Goal: Task Accomplishment & Management: Manage account settings

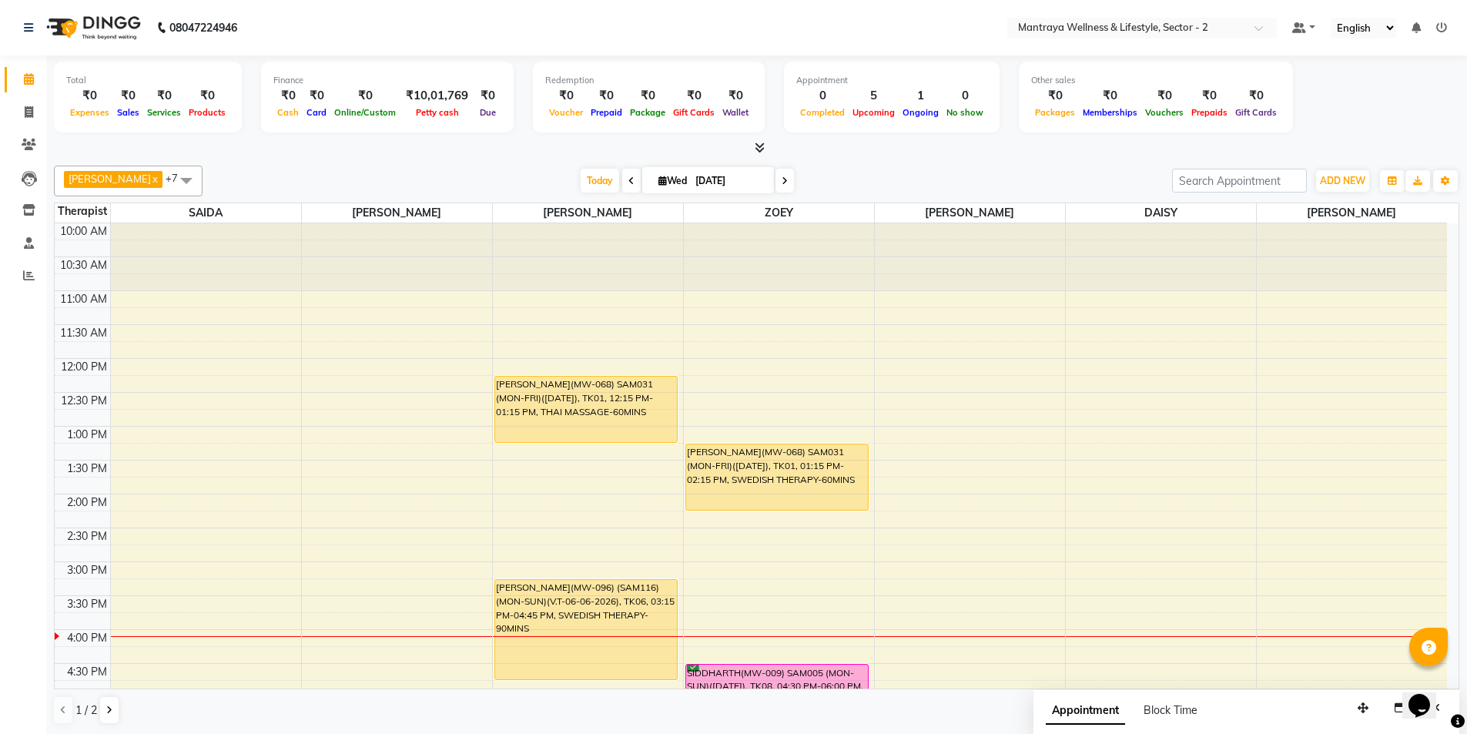
scroll to position [308, 0]
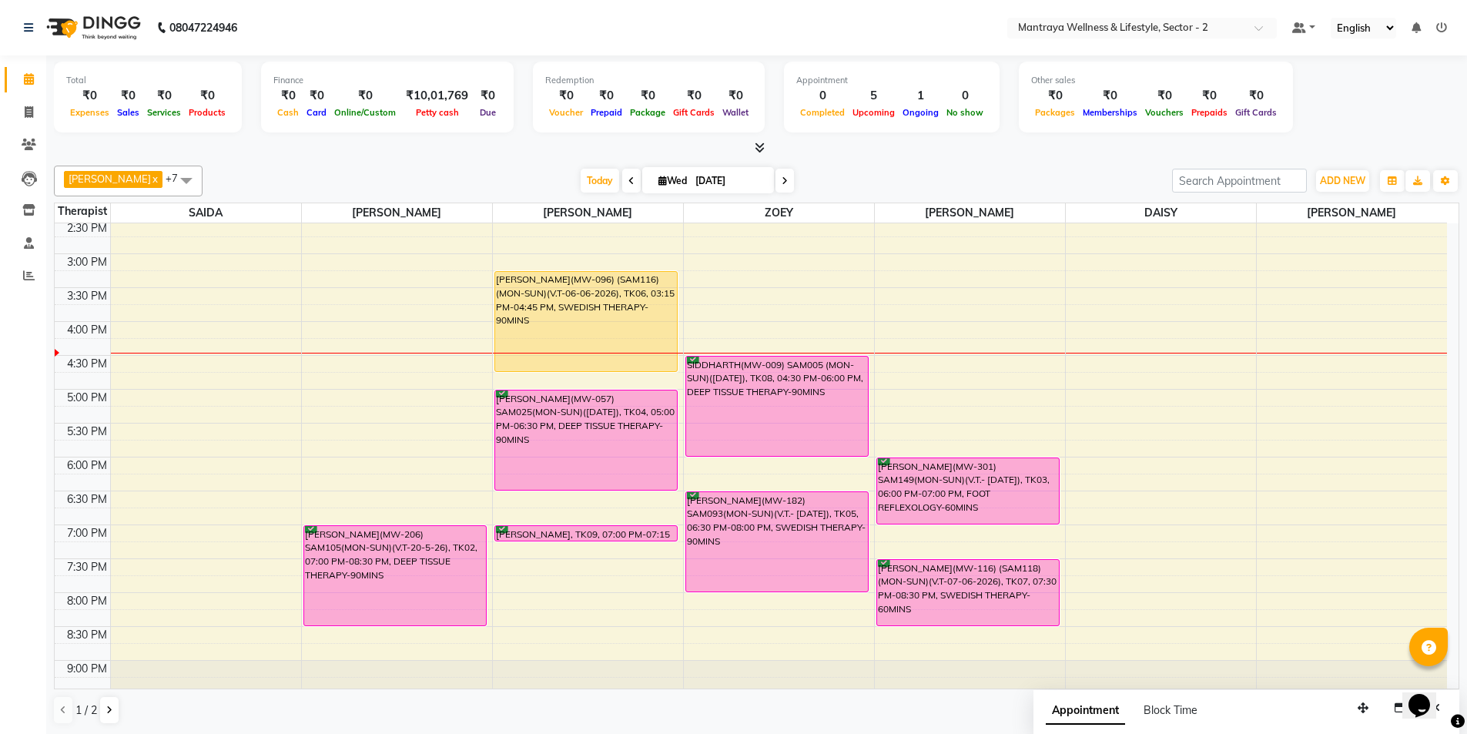
click at [1315, 102] on div "Total ₹0 Expenses ₹0 Sales ₹0 Services ₹0 Products Finance ₹0 Cash ₹0 Card ₹0 O…" at bounding box center [757, 99] width 1406 height 75
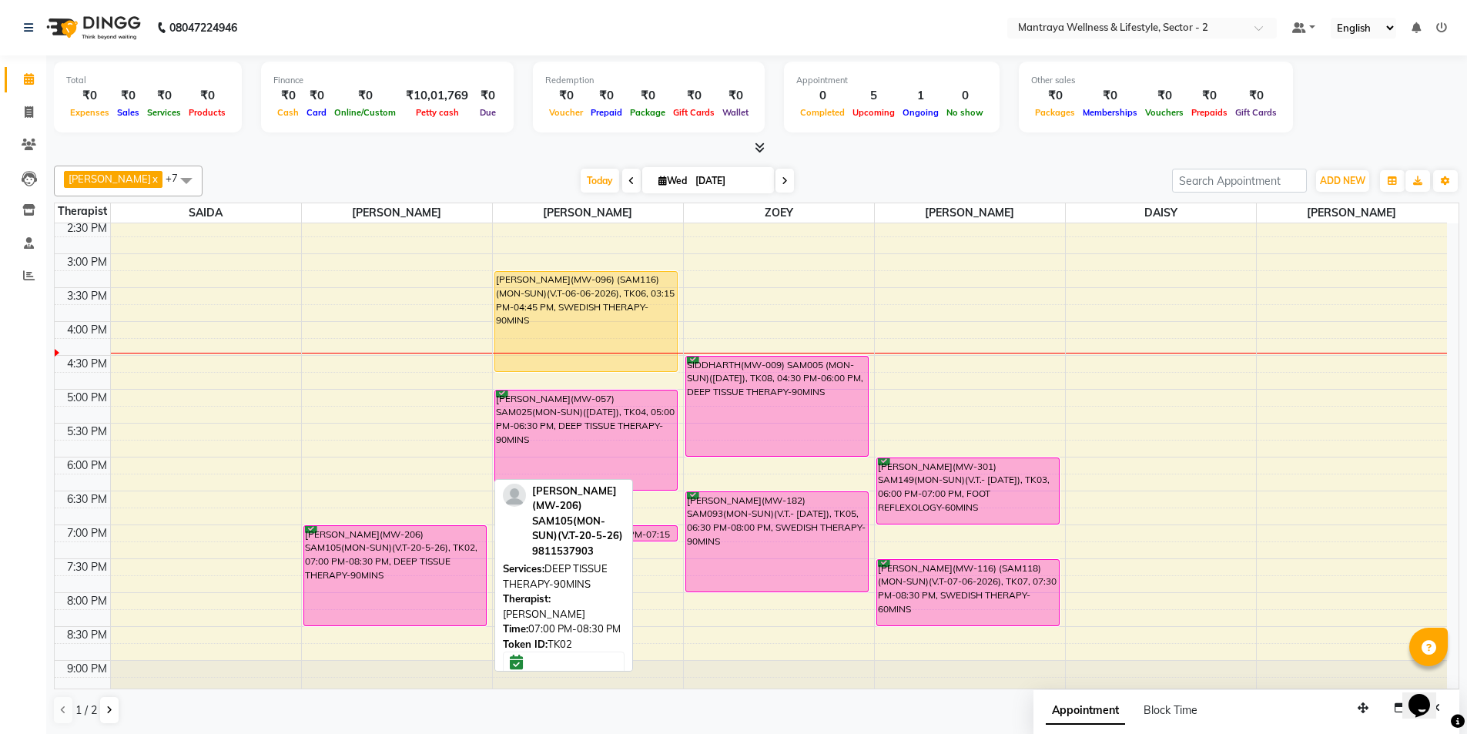
scroll to position [347, 0]
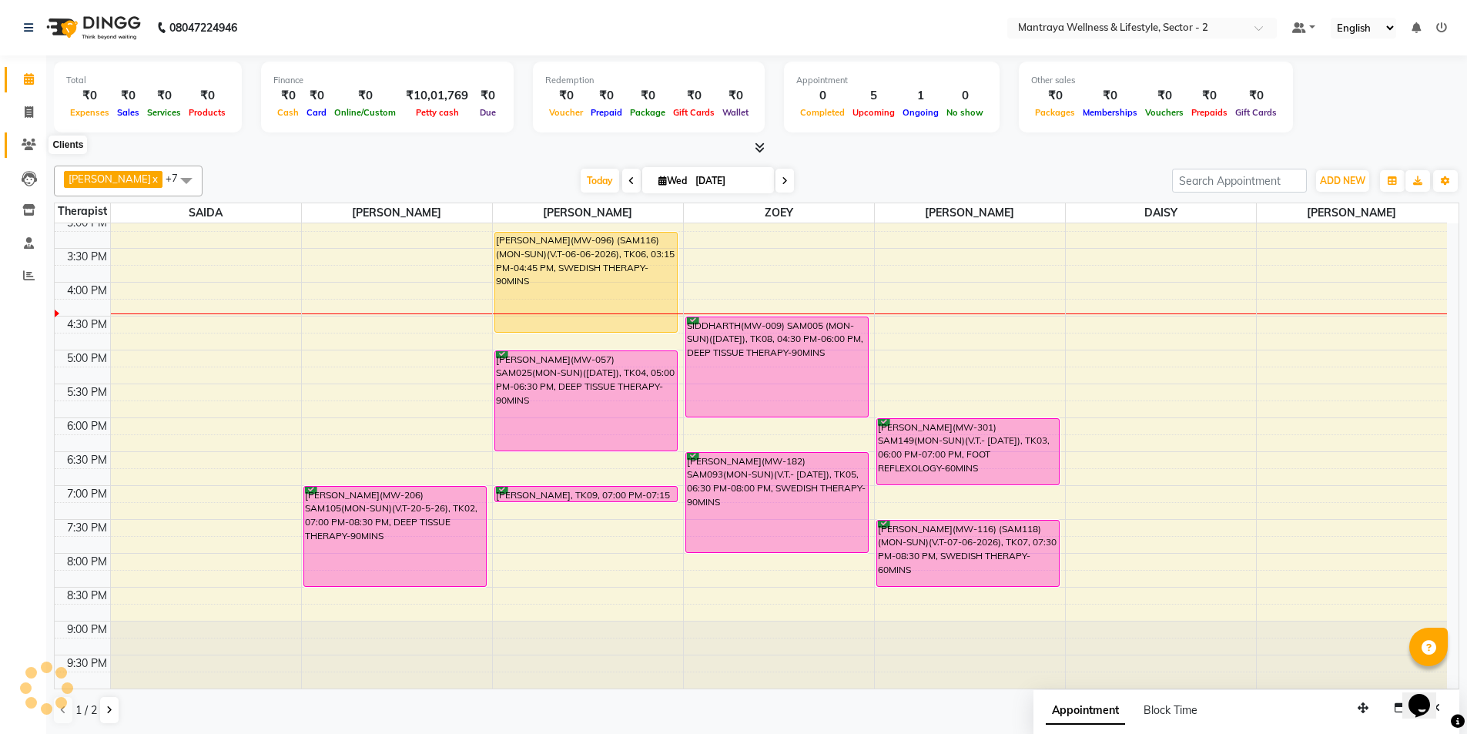
click at [23, 152] on span at bounding box center [28, 145] width 27 height 18
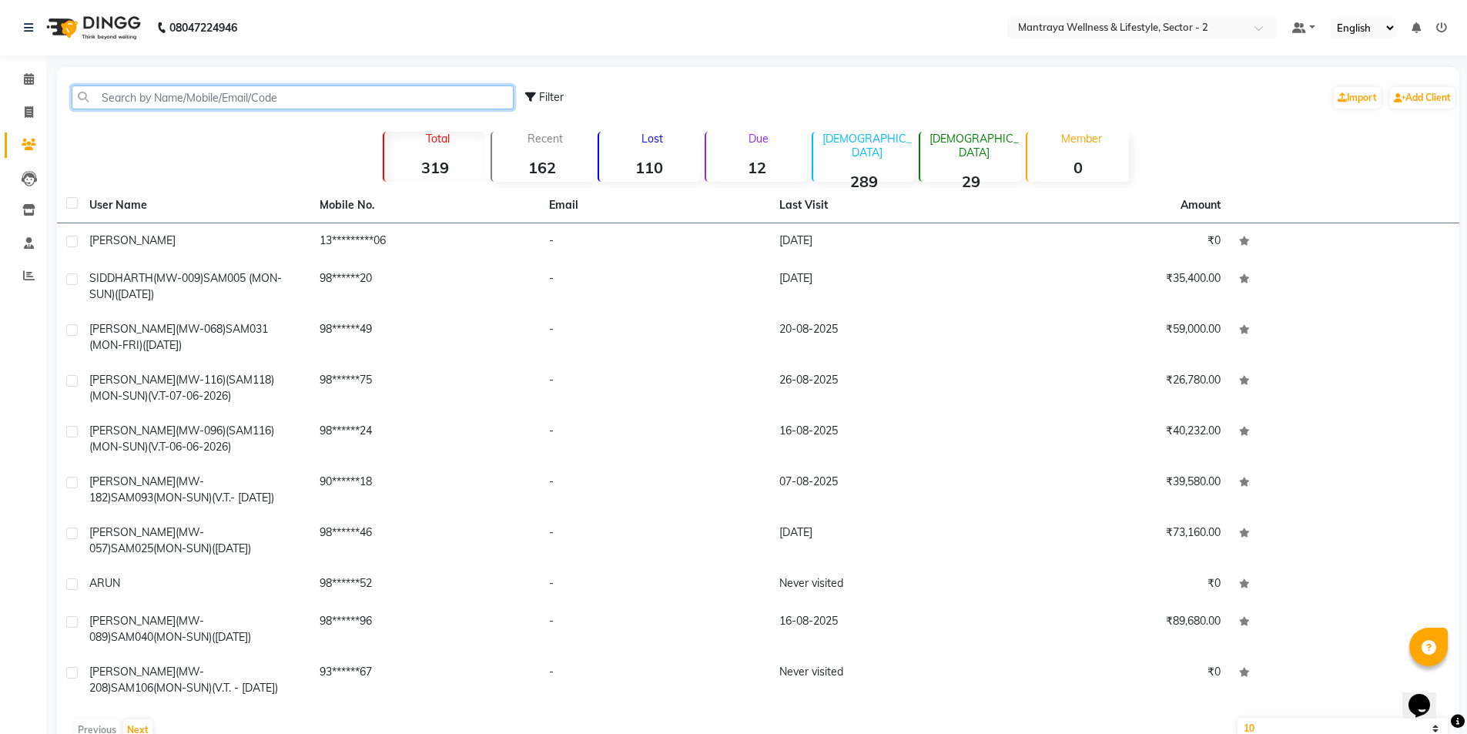
click at [229, 100] on input "text" at bounding box center [293, 98] width 442 height 24
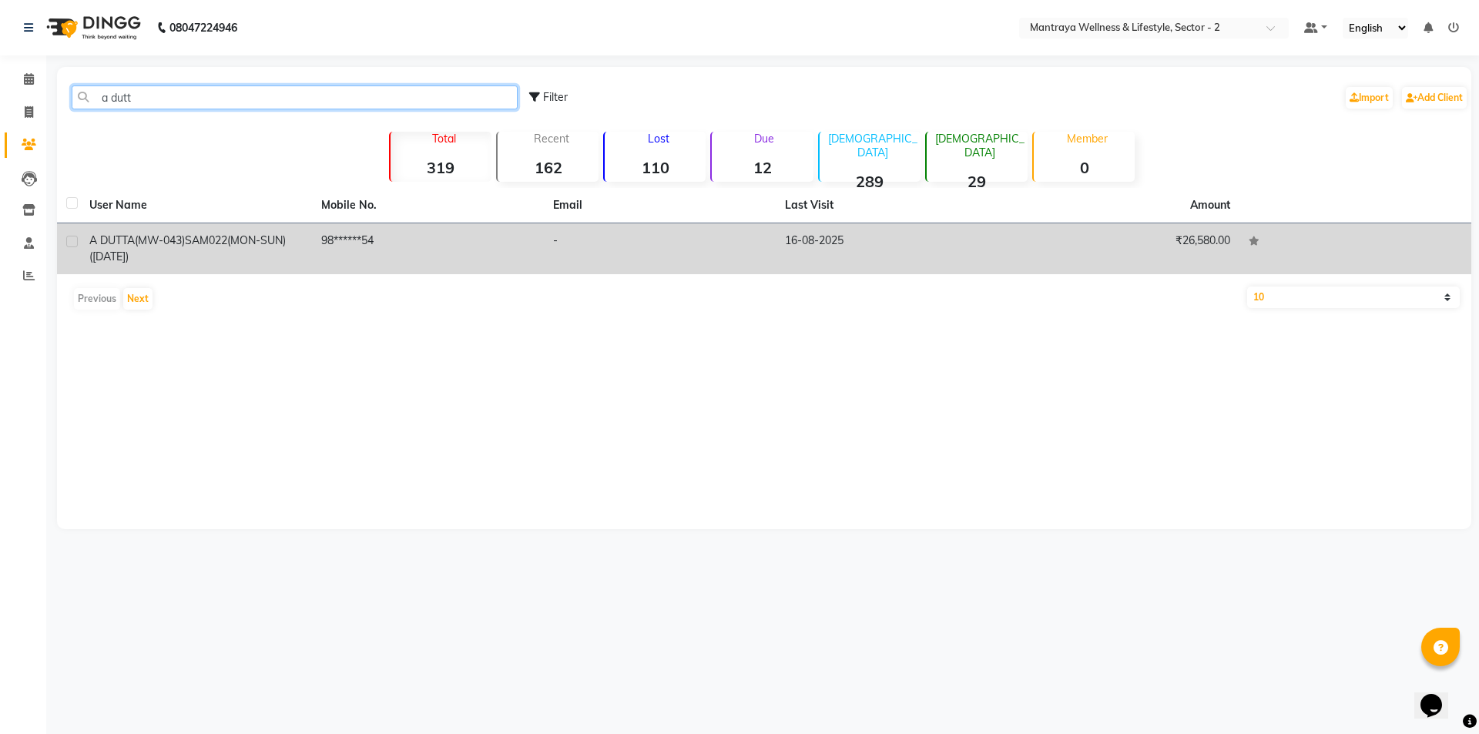
type input "a dutt"
click at [243, 231] on td "A DUTTA(MW-043) SAM022(MON-SUN)([DATE])" at bounding box center [196, 248] width 232 height 51
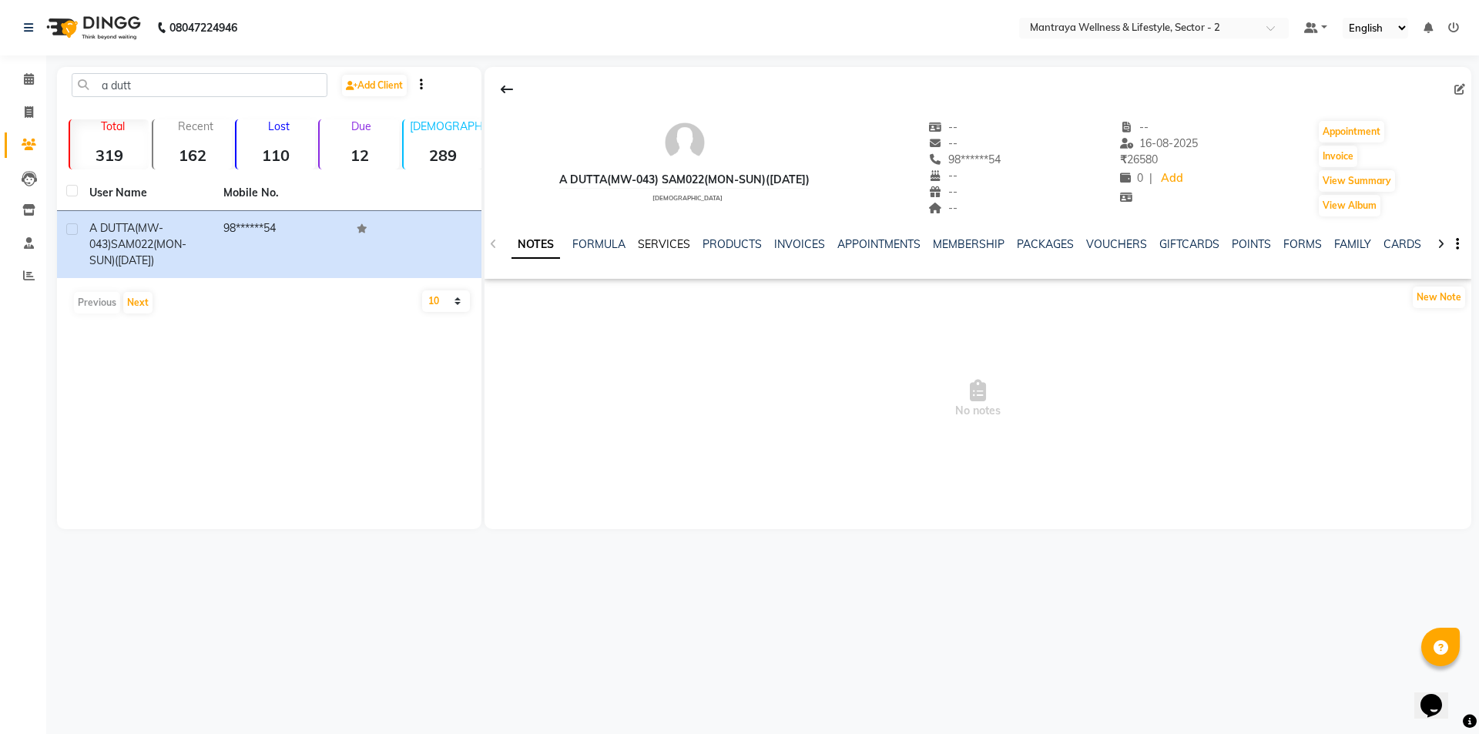
click at [671, 244] on link "SERVICES" at bounding box center [664, 244] width 52 height 14
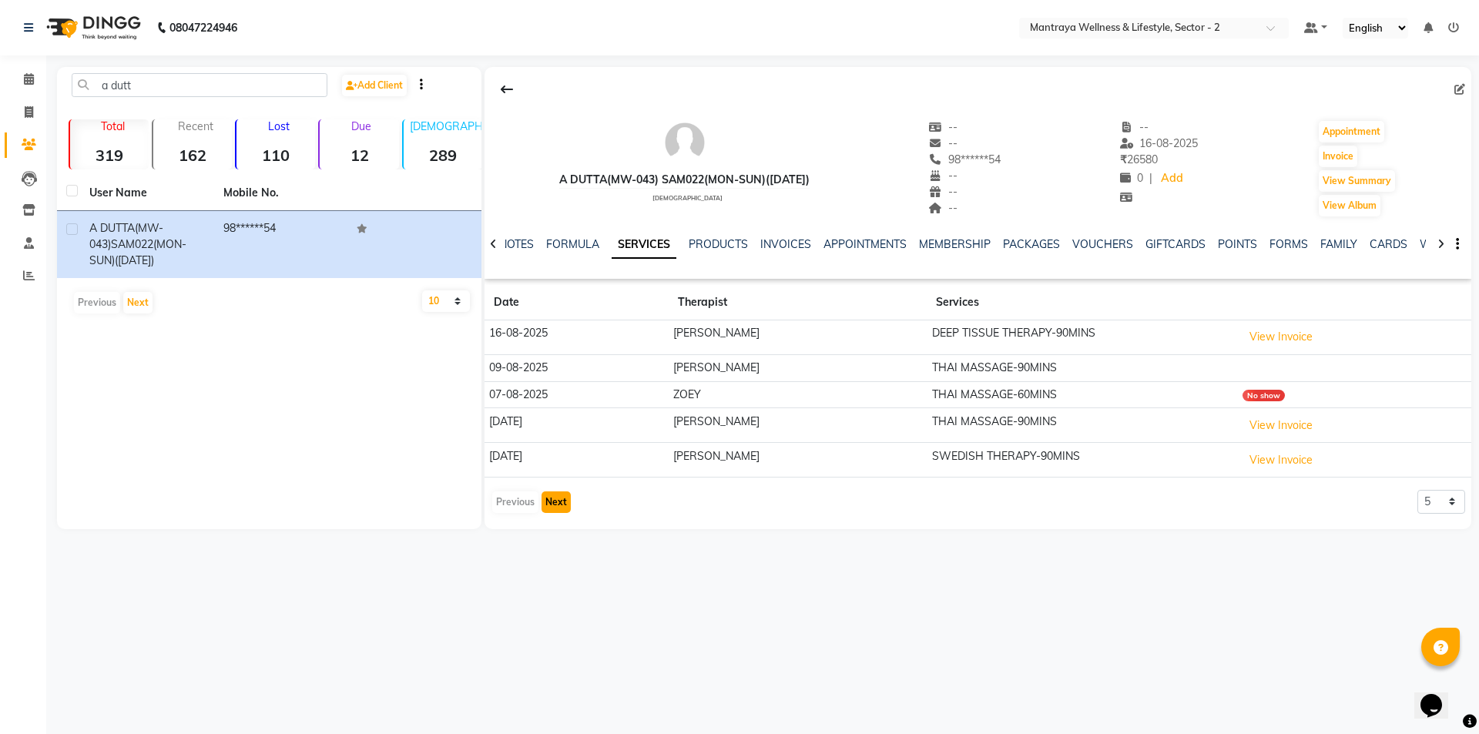
click at [558, 495] on button "Next" at bounding box center [556, 502] width 29 height 22
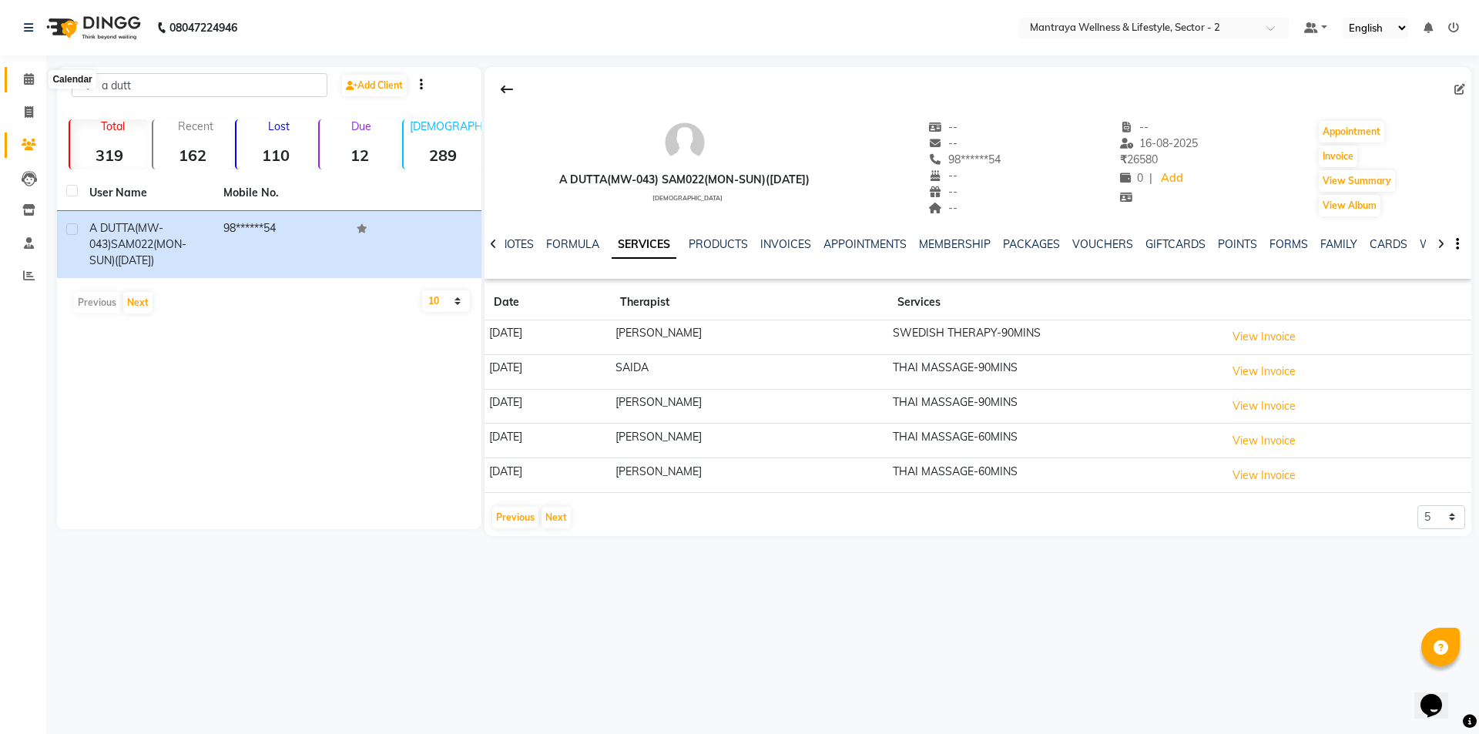
click at [24, 75] on icon at bounding box center [29, 79] width 10 height 12
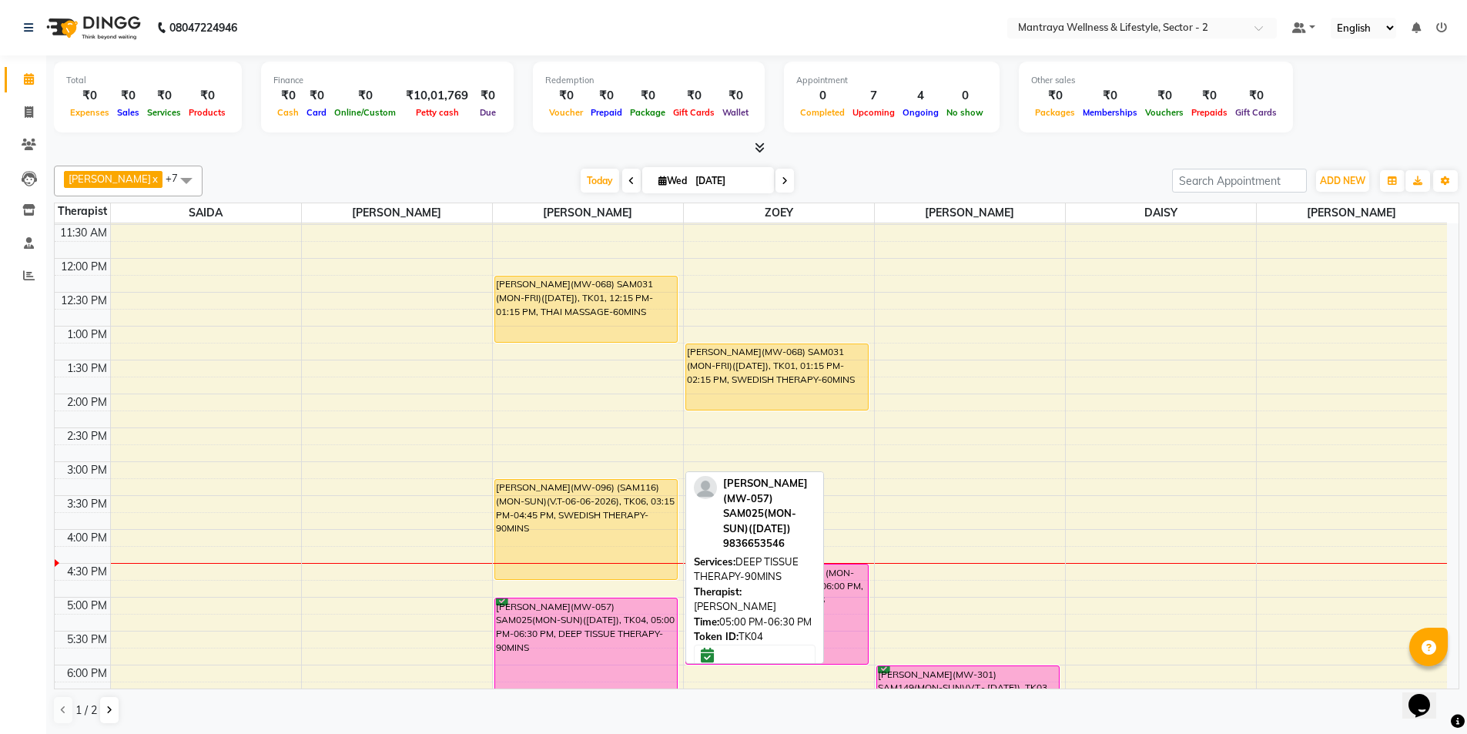
scroll to position [154, 0]
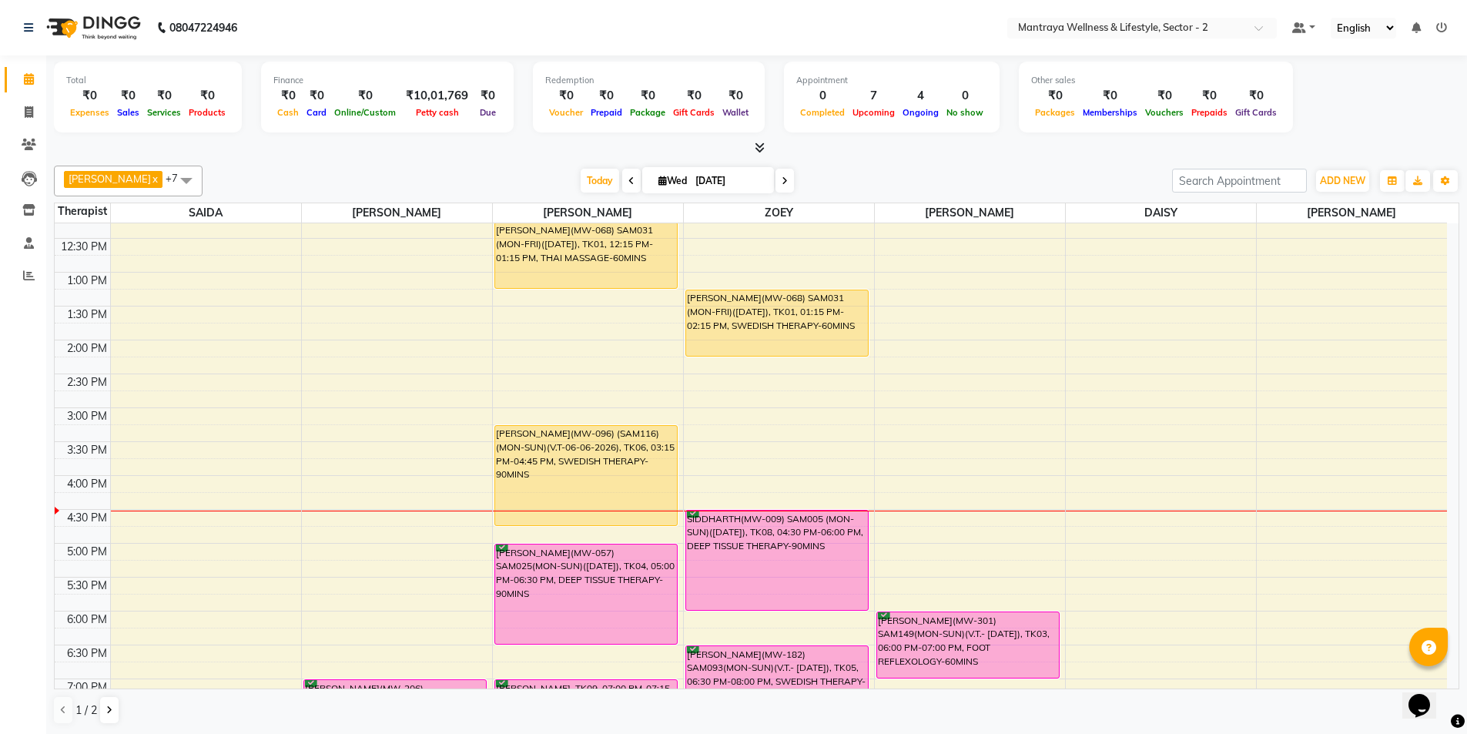
click at [367, 550] on div "10:00 AM 10:30 AM 11:00 AM 11:30 AM 12:00 PM 12:30 PM 1:00 PM 1:30 PM 2:00 PM 2…" at bounding box center [751, 475] width 1393 height 813
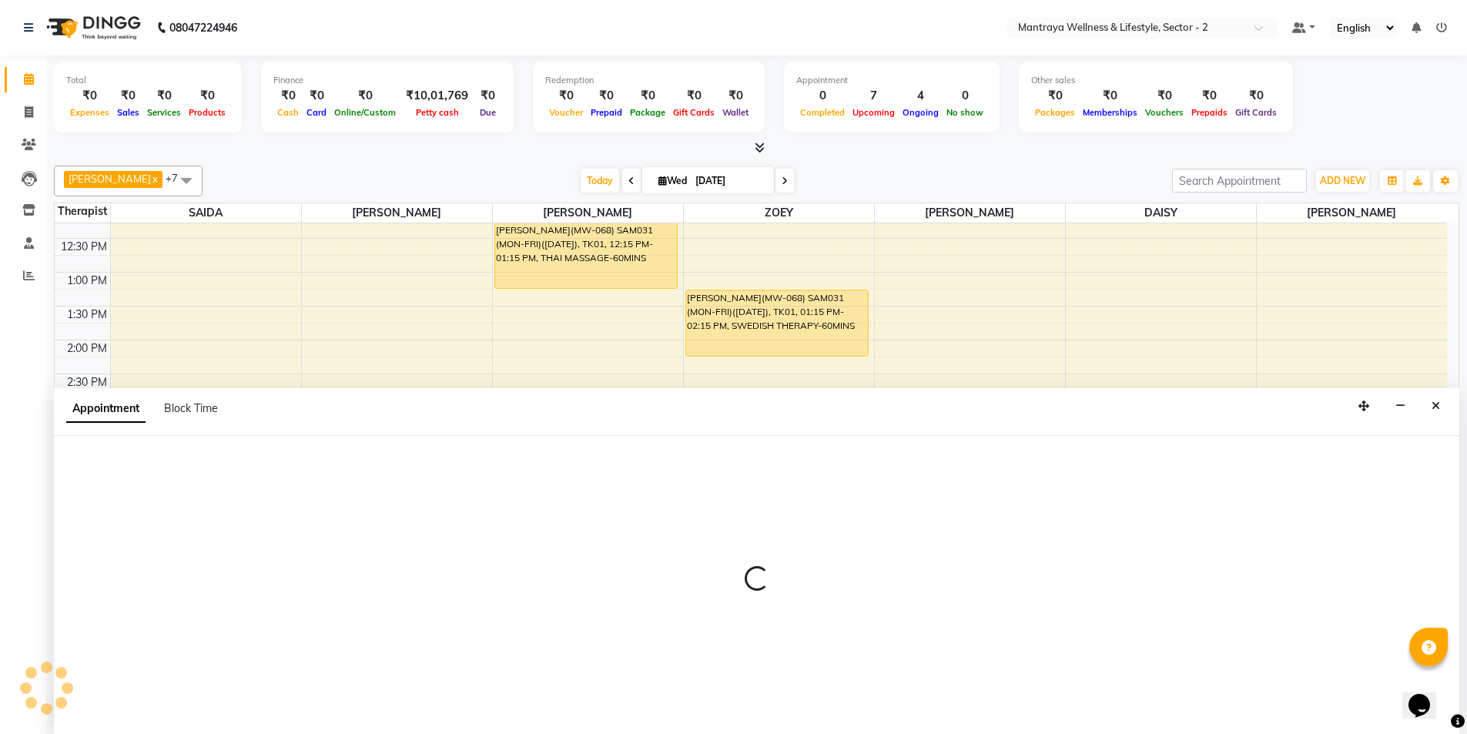
scroll to position [1, 0]
select select "69829"
select select "tentative"
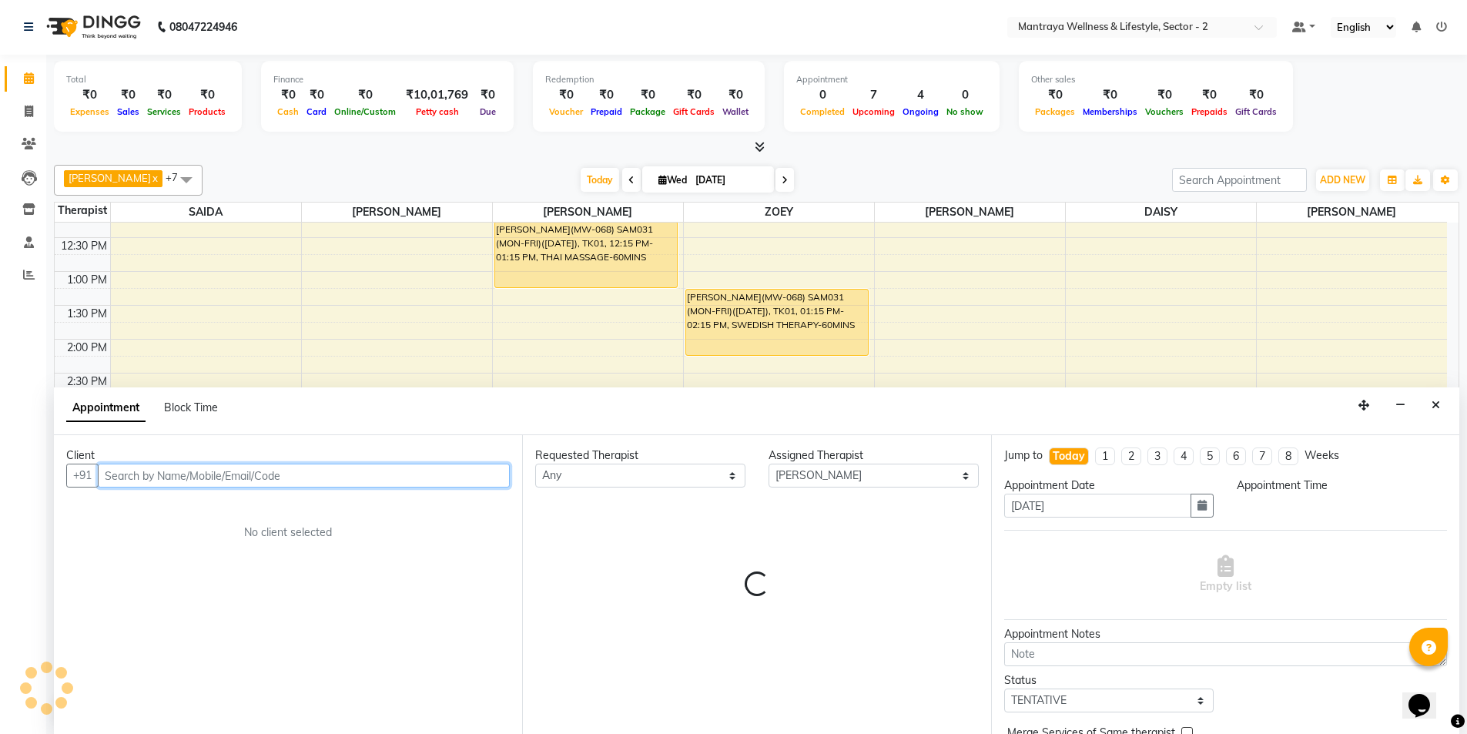
select select "1020"
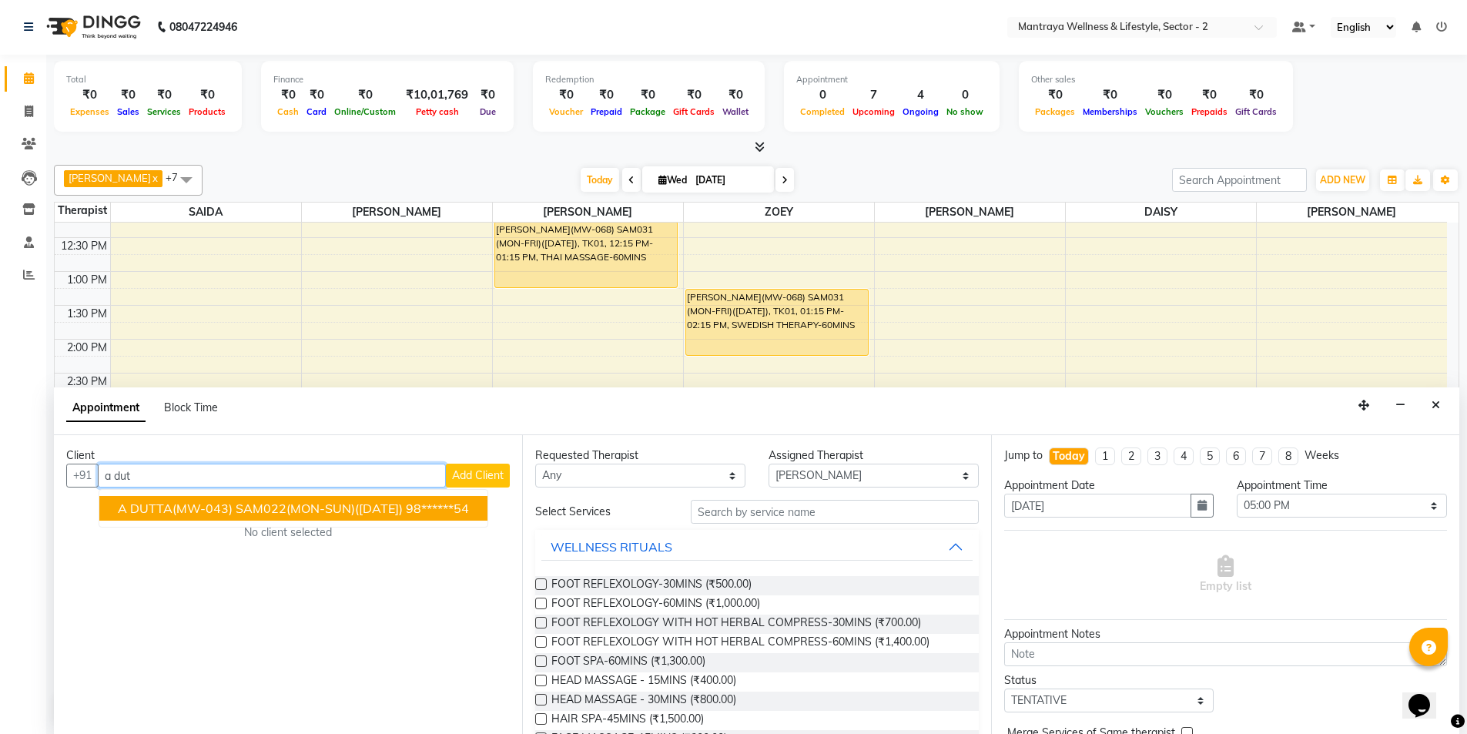
drag, startPoint x: 478, startPoint y: 512, endPoint x: 657, endPoint y: 511, distance: 178.7
click at [469, 511] on ngb-highlight "98******54" at bounding box center [437, 508] width 63 height 15
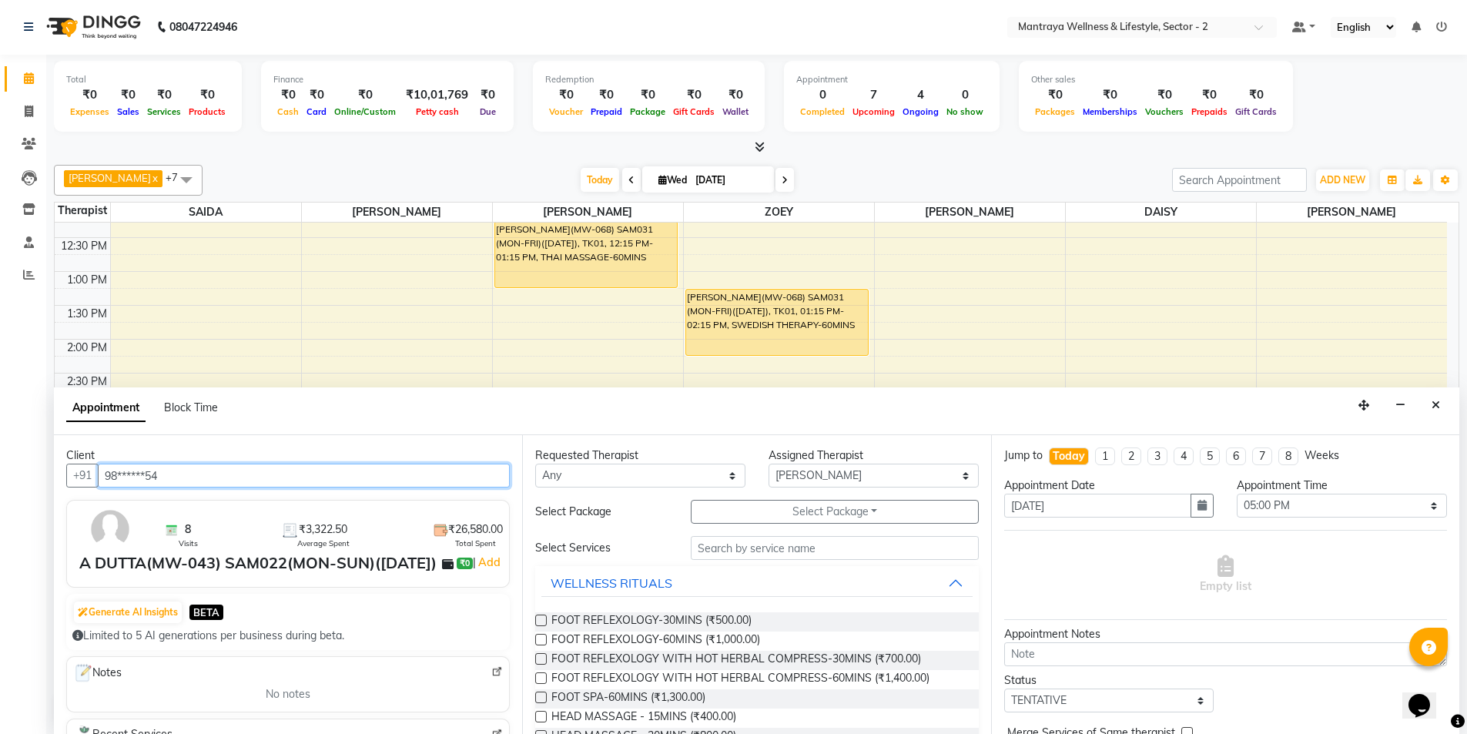
type input "98******54"
click at [734, 512] on button "Select Package Toggle Dropdown" at bounding box center [835, 512] width 288 height 24
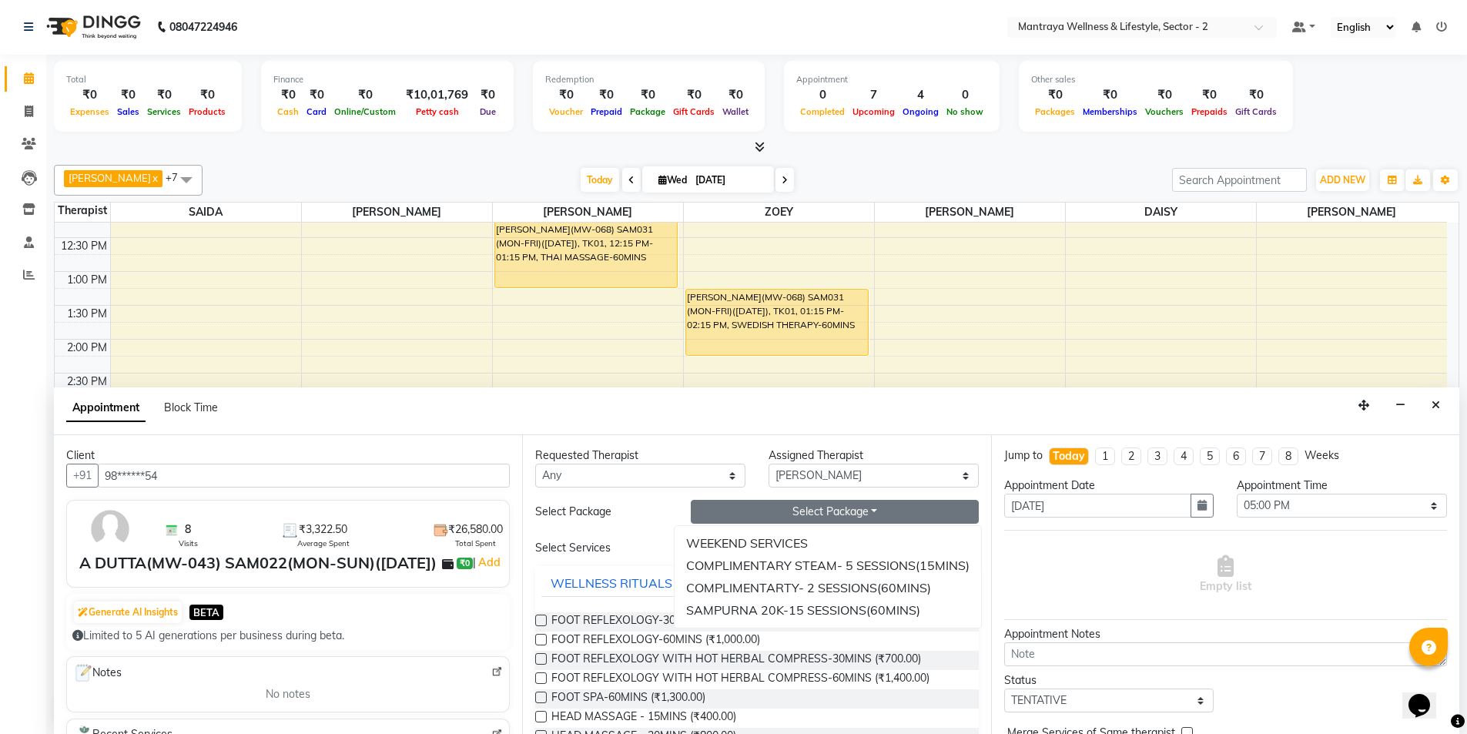
click at [646, 518] on div "Select Package" at bounding box center [602, 512] width 156 height 16
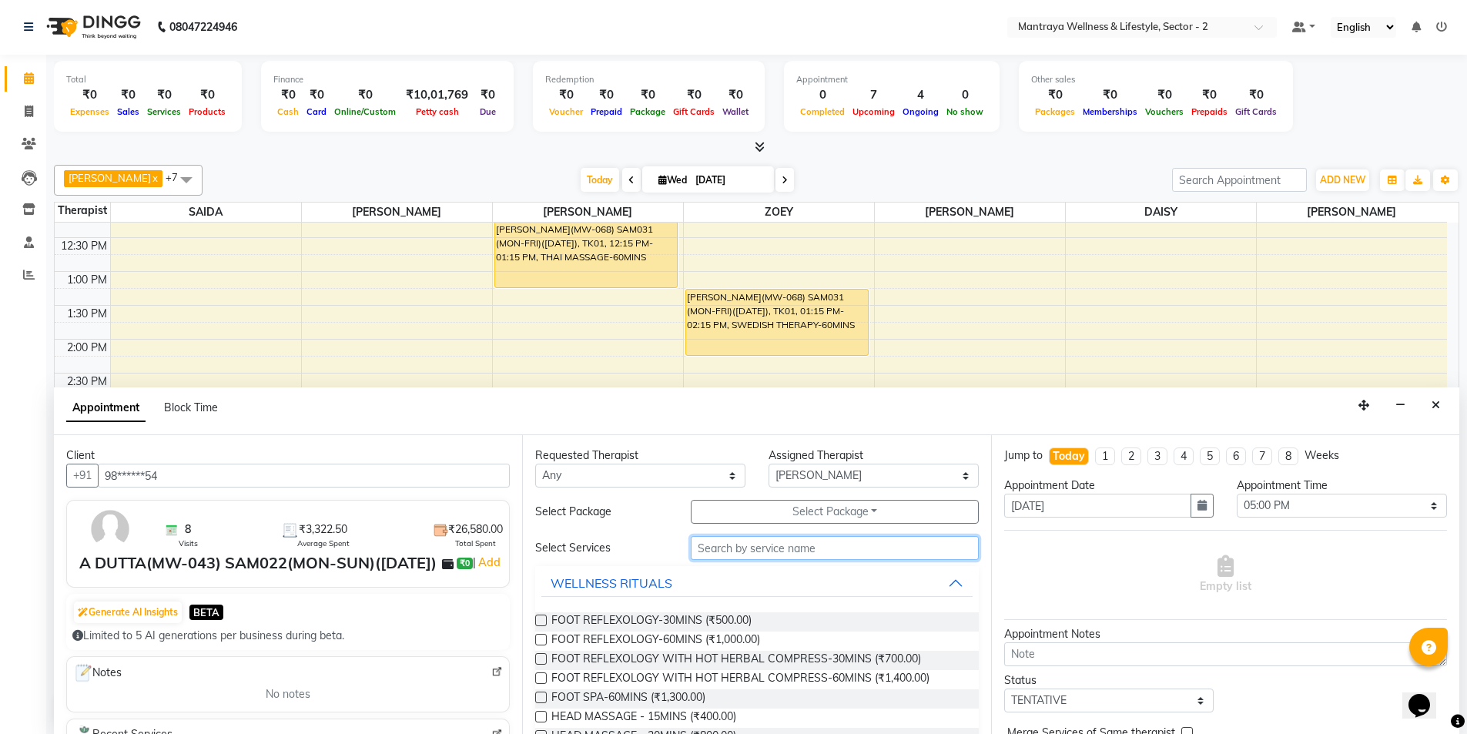
click at [728, 548] on input "text" at bounding box center [835, 548] width 288 height 24
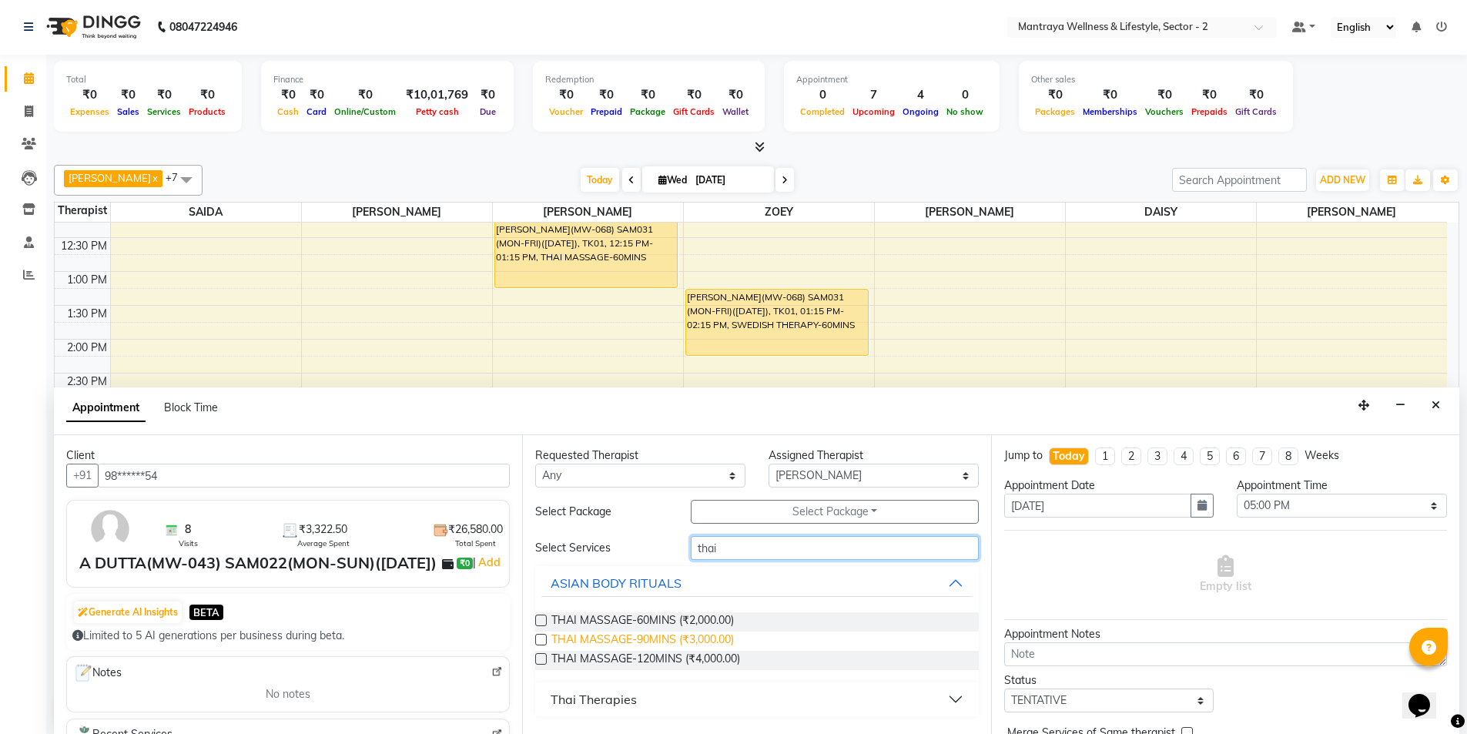
type input "thai"
click at [709, 637] on span "THAI MASSAGE-90MINS (₹3,000.00)" at bounding box center [643, 641] width 183 height 19
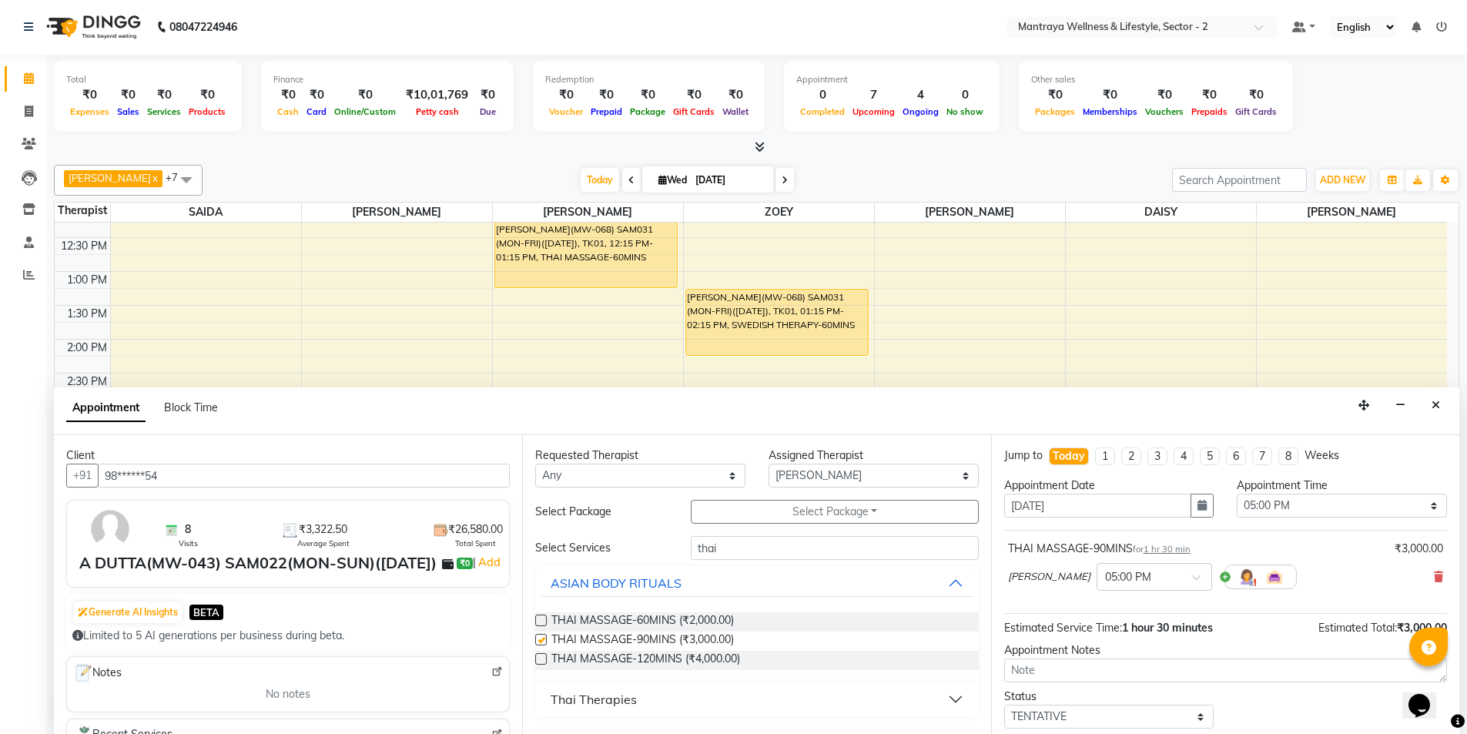
checkbox input "false"
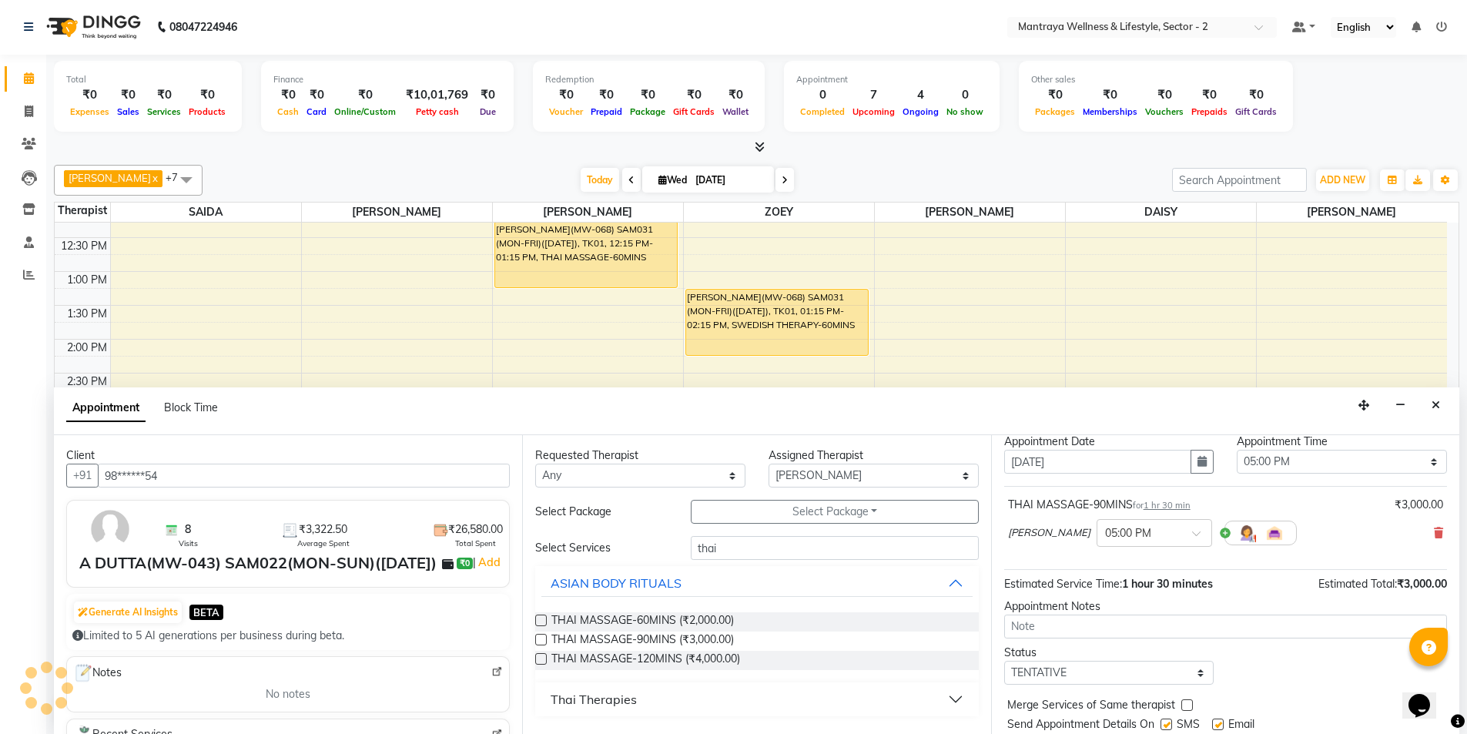
scroll to position [92, 0]
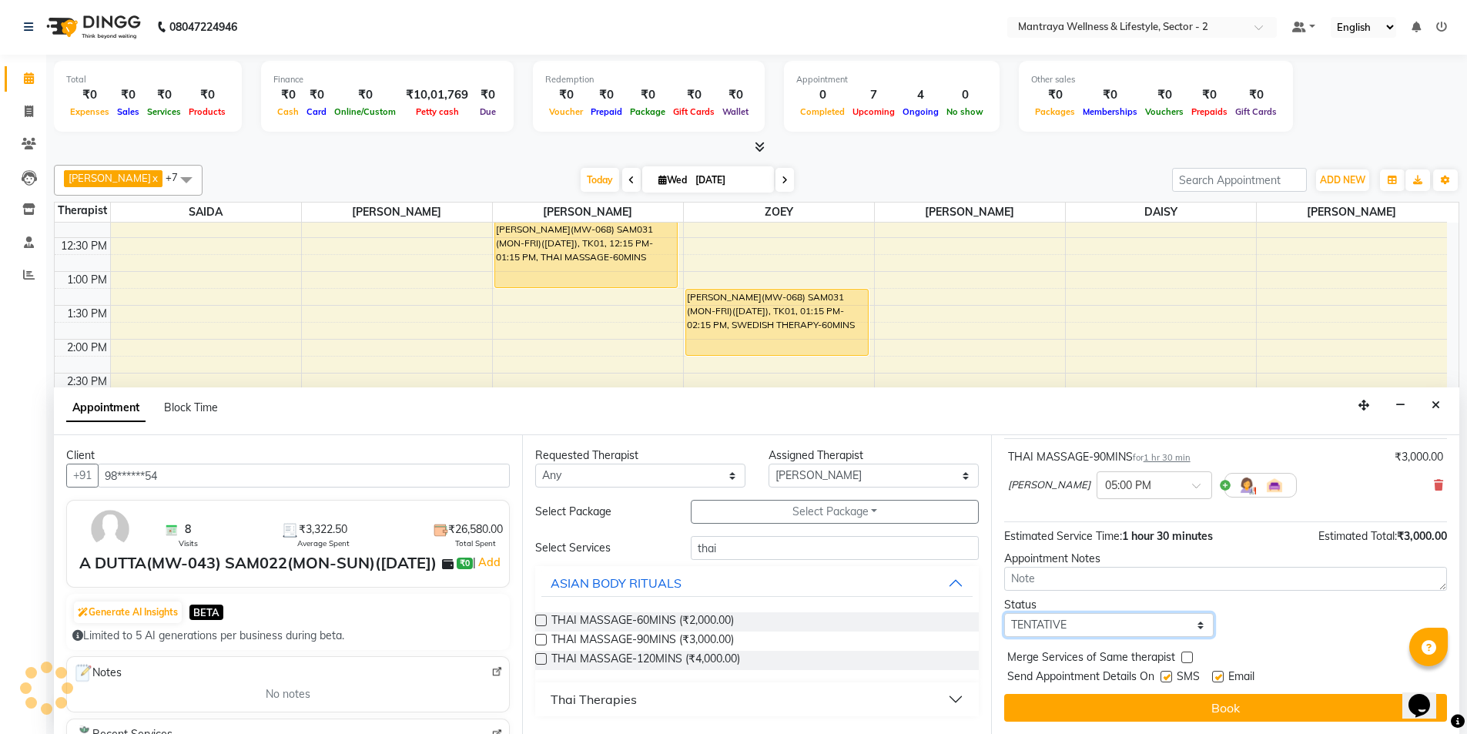
click at [1075, 625] on select "Select TENTATIVE CONFIRM CHECK-IN UPCOMING" at bounding box center [1109, 625] width 210 height 24
select select "confirm booking"
click at [1004, 613] on select "Select TENTATIVE CONFIRM CHECK-IN UPCOMING" at bounding box center [1109, 625] width 210 height 24
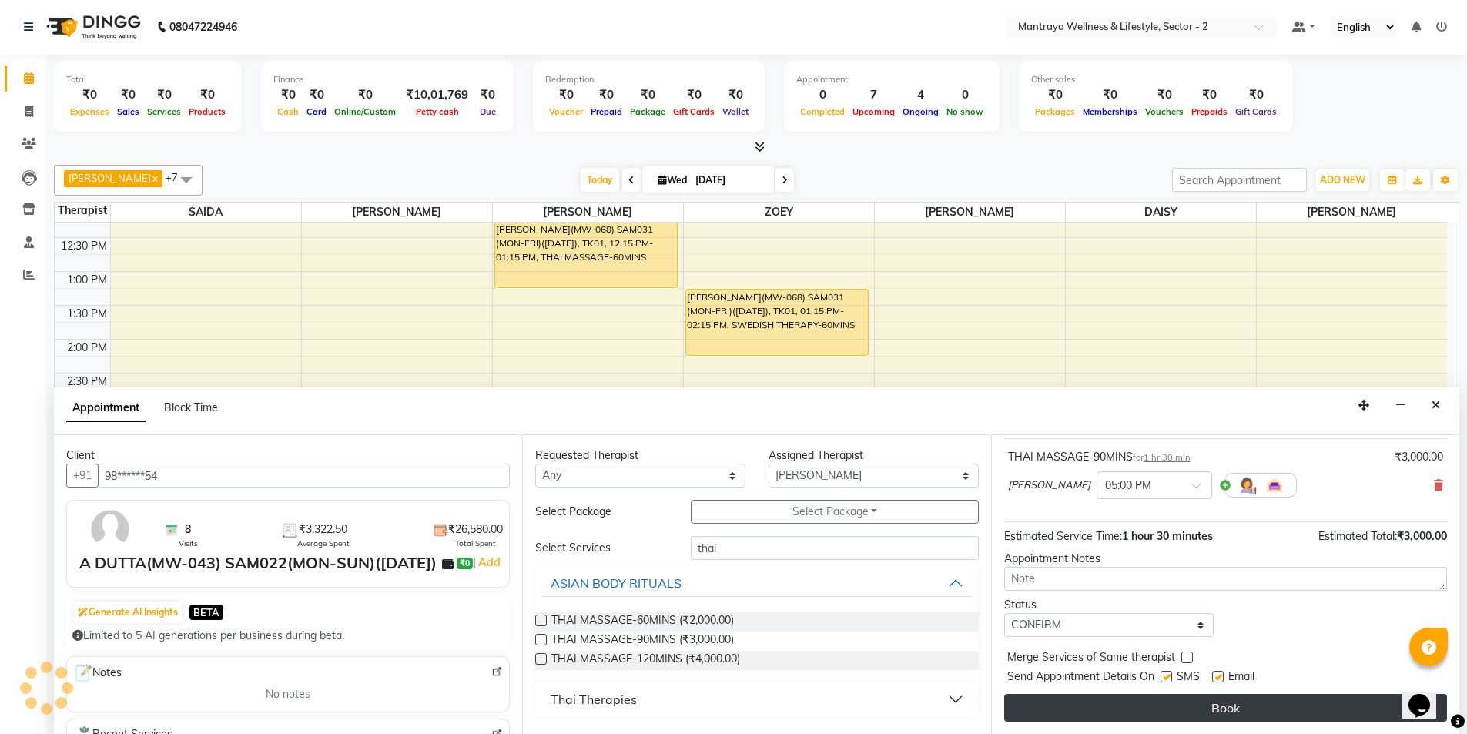
click at [1119, 710] on button "Book" at bounding box center [1225, 708] width 443 height 28
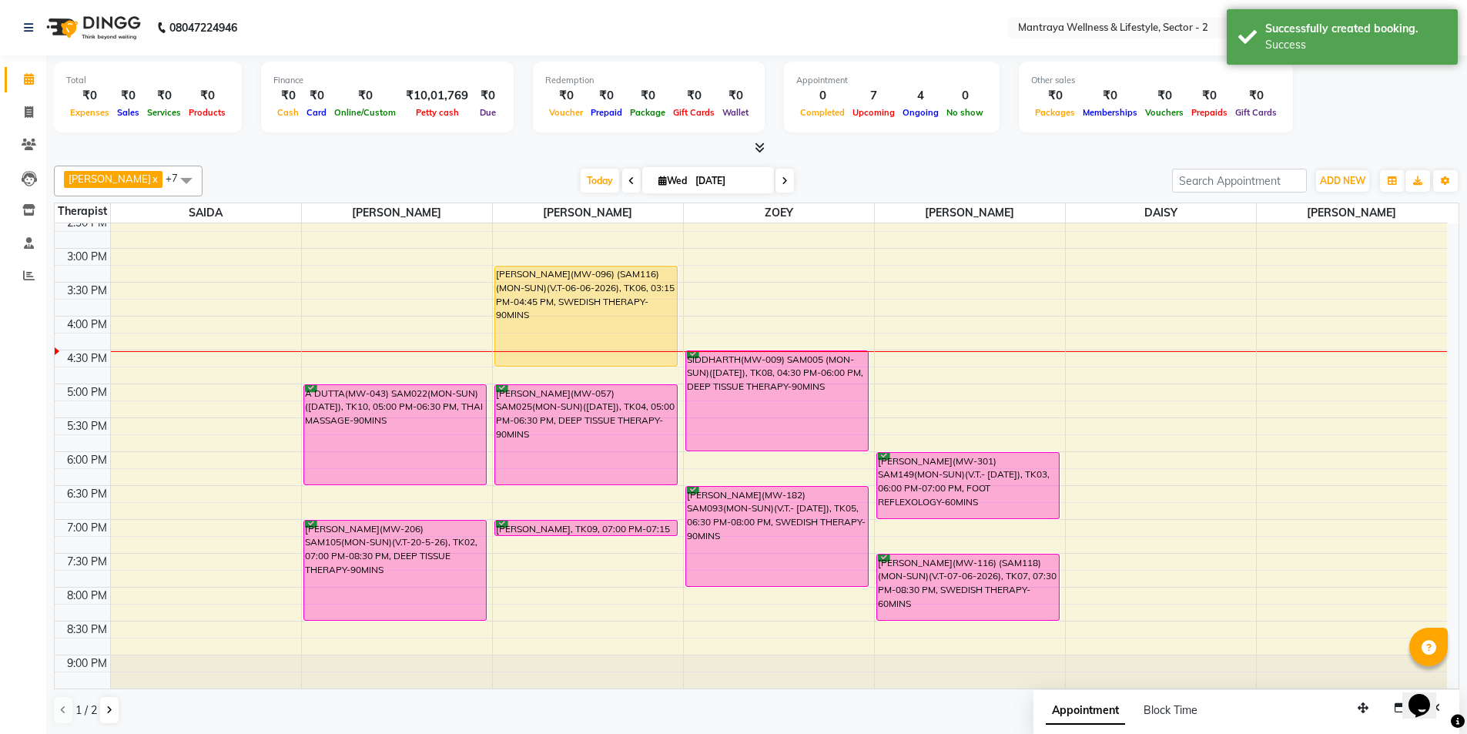
scroll to position [347, 0]
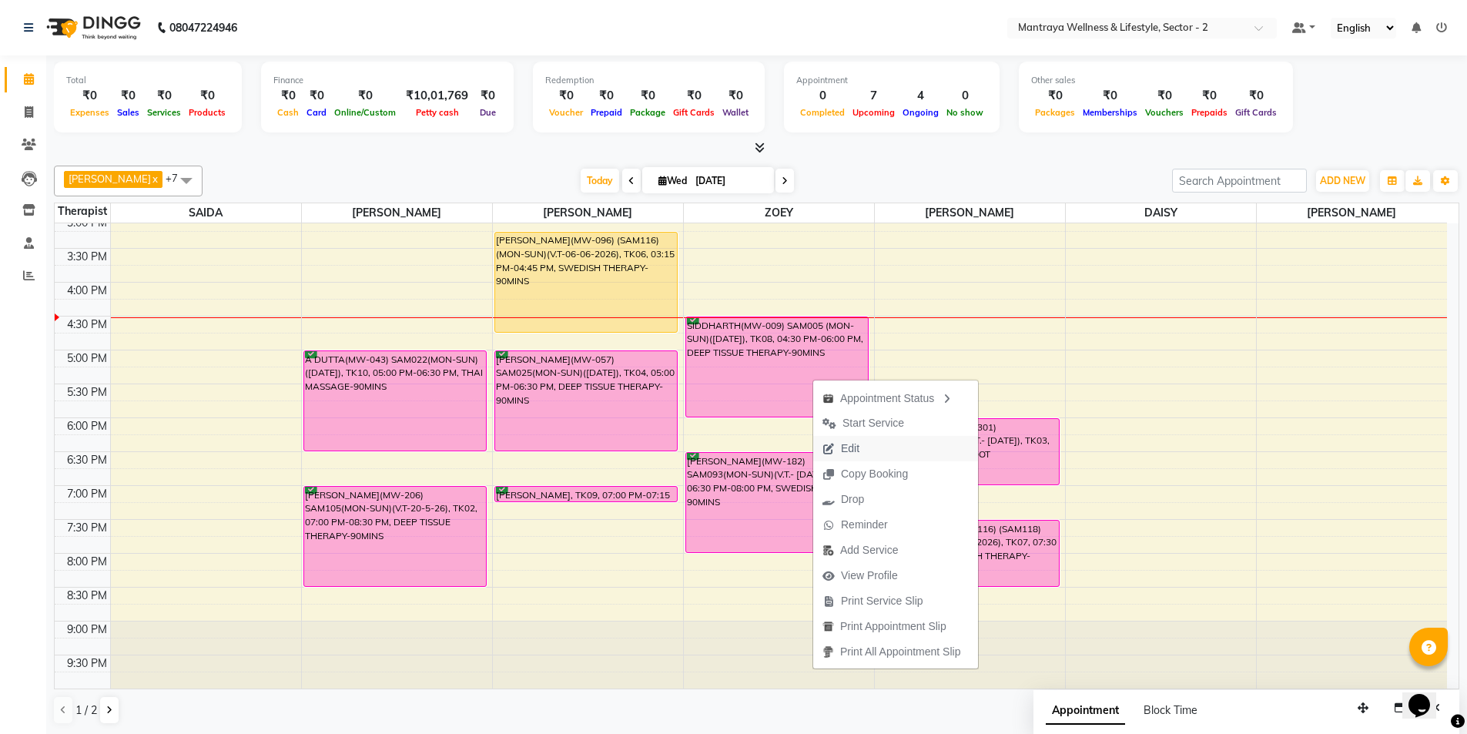
click at [872, 457] on button "Edit" at bounding box center [895, 448] width 165 height 25
select select "tentative"
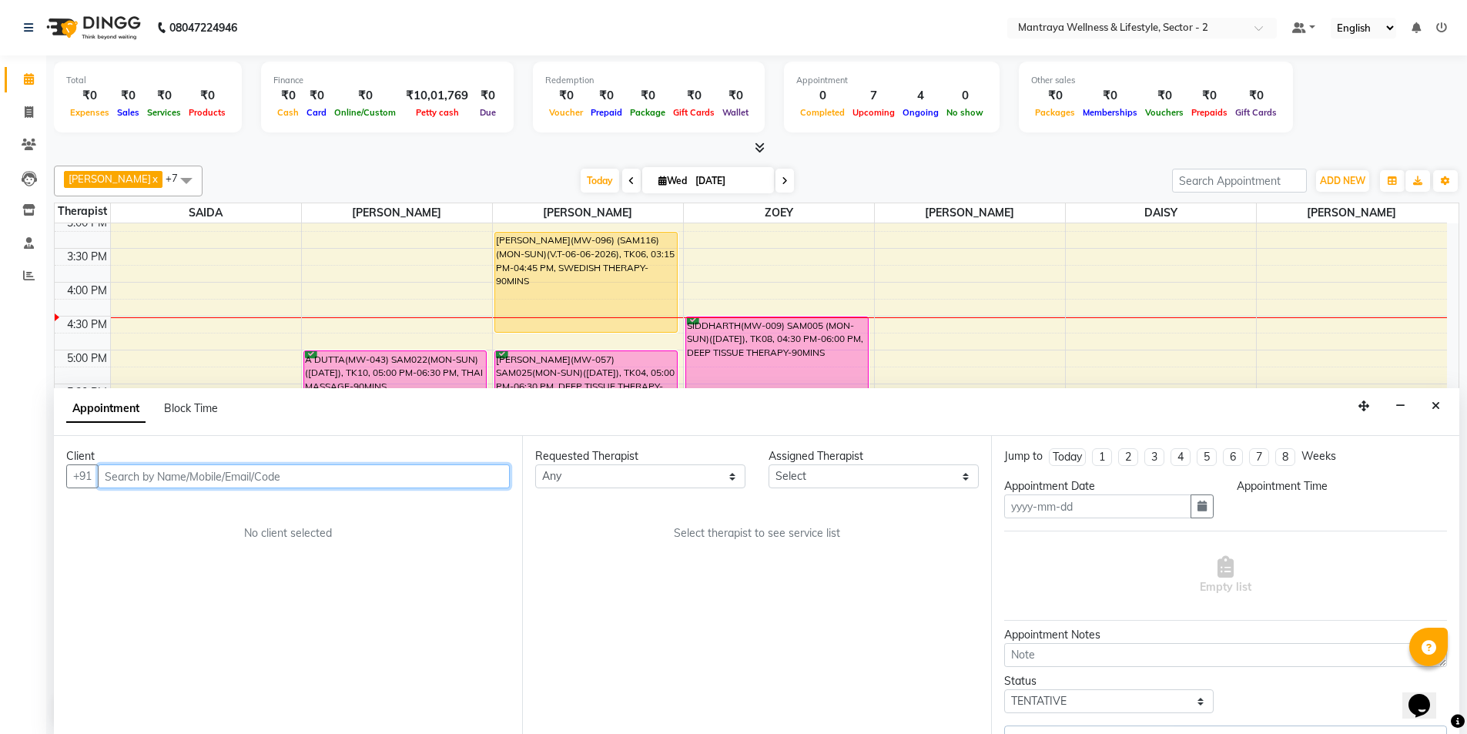
scroll to position [1, 0]
type input "[DATE]"
select select "confirm booking"
select select "990"
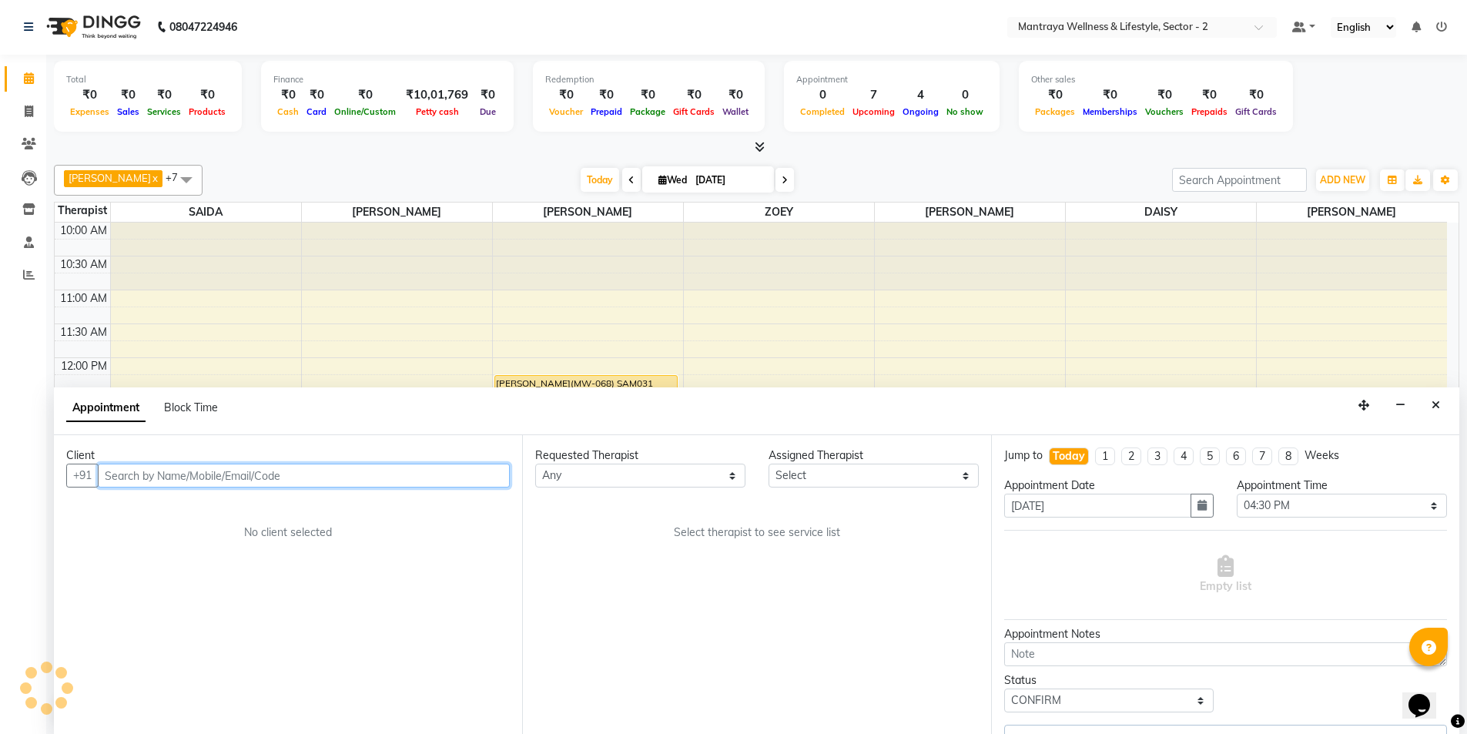
select select "80016"
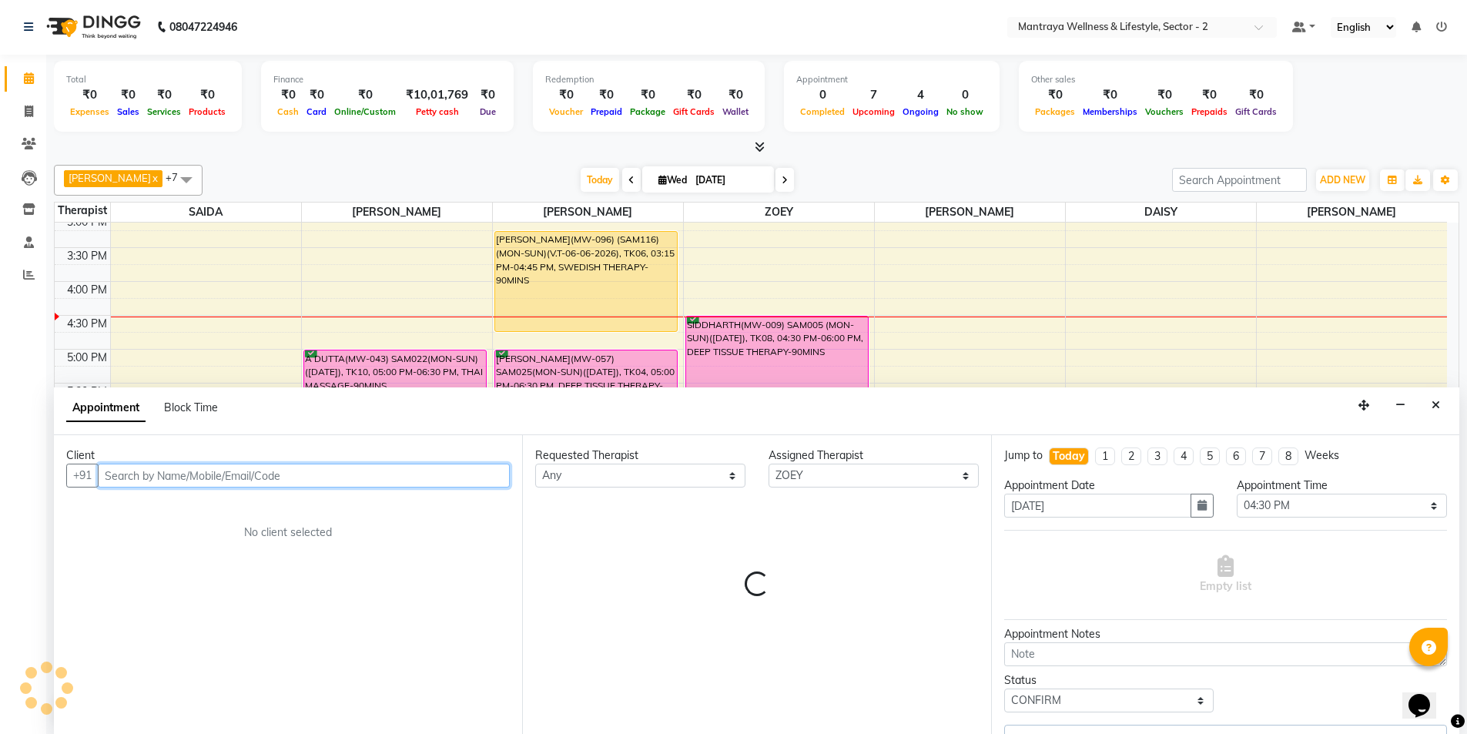
select select "3836"
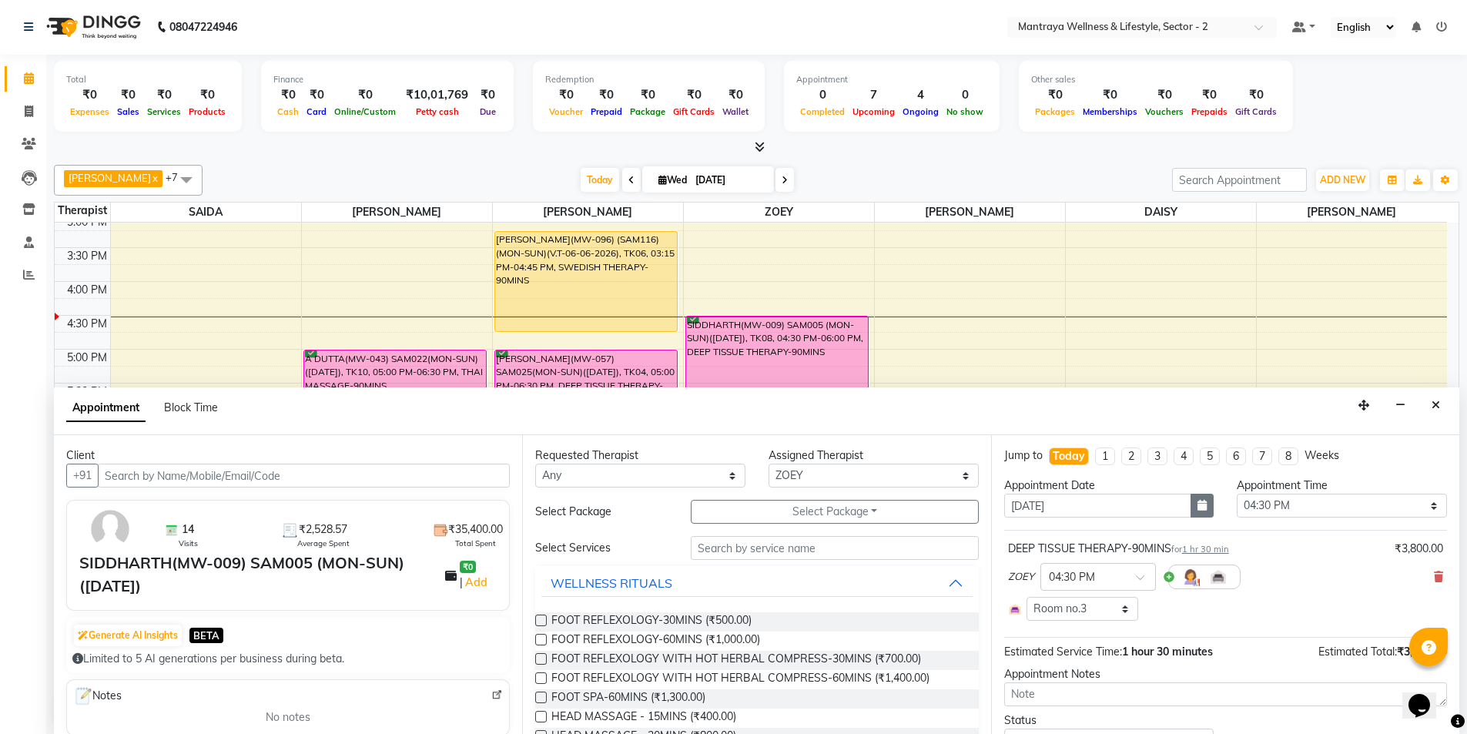
click at [1195, 512] on button "button" at bounding box center [1202, 506] width 23 height 24
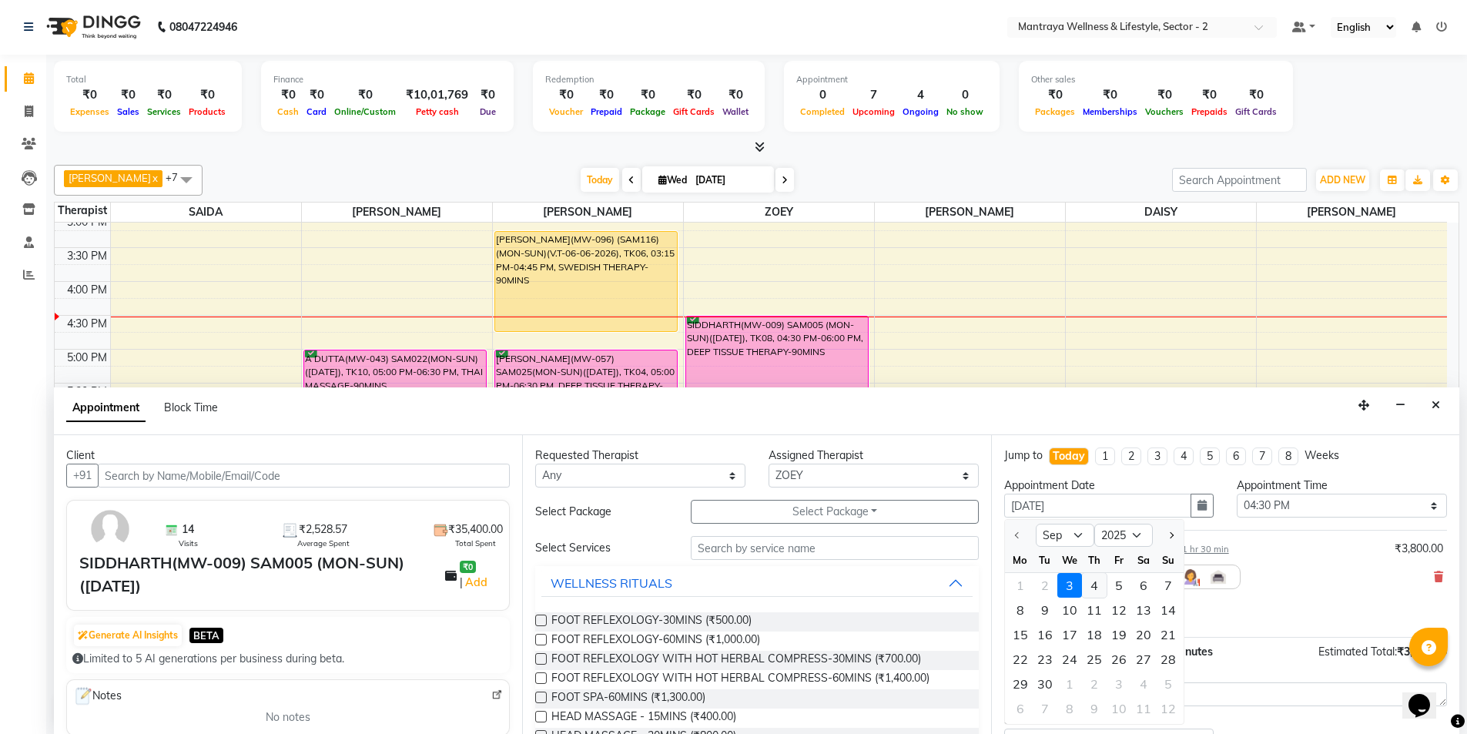
click at [1099, 588] on div "4" at bounding box center [1094, 585] width 25 height 25
type input "[DATE]"
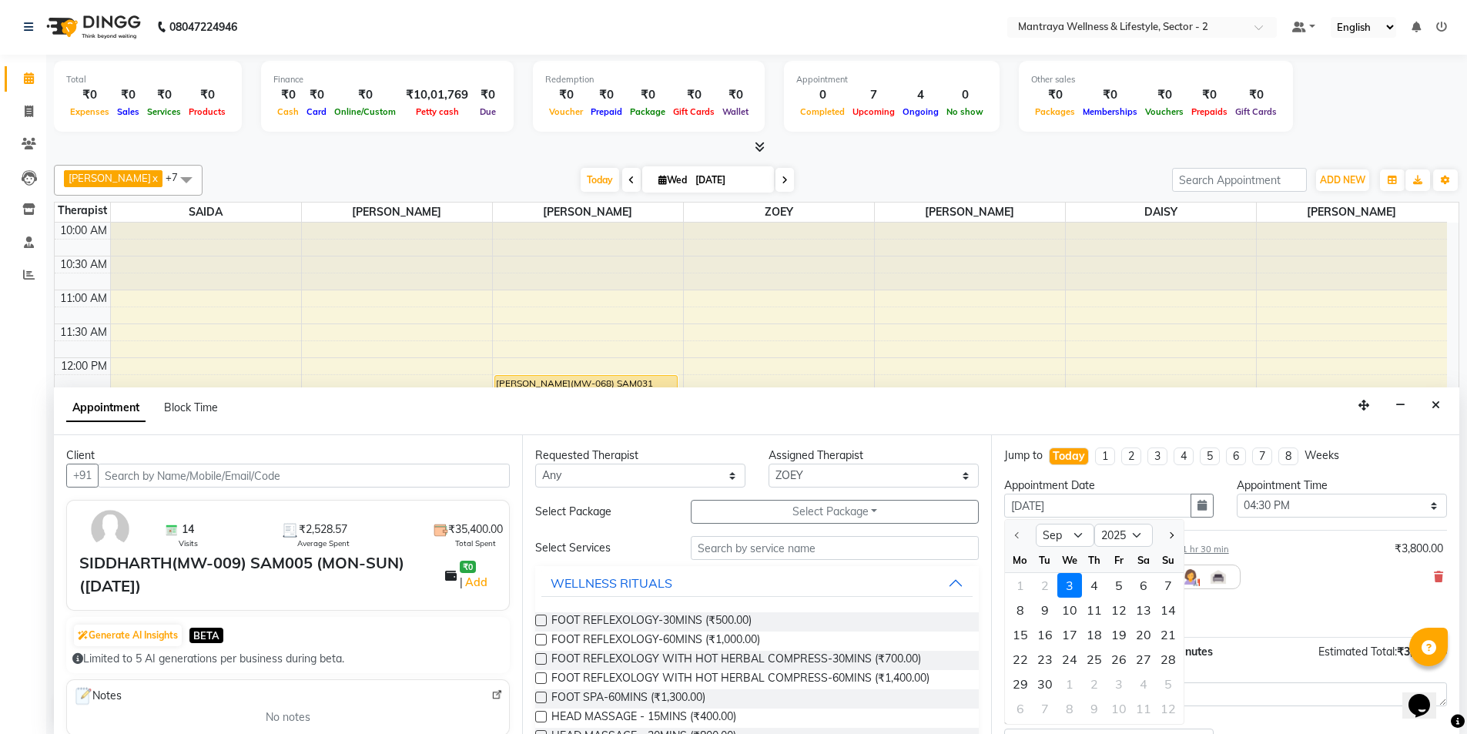
select select "990"
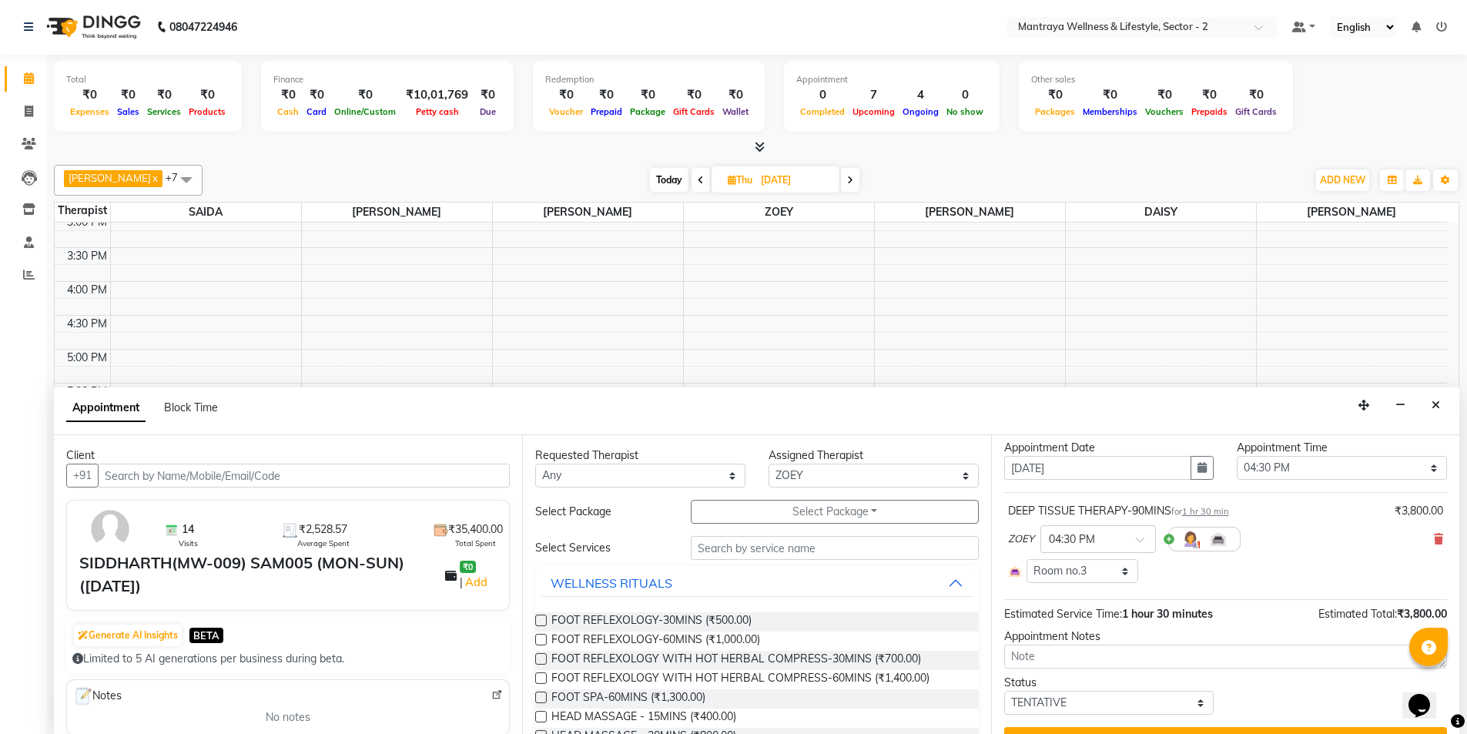
scroll to position [71, 0]
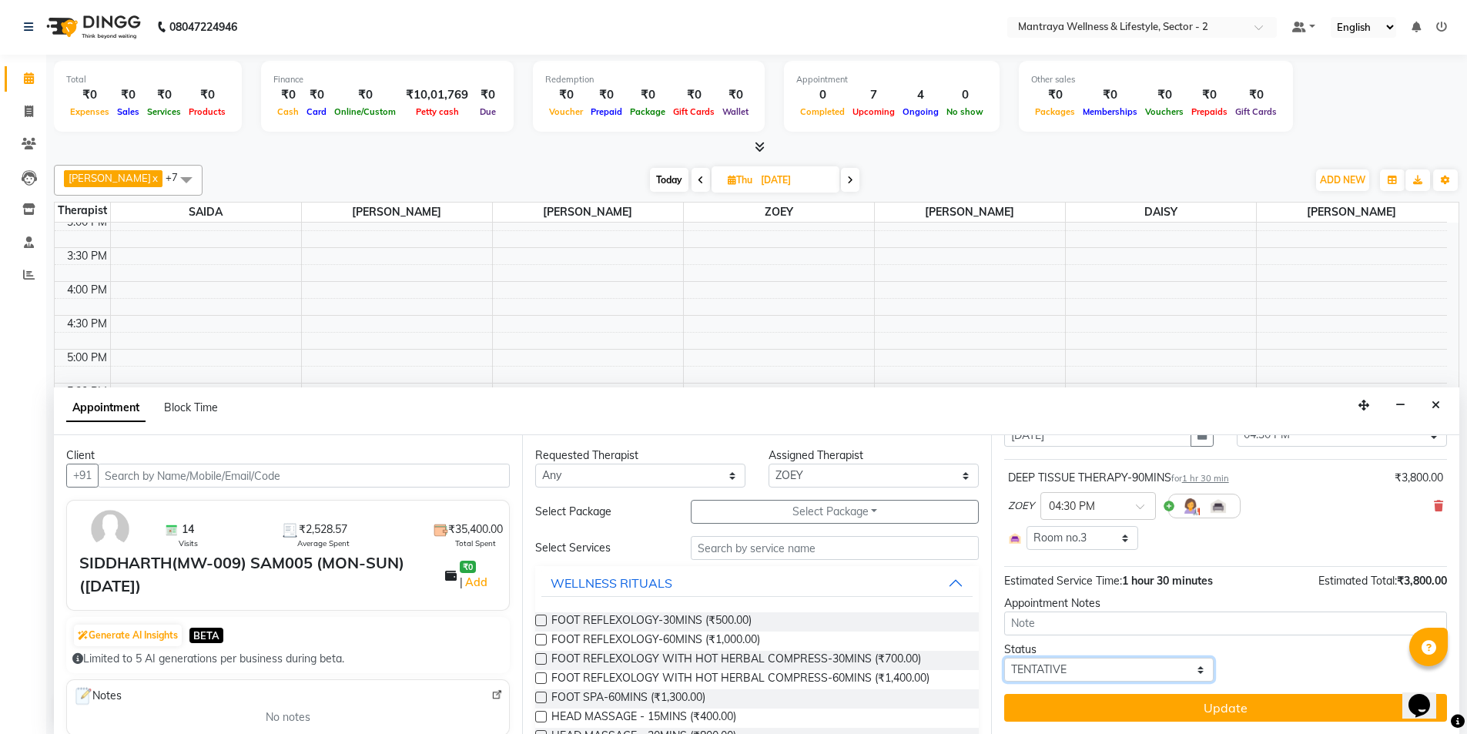
click at [1101, 669] on select "Select TENTATIVE CONFIRM UPCOMING" at bounding box center [1109, 670] width 210 height 24
select select "confirm booking"
click at [1004, 658] on select "Select TENTATIVE CONFIRM UPCOMING" at bounding box center [1109, 670] width 210 height 24
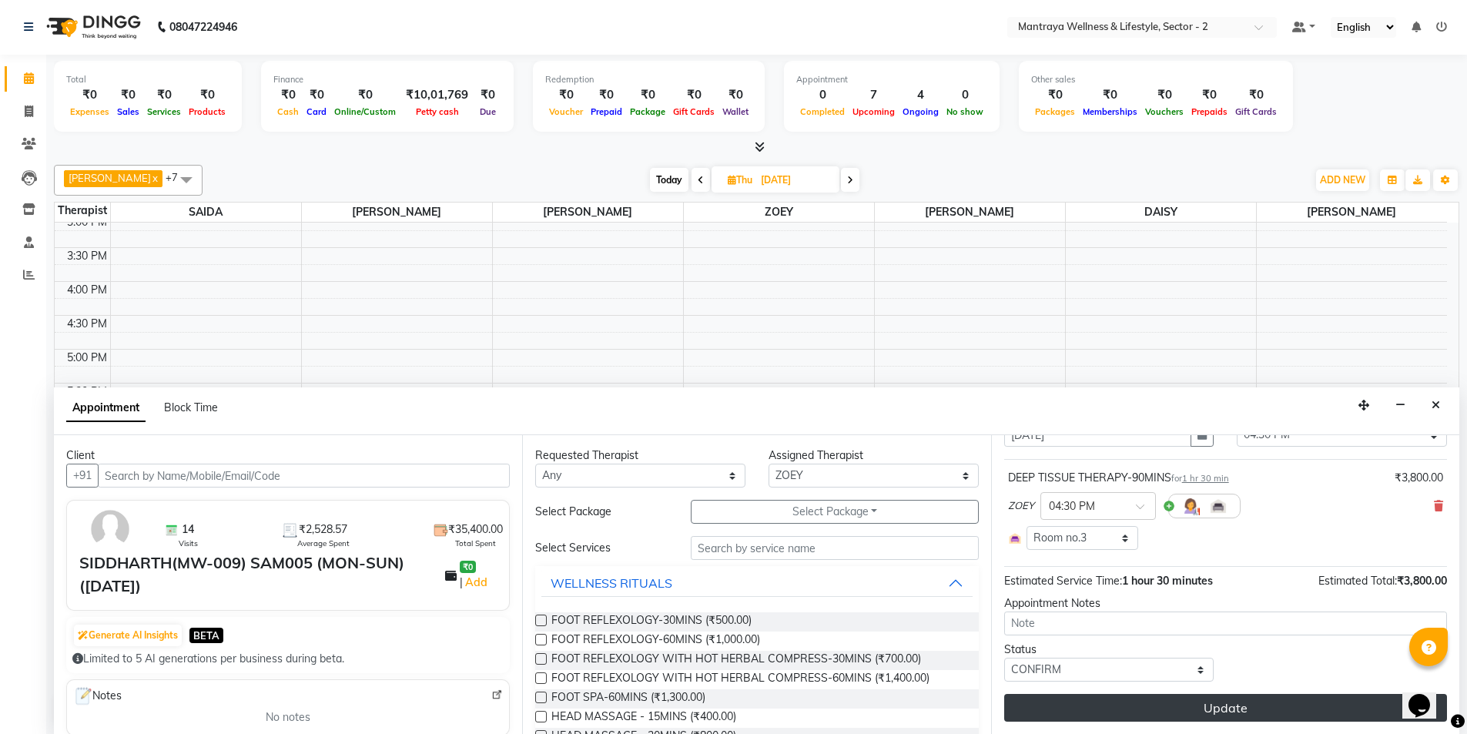
click at [1106, 705] on button "Update" at bounding box center [1225, 708] width 443 height 28
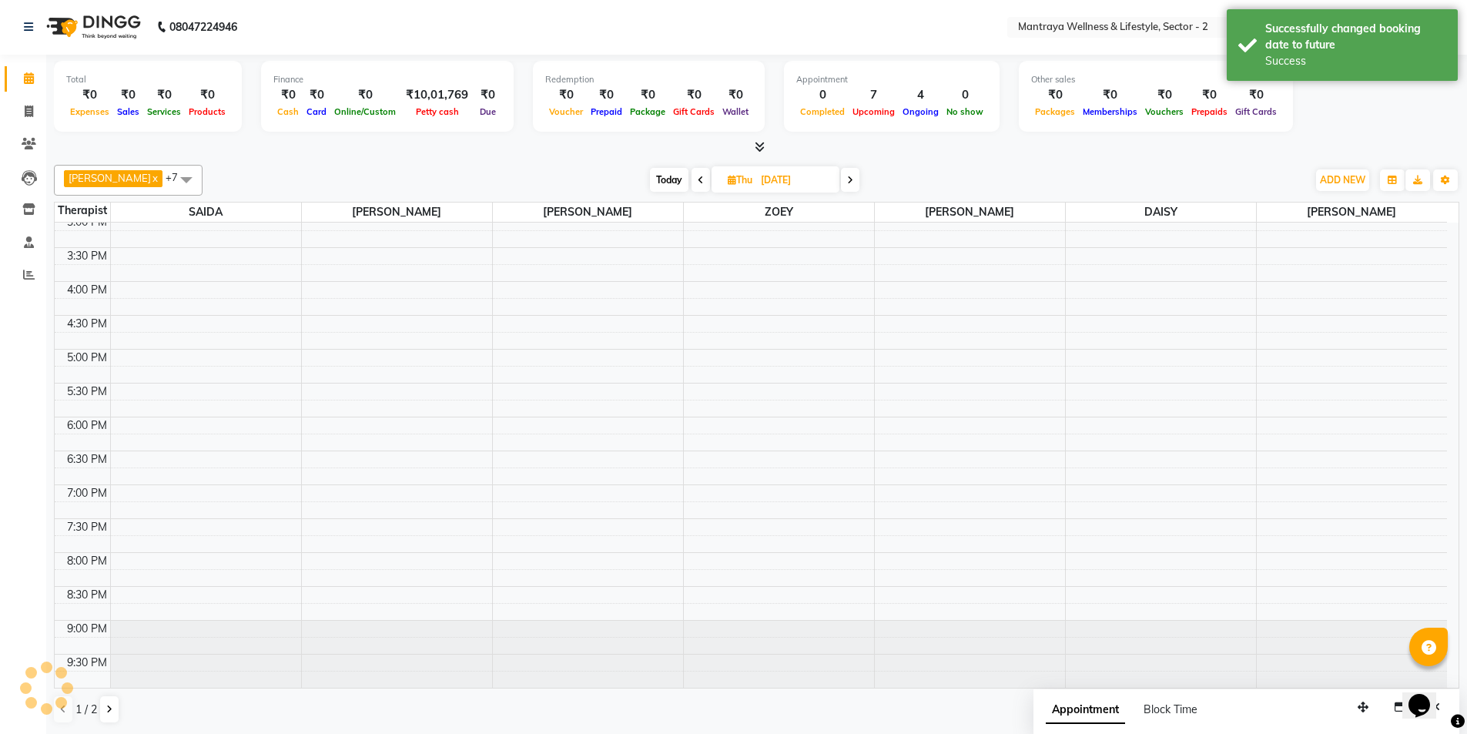
scroll to position [0, 0]
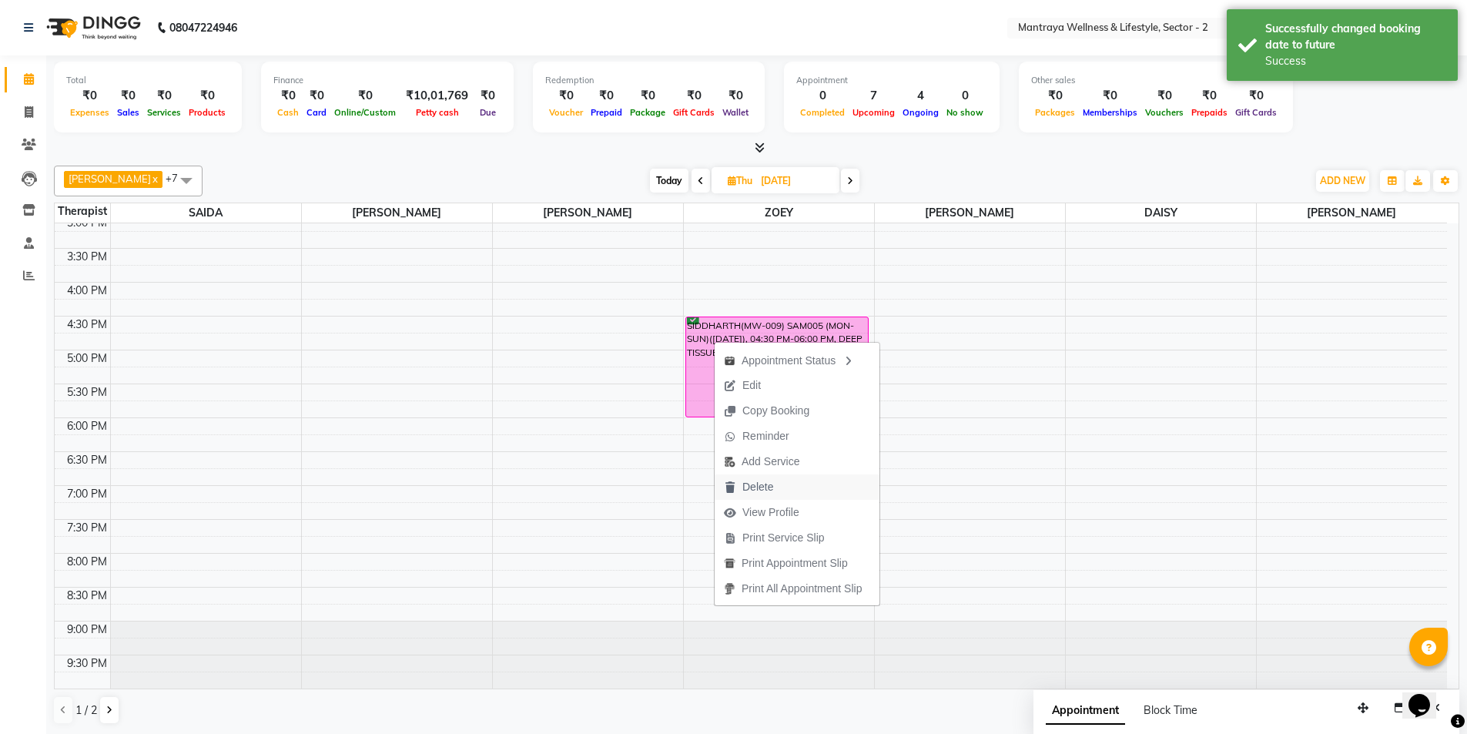
click at [753, 482] on span "Delete" at bounding box center [758, 487] width 31 height 16
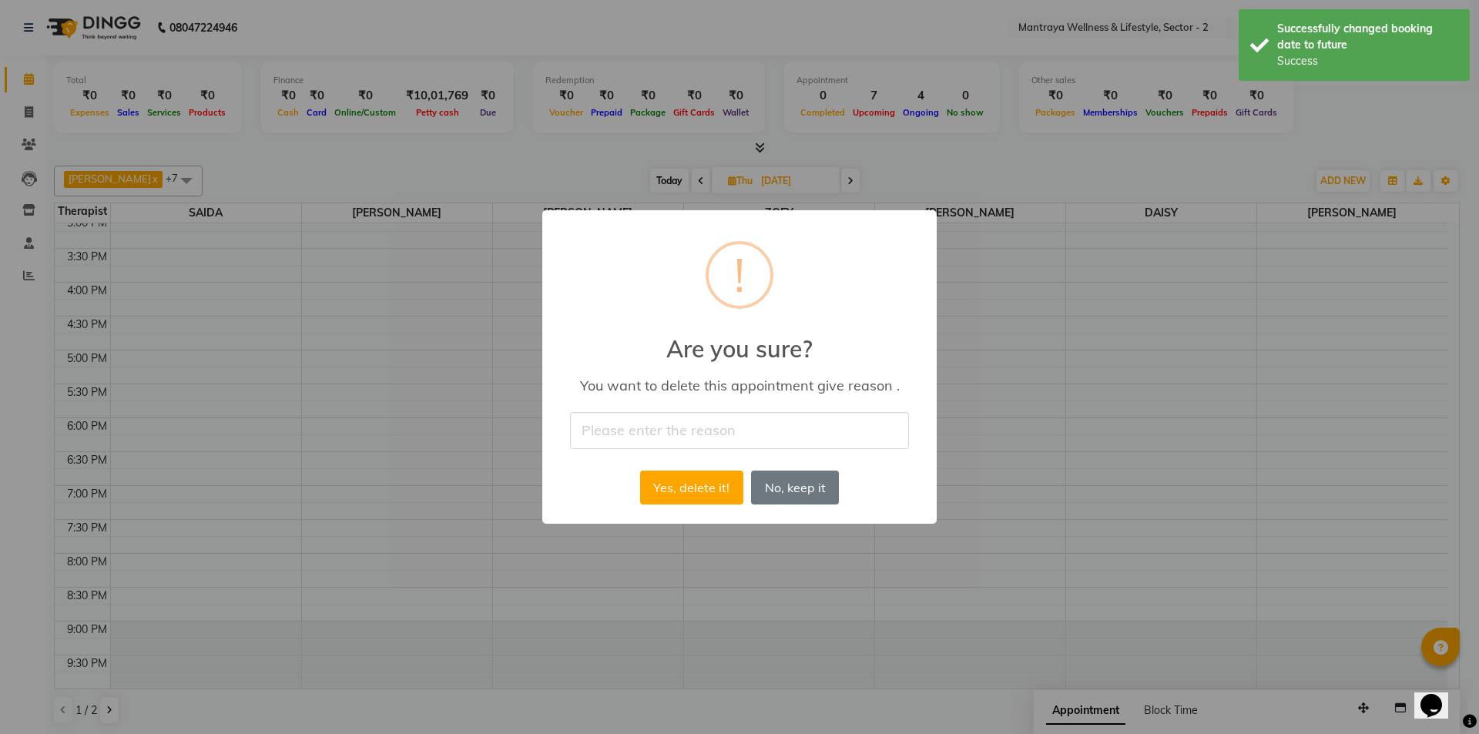
click at [726, 438] on input "text" at bounding box center [739, 430] width 339 height 36
type input "CANCELLED BY CLIENTS"
click at [703, 495] on button "Yes, delete it!" at bounding box center [691, 488] width 103 height 34
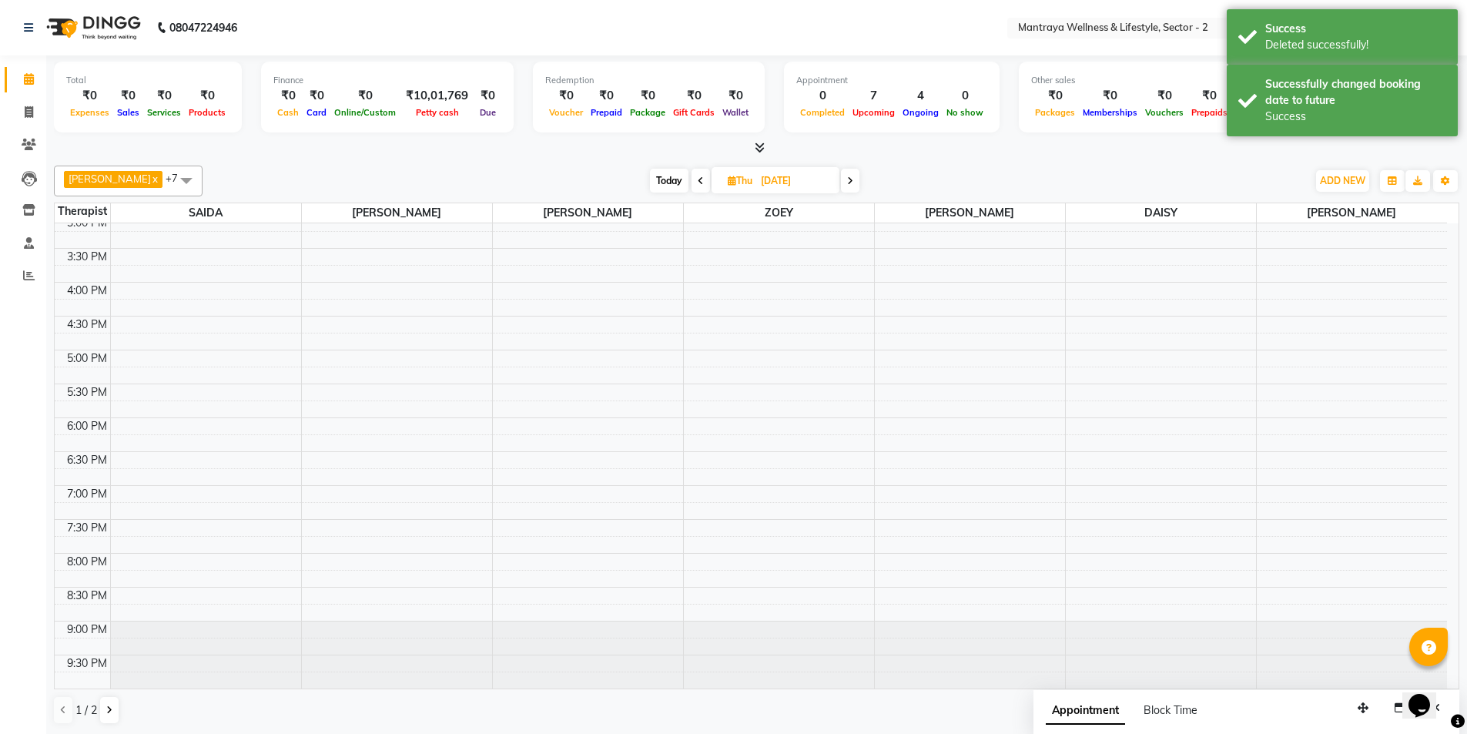
click at [652, 182] on span "Today" at bounding box center [669, 181] width 39 height 24
type input "[DATE]"
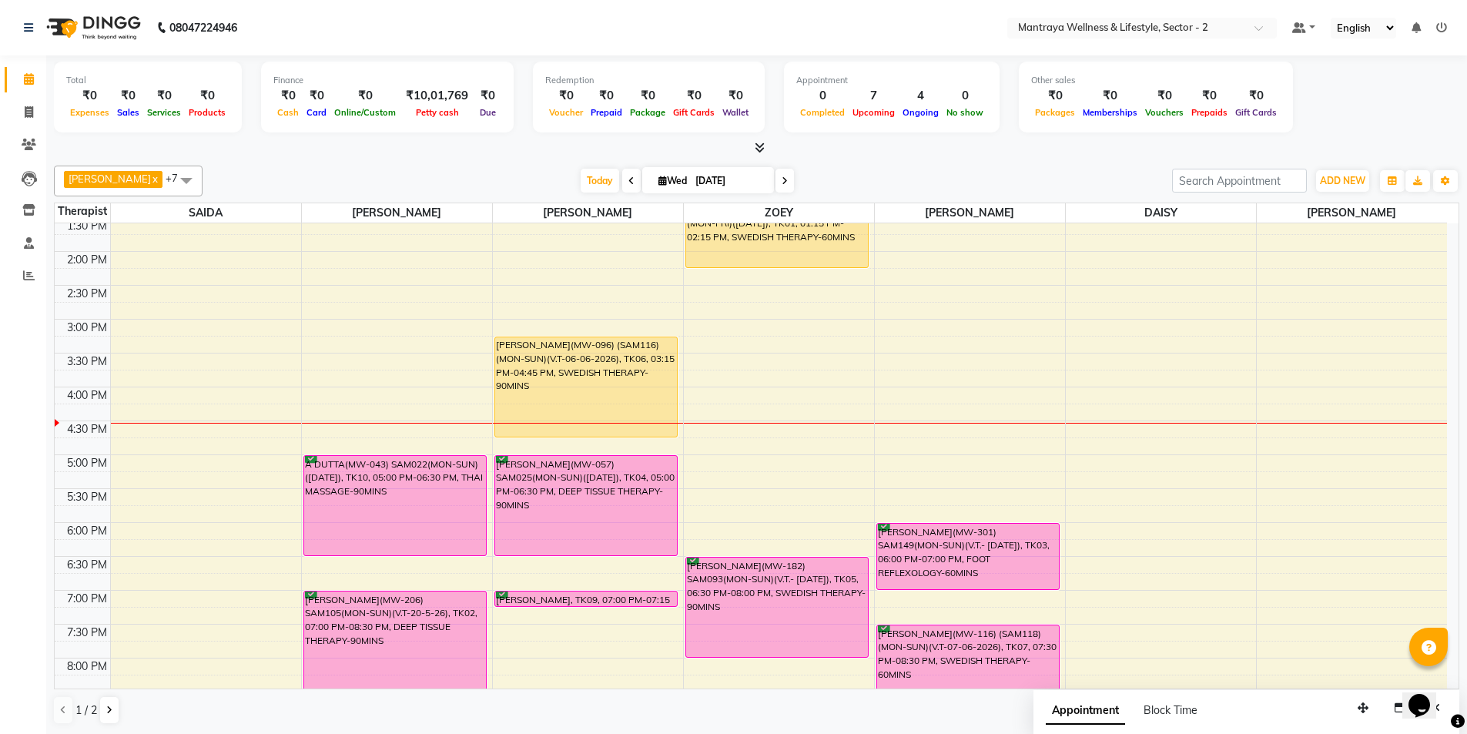
scroll to position [270, 0]
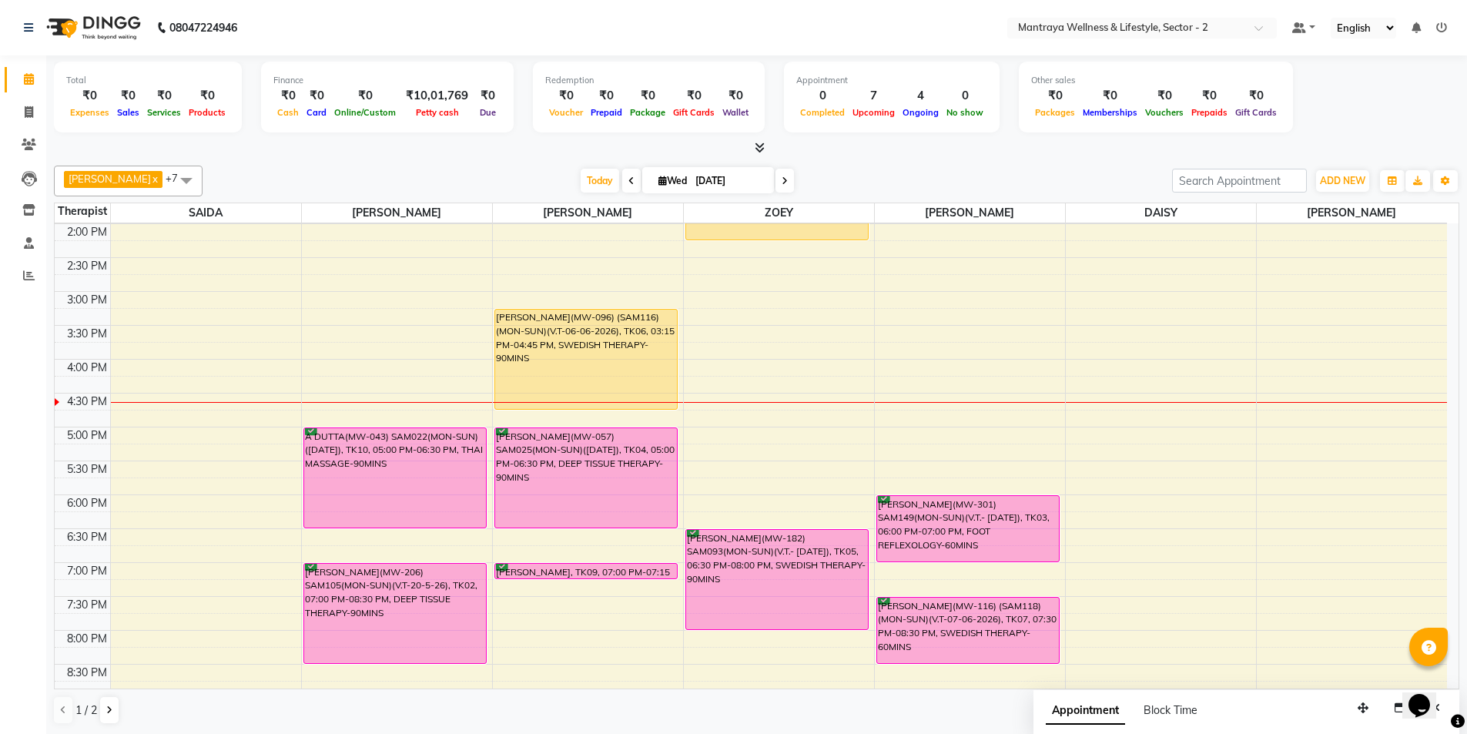
click at [210, 178] on div "[DATE] [DATE]" at bounding box center [687, 180] width 954 height 23
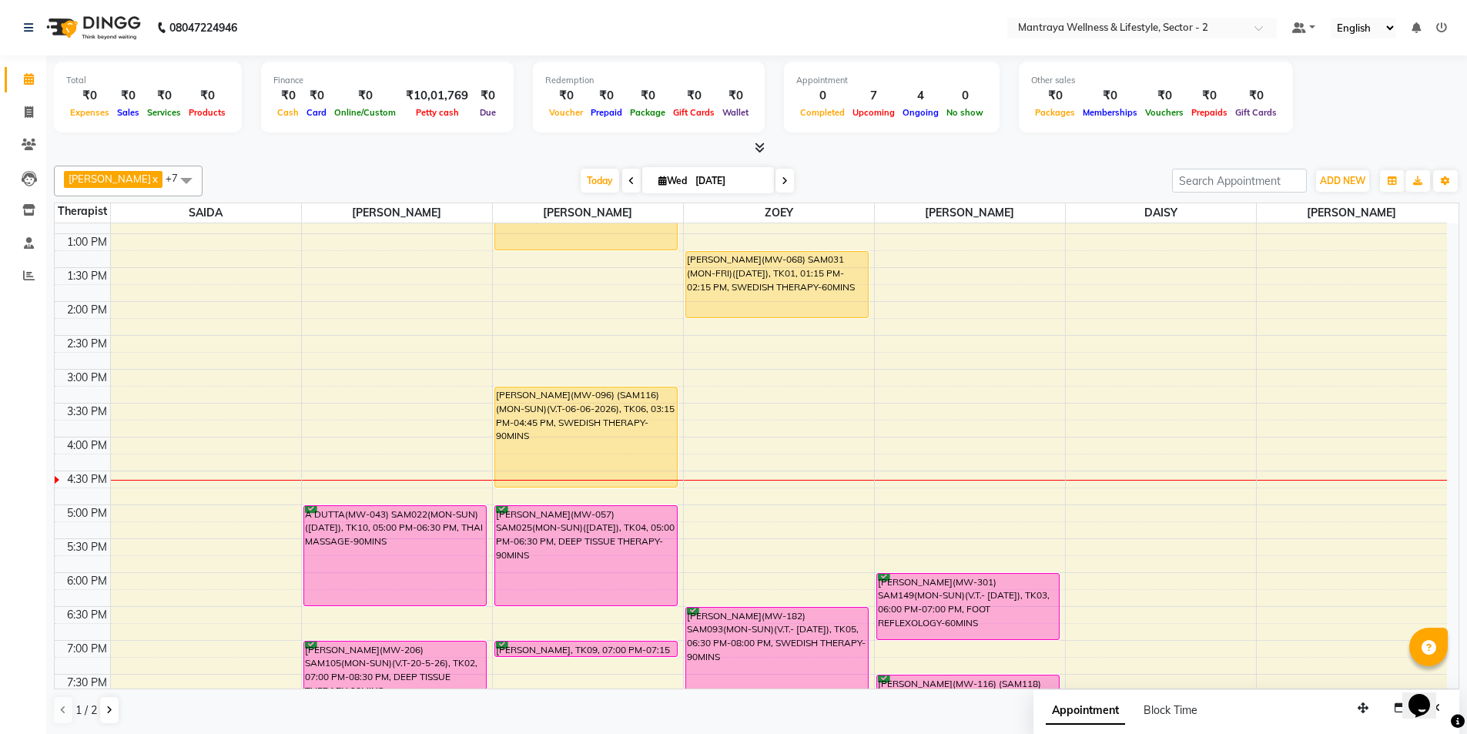
scroll to position [193, 0]
click at [221, 142] on div at bounding box center [757, 148] width 1406 height 16
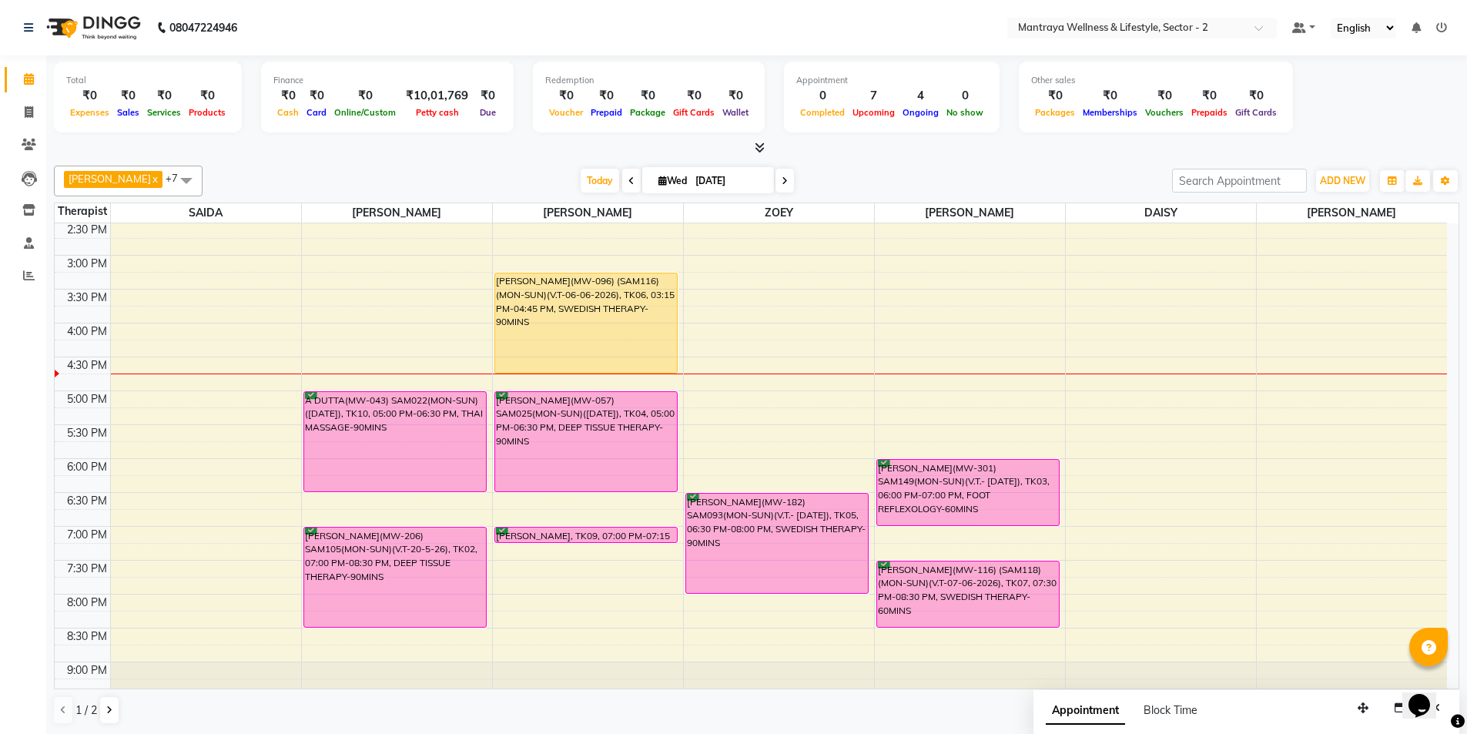
scroll to position [347, 0]
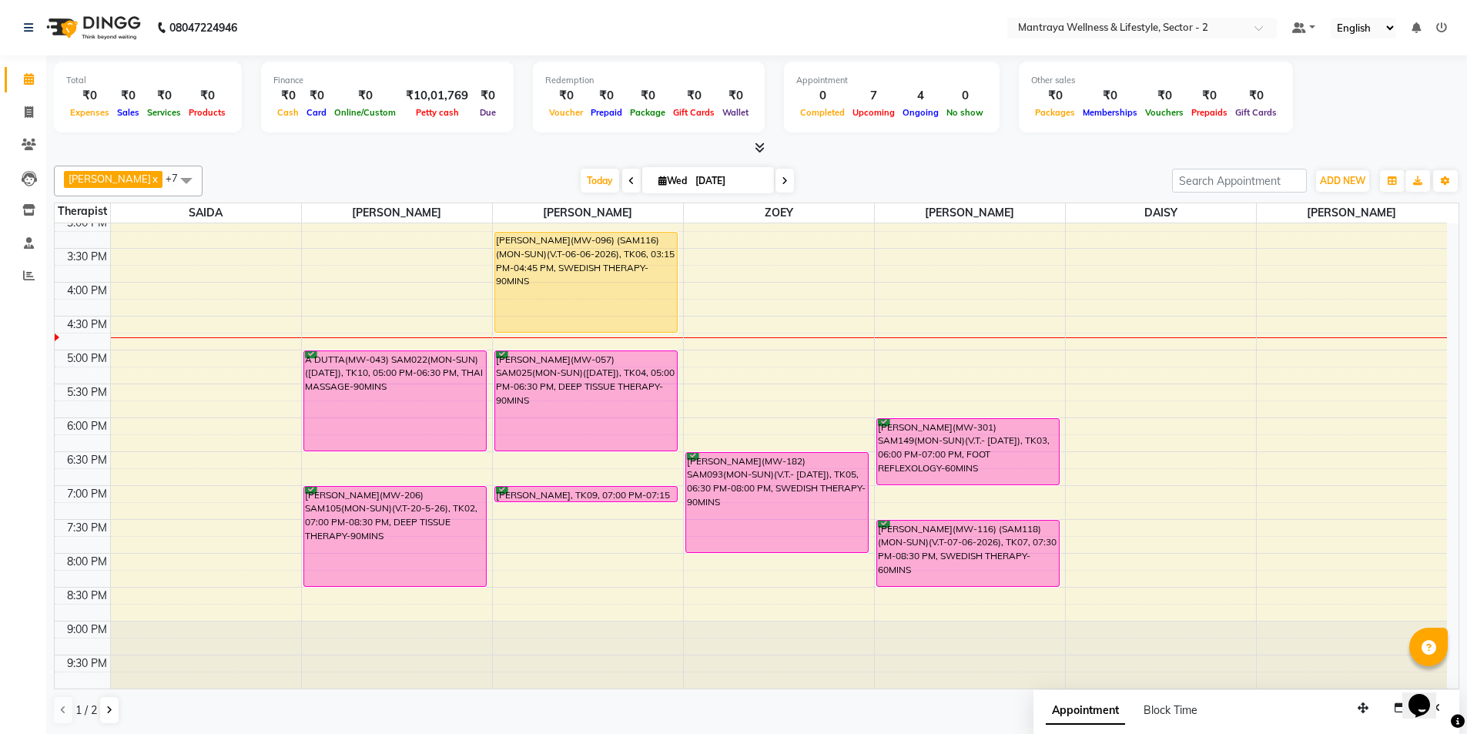
click at [187, 168] on div "[PERSON_NAME] x [PERSON_NAME] x [PERSON_NAME] x [PERSON_NAME] MANAGER x ZOEY x …" at bounding box center [757, 181] width 1406 height 31
click at [1403, 180] on div "Group By Staff View Room View View as Vertical Vertical - Week View Horizontal …" at bounding box center [1419, 181] width 81 height 25
click at [1388, 183] on icon "button" at bounding box center [1392, 180] width 9 height 9
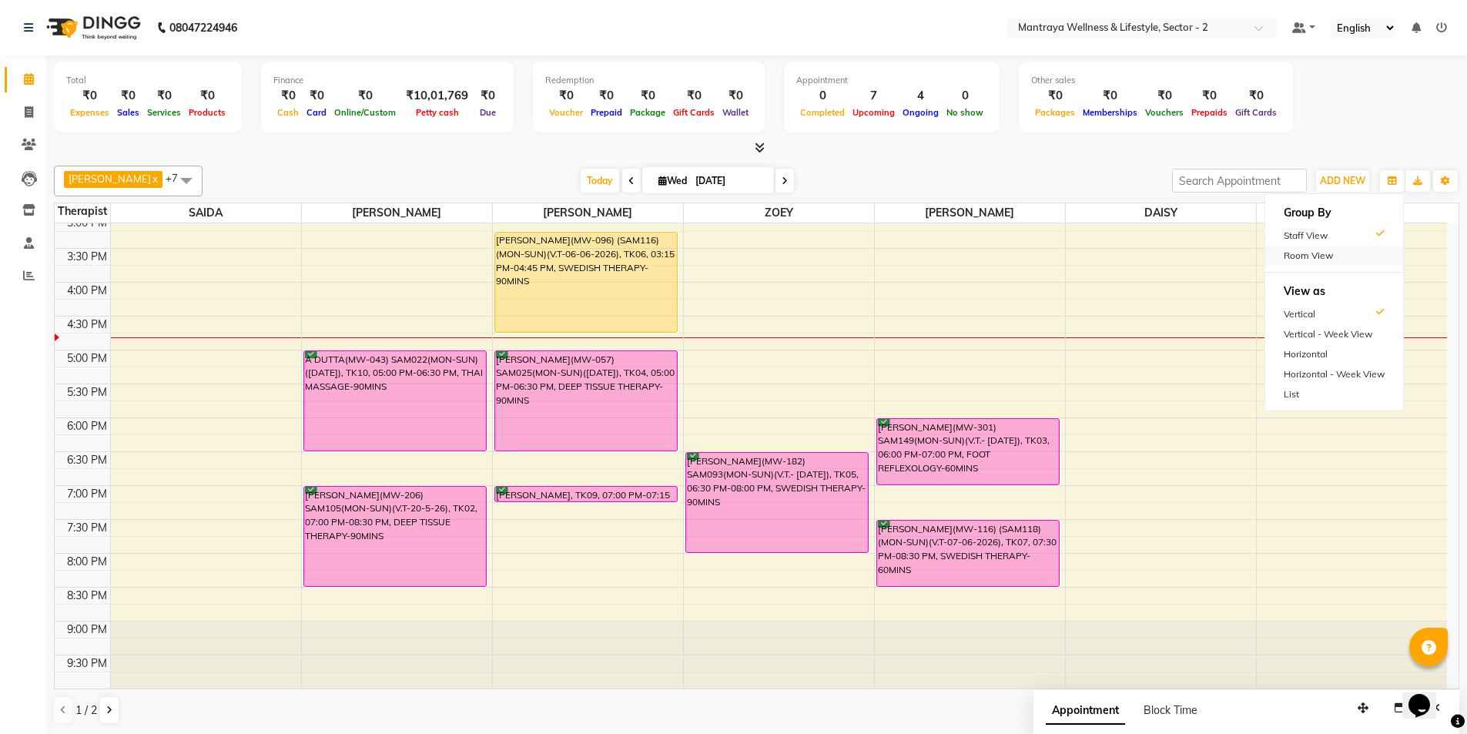
click at [1303, 262] on div "Room View" at bounding box center [1335, 256] width 138 height 20
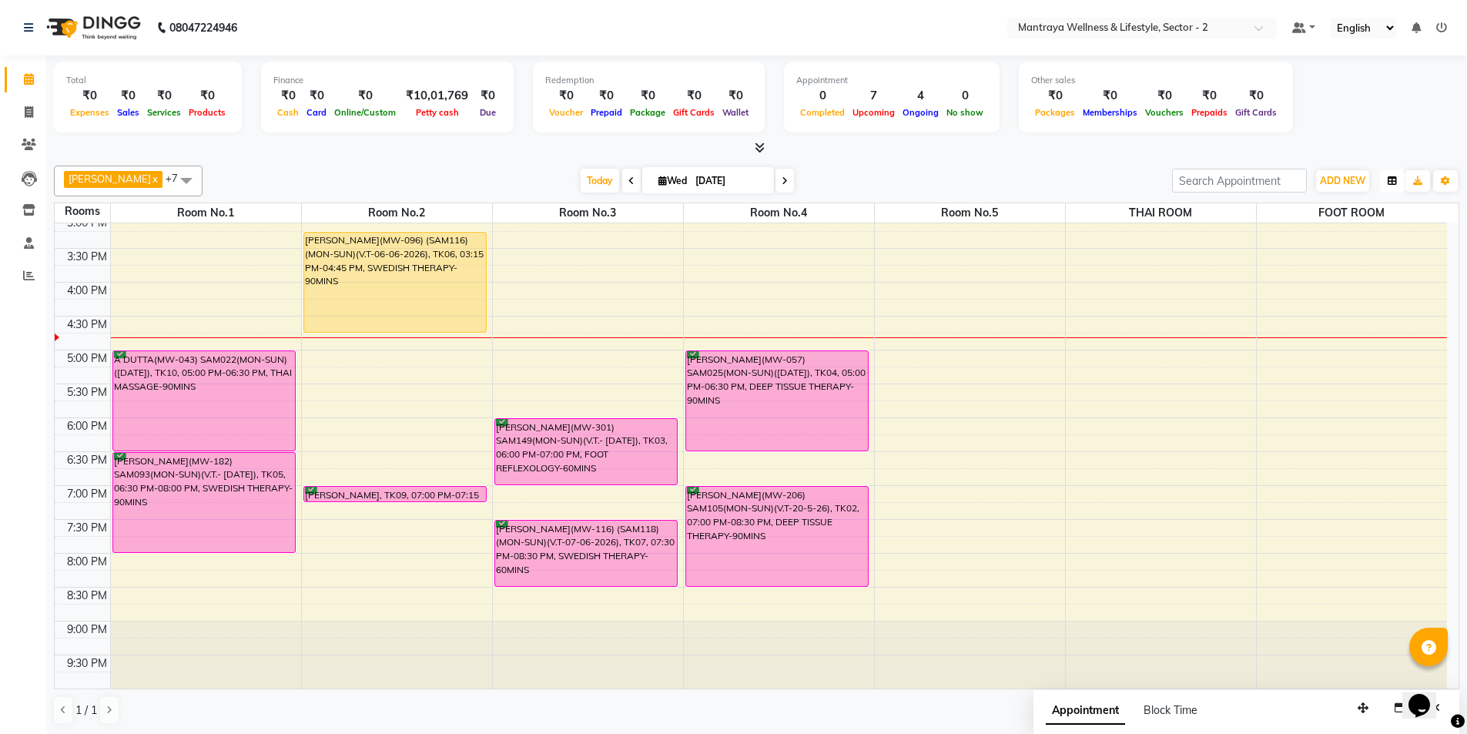
click at [1395, 184] on icon "button" at bounding box center [1392, 180] width 9 height 9
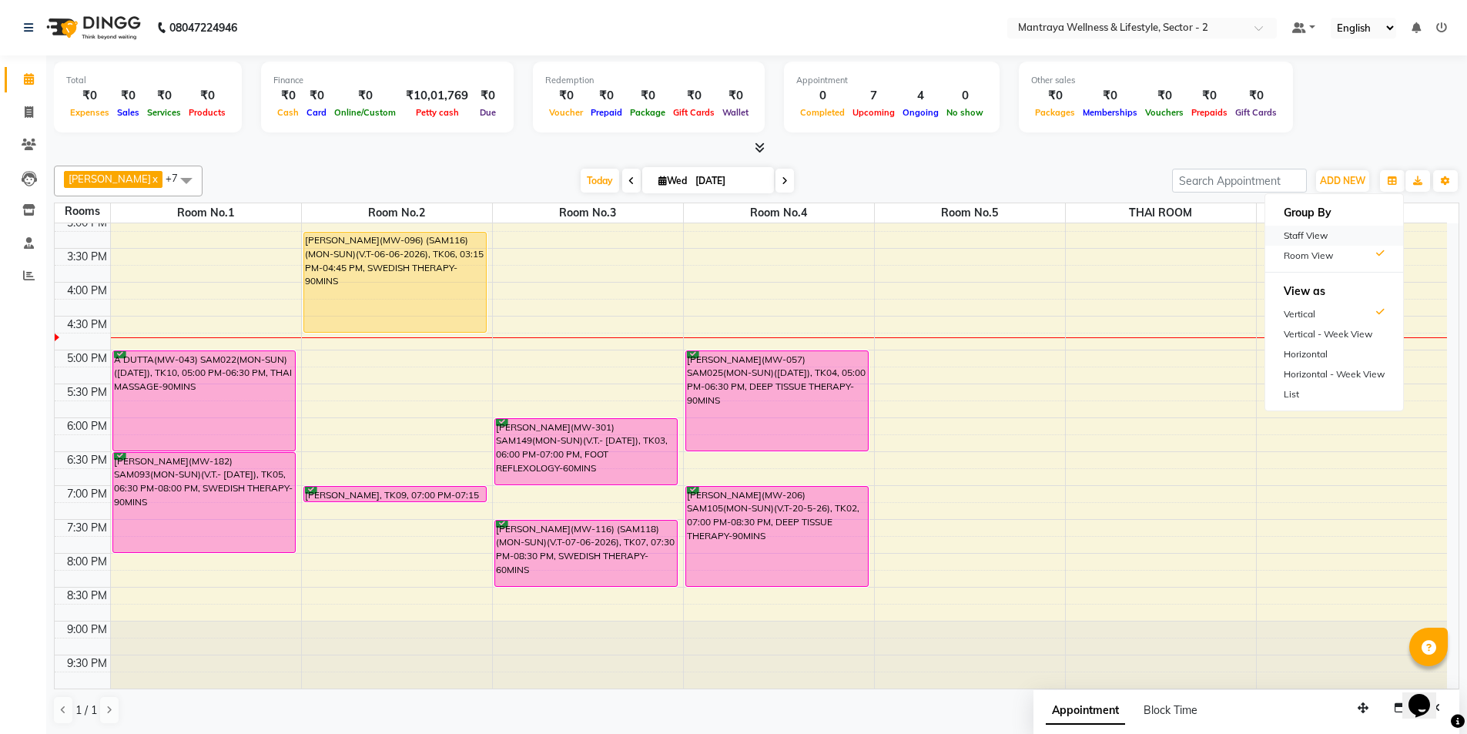
click at [1271, 243] on div "Staff View" at bounding box center [1335, 236] width 138 height 20
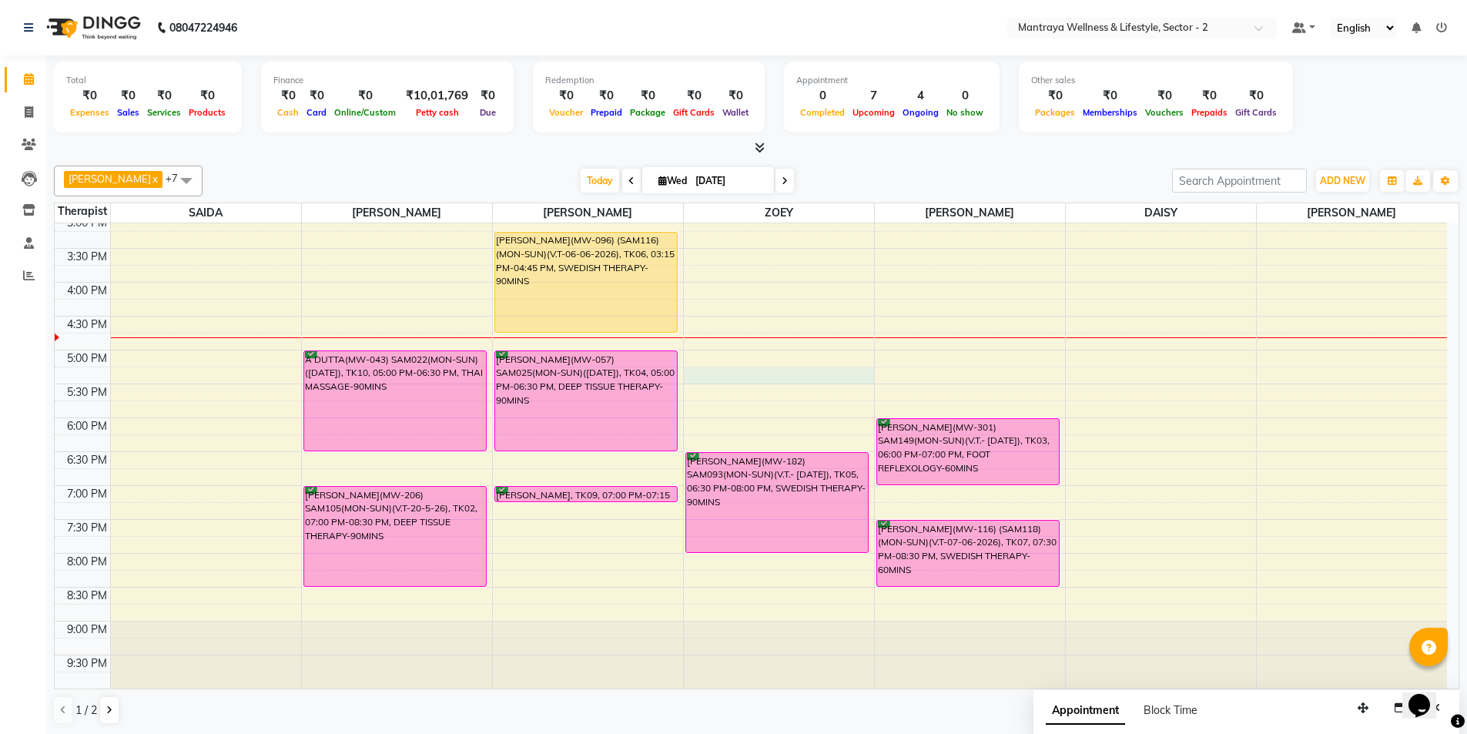
click at [726, 372] on div "10:00 AM 10:30 AM 11:00 AM 11:30 AM 12:00 PM 12:30 PM 1:00 PM 1:30 PM 2:00 PM 2…" at bounding box center [751, 282] width 1393 height 813
select select "80016"
select select "tentative"
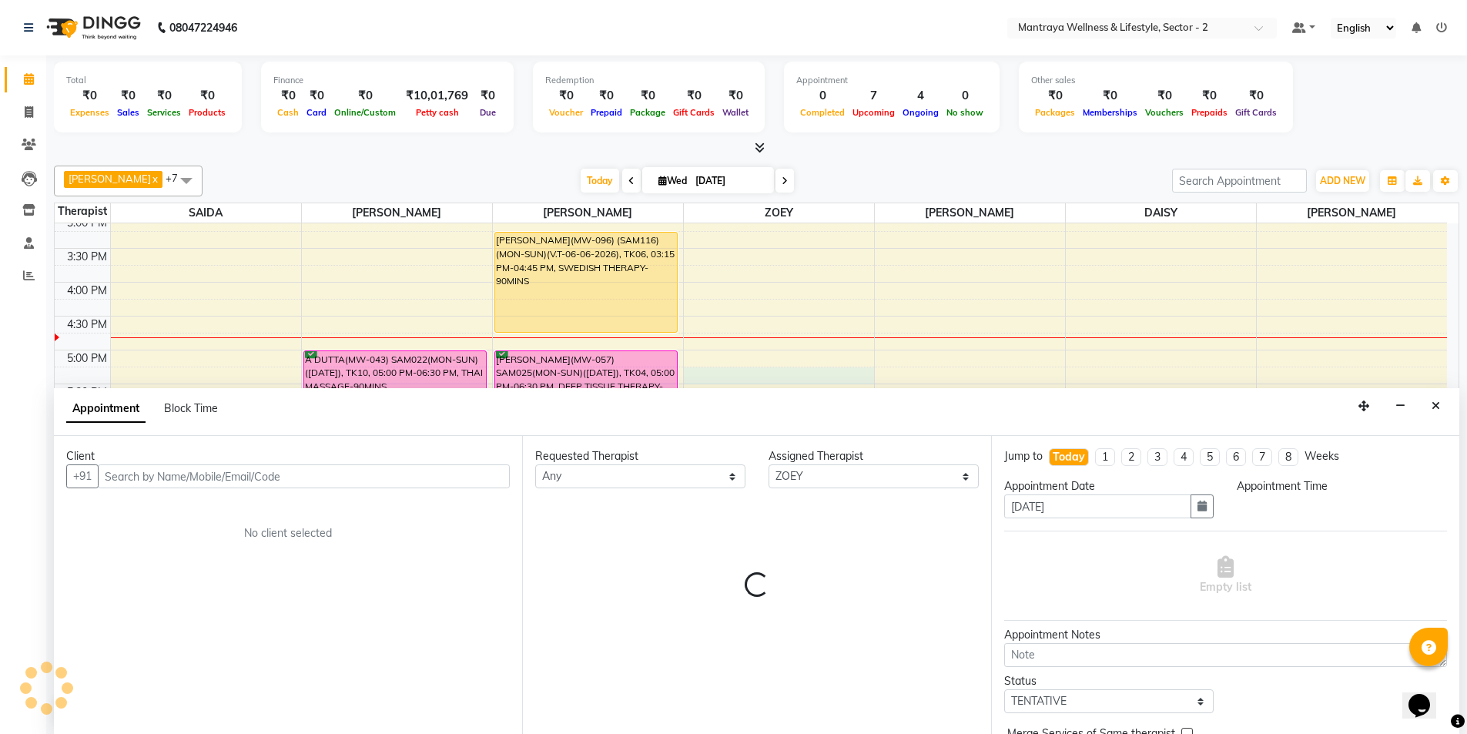
scroll to position [1, 0]
select select "1035"
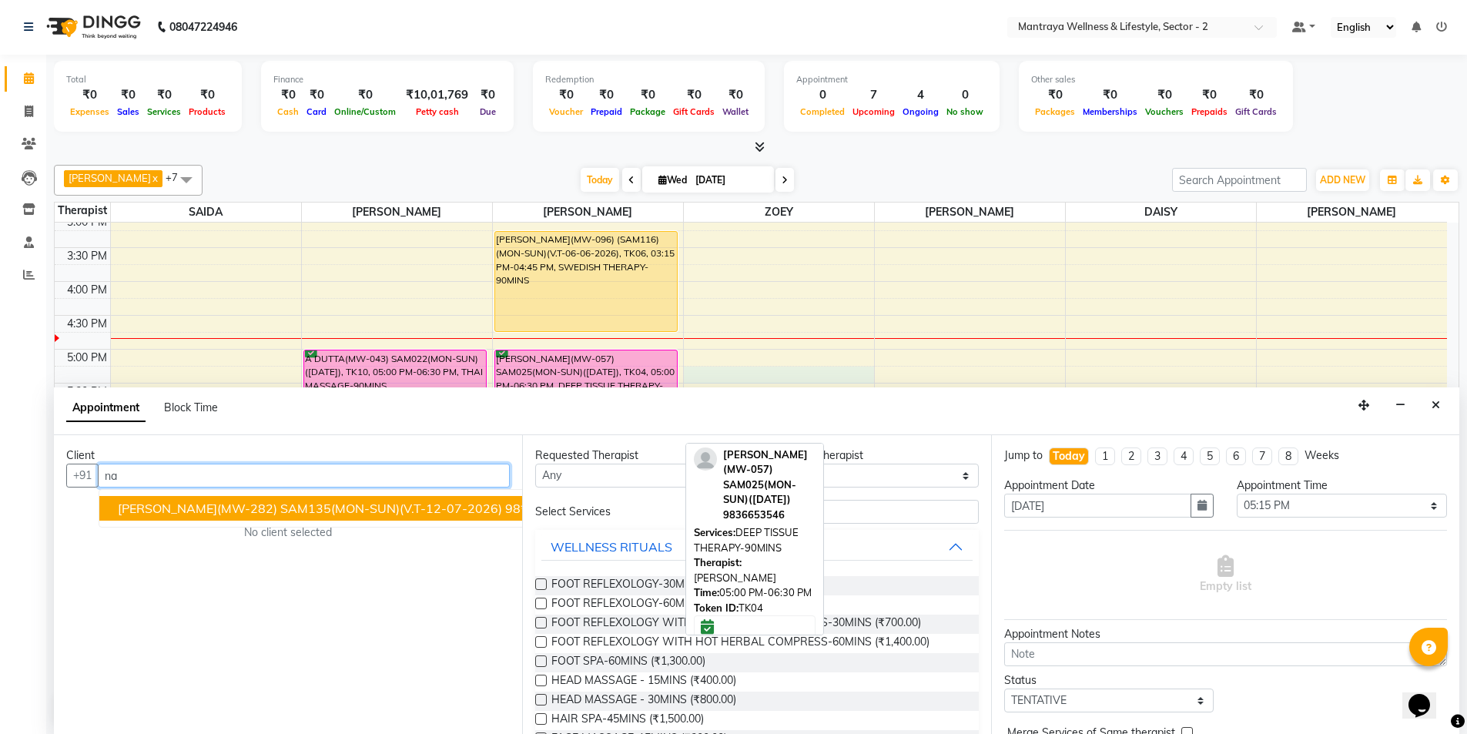
type input "n"
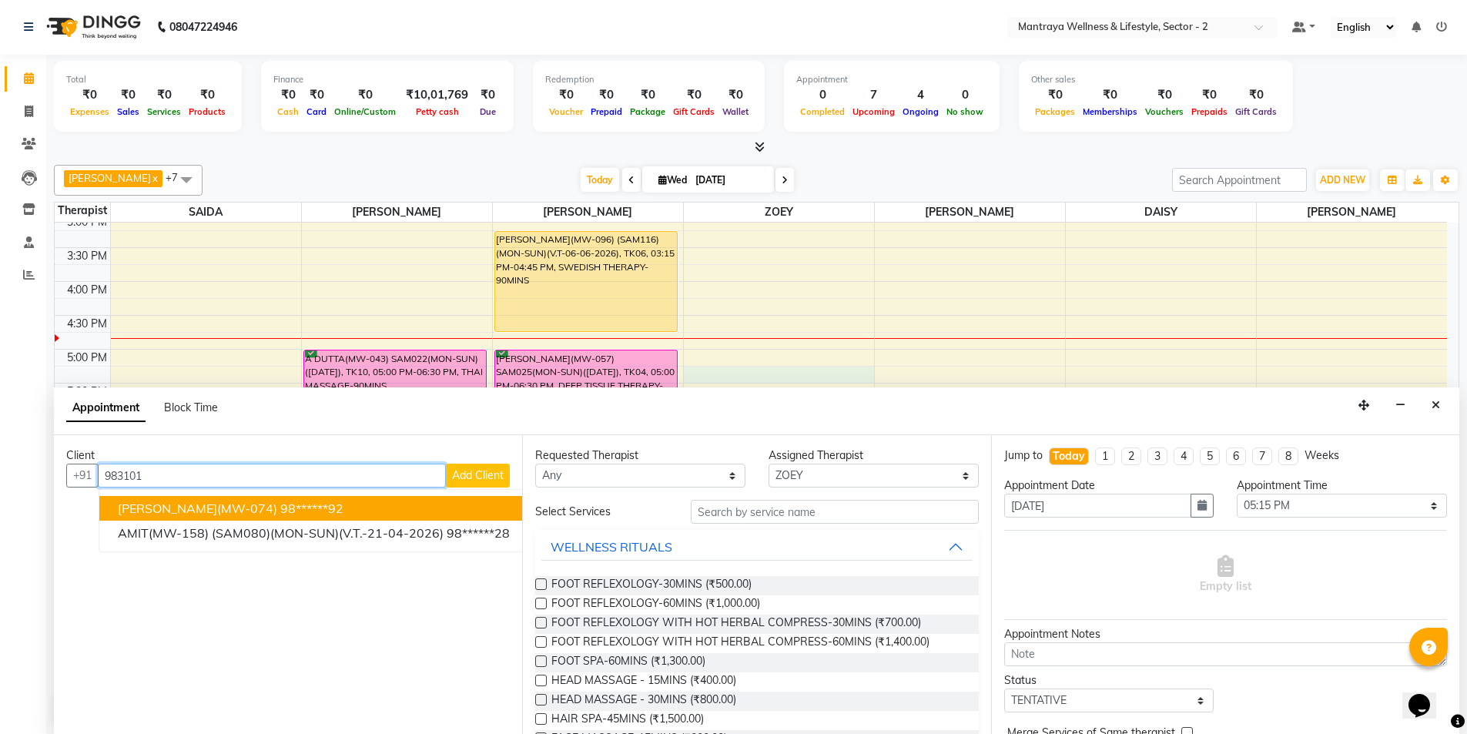
drag, startPoint x: 291, startPoint y: 471, endPoint x: 349, endPoint y: 463, distance: 58.3
click at [303, 468] on input "983101" at bounding box center [272, 476] width 348 height 24
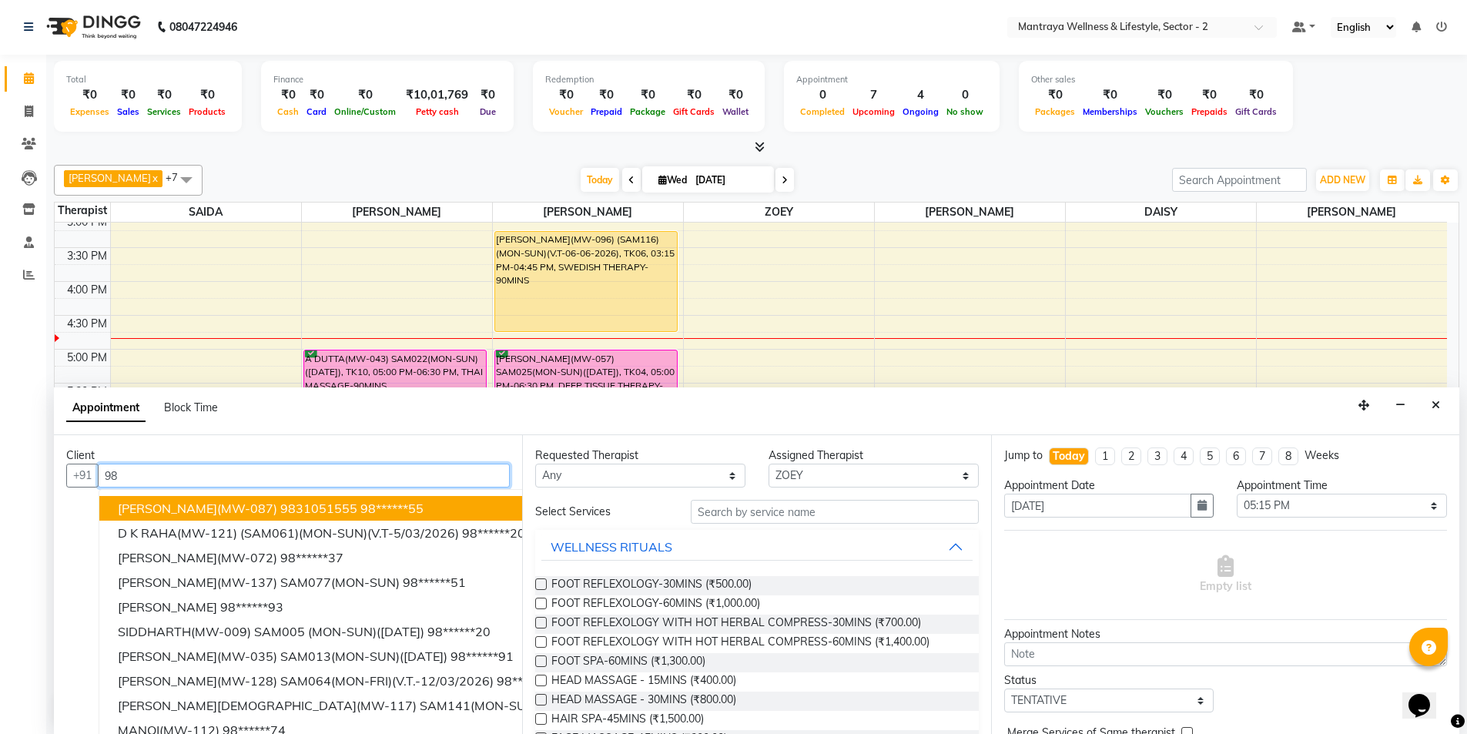
type input "9"
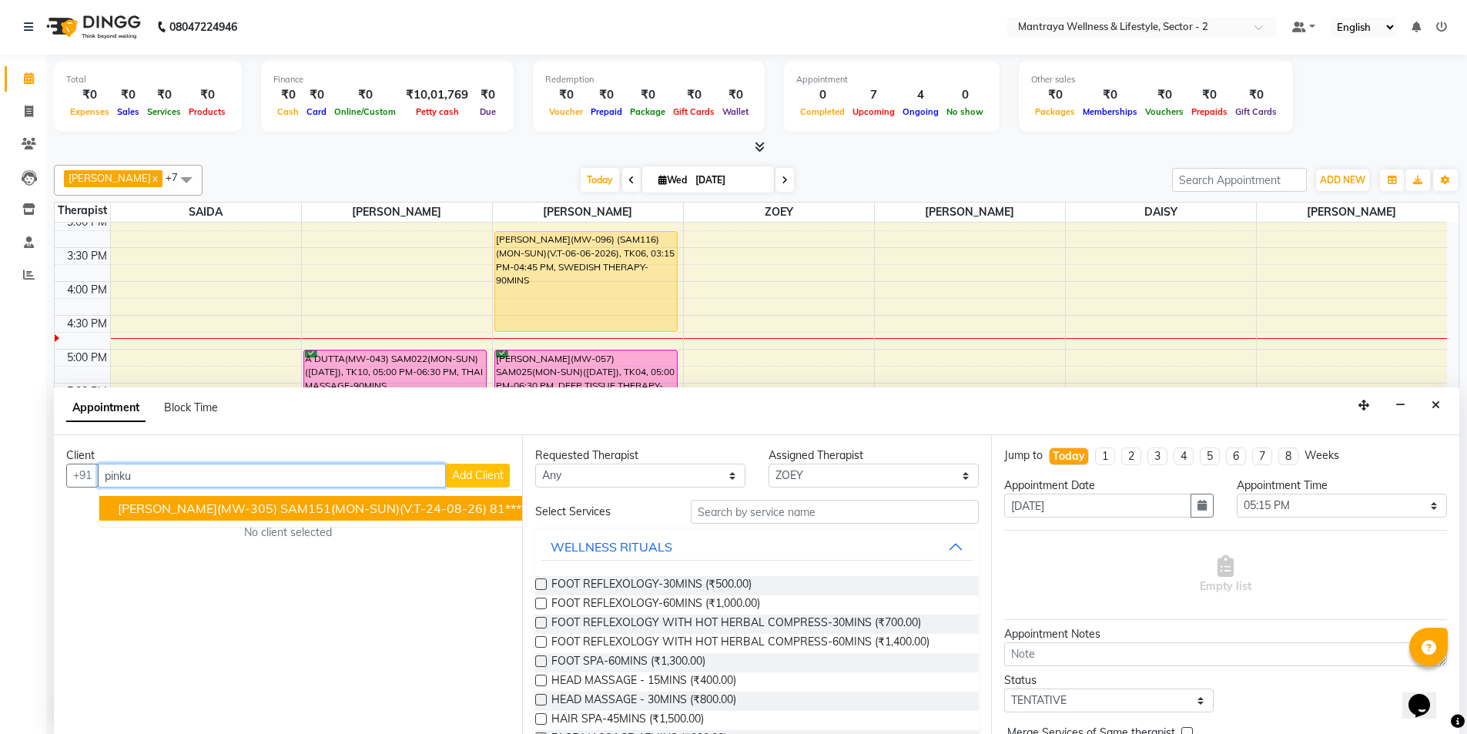
click at [495, 515] on ngb-highlight "81******67" at bounding box center [521, 508] width 63 height 15
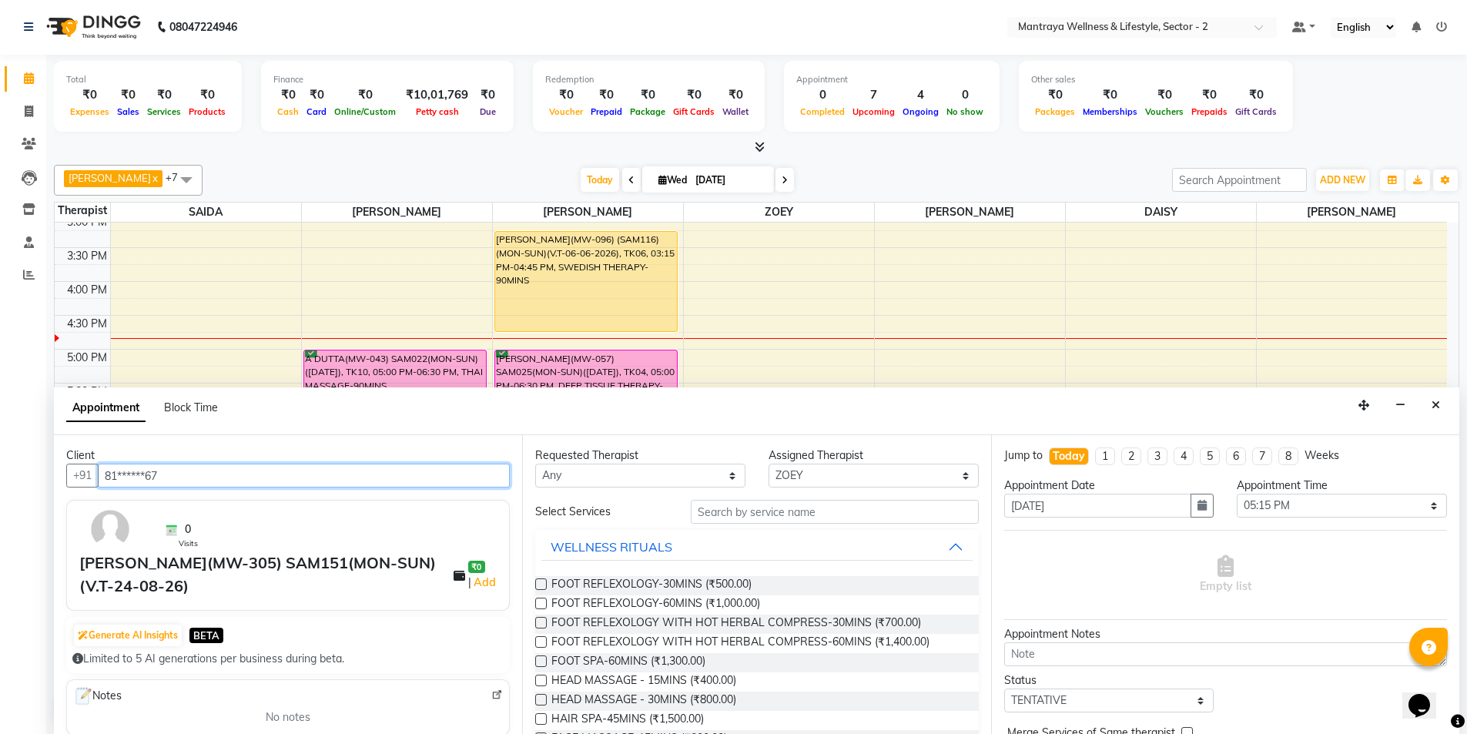
type input "81******67"
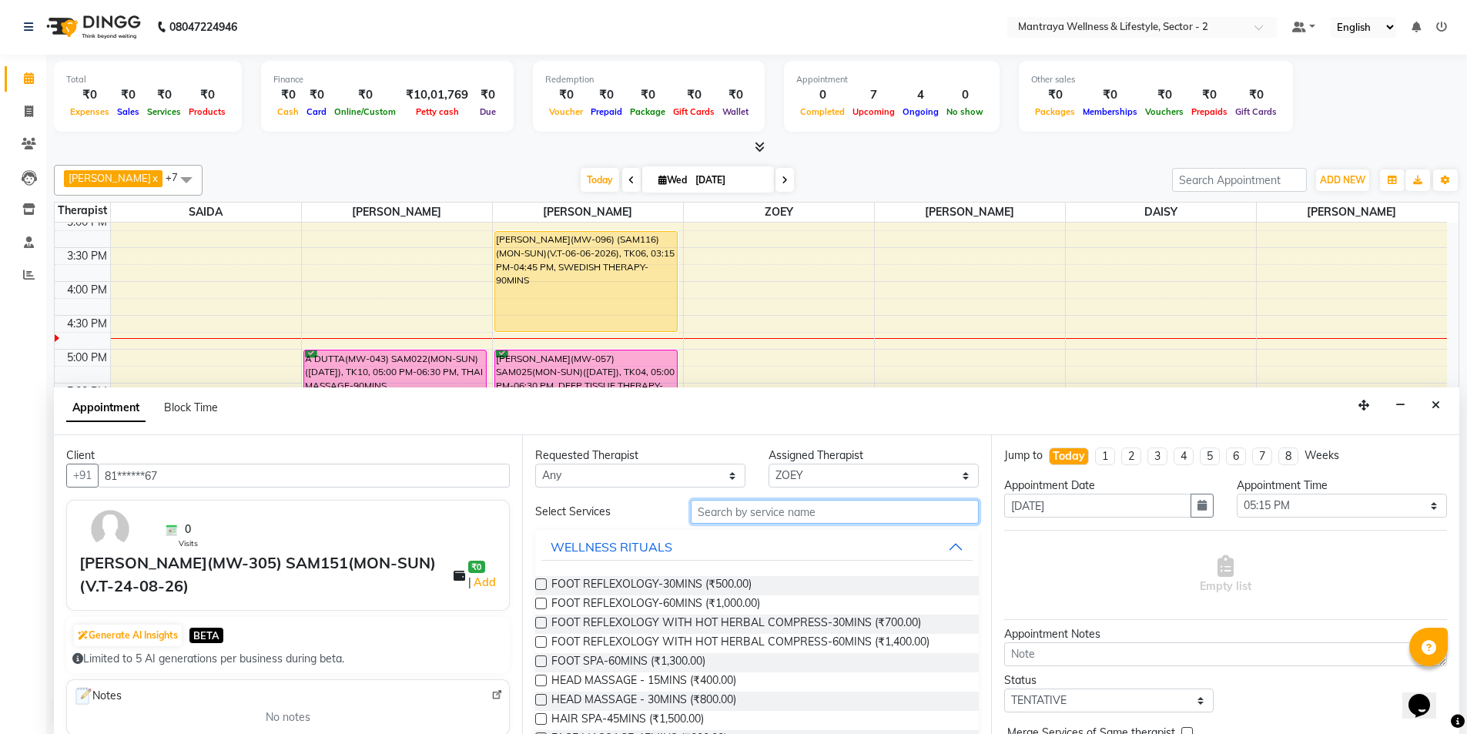
click at [714, 515] on input "text" at bounding box center [835, 512] width 288 height 24
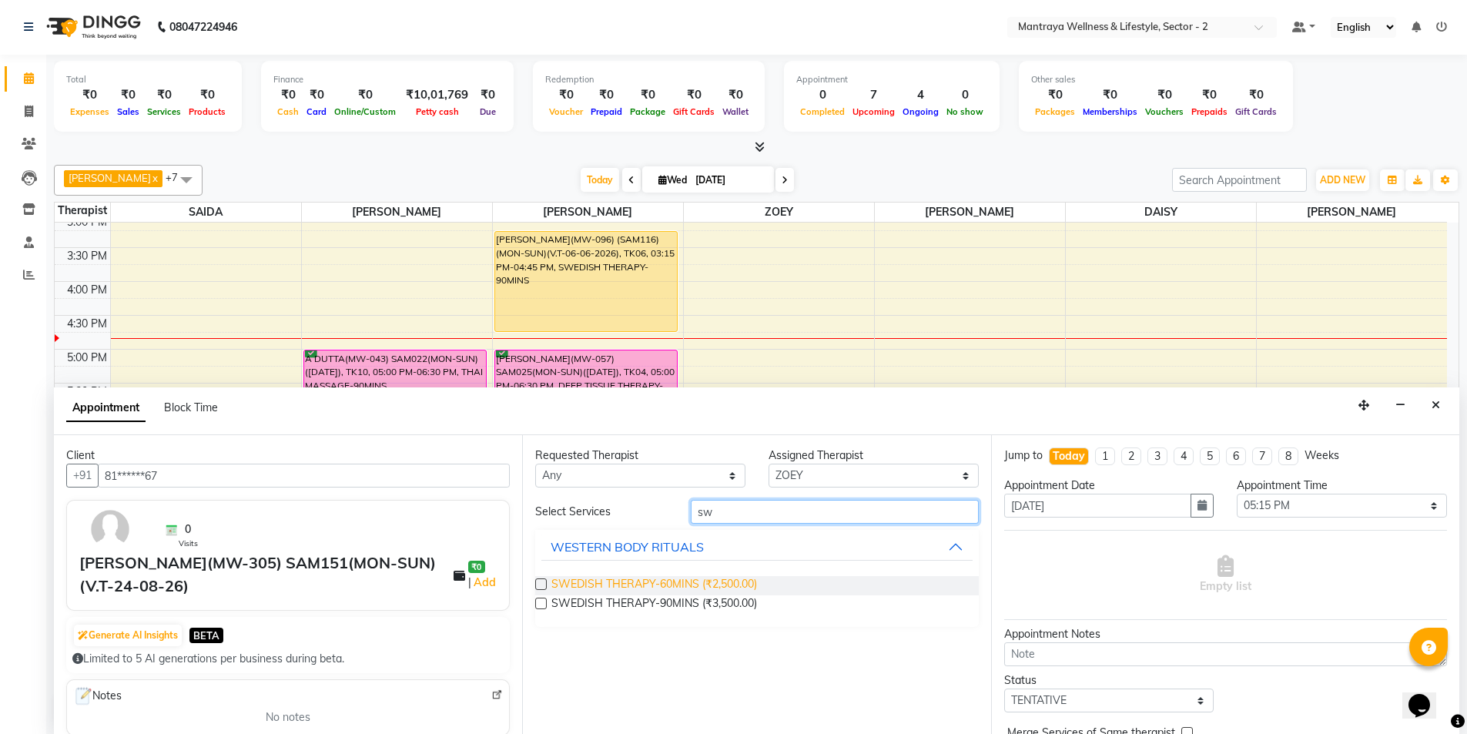
type input "sw"
click at [743, 577] on span "SWEDISH THERAPY-60MINS (₹2,500.00)" at bounding box center [655, 585] width 206 height 19
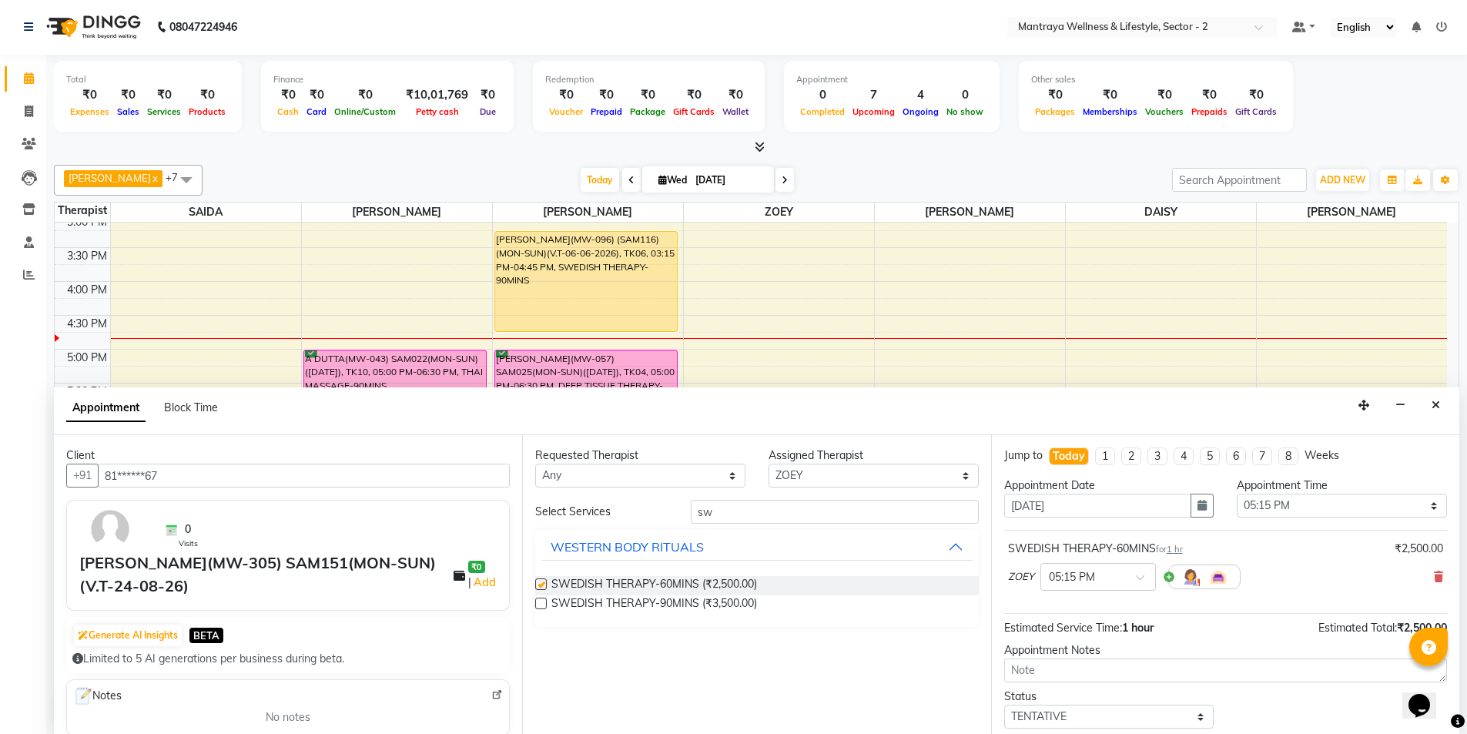
checkbox input "false"
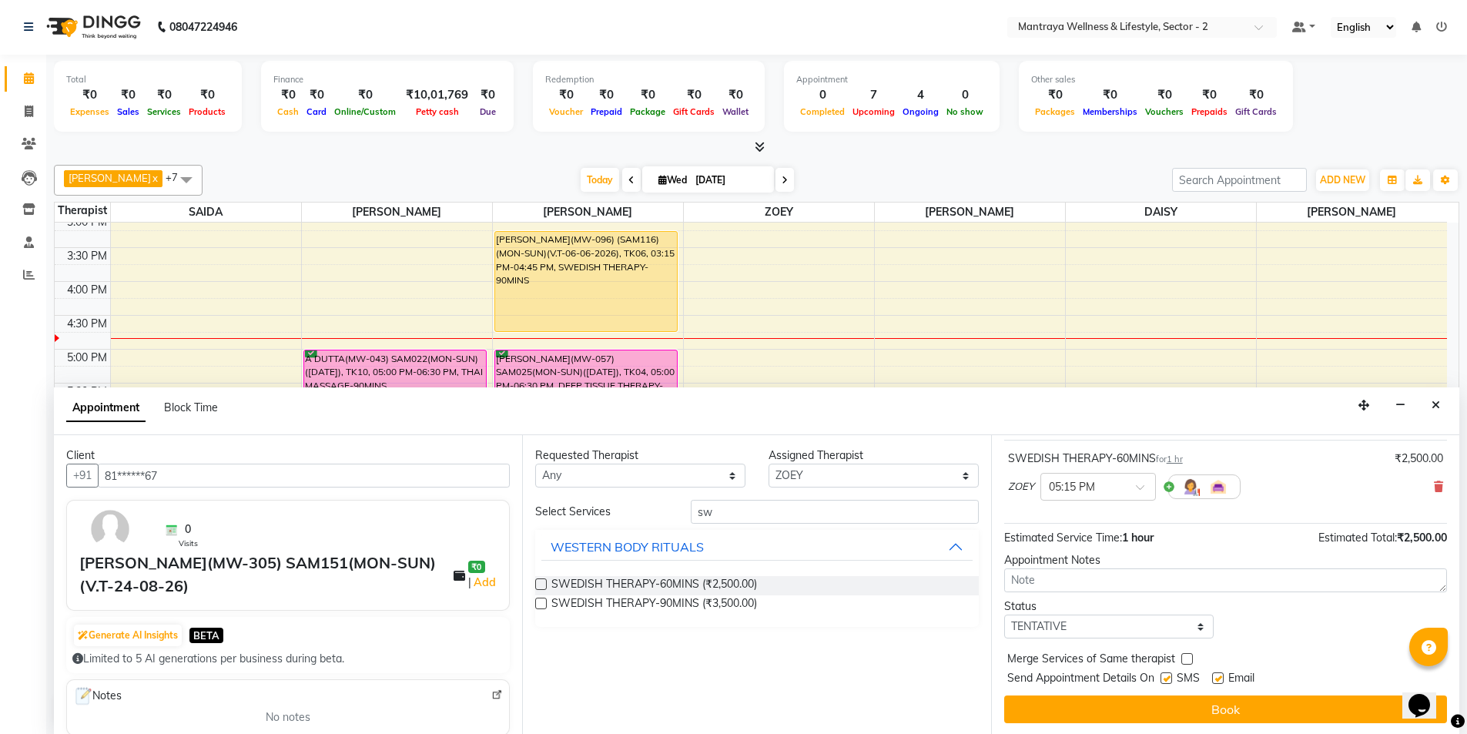
scroll to position [92, 0]
click at [1110, 627] on select "Select TENTATIVE CONFIRM CHECK-IN UPCOMING" at bounding box center [1109, 625] width 210 height 24
select select "confirm booking"
click at [1004, 613] on select "Select TENTATIVE CONFIRM CHECK-IN UPCOMING" at bounding box center [1109, 625] width 210 height 24
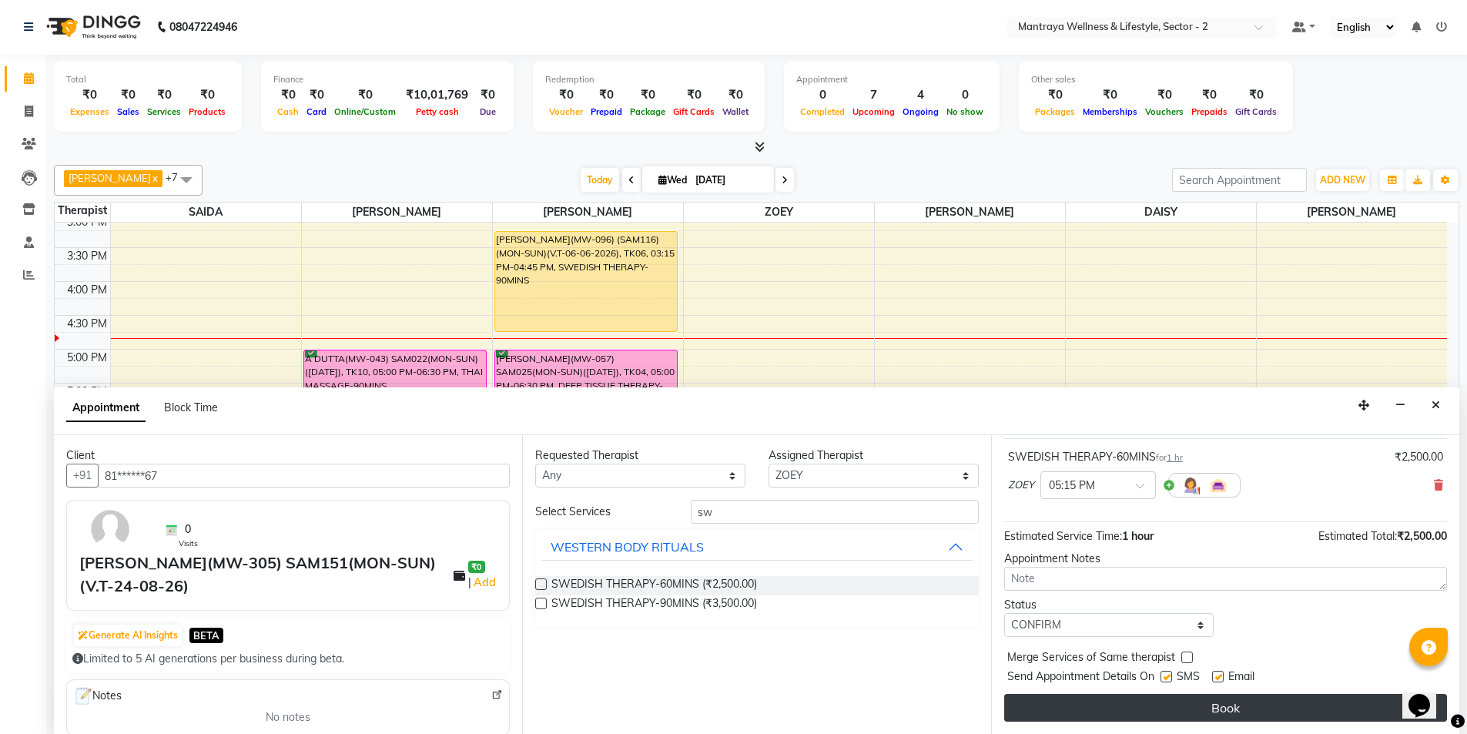
click at [1222, 709] on button "Book" at bounding box center [1225, 708] width 443 height 28
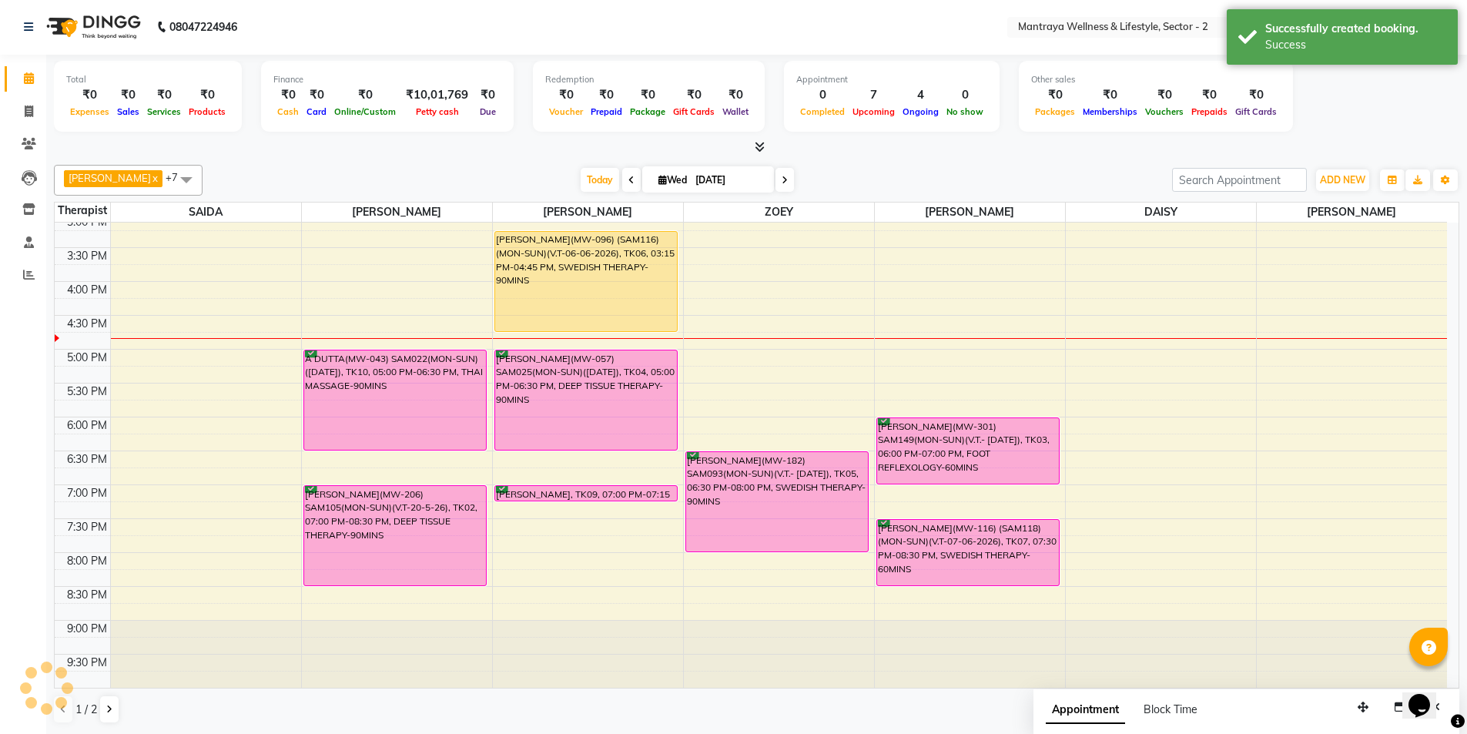
scroll to position [0, 0]
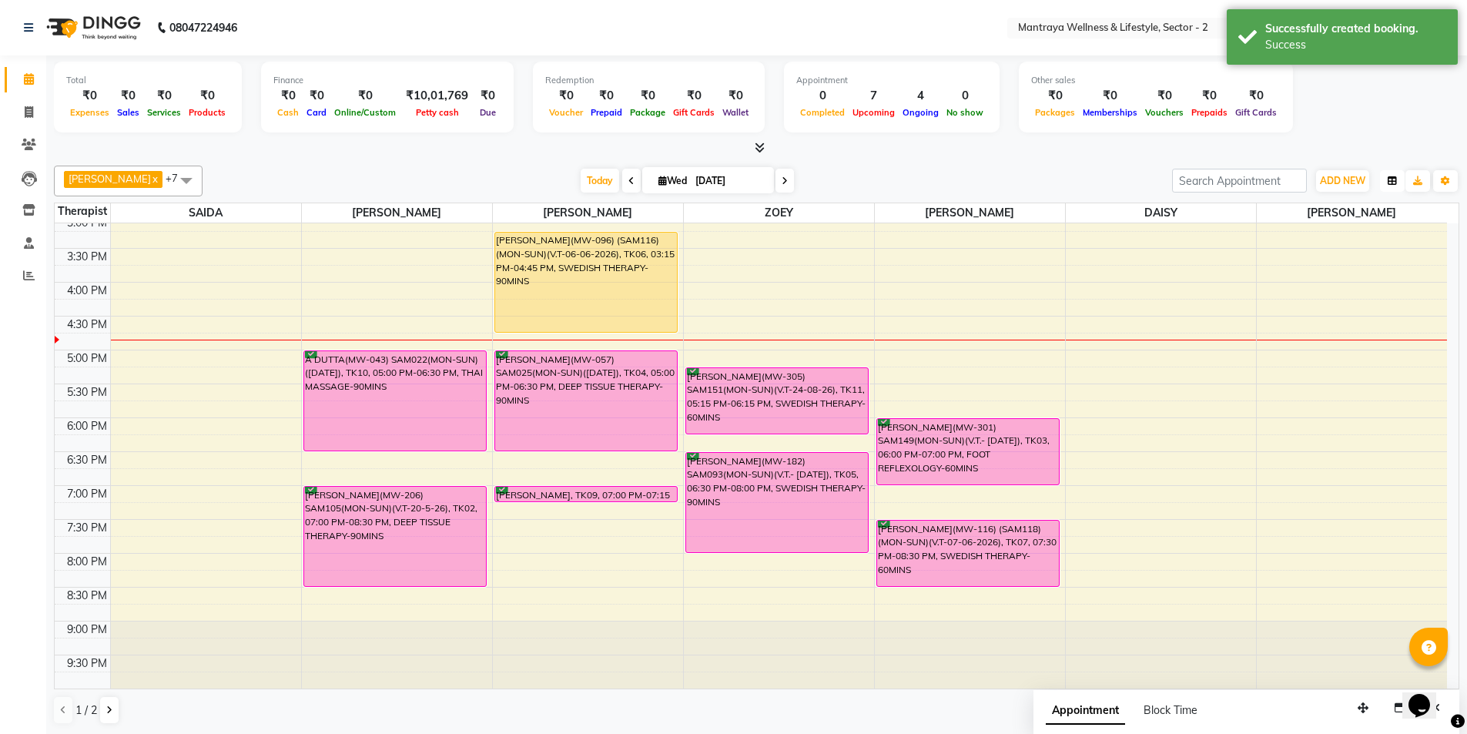
click at [1394, 183] on icon "button" at bounding box center [1392, 180] width 9 height 9
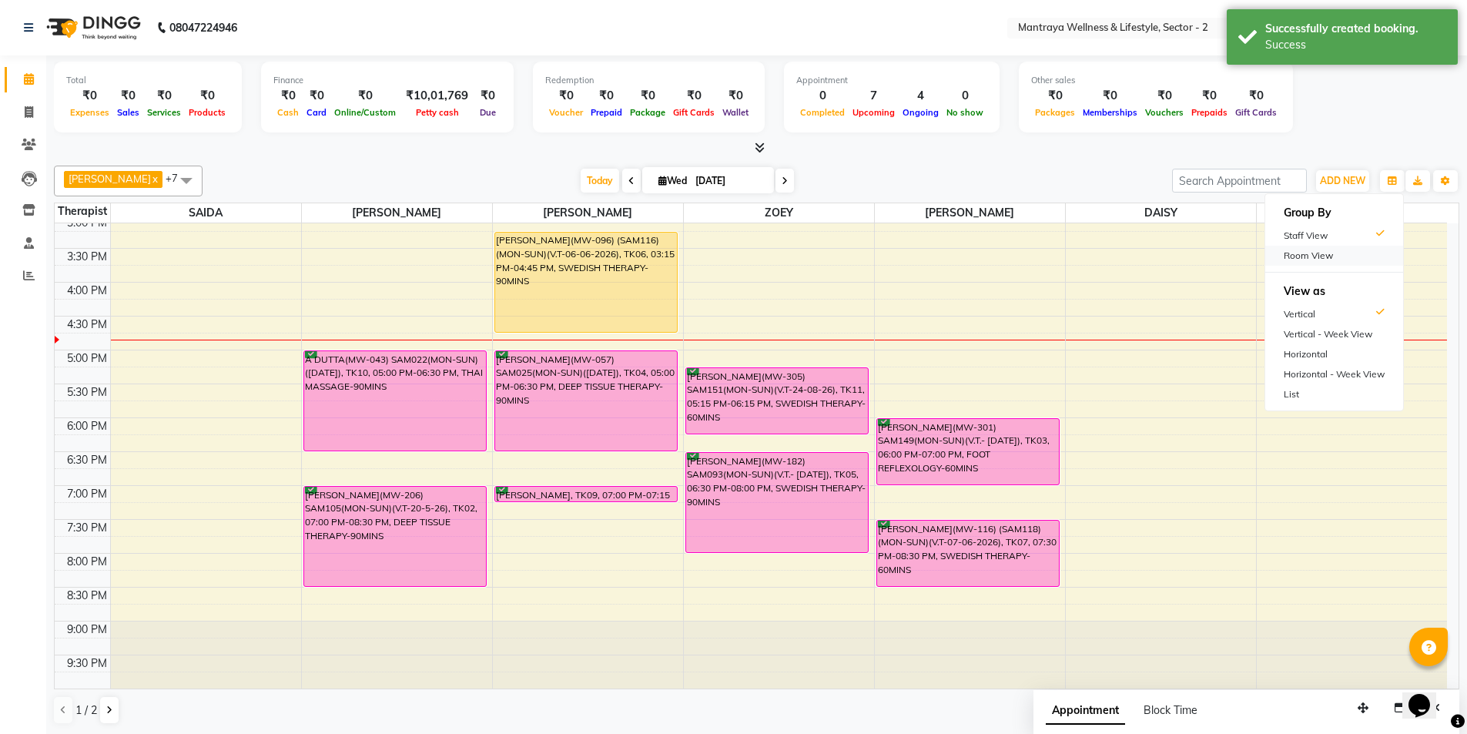
click at [1296, 259] on div "Room View" at bounding box center [1335, 256] width 138 height 20
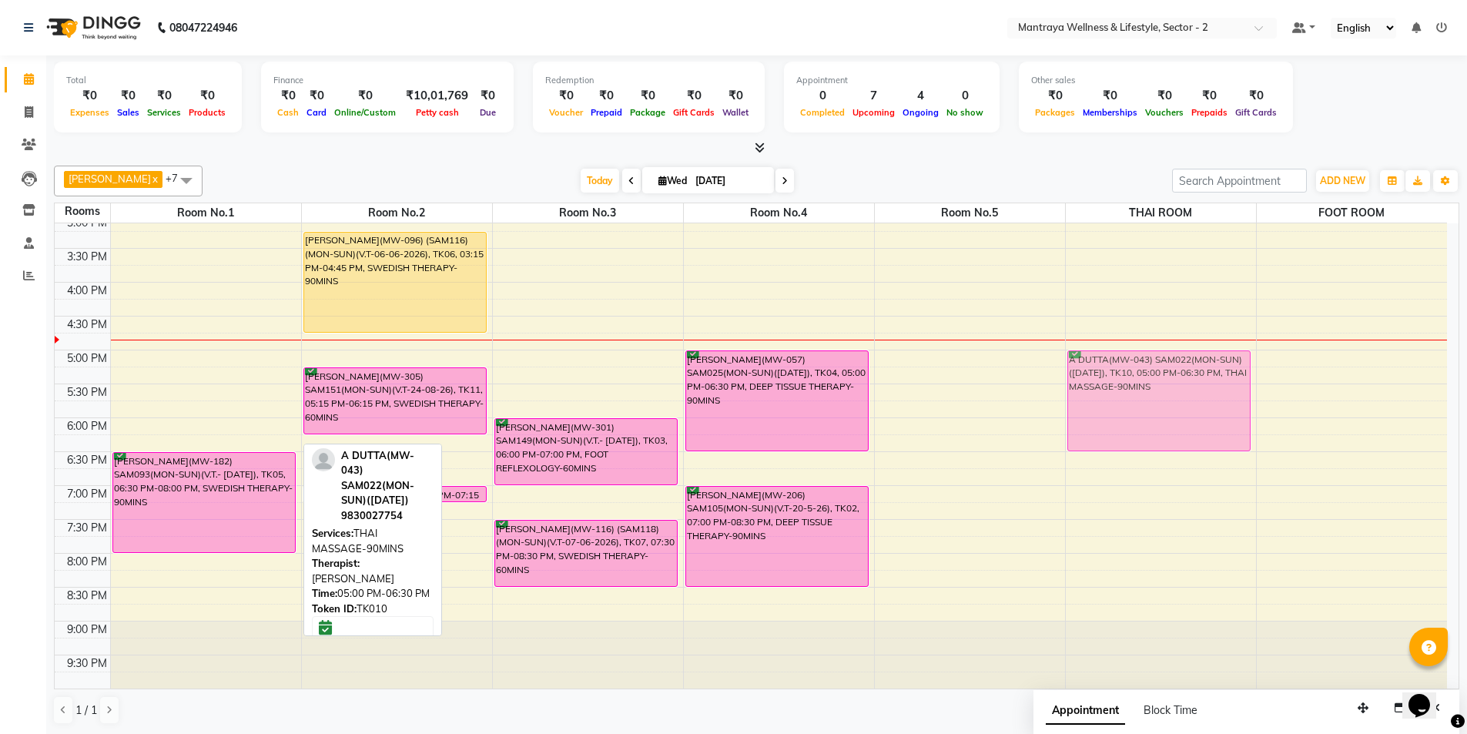
drag, startPoint x: 169, startPoint y: 399, endPoint x: 1188, endPoint y: 394, distance: 1019.1
click at [1188, 394] on tr "A DUTTA(MW-043) SAM022(MON-SUN)([DATE]), TK10, 05:00 PM-06:30 PM, THAI MASSAGE-…" at bounding box center [751, 282] width 1393 height 813
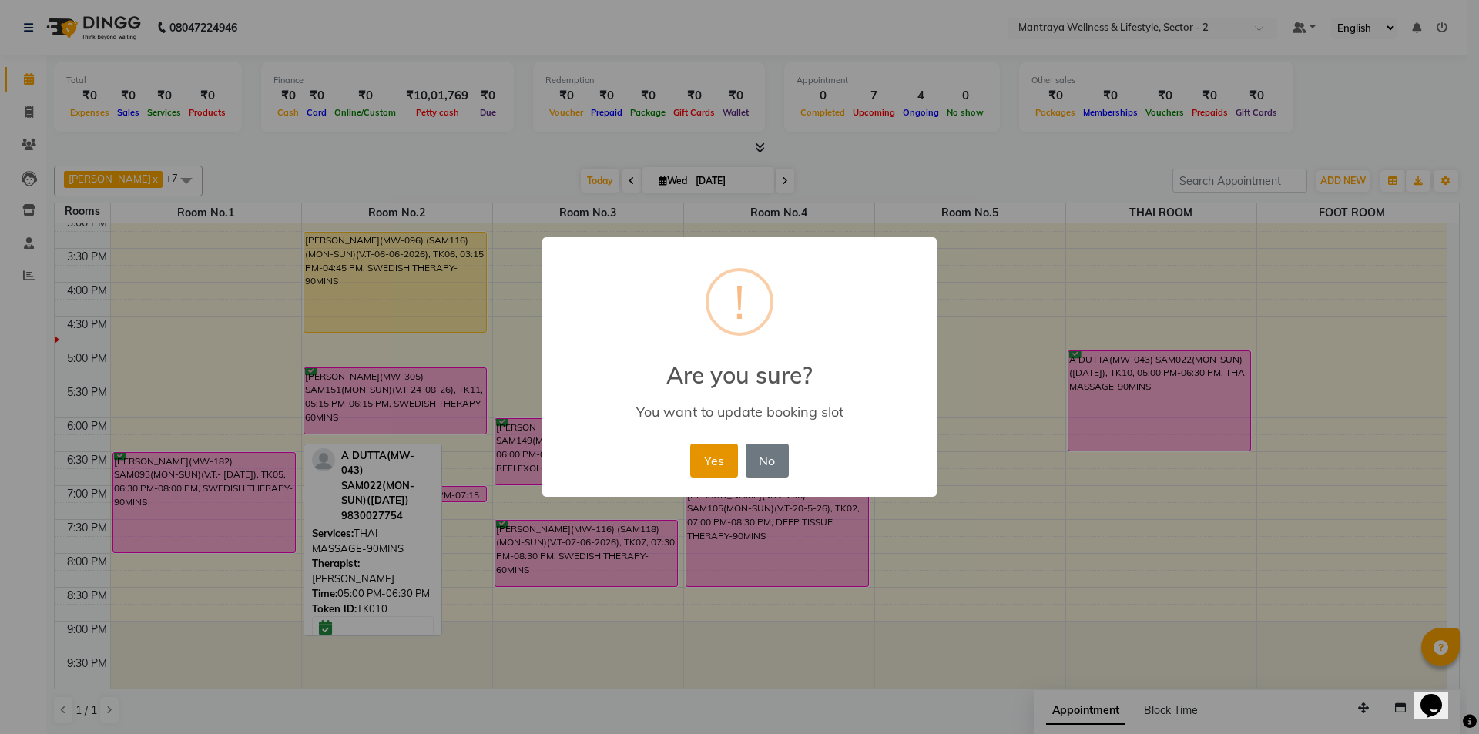
click at [736, 460] on button "Yes" at bounding box center [713, 461] width 47 height 34
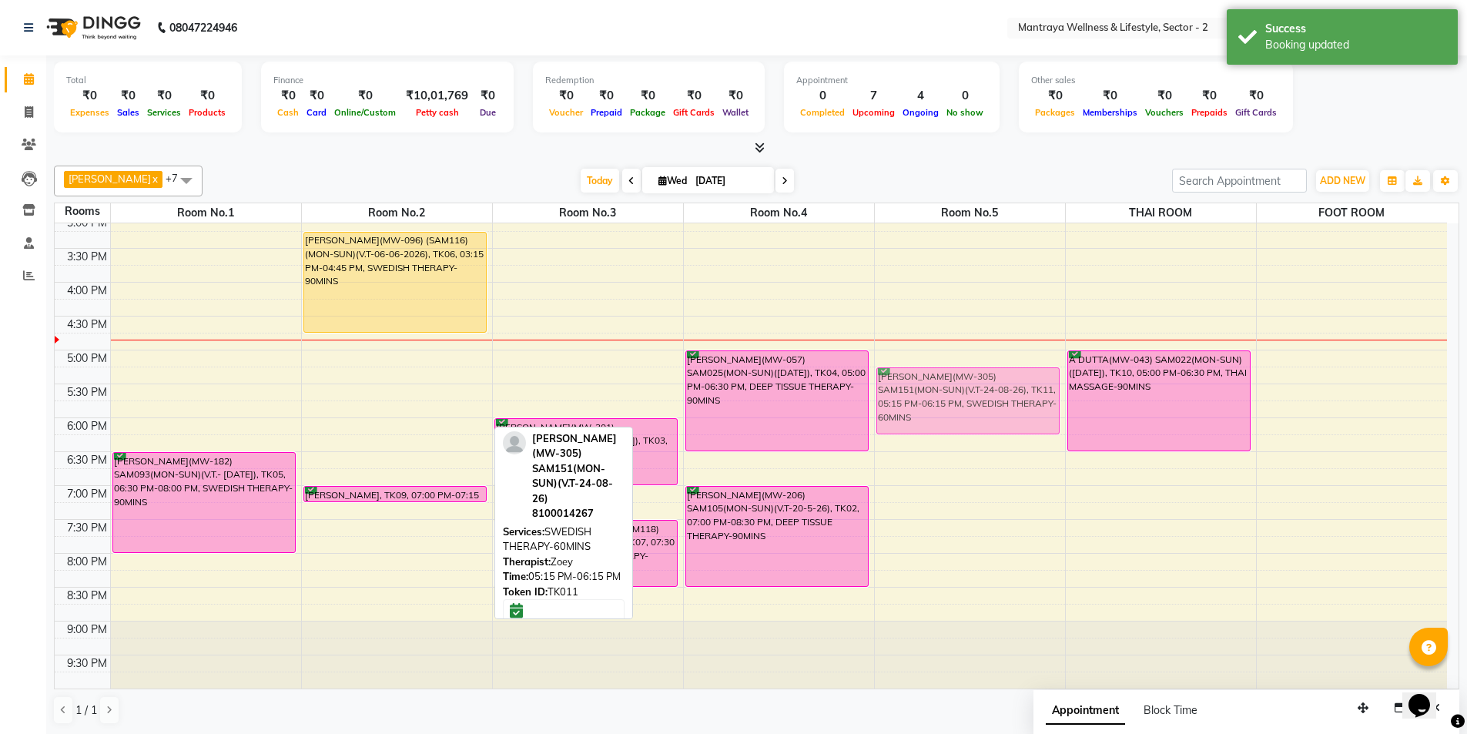
drag, startPoint x: 388, startPoint y: 389, endPoint x: 894, endPoint y: 389, distance: 506.1
click at [894, 389] on tr "[PERSON_NAME](MW-182) SAM093(MON-SUN)(V.T.- [DATE]), TK05, 06:30 PM-08:00 PM, S…" at bounding box center [751, 282] width 1393 height 813
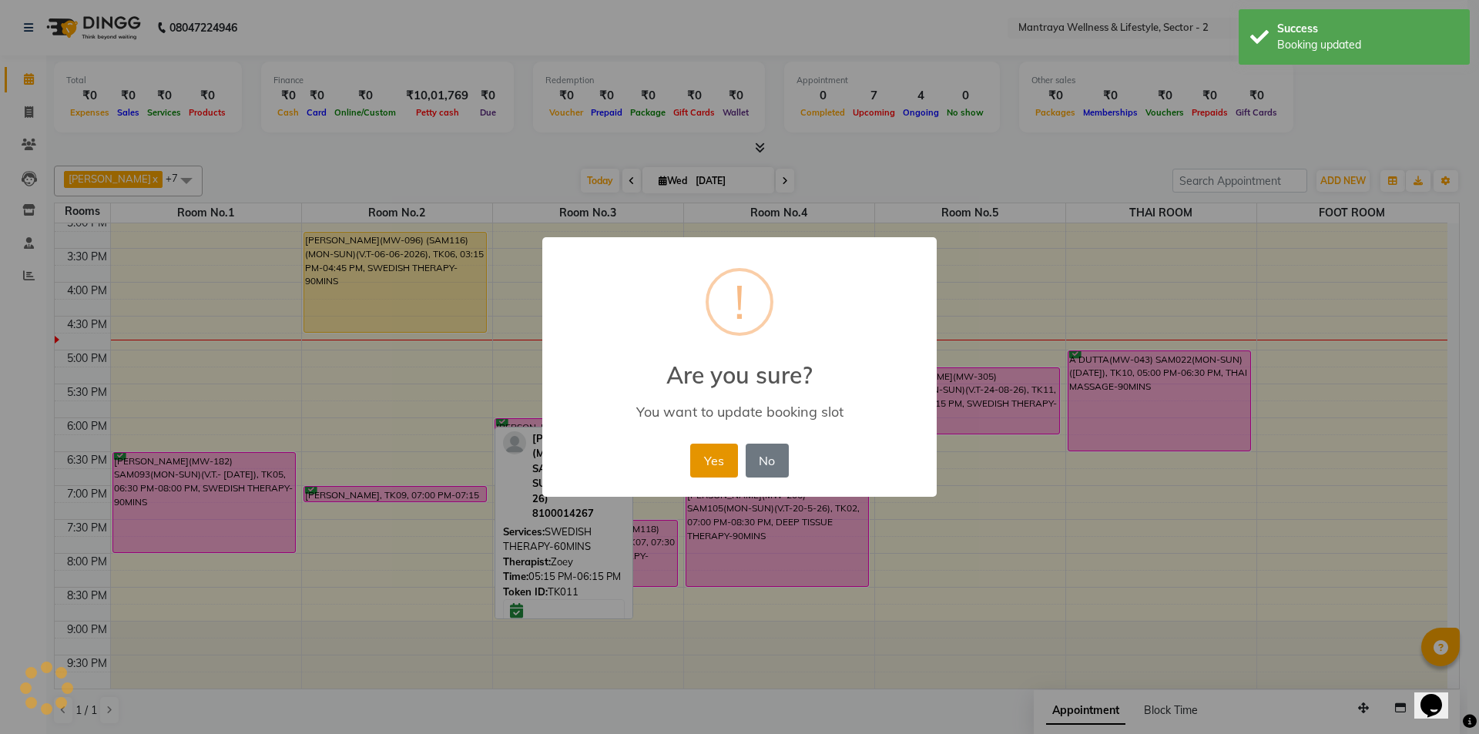
click at [701, 462] on button "Yes" at bounding box center [713, 461] width 47 height 34
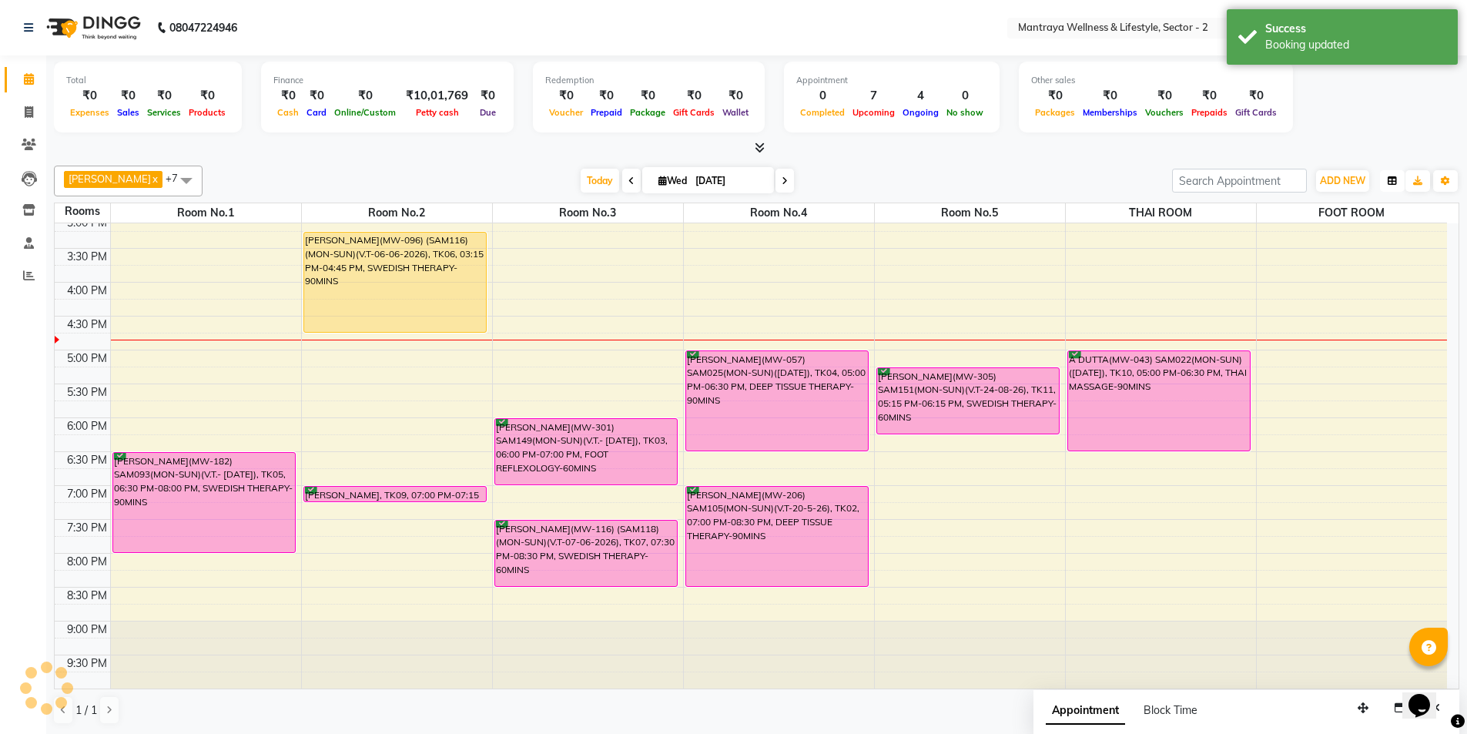
click at [1397, 180] on button "button" at bounding box center [1392, 181] width 25 height 22
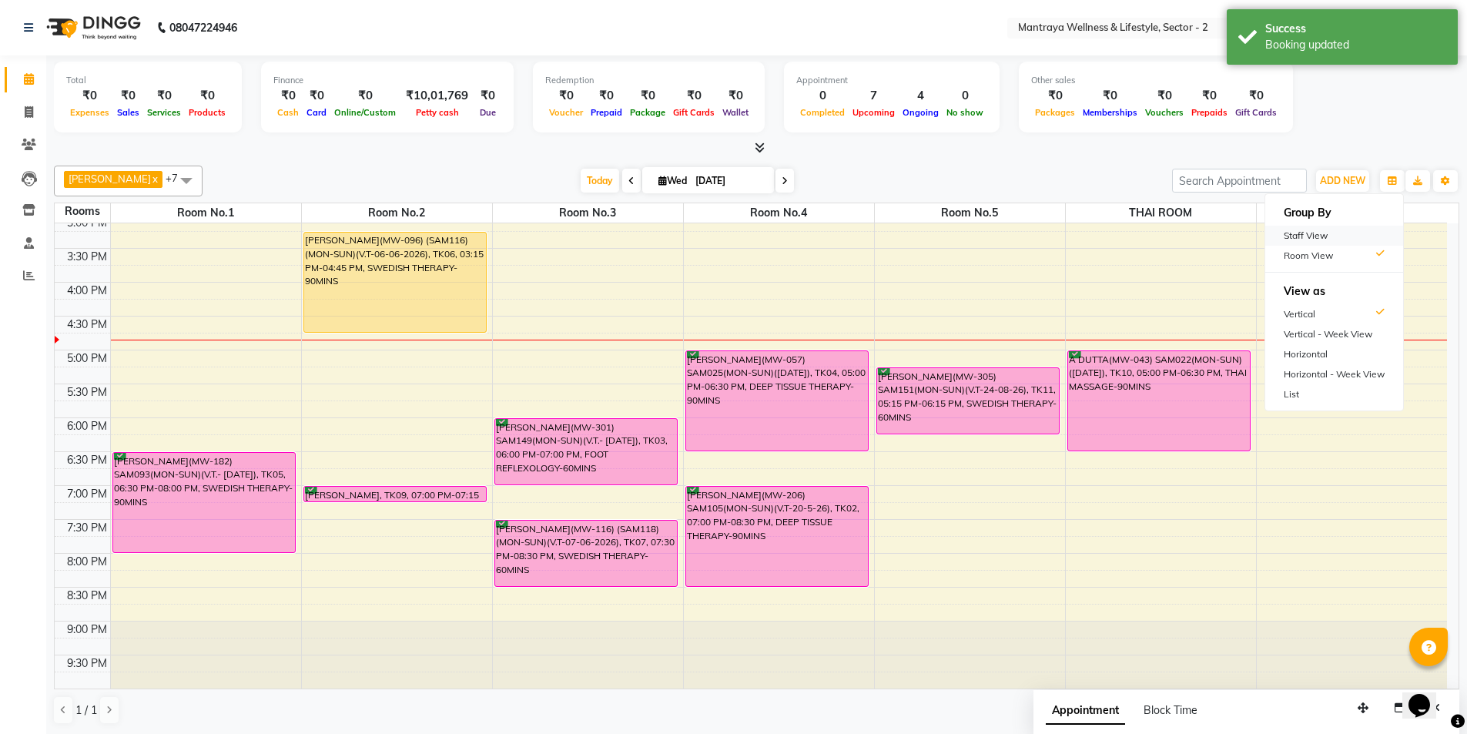
click at [1289, 239] on div "Staff View" at bounding box center [1335, 236] width 138 height 20
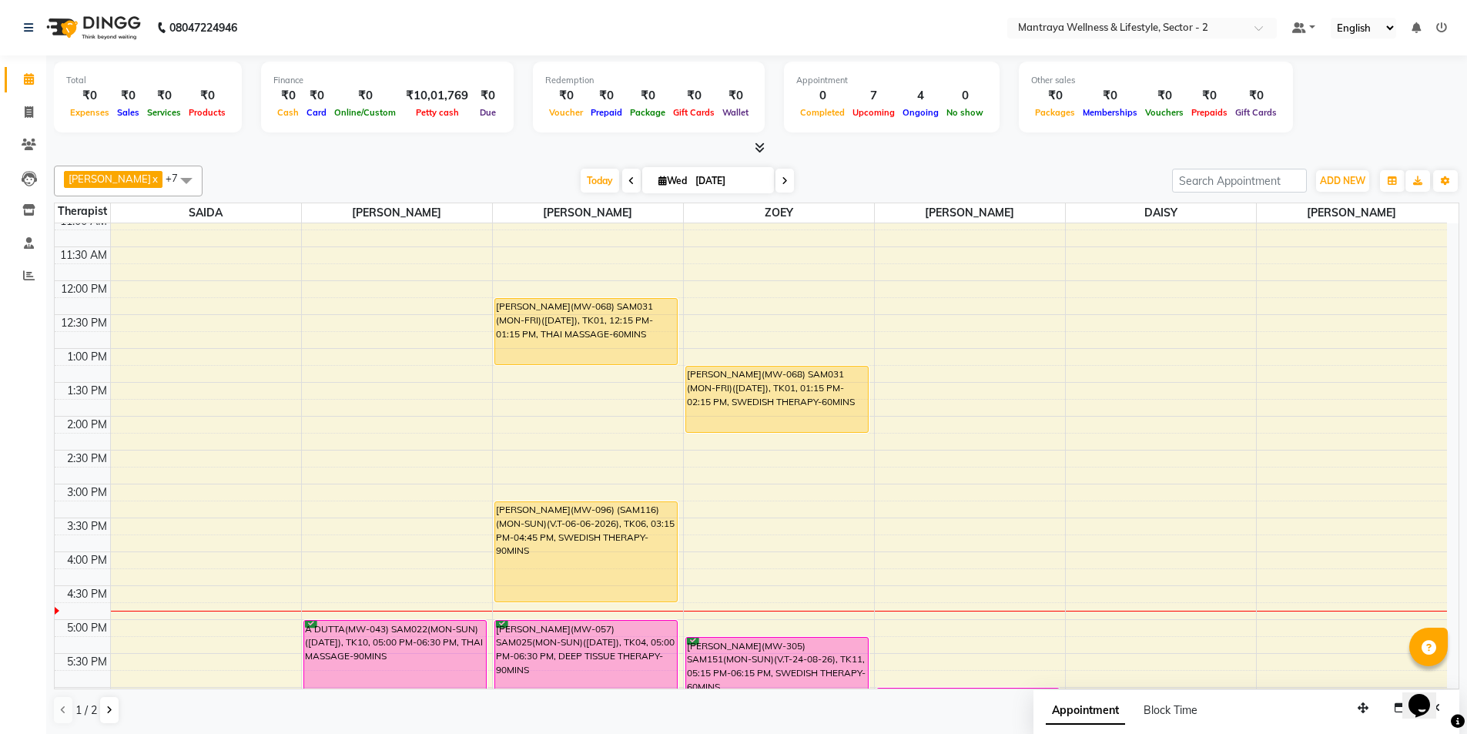
scroll to position [231, 0]
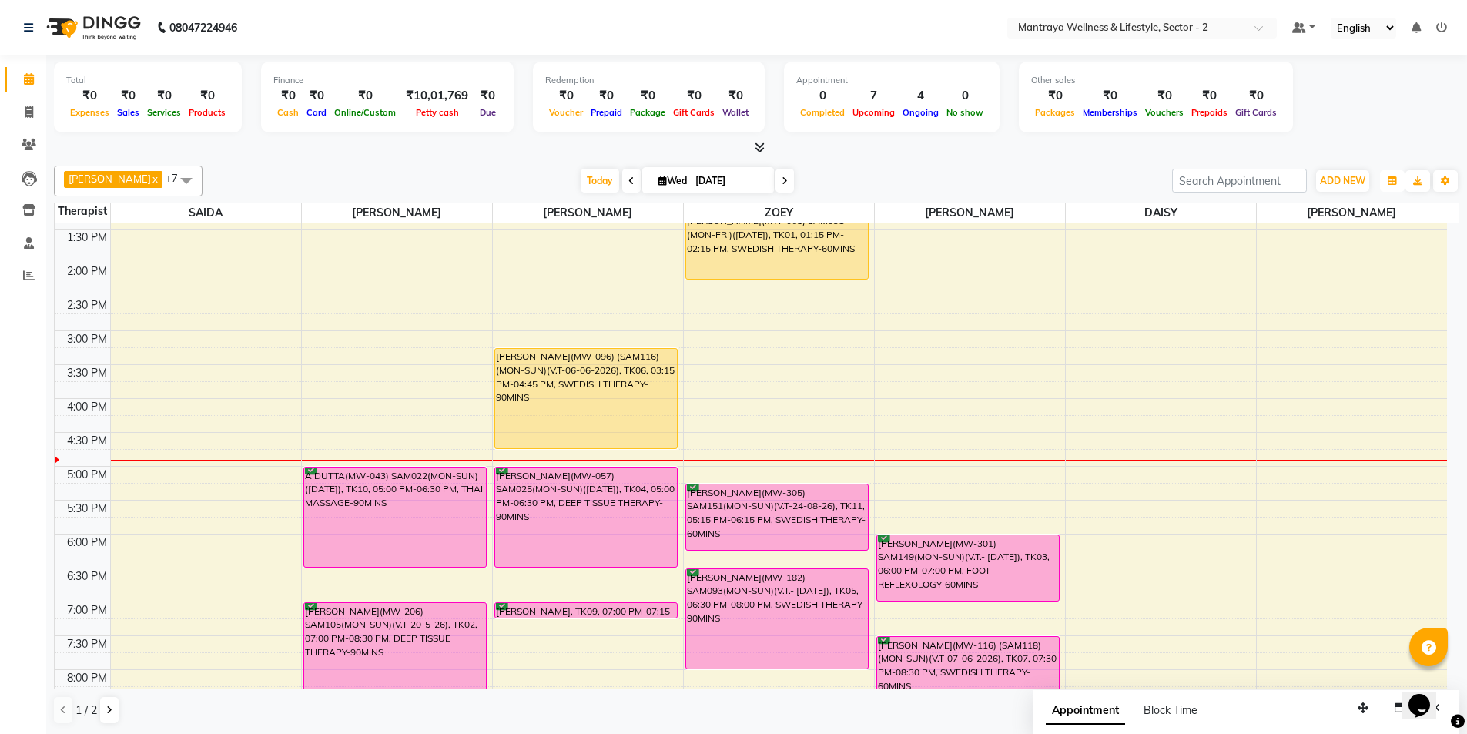
click at [1400, 178] on button "button" at bounding box center [1392, 181] width 25 height 22
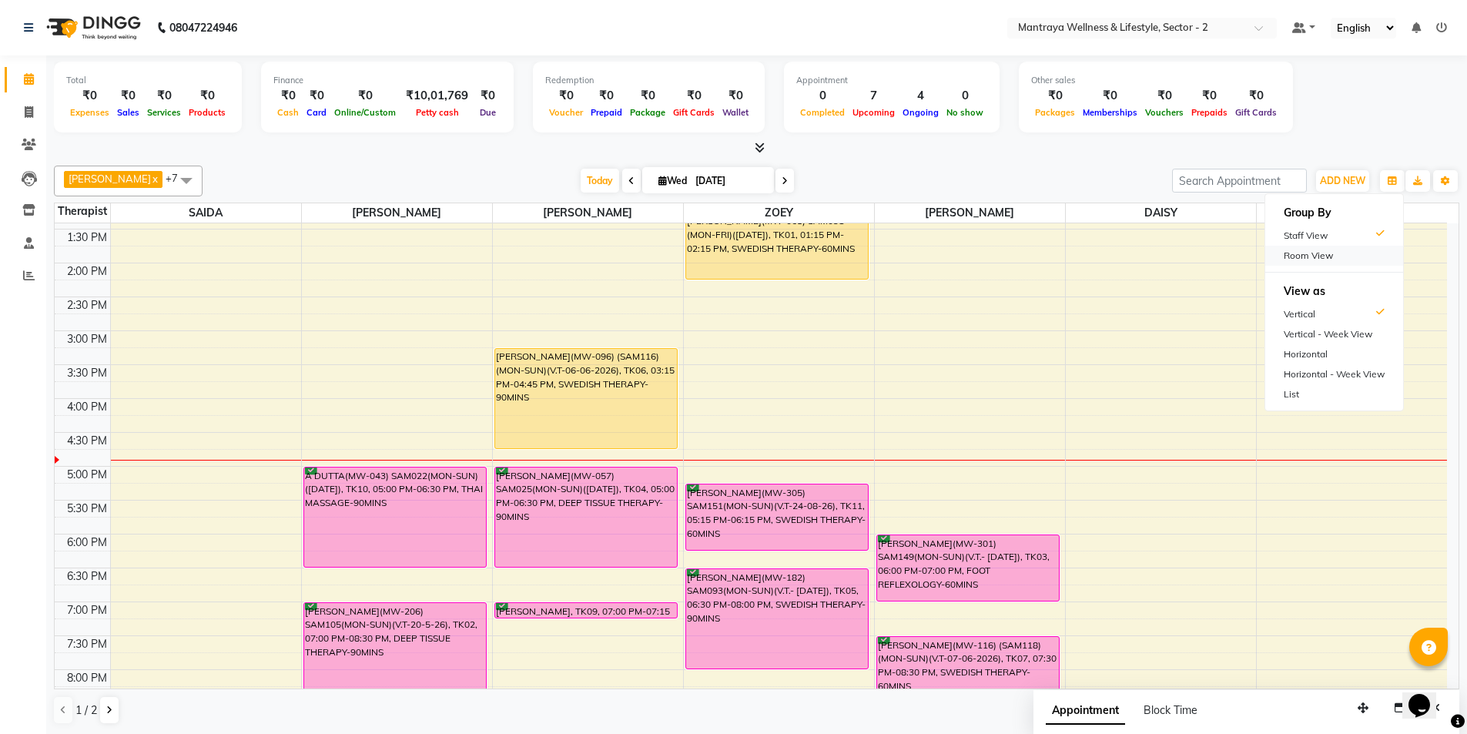
click at [1295, 258] on div "Room View" at bounding box center [1335, 256] width 138 height 20
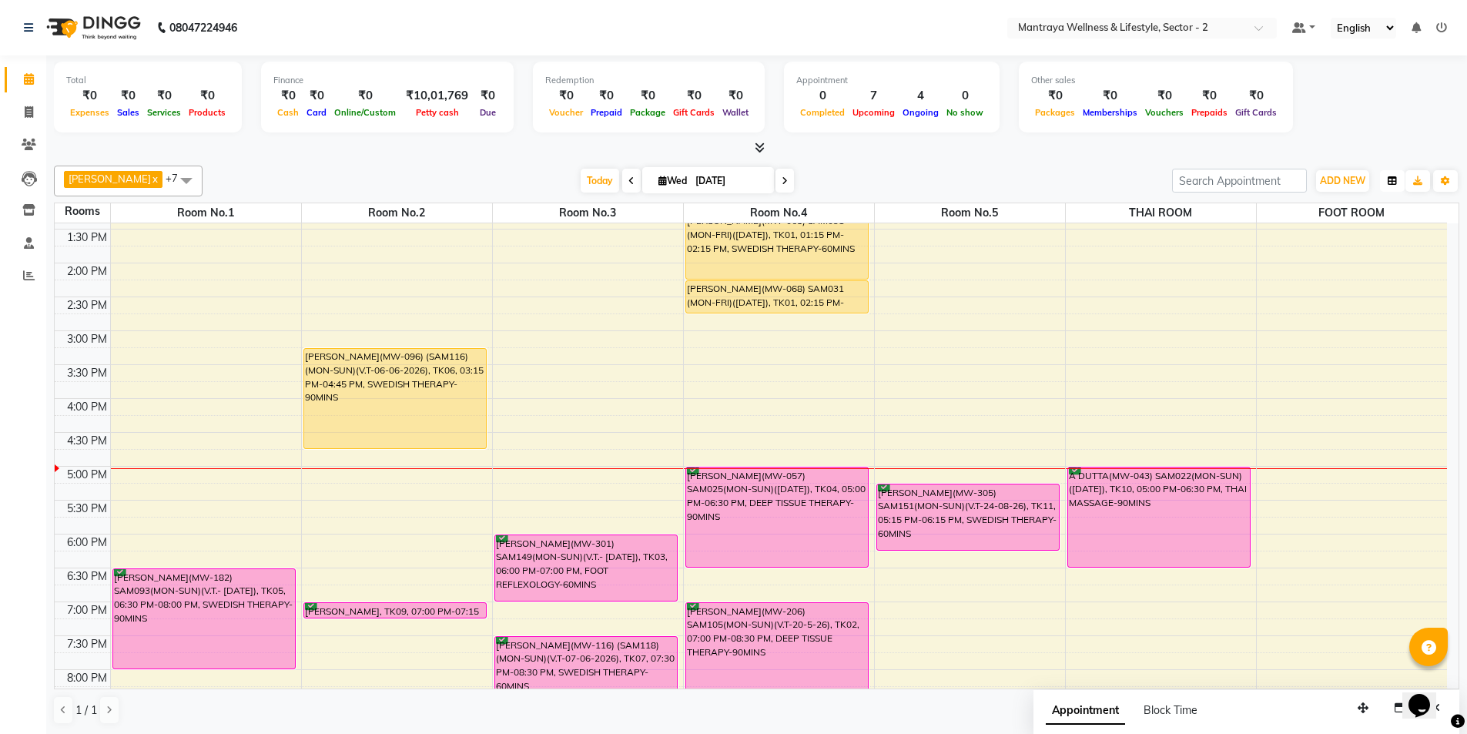
click at [1391, 183] on icon "button" at bounding box center [1392, 180] width 9 height 9
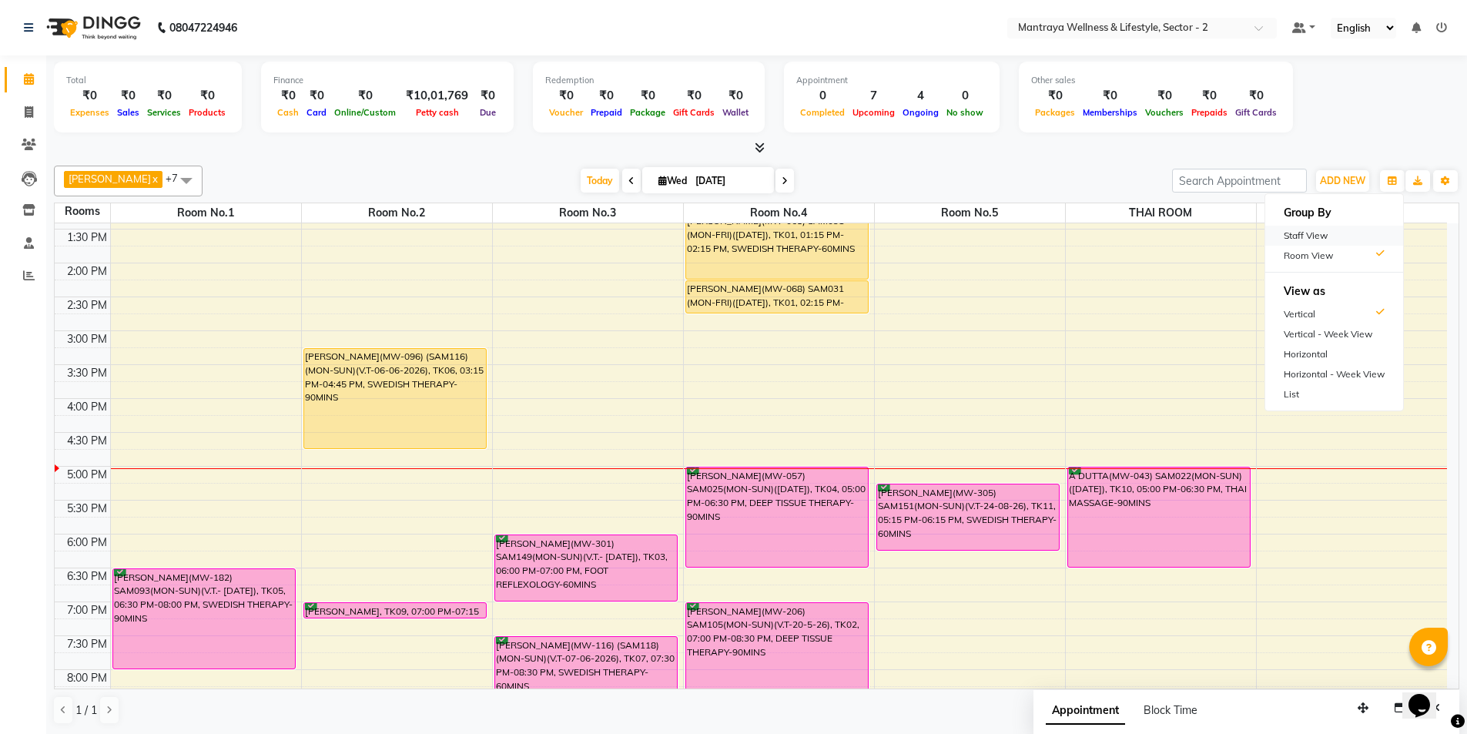
click at [1316, 236] on div "Staff View" at bounding box center [1335, 236] width 138 height 20
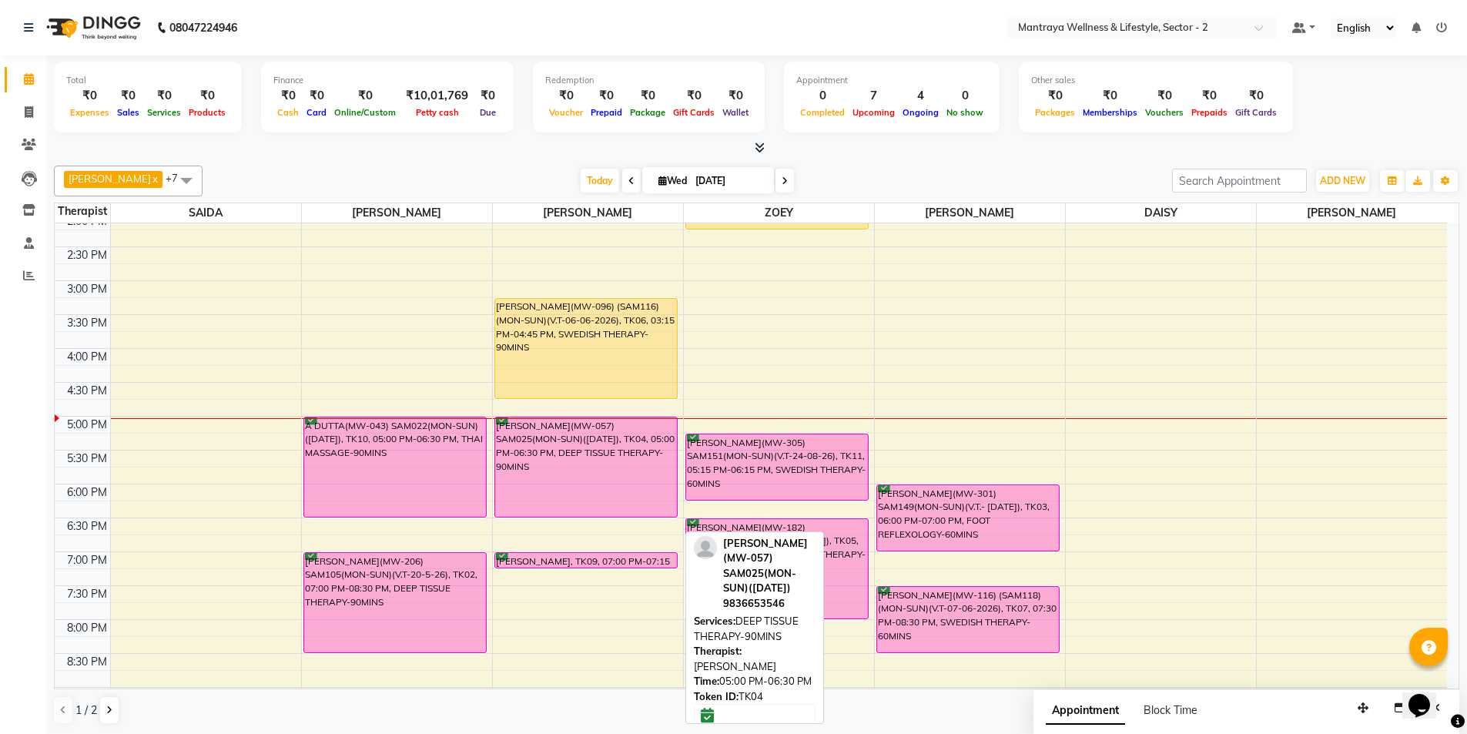
scroll to position [308, 0]
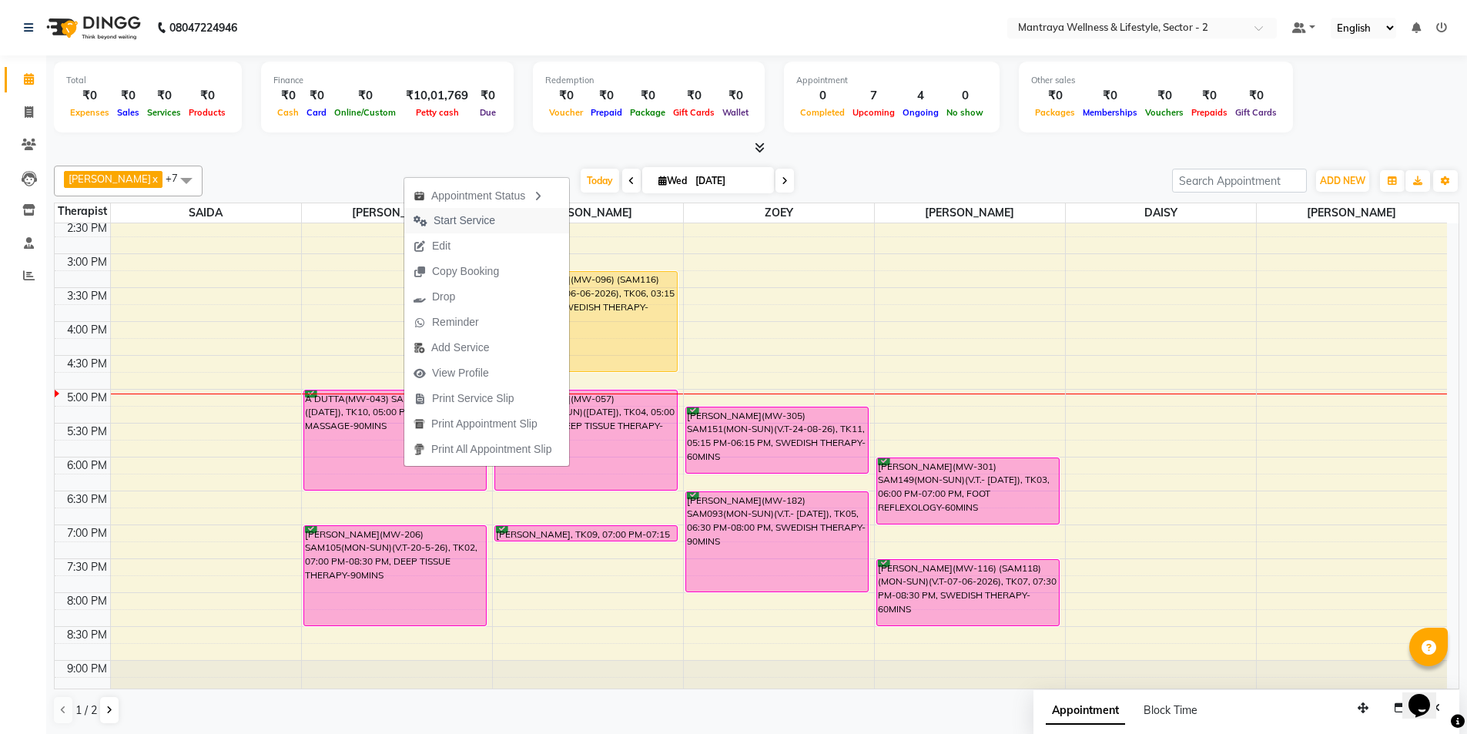
click at [464, 216] on span "Start Service" at bounding box center [465, 221] width 62 height 16
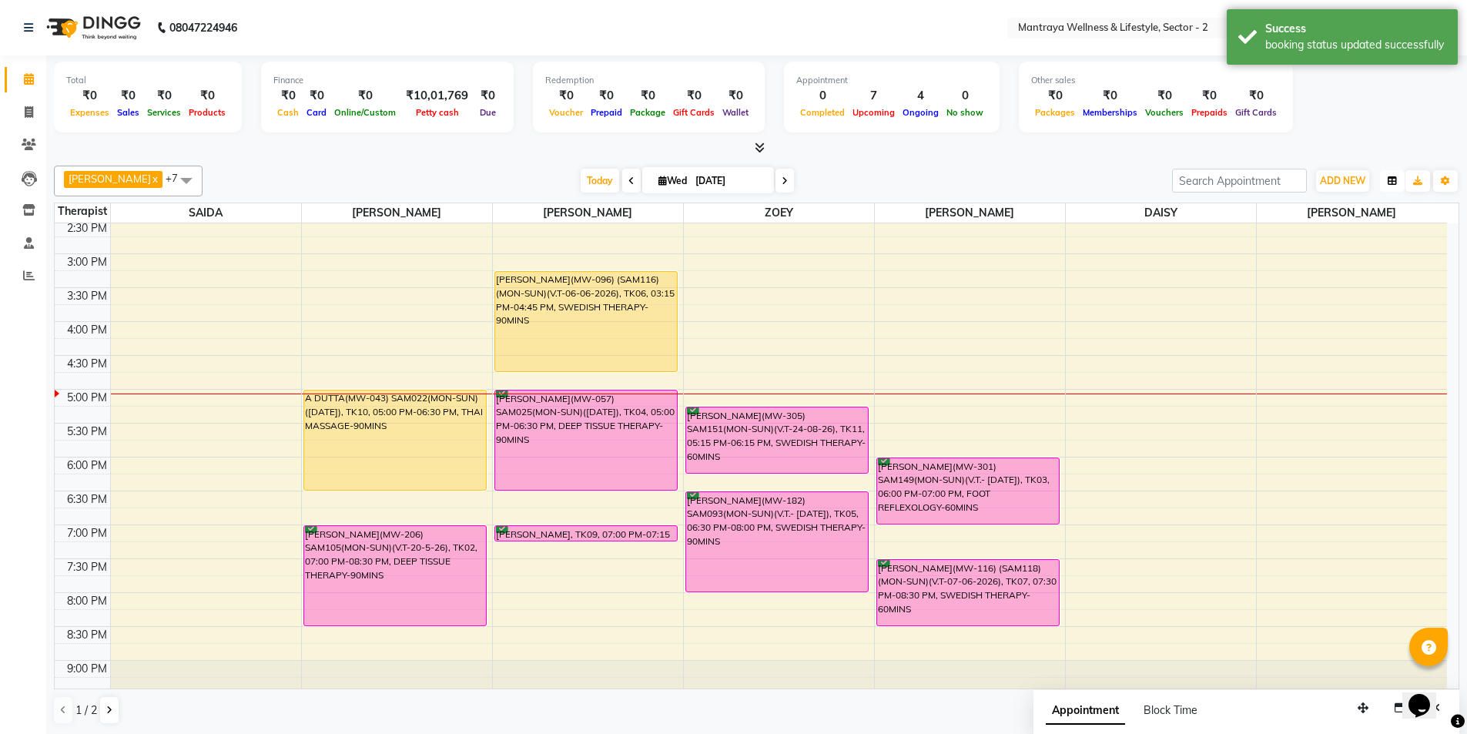
click at [1388, 187] on button "button" at bounding box center [1392, 181] width 25 height 22
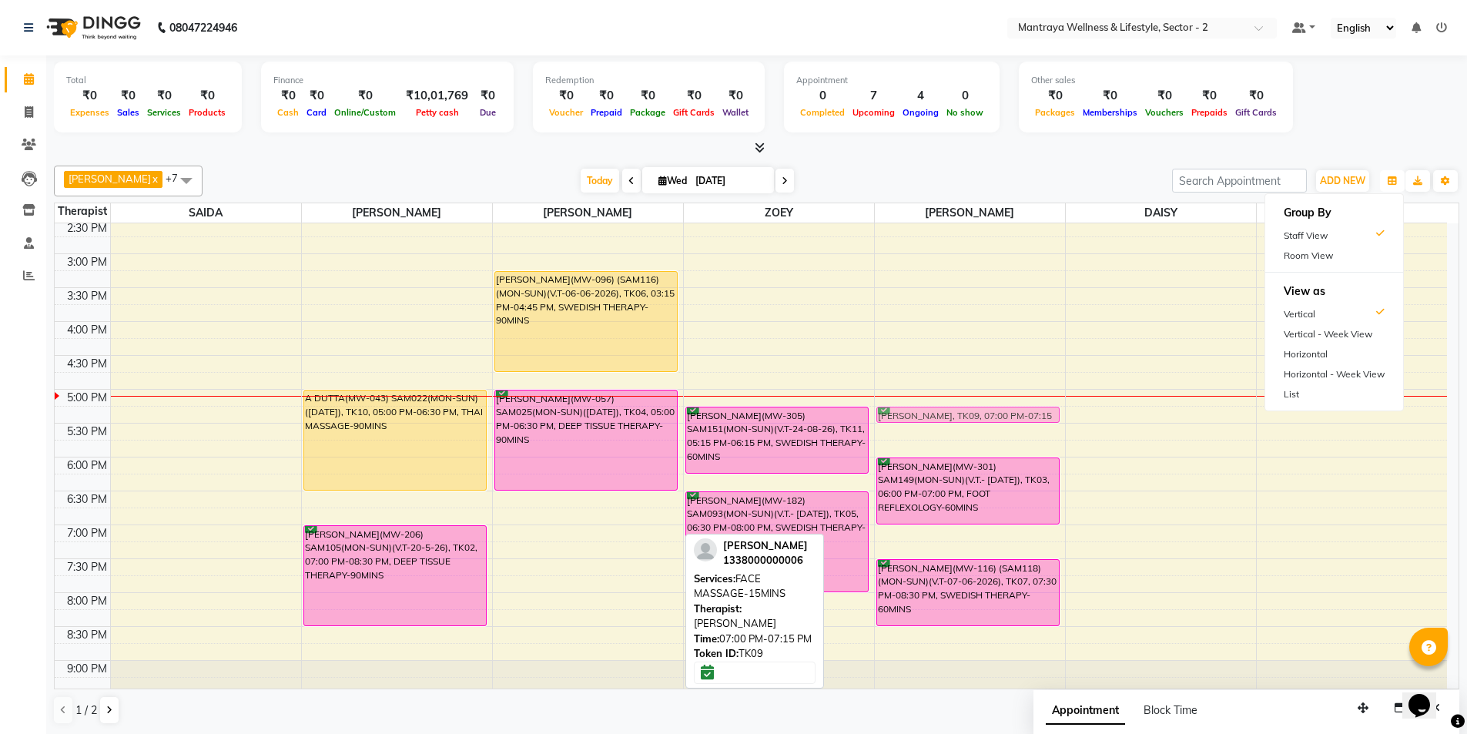
drag, startPoint x: 579, startPoint y: 529, endPoint x: 982, endPoint y: 415, distance: 418.7
click at [982, 415] on tr "A DUTTA(MW-043) SAM022(MON-SUN)([DATE]), TK10, 05:00 PM-06:30 PM, THAI MASSAGE-…" at bounding box center [751, 321] width 1393 height 813
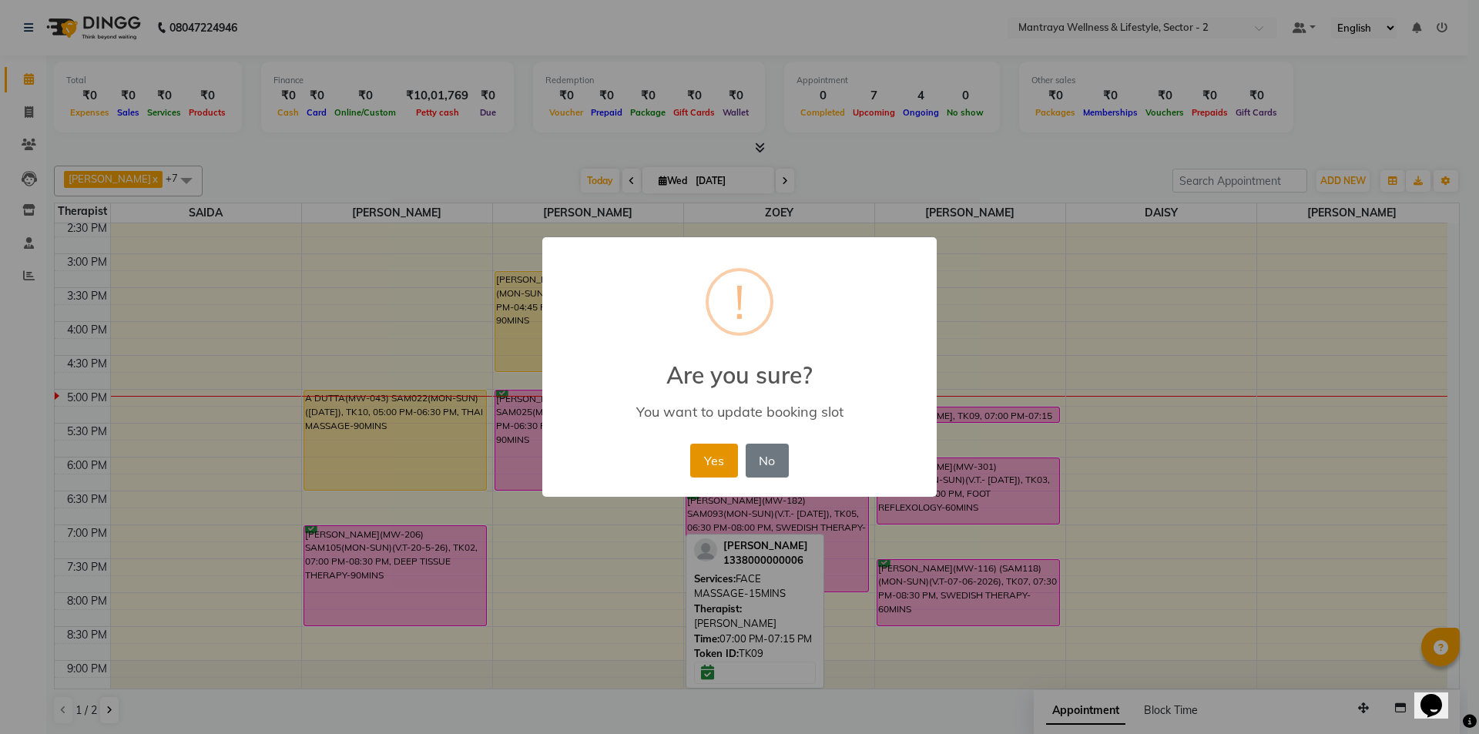
click at [701, 451] on button "Yes" at bounding box center [713, 461] width 47 height 34
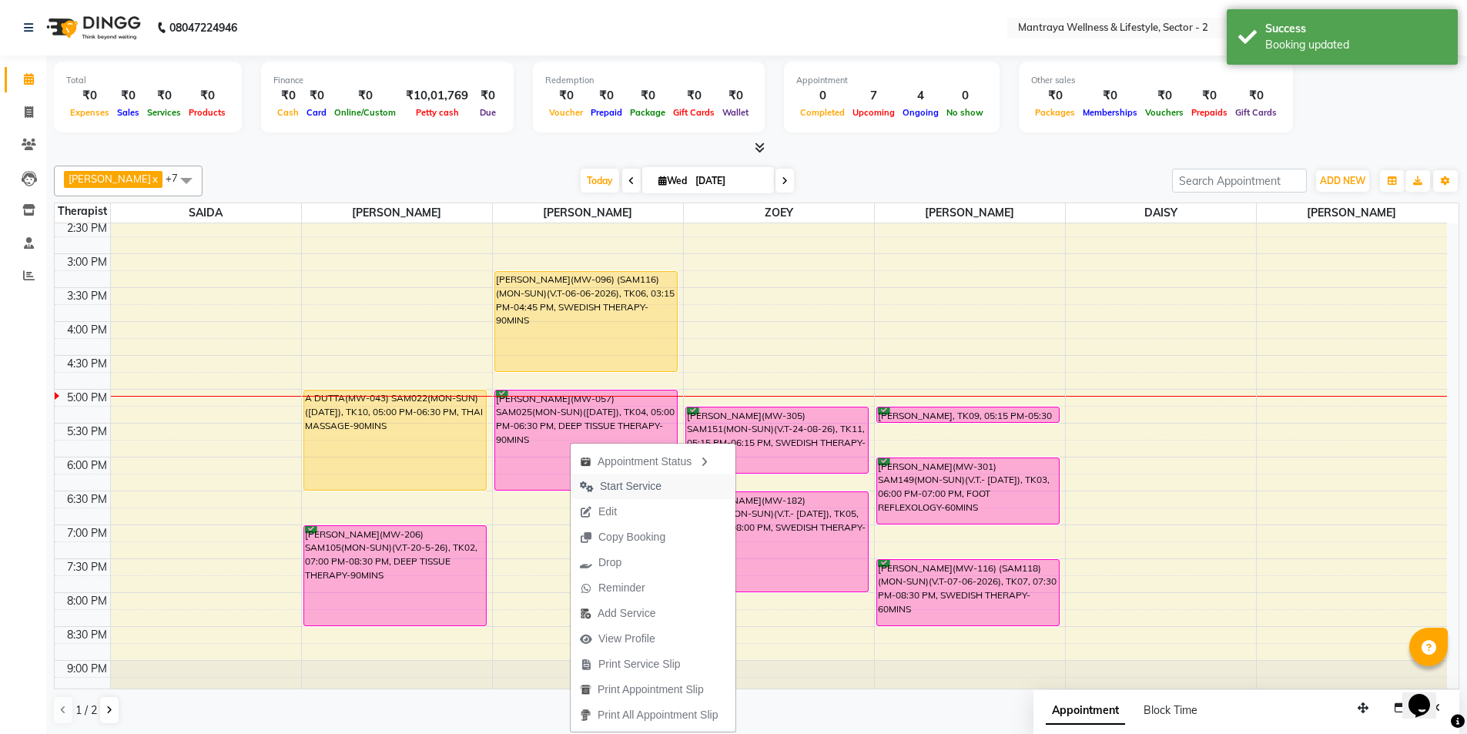
click at [612, 481] on span "Start Service" at bounding box center [631, 486] width 62 height 16
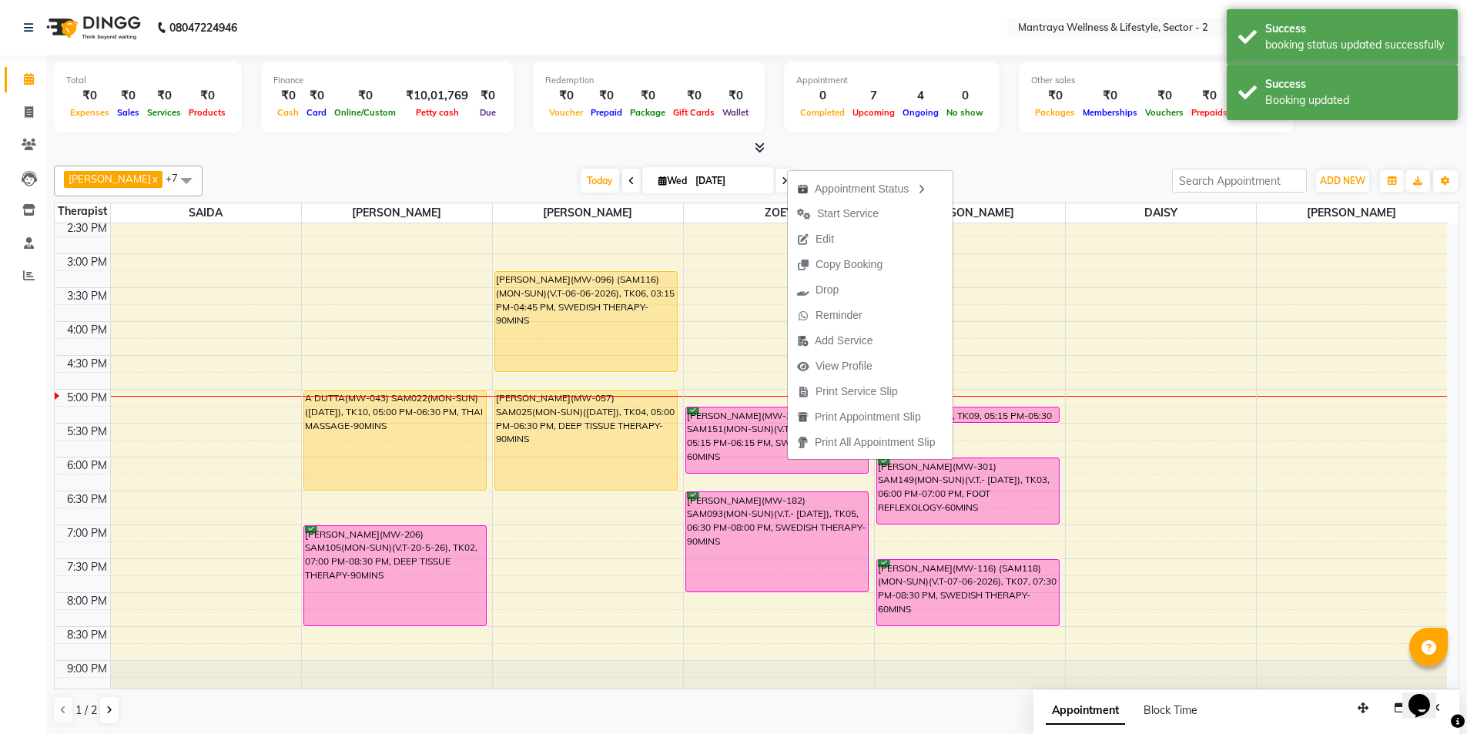
click at [873, 213] on span "Start Service" at bounding box center [848, 214] width 62 height 16
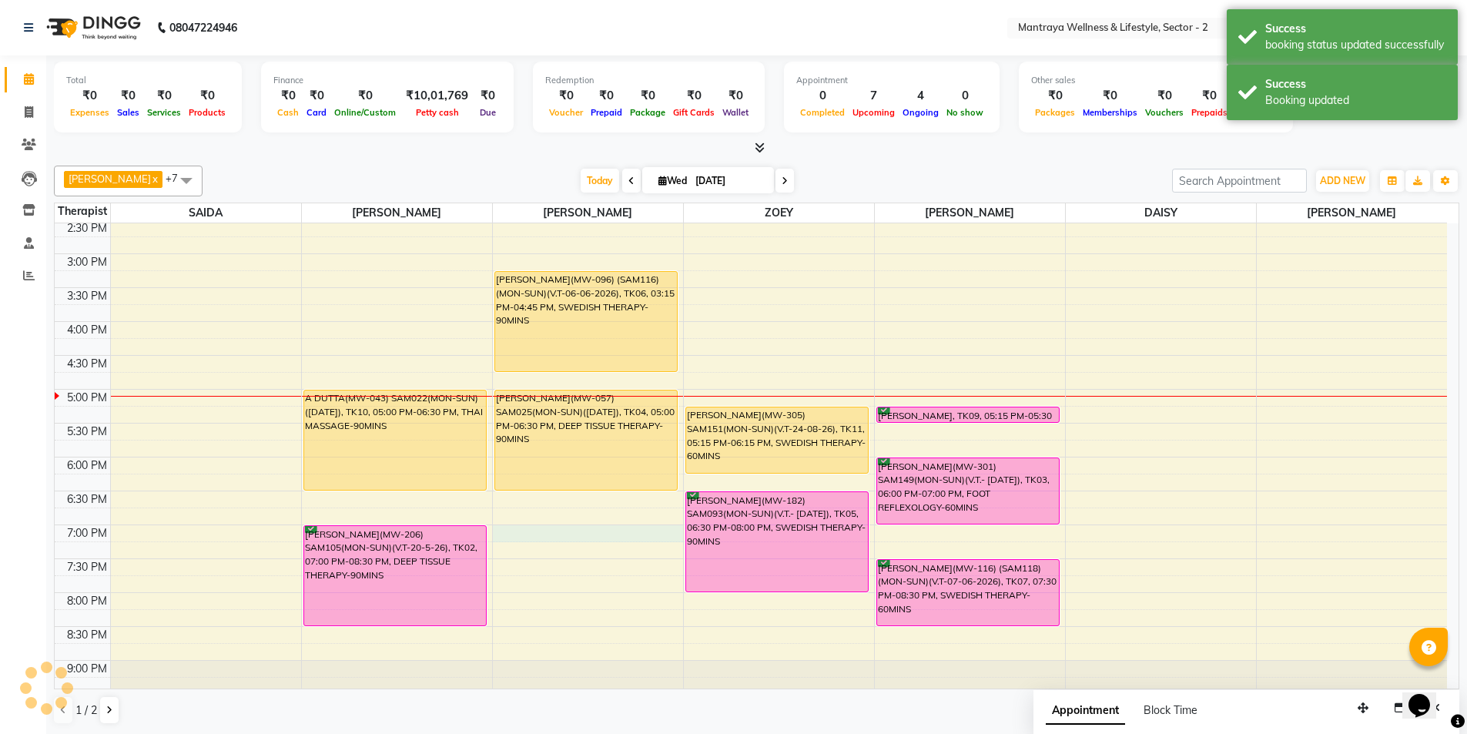
click at [536, 532] on div "10:00 AM 10:30 AM 11:00 AM 11:30 AM 12:00 PM 12:30 PM 1:00 PM 1:30 PM 2:00 PM 2…" at bounding box center [751, 321] width 1393 height 813
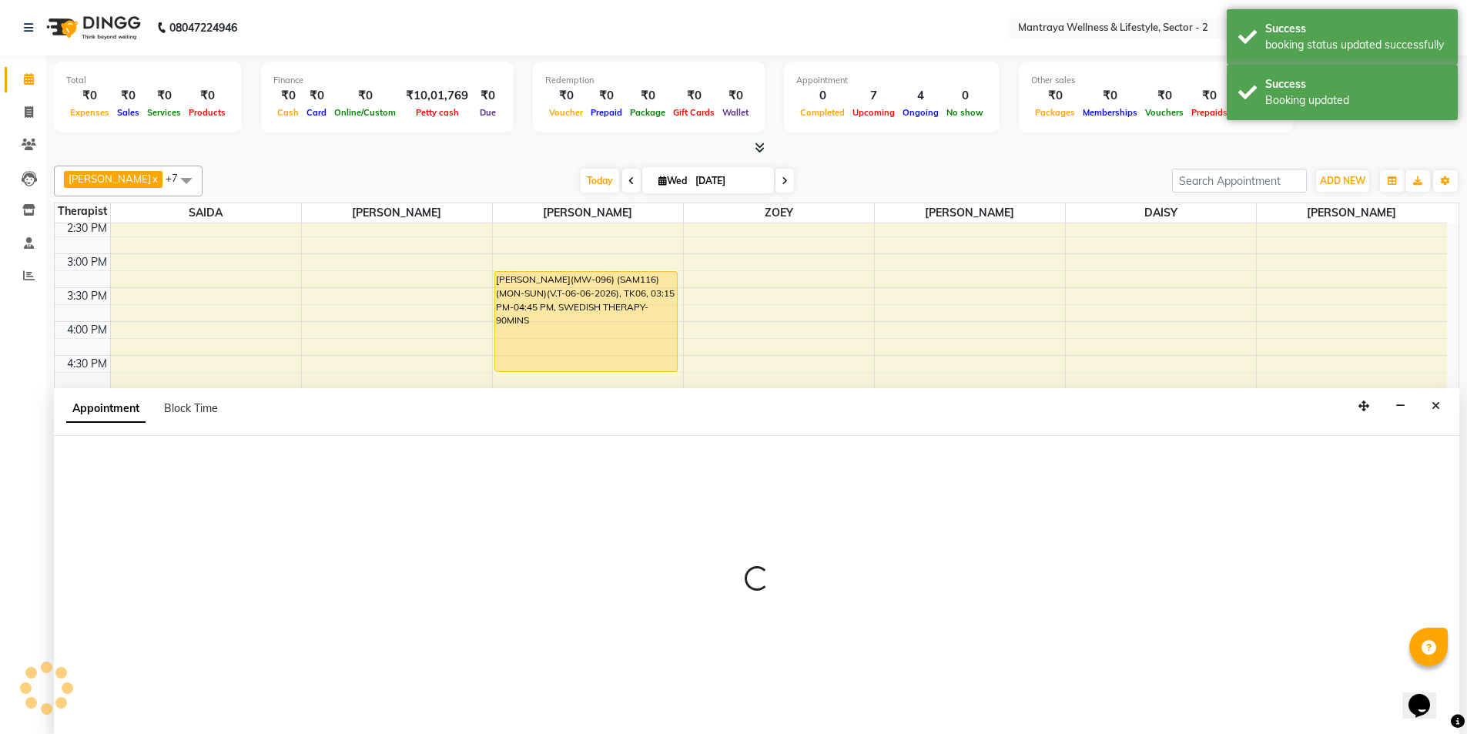
scroll to position [1, 0]
select select "87983"
select select "1140"
select select "tentative"
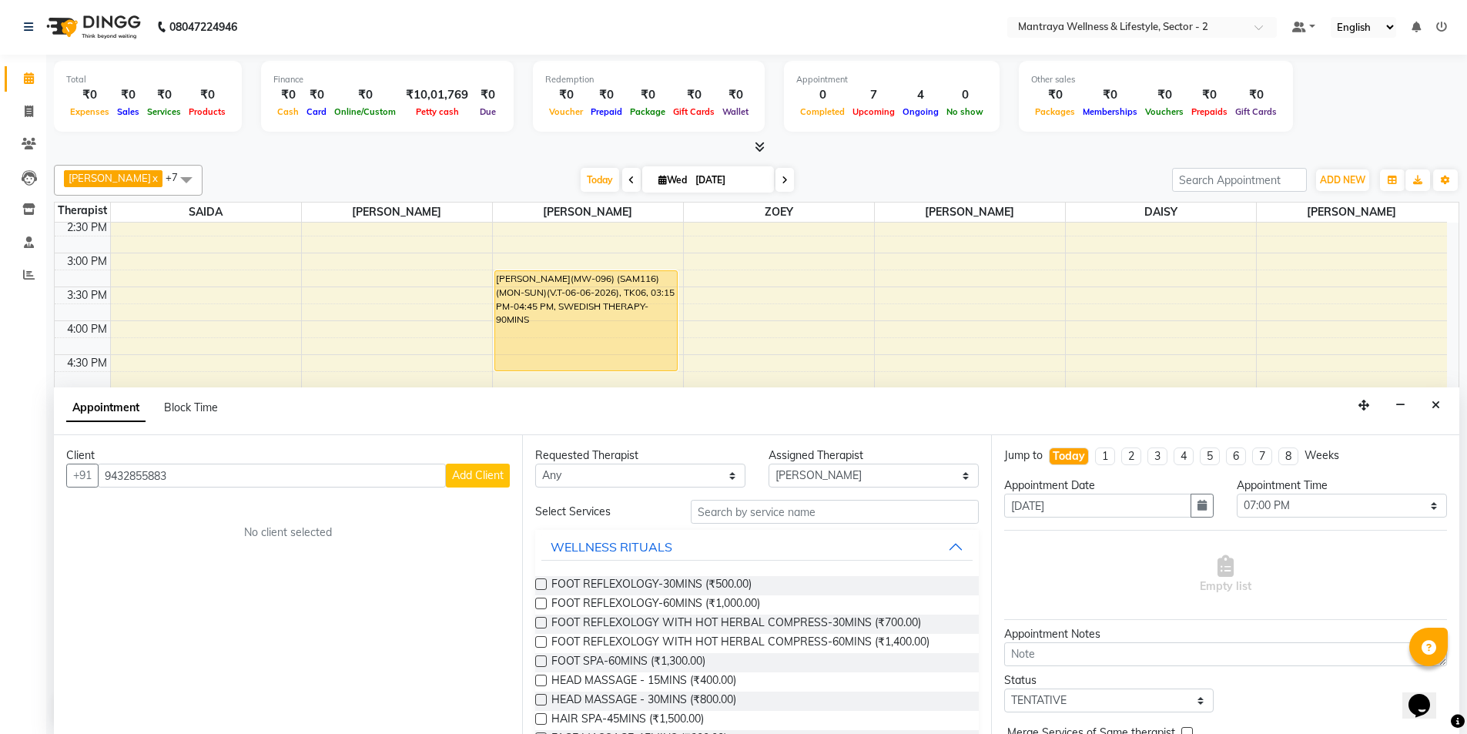
type input "9432855883"
click at [485, 470] on span "Add Client" at bounding box center [478, 475] width 52 height 14
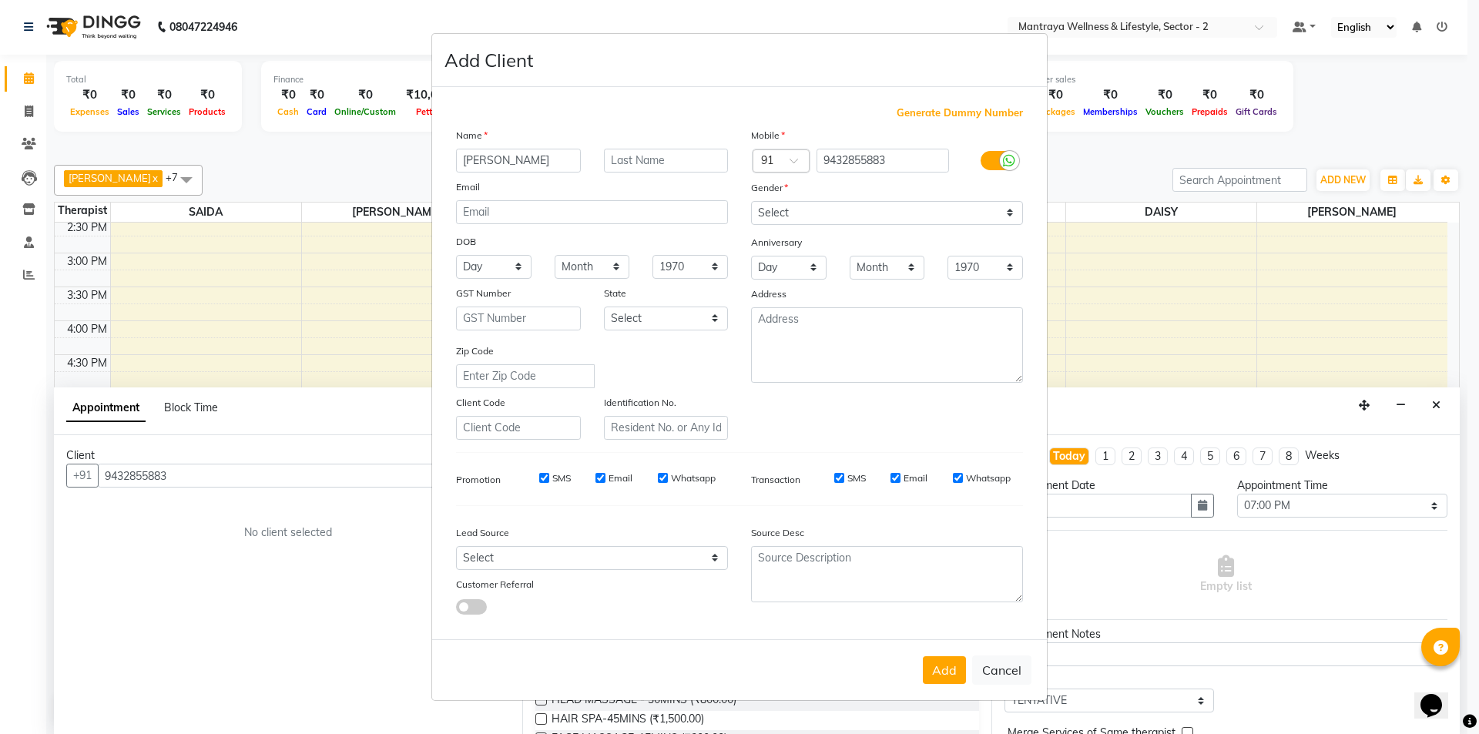
type input "[PERSON_NAME]"
click at [966, 206] on select "Select [DEMOGRAPHIC_DATA] [DEMOGRAPHIC_DATA] Other Prefer Not To Say" at bounding box center [887, 213] width 272 height 24
select select "[DEMOGRAPHIC_DATA]"
click at [751, 201] on select "Select [DEMOGRAPHIC_DATA] [DEMOGRAPHIC_DATA] Other Prefer Not To Say" at bounding box center [887, 213] width 272 height 24
click at [941, 670] on button "Add" at bounding box center [944, 670] width 43 height 28
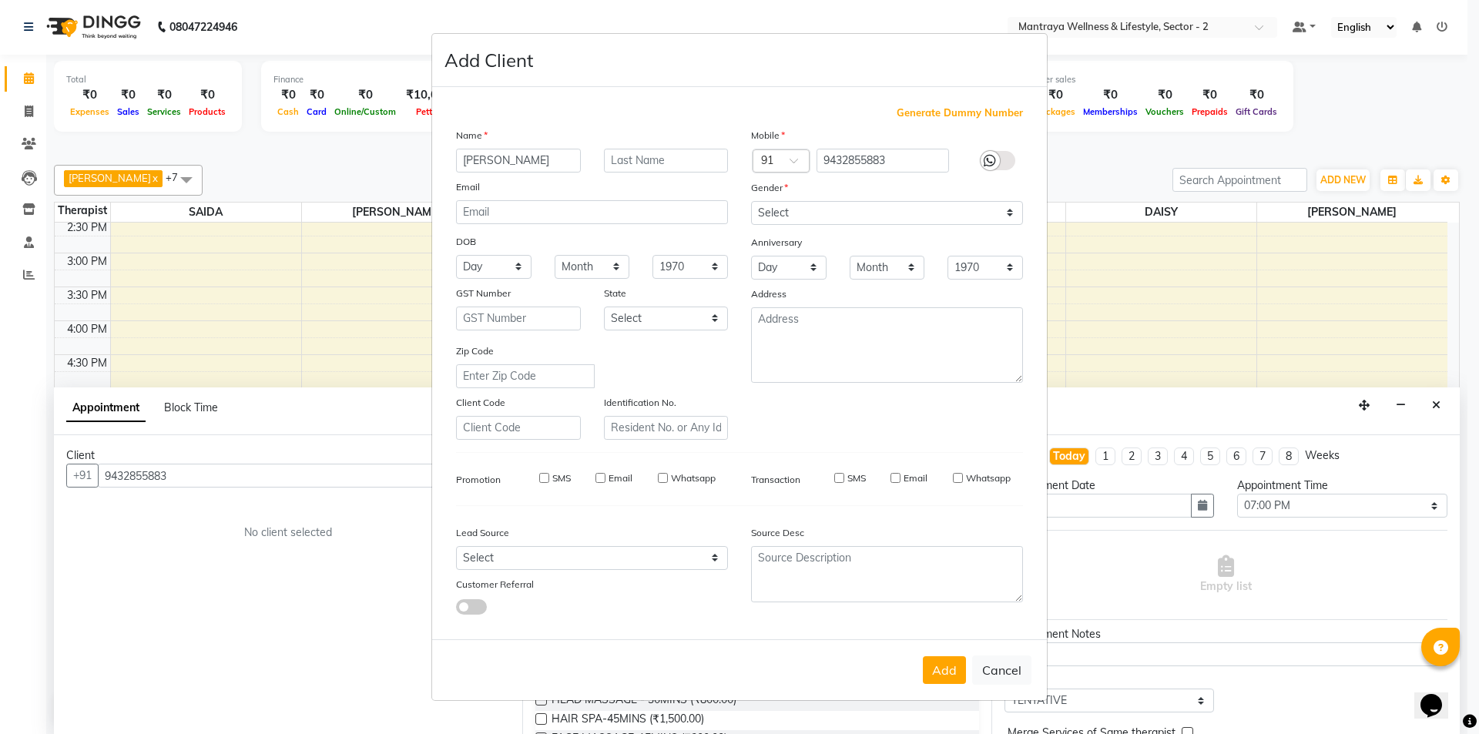
type input "94******83"
select select
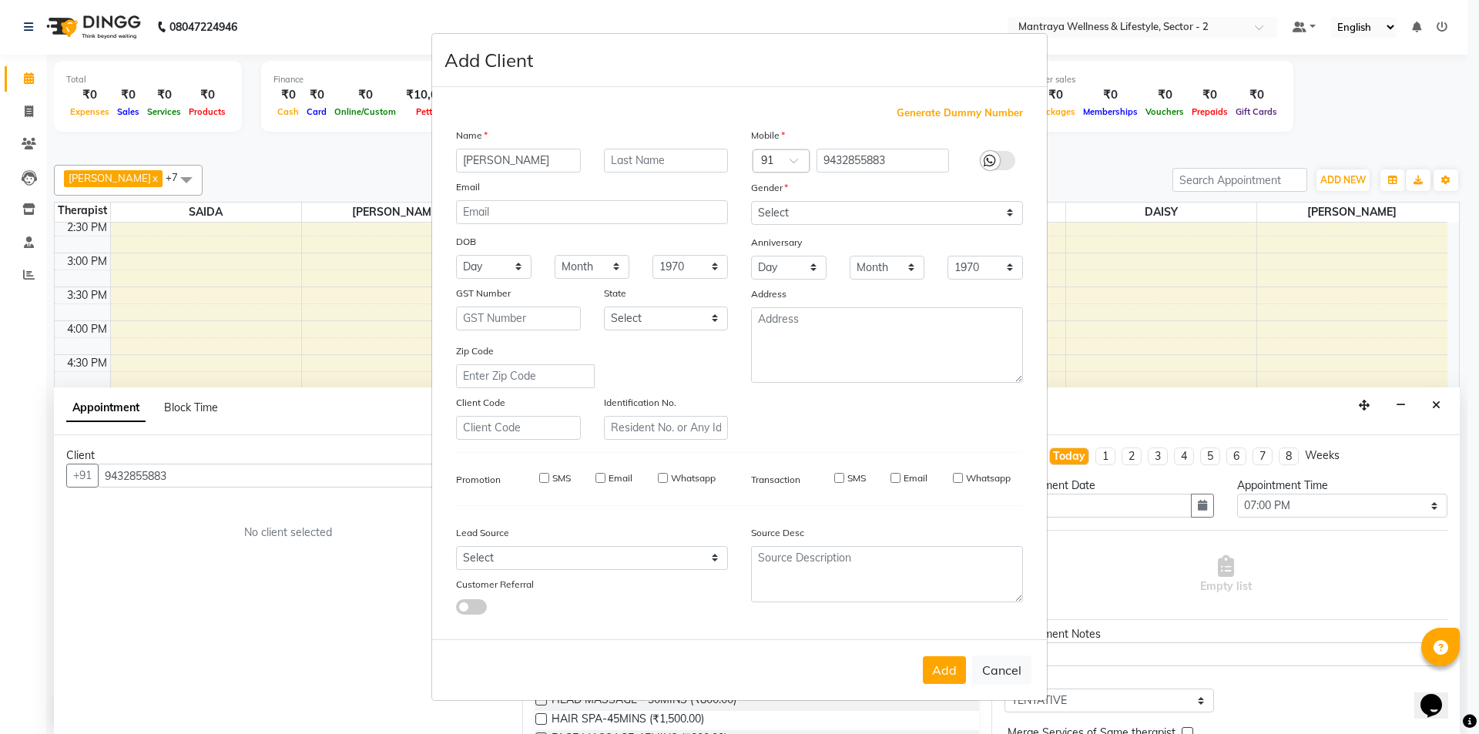
select select
checkbox input "false"
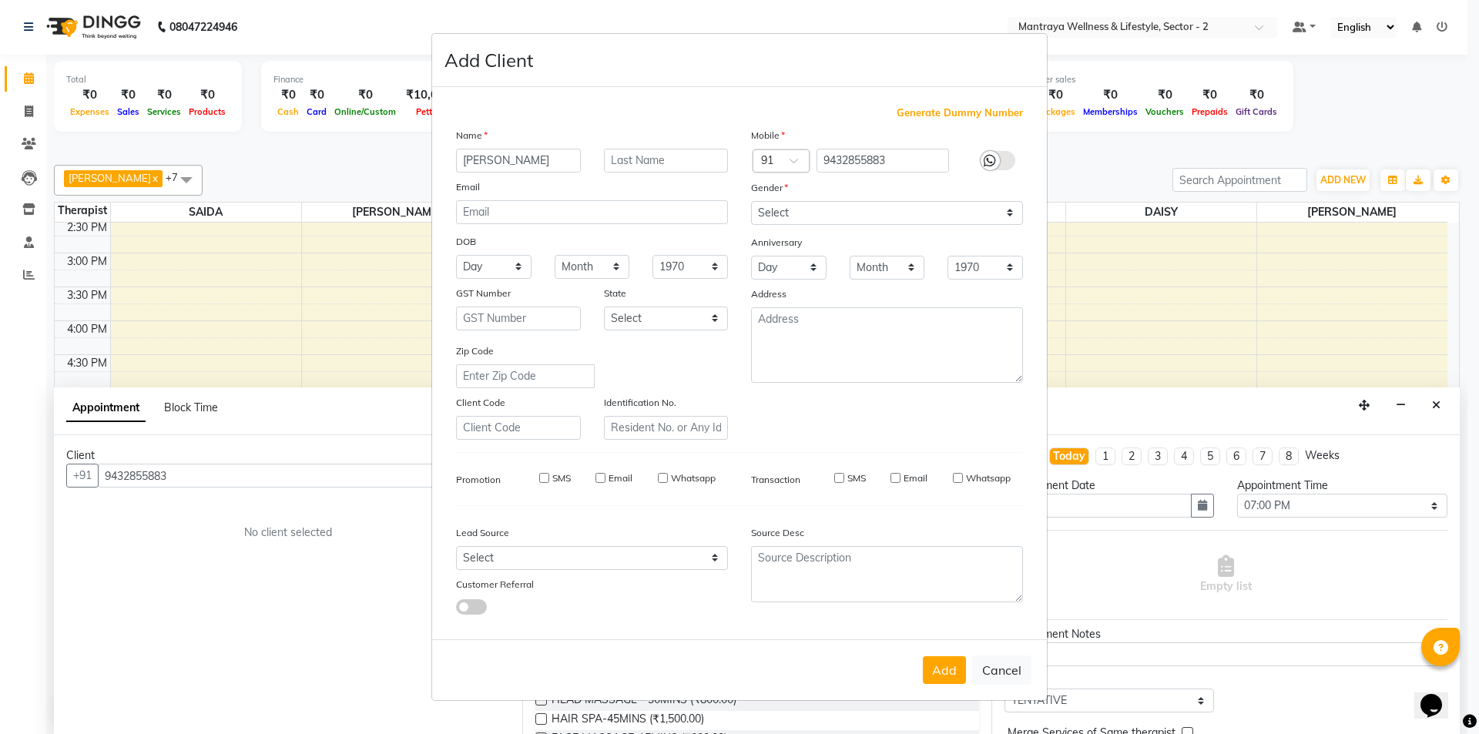
checkbox input "false"
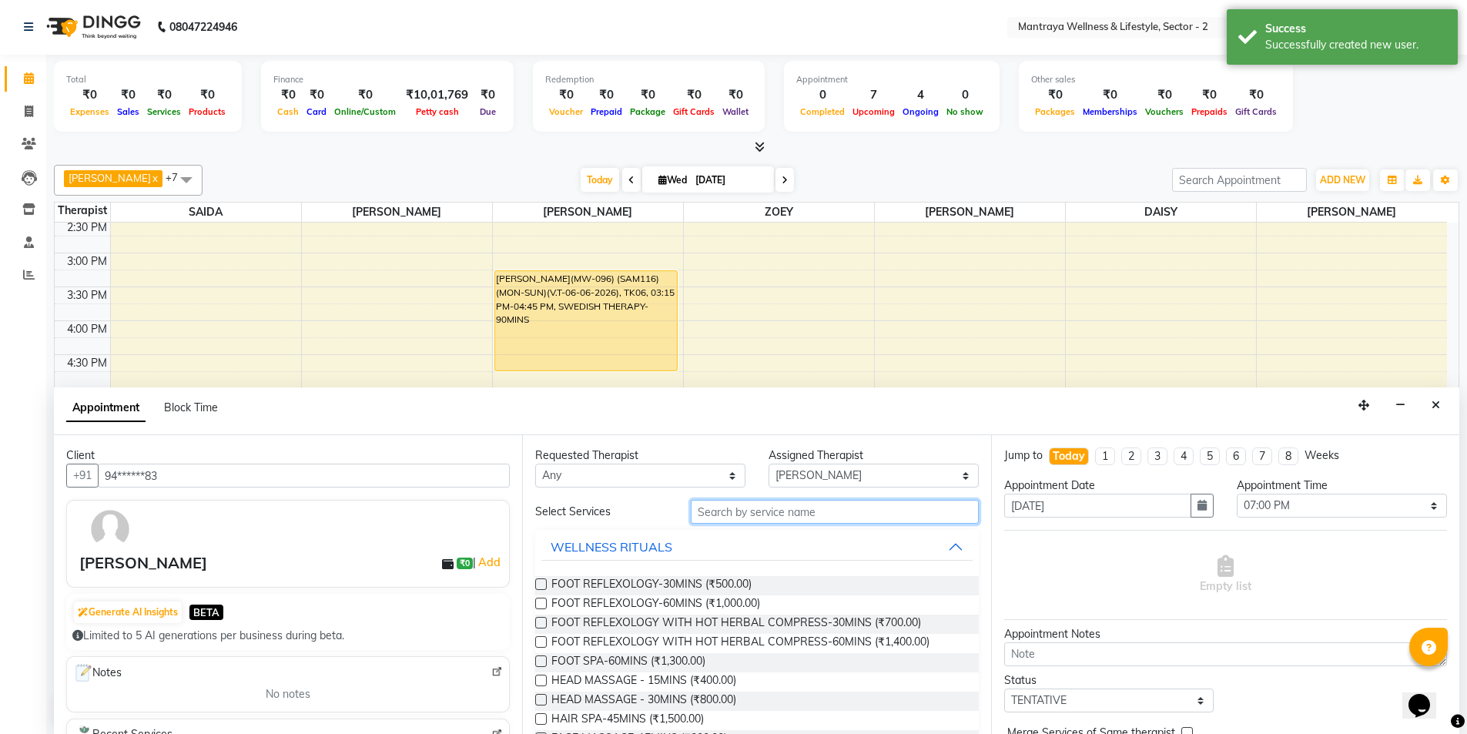
click at [807, 518] on input "text" at bounding box center [835, 512] width 288 height 24
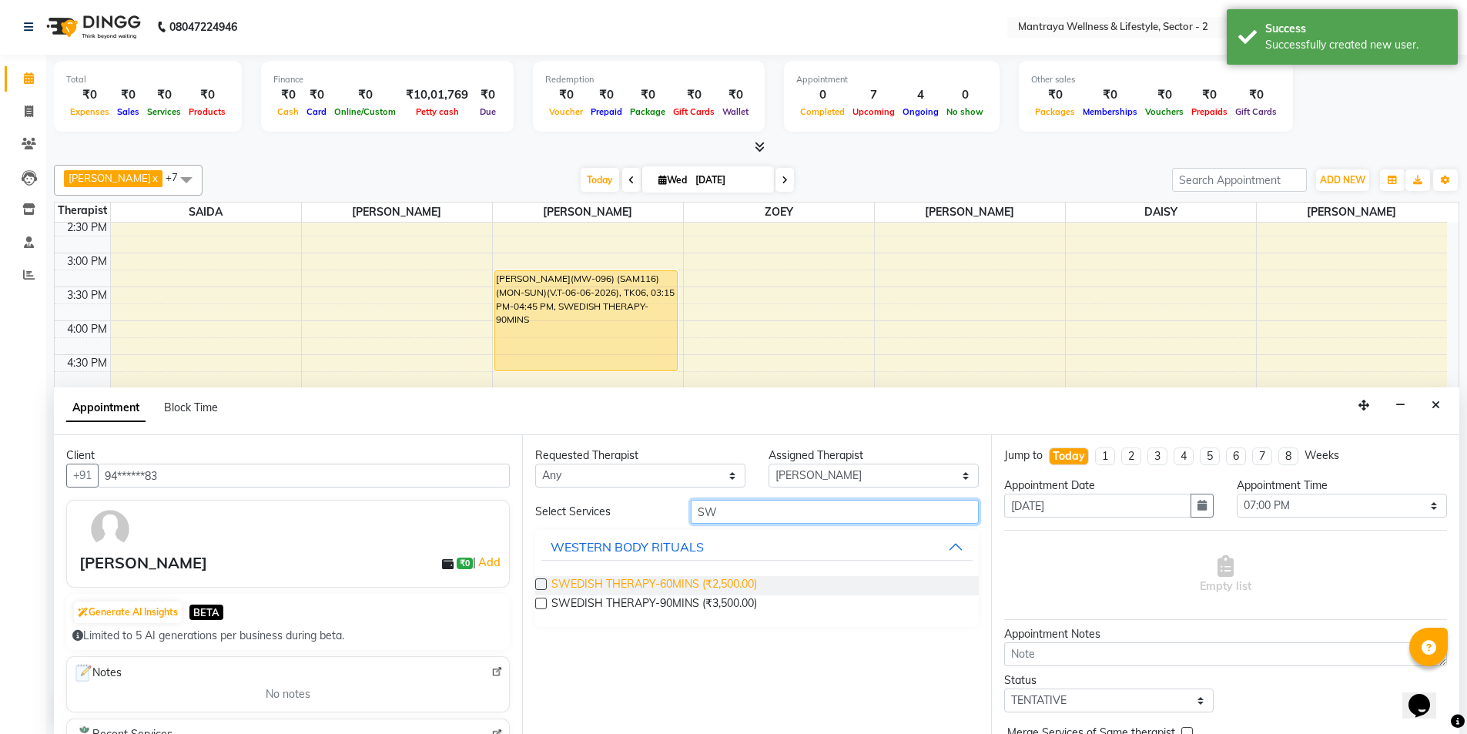
type input "SW"
click at [640, 585] on span "SWEDISH THERAPY-60MINS (₹2,500.00)" at bounding box center [655, 585] width 206 height 19
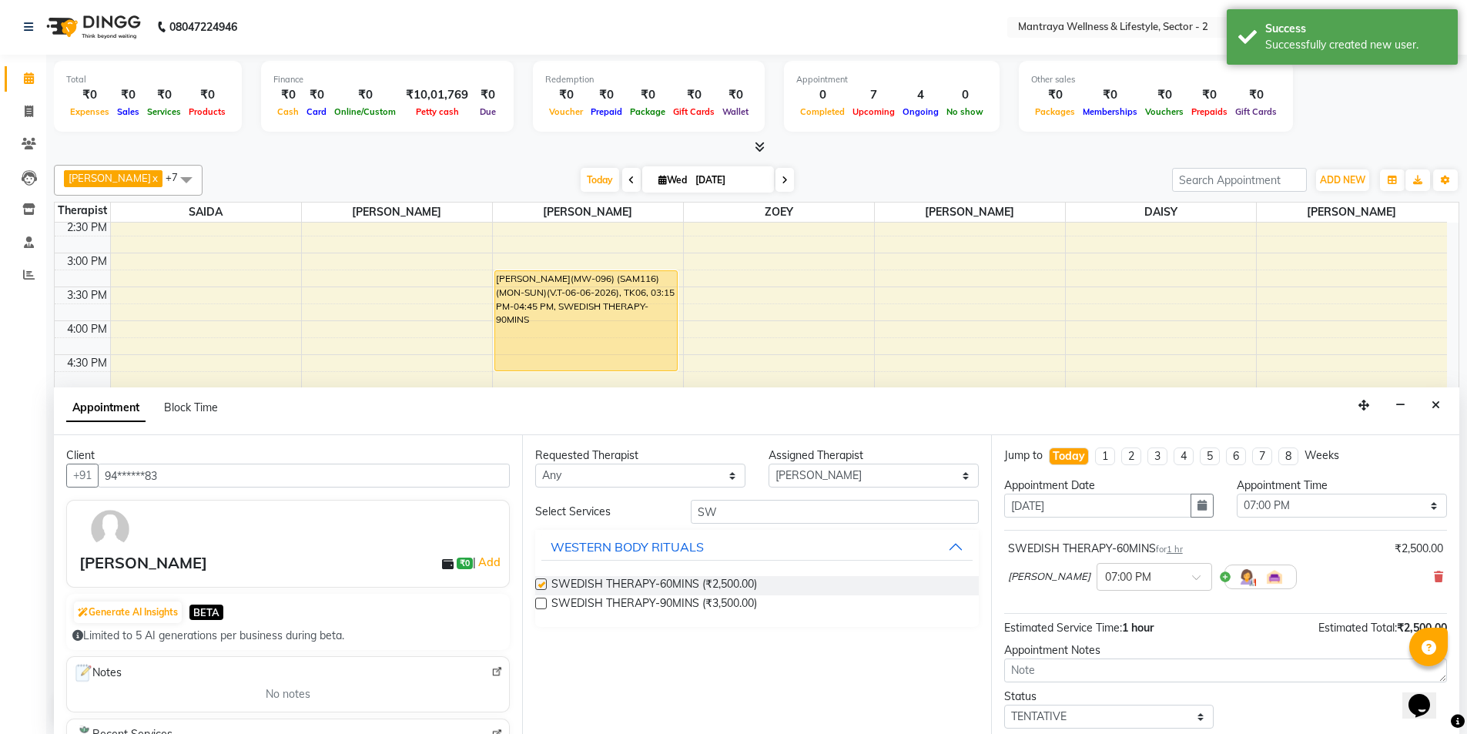
checkbox input "false"
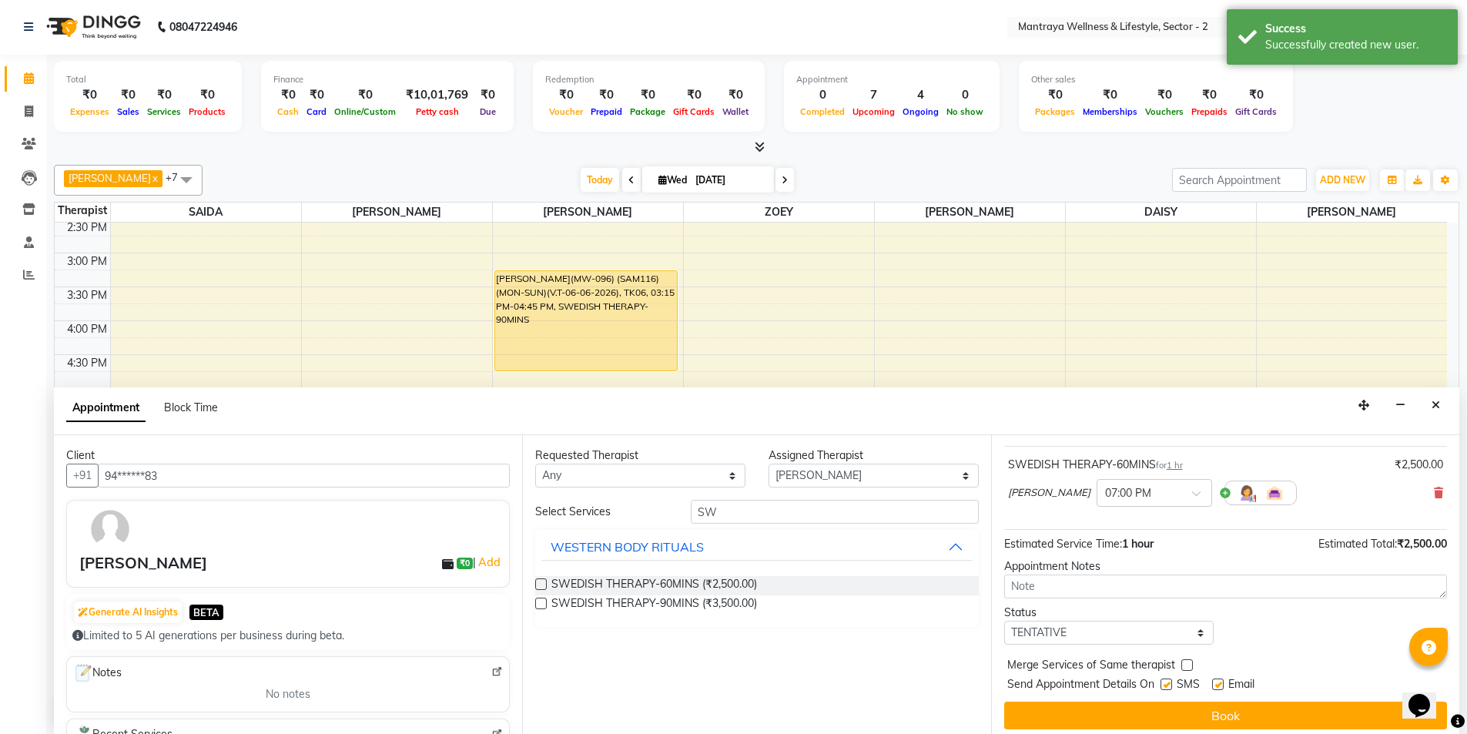
scroll to position [92, 0]
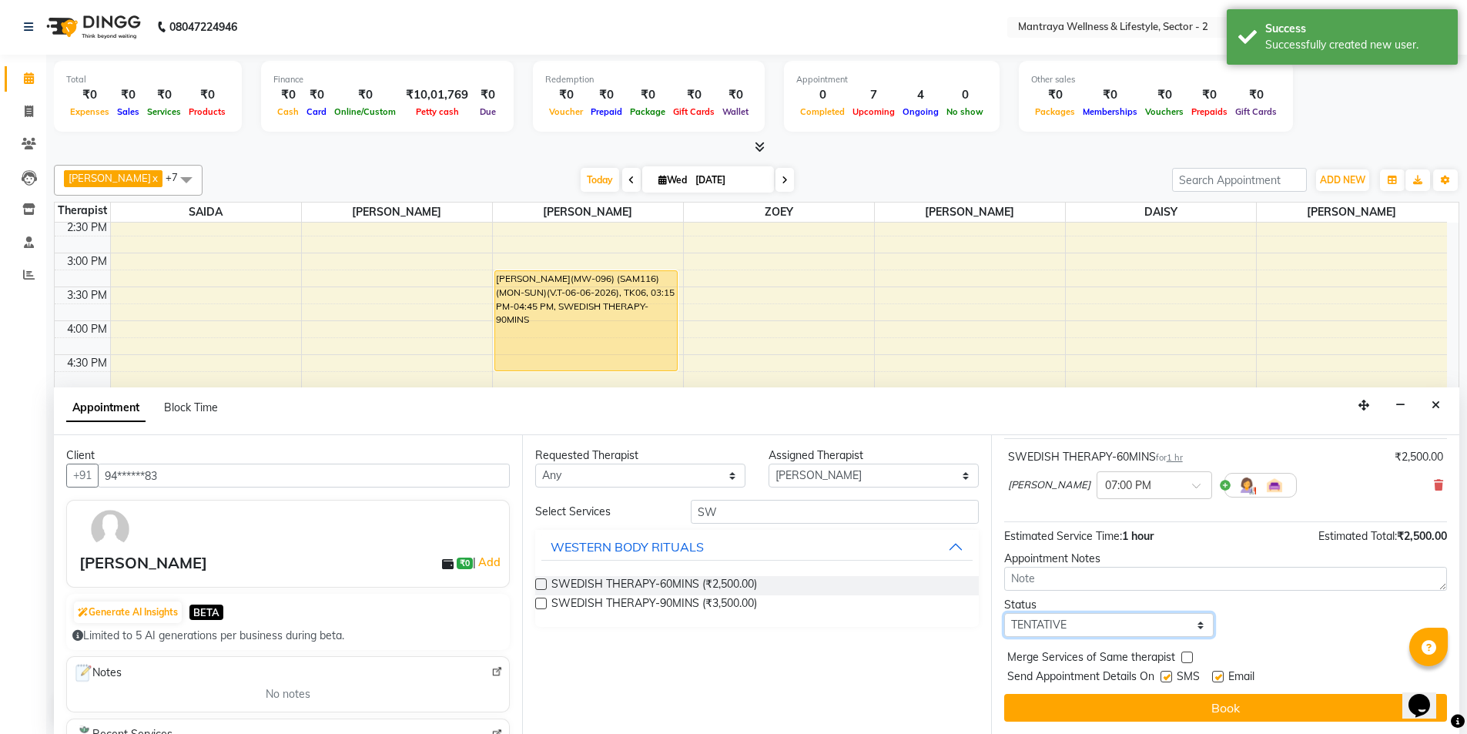
click at [1132, 622] on select "Select TENTATIVE CONFIRM CHECK-IN UPCOMING" at bounding box center [1109, 625] width 210 height 24
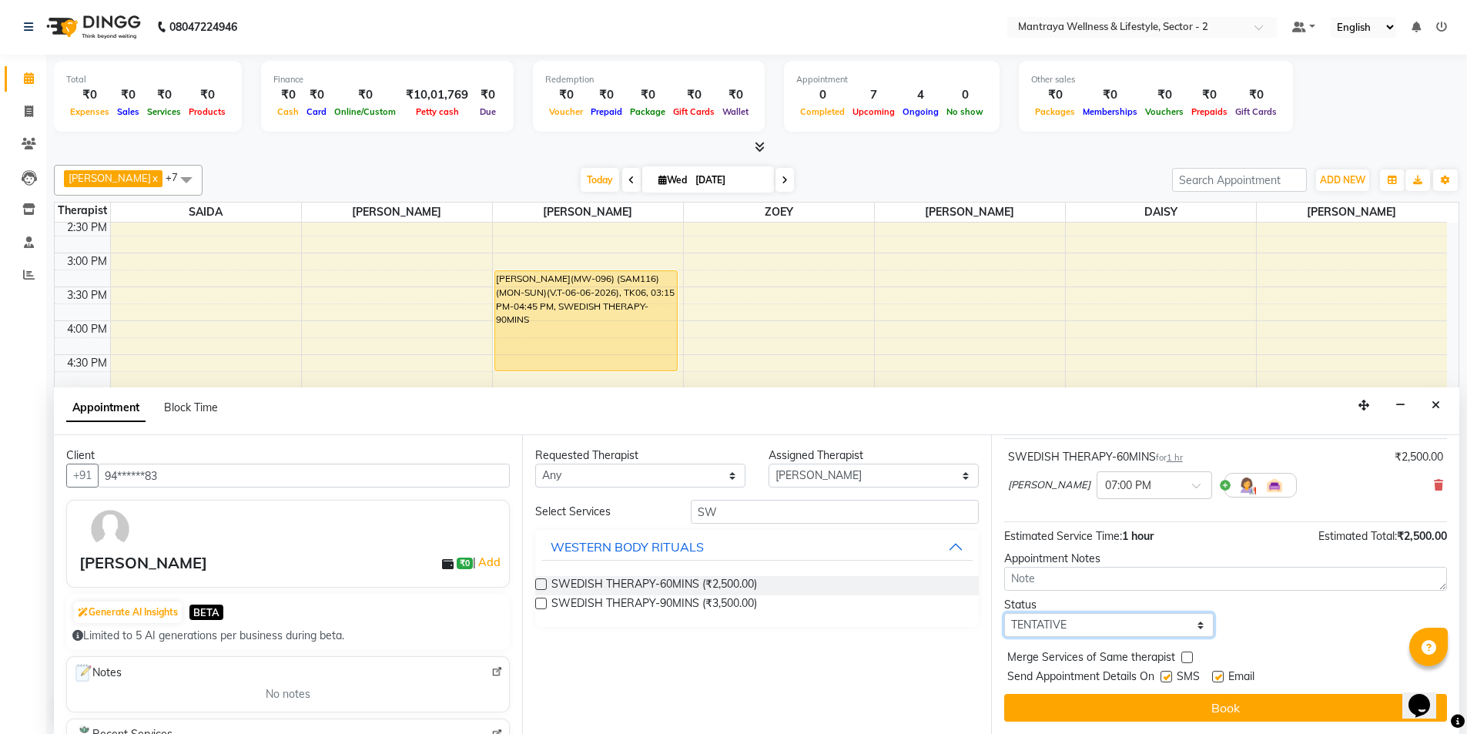
select select "confirm booking"
click at [1004, 613] on select "Select TENTATIVE CONFIRM CHECK-IN UPCOMING" at bounding box center [1109, 625] width 210 height 24
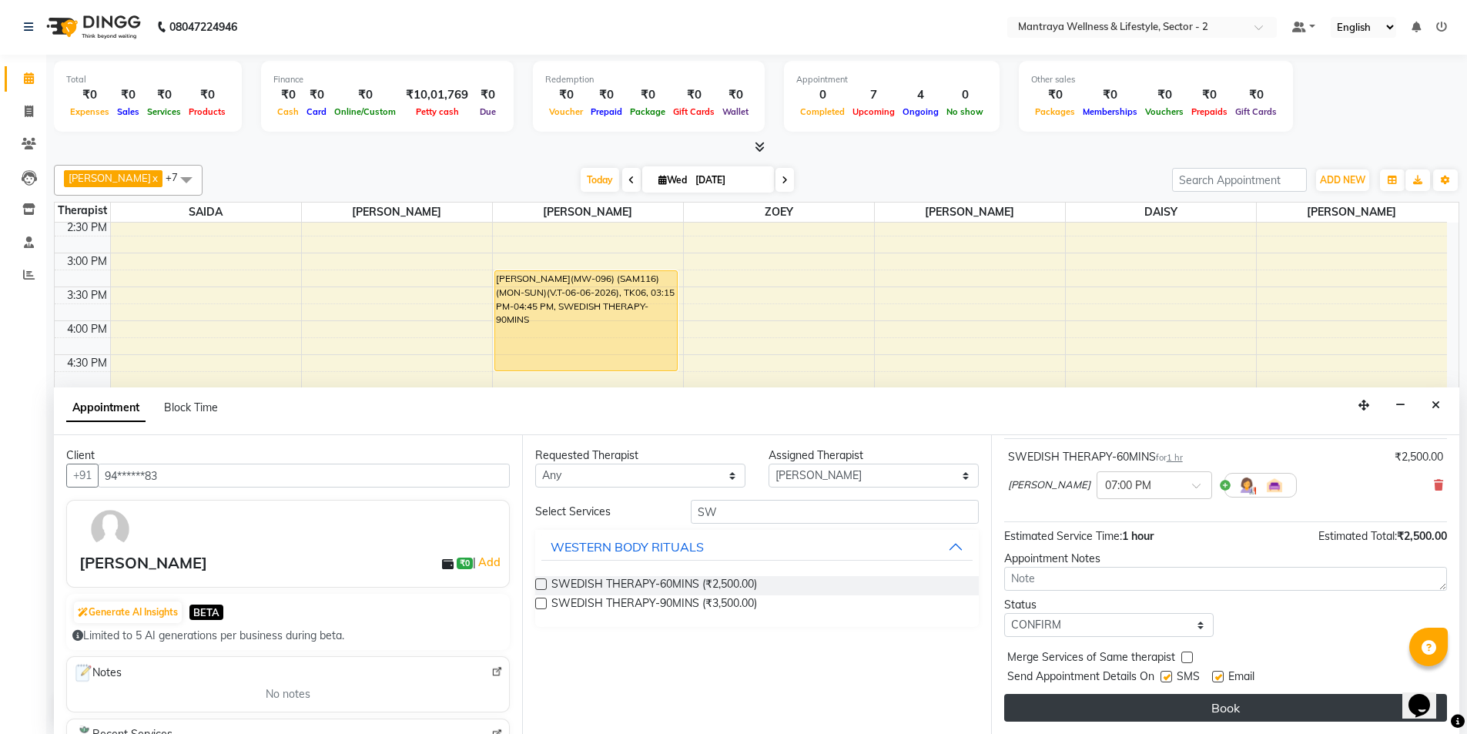
click at [1146, 701] on button "Book" at bounding box center [1225, 708] width 443 height 28
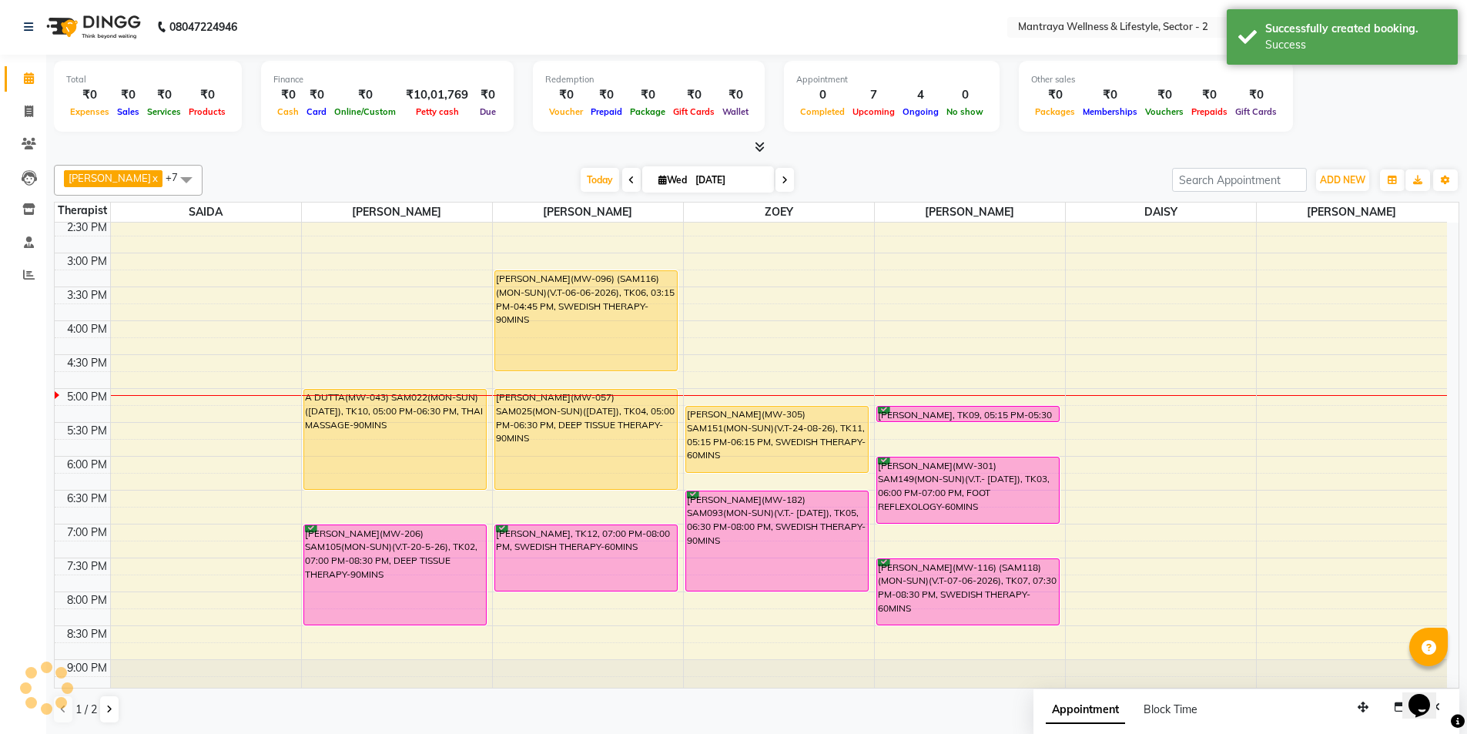
scroll to position [0, 0]
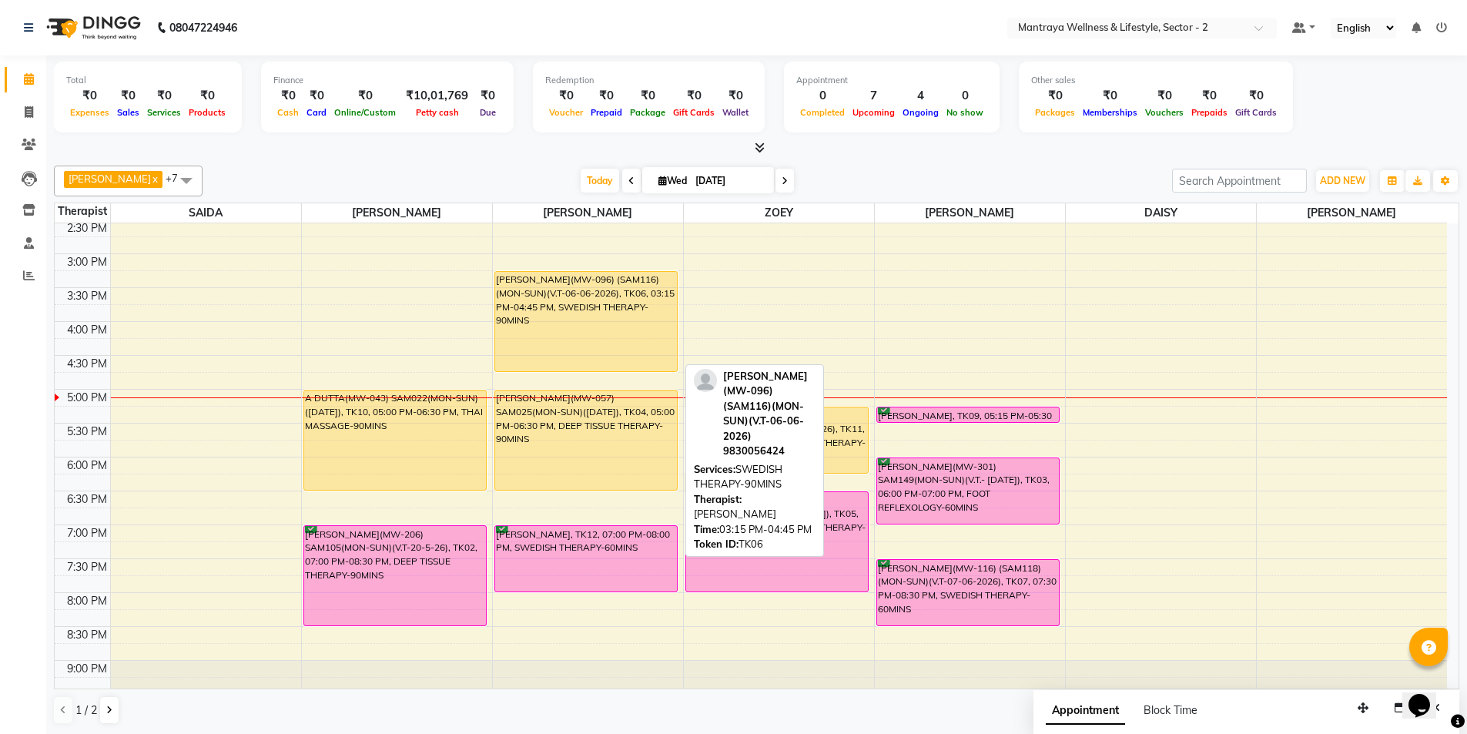
click at [533, 335] on div "[PERSON_NAME](MW-096) (SAM116)(MON-SUN)(V.T-06-06-2026), TK06, 03:15 PM-04:45 P…" at bounding box center [586, 321] width 183 height 99
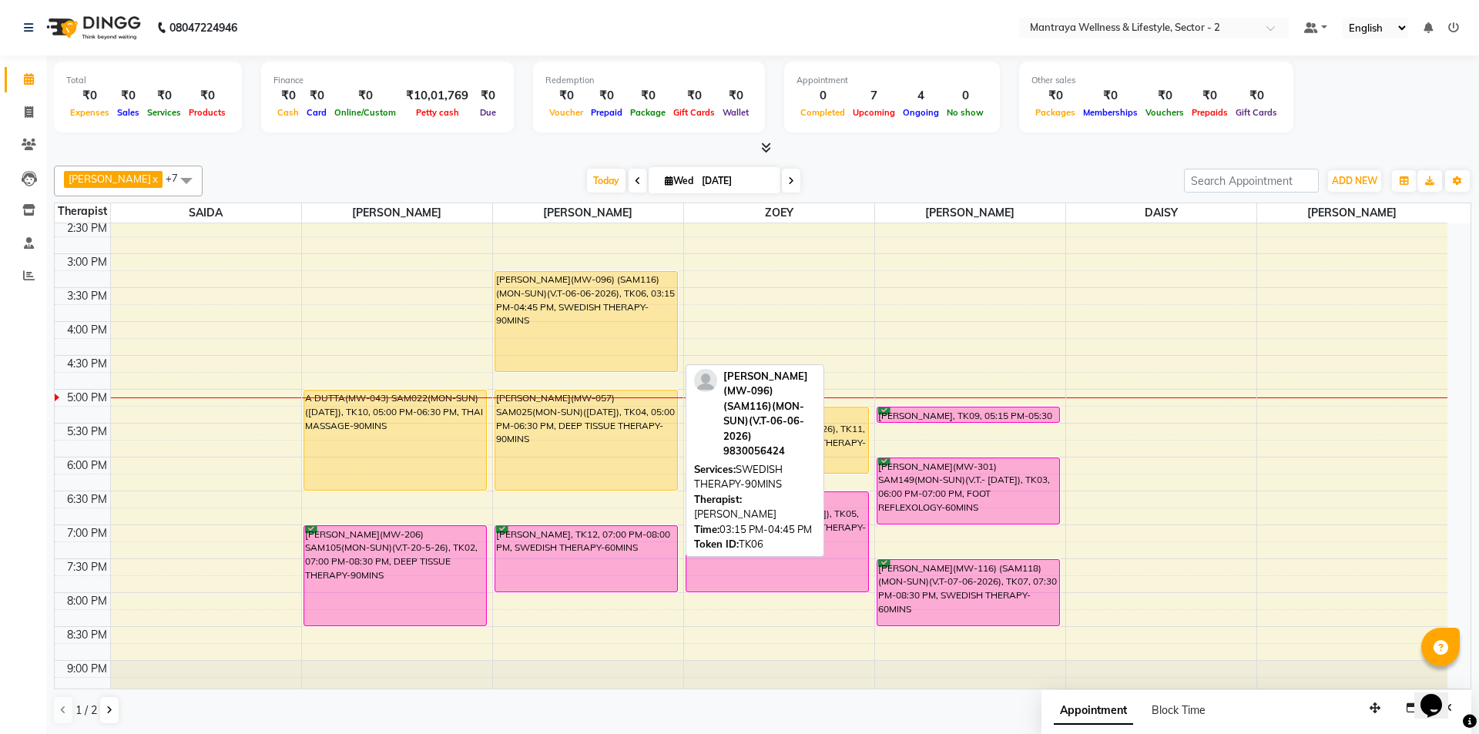
select select "1"
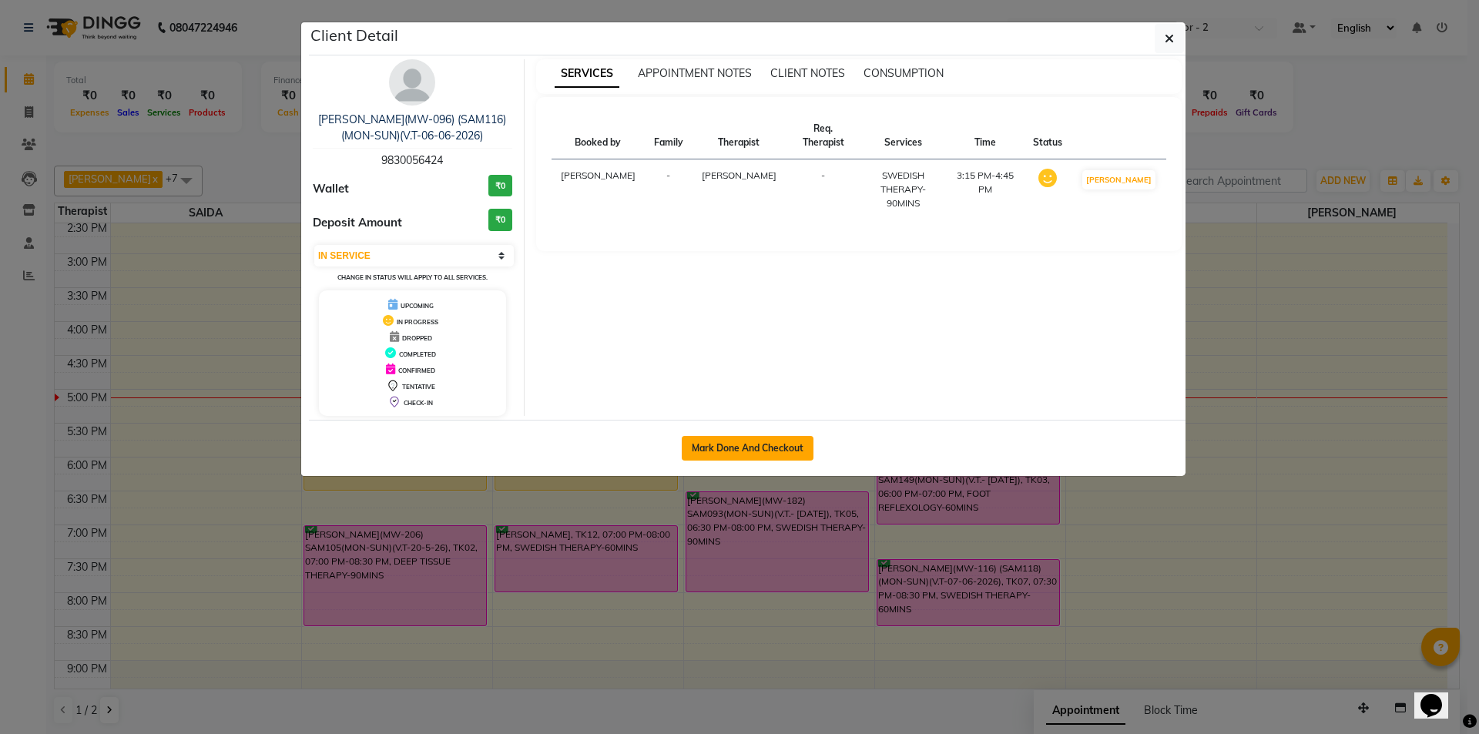
click at [723, 443] on button "Mark Done And Checkout" at bounding box center [748, 448] width 132 height 25
select select "service"
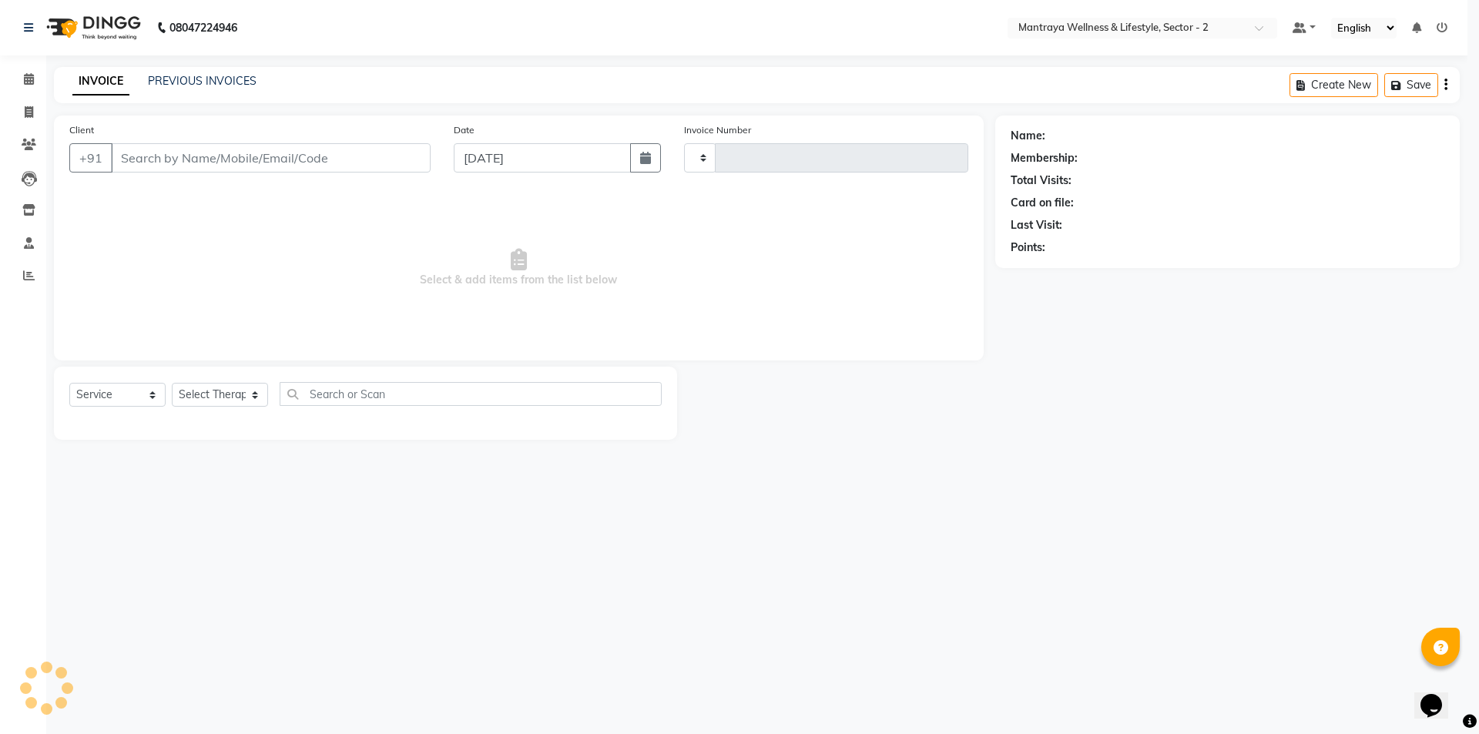
type input "0212"
select select "7655"
type input "98******24"
select select "87983"
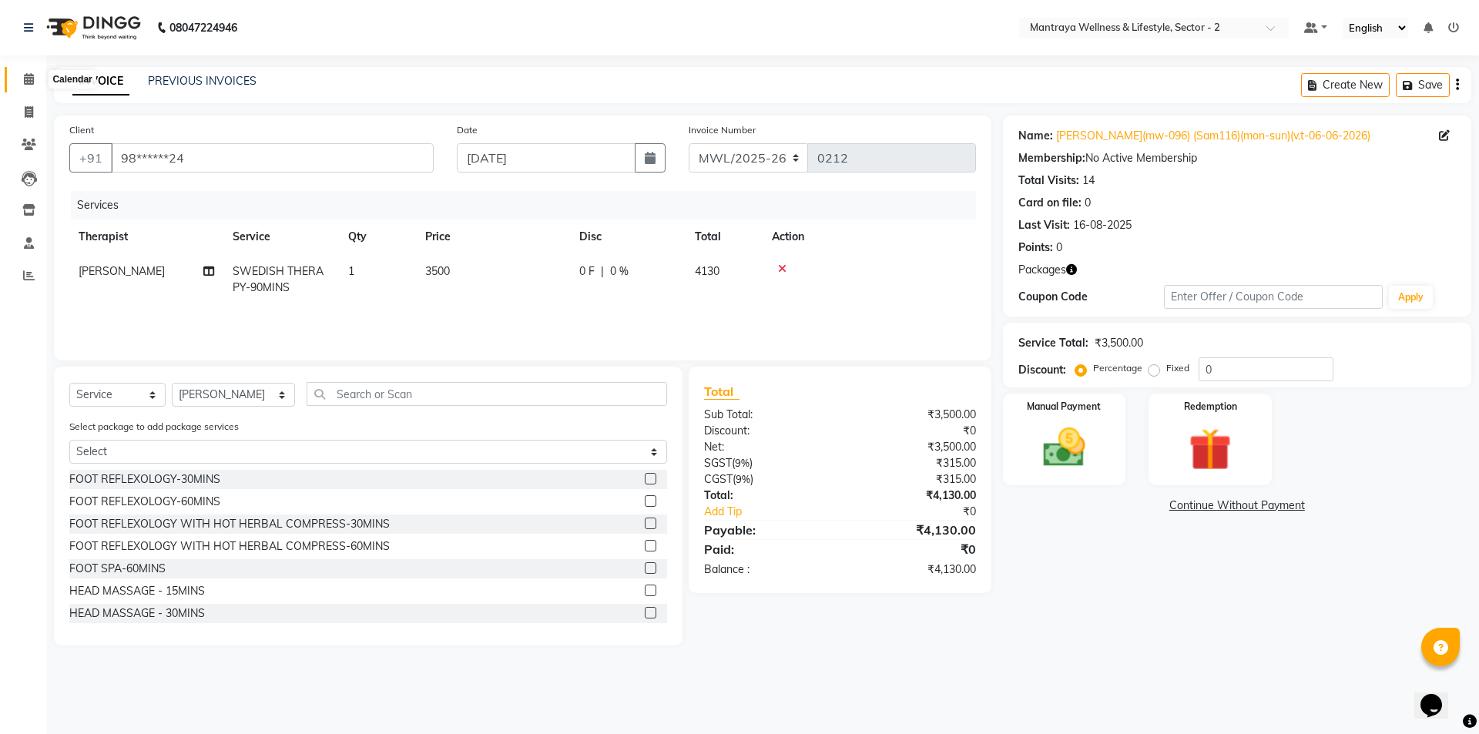
click at [29, 75] on icon at bounding box center [29, 79] width 10 height 12
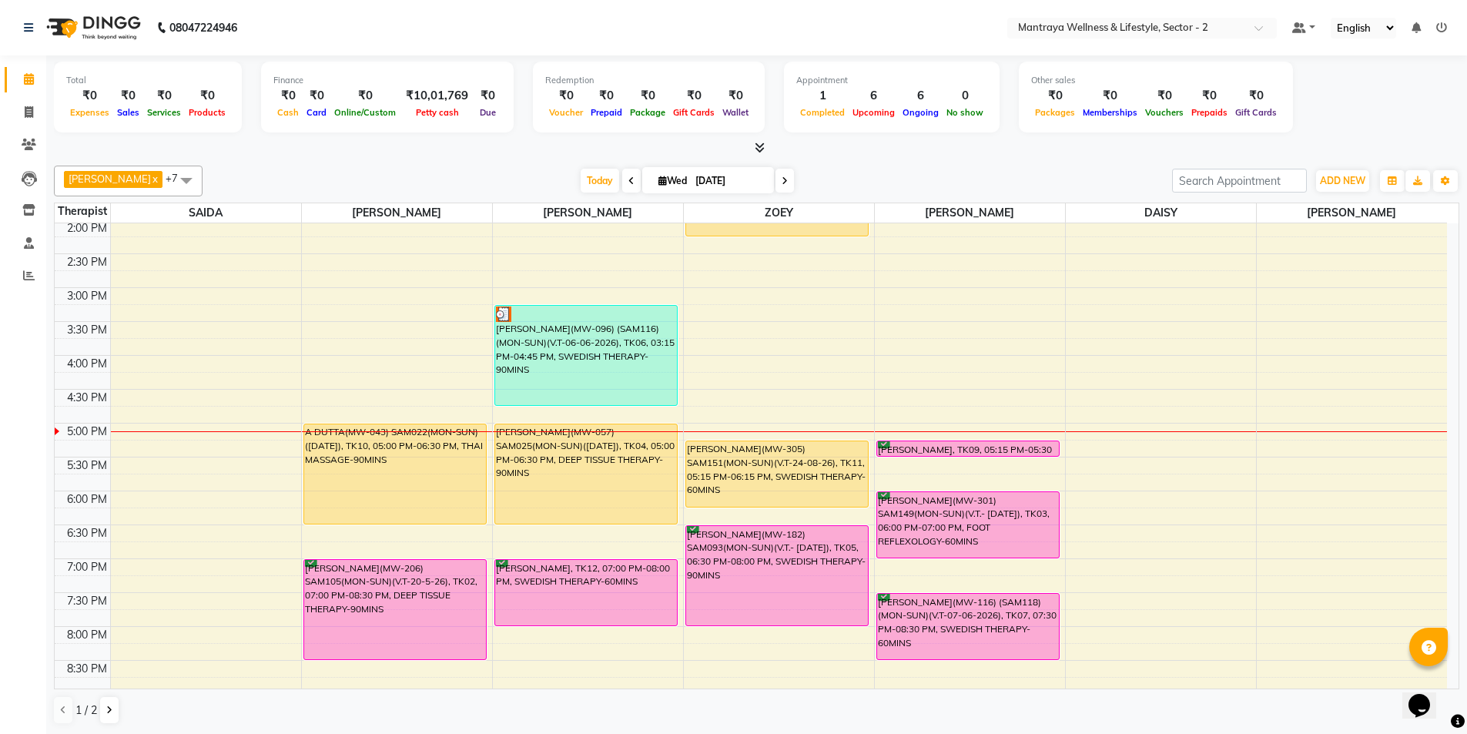
scroll to position [308, 0]
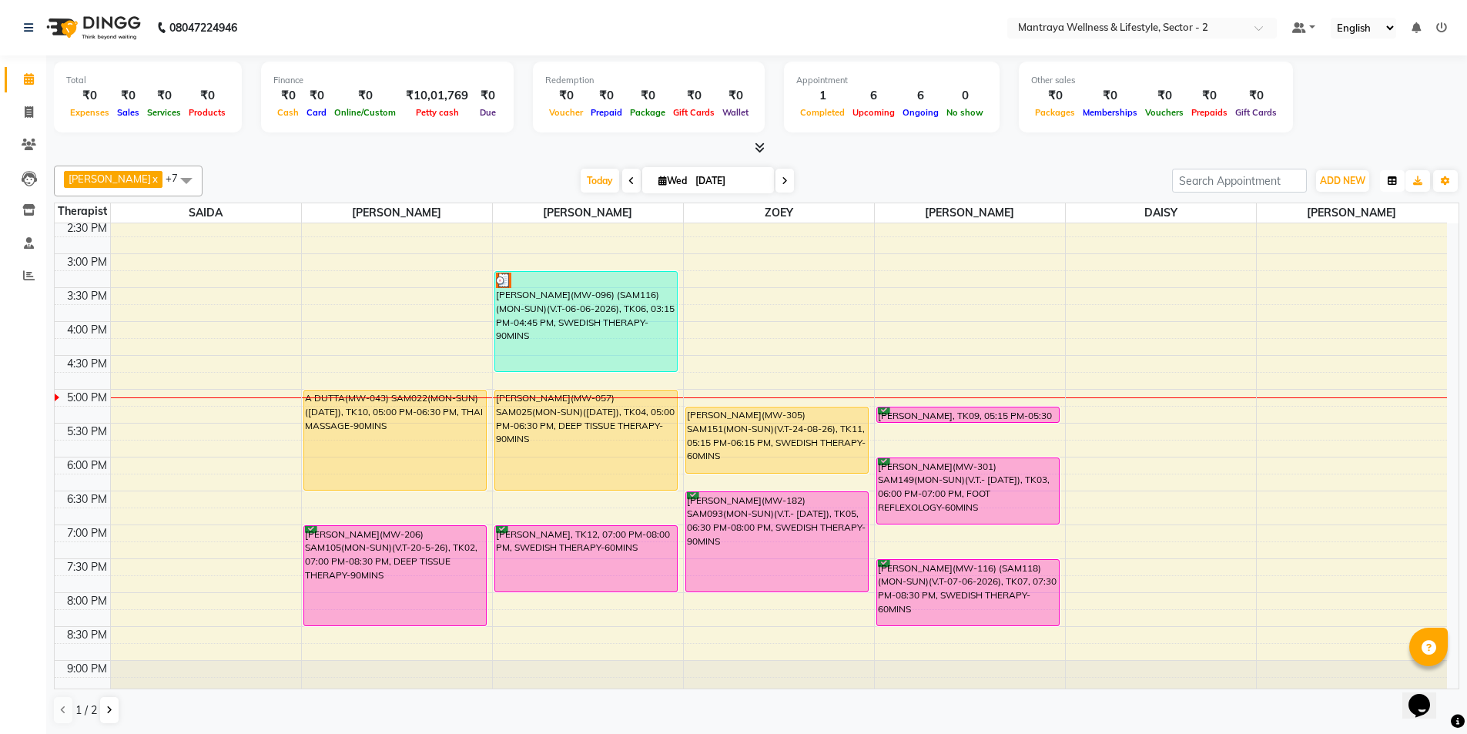
click at [1399, 180] on button "button" at bounding box center [1392, 181] width 25 height 22
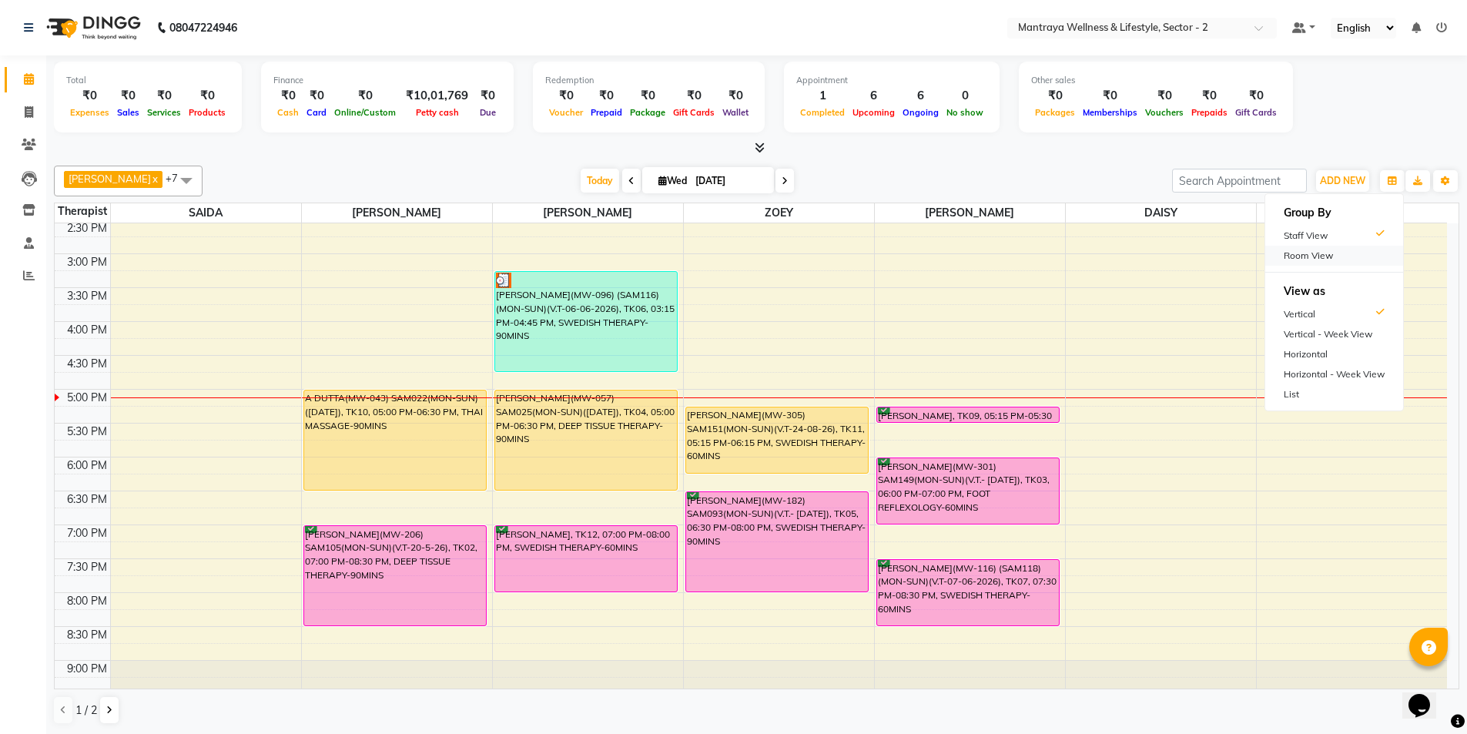
click at [1297, 260] on div "Room View" at bounding box center [1335, 256] width 138 height 20
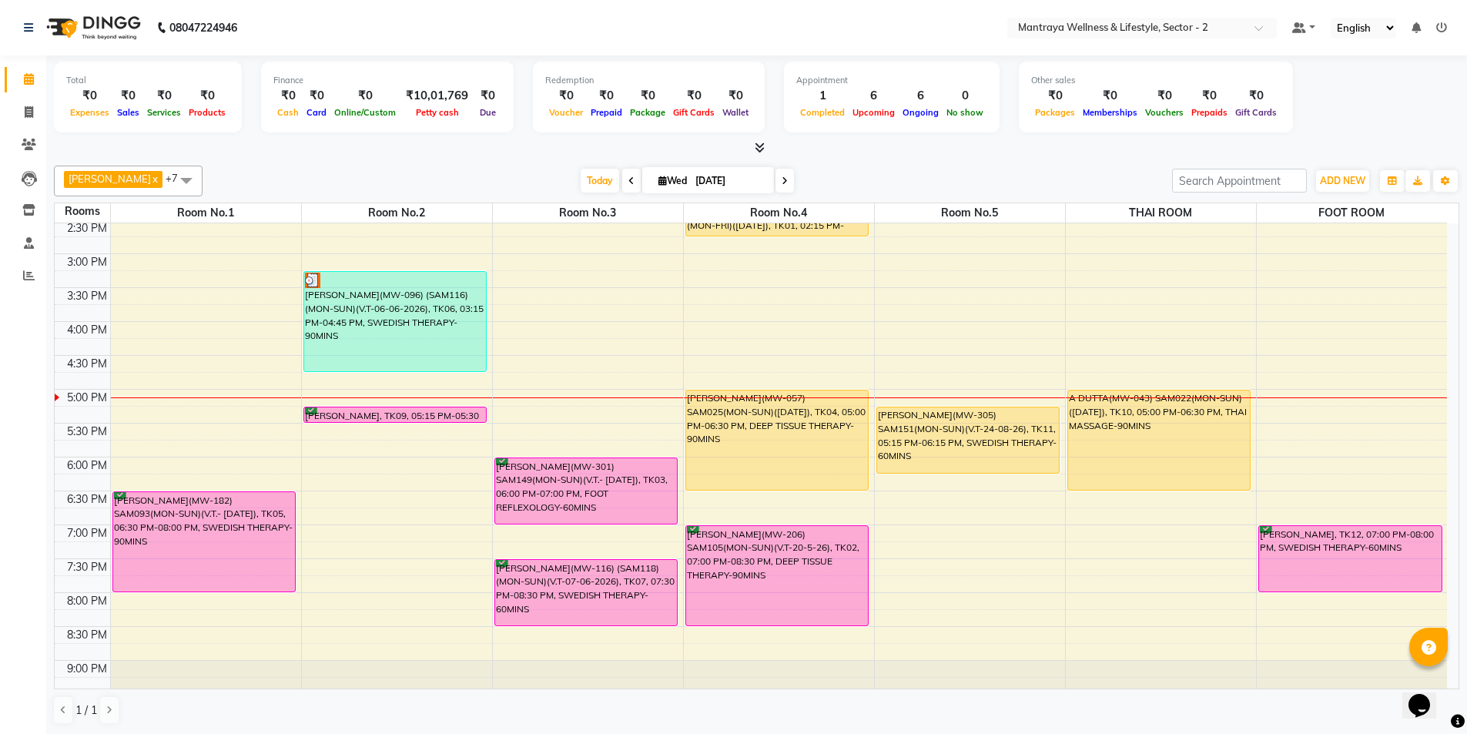
scroll to position [347, 0]
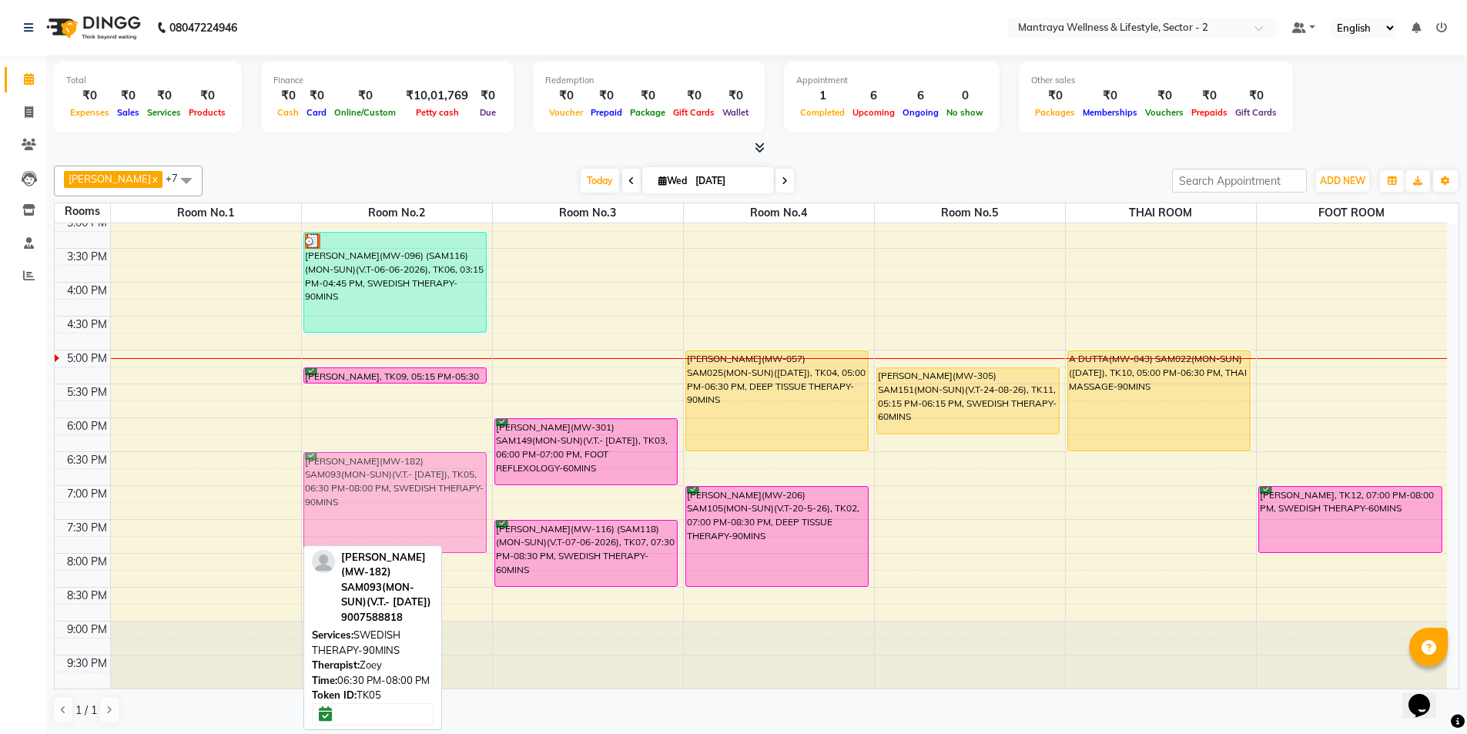
drag, startPoint x: 191, startPoint y: 499, endPoint x: 297, endPoint y: 498, distance: 106.3
click at [345, 498] on tr "[PERSON_NAME](MW-182) SAM093(MON-SUN)(V.T.- [DATE]), TK05, 06:30 PM-08:00 PM, S…" at bounding box center [751, 282] width 1393 height 813
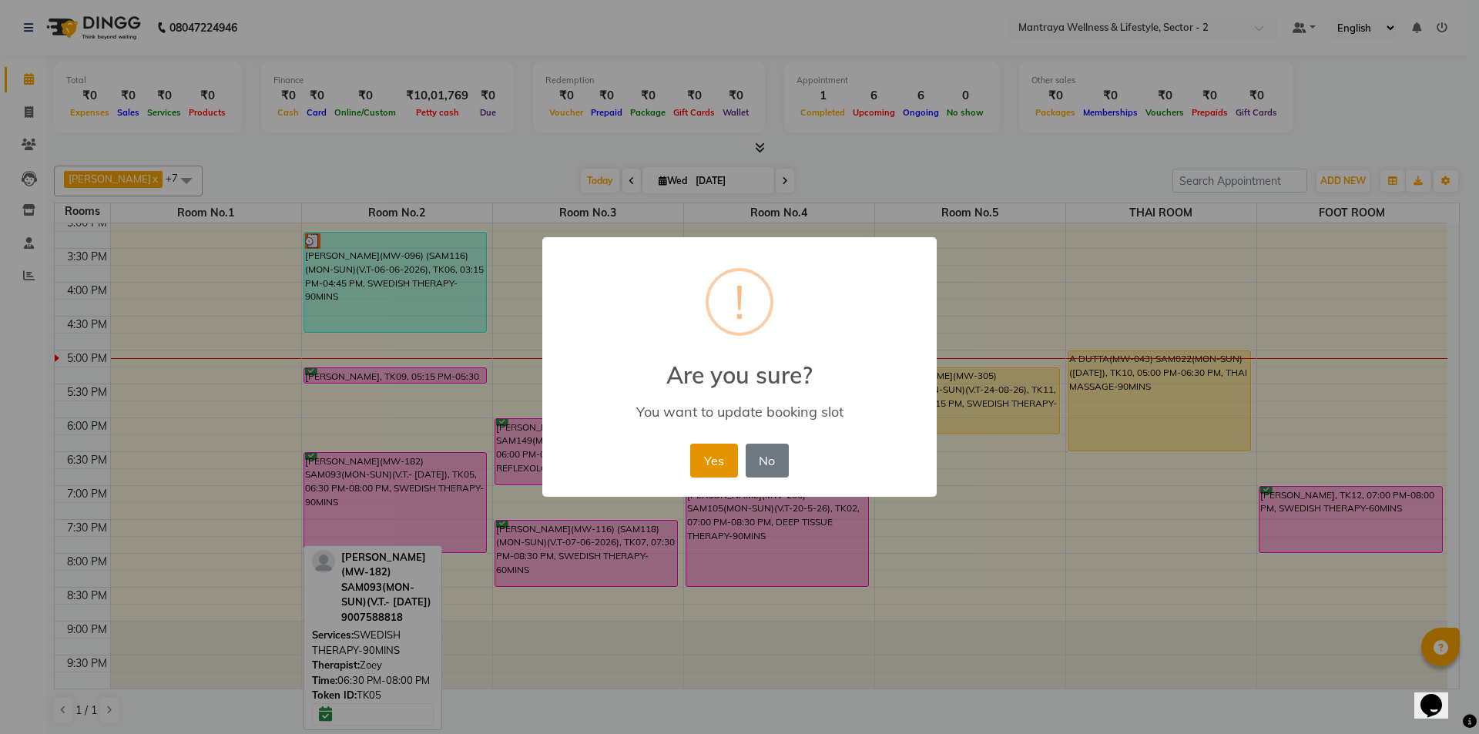
click at [723, 459] on button "Yes" at bounding box center [713, 461] width 47 height 34
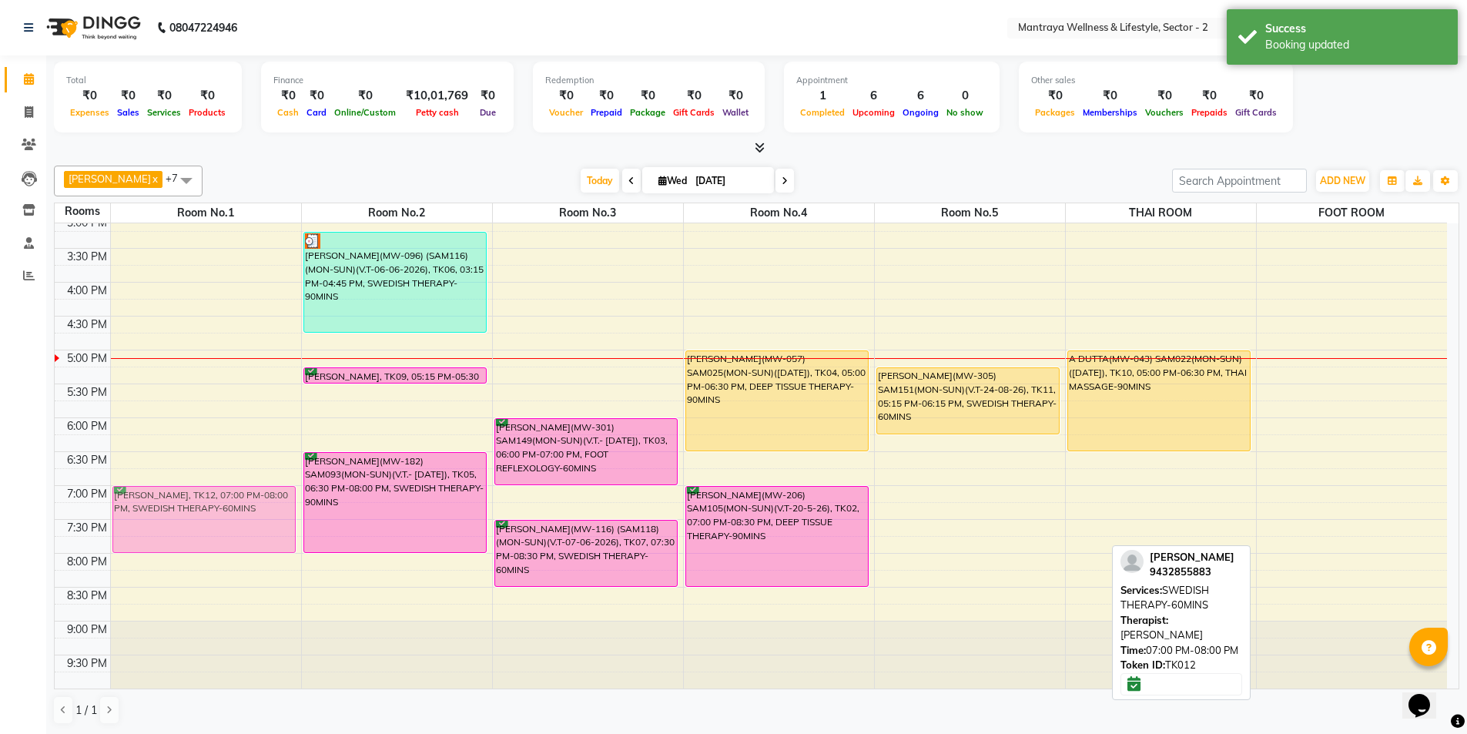
drag, startPoint x: 1322, startPoint y: 505, endPoint x: 206, endPoint y: 501, distance: 1116.2
click at [206, 501] on tr "[PERSON_NAME], TK12, 07:00 PM-08:00 PM, SWEDISH THERAPY-60MINS [PERSON_NAME](MW…" at bounding box center [751, 282] width 1393 height 813
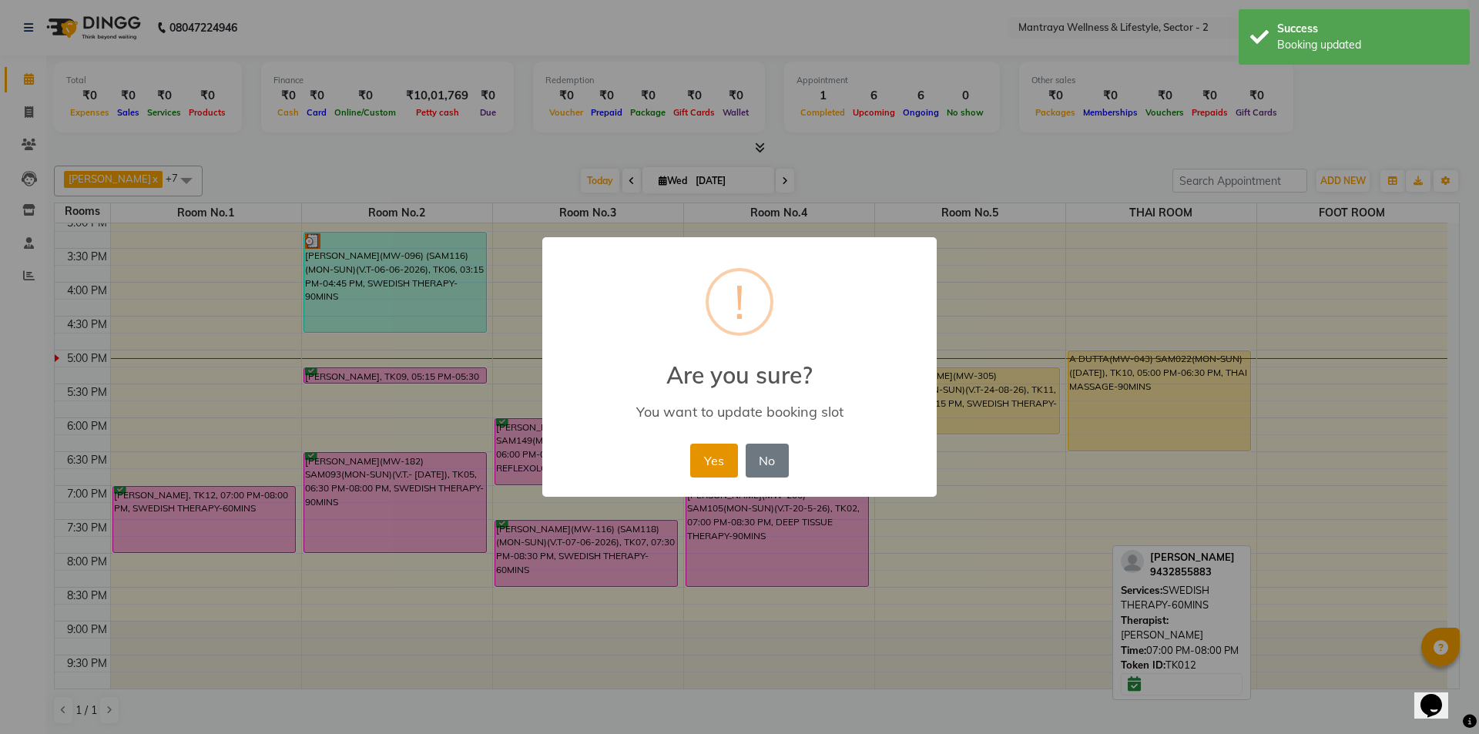
click at [704, 458] on button "Yes" at bounding box center [713, 461] width 47 height 34
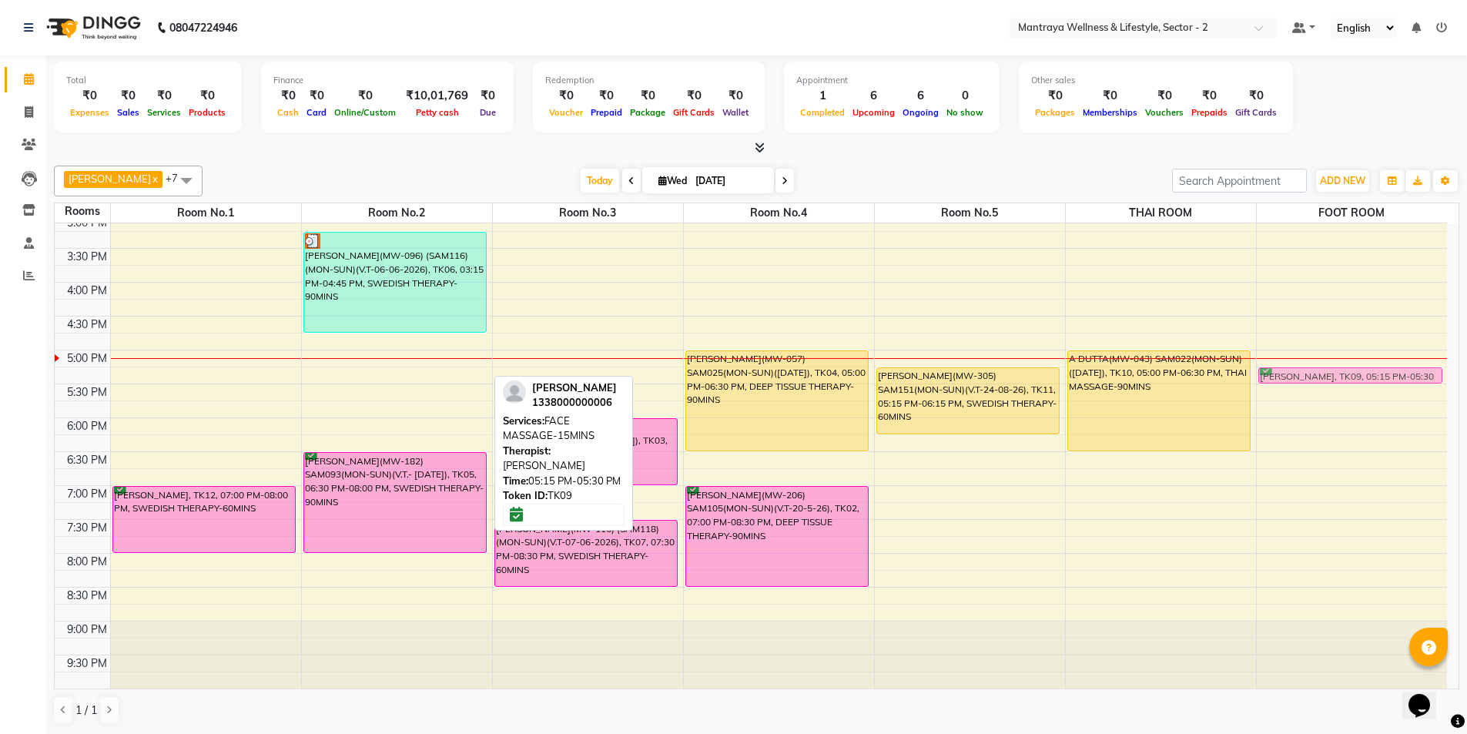
drag, startPoint x: 422, startPoint y: 371, endPoint x: 1286, endPoint y: 371, distance: 863.5
click at [1299, 371] on tr "[PERSON_NAME], TK12, 07:00 PM-08:00 PM, SWEDISH THERAPY-60MINS [PERSON_NAME](MW…" at bounding box center [751, 282] width 1393 height 813
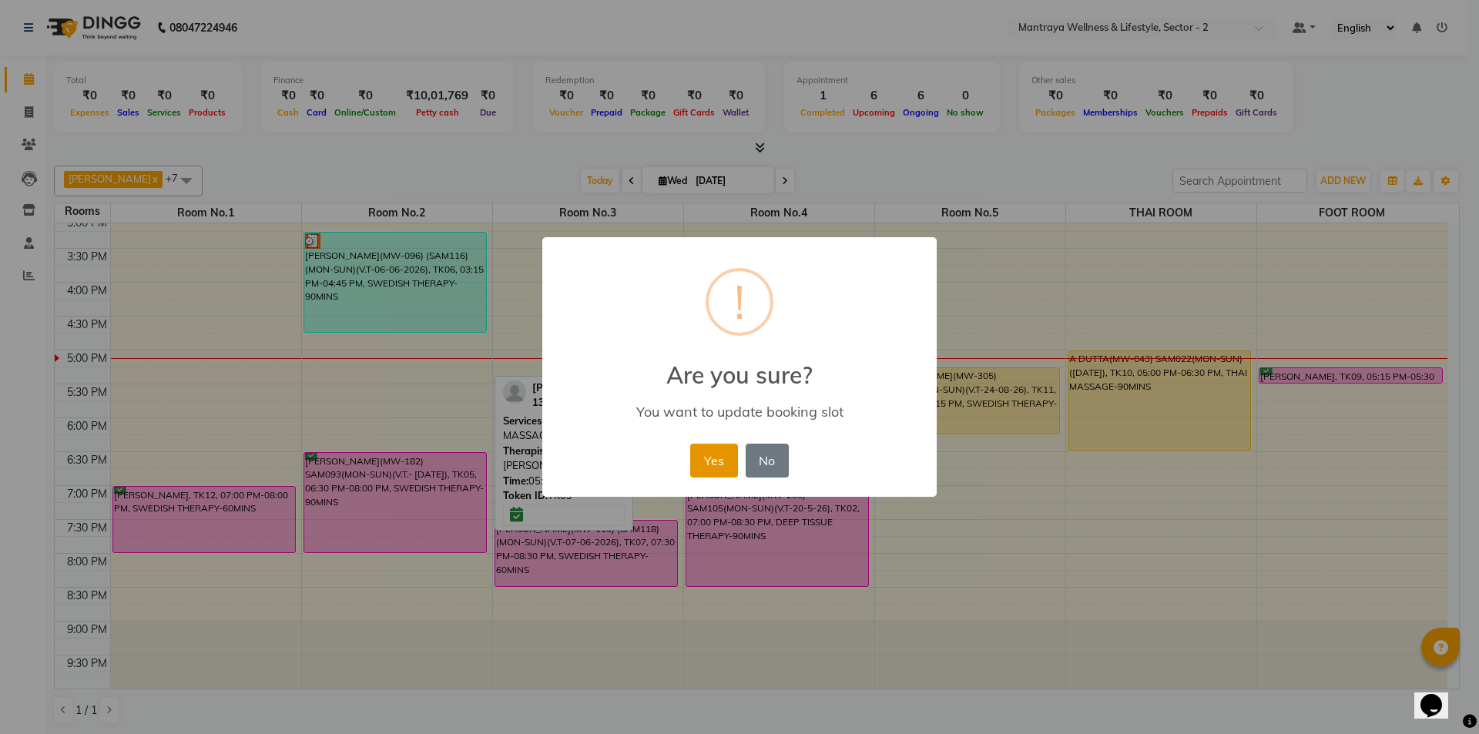
click at [717, 451] on button "Yes" at bounding box center [713, 461] width 47 height 34
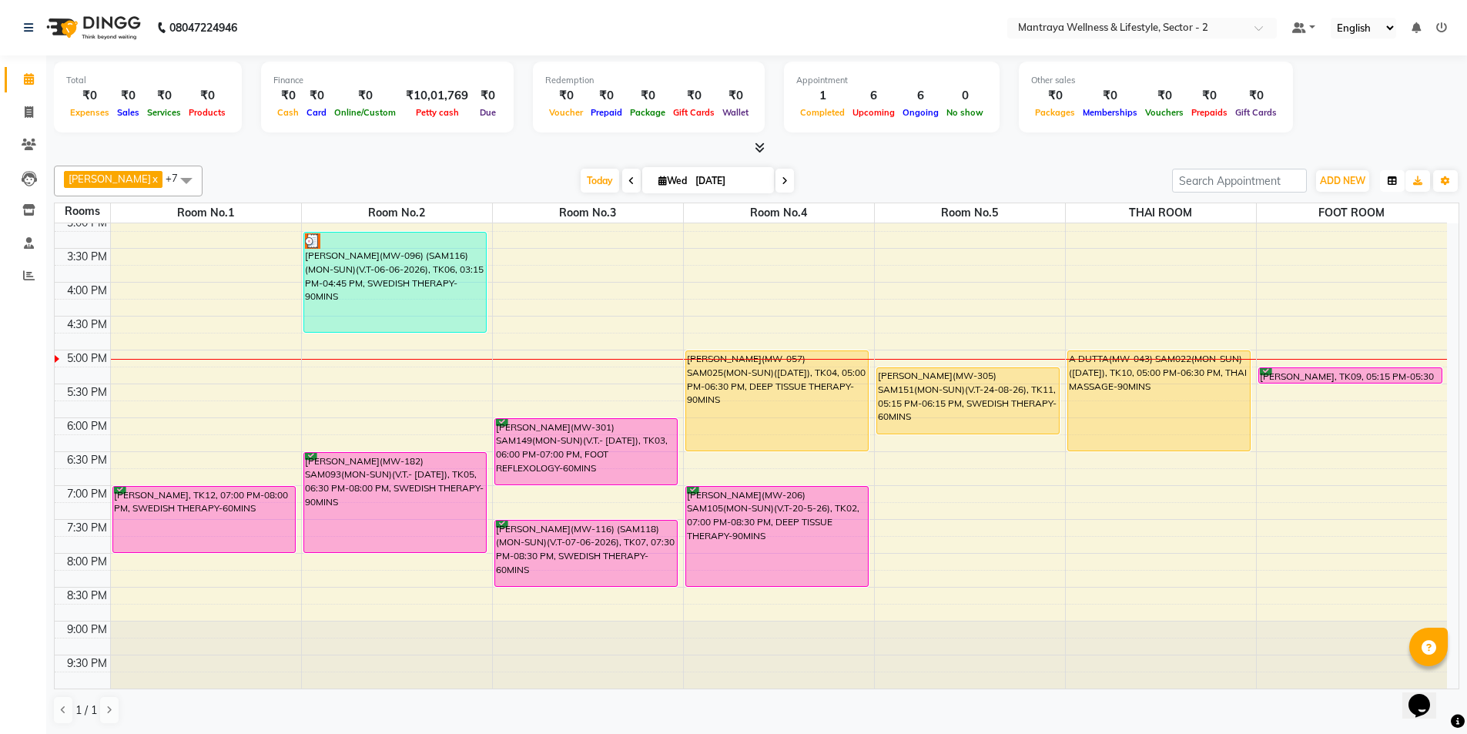
click at [1396, 177] on icon "button" at bounding box center [1392, 180] width 9 height 9
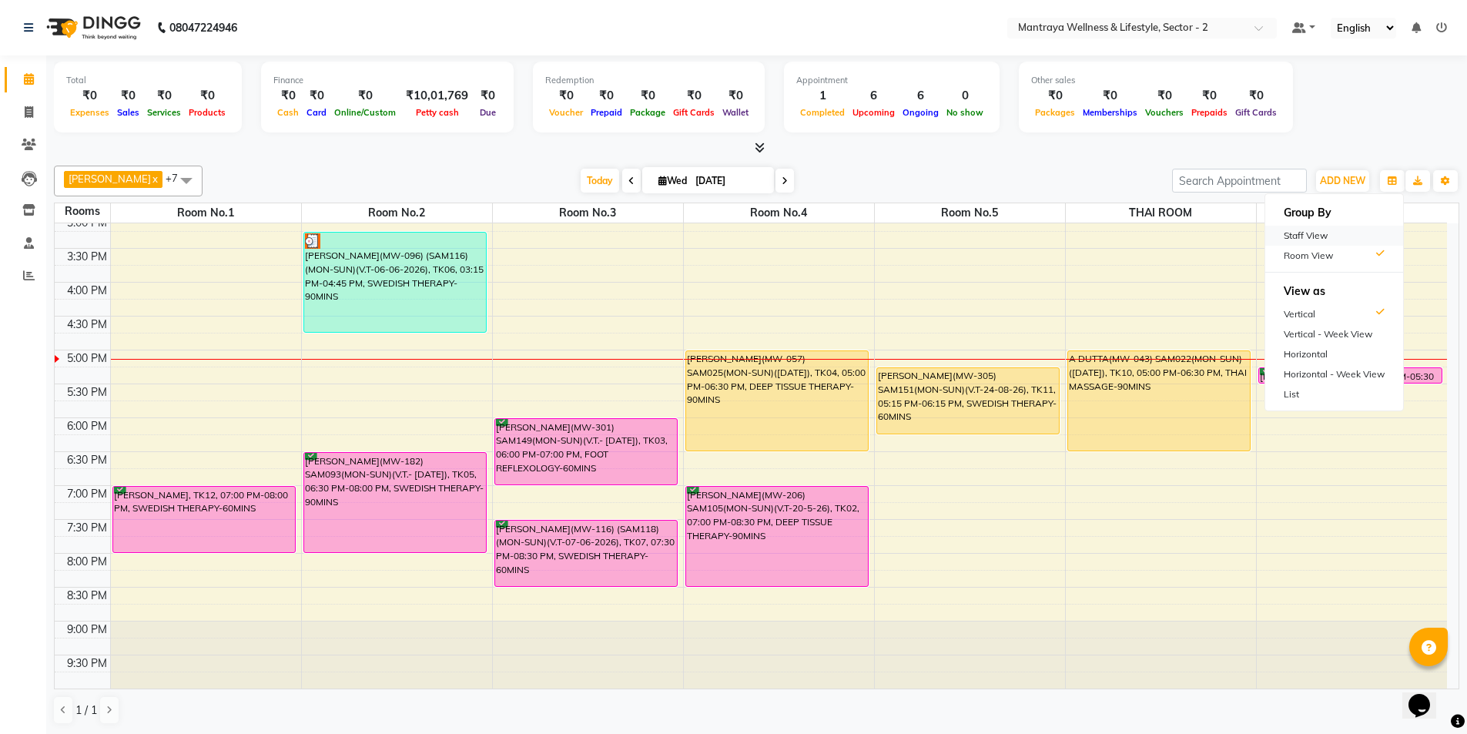
click at [1326, 236] on div "Staff View" at bounding box center [1335, 236] width 138 height 20
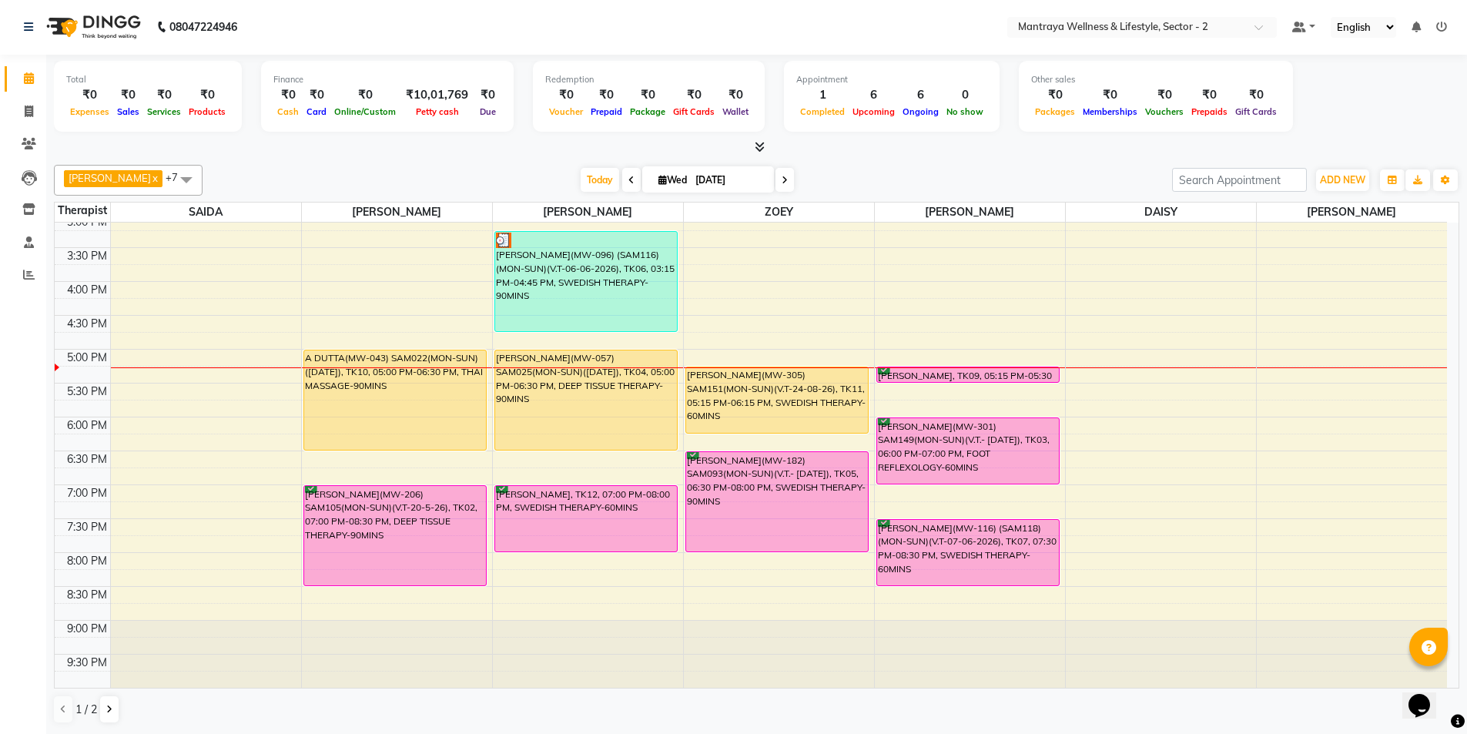
click at [782, 176] on icon at bounding box center [785, 180] width 6 height 9
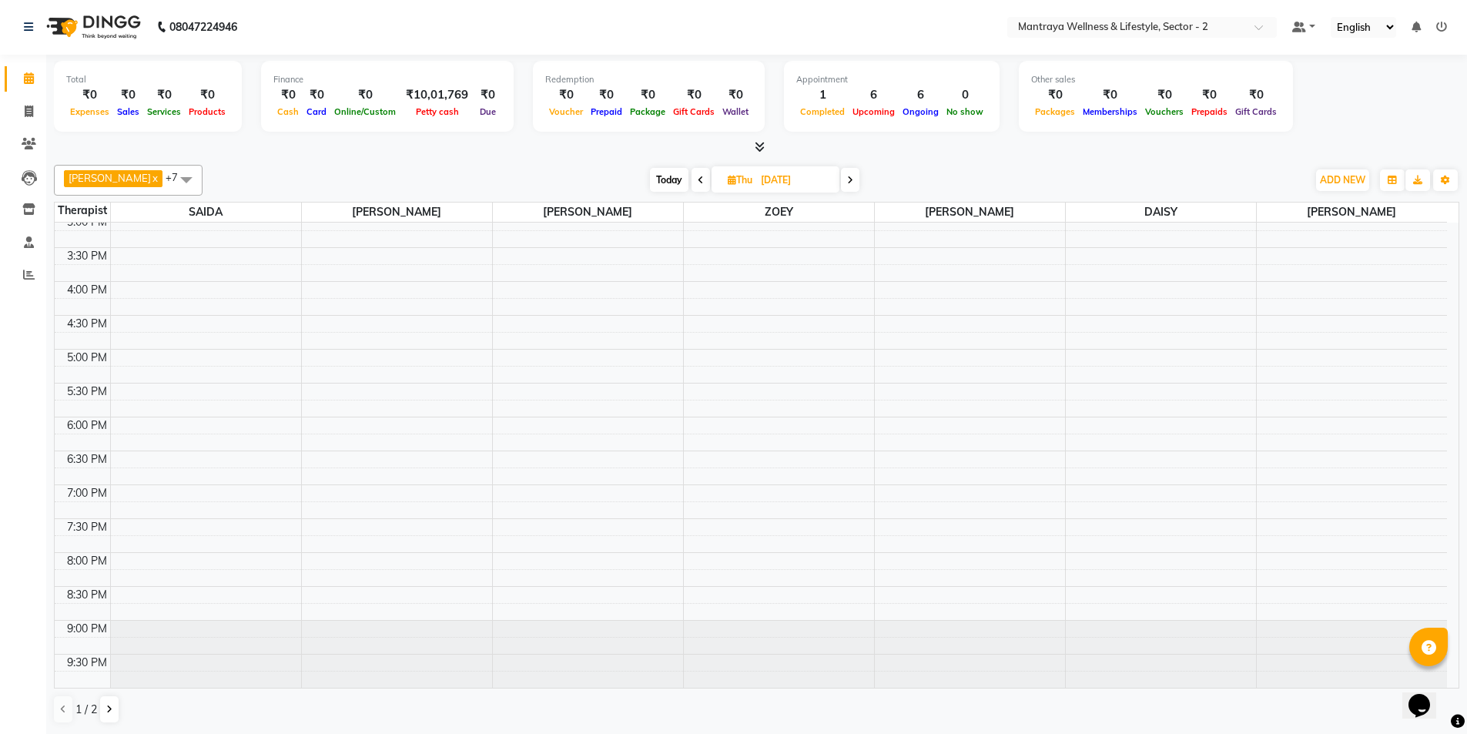
click at [698, 180] on icon at bounding box center [701, 180] width 6 height 9
type input "[DATE]"
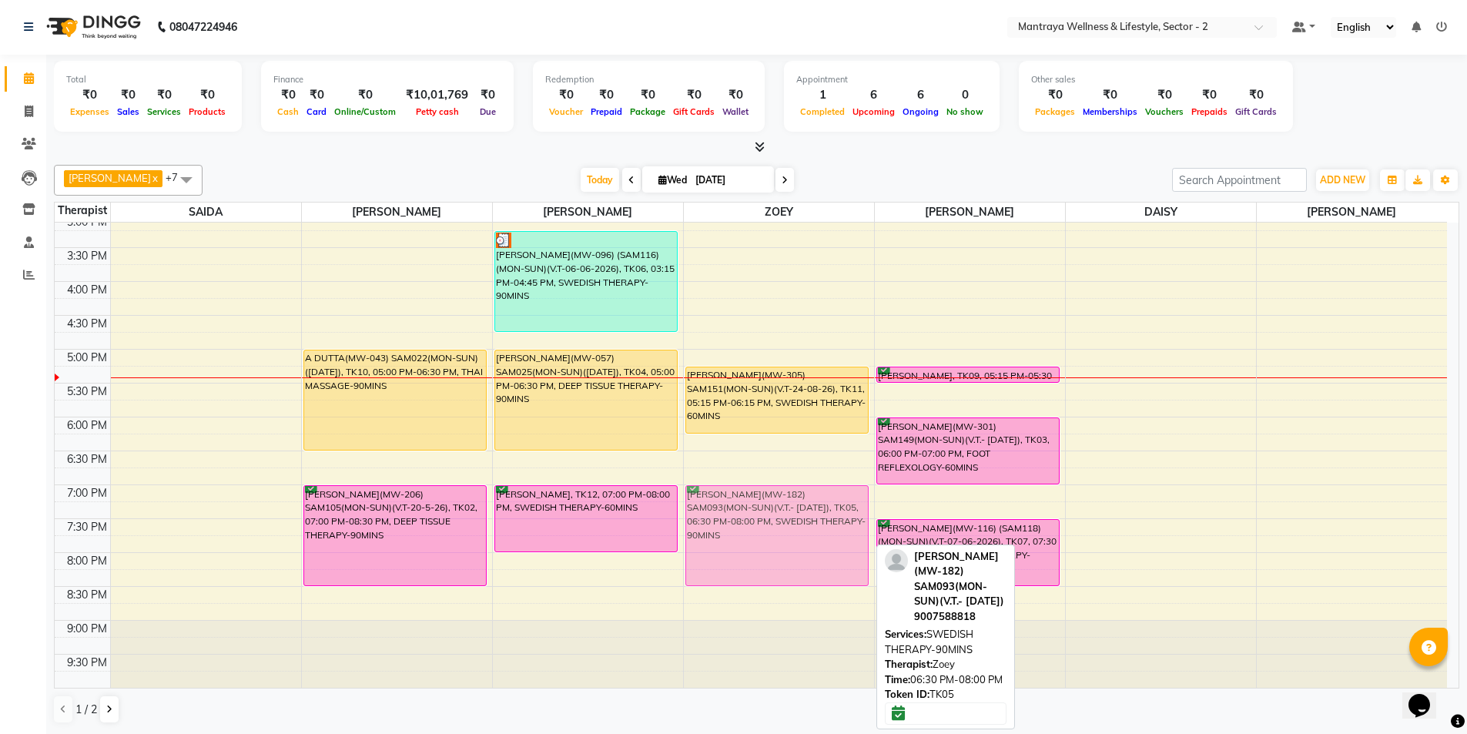
drag, startPoint x: 747, startPoint y: 505, endPoint x: 745, endPoint y: 536, distance: 31.7
click at [745, 536] on div "[PERSON_NAME](MW-068) SAM031 (MON-FRI)([DATE]), TK01, 01:15 PM-02:15 PM, SWEDIS…" at bounding box center [779, 281] width 190 height 813
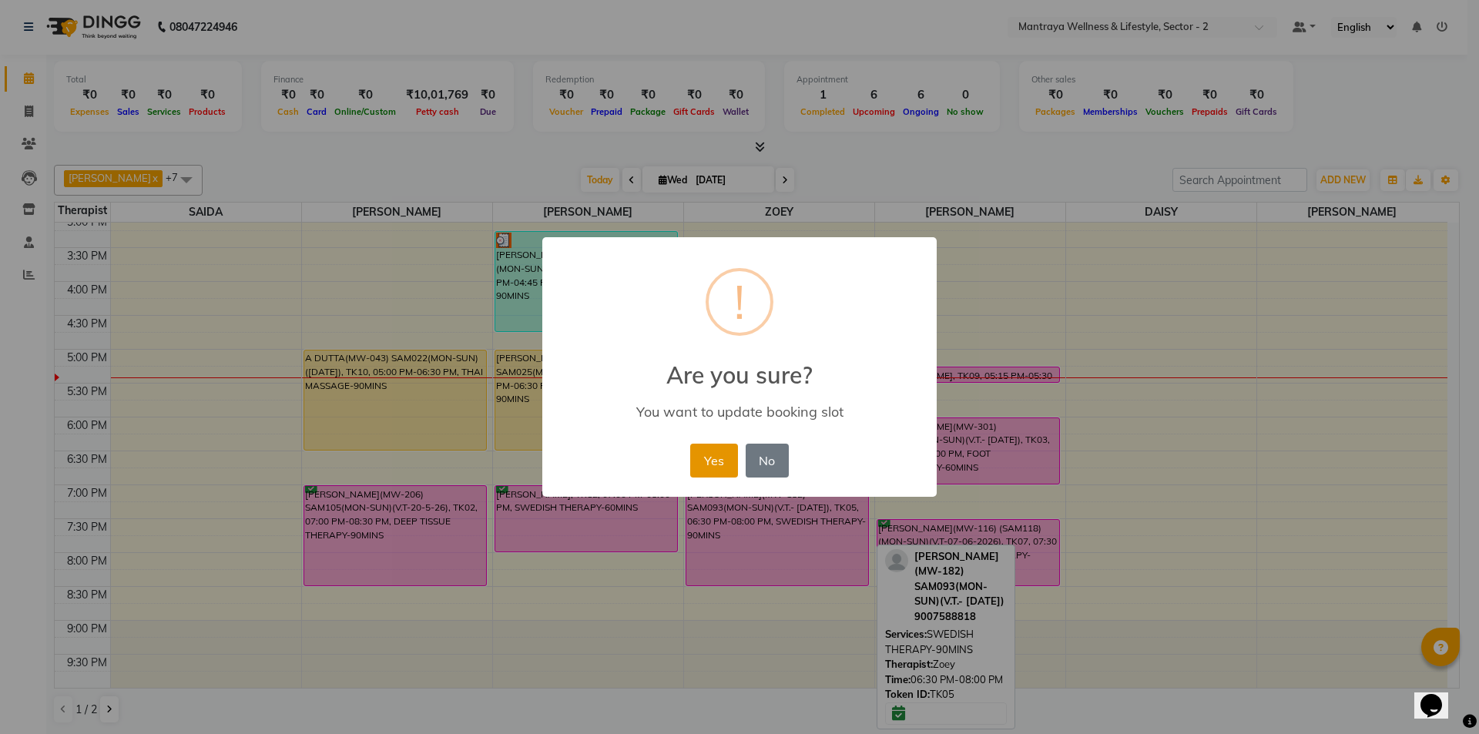
click at [707, 454] on button "Yes" at bounding box center [713, 461] width 47 height 34
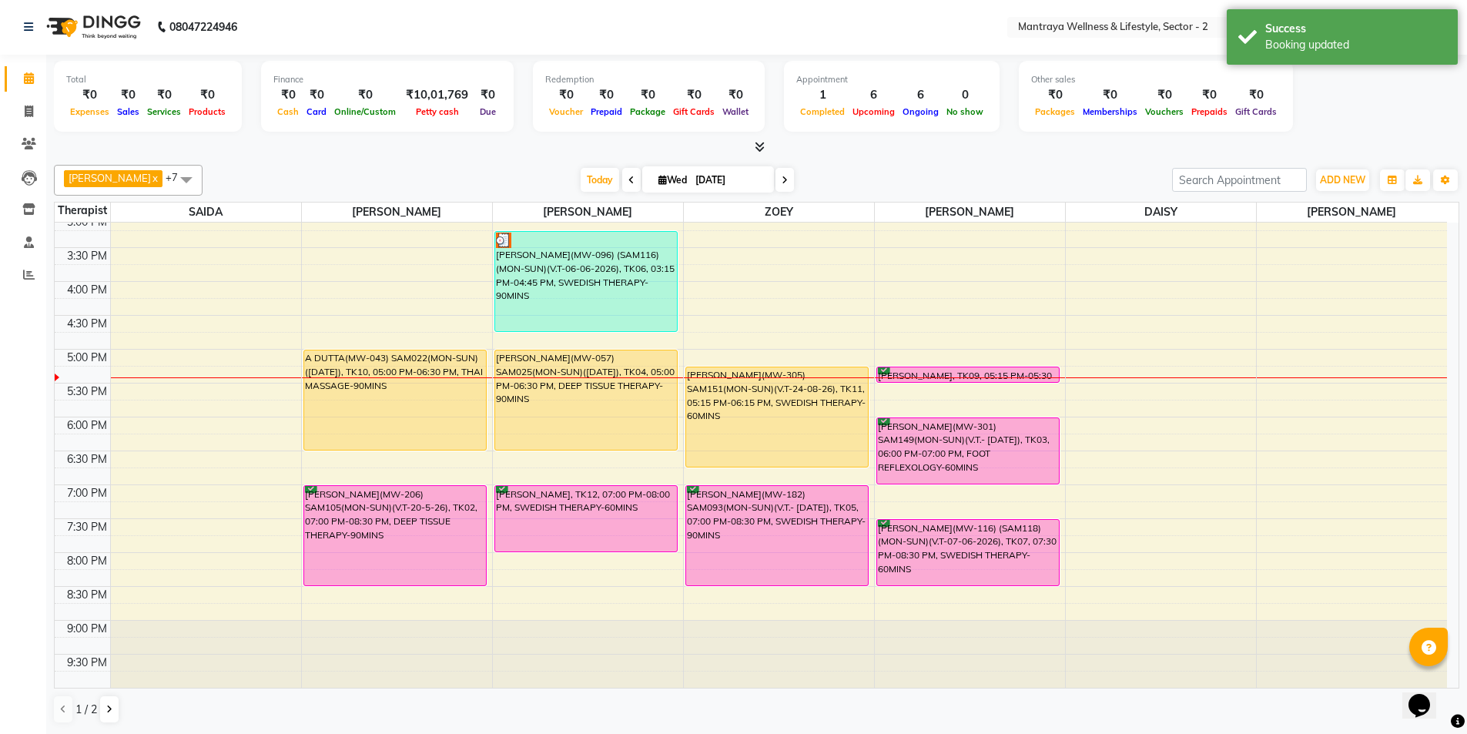
drag, startPoint x: 716, startPoint y: 432, endPoint x: 721, endPoint y: 454, distance: 22.8
click at [721, 454] on div "[PERSON_NAME](MW-068) SAM031 (MON-FRI)([DATE]), TK01, 01:15 PM-02:15 PM, SWEDIS…" at bounding box center [779, 281] width 190 height 813
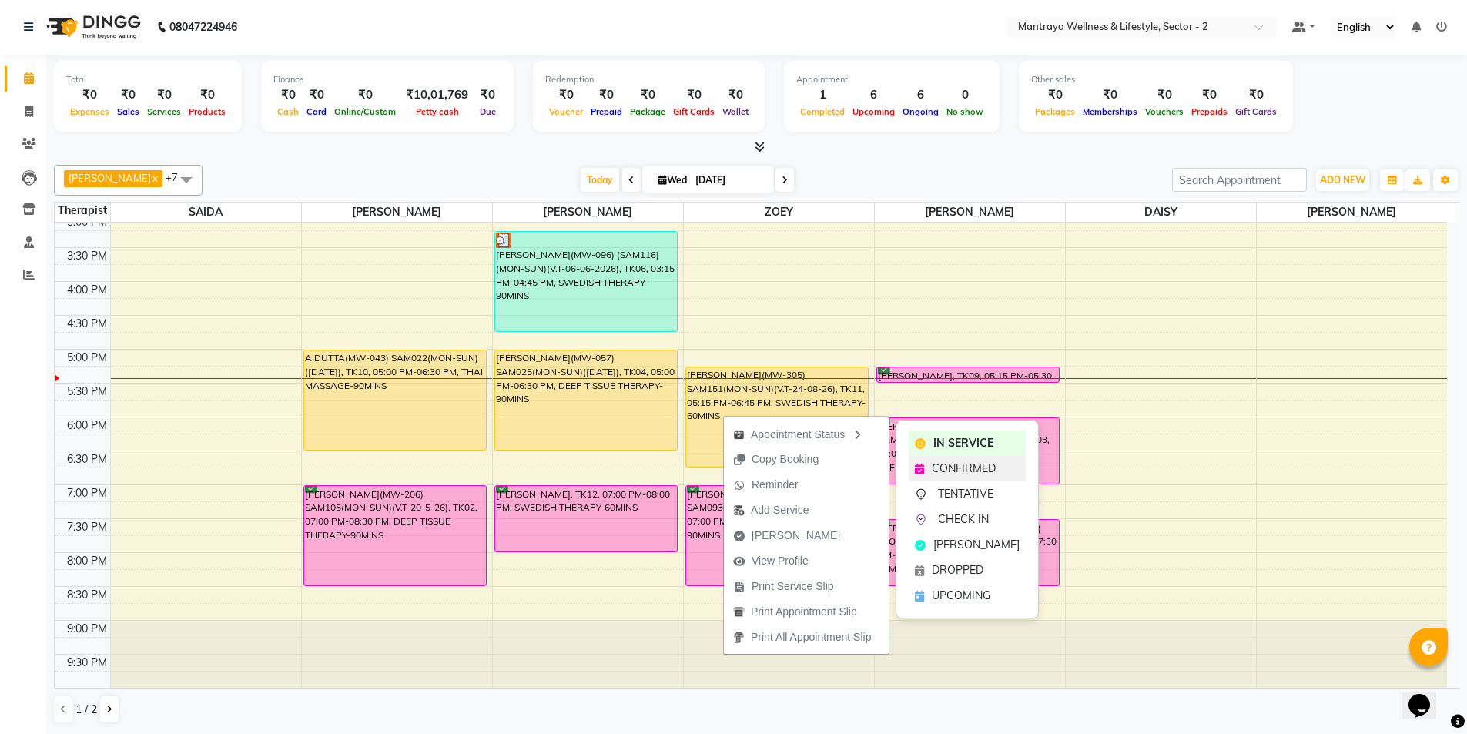
click at [931, 468] on div "CONFIRMED" at bounding box center [967, 468] width 117 height 25
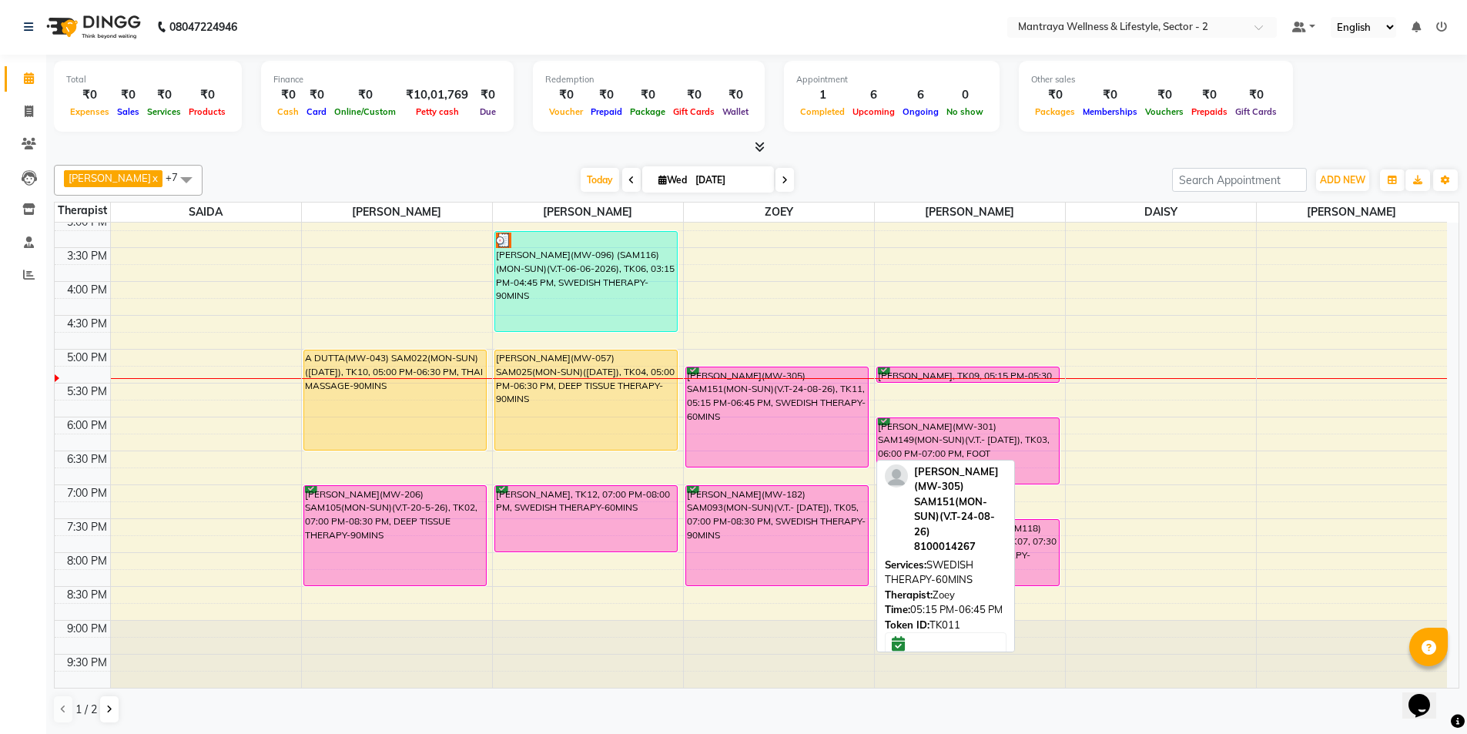
click at [834, 422] on div "[PERSON_NAME](MW-305) SAM151(MON-SUN)(V.T-24-08-26), TK11, 05:15 PM-06:45 PM, S…" at bounding box center [777, 416] width 183 height 99
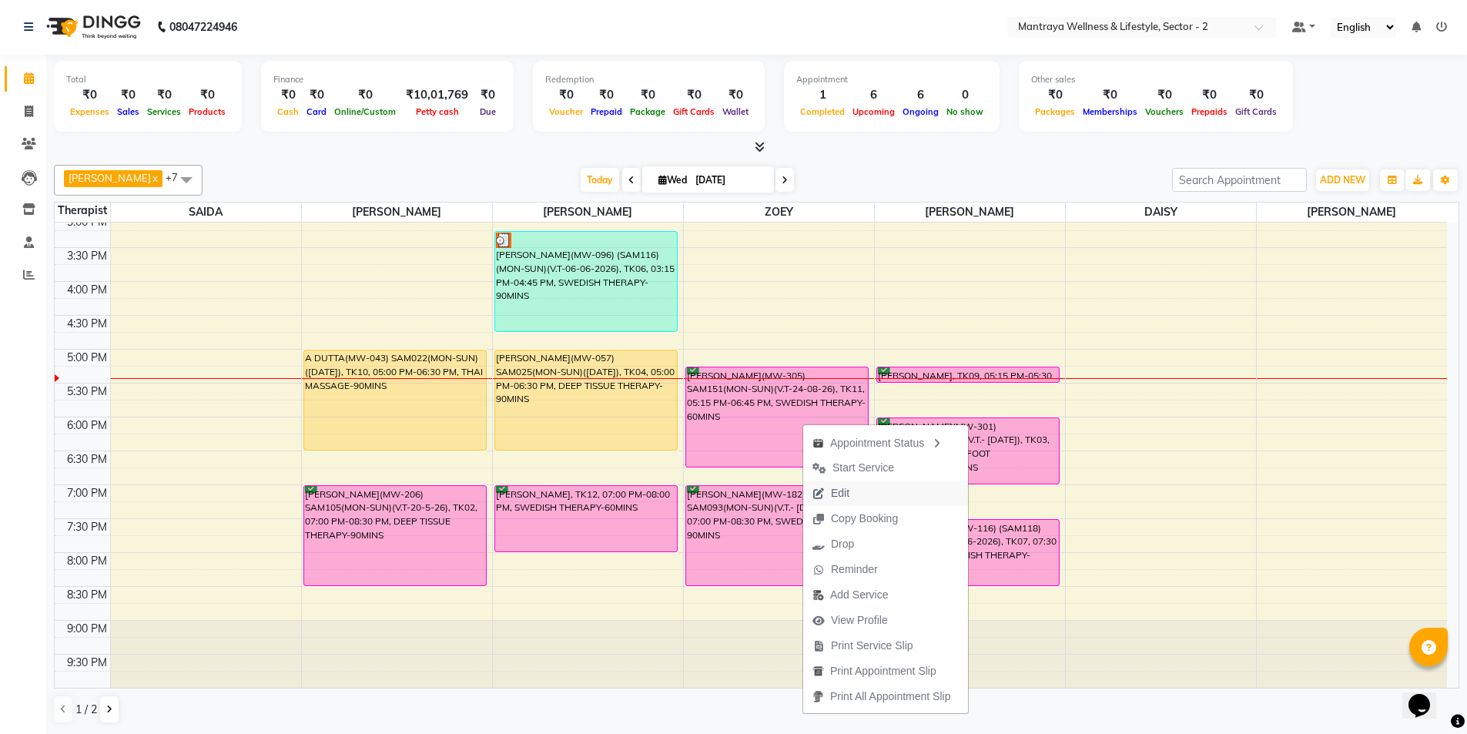
click at [850, 490] on span "Edit" at bounding box center [830, 493] width 55 height 25
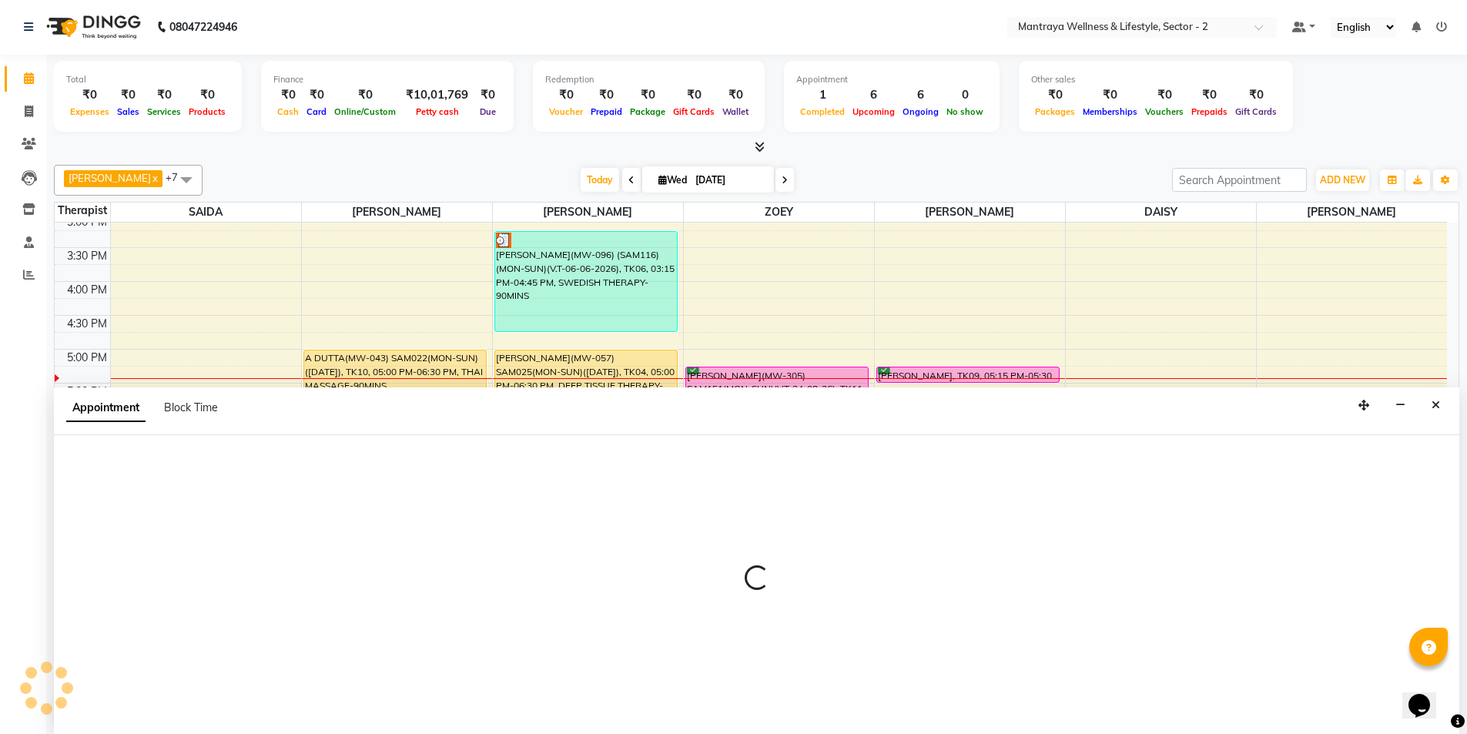
select select "80016"
select select "1035"
select select "confirm booking"
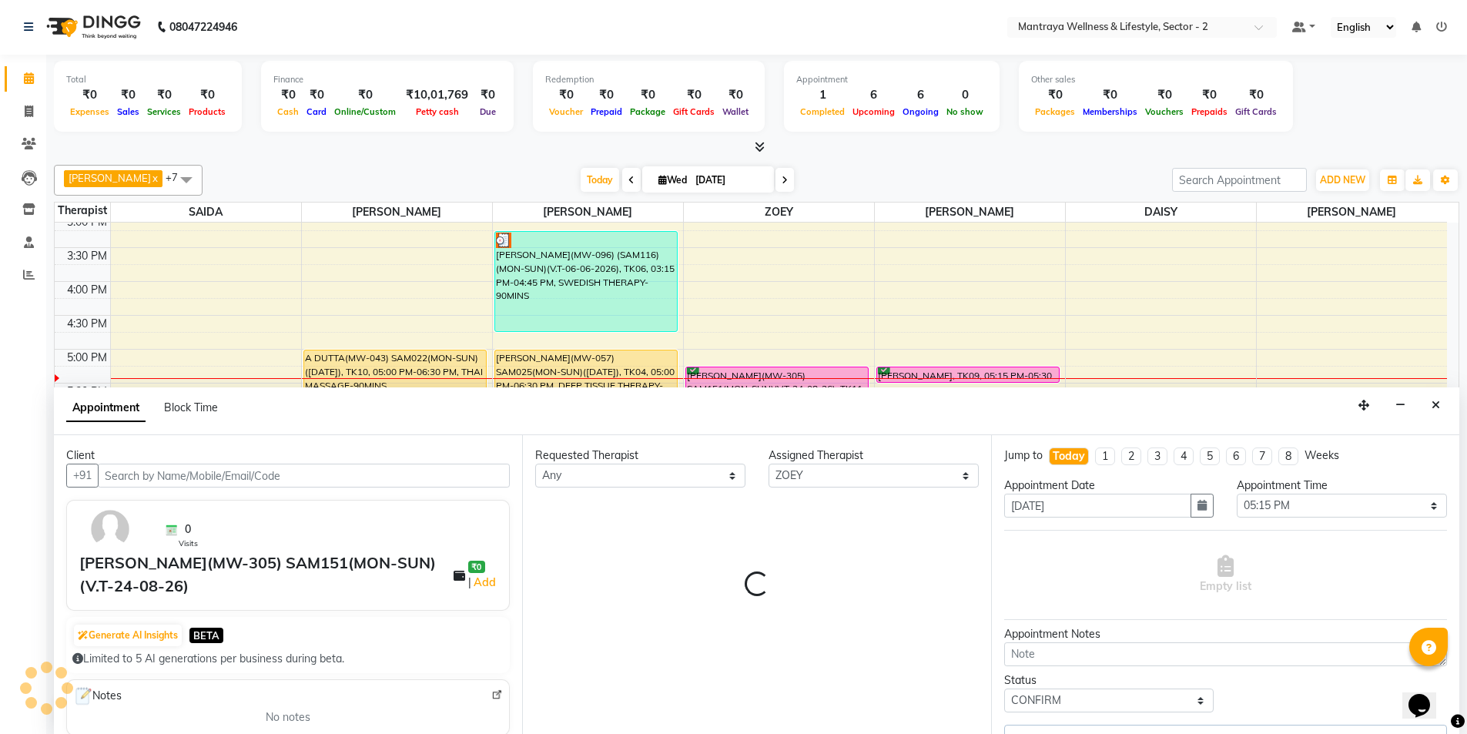
select select "3838"
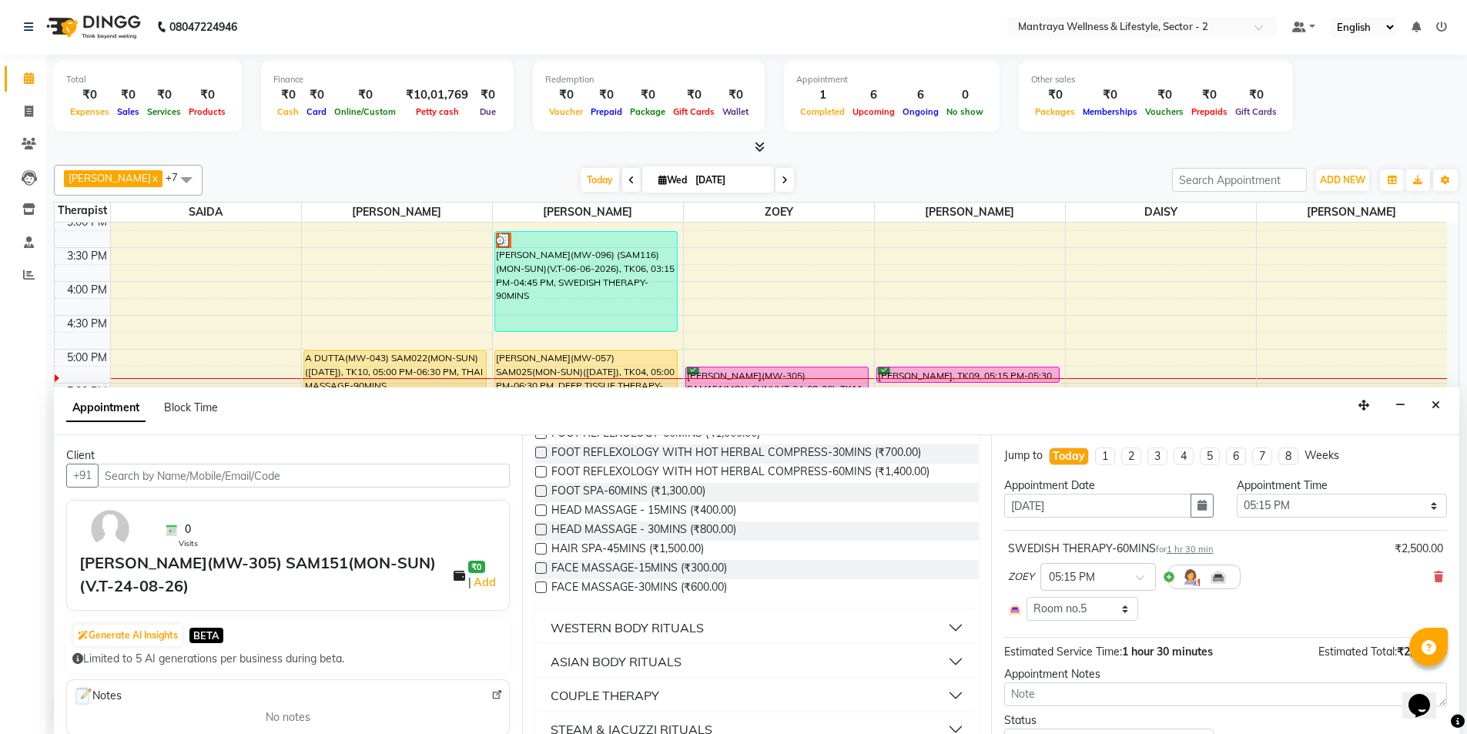
scroll to position [231, 0]
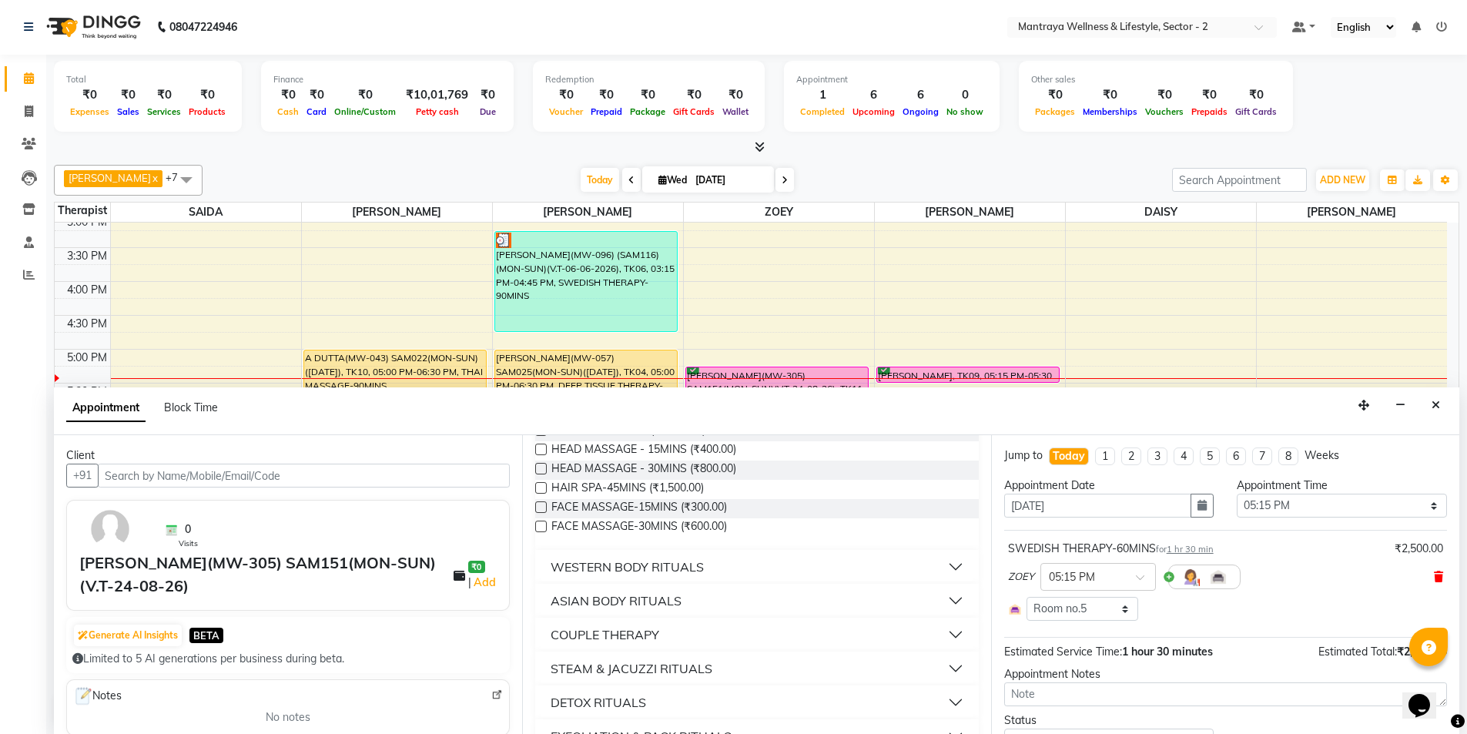
click at [1434, 576] on icon at bounding box center [1438, 577] width 9 height 11
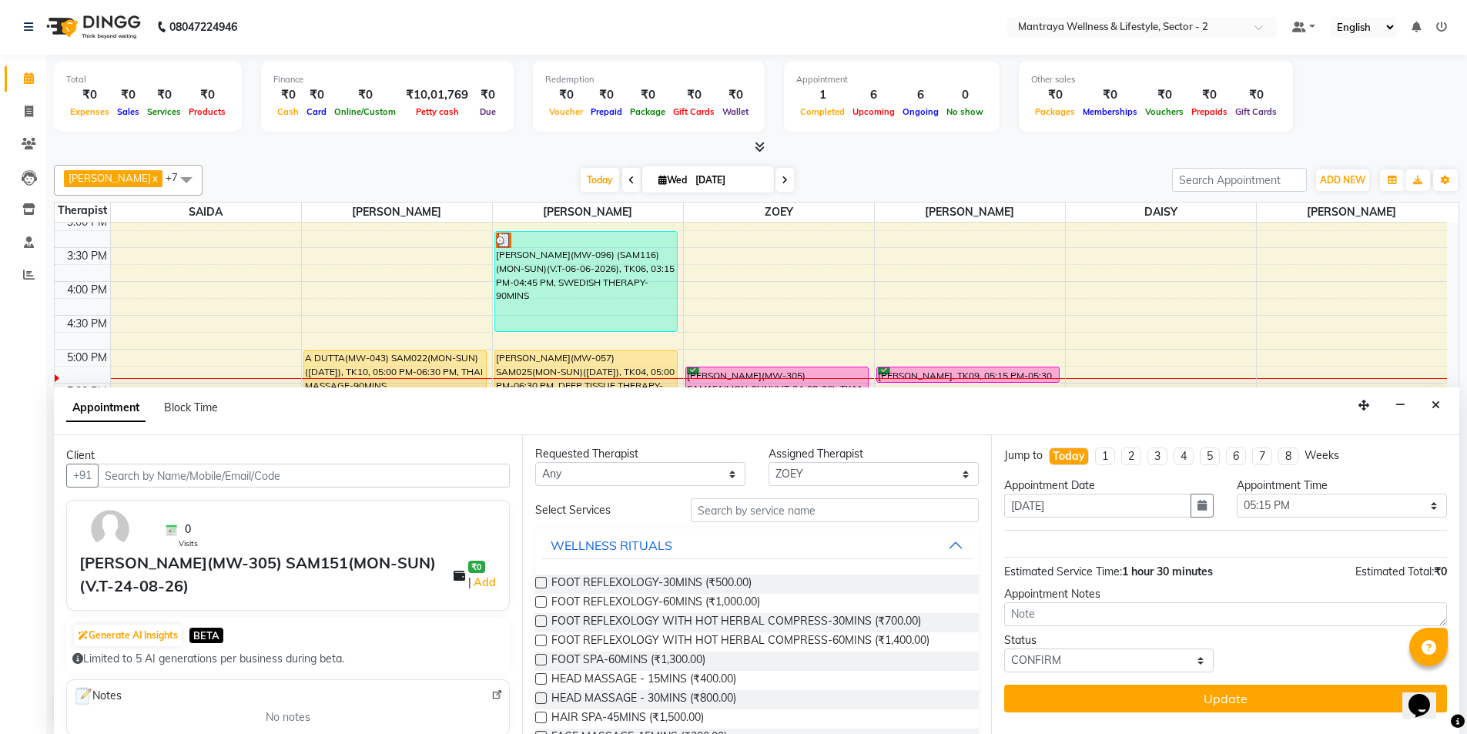
scroll to position [0, 0]
click at [752, 509] on input "text" at bounding box center [835, 512] width 288 height 24
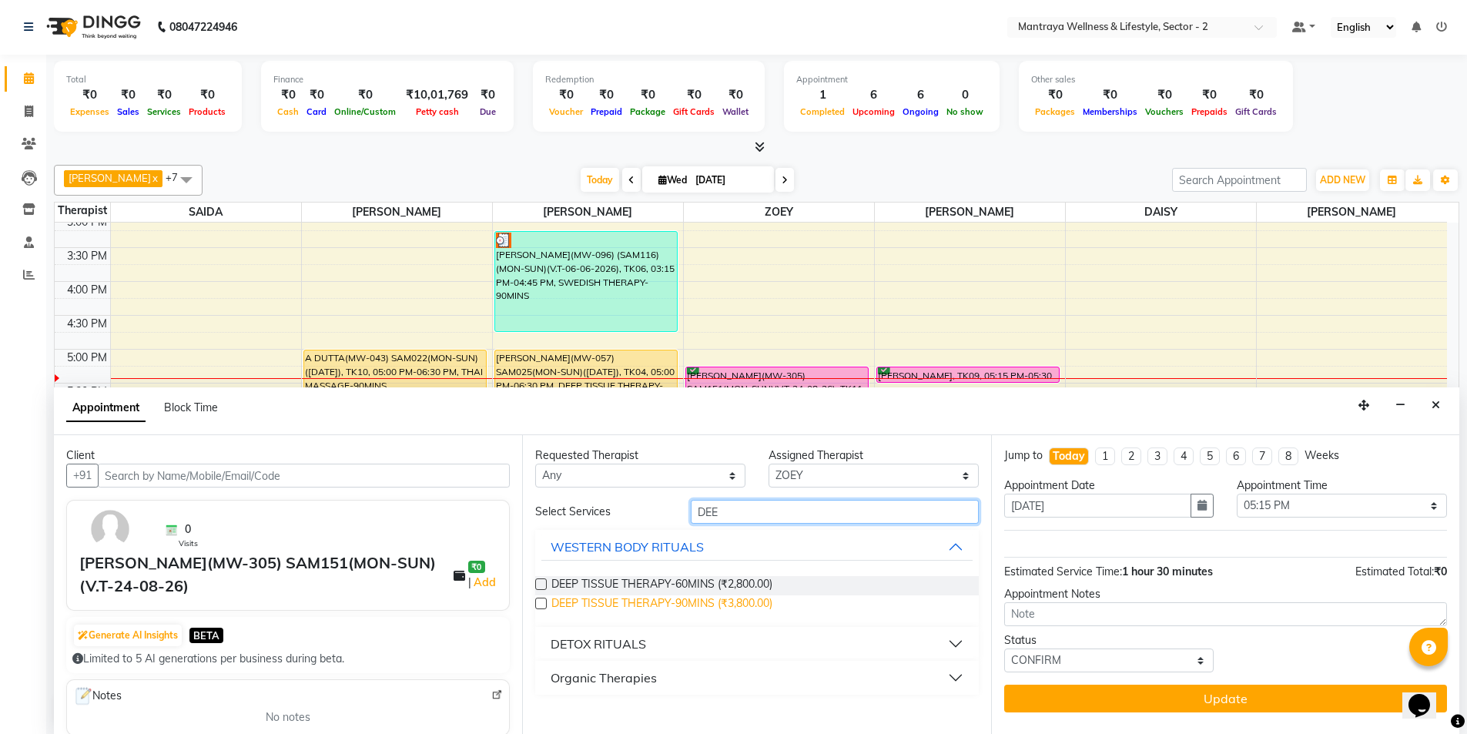
type input "DEE"
click at [624, 605] on span "DEEP TISSUE THERAPY-90MINS (₹3,800.00)" at bounding box center [662, 604] width 221 height 19
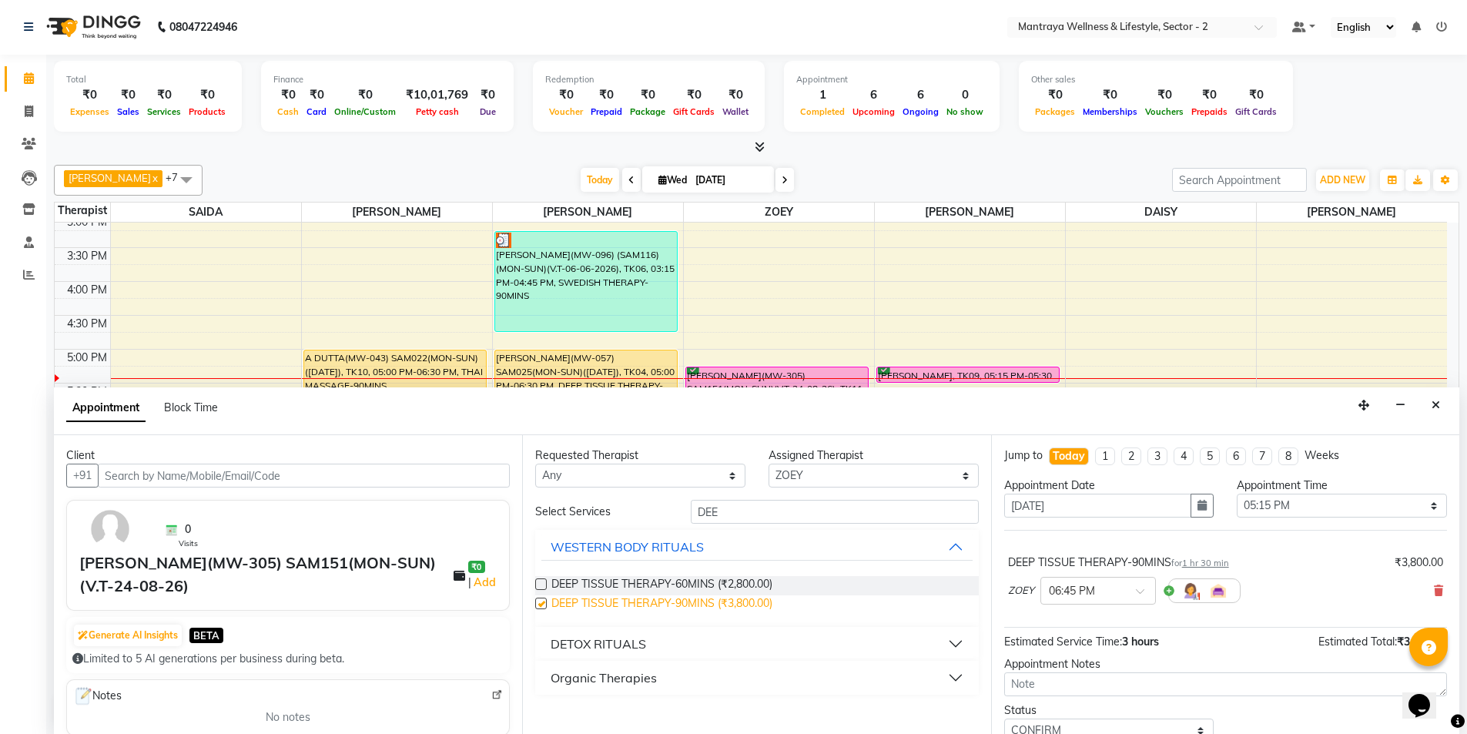
checkbox input "false"
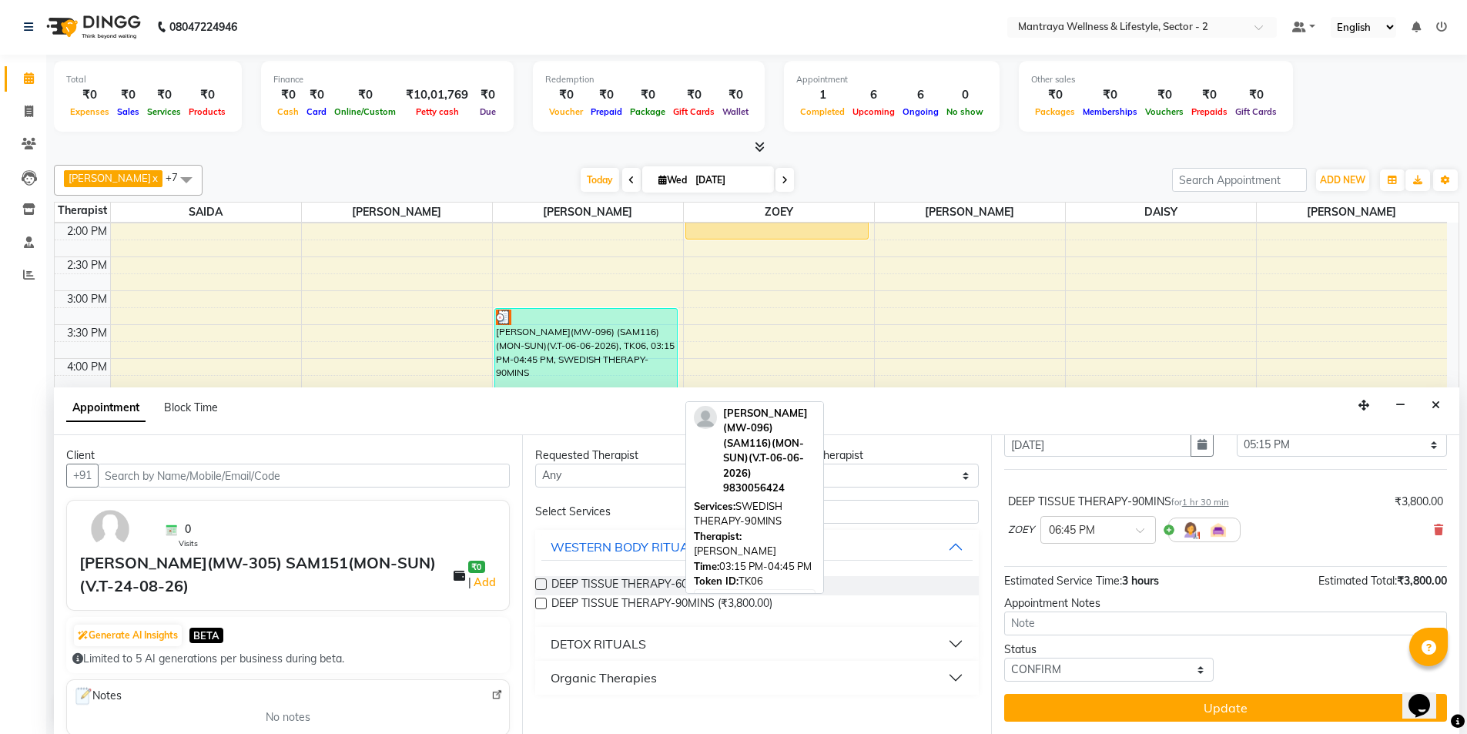
scroll to position [347, 0]
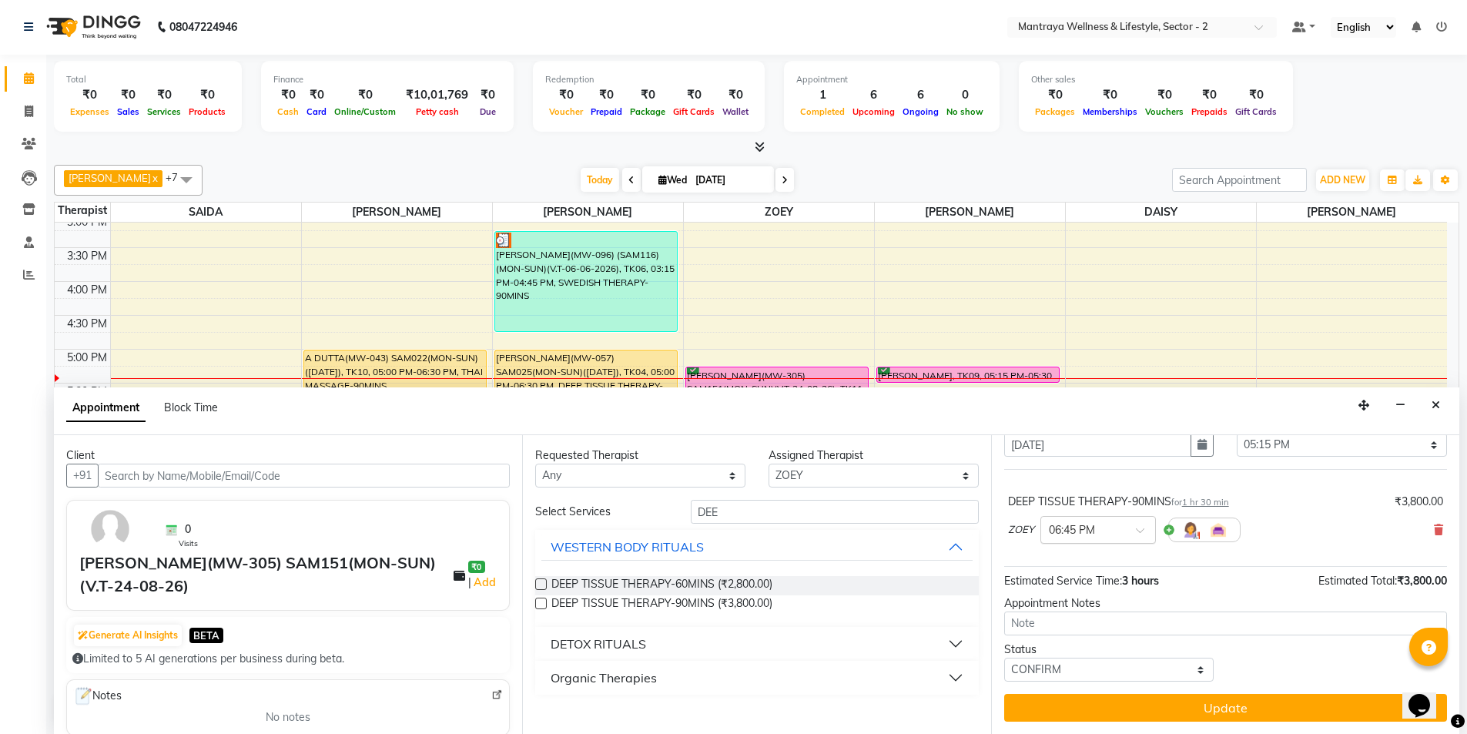
click at [1139, 529] on span at bounding box center [1145, 535] width 19 height 16
click at [1081, 589] on div "05:00 PM" at bounding box center [1098, 589] width 114 height 29
click at [1183, 705] on button "Update" at bounding box center [1225, 708] width 443 height 28
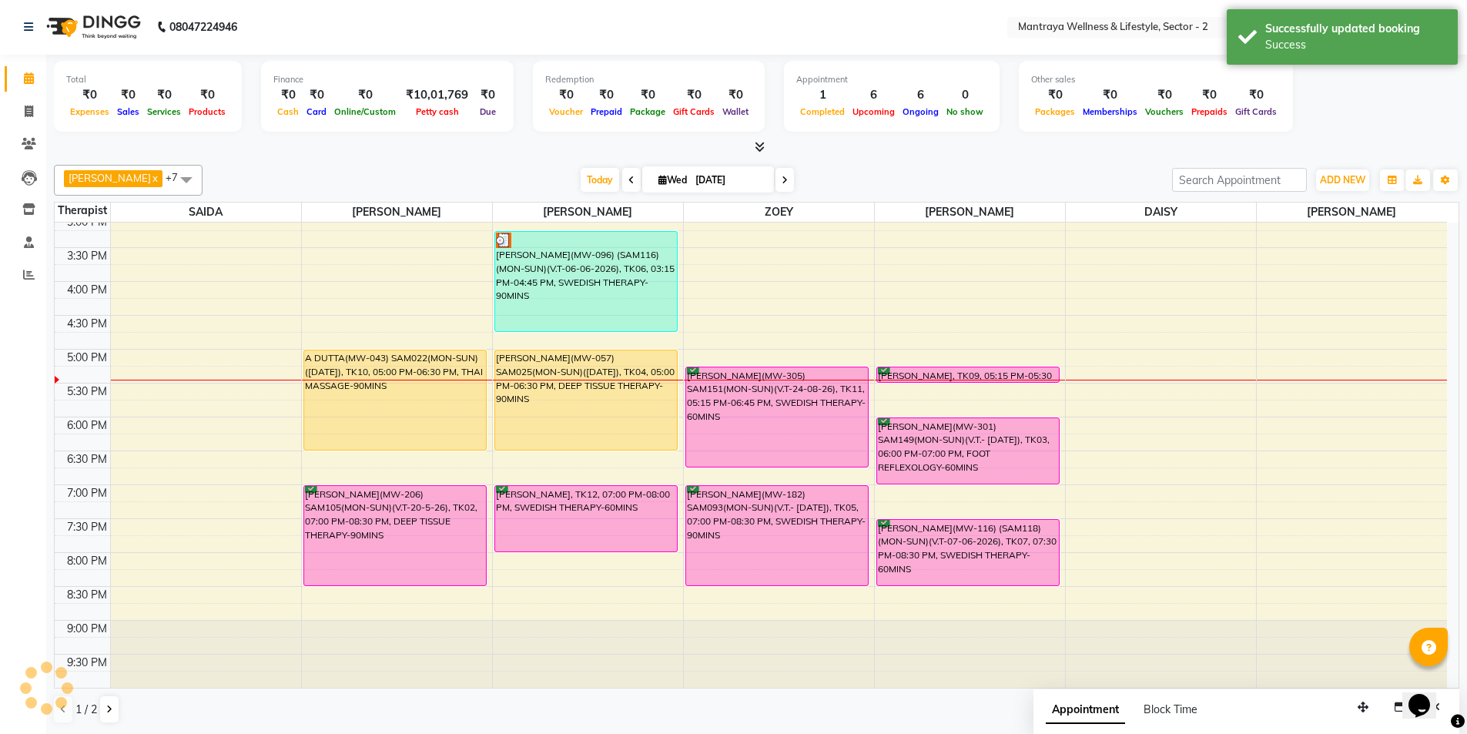
scroll to position [0, 0]
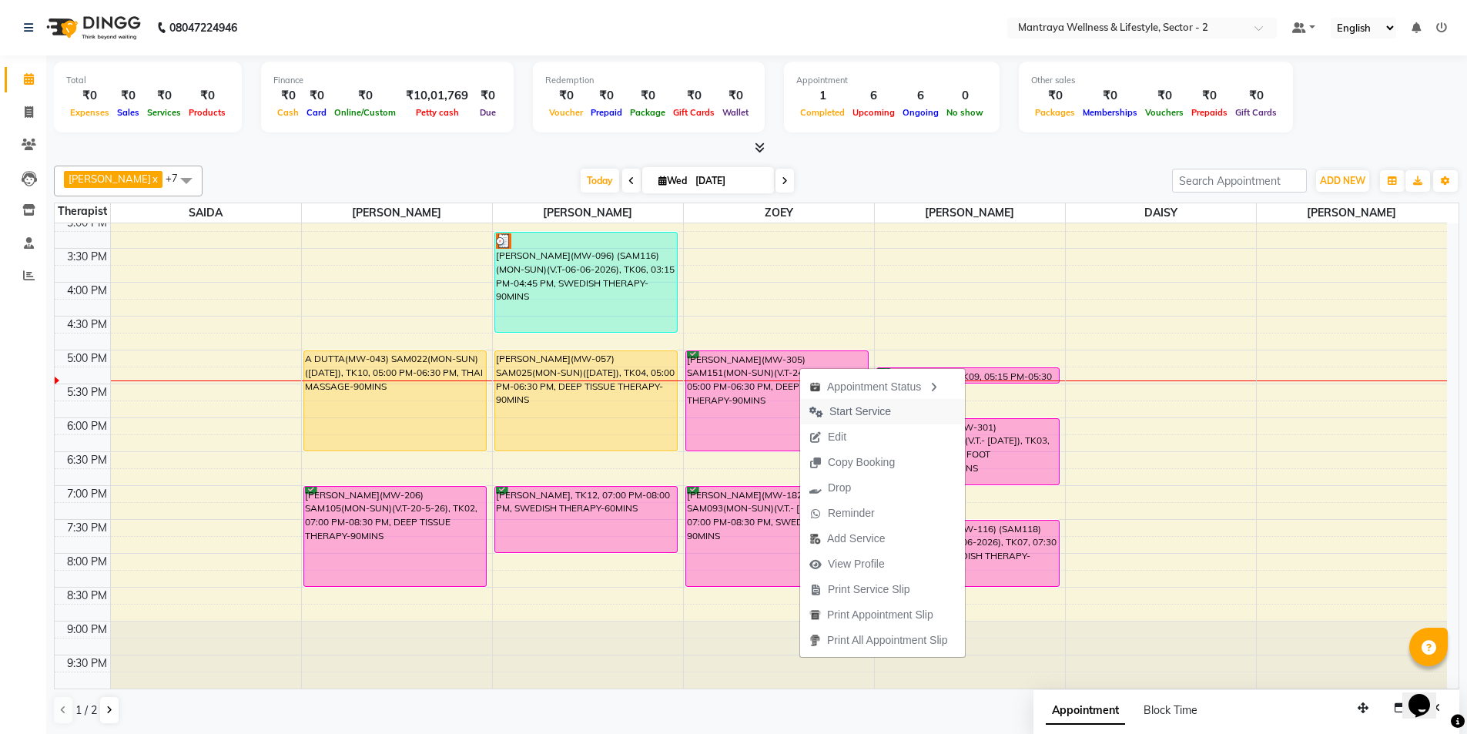
click at [883, 414] on span "Start Service" at bounding box center [861, 412] width 62 height 16
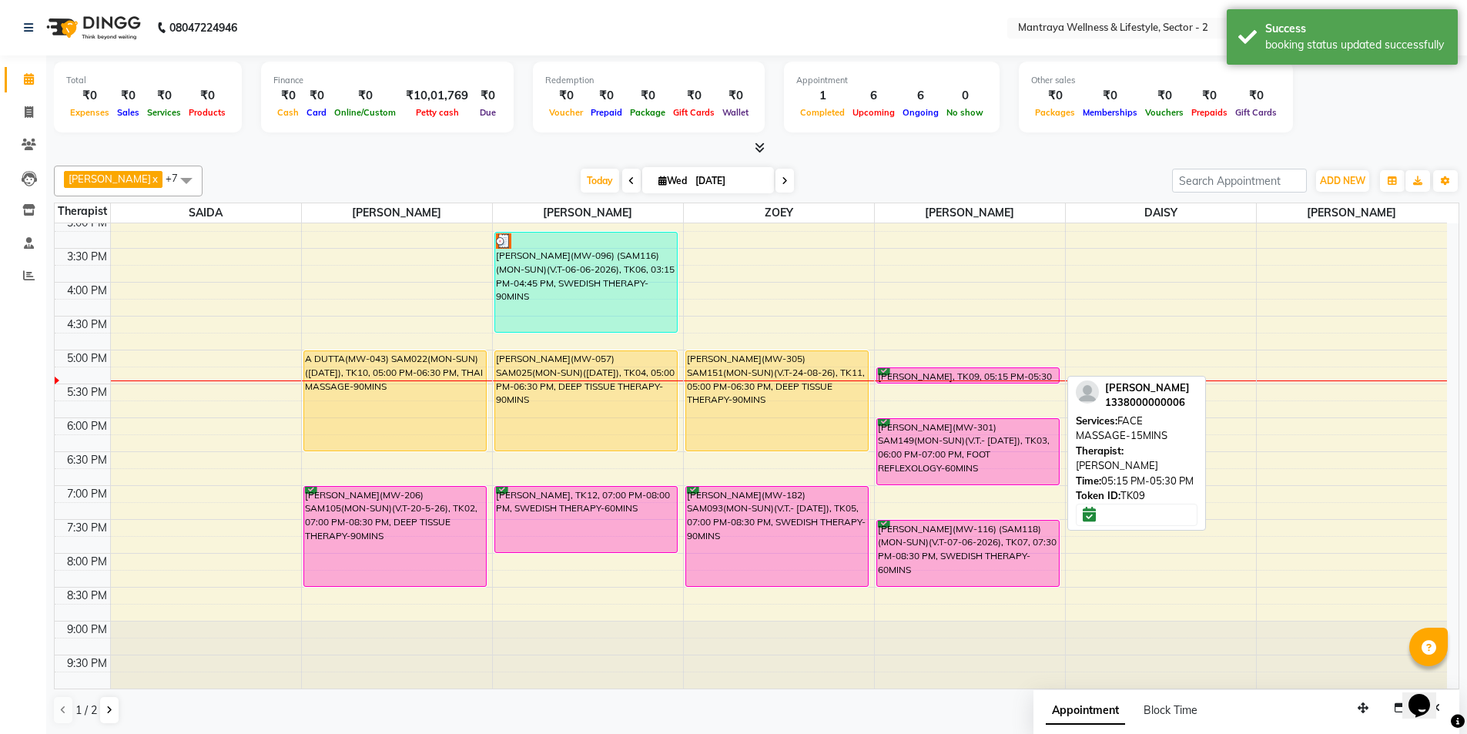
click at [1031, 372] on div "[PERSON_NAME], TK09, 05:15 PM-05:30 PM, FACE MASSAGE-15MINS" at bounding box center [968, 375] width 183 height 15
select select "6"
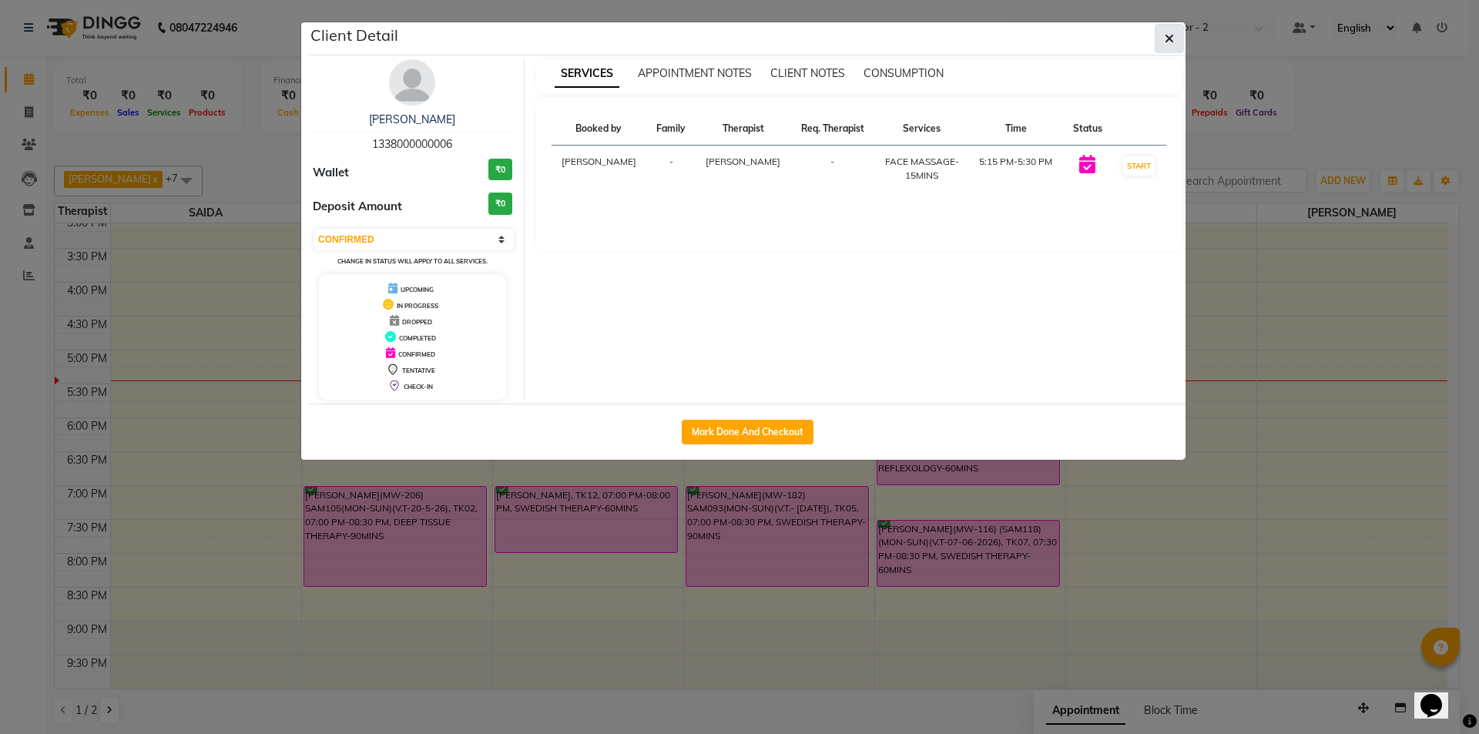
click at [1171, 35] on icon "button" at bounding box center [1169, 38] width 9 height 12
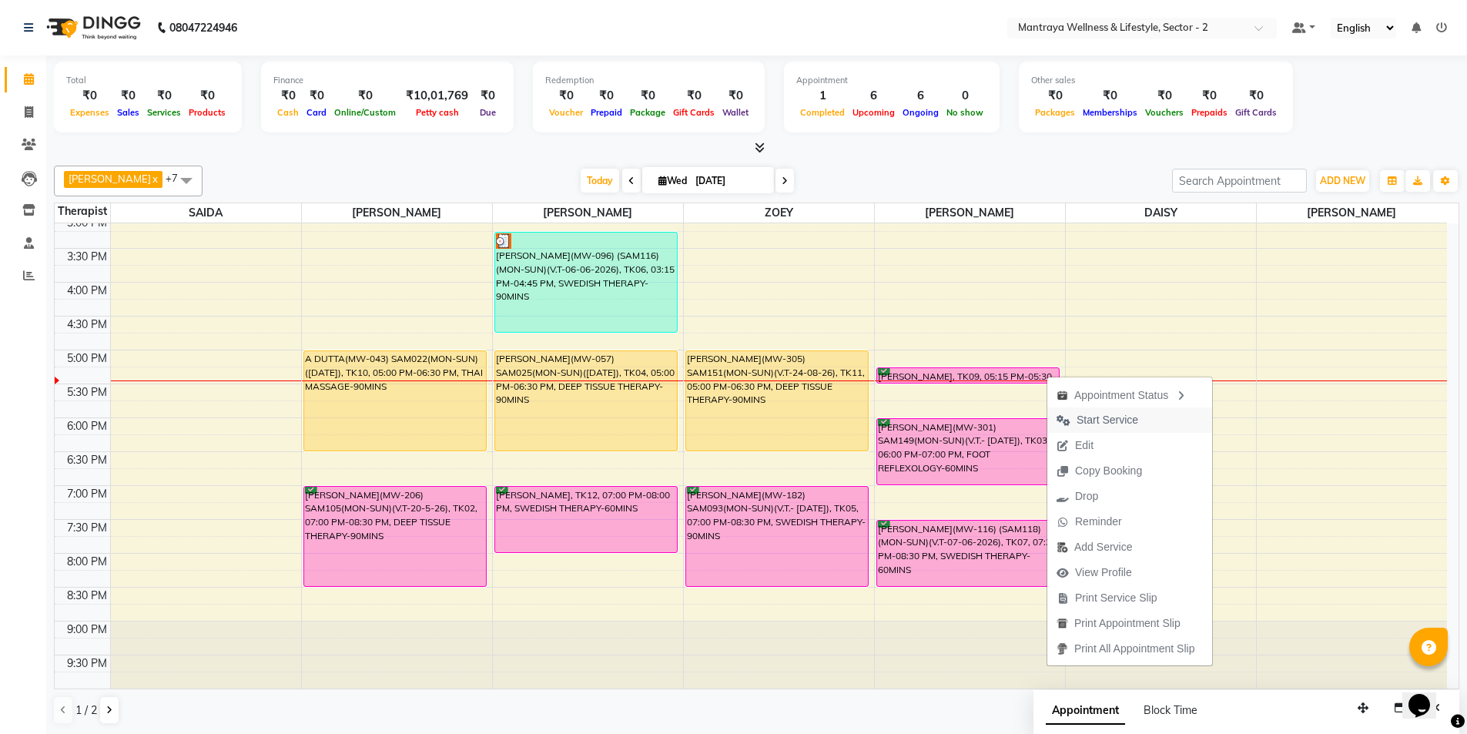
click at [1075, 421] on span "Start Service" at bounding box center [1098, 419] width 100 height 25
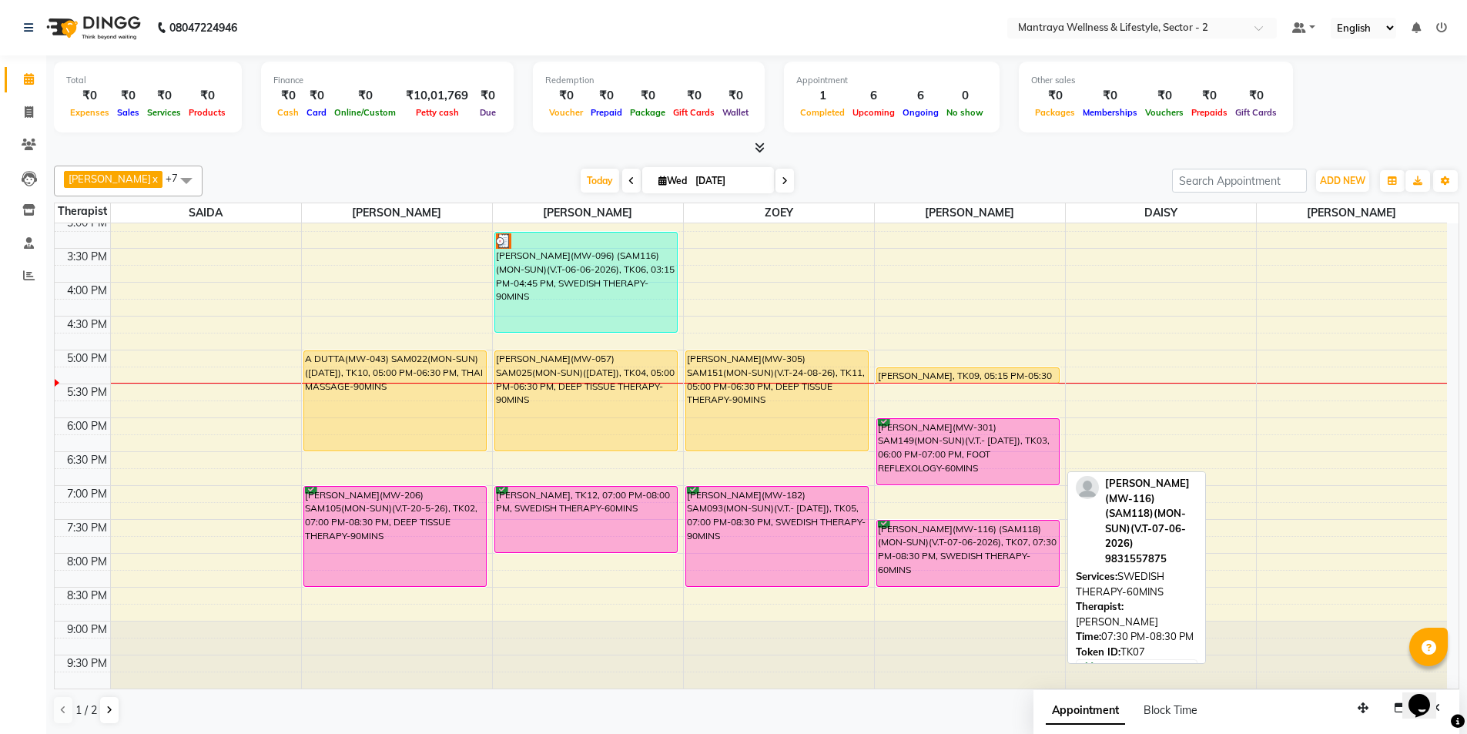
scroll to position [1, 0]
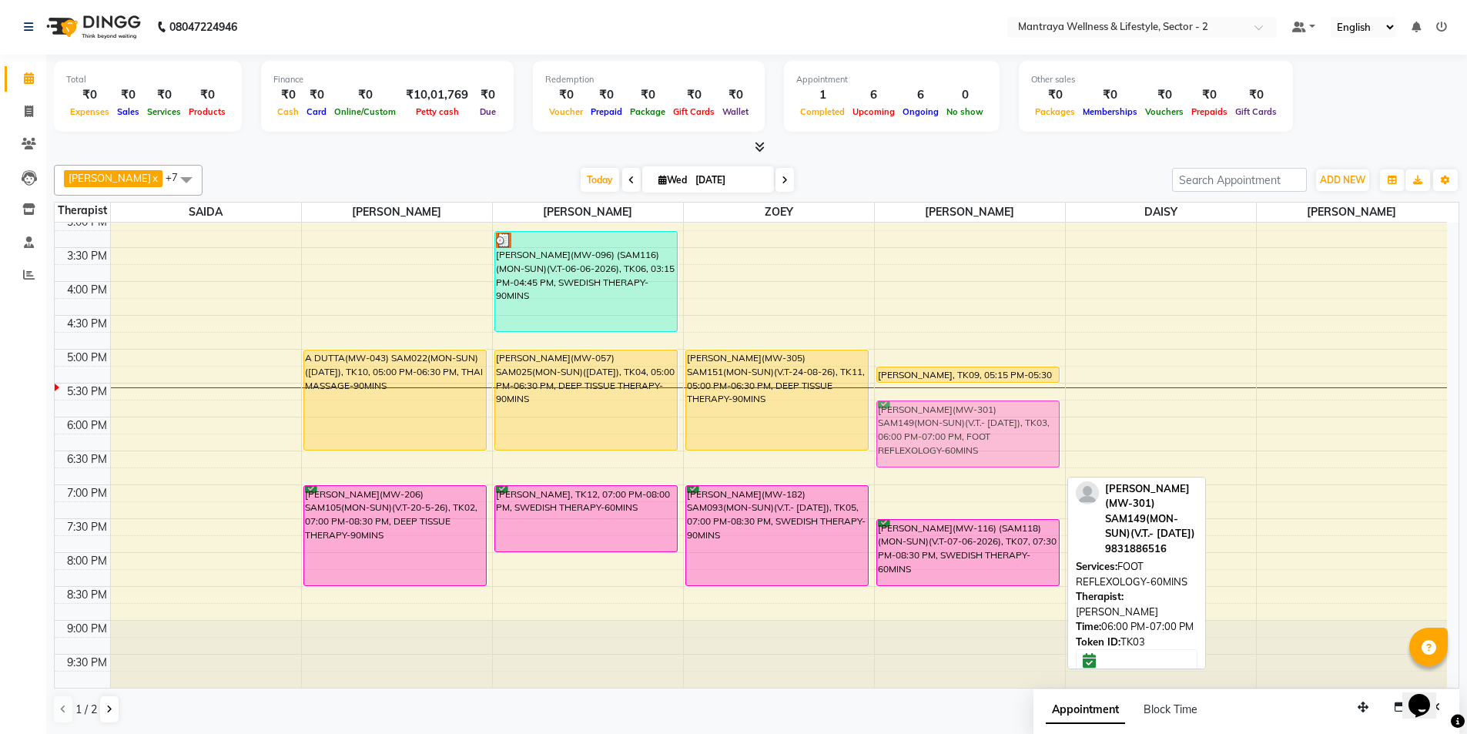
drag, startPoint x: 908, startPoint y: 451, endPoint x: 910, endPoint y: 438, distance: 14.0
click at [910, 438] on div "[PERSON_NAME], TK09, 05:15 PM-05:30 PM, FACE MASSAGE-15MINS [PERSON_NAME](MW-30…" at bounding box center [970, 281] width 190 height 813
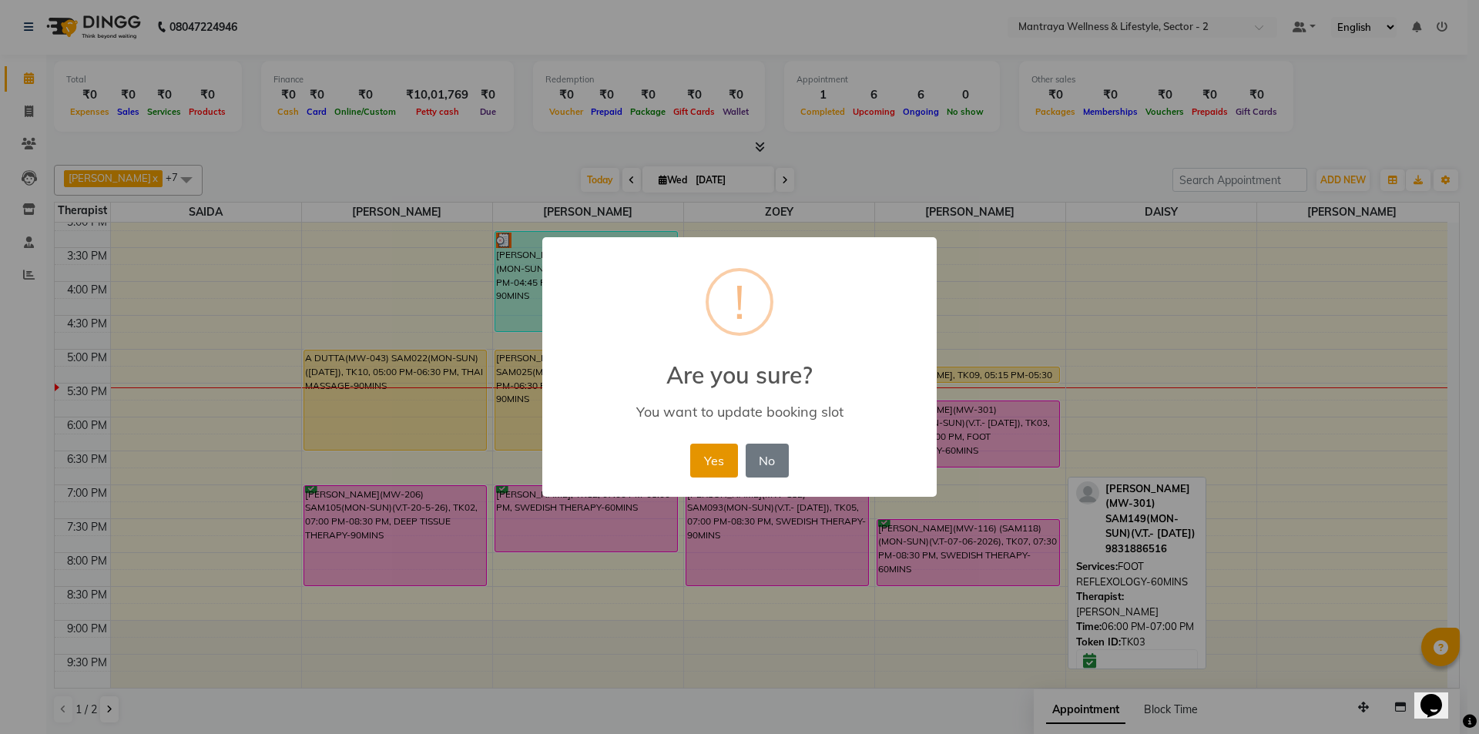
click at [719, 458] on button "Yes" at bounding box center [713, 461] width 47 height 34
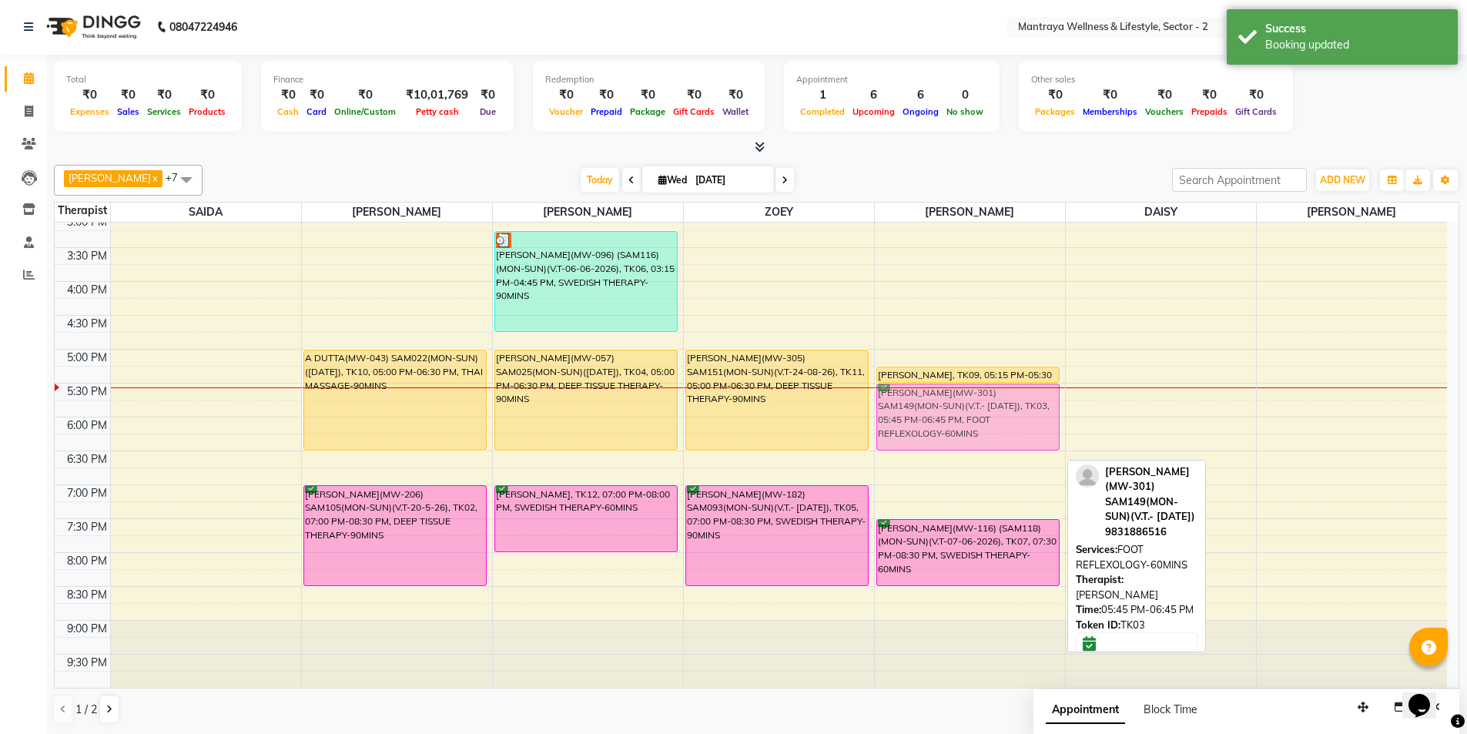
drag, startPoint x: 961, startPoint y: 441, endPoint x: 961, endPoint y: 426, distance: 14.7
click at [961, 426] on div "[PERSON_NAME], TK09, 05:15 PM-05:30 PM, FACE MASSAGE-15MINS [PERSON_NAME](MW-30…" at bounding box center [970, 281] width 190 height 813
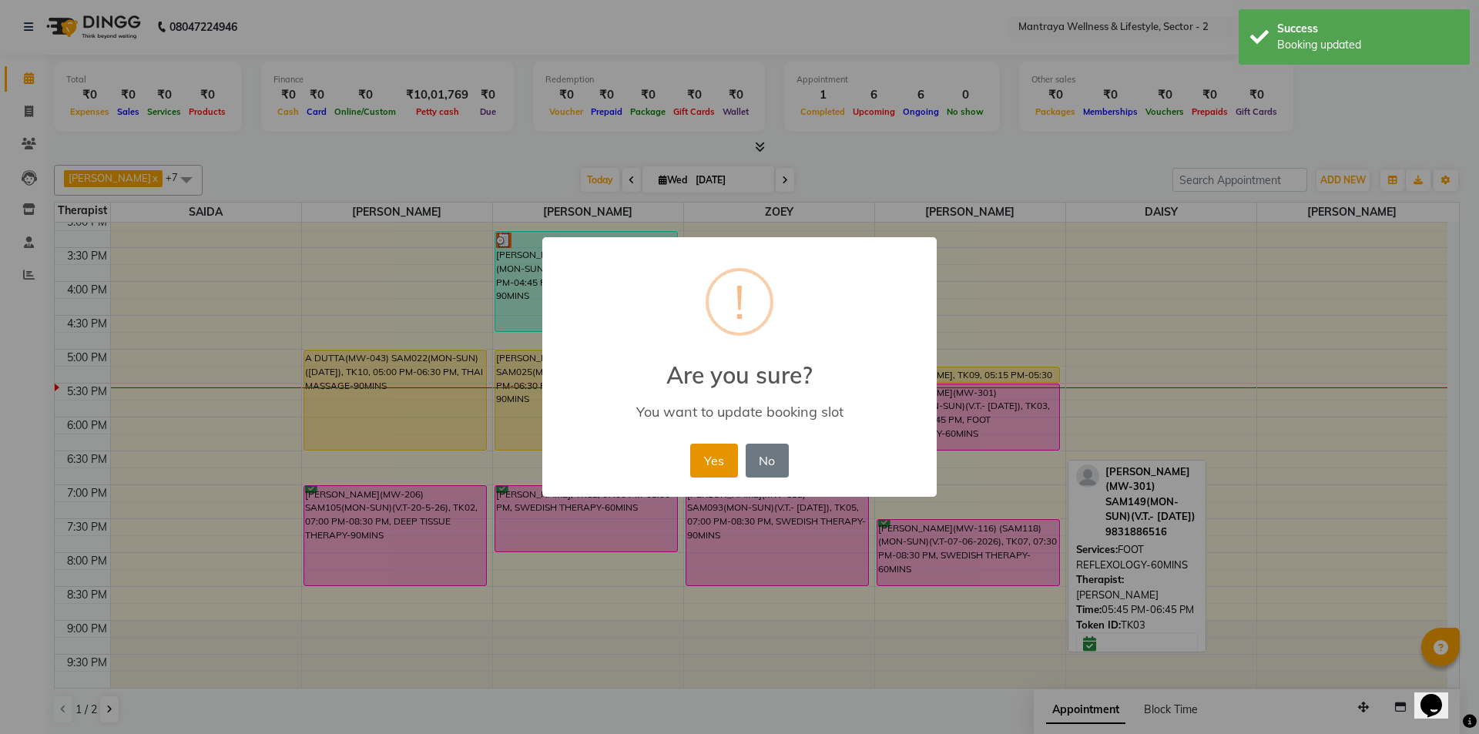
click at [716, 466] on button "Yes" at bounding box center [713, 461] width 47 height 34
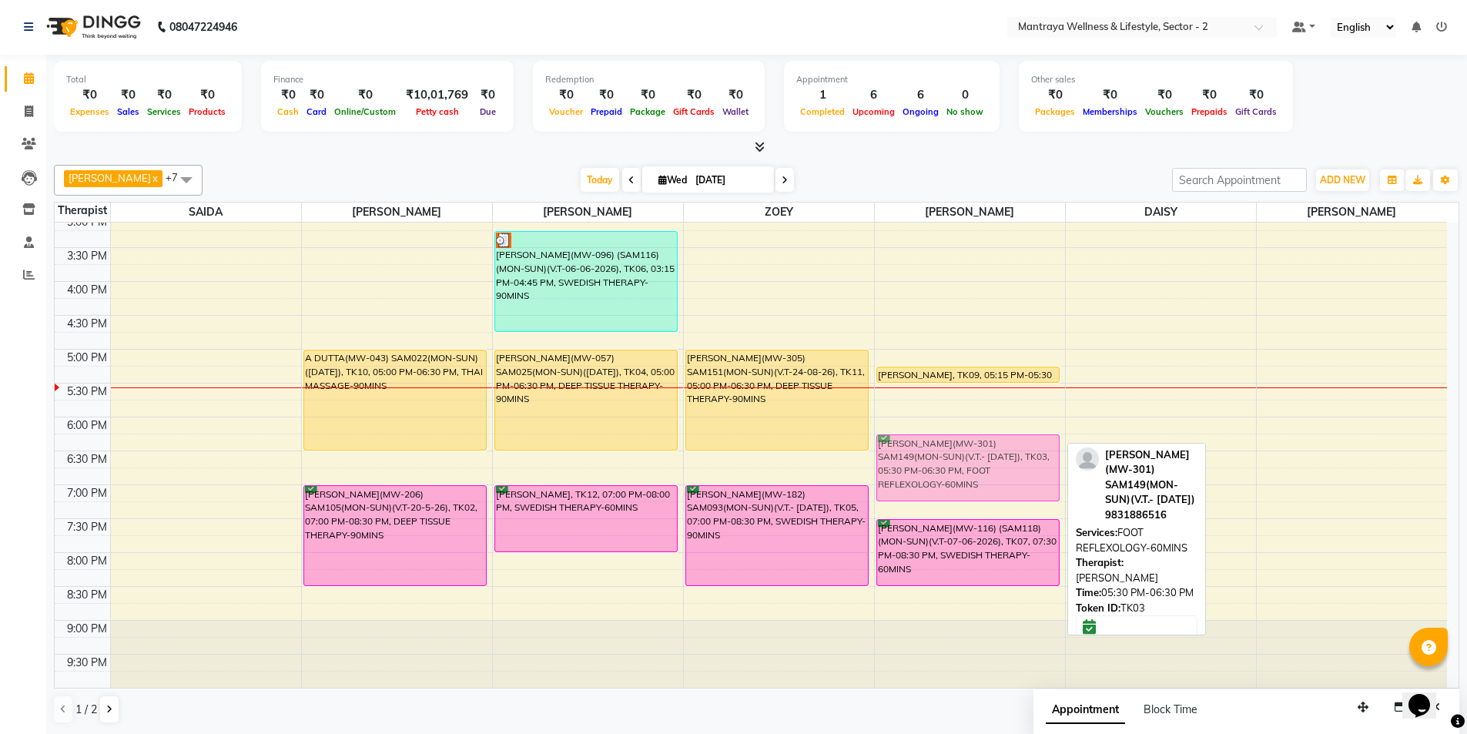
drag, startPoint x: 955, startPoint y: 414, endPoint x: 949, endPoint y: 463, distance: 49.7
click at [949, 463] on div "[PERSON_NAME], TK09, 05:15 PM-05:30 PM, FACE MASSAGE-15MINS [PERSON_NAME](MW-30…" at bounding box center [970, 281] width 190 height 813
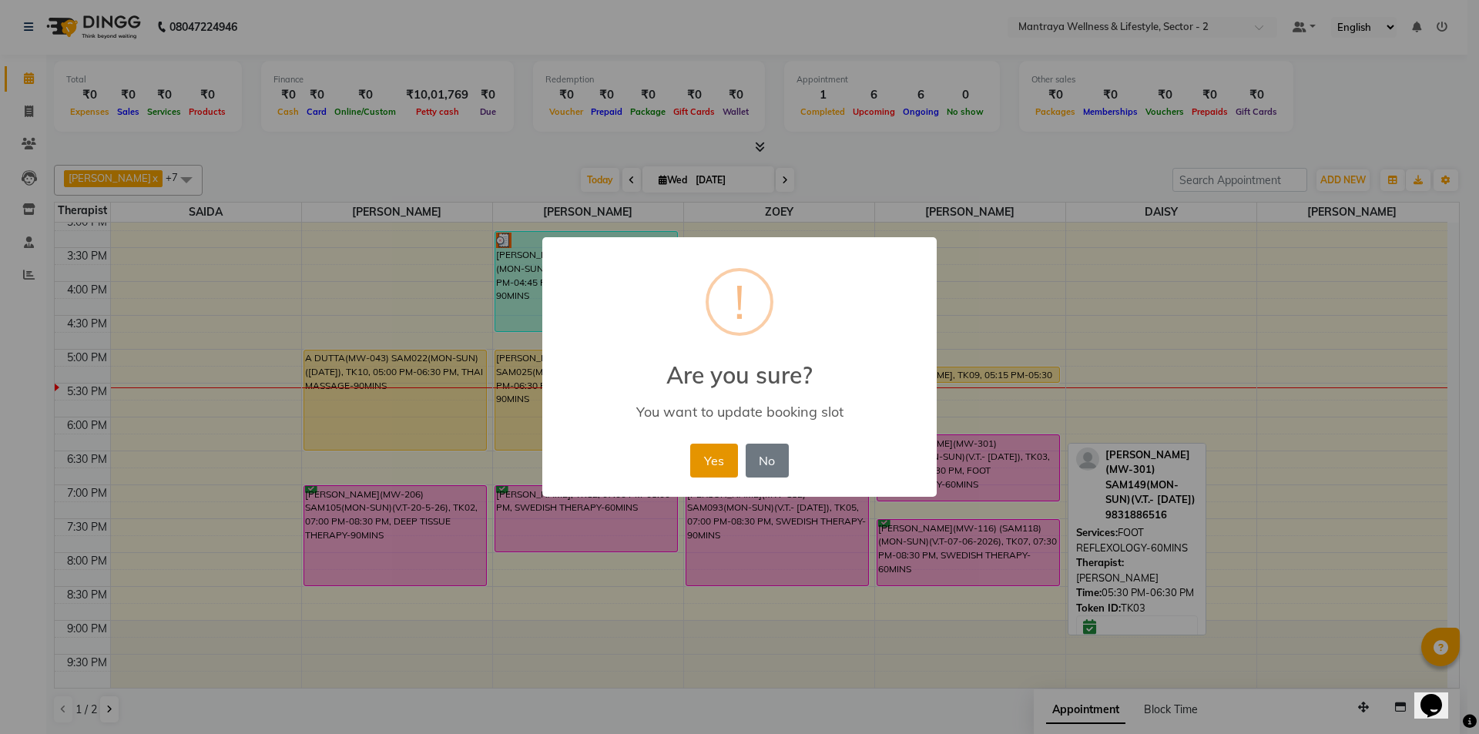
click at [708, 459] on button "Yes" at bounding box center [713, 461] width 47 height 34
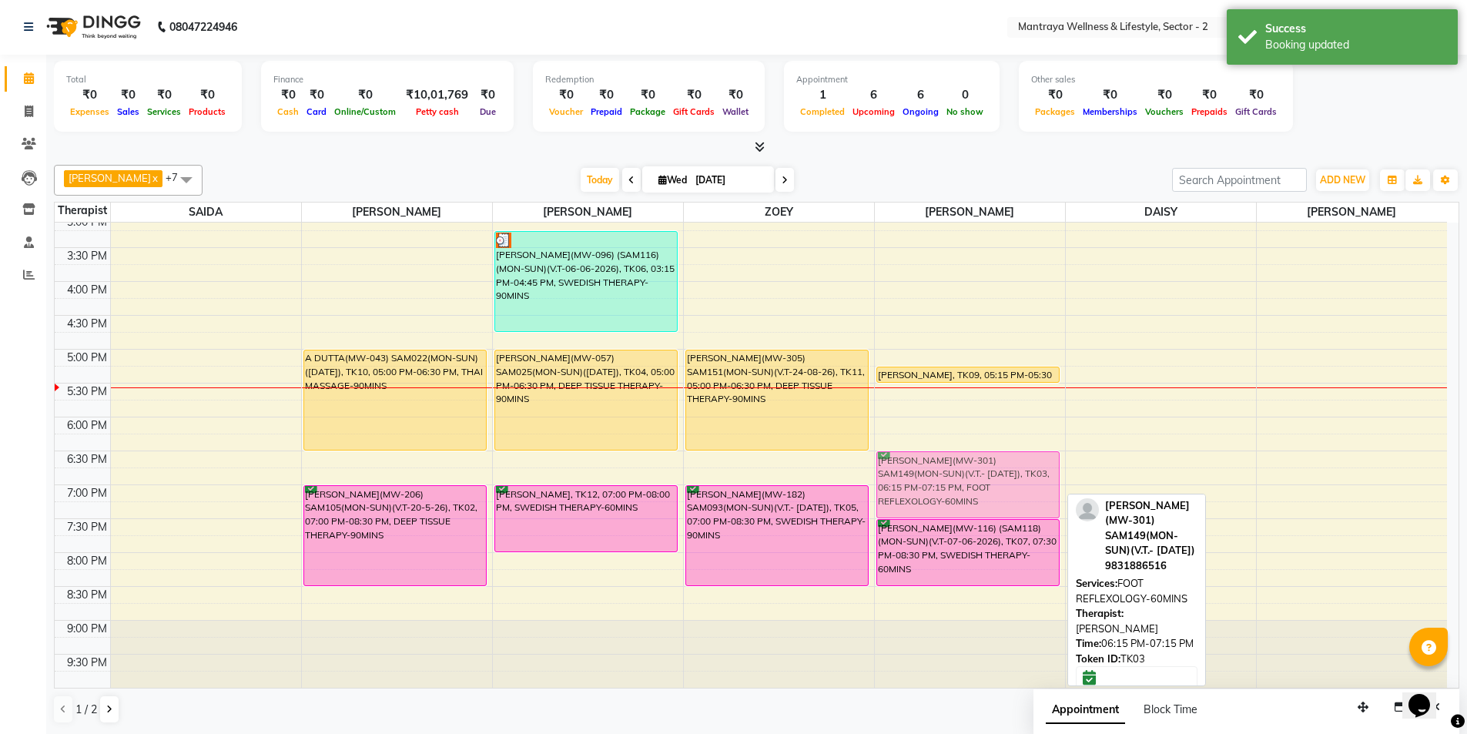
drag, startPoint x: 924, startPoint y: 477, endPoint x: 925, endPoint y: 492, distance: 15.4
click at [925, 492] on div "[PERSON_NAME], TK09, 05:15 PM-05:30 PM, FACE MASSAGE-15MINS [PERSON_NAME](MW-30…" at bounding box center [970, 281] width 190 height 813
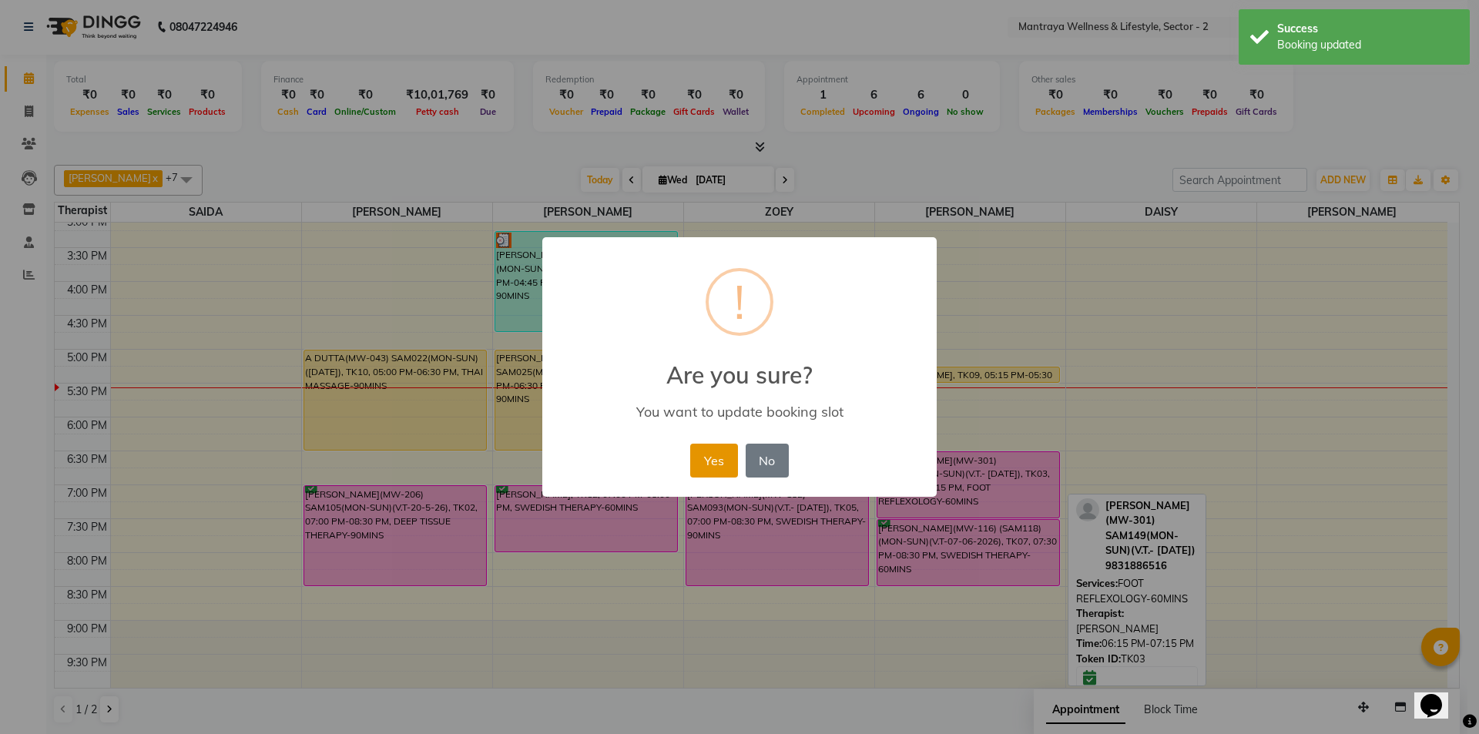
click at [711, 455] on button "Yes" at bounding box center [713, 461] width 47 height 34
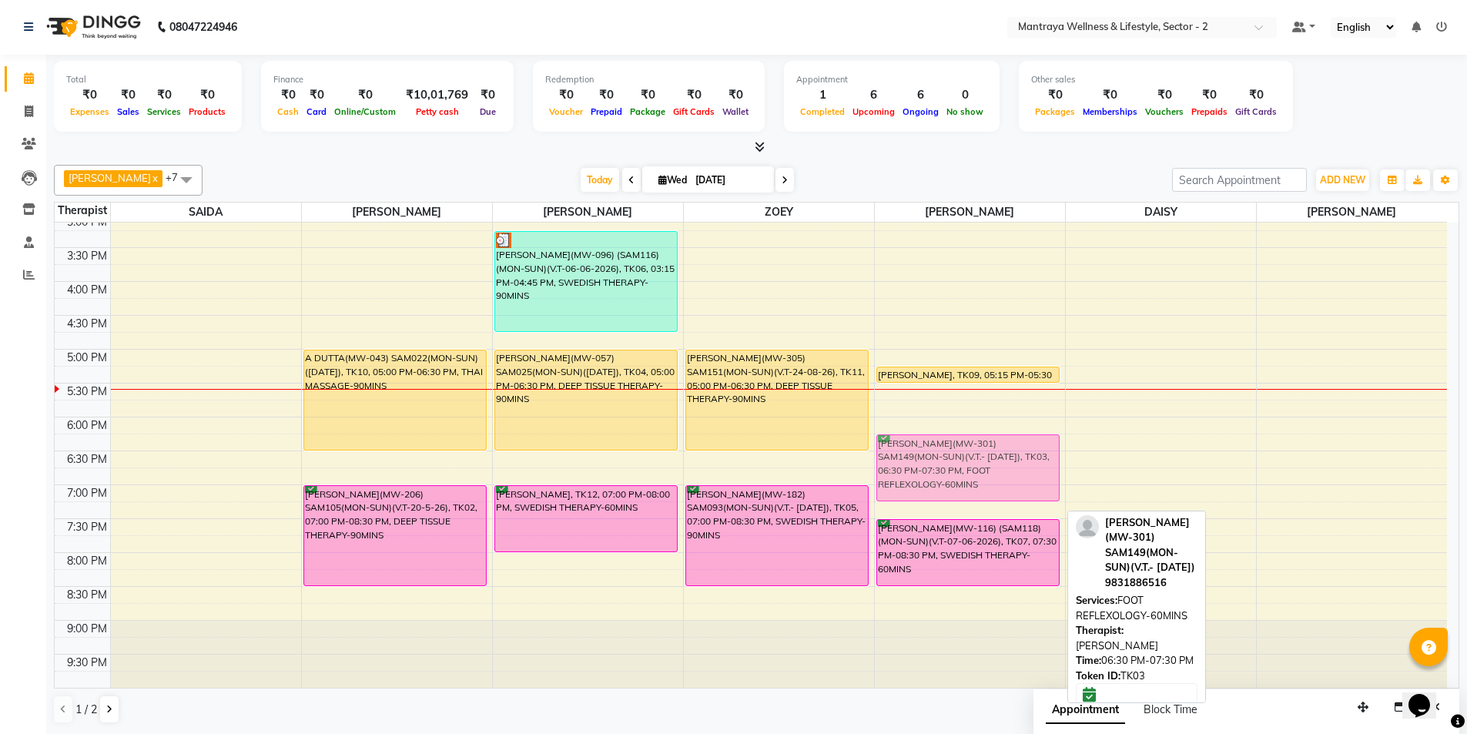
click at [907, 475] on div "[PERSON_NAME], TK09, 05:15 PM-05:30 PM, FACE MASSAGE-15MINS [PERSON_NAME](MW-30…" at bounding box center [970, 281] width 190 height 813
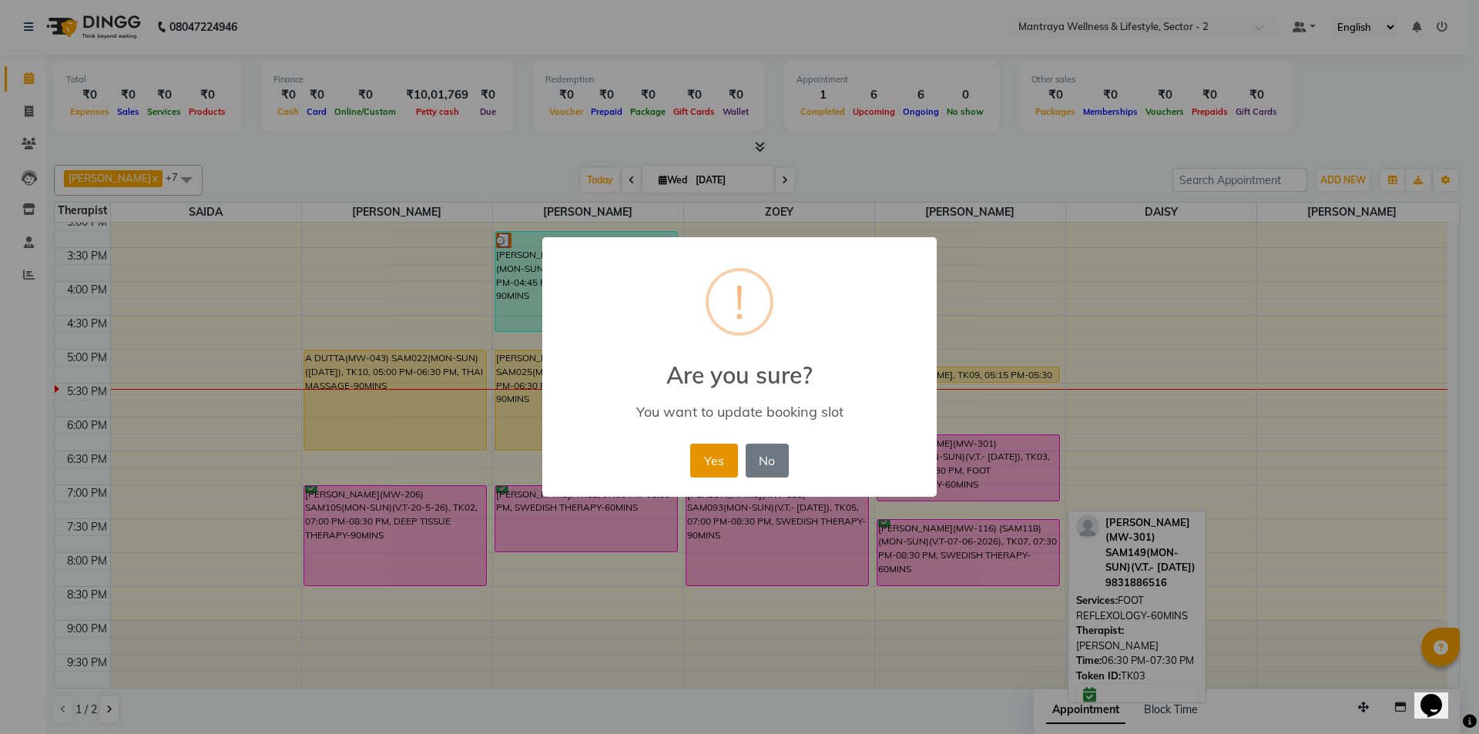
click at [703, 462] on button "Yes" at bounding box center [713, 461] width 47 height 34
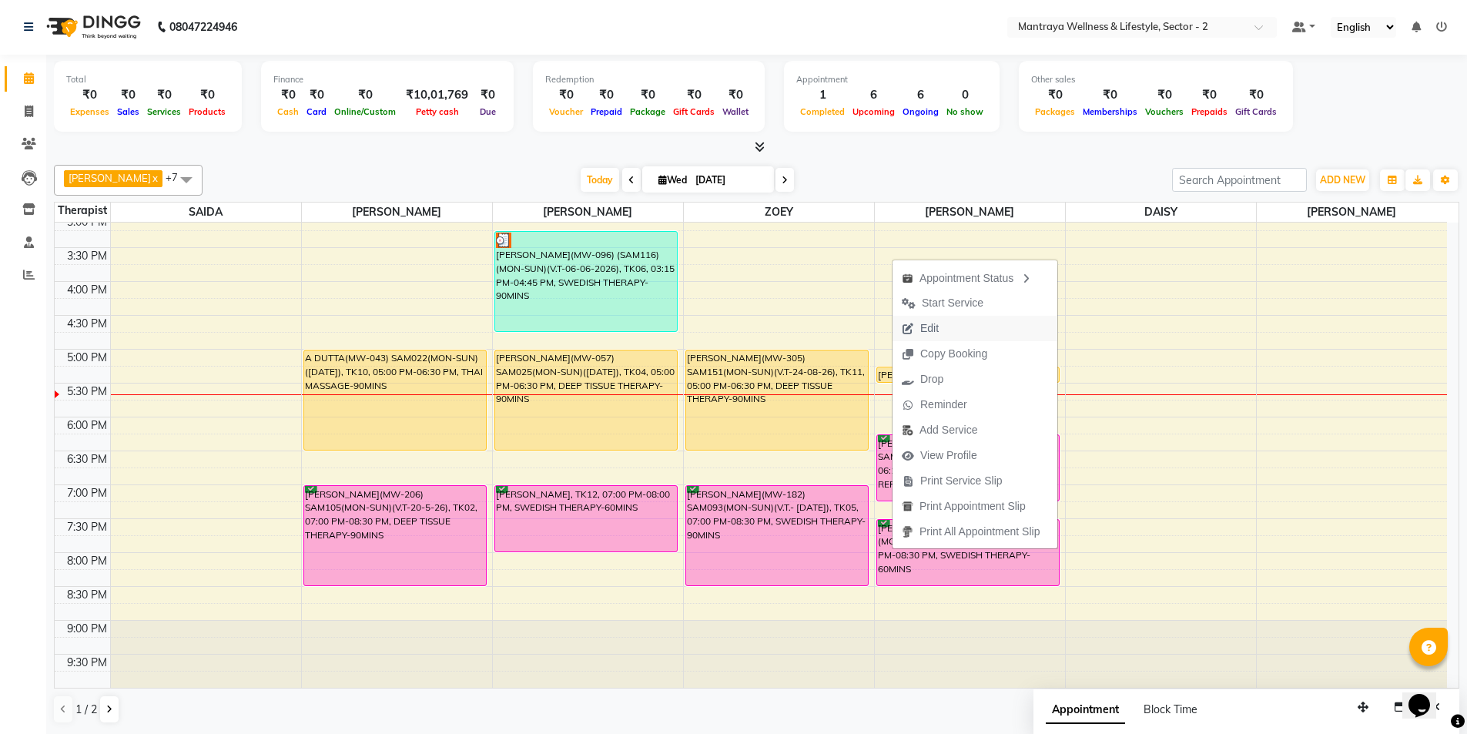
click at [981, 333] on button "Edit" at bounding box center [975, 328] width 165 height 25
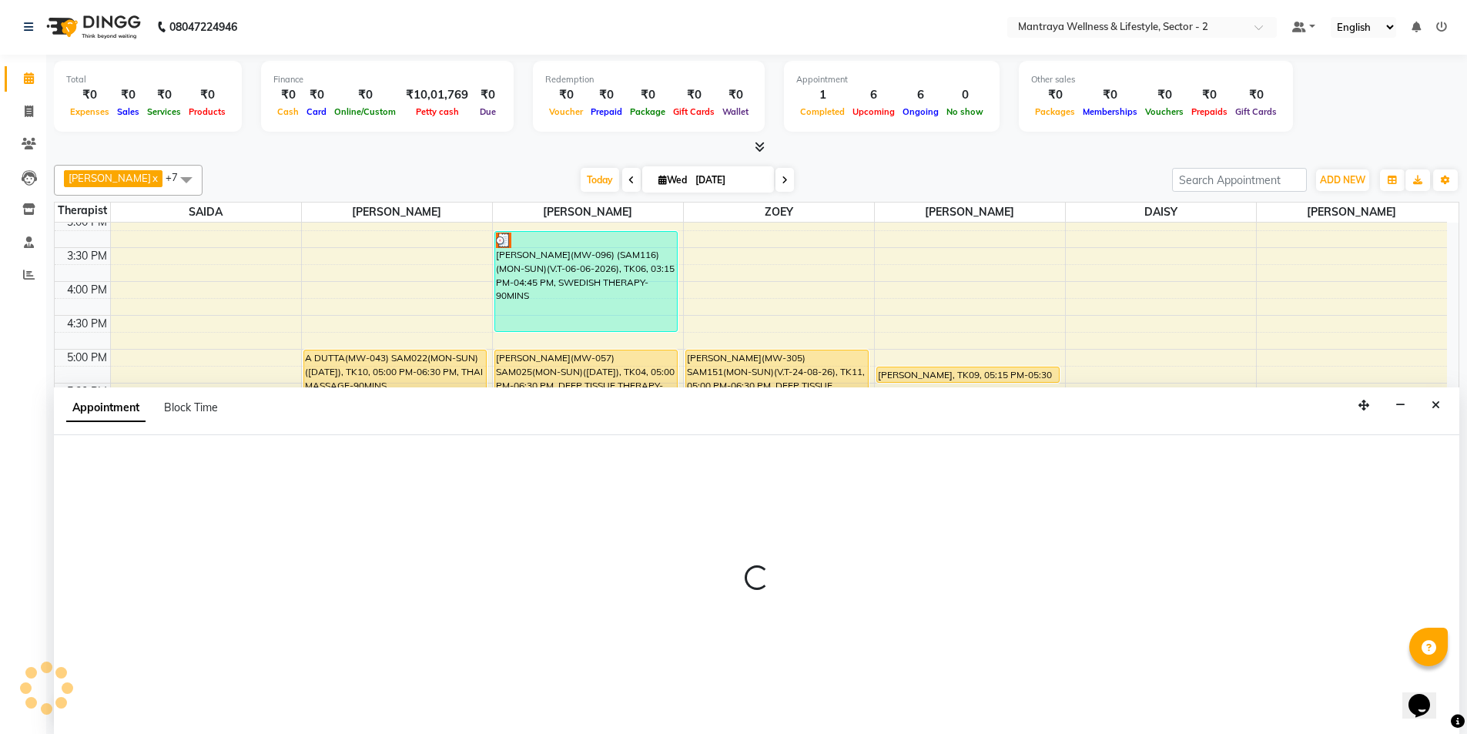
select select "tentative"
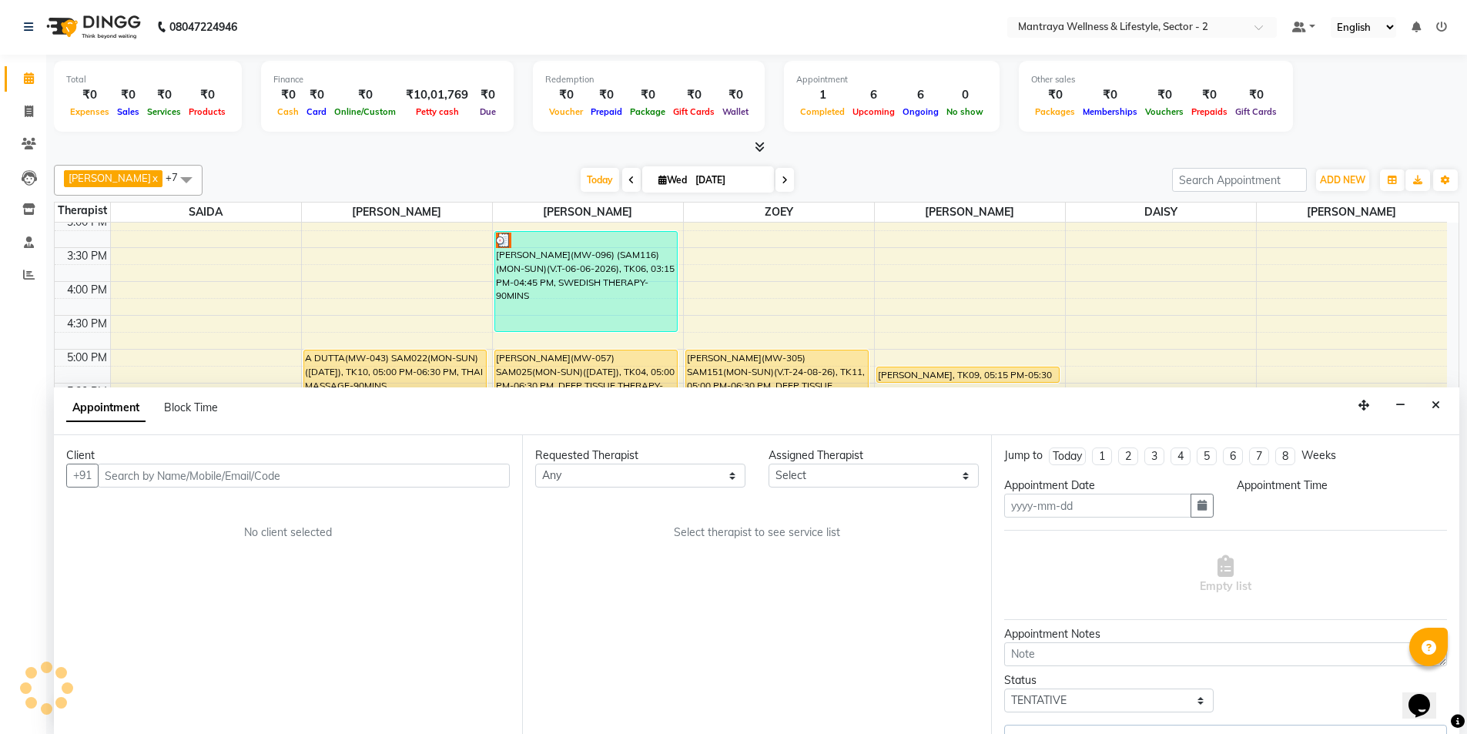
type input "[DATE]"
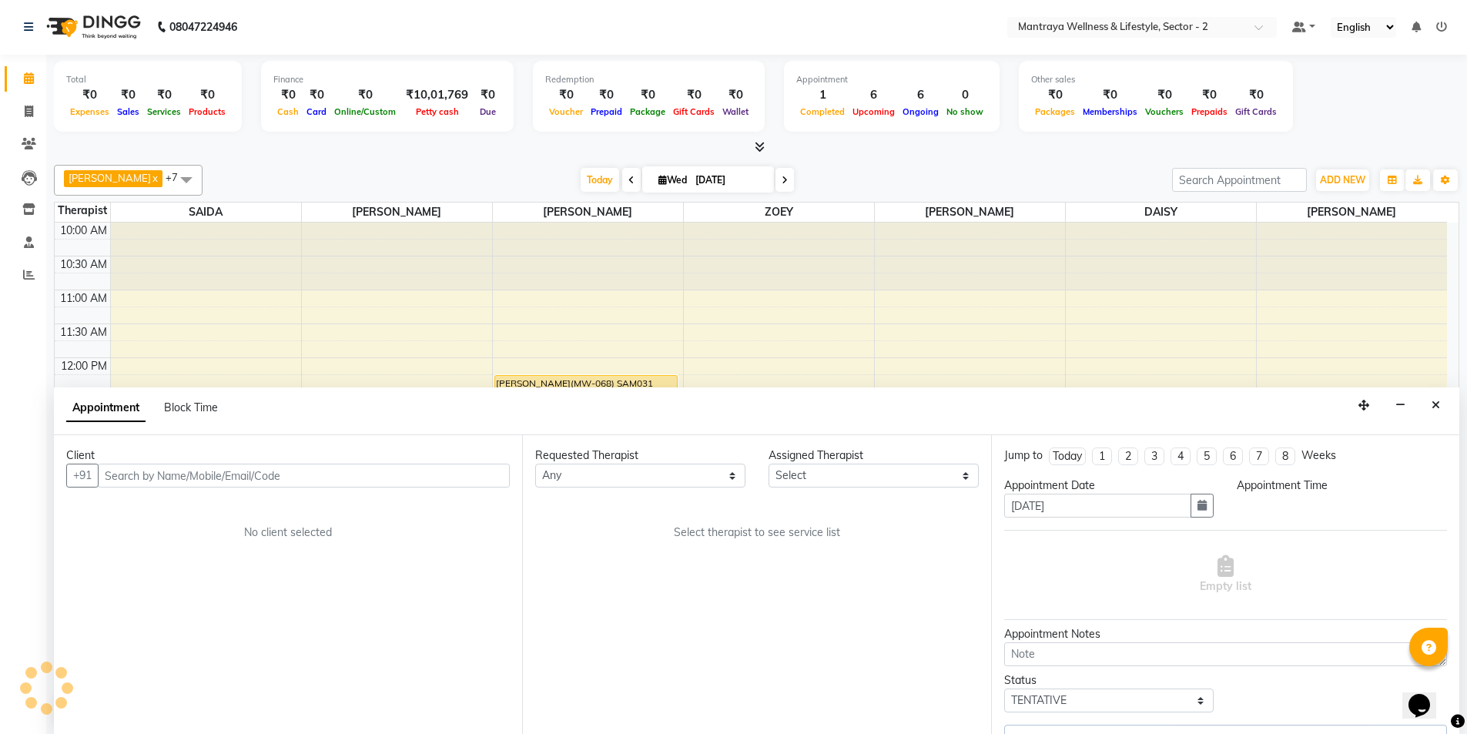
select select "84382"
select select "confirm booking"
select select "1170"
select select "3836"
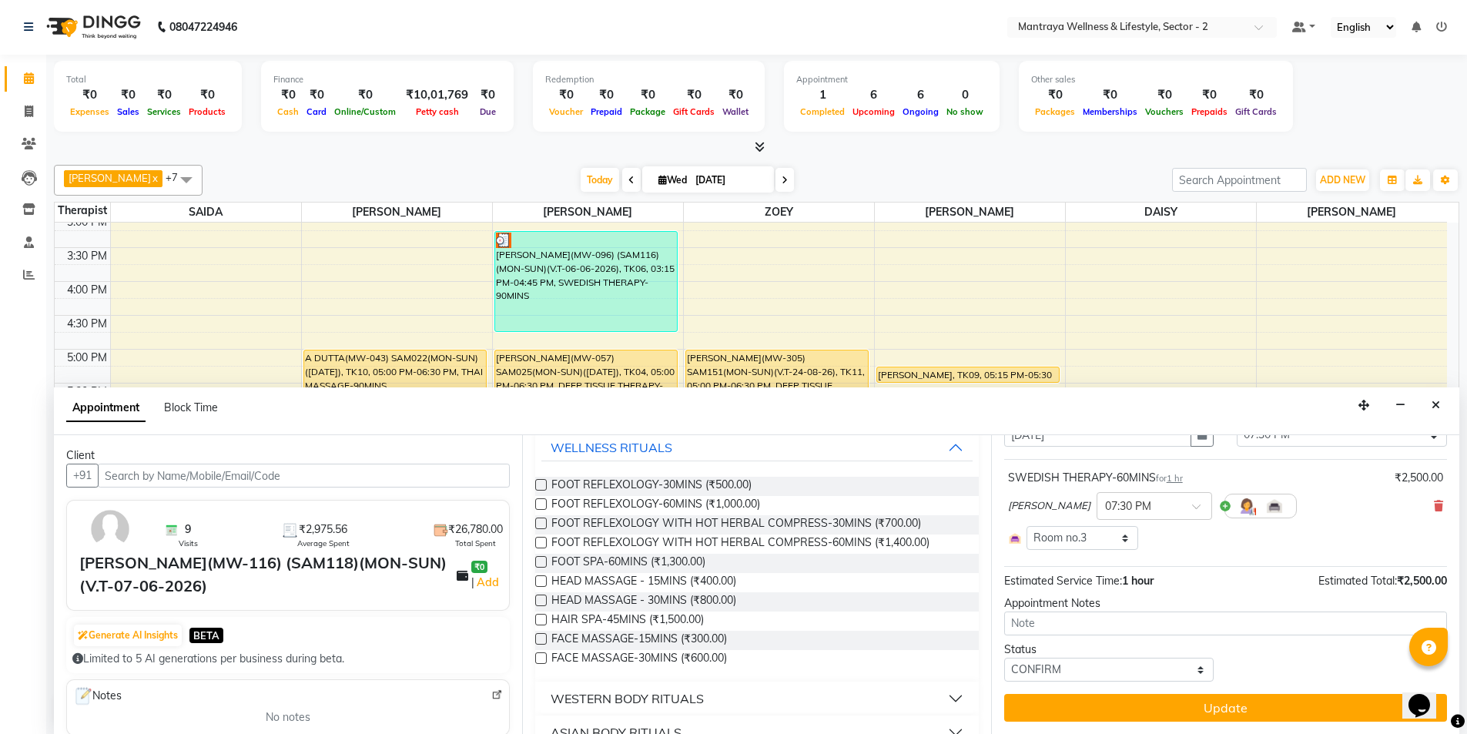
scroll to position [154, 0]
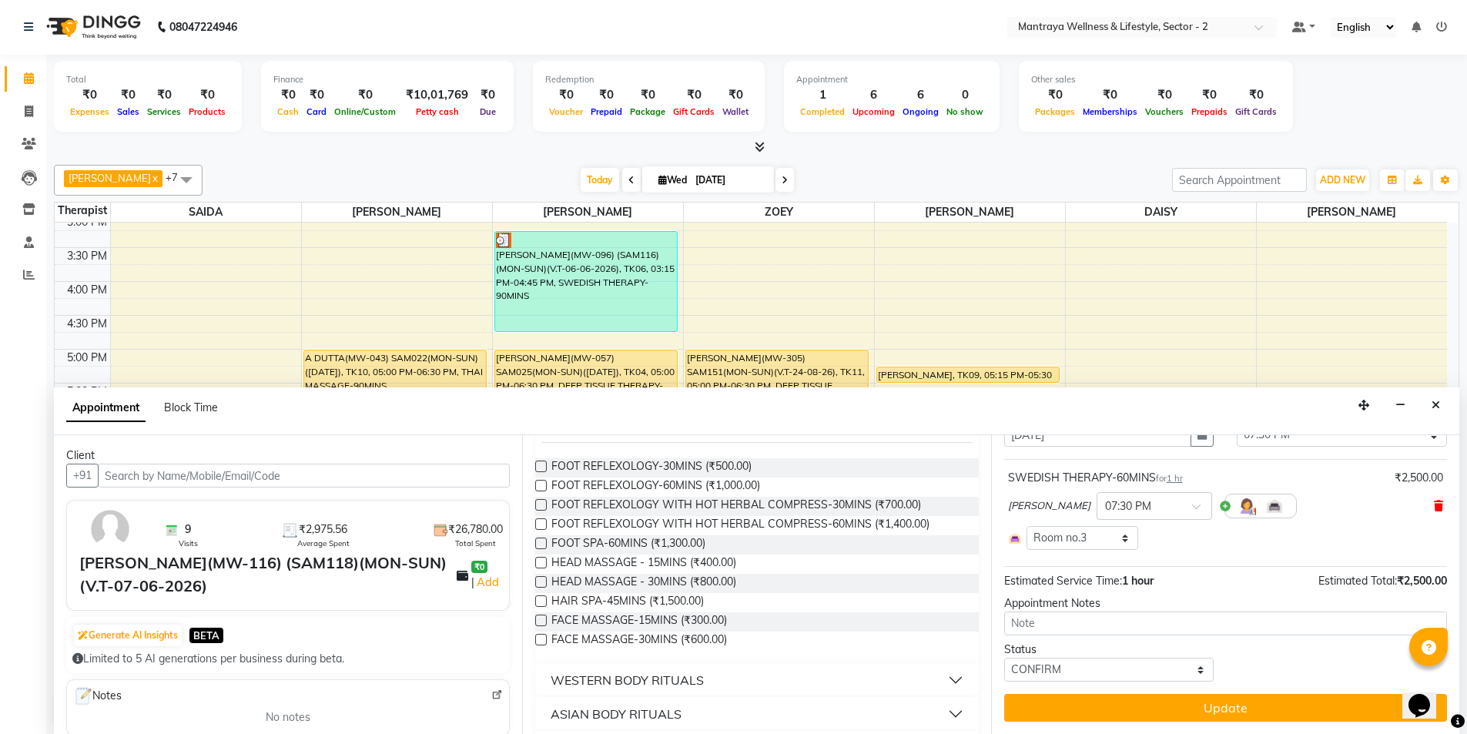
click at [1434, 501] on icon at bounding box center [1438, 506] width 9 height 11
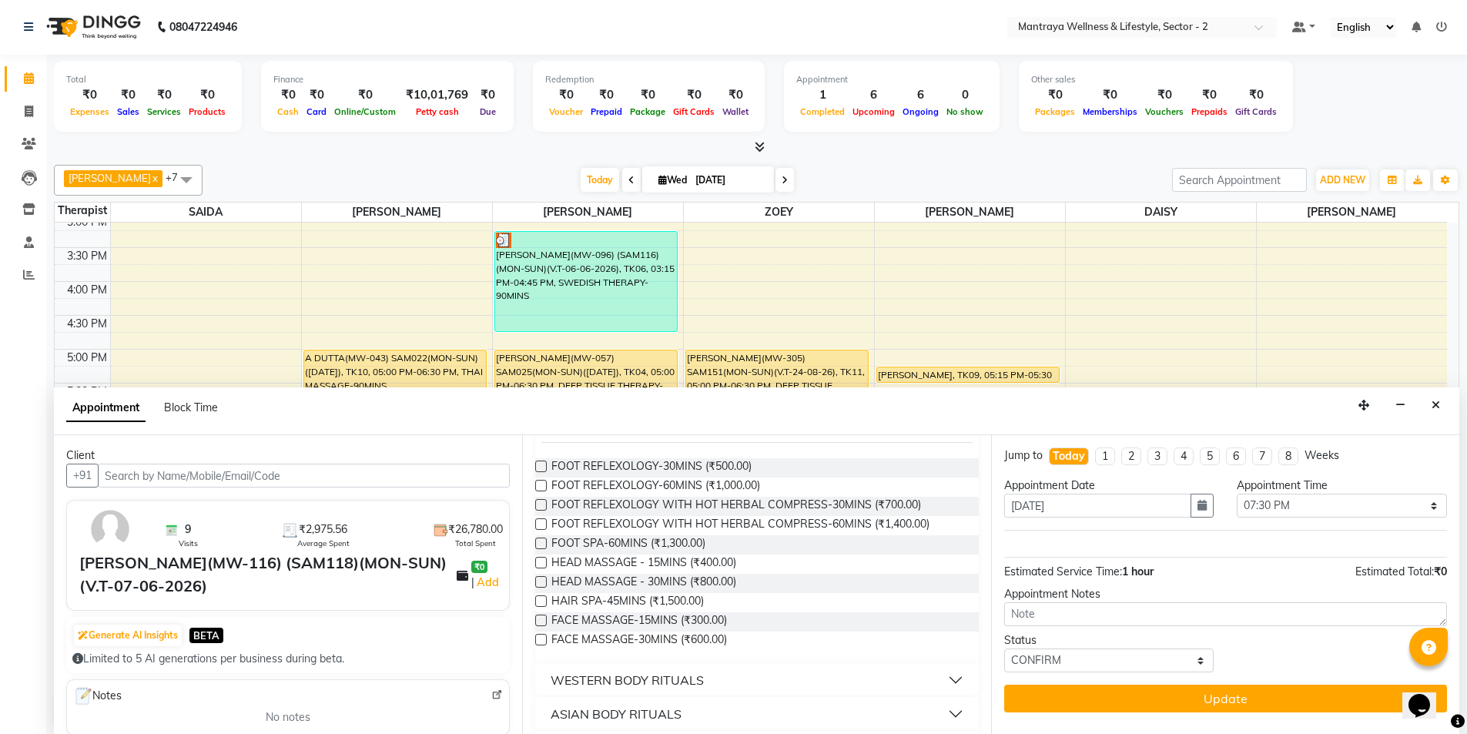
scroll to position [0, 0]
click at [1430, 404] on button "Close" at bounding box center [1436, 406] width 22 height 24
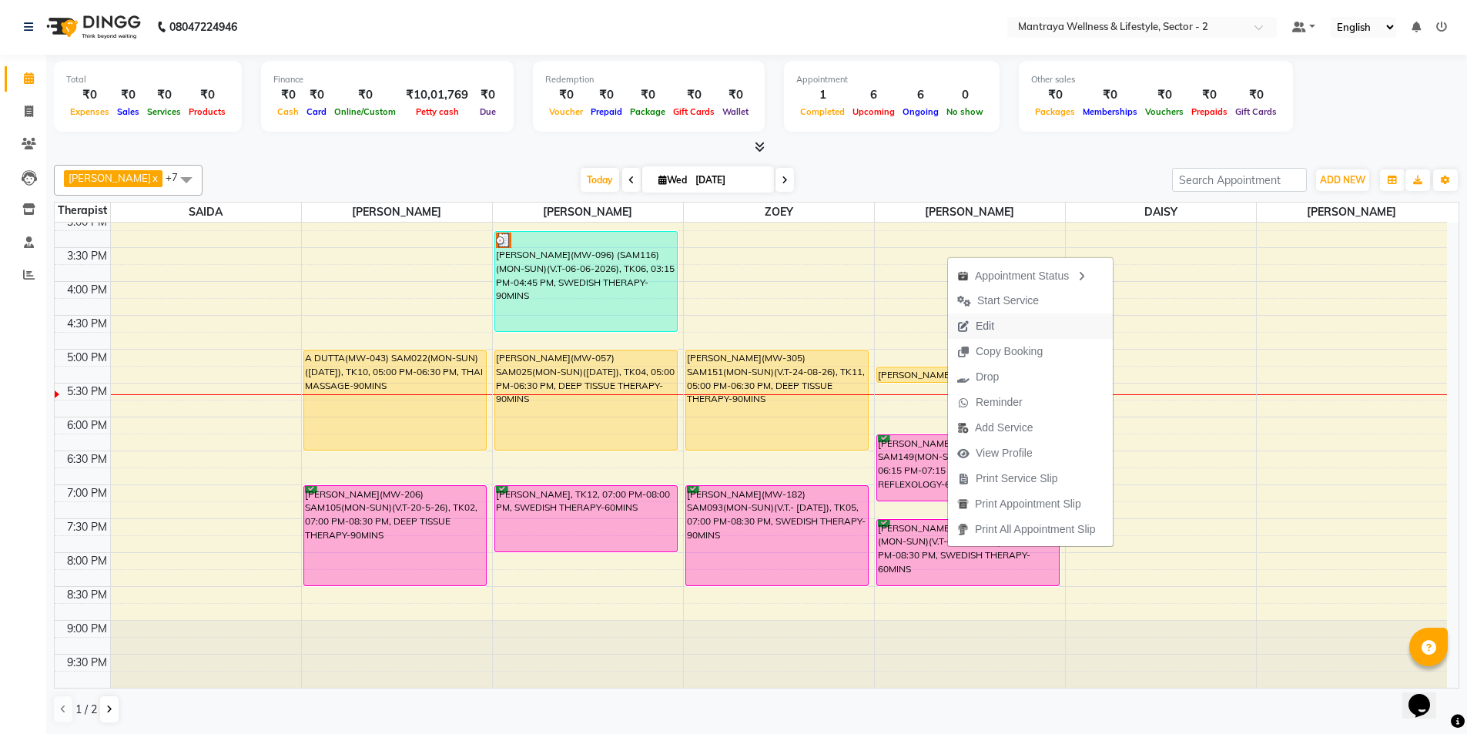
click at [1007, 324] on button "Edit" at bounding box center [1030, 326] width 165 height 25
select select "tentative"
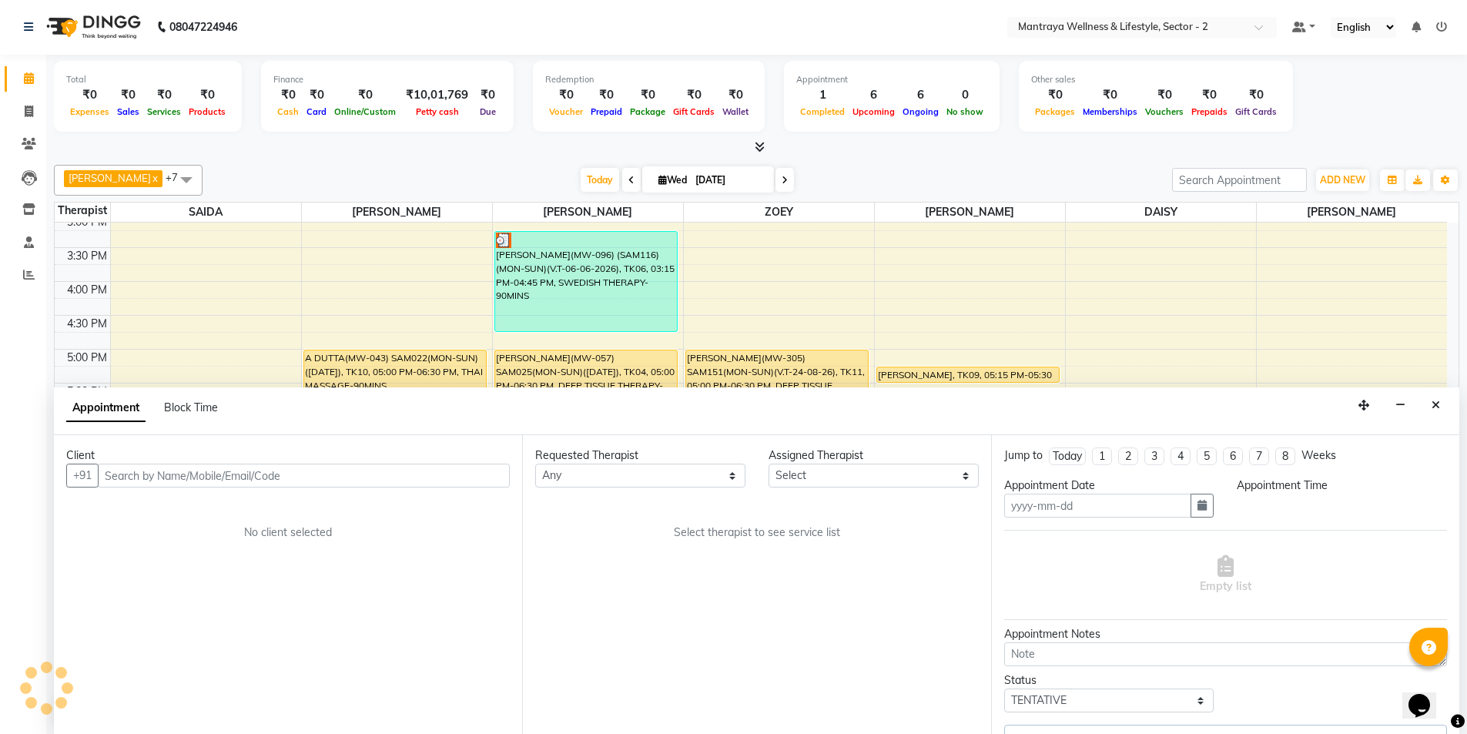
type input "[DATE]"
select select "84382"
select select "confirm booking"
select select "1170"
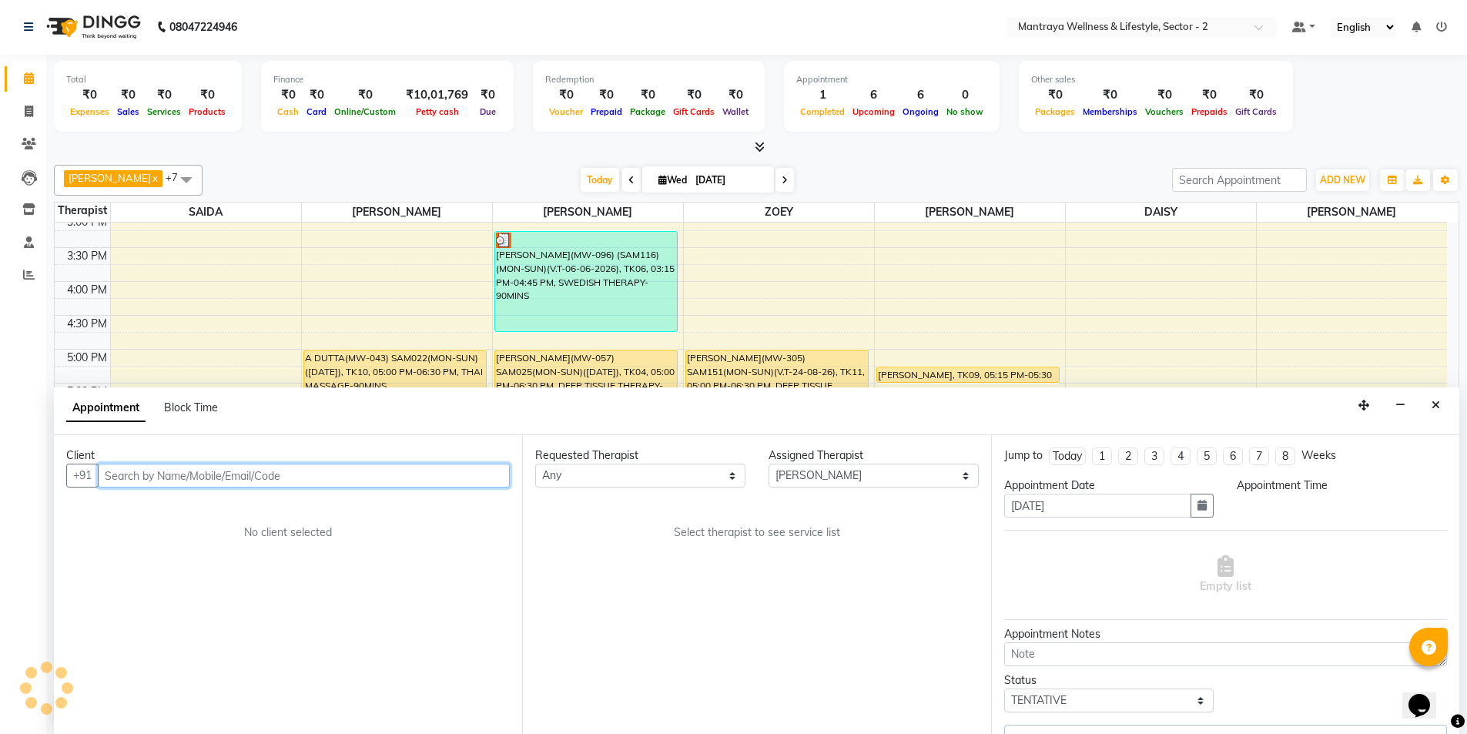
select select "3836"
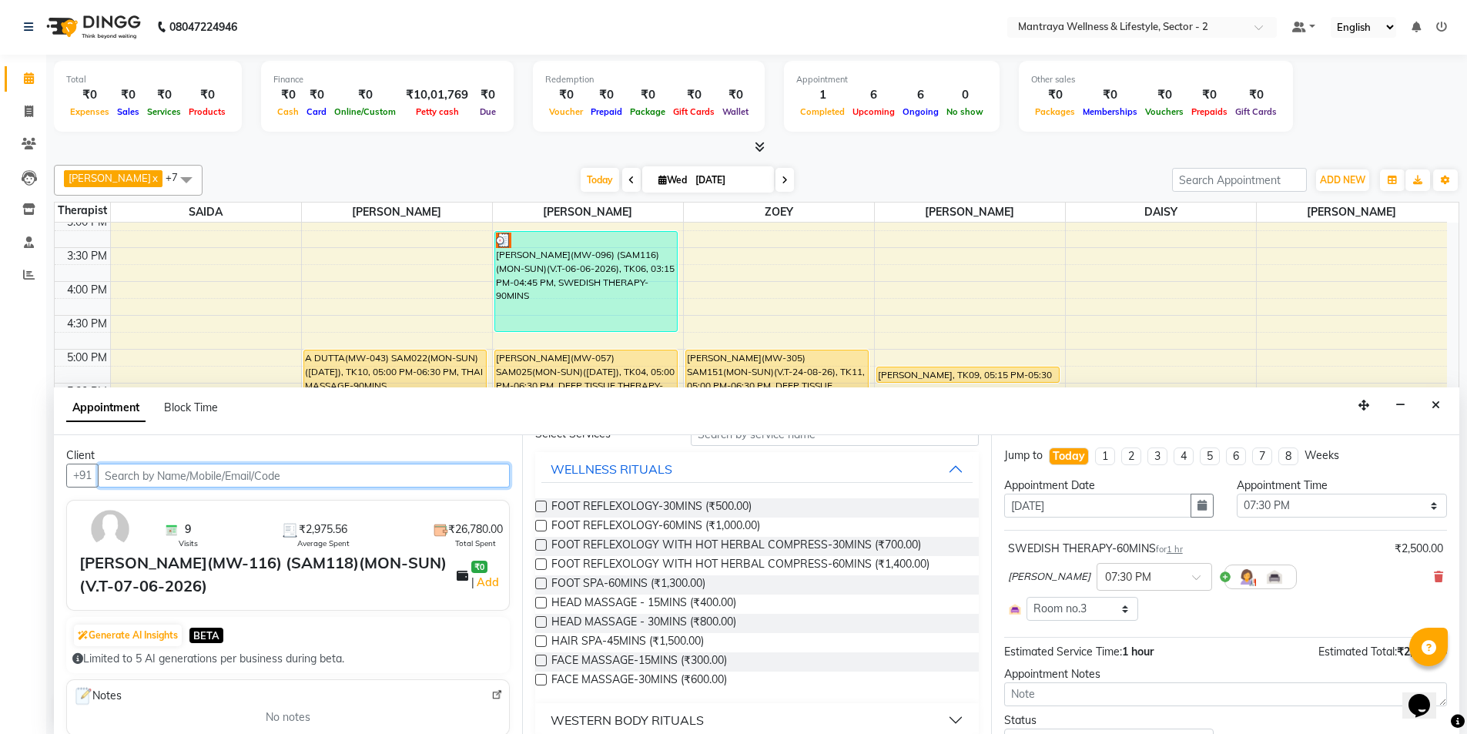
scroll to position [154, 0]
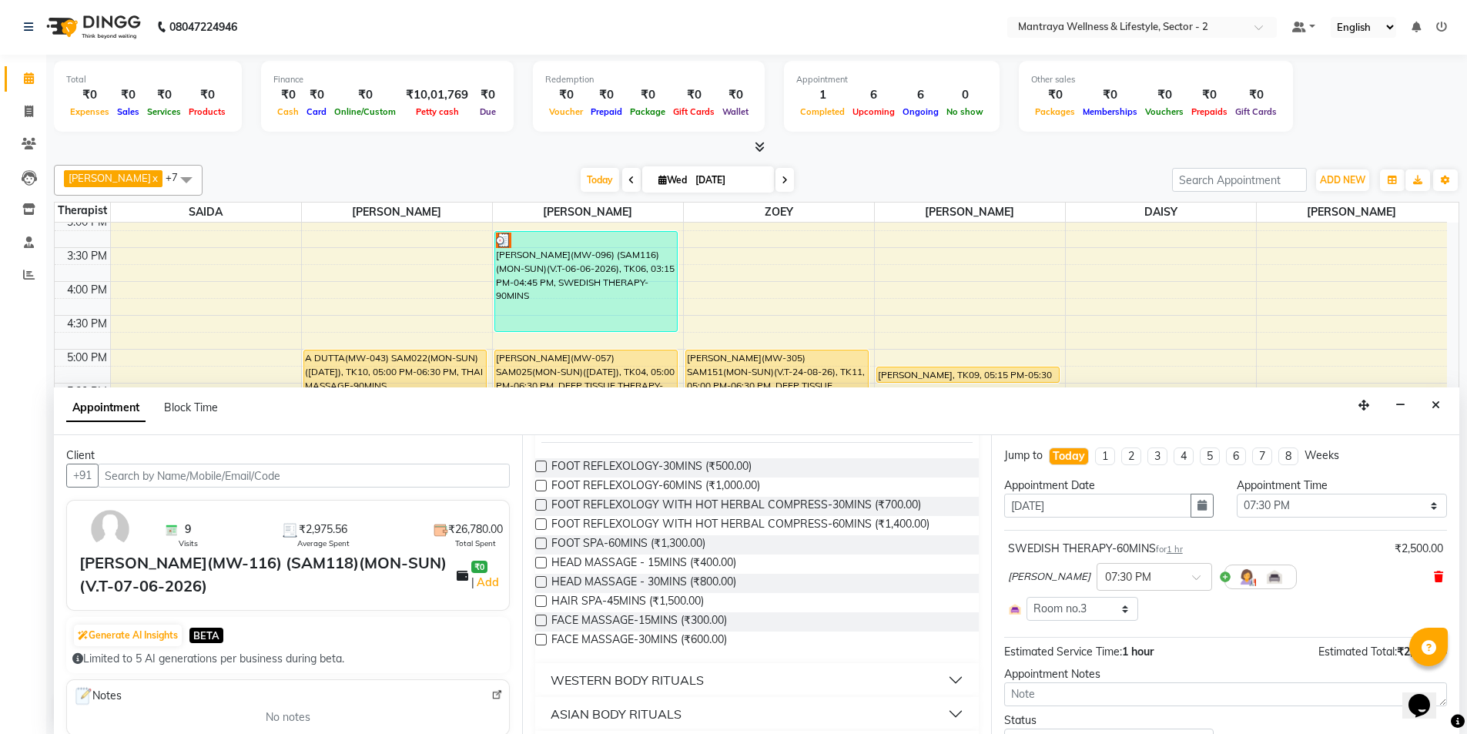
click at [1434, 573] on icon at bounding box center [1438, 577] width 9 height 11
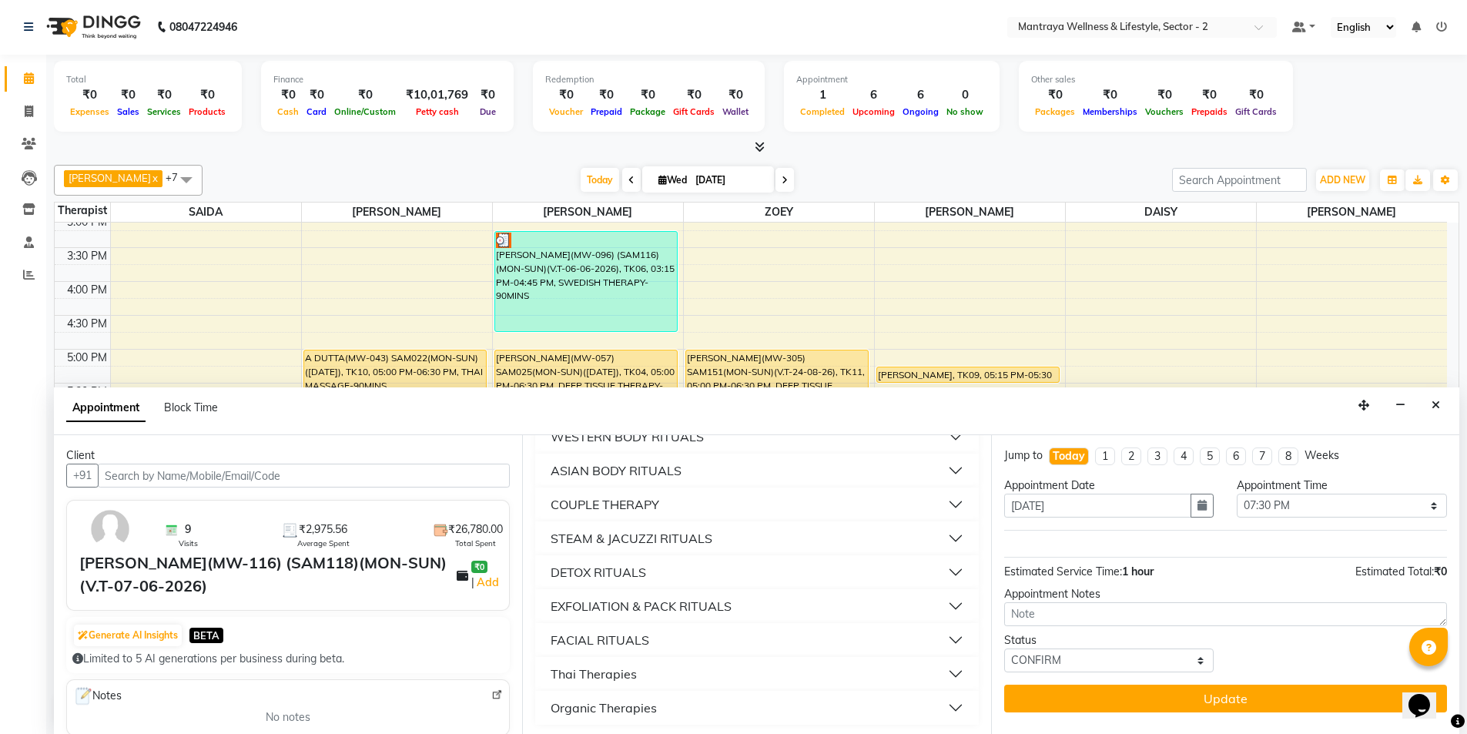
scroll to position [401, 0]
click at [1442, 403] on button "Close" at bounding box center [1436, 406] width 22 height 24
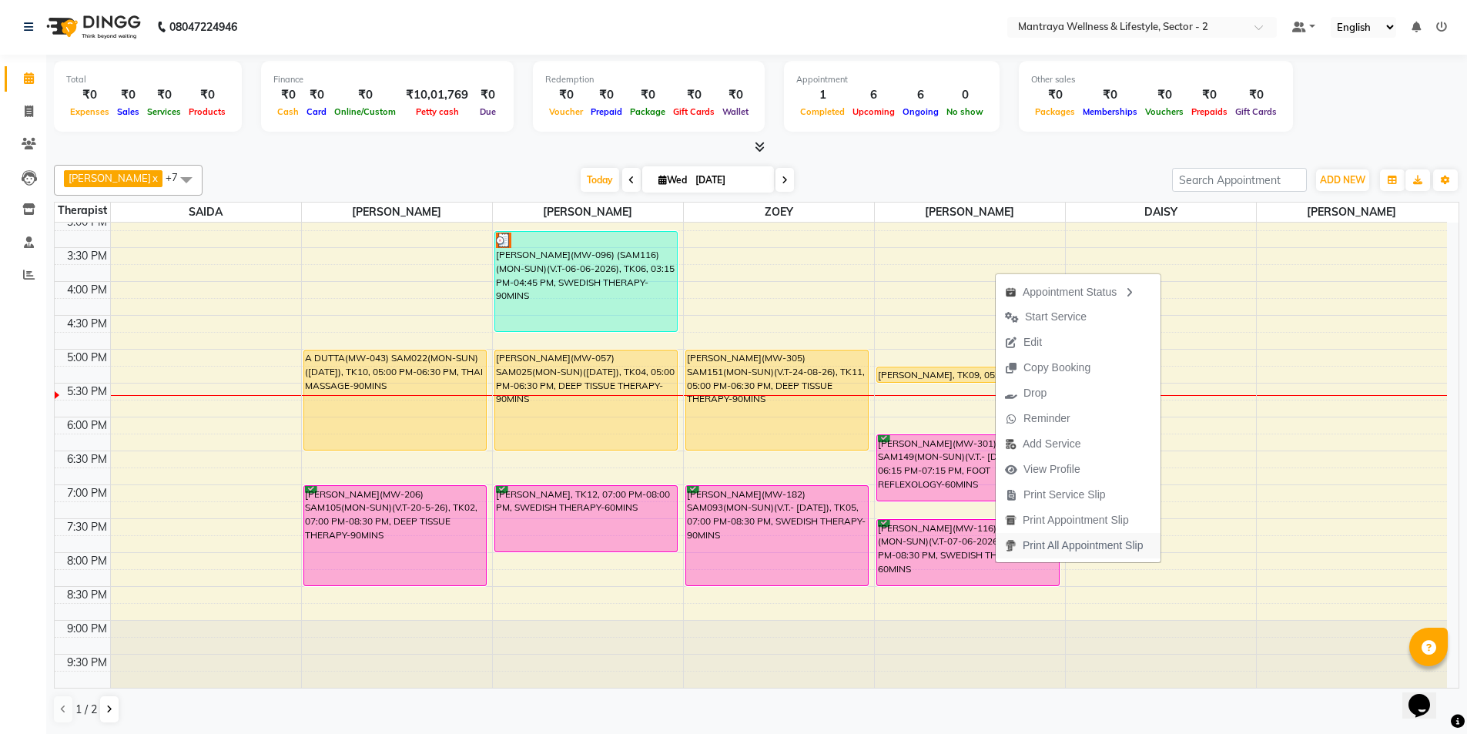
click at [998, 552] on span "Print All Appointment Slip" at bounding box center [1074, 545] width 156 height 25
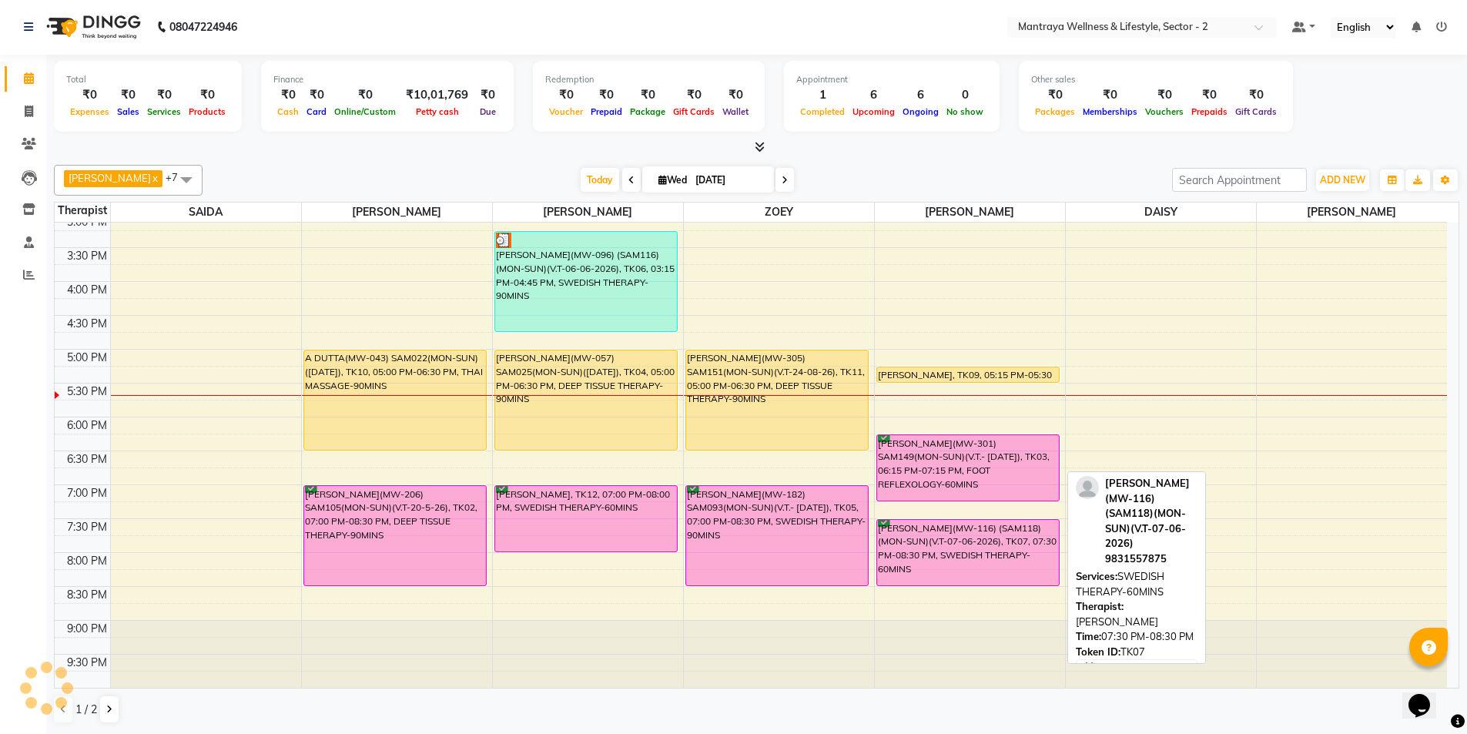
click at [995, 552] on div "[PERSON_NAME](MW-116) (SAM118)(MON-SUN)(V.T-07-06-2026), TK07, 07:30 PM-08:30 P…" at bounding box center [968, 552] width 183 height 65
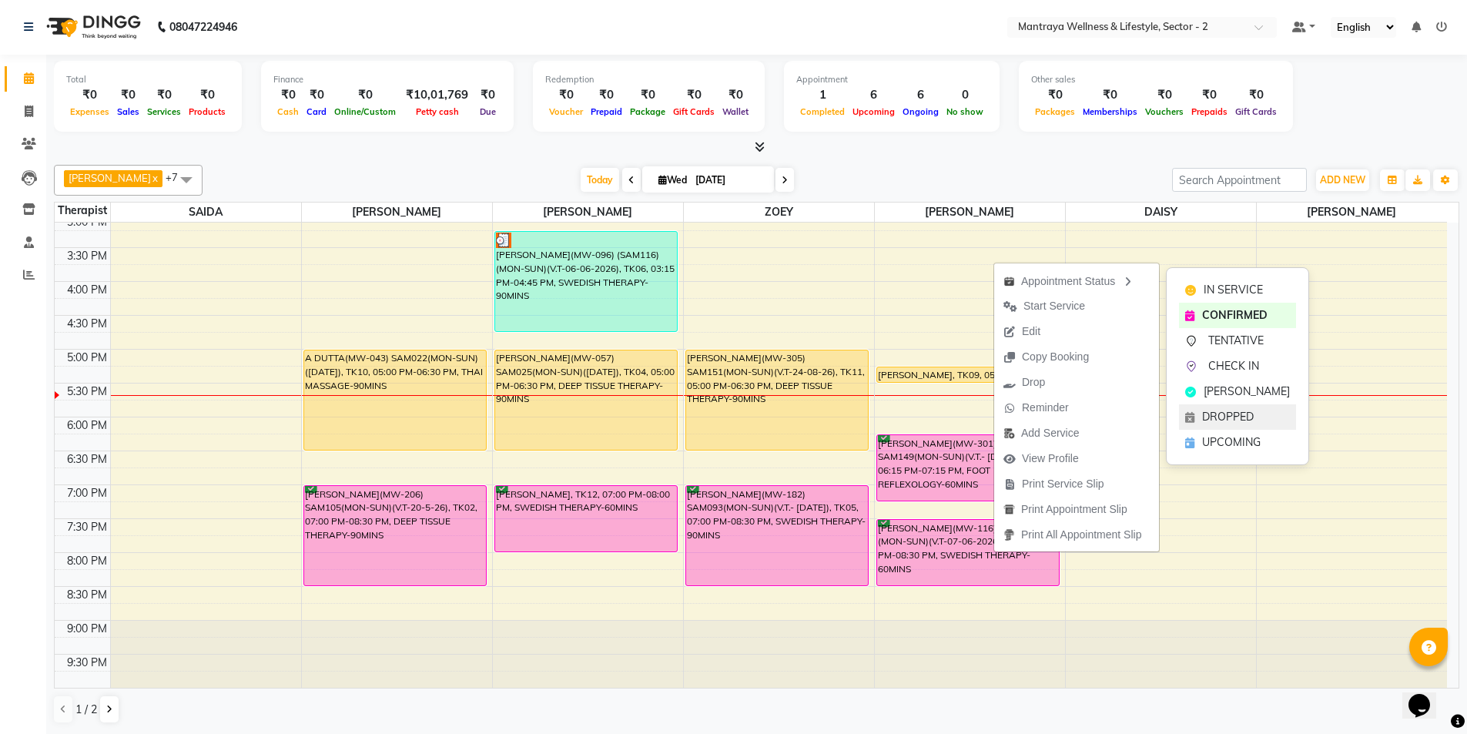
click at [1220, 418] on span "DROPPED" at bounding box center [1228, 417] width 52 height 16
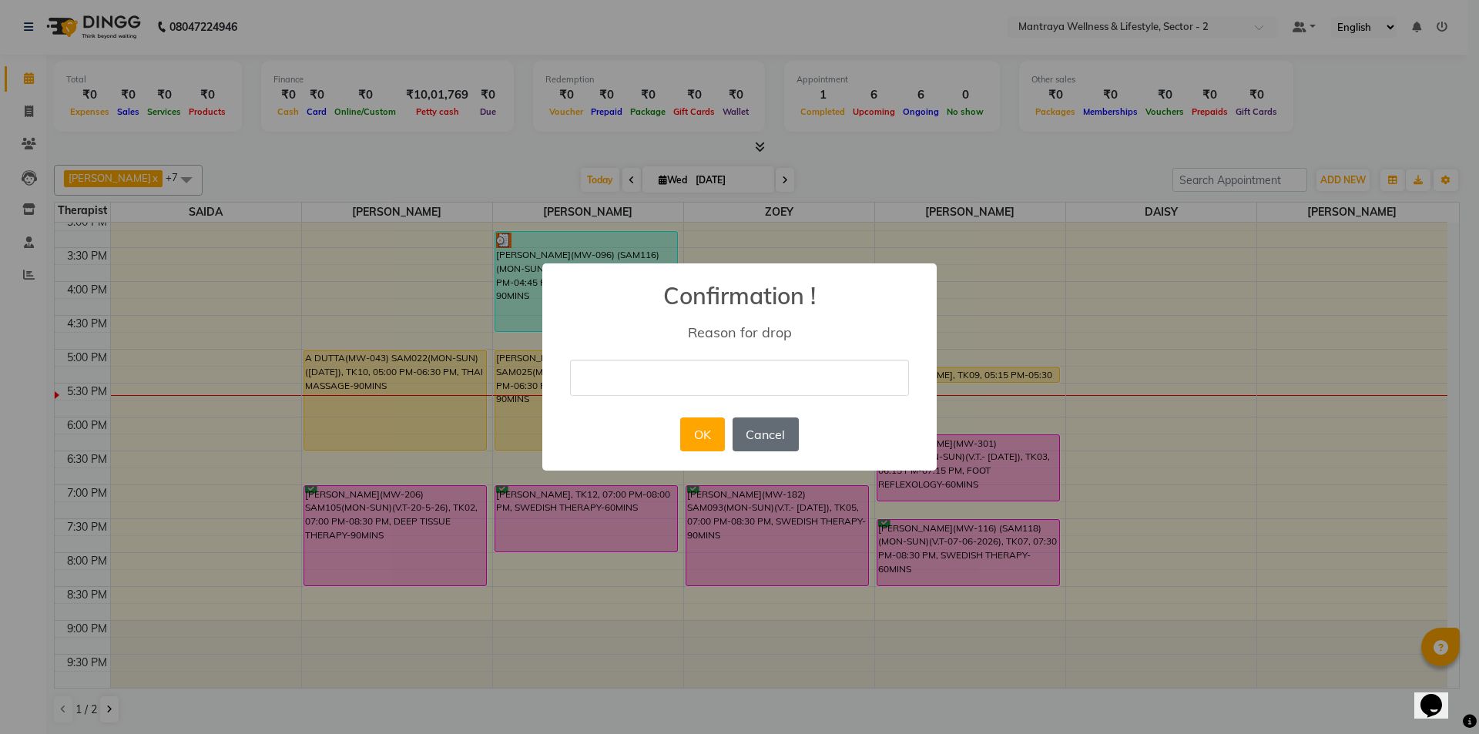
click at [779, 435] on button "Cancel" at bounding box center [766, 435] width 66 height 34
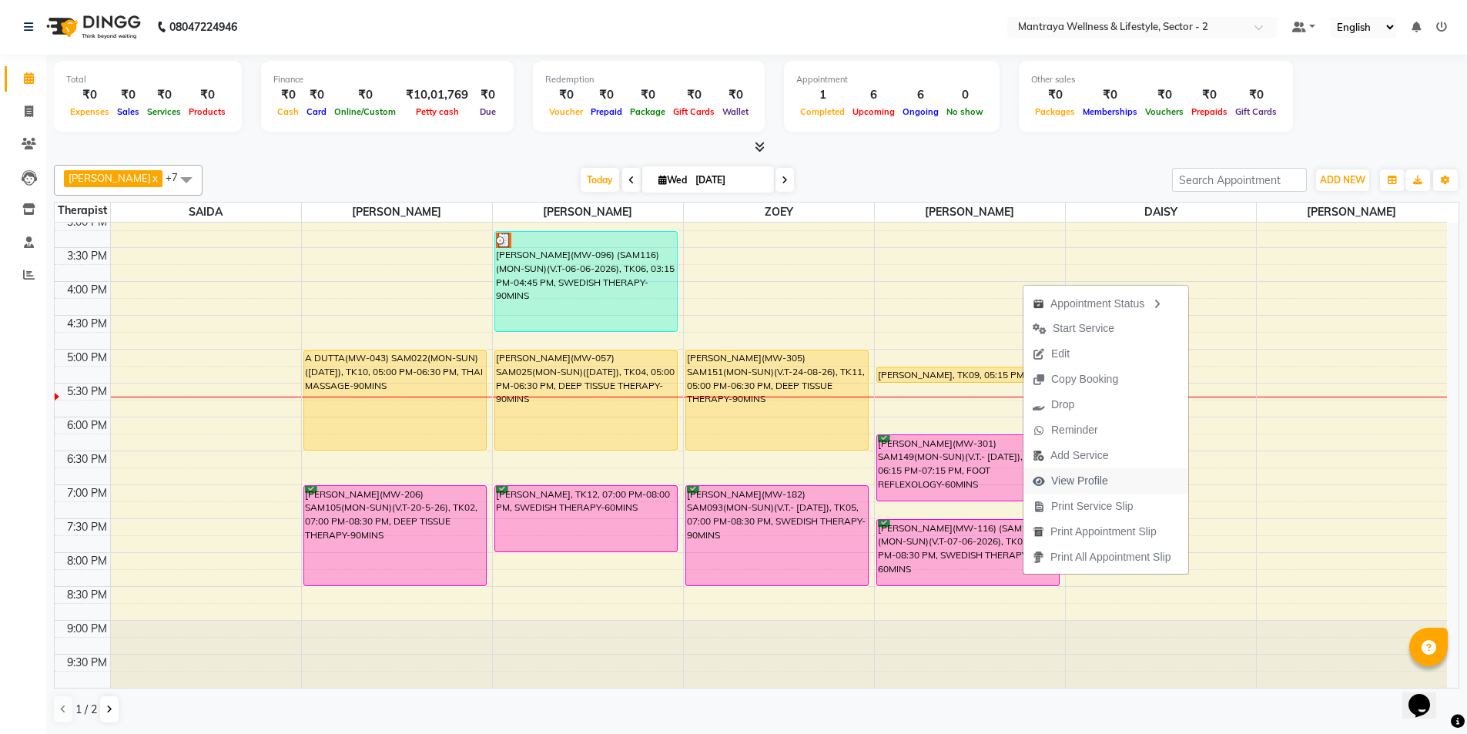
click at [1072, 485] on span "View Profile" at bounding box center [1079, 481] width 57 height 16
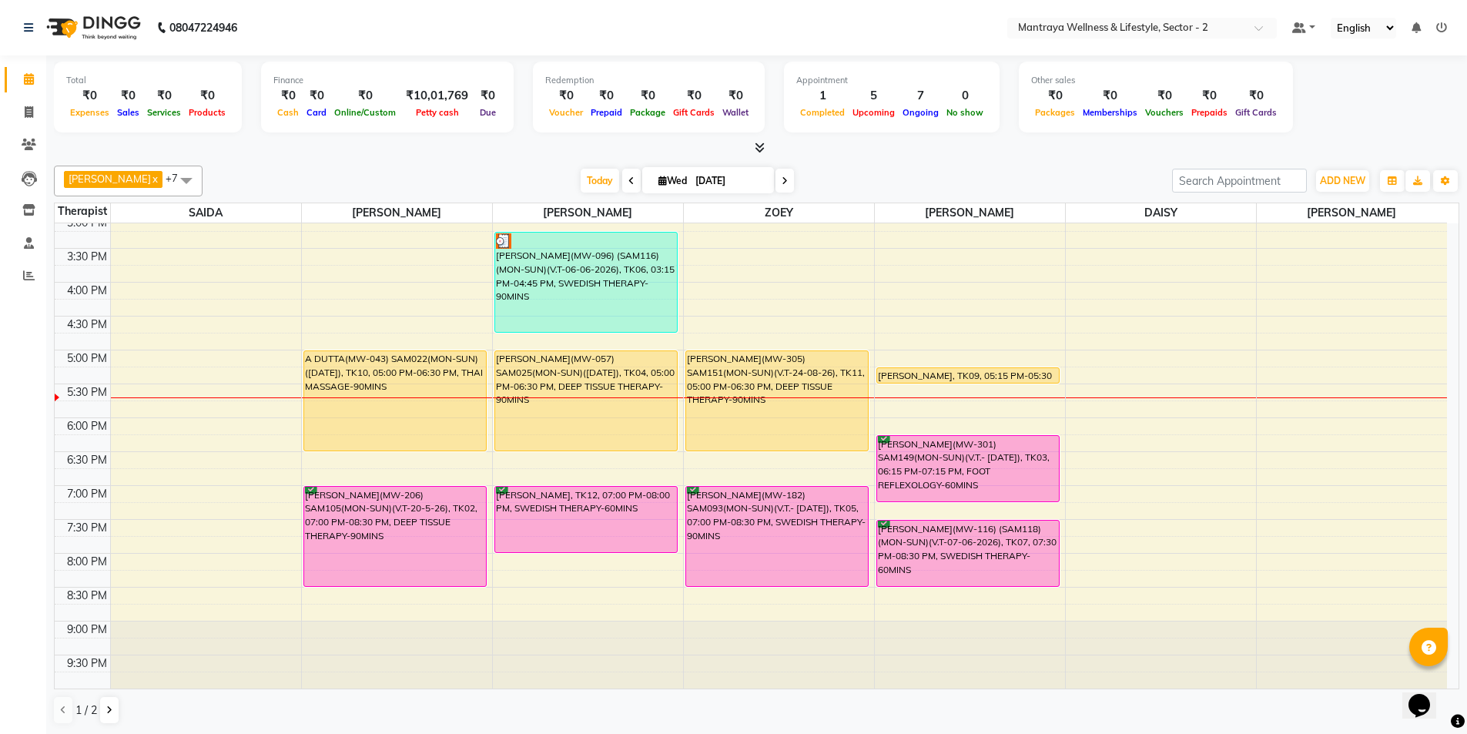
scroll to position [1, 0]
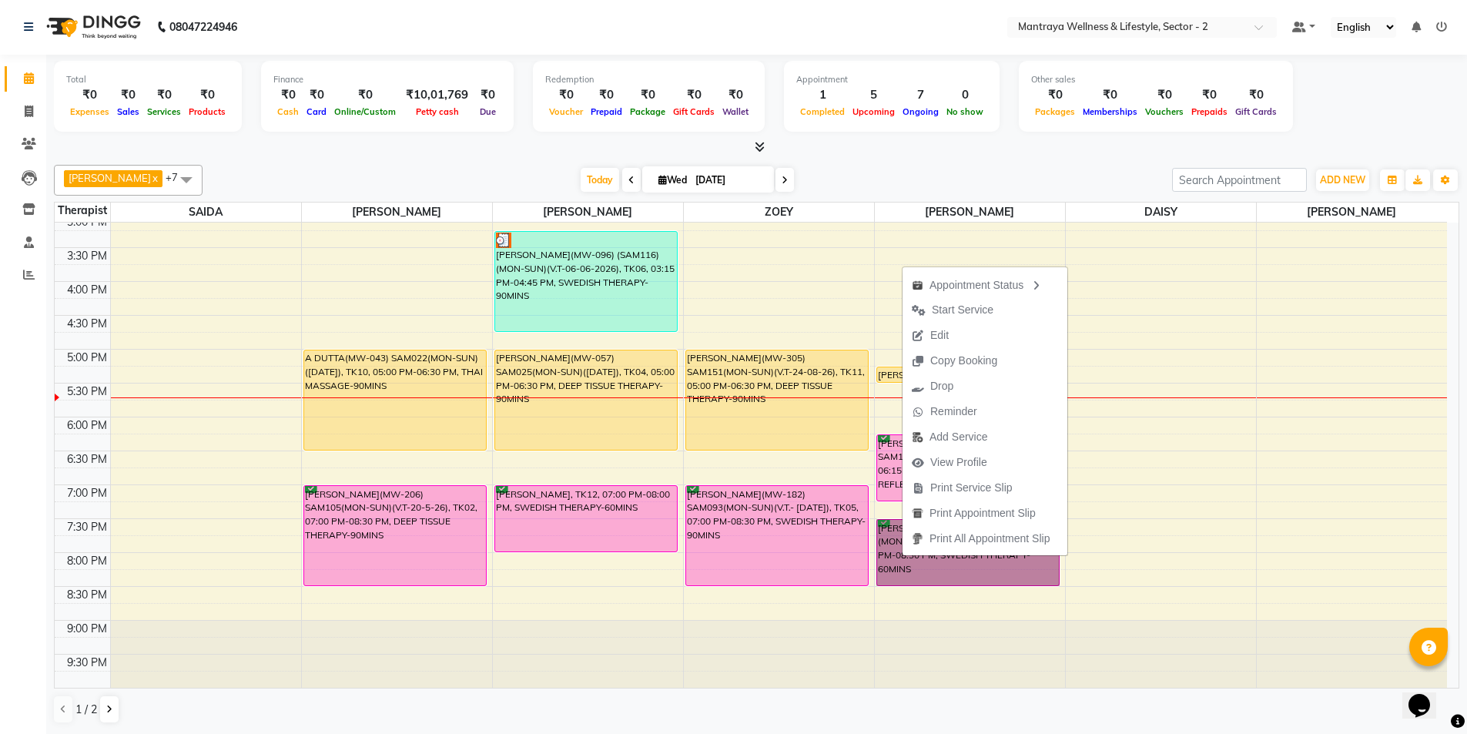
click at [939, 658] on div at bounding box center [970, 654] width 190 height 67
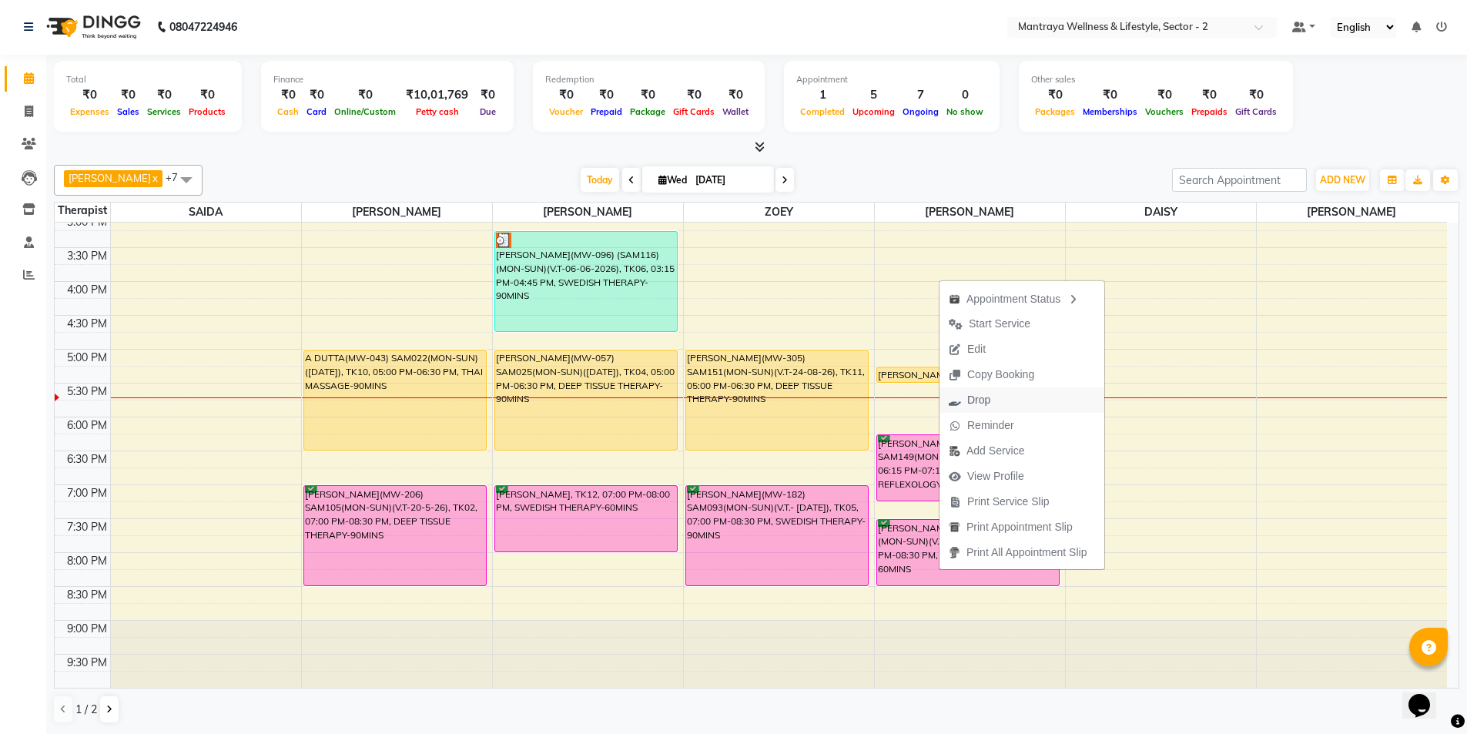
click at [983, 401] on span "Drop" at bounding box center [978, 400] width 23 height 16
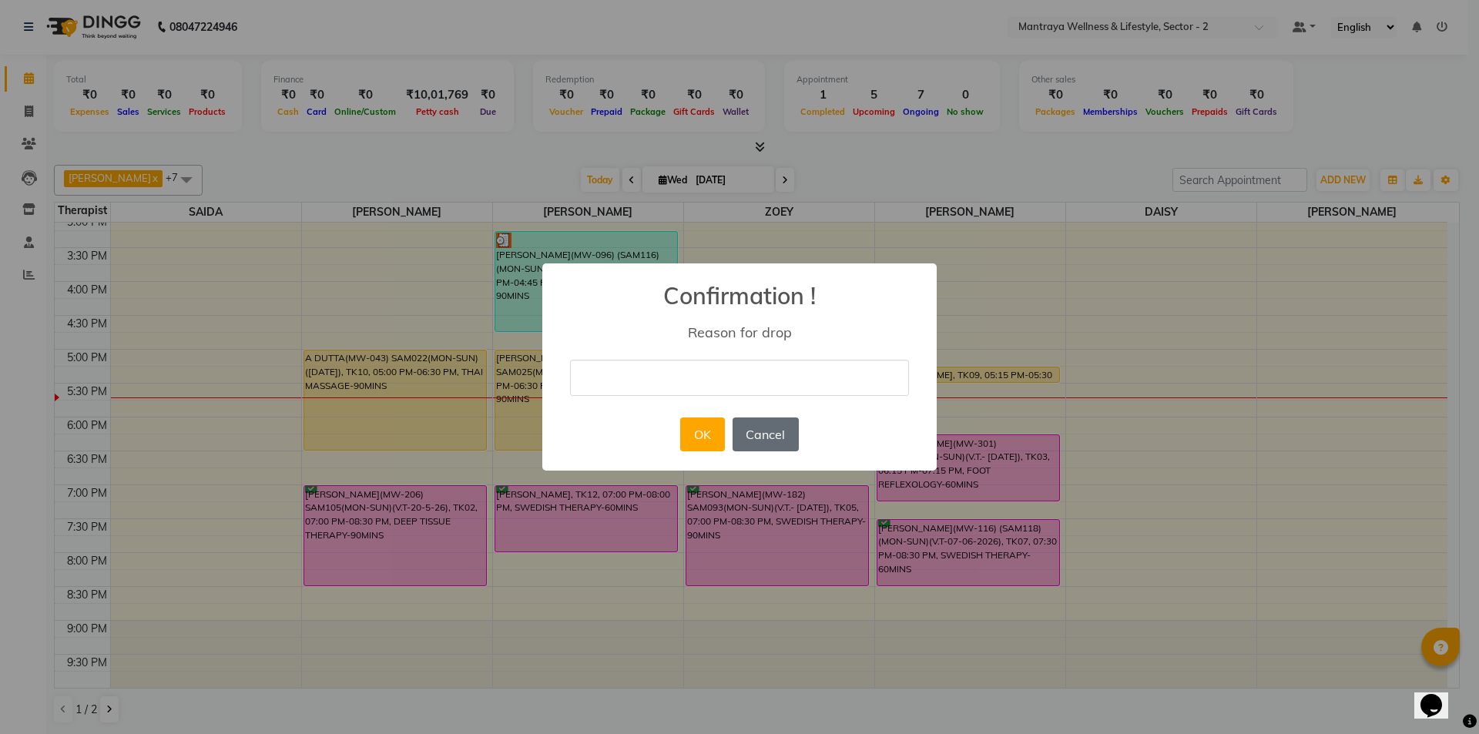
click at [766, 432] on button "Cancel" at bounding box center [766, 435] width 66 height 34
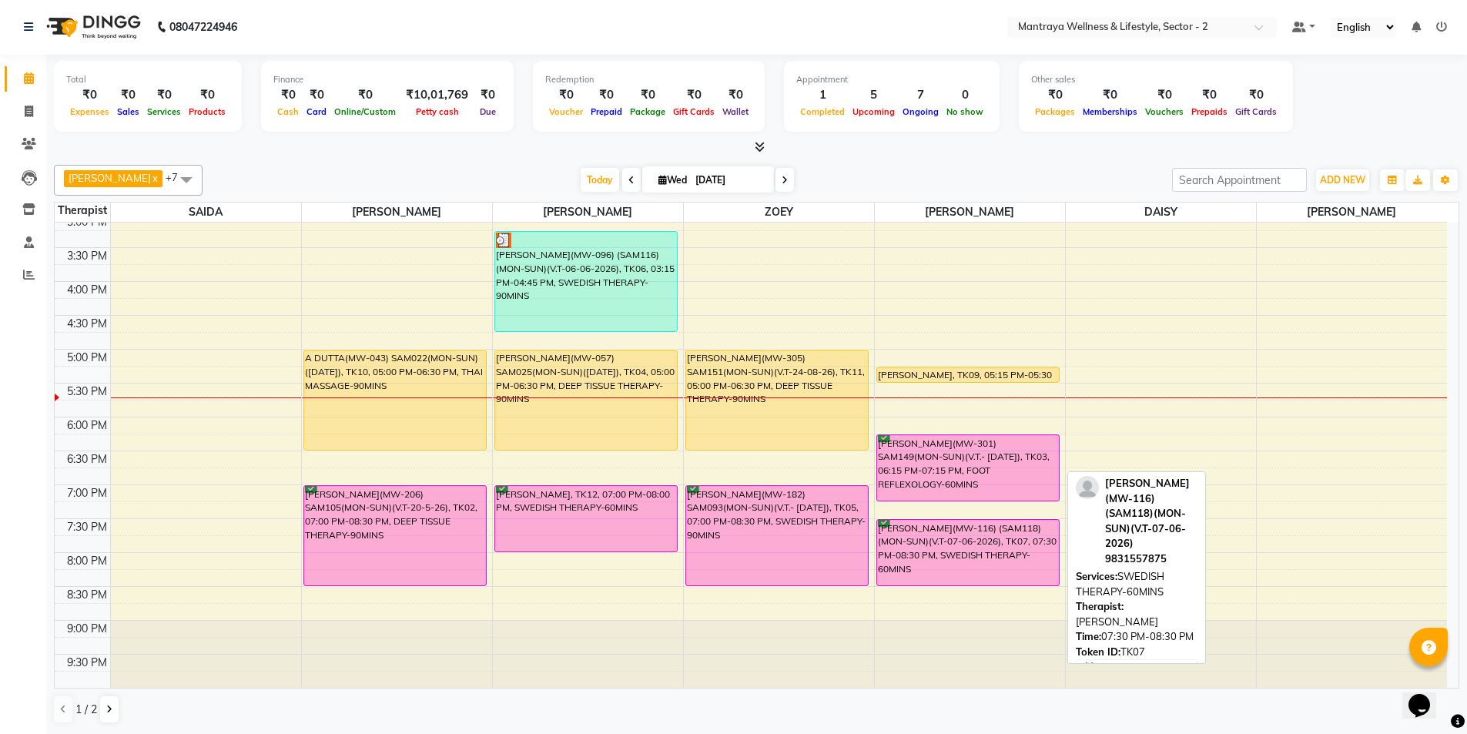
click at [1000, 550] on div "[PERSON_NAME](MW-116) (SAM118)(MON-SUN)(V.T-07-06-2026), TK07, 07:30 PM-08:30 P…" at bounding box center [968, 552] width 183 height 65
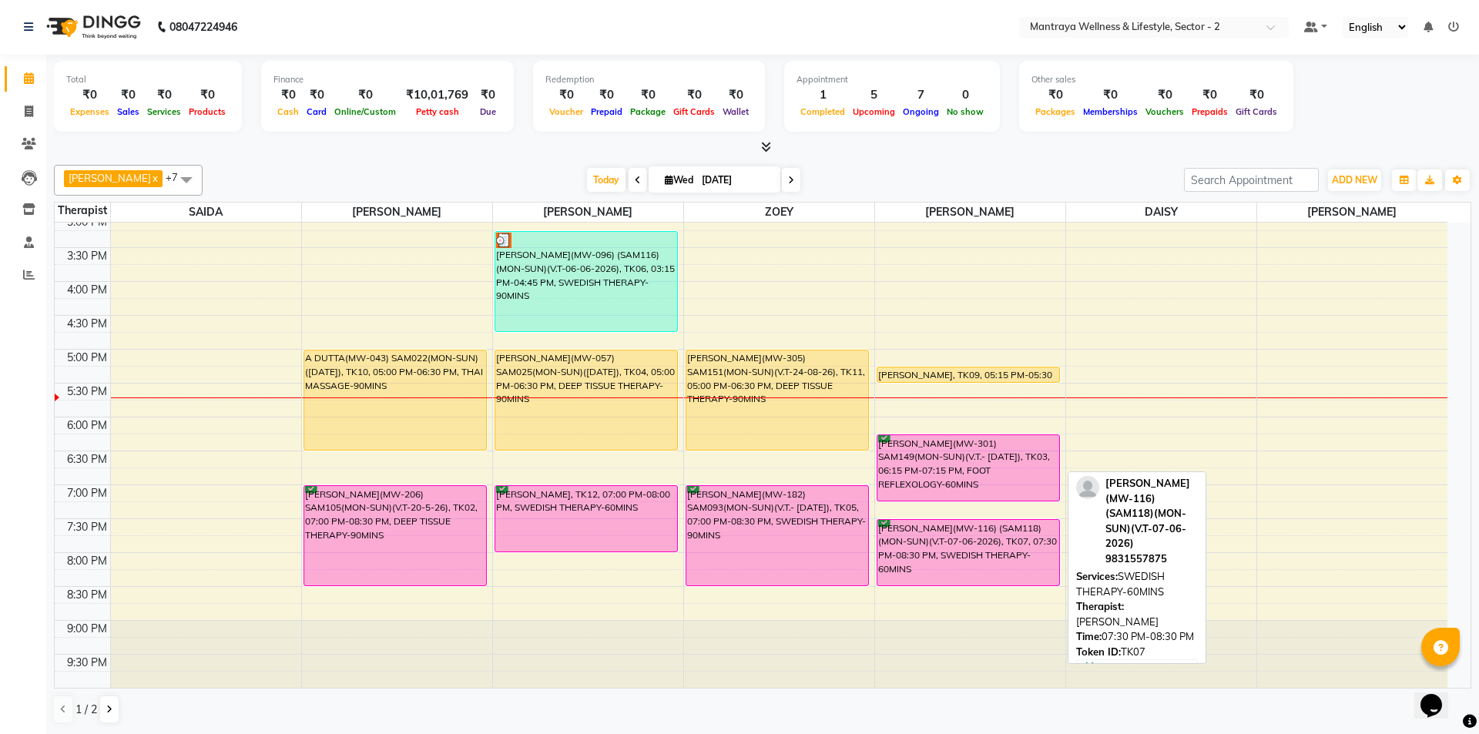
select select "6"
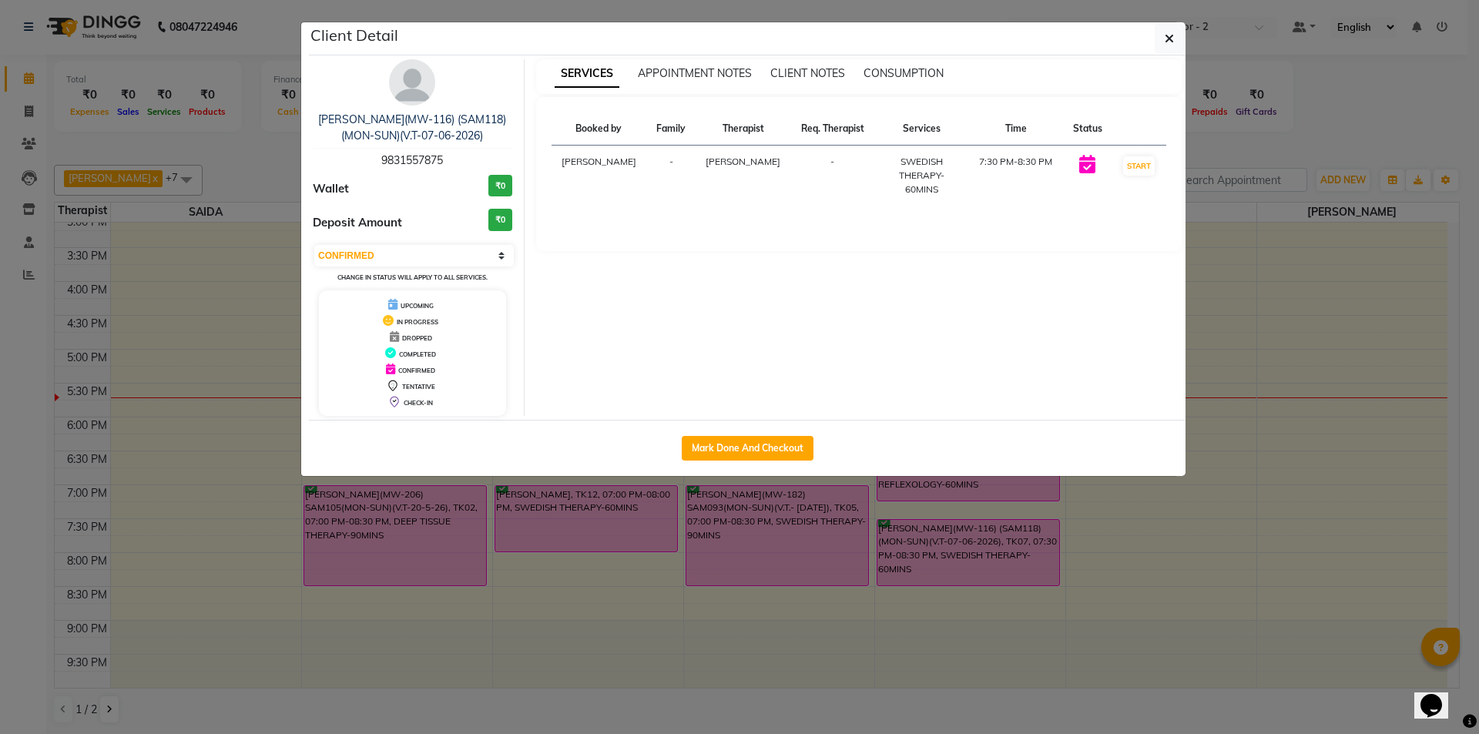
click at [1079, 160] on icon at bounding box center [1087, 164] width 16 height 18
click at [1084, 163] on icon at bounding box center [1087, 164] width 16 height 18
click at [1169, 35] on icon "button" at bounding box center [1169, 38] width 9 height 12
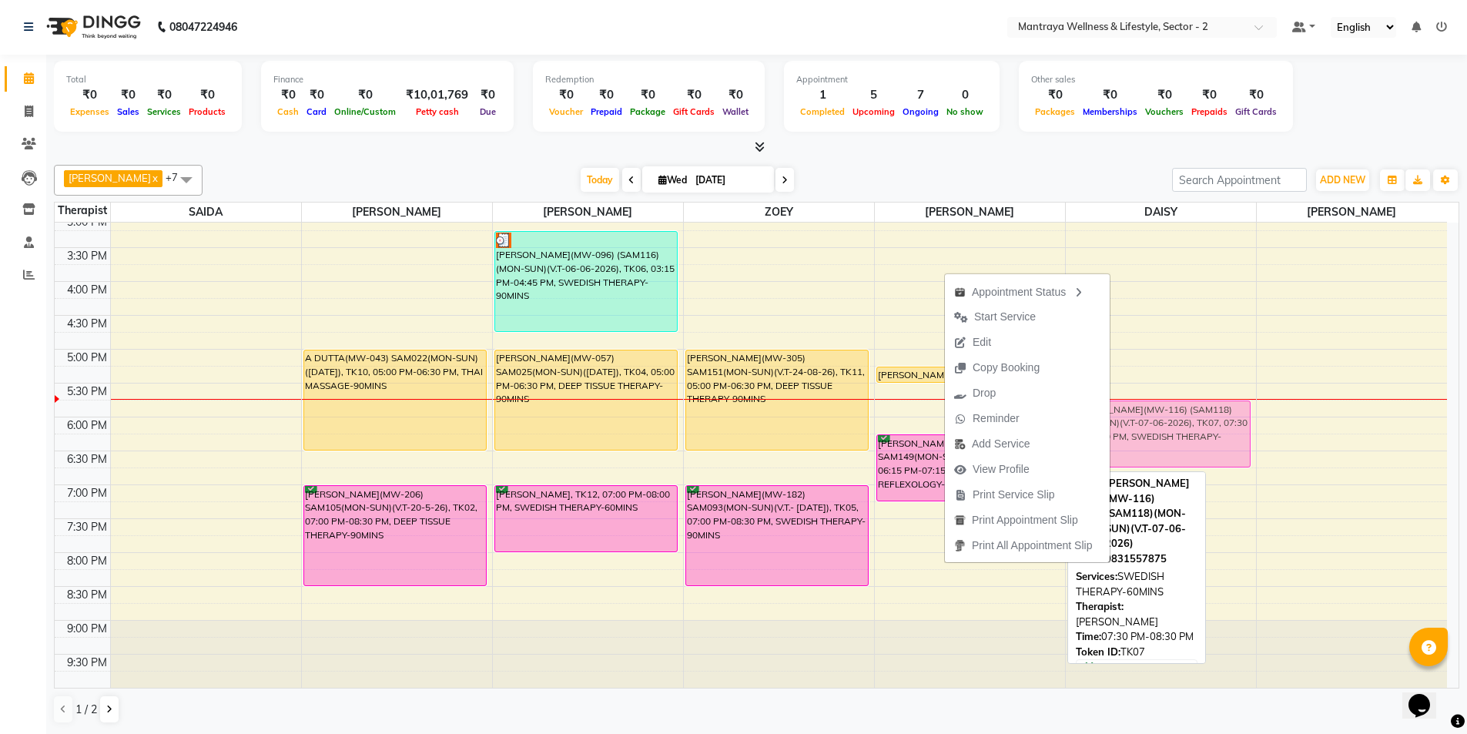
drag, startPoint x: 937, startPoint y: 570, endPoint x: 1206, endPoint y: 448, distance: 295.1
click at [1206, 448] on tr "A DUTTA(MW-043) SAM022(MON-SUN)([DATE]), TK10, 05:00 PM-06:30 PM, THAI MASSAGE-…" at bounding box center [751, 281] width 1393 height 813
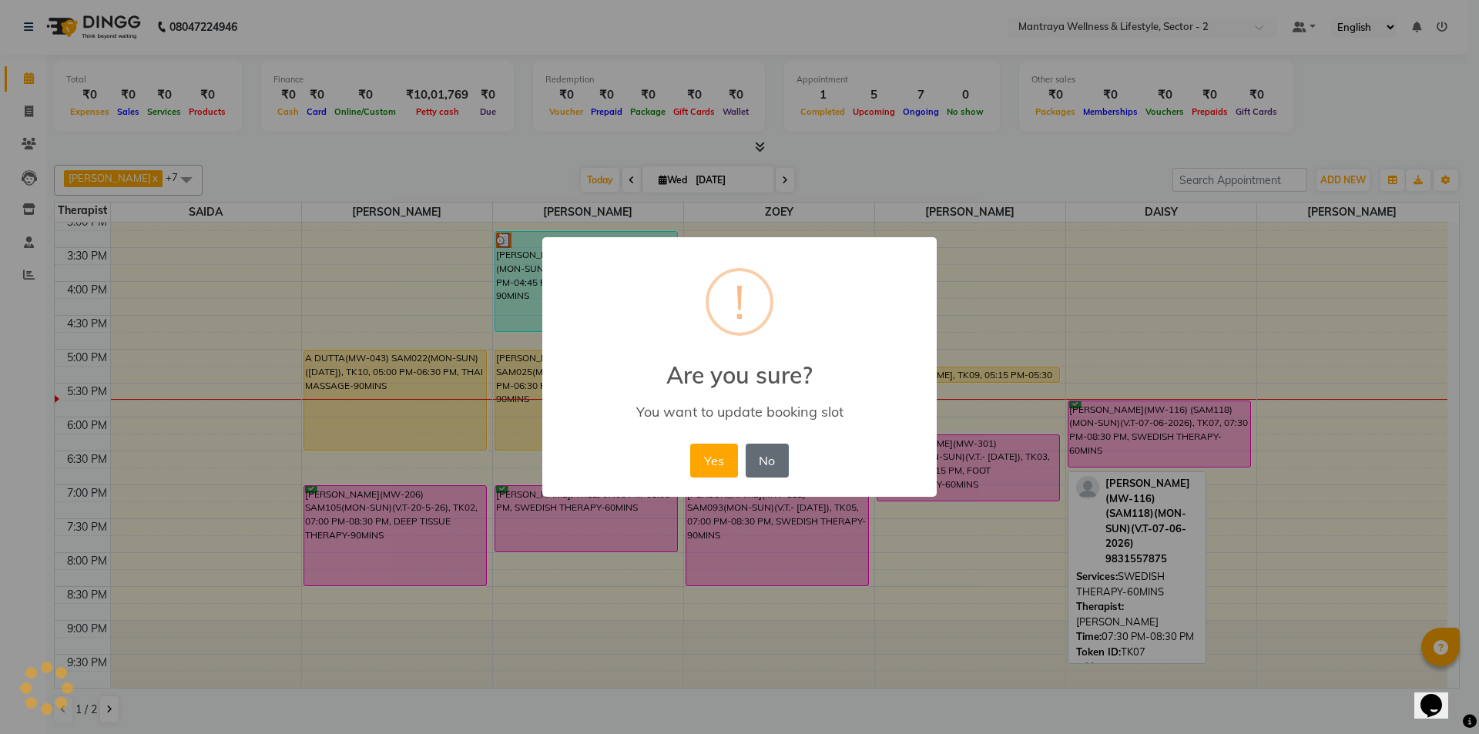
click at [774, 455] on button "No" at bounding box center [767, 461] width 43 height 34
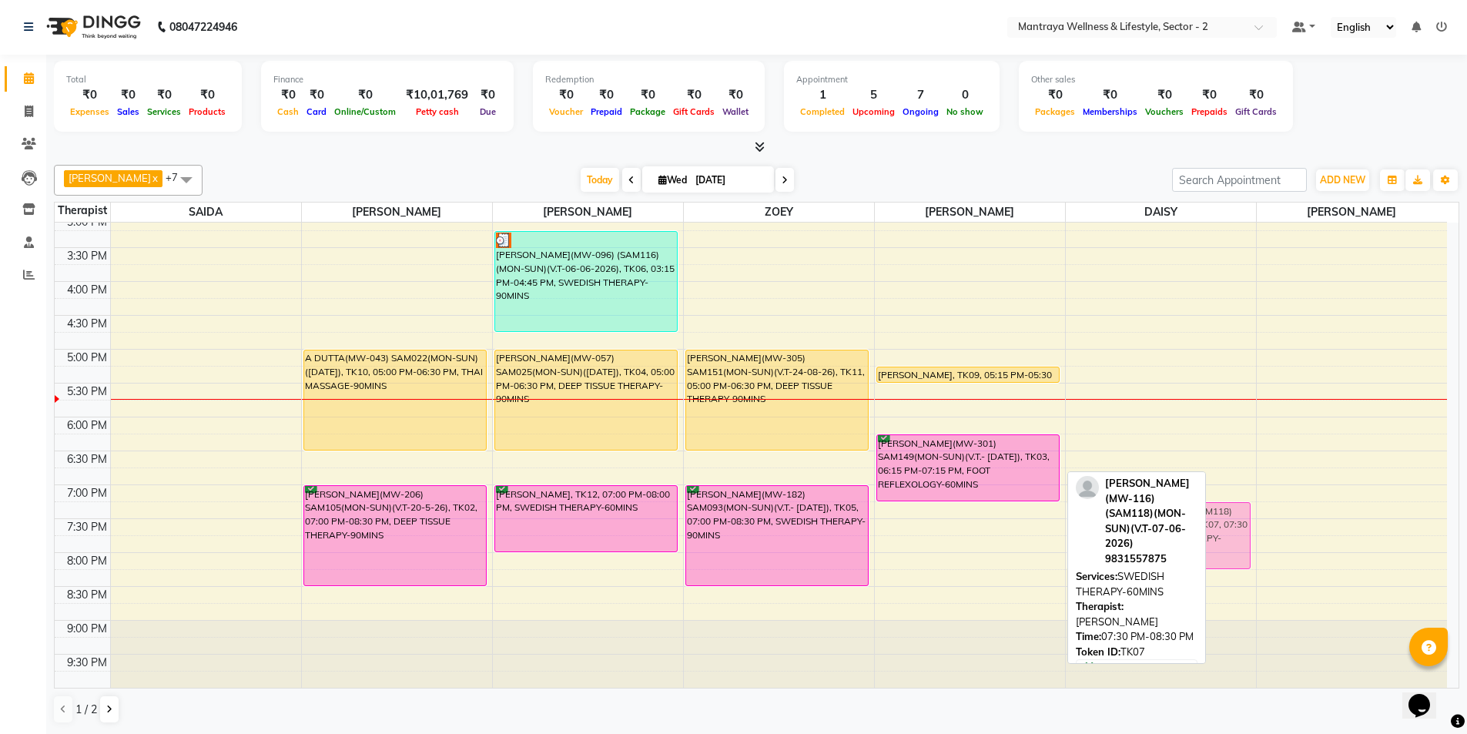
drag, startPoint x: 1014, startPoint y: 570, endPoint x: 1177, endPoint y: 556, distance: 163.9
click at [1177, 556] on div "[PERSON_NAME] x [PERSON_NAME] x [PERSON_NAME] x [PERSON_NAME] MANAGER x ZOEY x …" at bounding box center [757, 445] width 1406 height 572
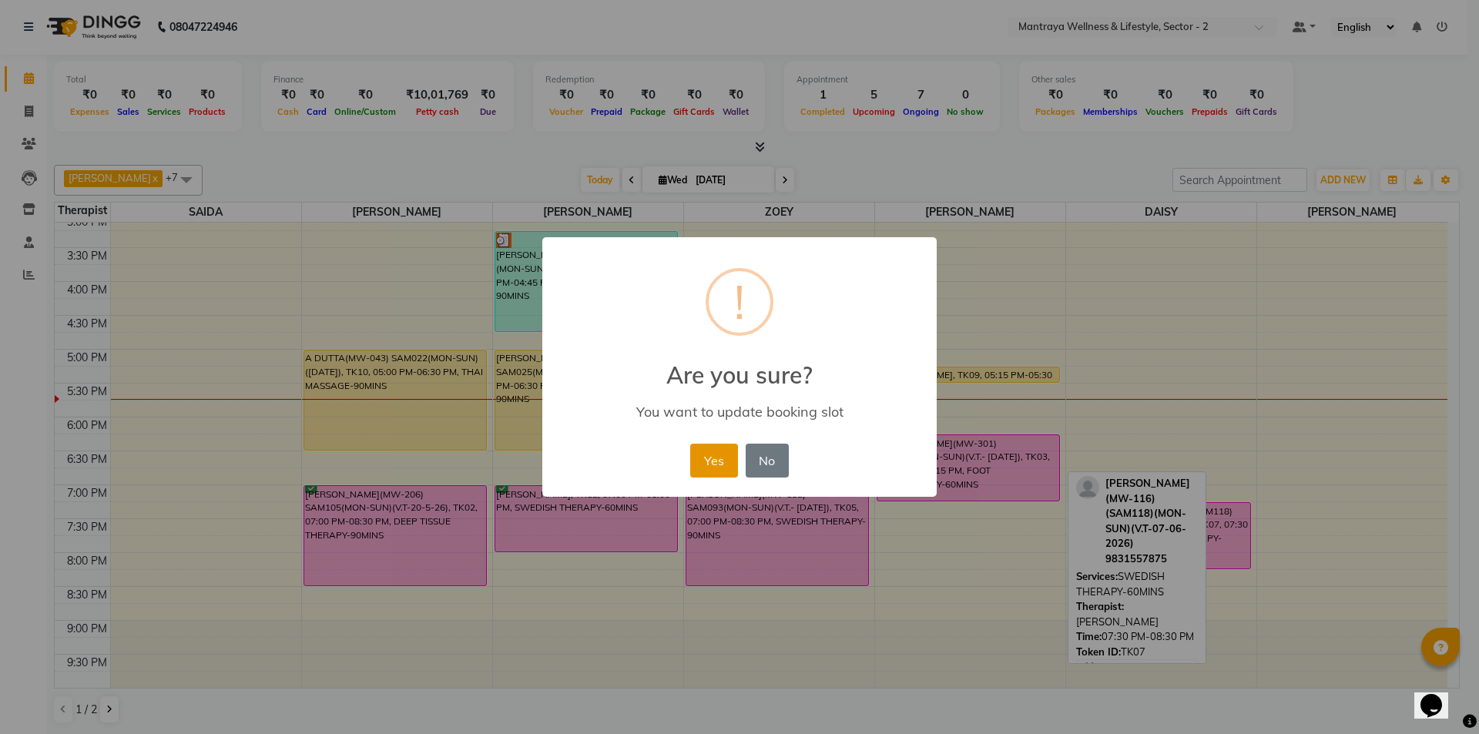
click at [709, 463] on button "Yes" at bounding box center [713, 461] width 47 height 34
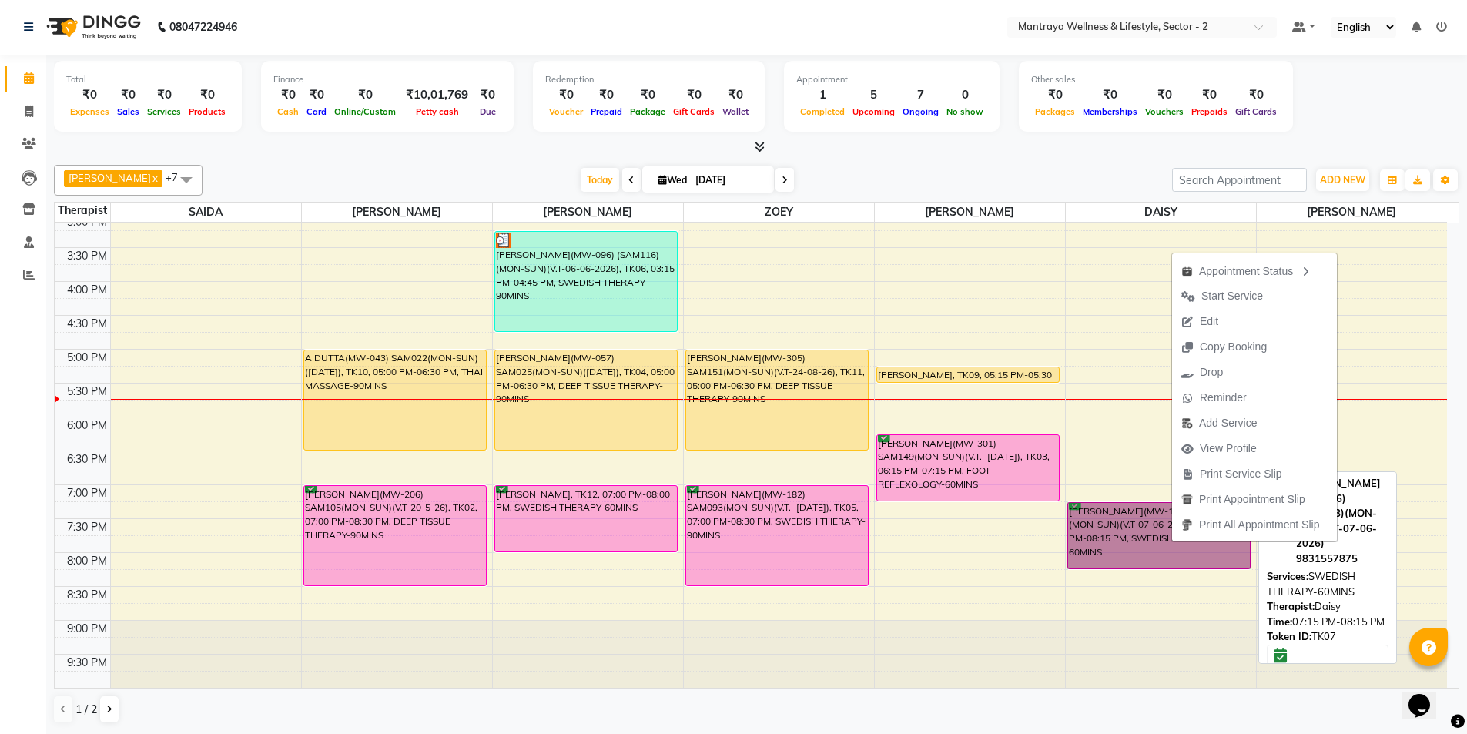
click at [1120, 559] on link "[PERSON_NAME](MW-116) (SAM118)(MON-SUN)(V.T-07-06-2026), TK07, 07:15 PM-08:15 P…" at bounding box center [1160, 535] width 184 height 67
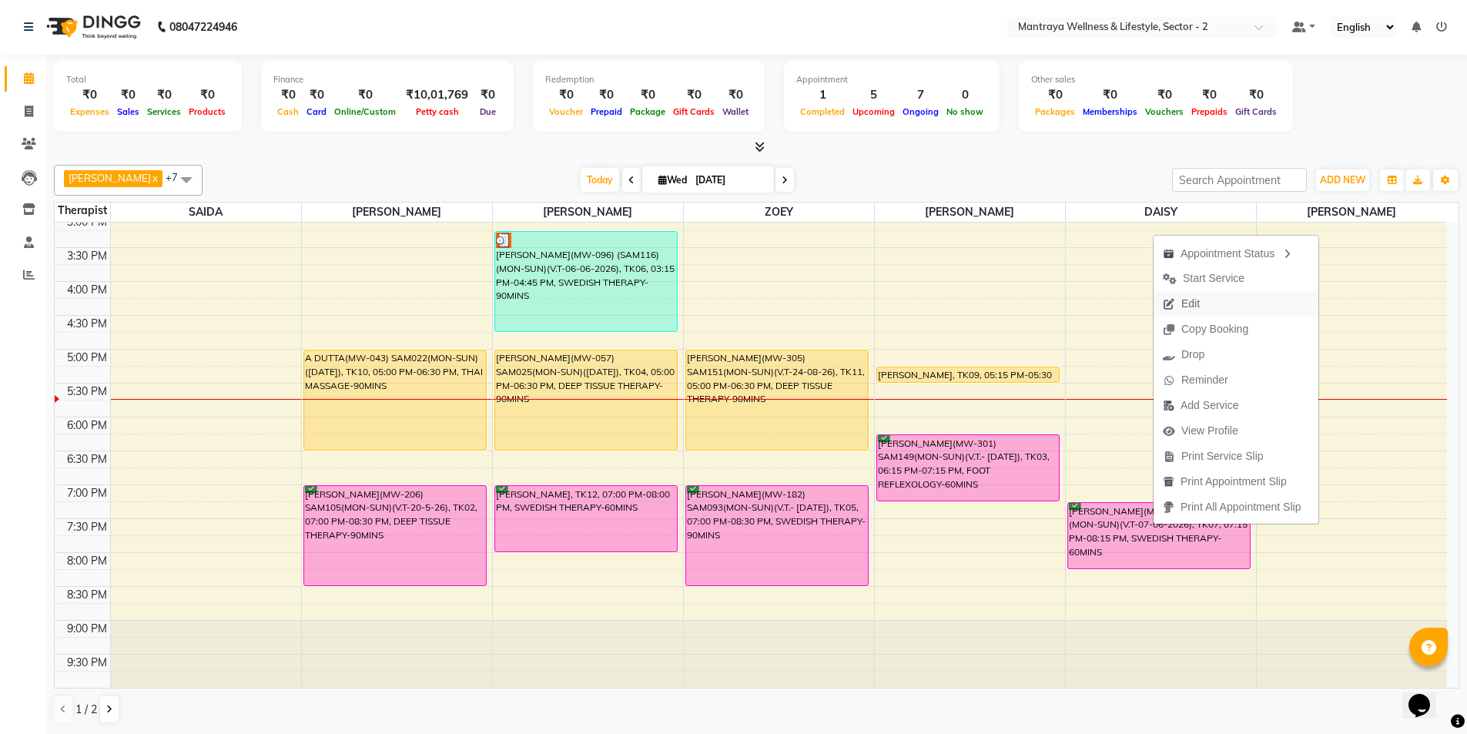
click at [1212, 298] on button "Edit" at bounding box center [1236, 303] width 165 height 25
select select "tentative"
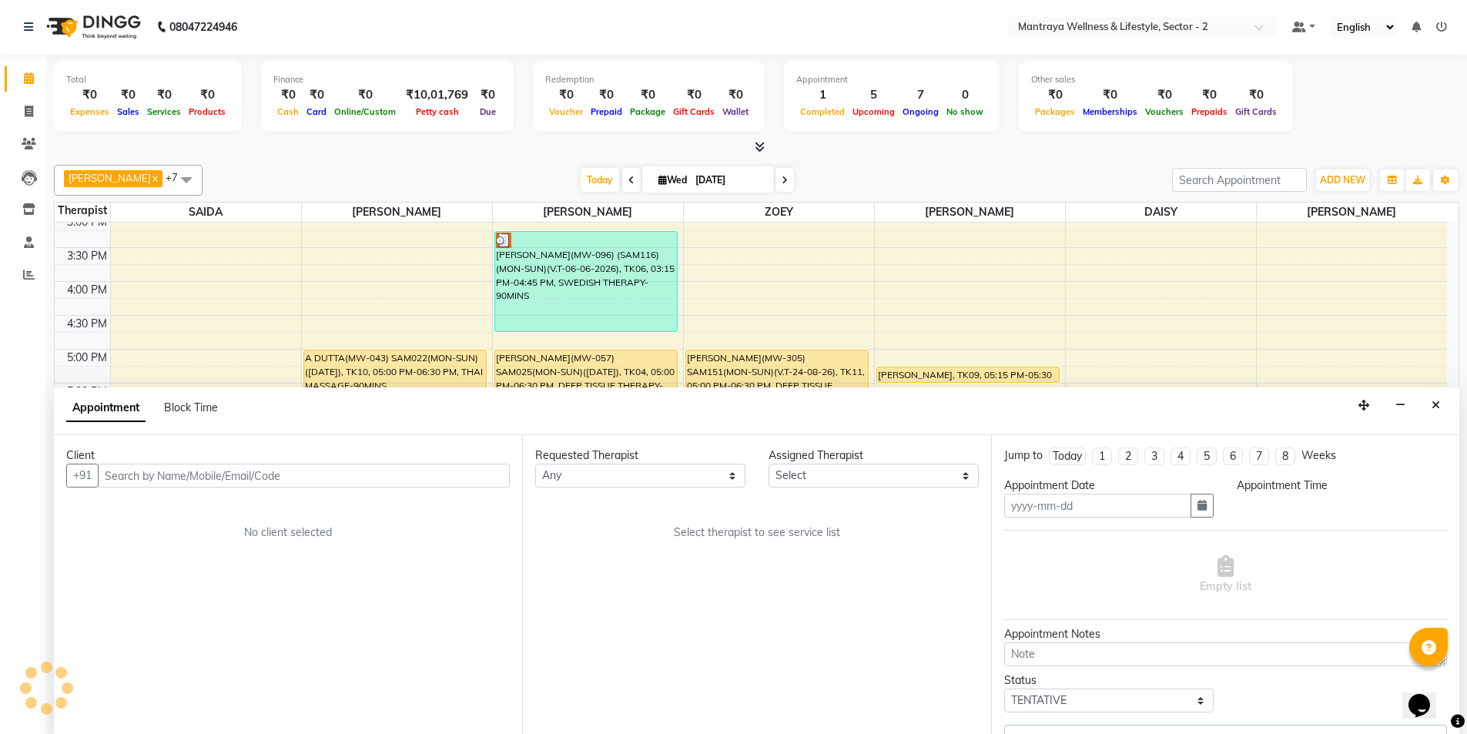
type input "[DATE]"
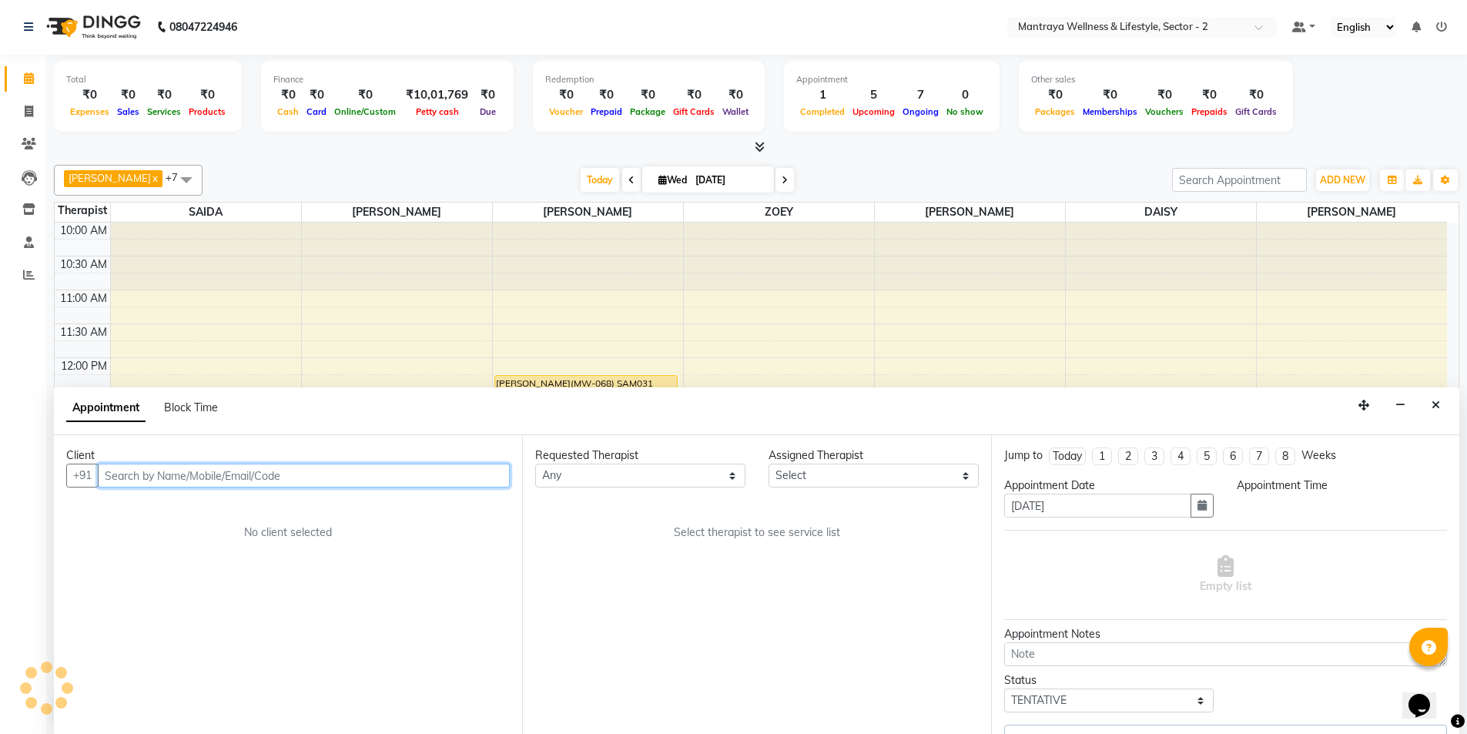
select select "84332"
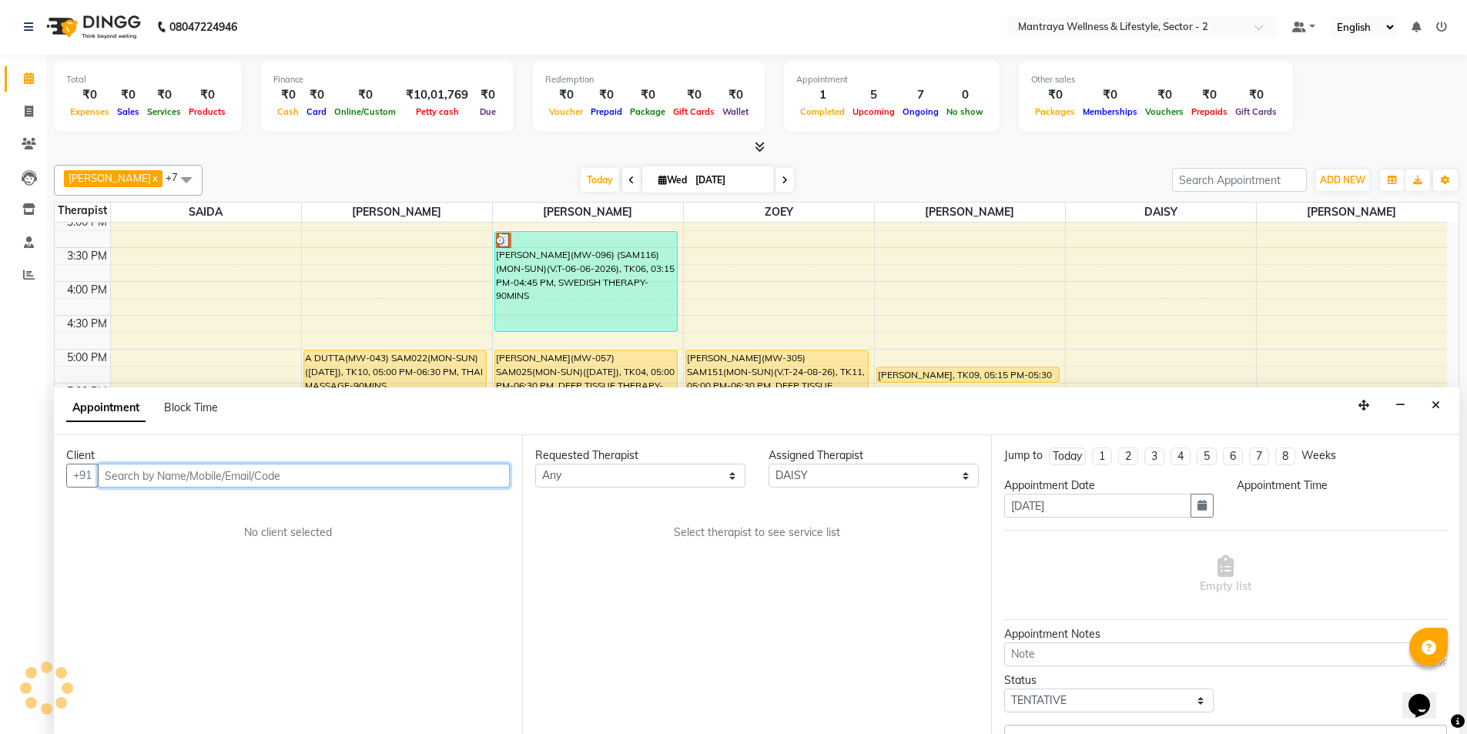
select select "confirm booking"
select select "1155"
select select "3836"
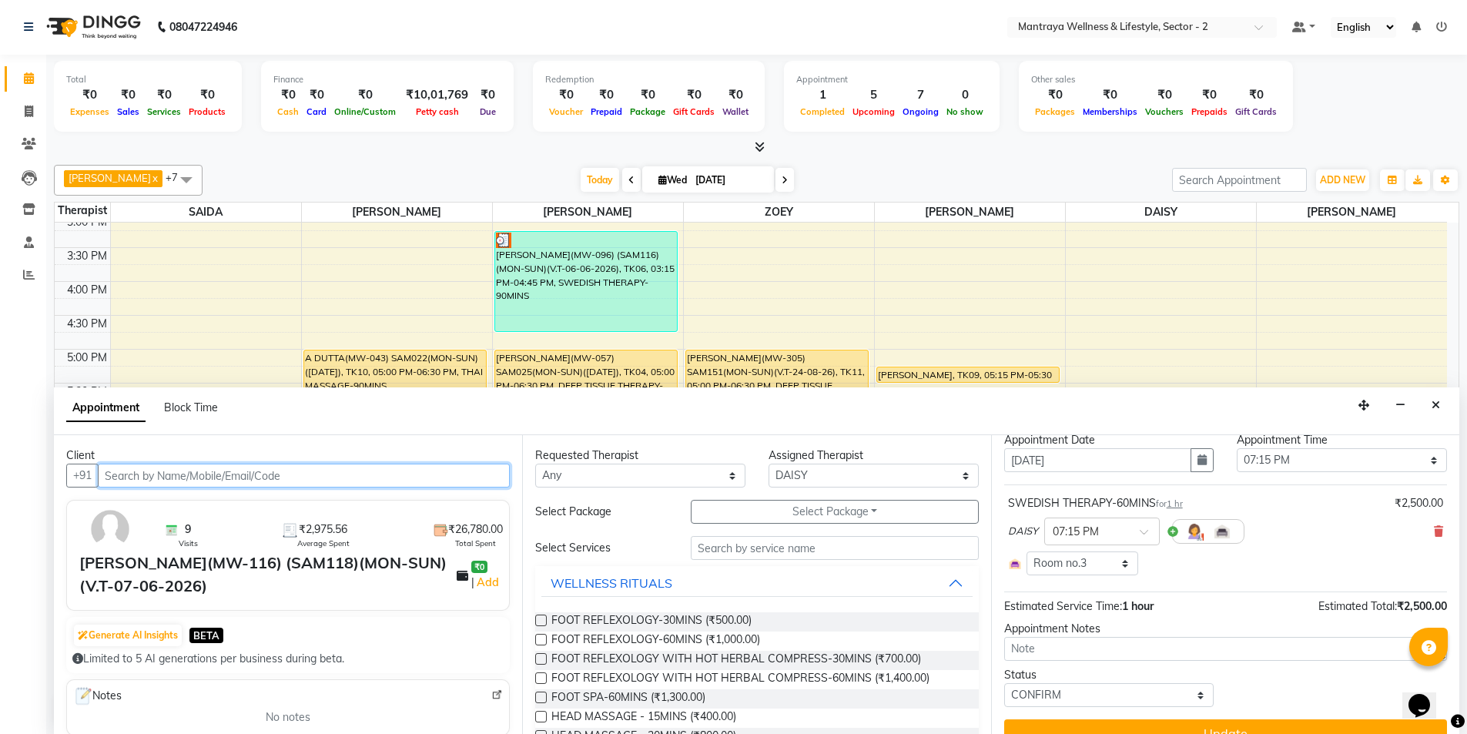
scroll to position [71, 0]
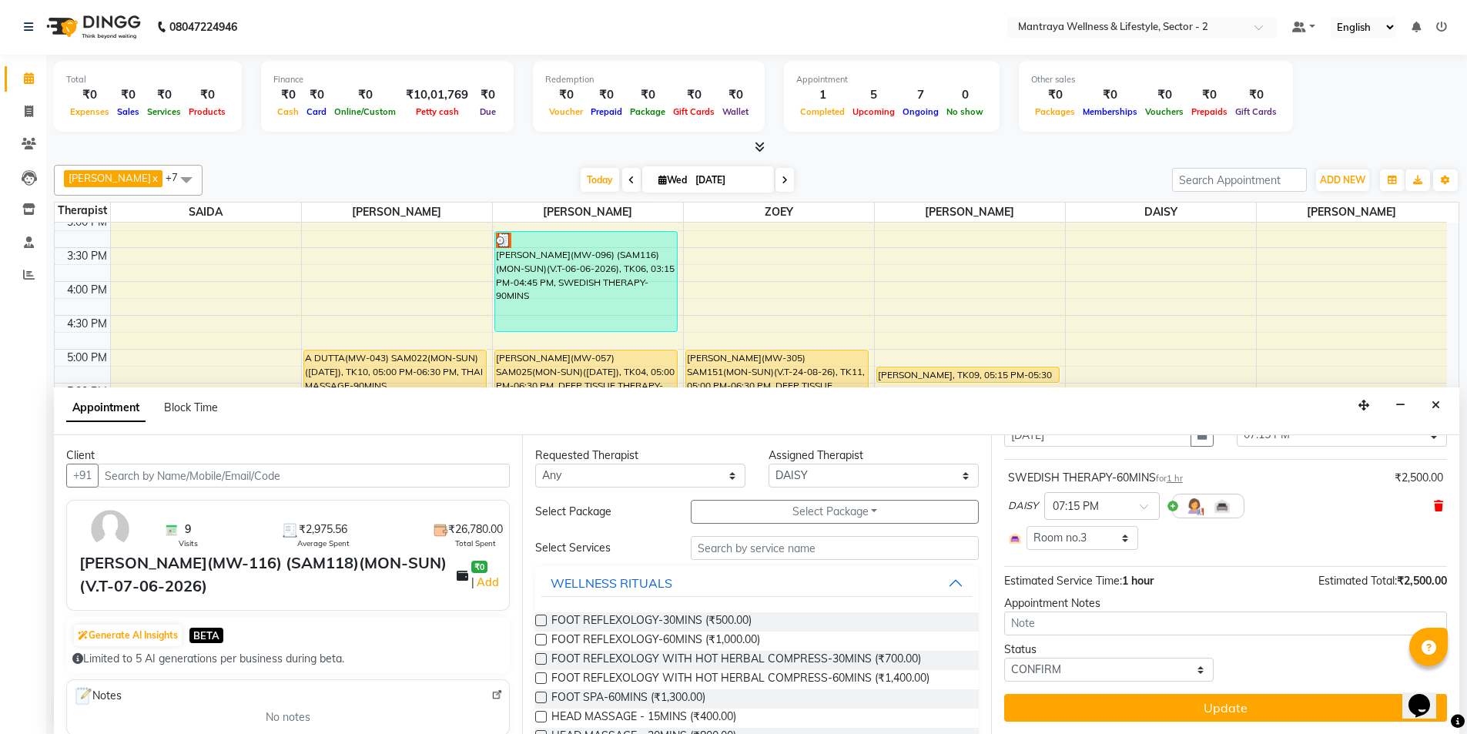
click at [1434, 502] on icon at bounding box center [1438, 506] width 9 height 11
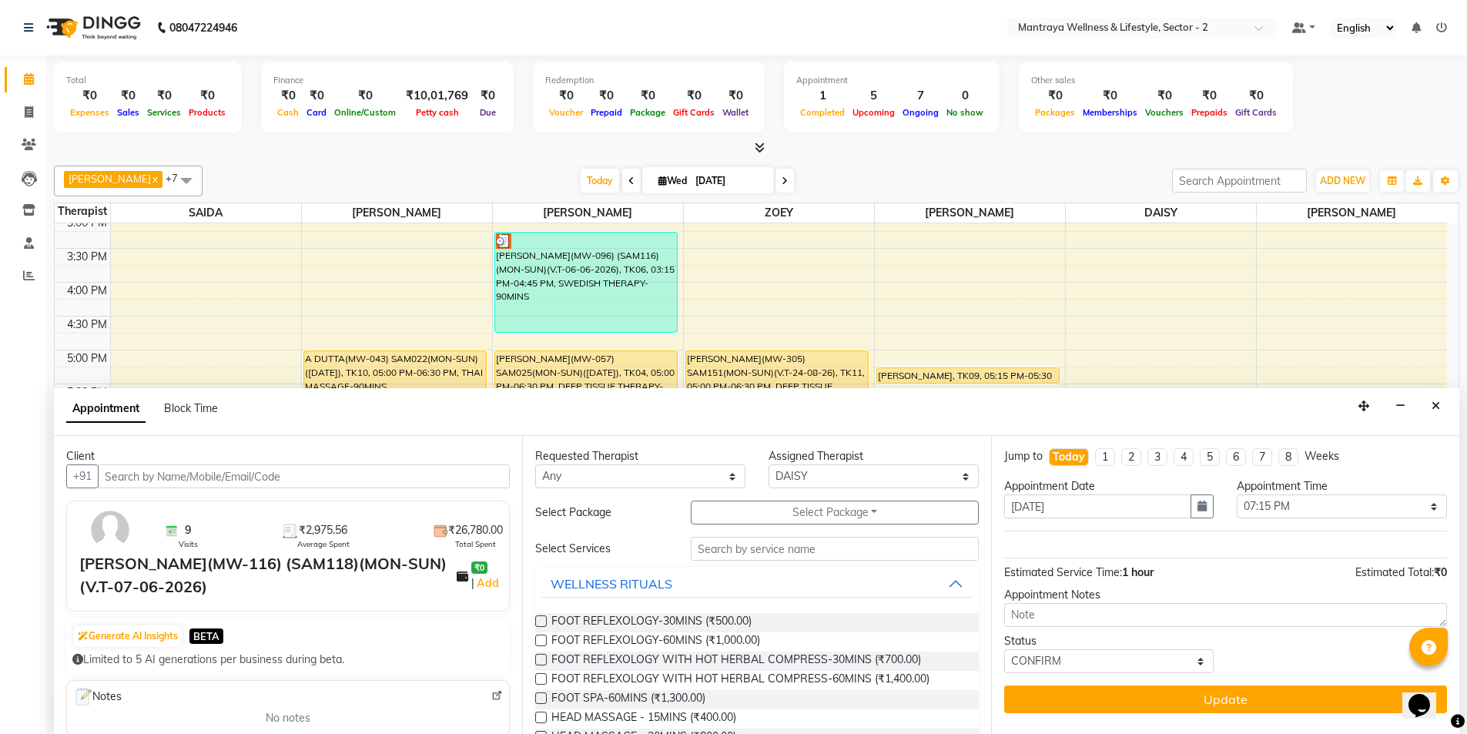
scroll to position [1, 0]
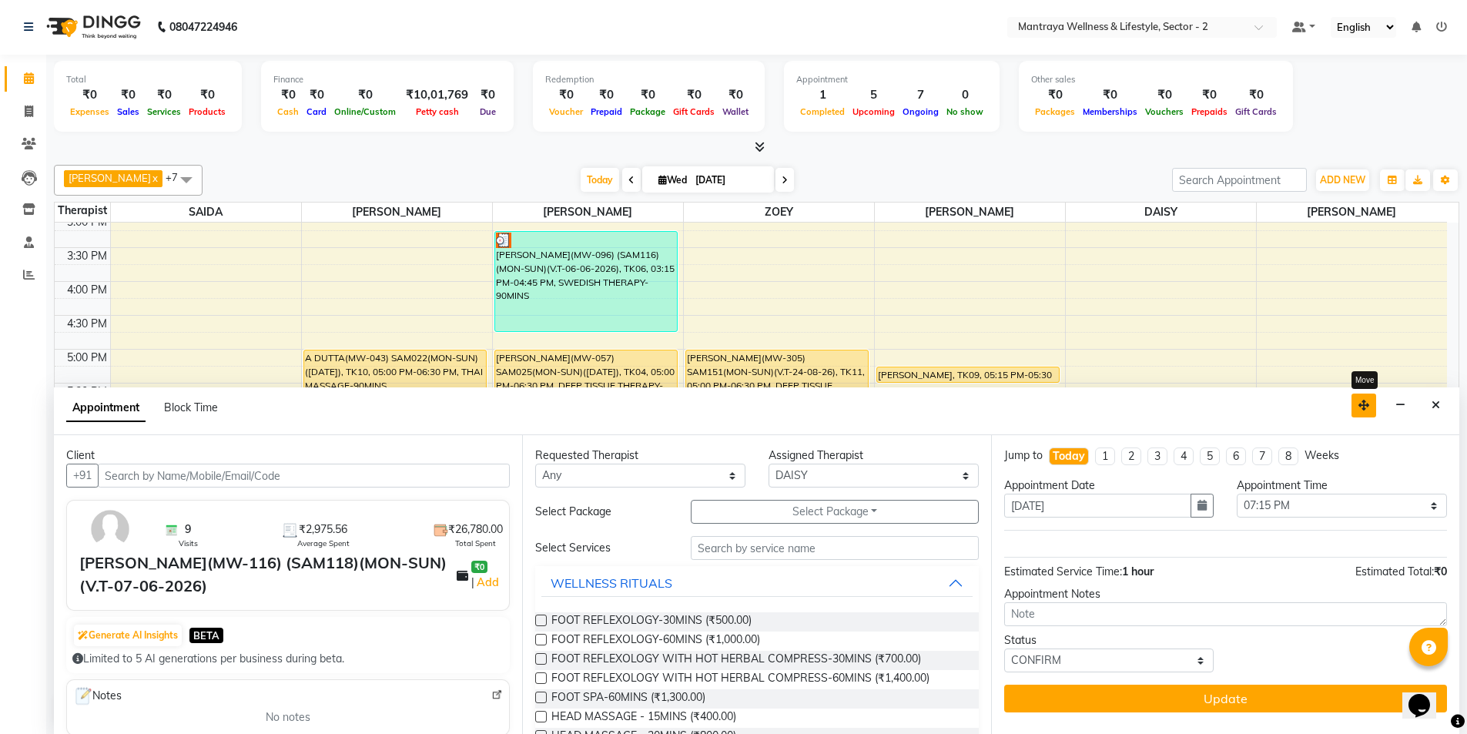
click at [1368, 411] on button "button" at bounding box center [1364, 406] width 25 height 24
click at [782, 181] on icon at bounding box center [785, 180] width 6 height 9
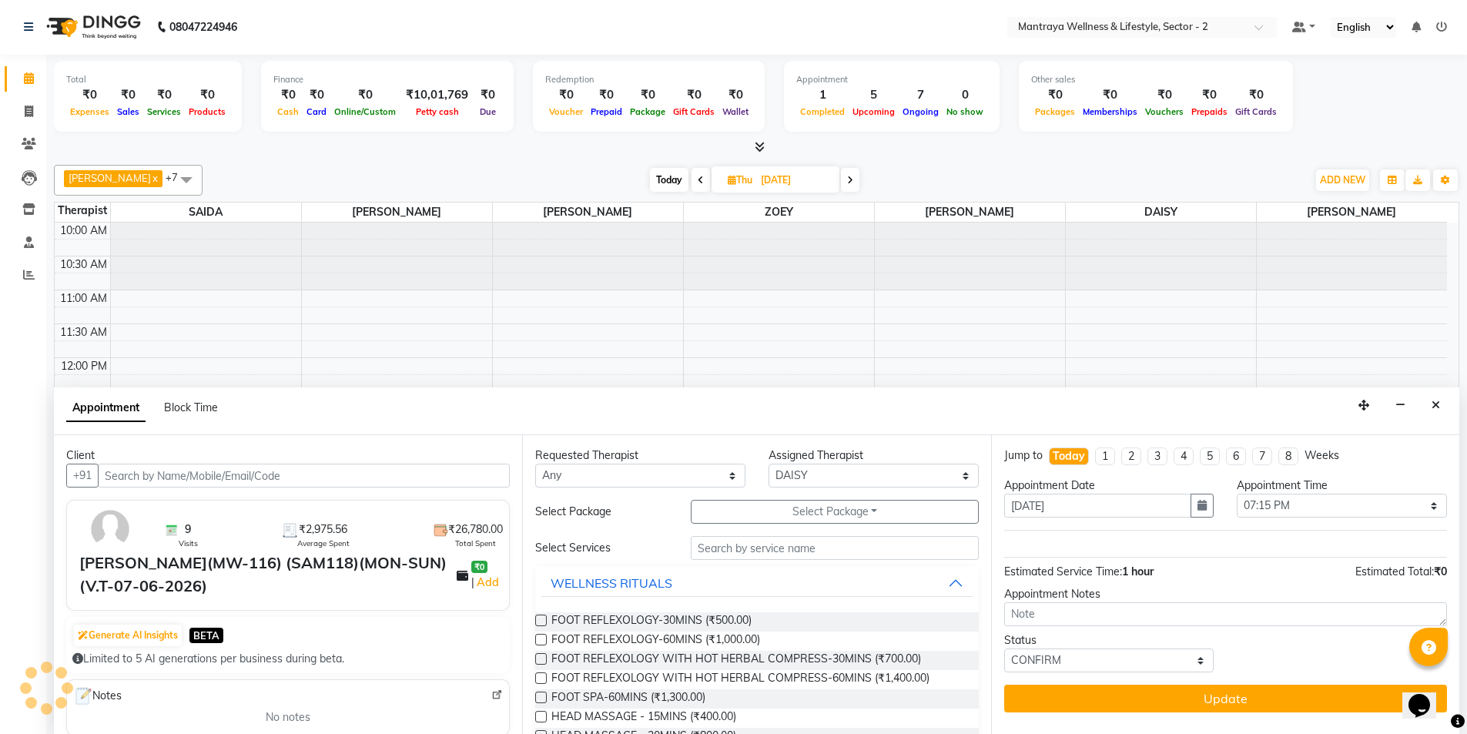
scroll to position [347, 0]
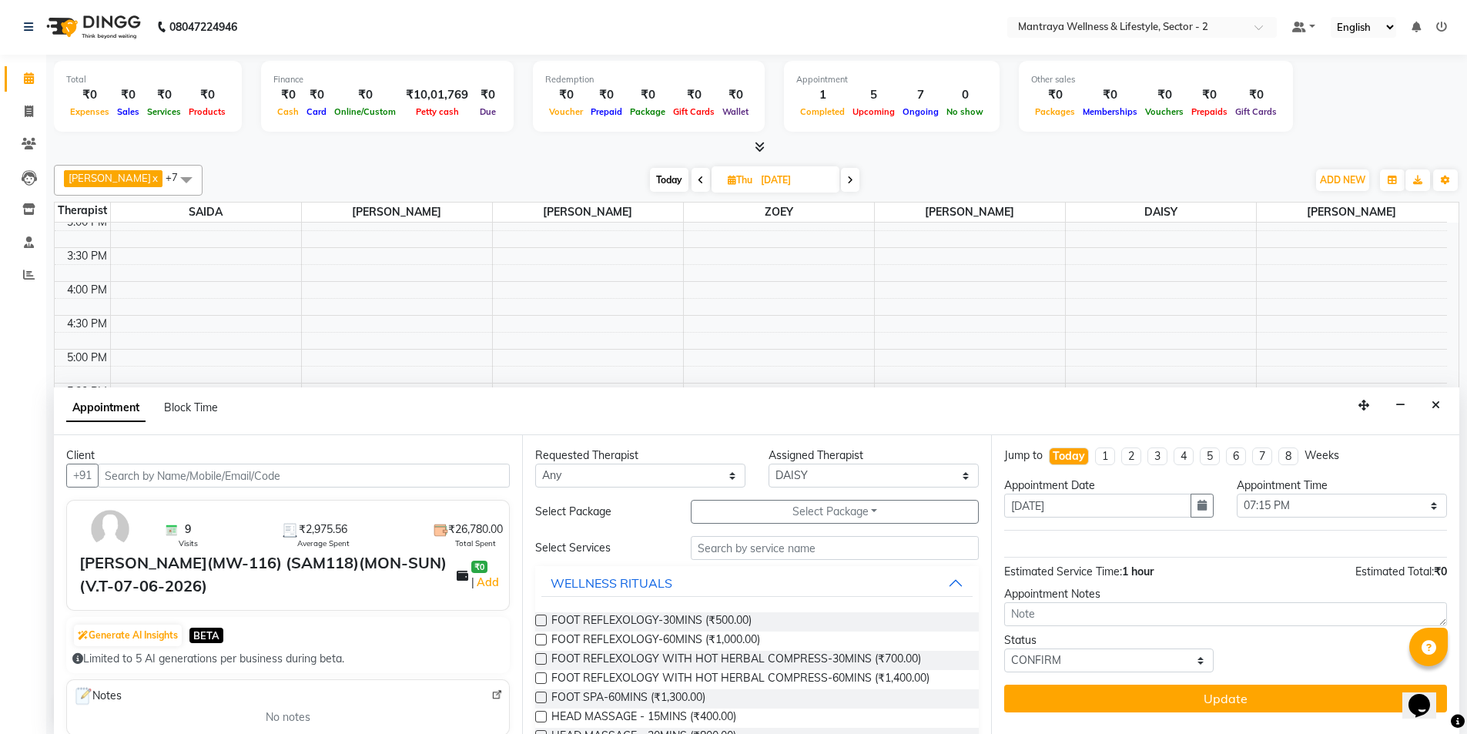
click at [1442, 397] on button "Close" at bounding box center [1436, 406] width 22 height 24
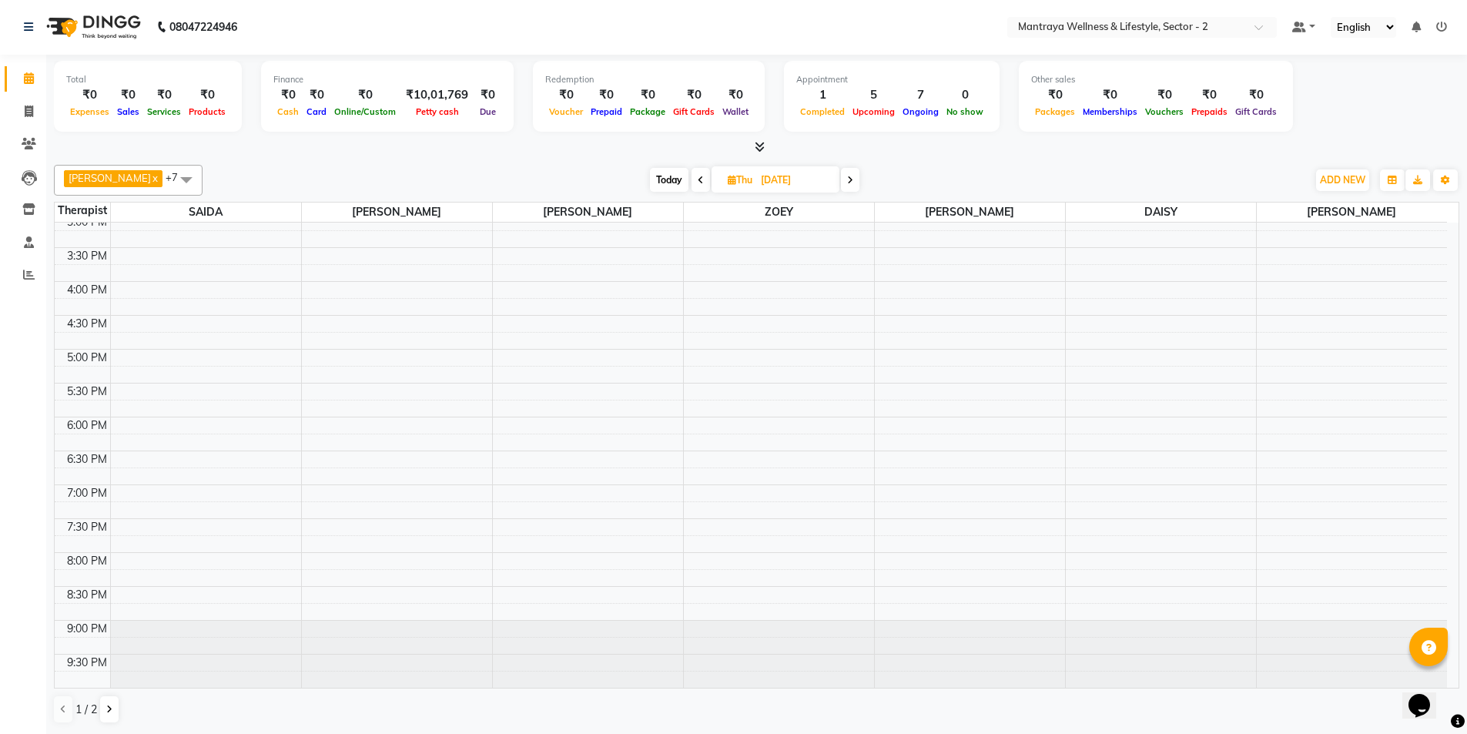
click at [692, 179] on span at bounding box center [701, 180] width 18 height 24
type input "[DATE]"
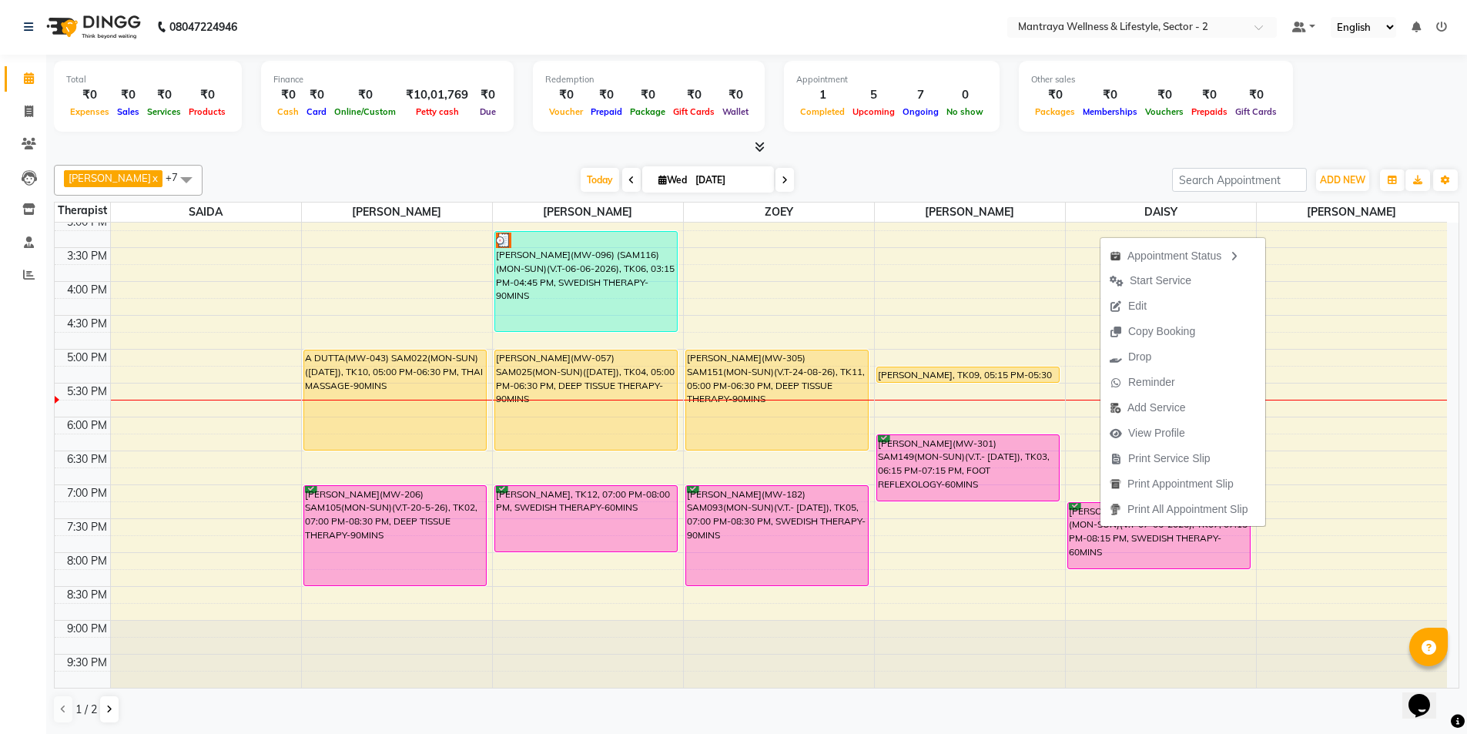
click at [1153, 307] on span "Edit" at bounding box center [1128, 305] width 55 height 25
select select "tentative"
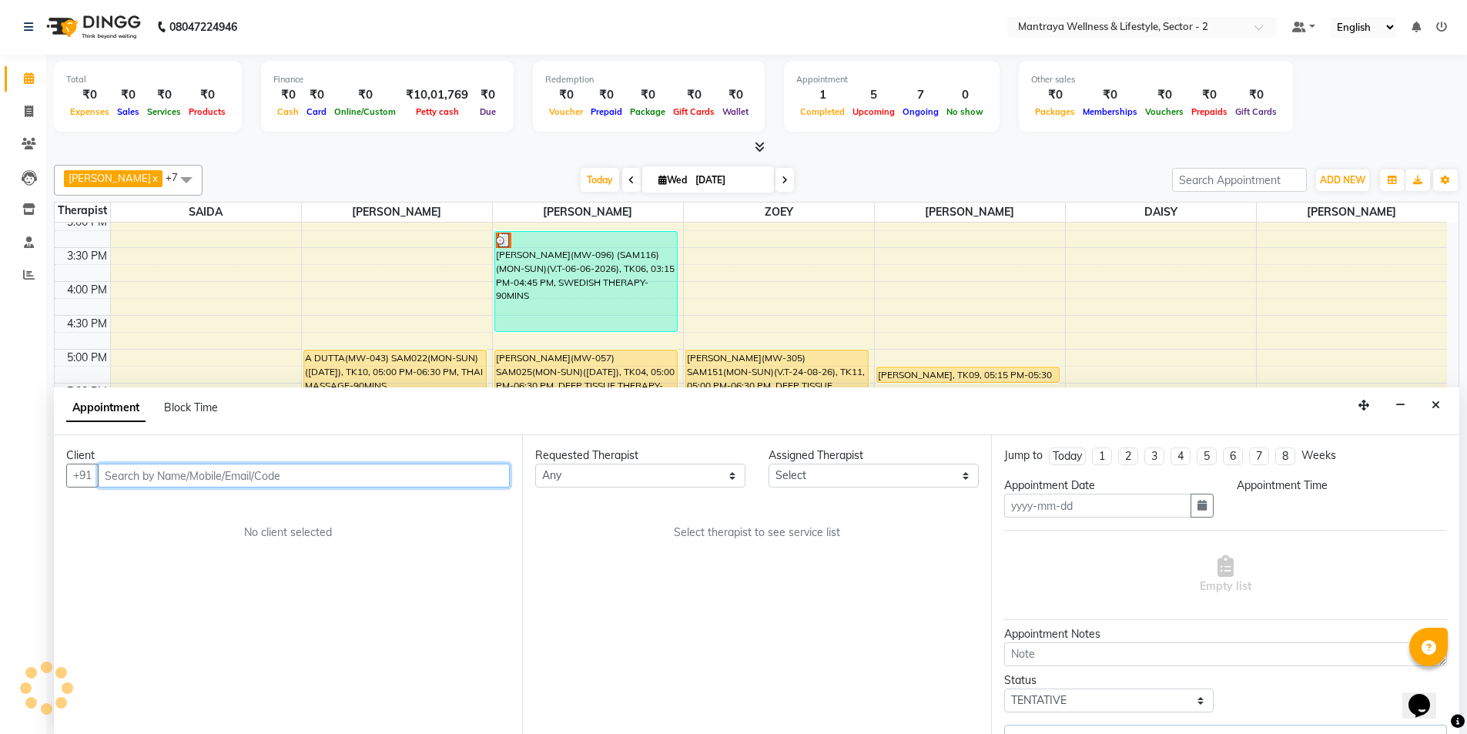
type input "[DATE]"
select select "confirm booking"
select select "1155"
select select "84332"
select select "3836"
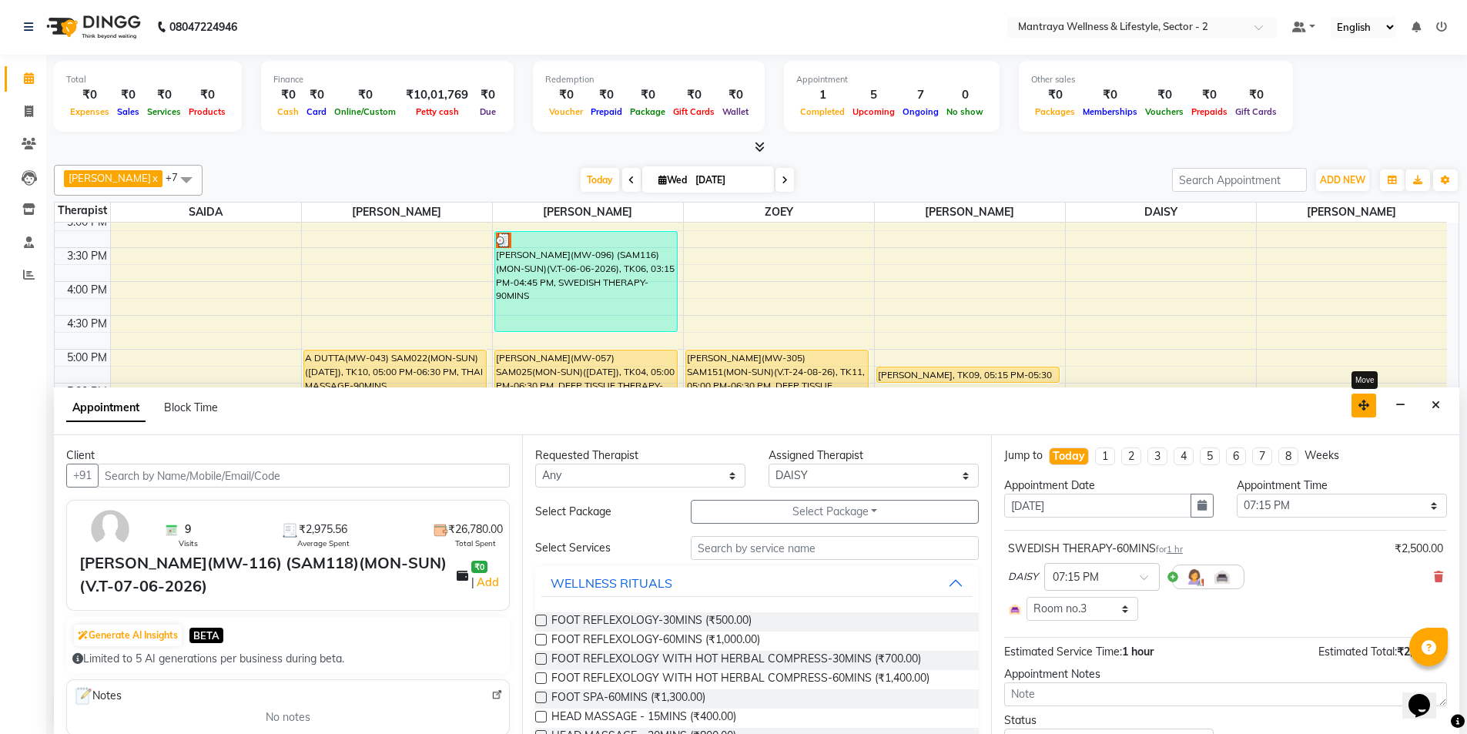
click at [1364, 402] on icon "button" at bounding box center [1364, 405] width 11 height 11
click at [782, 182] on icon at bounding box center [785, 180] width 6 height 9
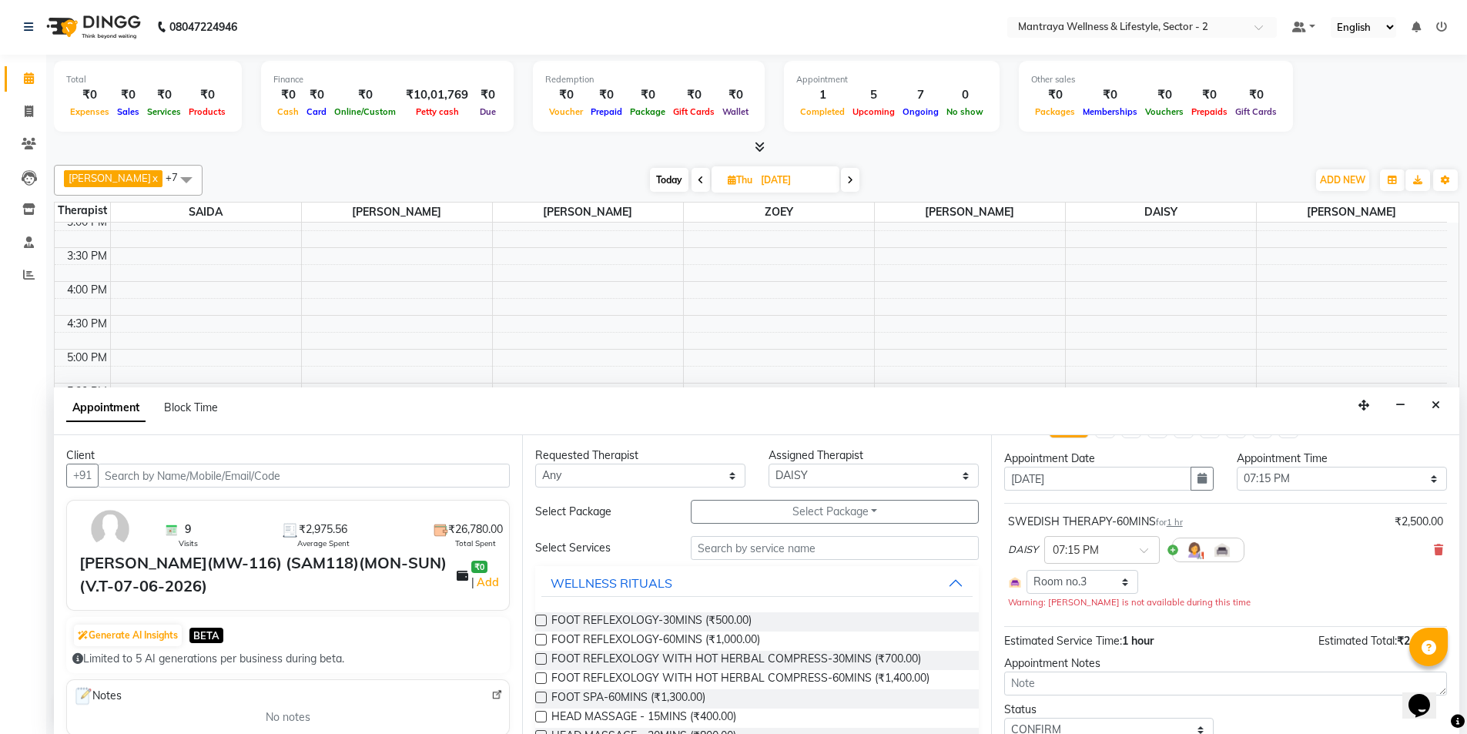
scroll to position [0, 0]
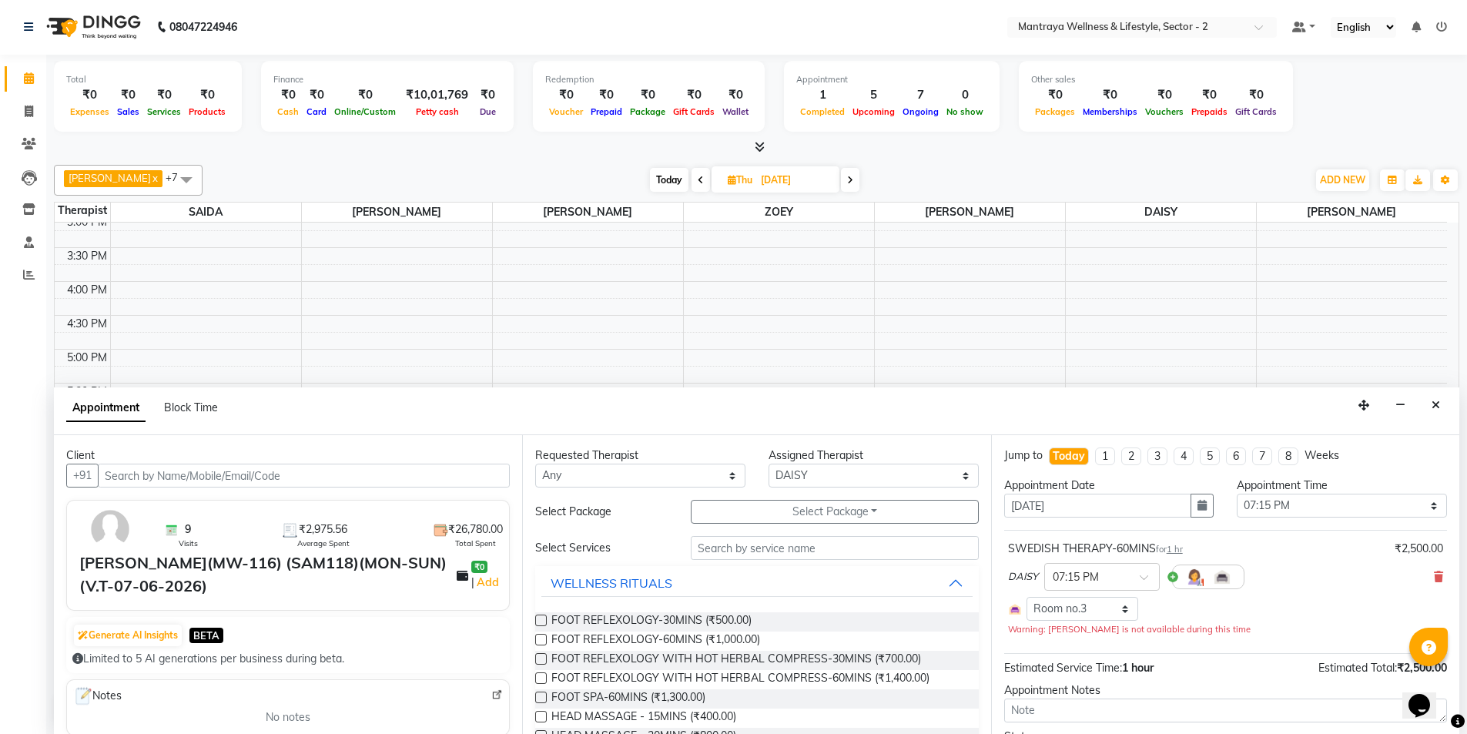
click at [1102, 453] on li "1" at bounding box center [1105, 457] width 20 height 18
type input "[DATE]"
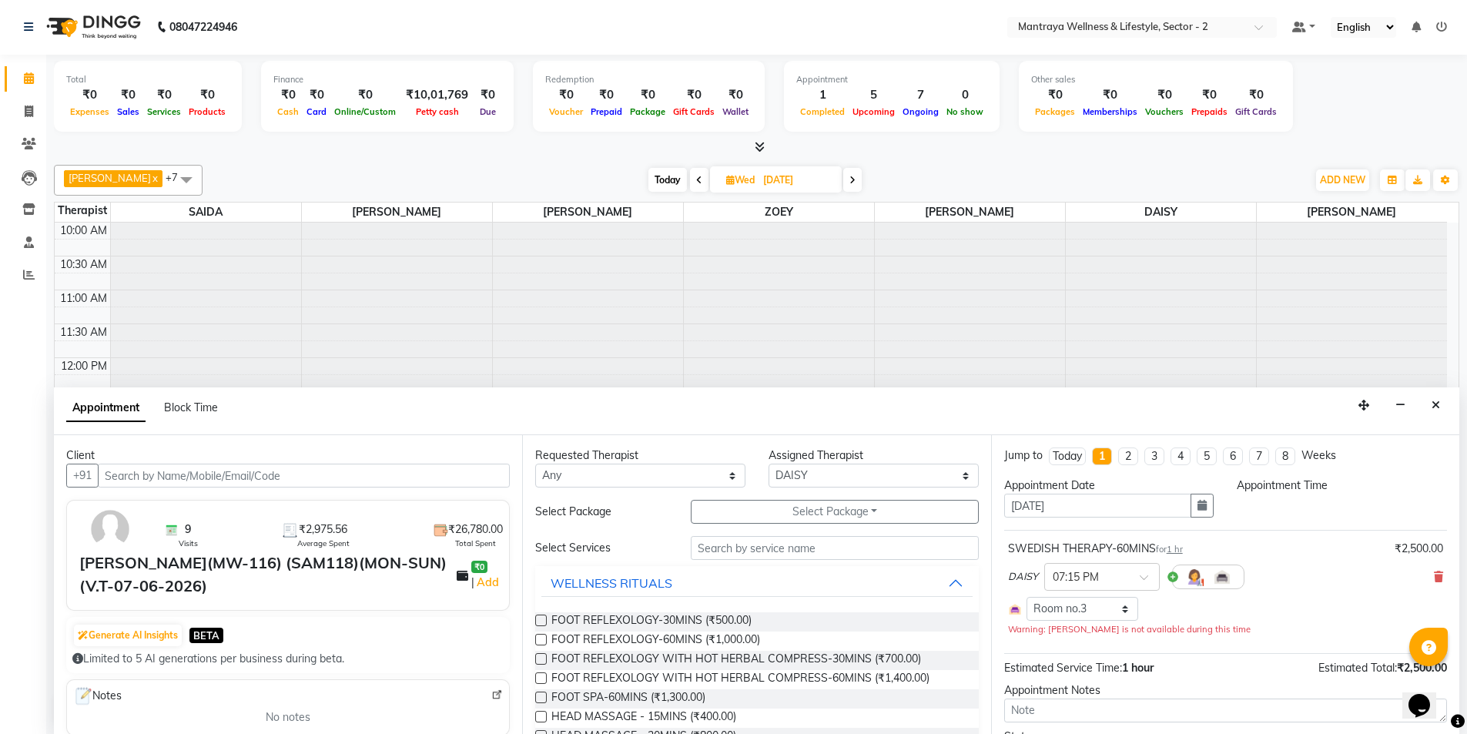
scroll to position [347, 0]
select select "1155"
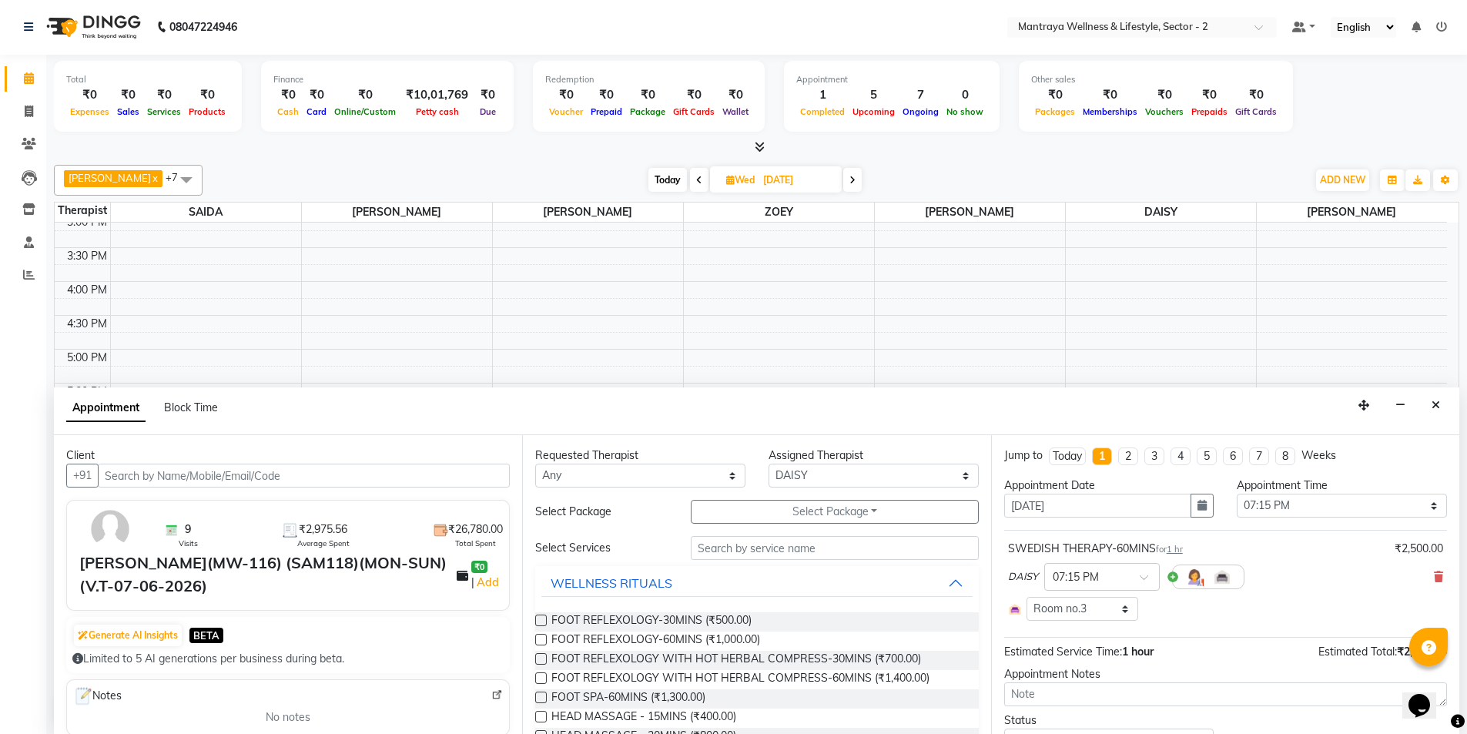
click at [1074, 454] on div "Today" at bounding box center [1067, 456] width 29 height 16
type input "[DATE]"
select select "1155"
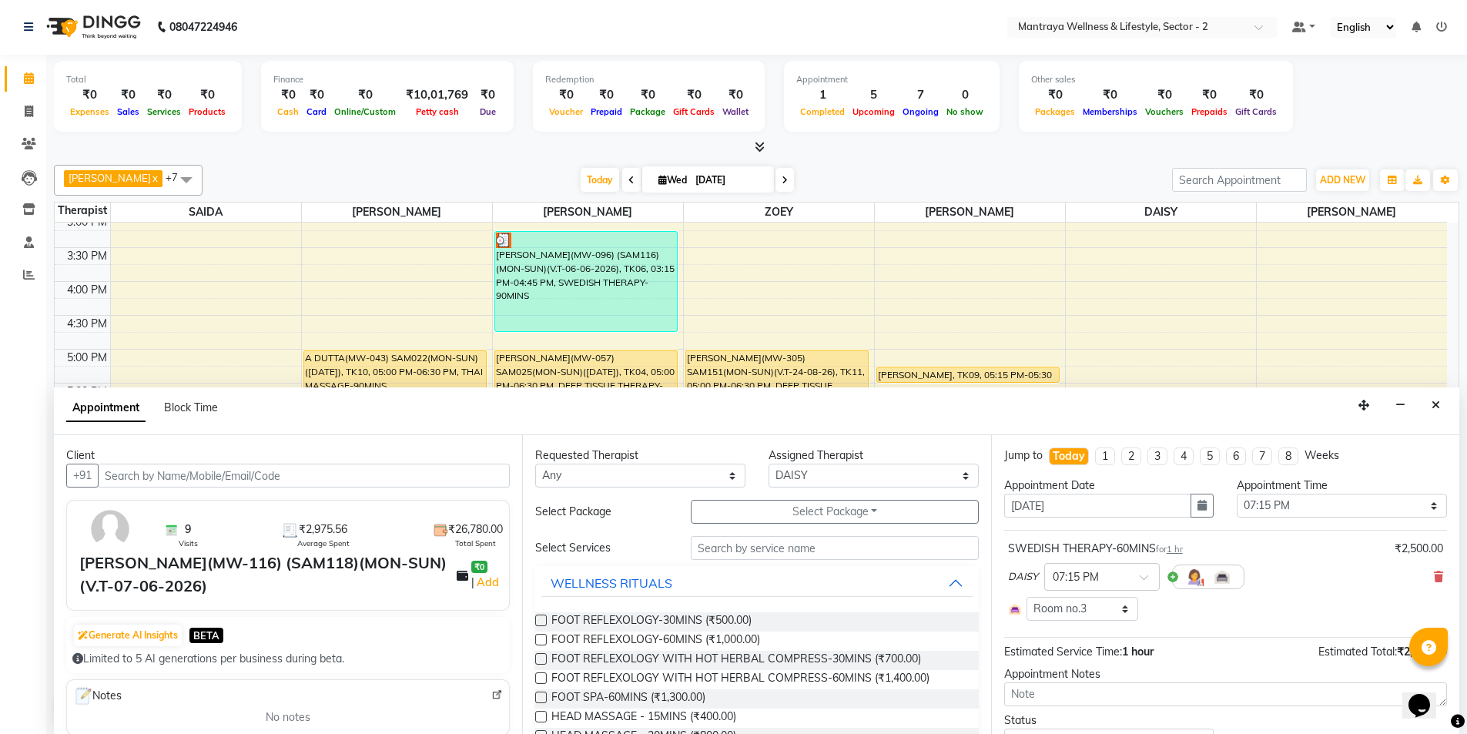
click at [1178, 456] on li "4" at bounding box center [1184, 457] width 20 height 18
type input "[DATE]"
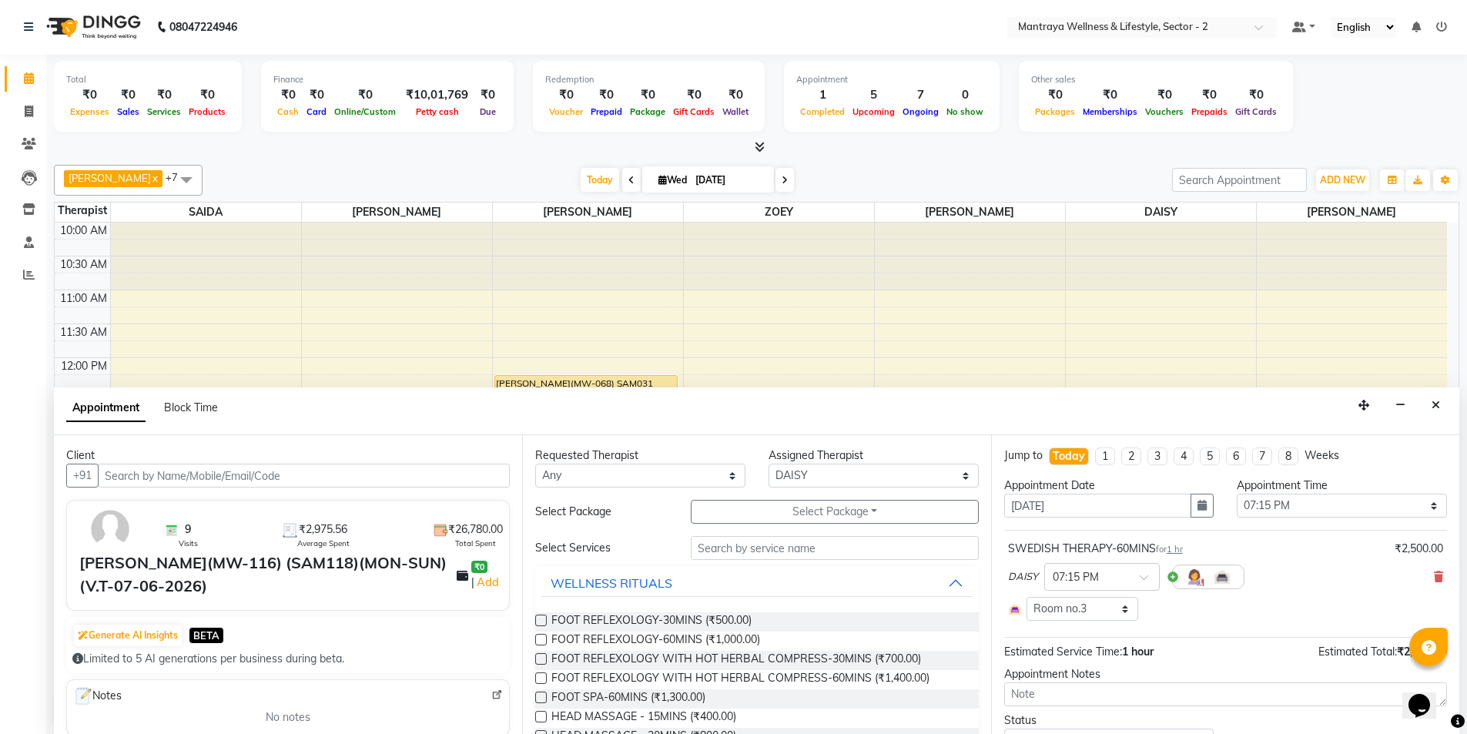
select select "1155"
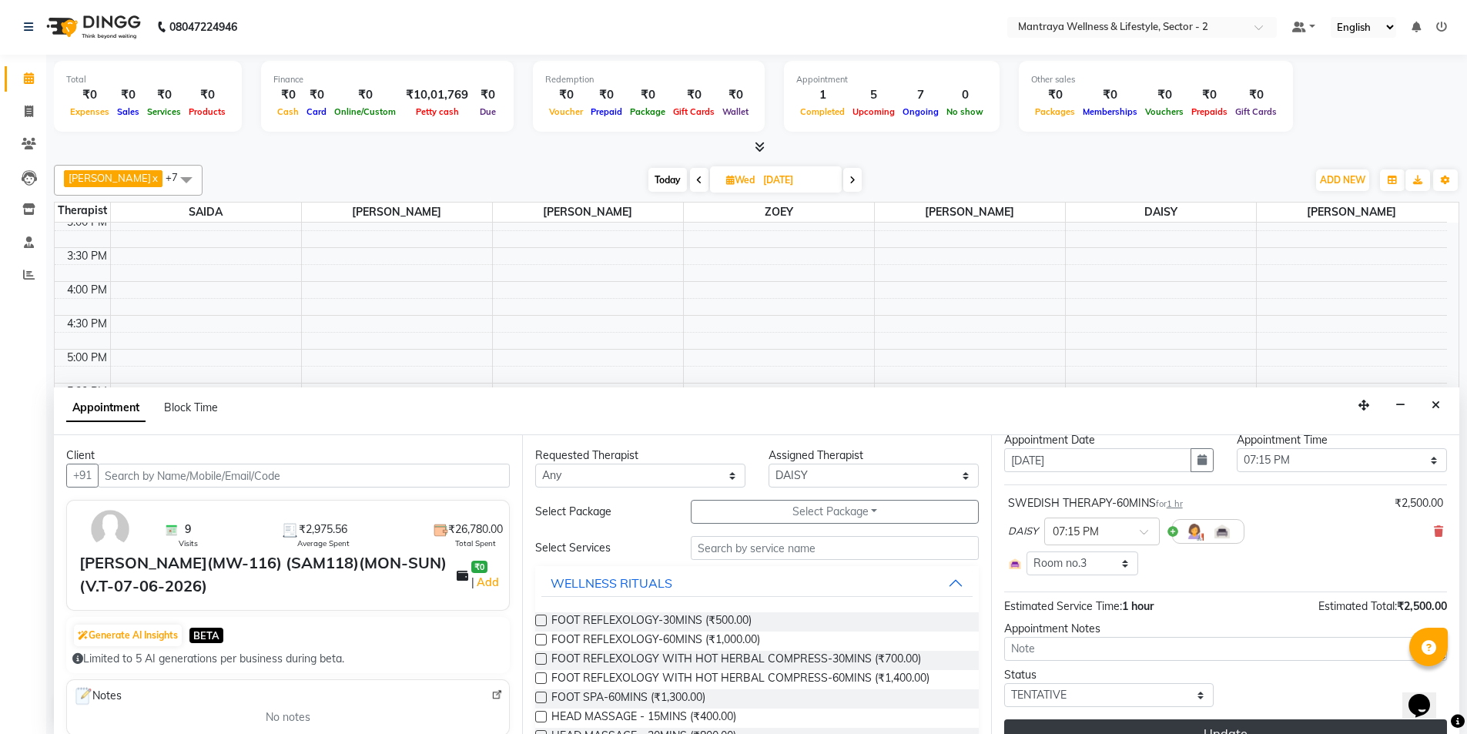
scroll to position [71, 0]
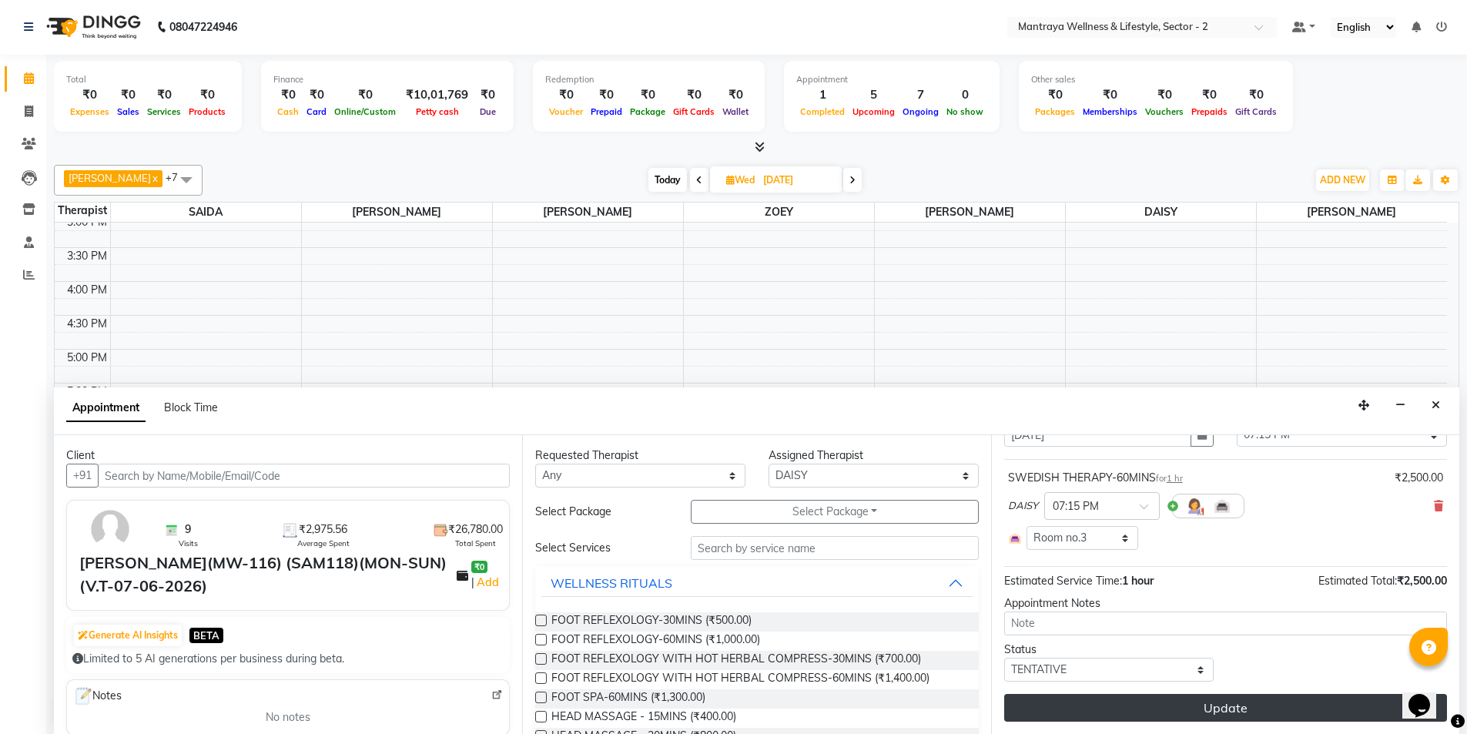
click at [1214, 711] on button "Update" at bounding box center [1225, 708] width 443 height 28
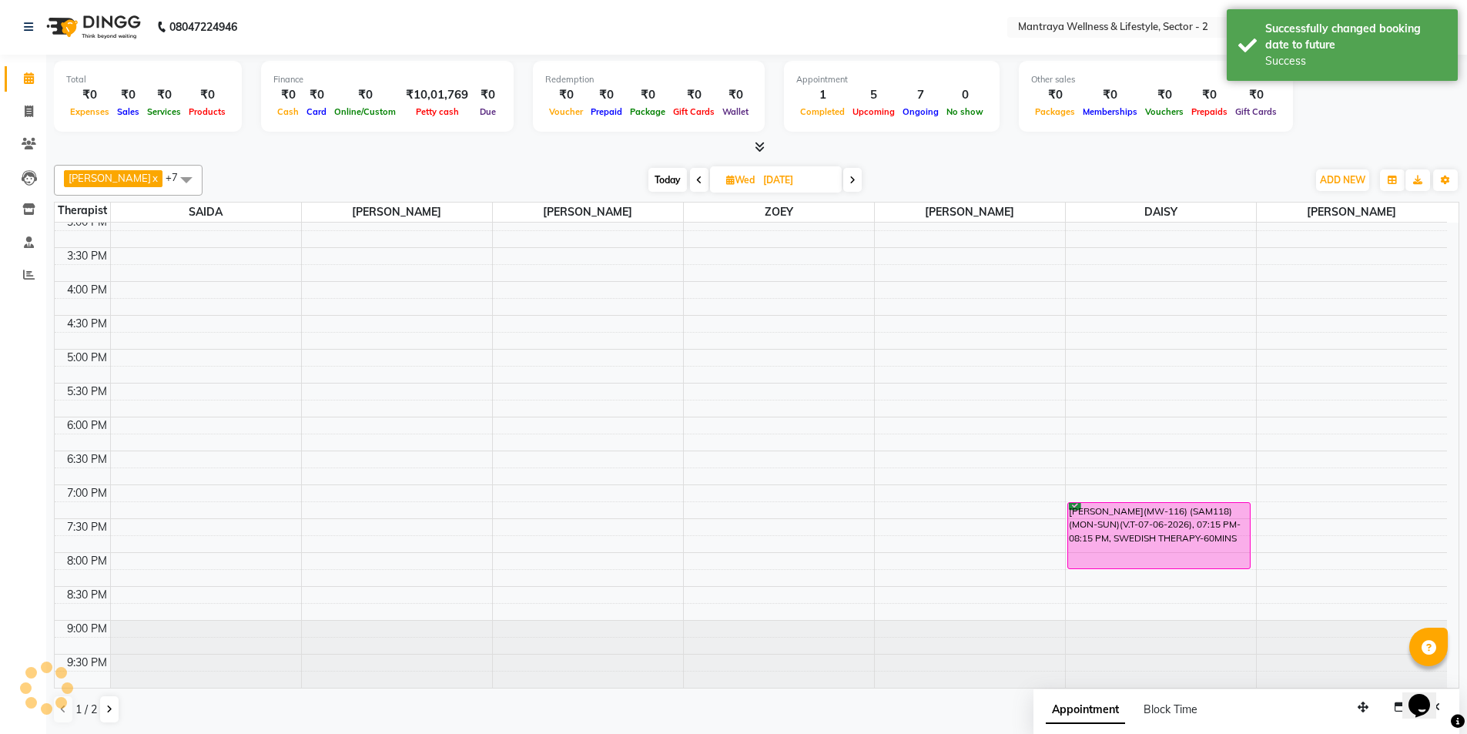
scroll to position [0, 0]
click at [696, 181] on icon at bounding box center [699, 180] width 6 height 9
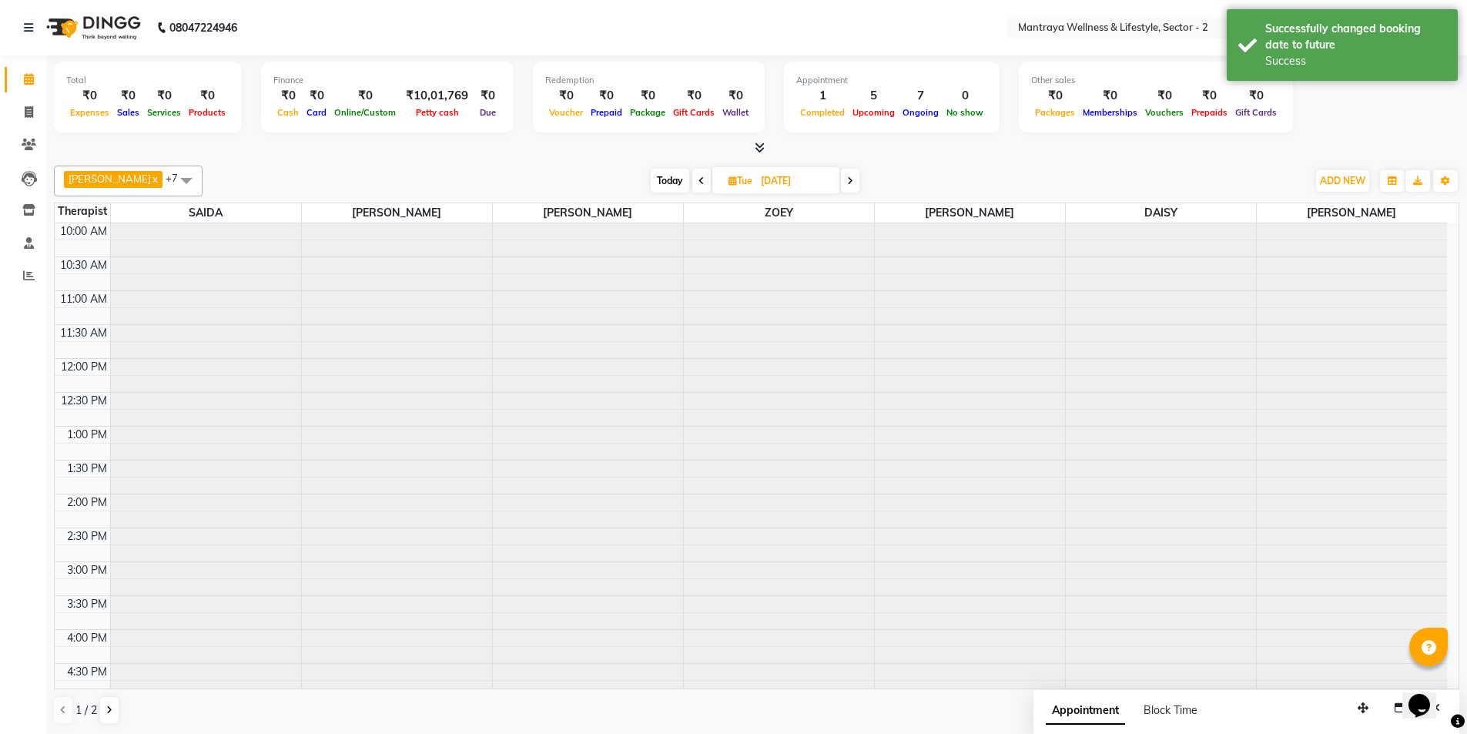
scroll to position [347, 0]
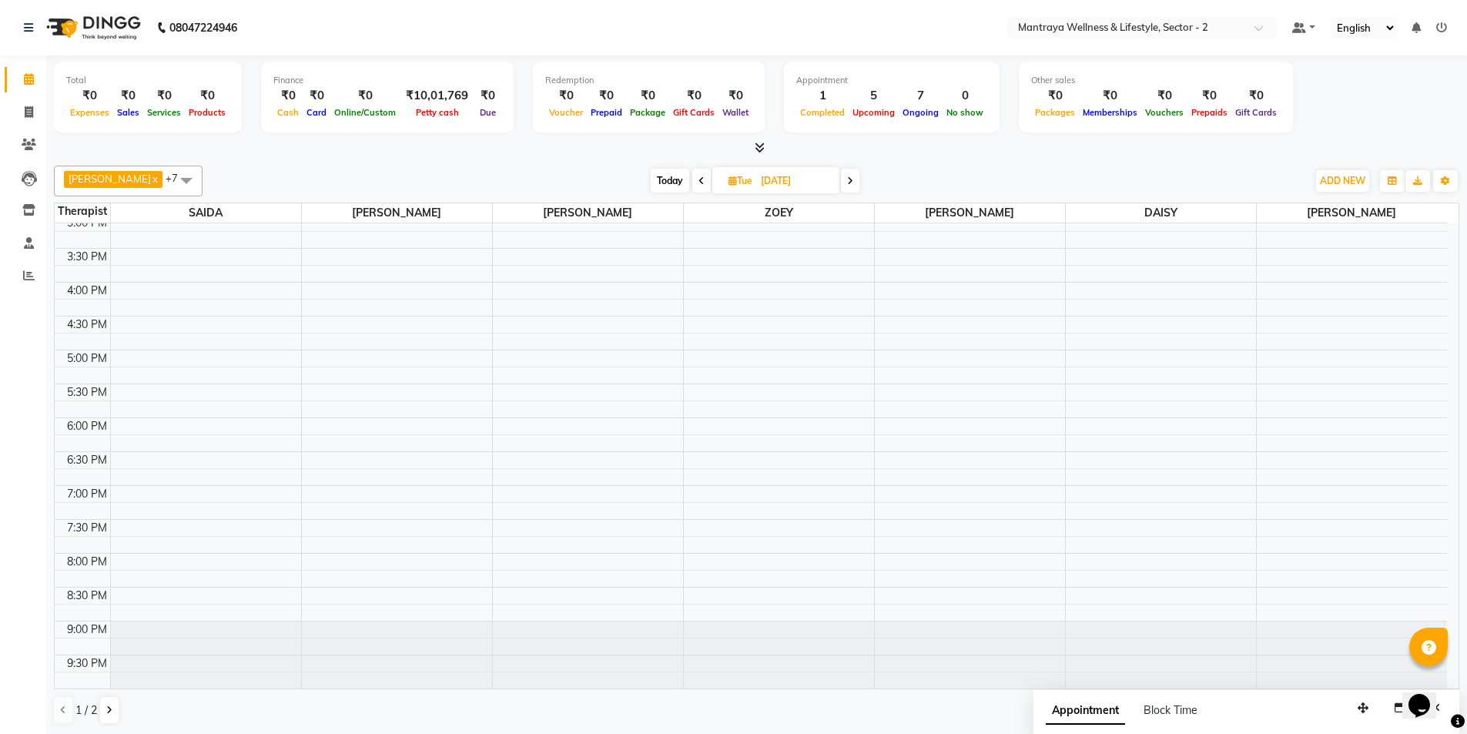
click at [699, 181] on icon at bounding box center [702, 180] width 6 height 9
click at [697, 181] on icon at bounding box center [700, 180] width 6 height 9
click at [650, 180] on span "Today" at bounding box center [669, 181] width 39 height 24
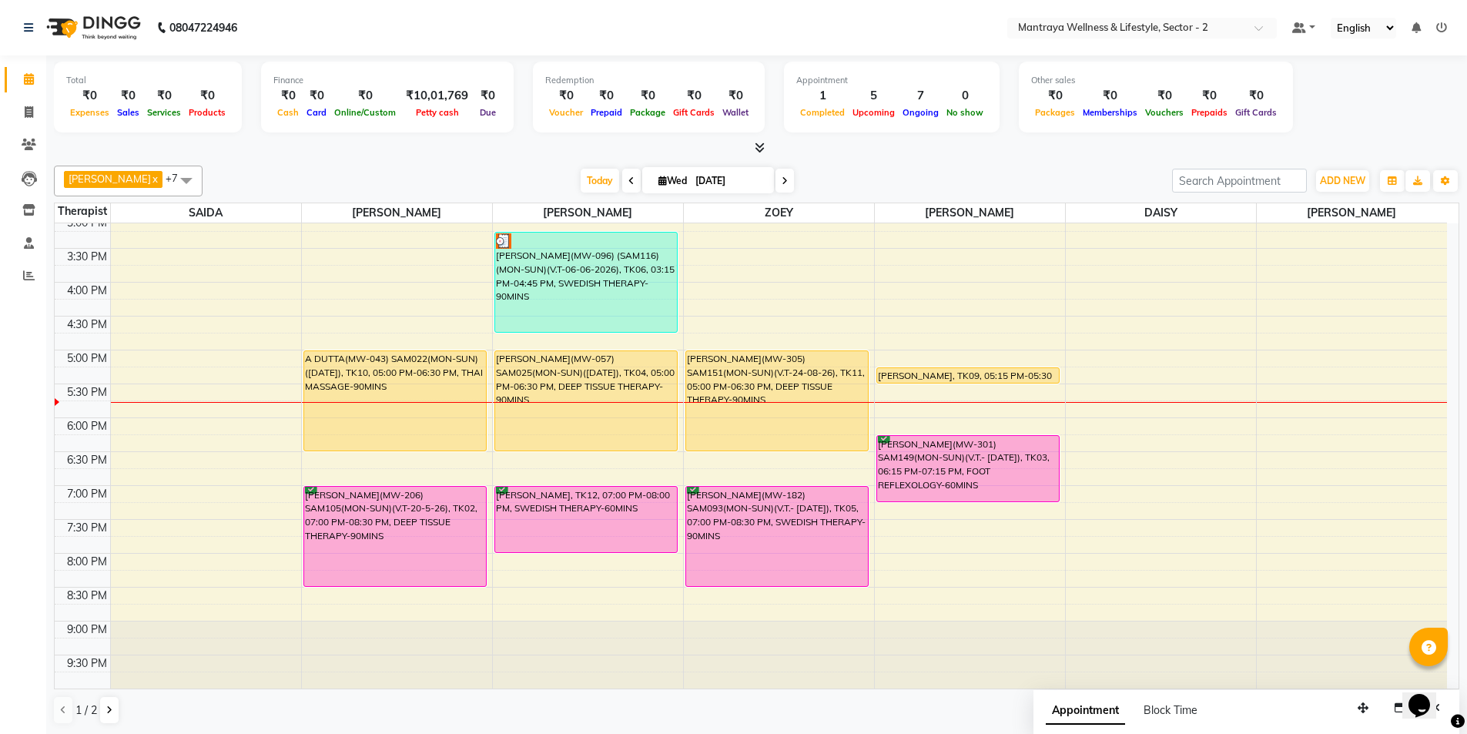
click at [776, 182] on span at bounding box center [785, 181] width 18 height 24
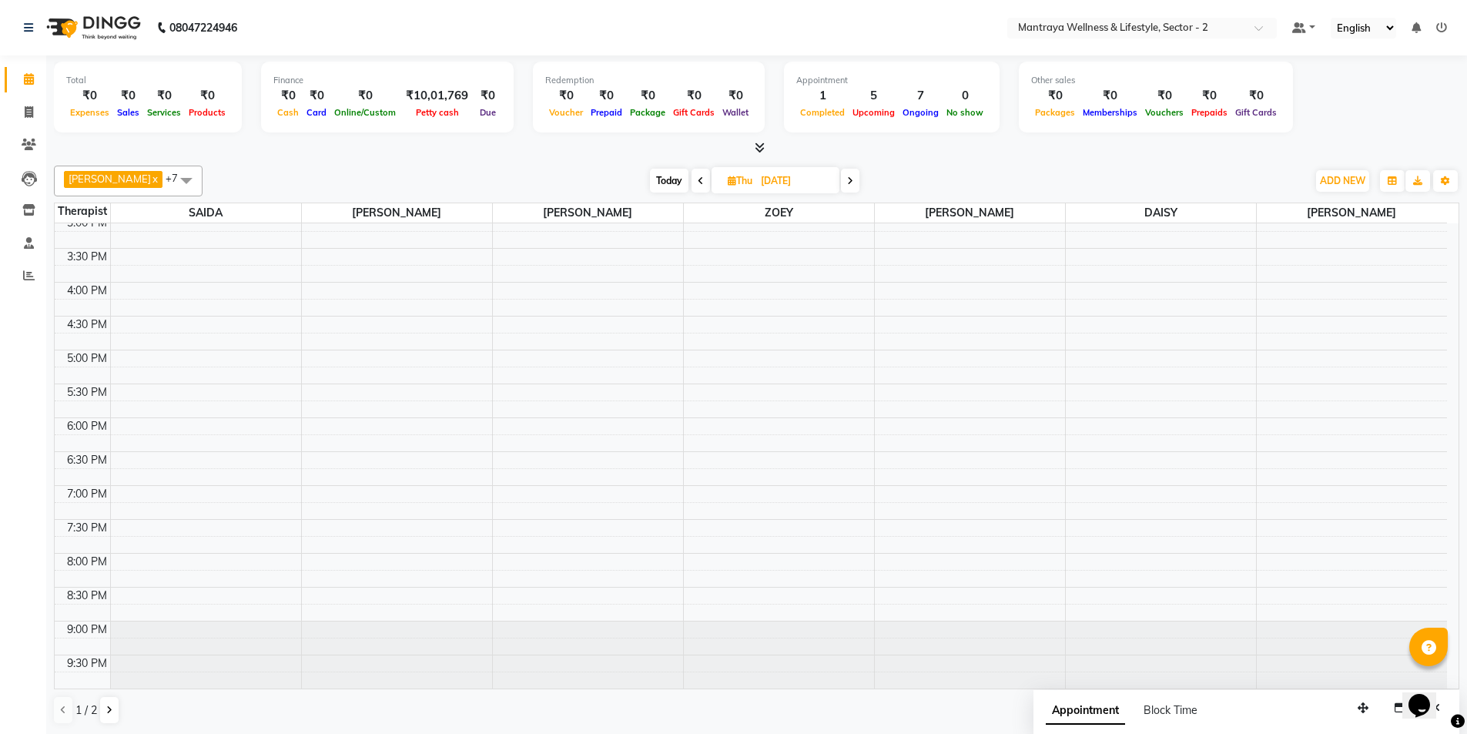
scroll to position [1, 0]
click at [847, 177] on icon at bounding box center [850, 180] width 6 height 9
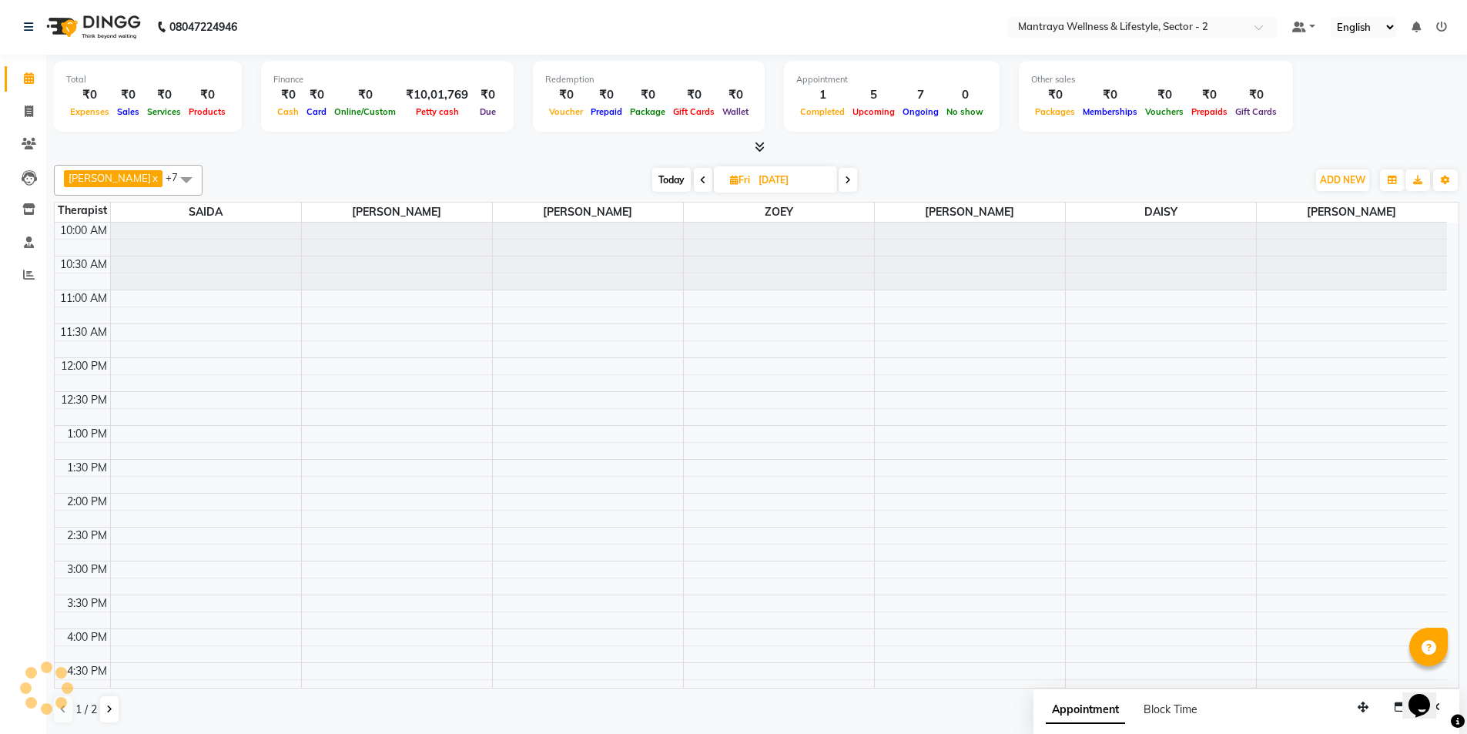
scroll to position [347, 0]
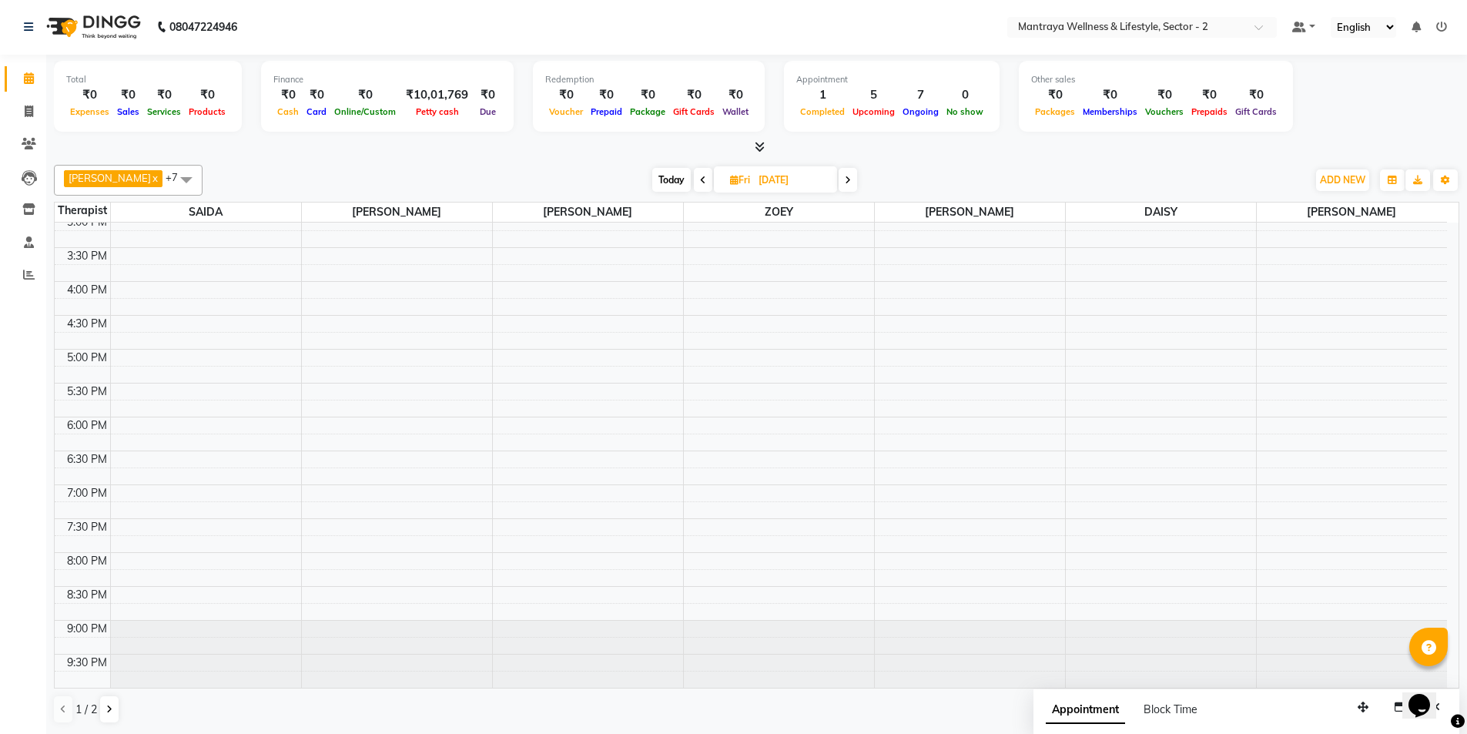
click at [845, 180] on icon at bounding box center [848, 180] width 6 height 9
click at [847, 180] on icon at bounding box center [850, 180] width 6 height 9
click at [848, 180] on icon at bounding box center [851, 180] width 6 height 9
click at [849, 180] on icon at bounding box center [852, 180] width 6 height 9
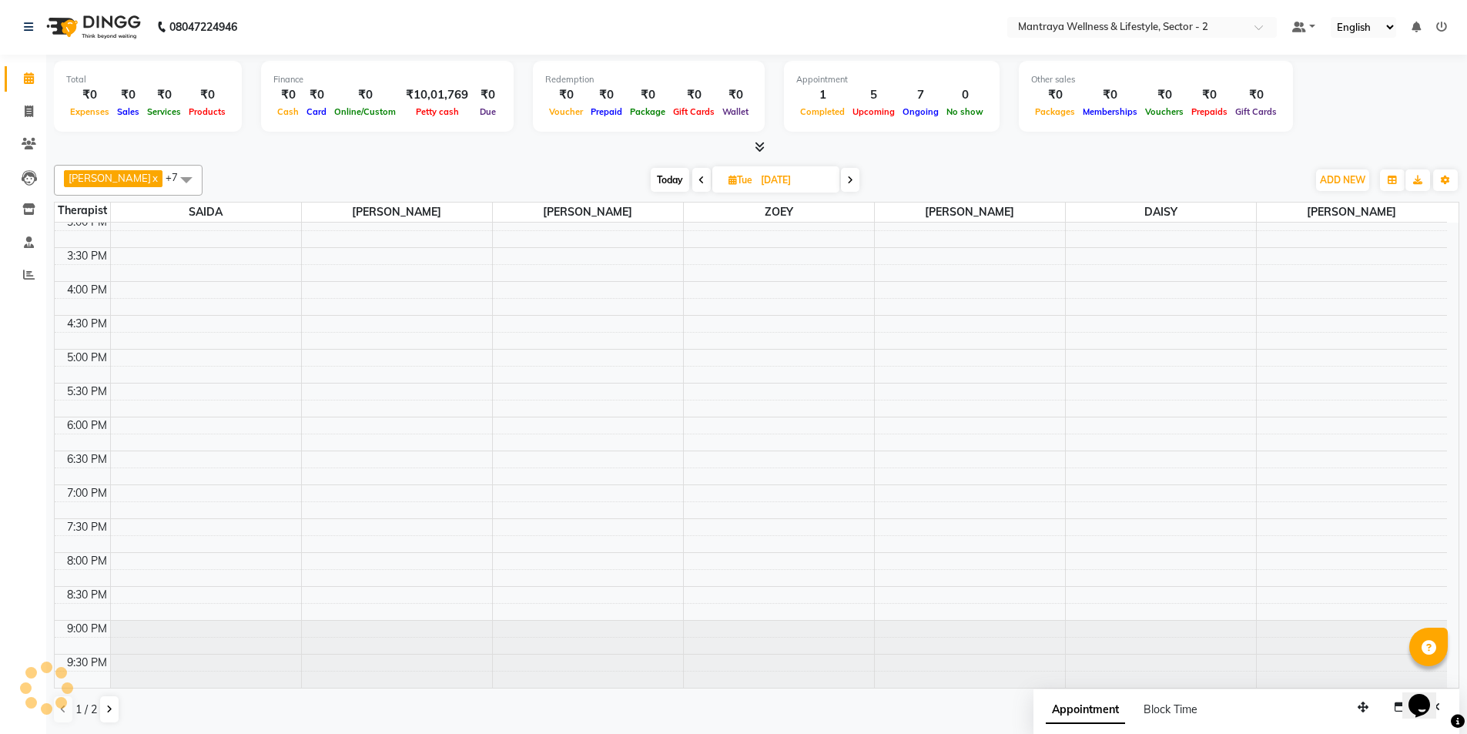
click at [847, 180] on icon at bounding box center [850, 180] width 6 height 9
click at [850, 180] on icon at bounding box center [853, 180] width 6 height 9
click at [847, 180] on icon at bounding box center [850, 180] width 6 height 9
click at [845, 180] on icon at bounding box center [848, 180] width 6 height 9
click at [847, 180] on icon at bounding box center [850, 180] width 6 height 9
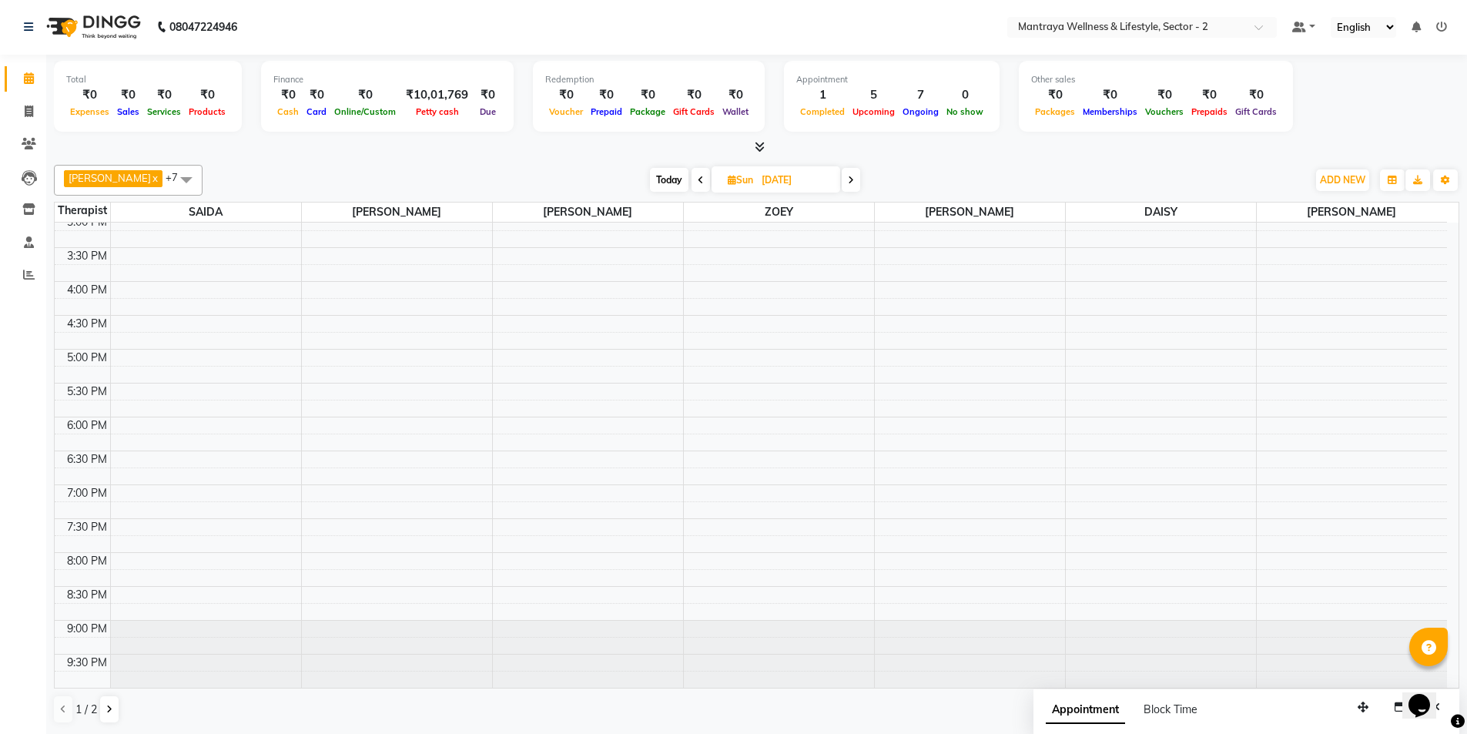
click at [653, 180] on span "Today" at bounding box center [669, 180] width 39 height 24
type input "[DATE]"
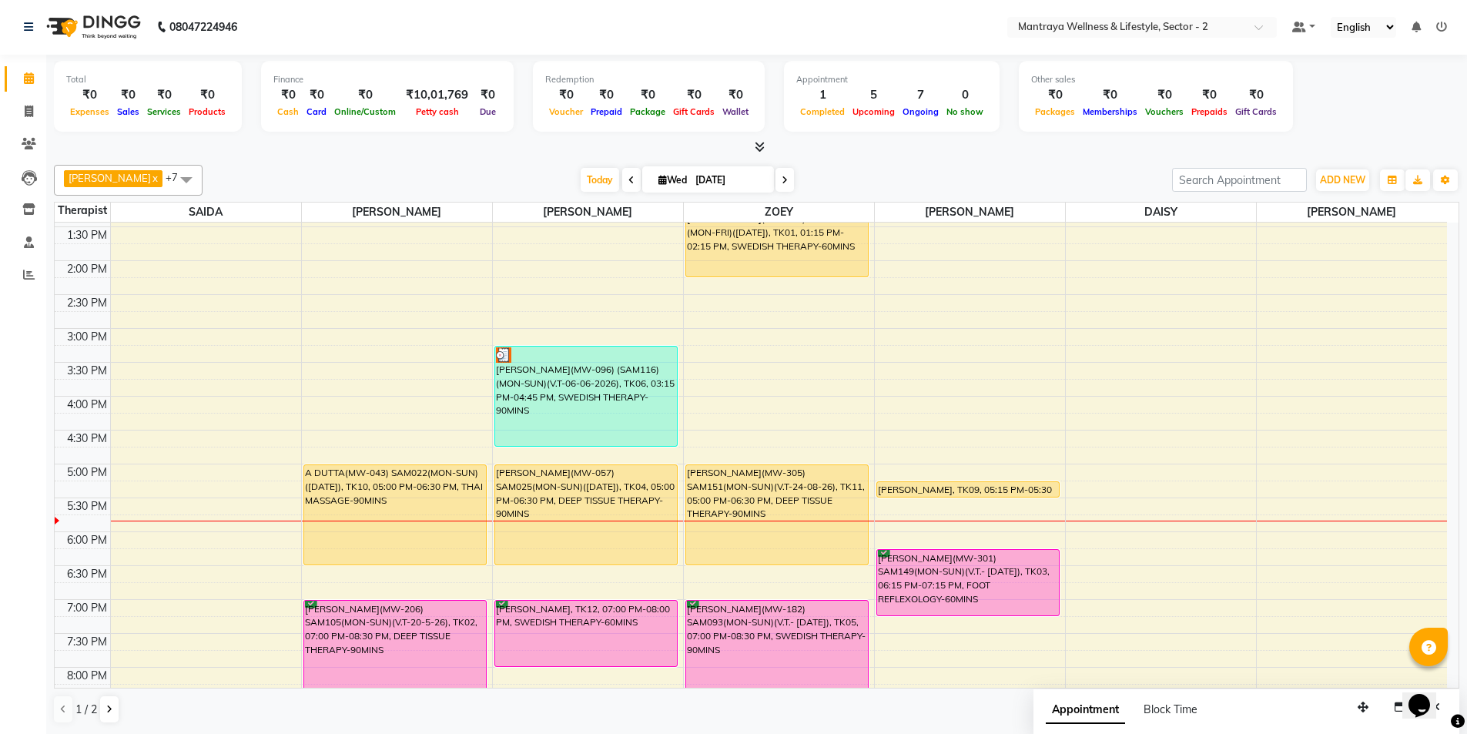
scroll to position [308, 0]
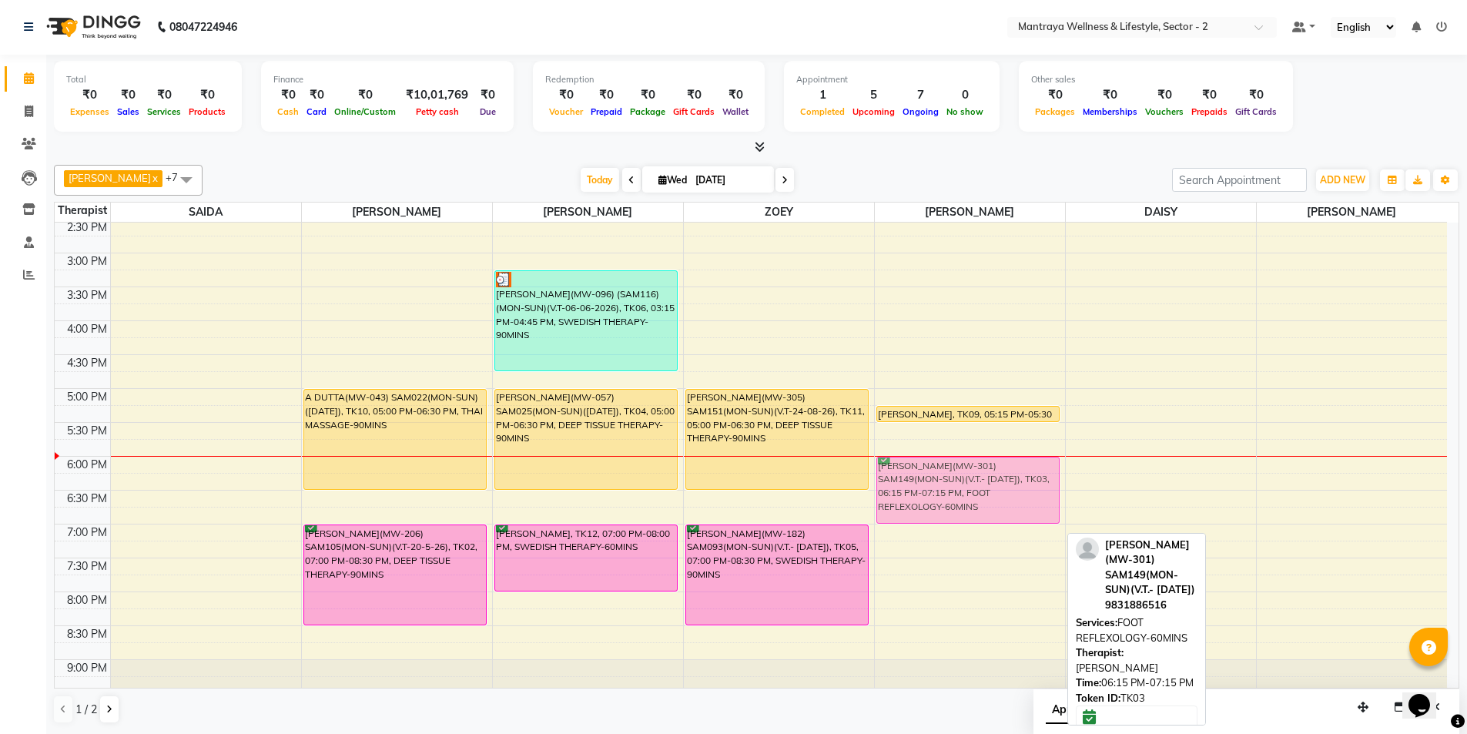
drag, startPoint x: 940, startPoint y: 518, endPoint x: 941, endPoint y: 498, distance: 20.1
click at [941, 498] on div "[PERSON_NAME], TK09, 05:15 PM-05:30 PM, FACE MASSAGE-15MINS [PERSON_NAME](MW-30…" at bounding box center [970, 320] width 190 height 813
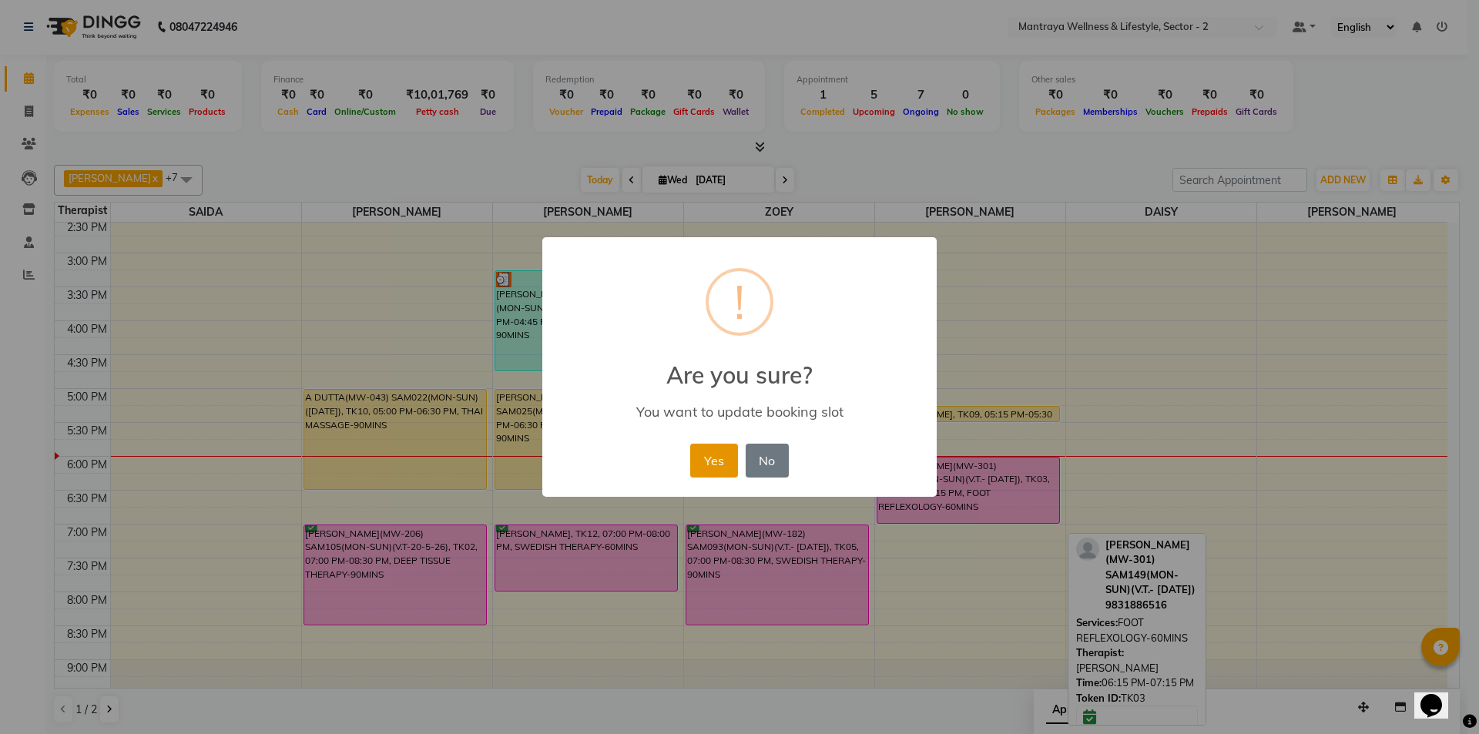
click at [726, 469] on button "Yes" at bounding box center [713, 461] width 47 height 34
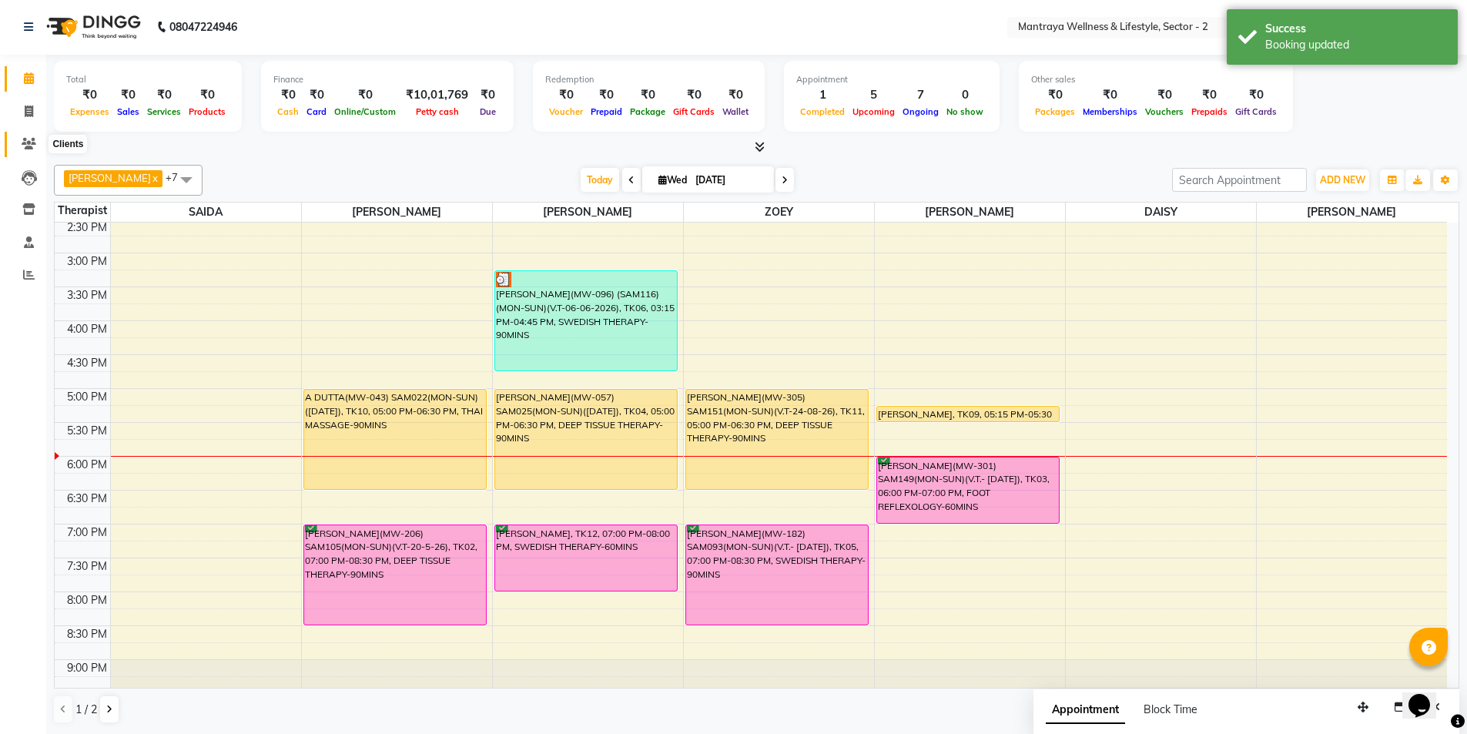
drag, startPoint x: 29, startPoint y: 147, endPoint x: 37, endPoint y: 146, distance: 8.6
click at [29, 146] on icon at bounding box center [29, 144] width 15 height 12
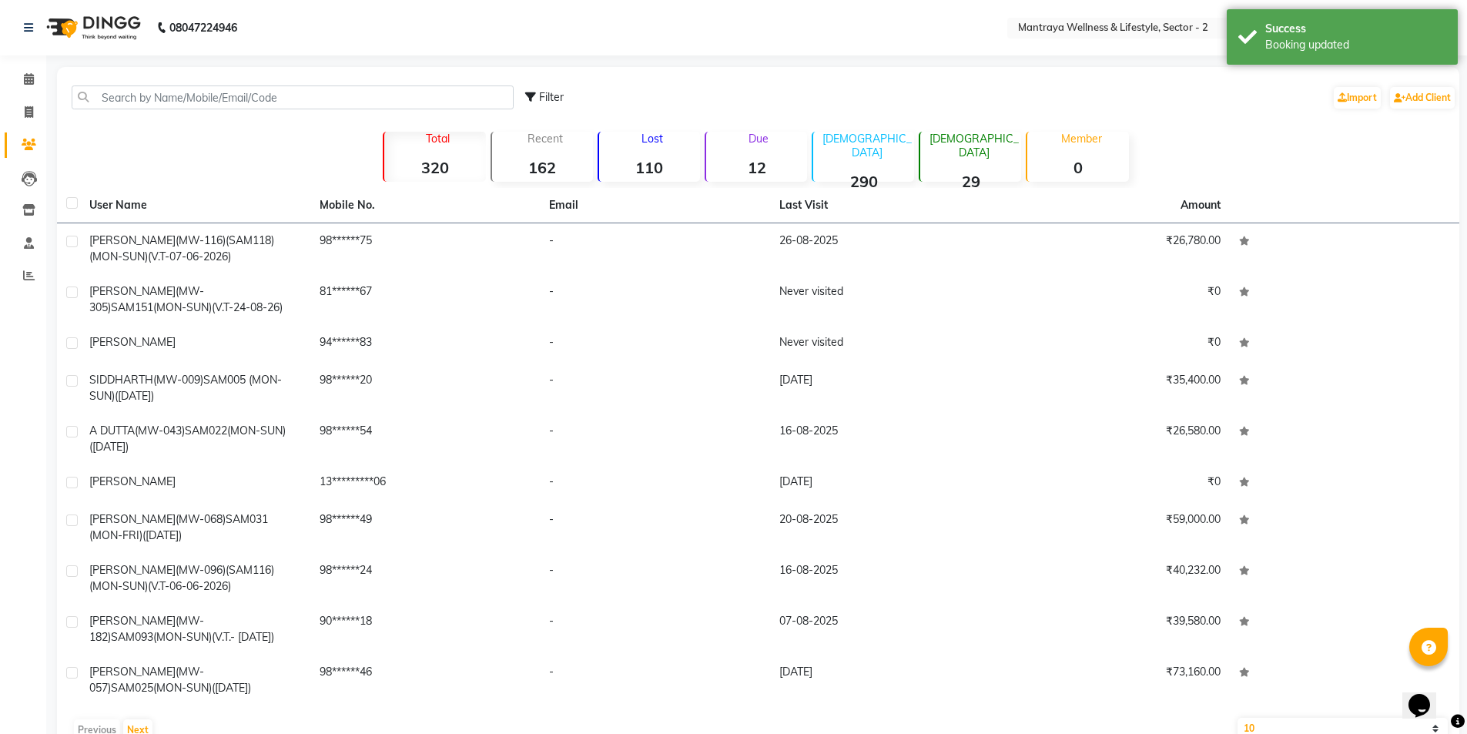
drag, startPoint x: 248, startPoint y: 82, endPoint x: 256, endPoint y: 85, distance: 8.0
click at [250, 85] on div "Filter Import Add Client" at bounding box center [758, 97] width 1397 height 49
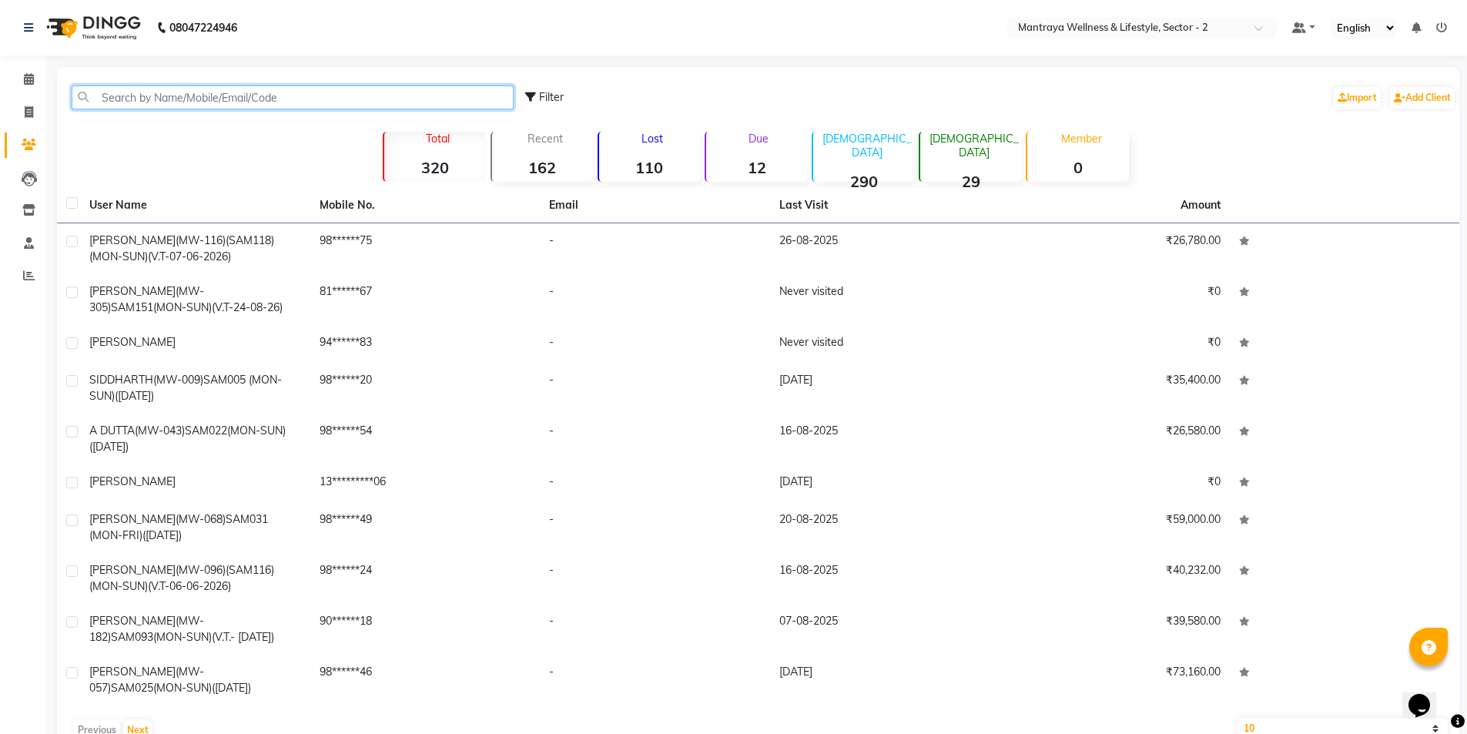
click at [287, 97] on input "text" at bounding box center [293, 98] width 442 height 24
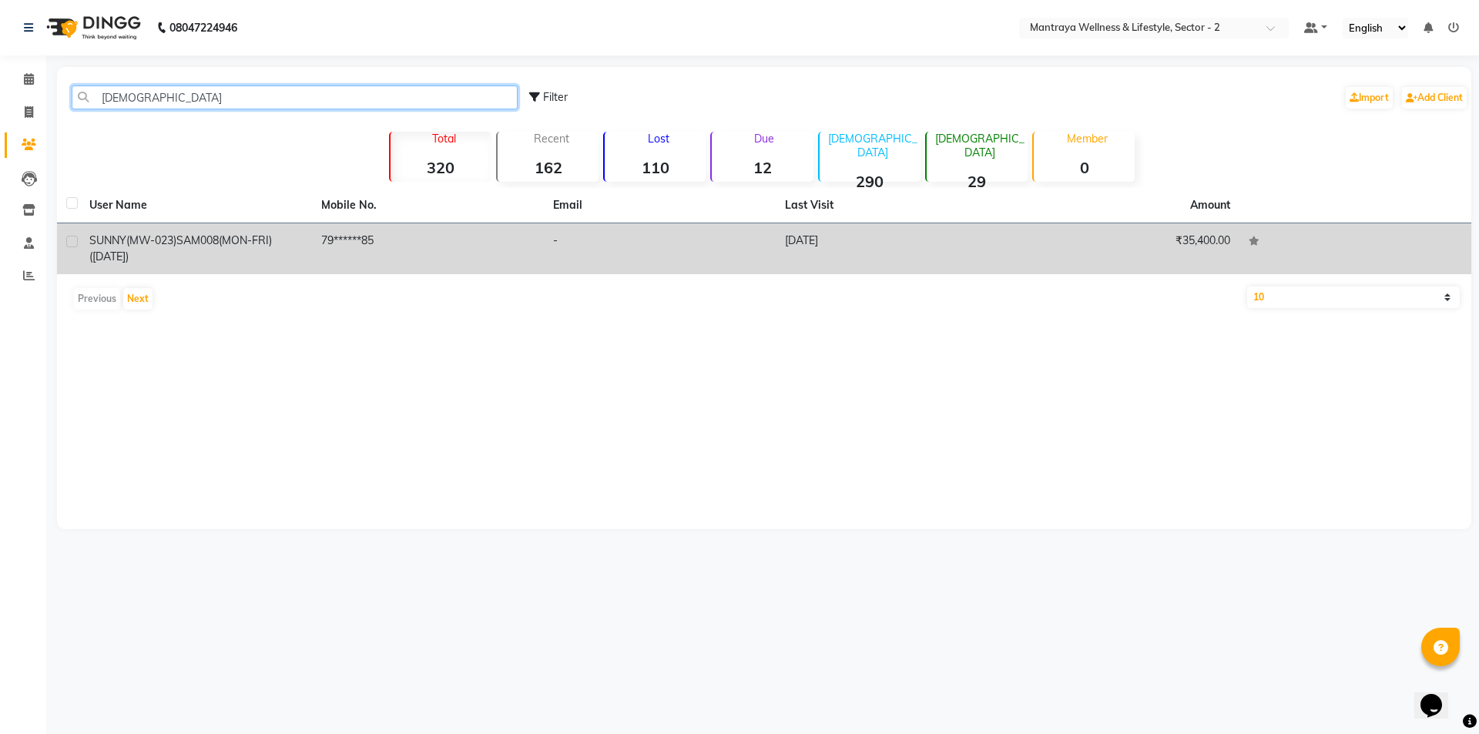
type input "[DEMOGRAPHIC_DATA]"
click at [200, 236] on span "SAM008(MON-FRI)([DATE])" at bounding box center [180, 248] width 183 height 30
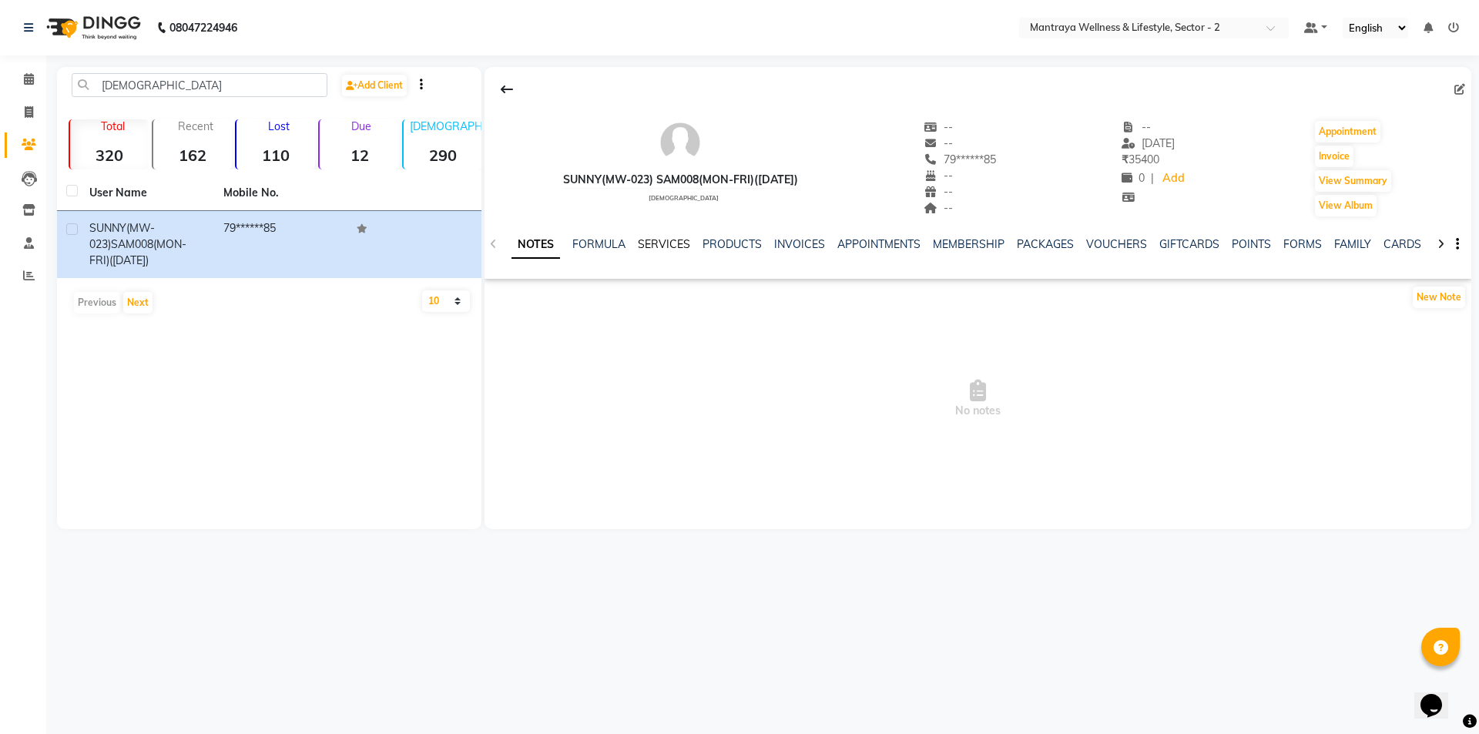
click at [645, 245] on link "SERVICES" at bounding box center [664, 244] width 52 height 14
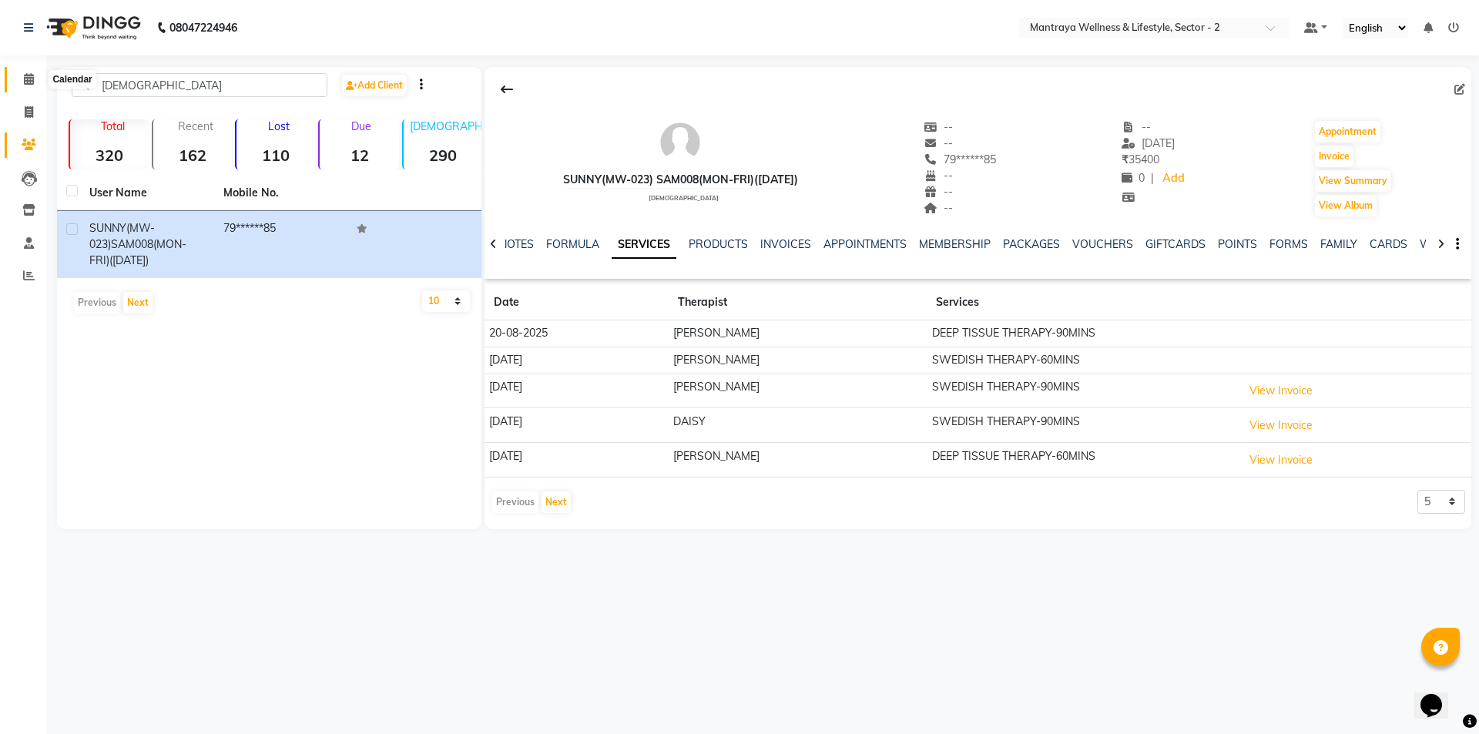
click at [18, 84] on span at bounding box center [28, 80] width 27 height 18
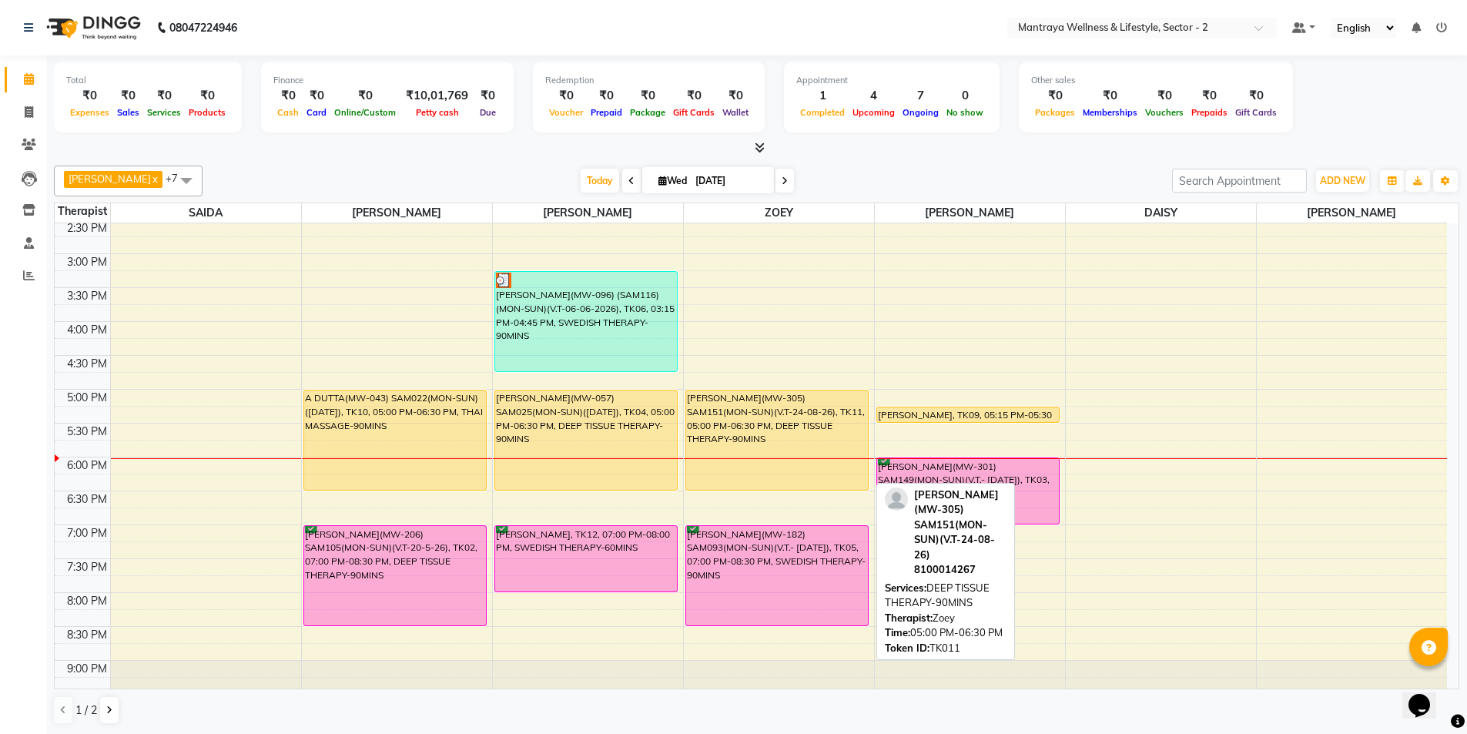
scroll to position [347, 0]
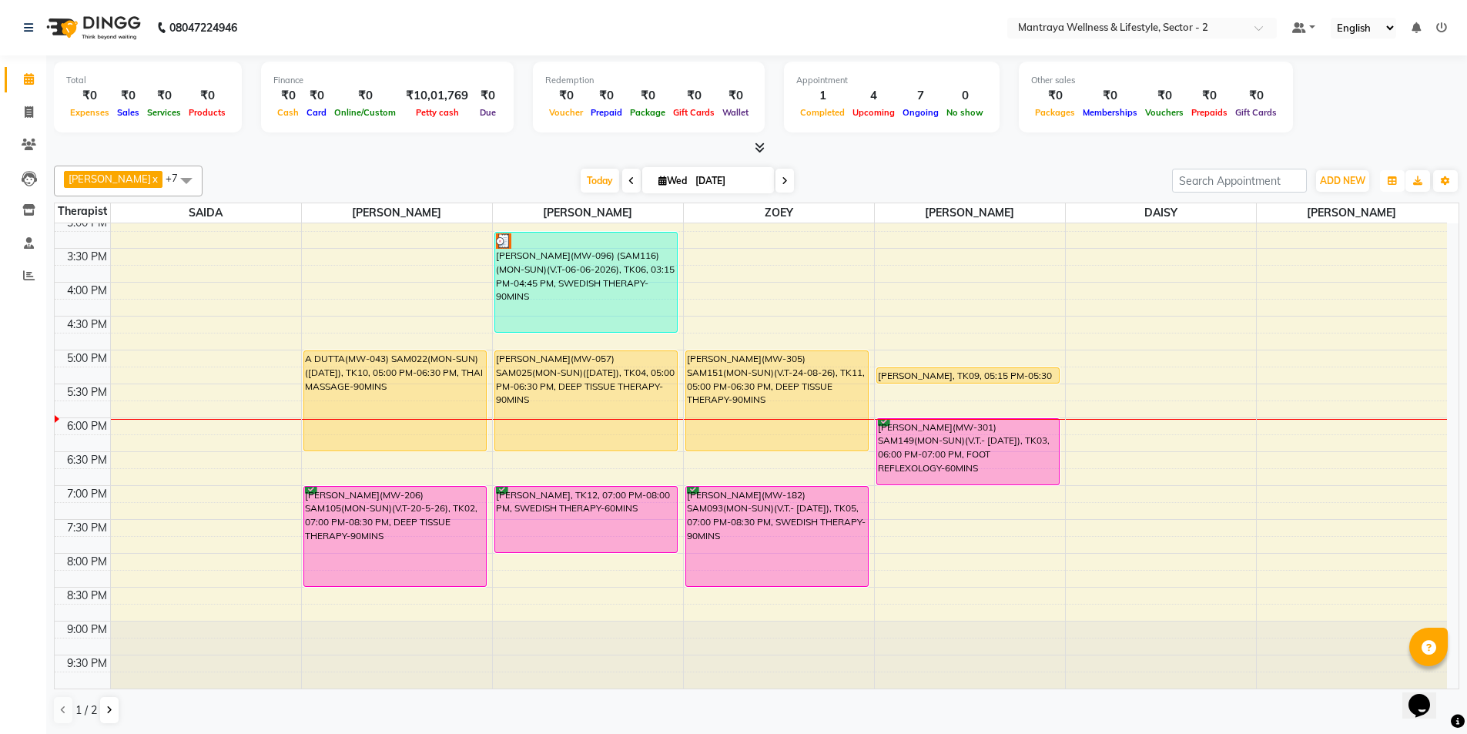
drag, startPoint x: 1389, startPoint y: 183, endPoint x: 1341, endPoint y: 230, distance: 67.0
click at [1389, 183] on icon "button" at bounding box center [1392, 180] width 9 height 9
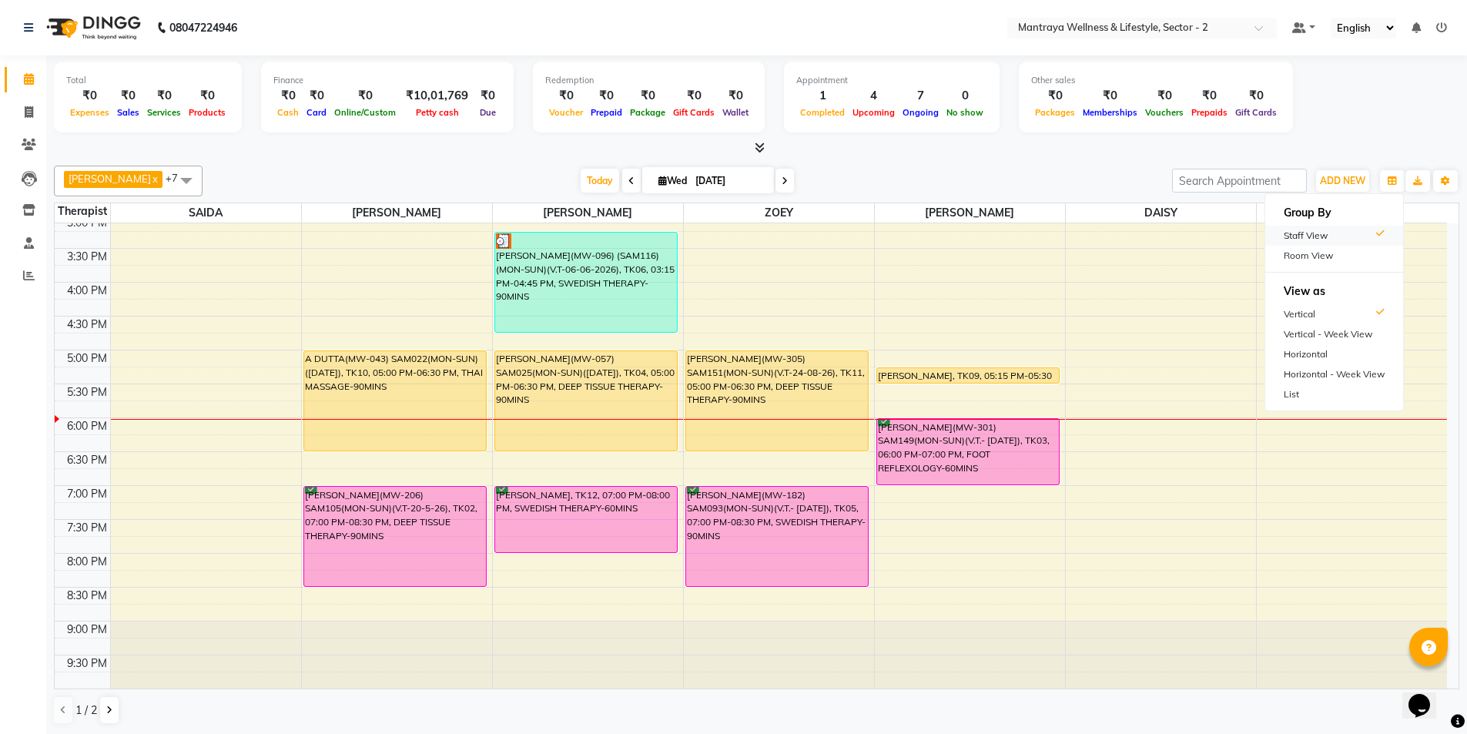
click at [1309, 230] on div "Staff View" at bounding box center [1335, 236] width 138 height 20
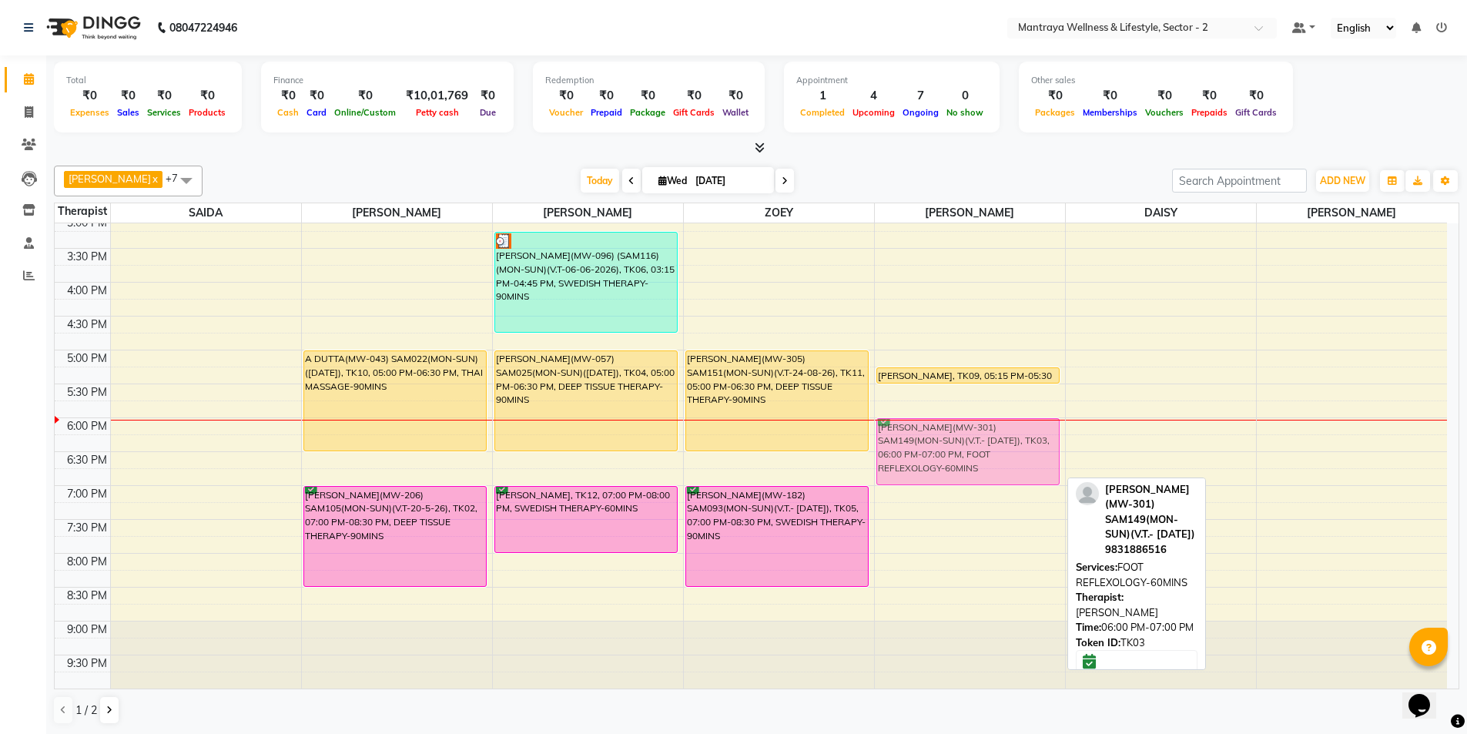
drag, startPoint x: 988, startPoint y: 452, endPoint x: 1064, endPoint y: 443, distance: 76.8
click at [1050, 454] on div "[PERSON_NAME], TK09, 05:15 PM-05:30 PM, FACE MASSAGE-15MINS [PERSON_NAME](MW-30…" at bounding box center [970, 282] width 190 height 813
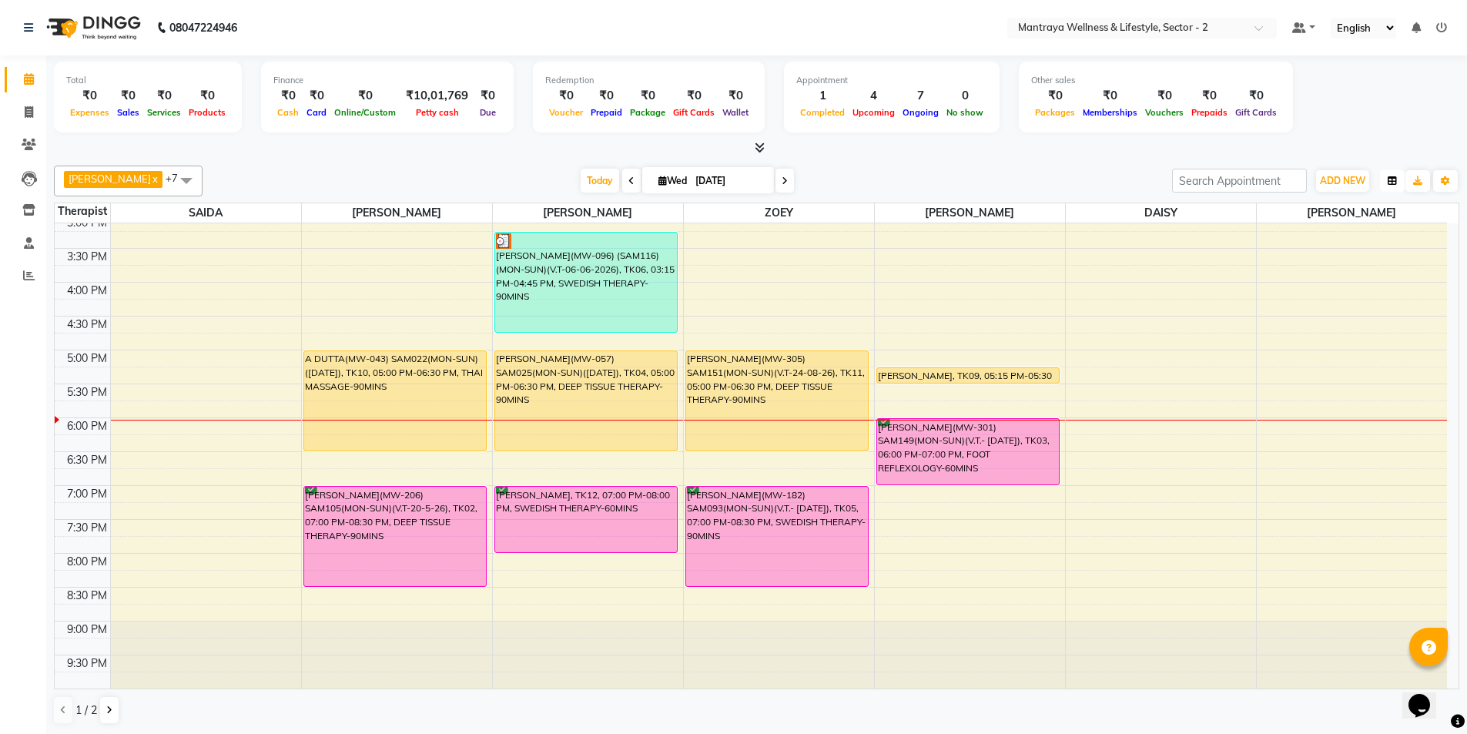
click at [1390, 187] on button "button" at bounding box center [1392, 181] width 25 height 22
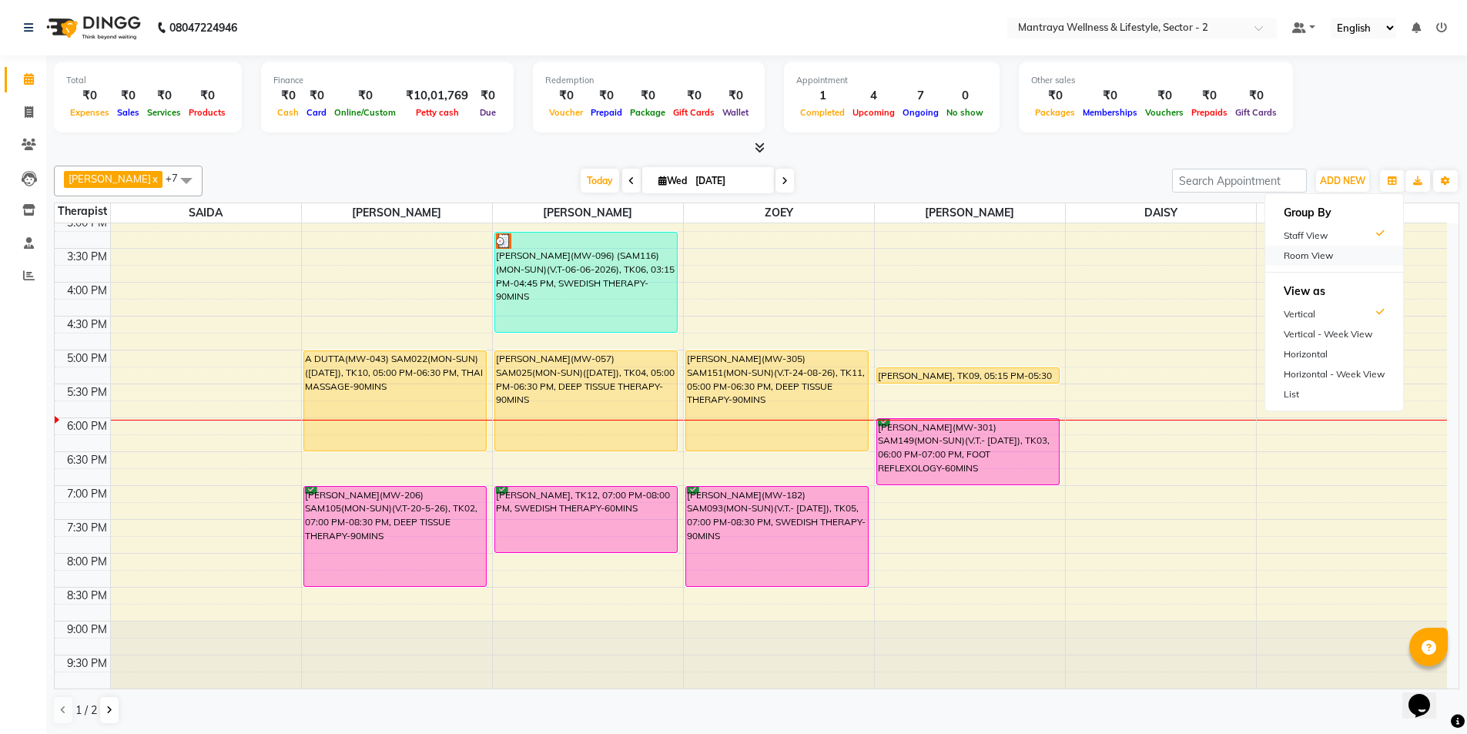
click at [1309, 260] on div "Room View" at bounding box center [1335, 256] width 138 height 20
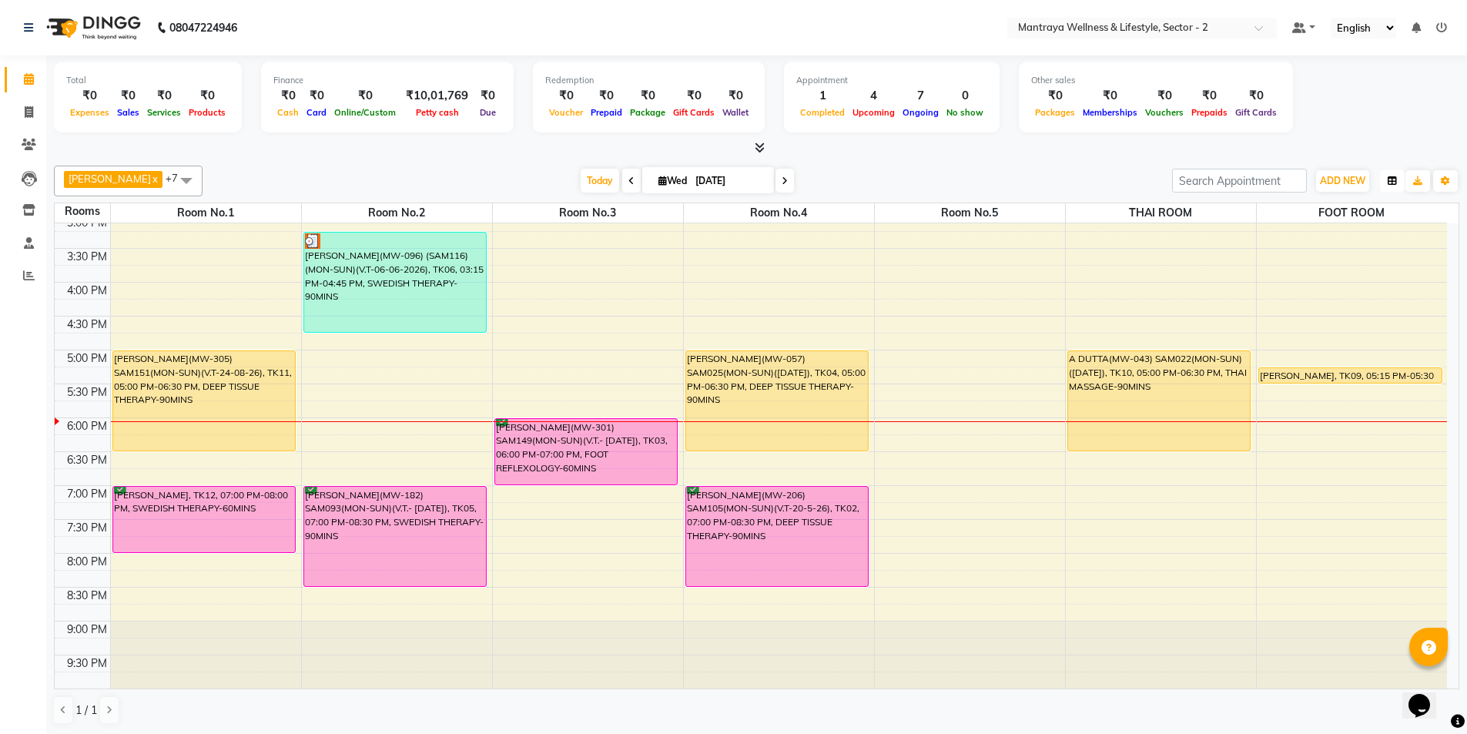
click at [1384, 173] on button "button" at bounding box center [1392, 181] width 25 height 22
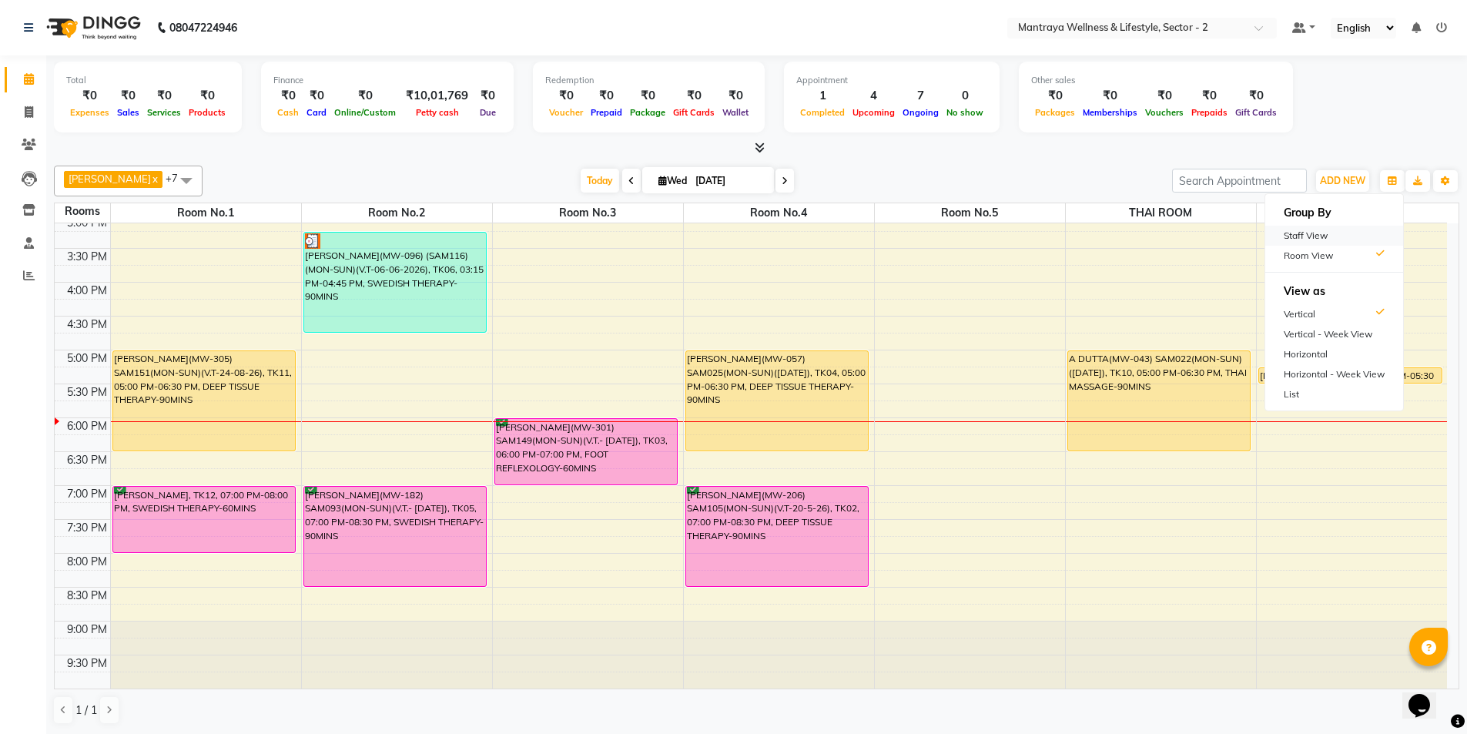
click at [1306, 236] on div "Staff View" at bounding box center [1335, 236] width 138 height 20
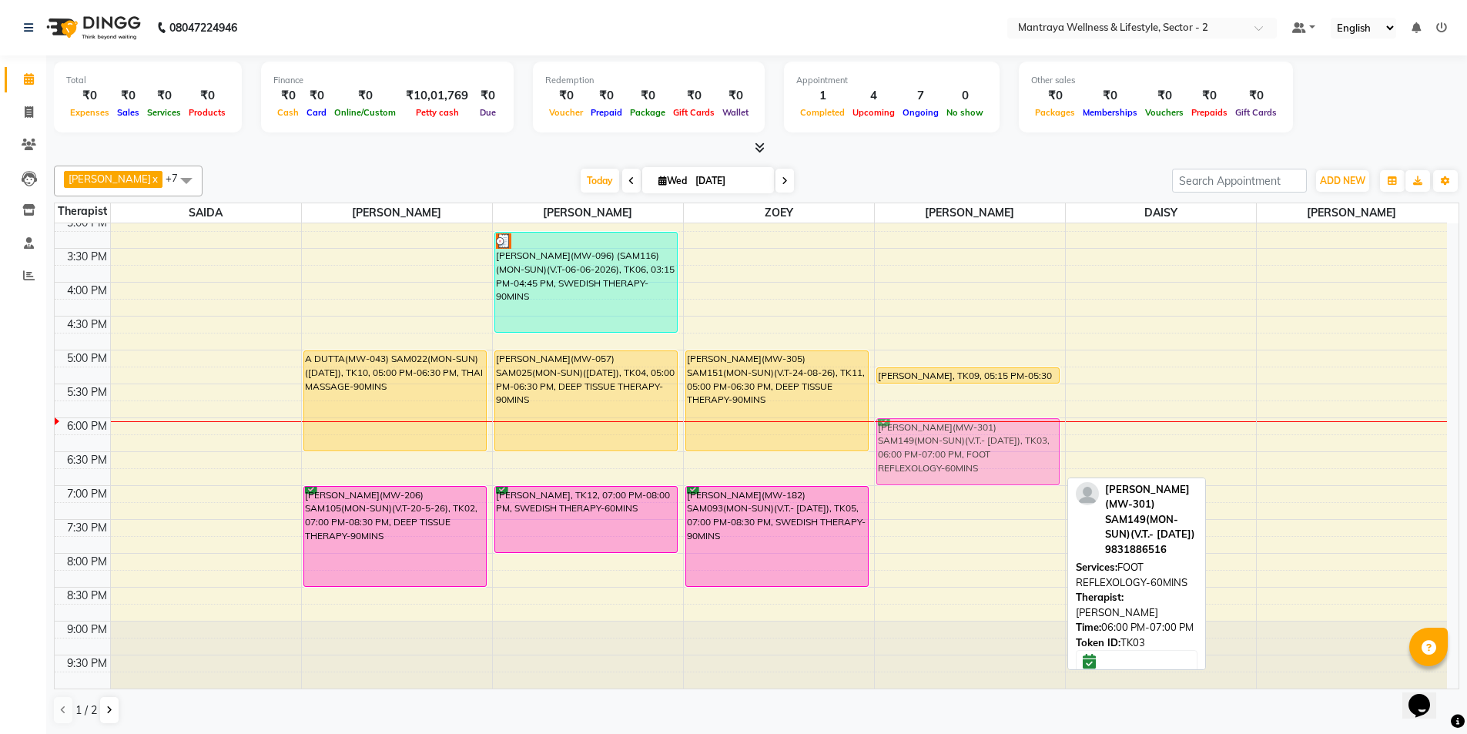
click at [911, 448] on div "[PERSON_NAME], TK09, 05:15 PM-05:30 PM, FACE MASSAGE-15MINS [PERSON_NAME](MW-30…" at bounding box center [970, 282] width 190 height 813
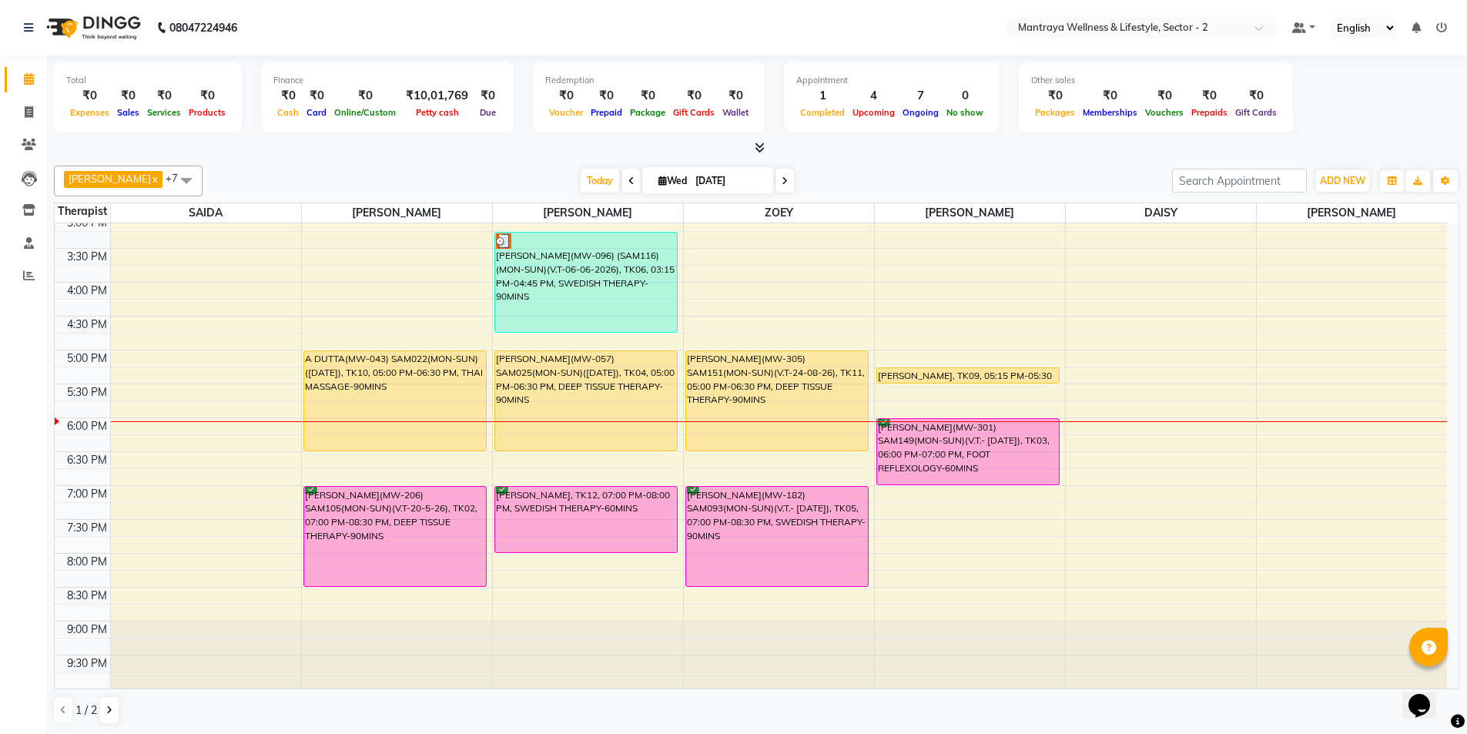
click at [1042, 169] on div "[DATE] [DATE]" at bounding box center [687, 180] width 954 height 23
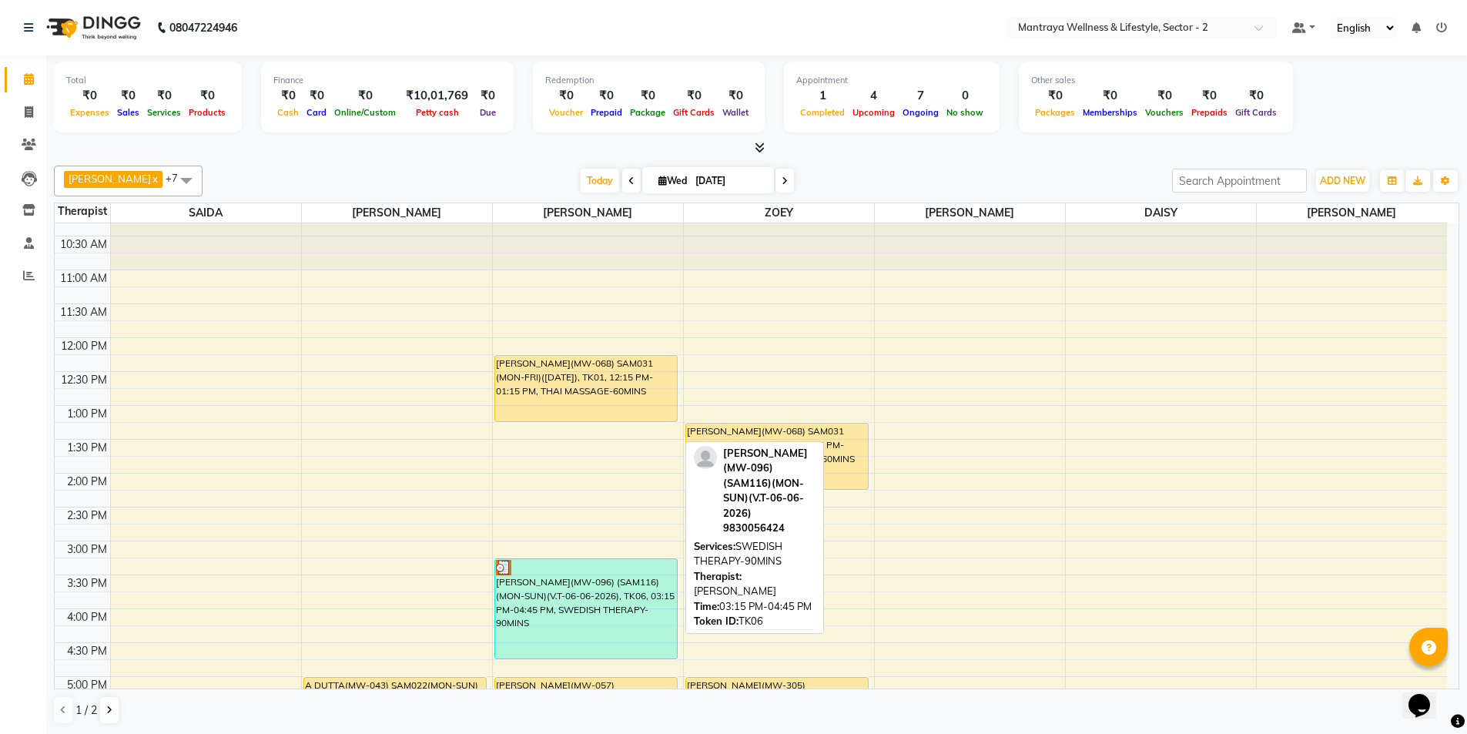
scroll to position [0, 0]
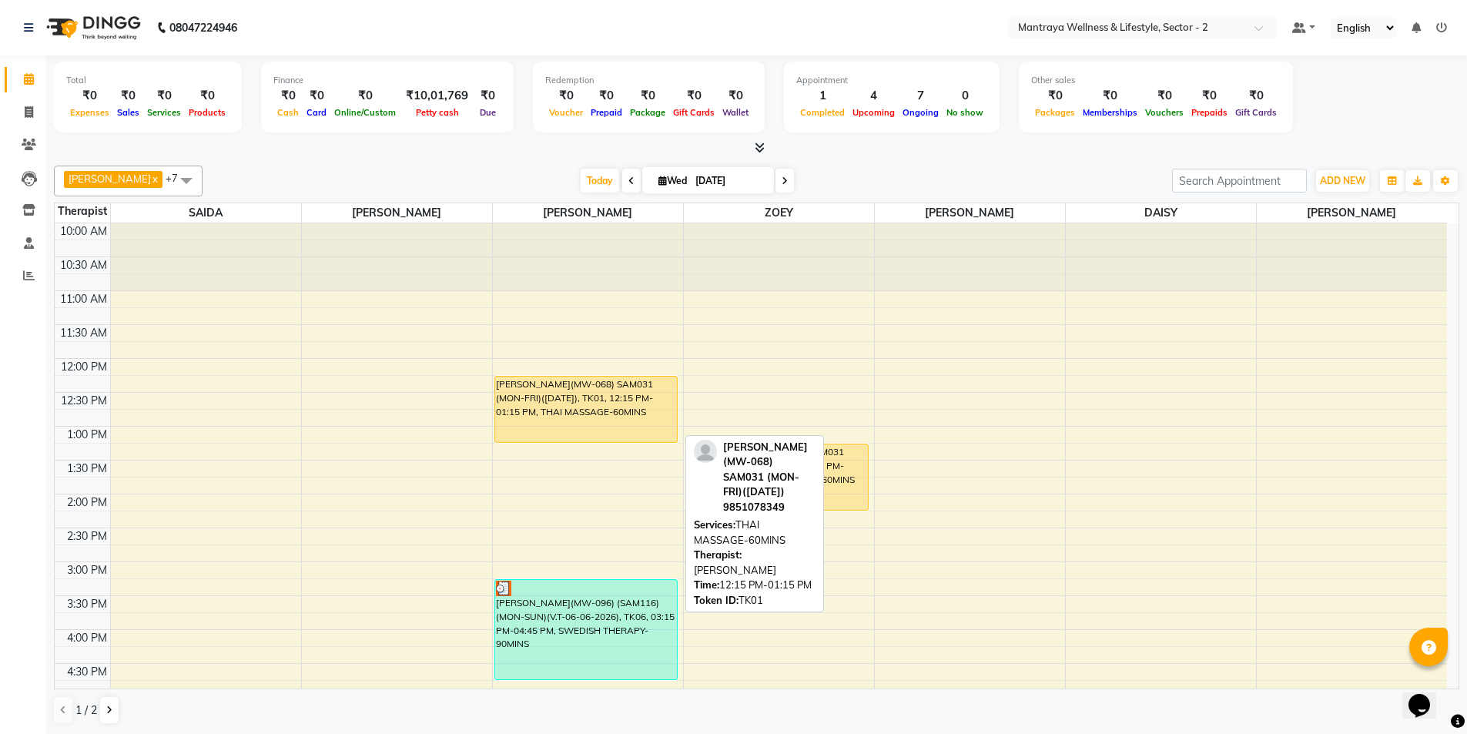
click at [525, 398] on div "[PERSON_NAME](MW-068) SAM031 (MON-FRI)([DATE]), TK01, 12:15 PM-01:15 PM, THAI M…" at bounding box center [586, 409] width 183 height 65
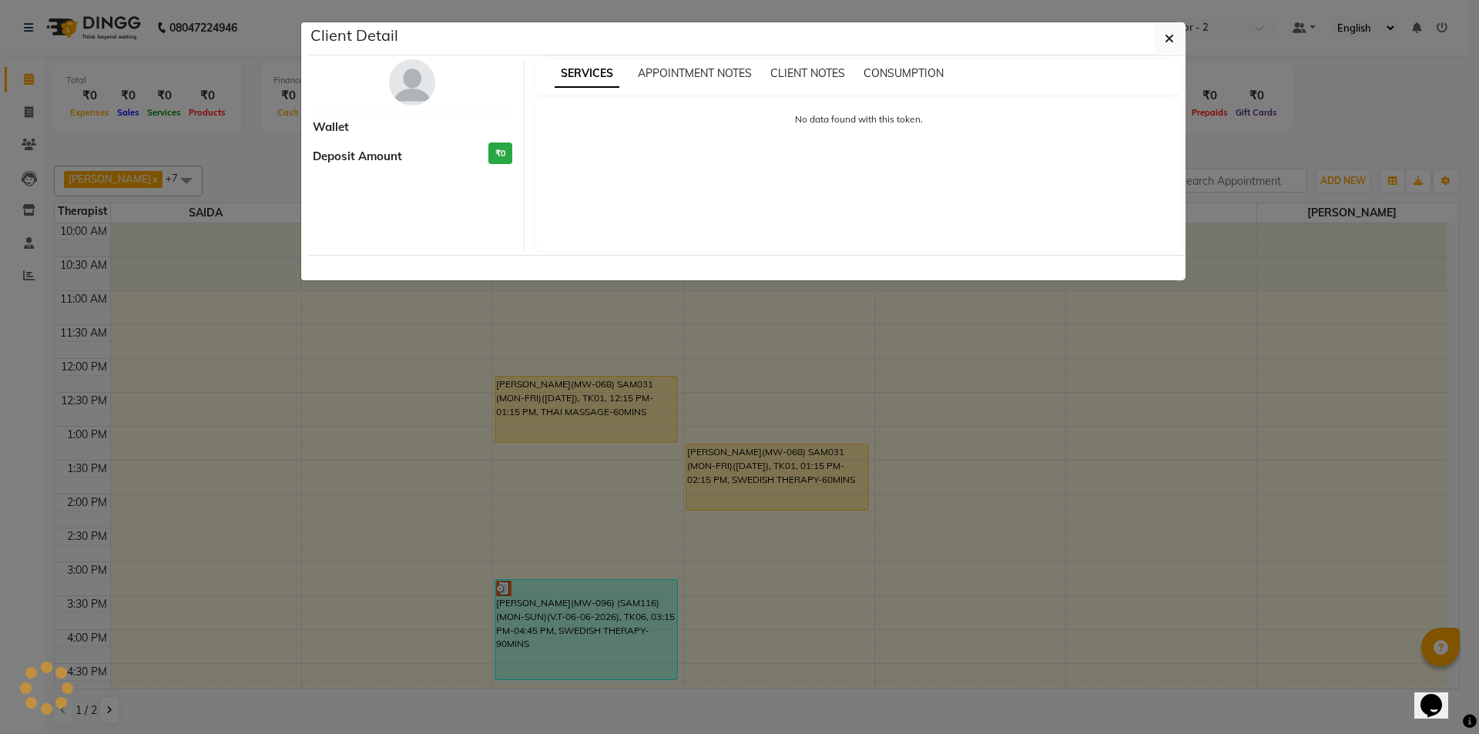
select select "1"
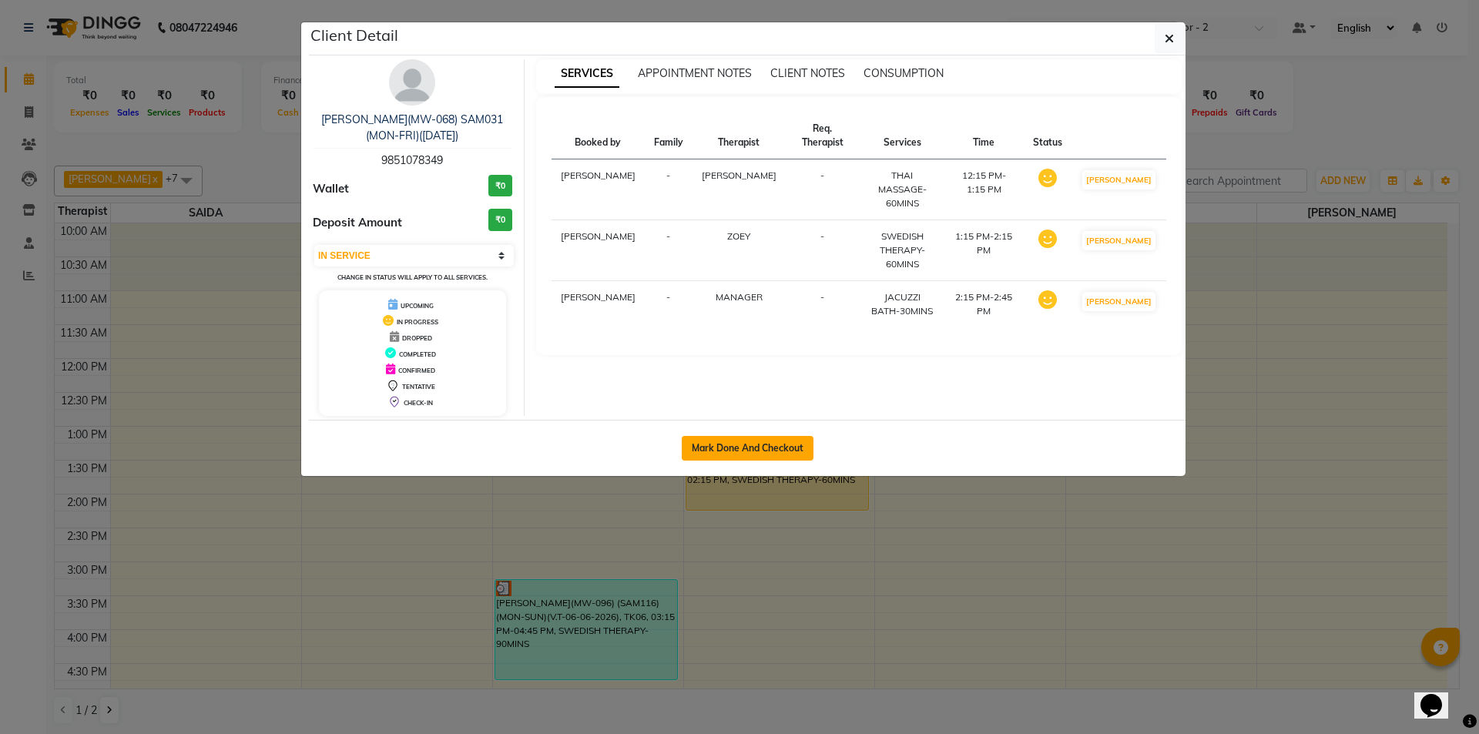
click at [763, 460] on button "Mark Done And Checkout" at bounding box center [748, 448] width 132 height 25
select select "service"
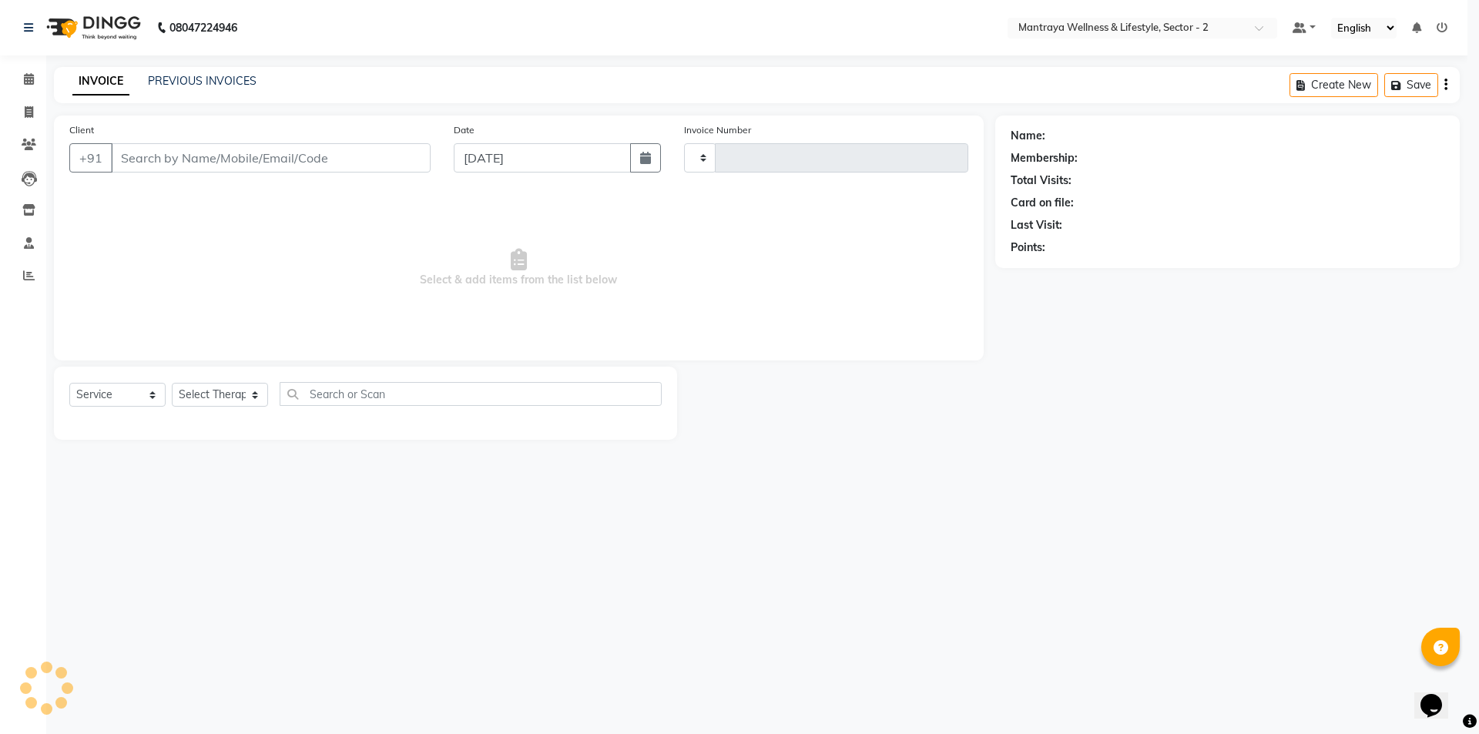
type input "0212"
select select "7655"
type input "98******49"
select select "87983"
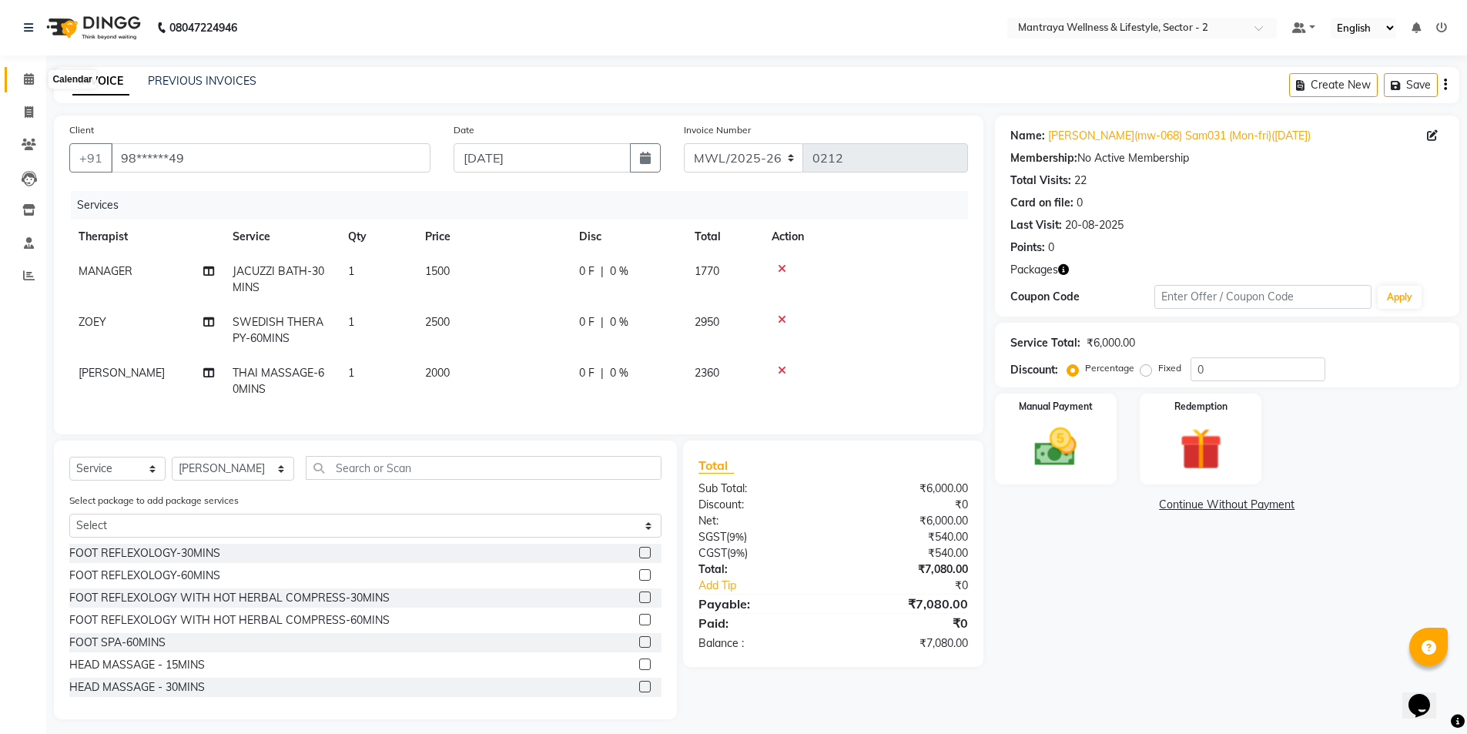
click at [26, 79] on icon at bounding box center [29, 79] width 10 height 12
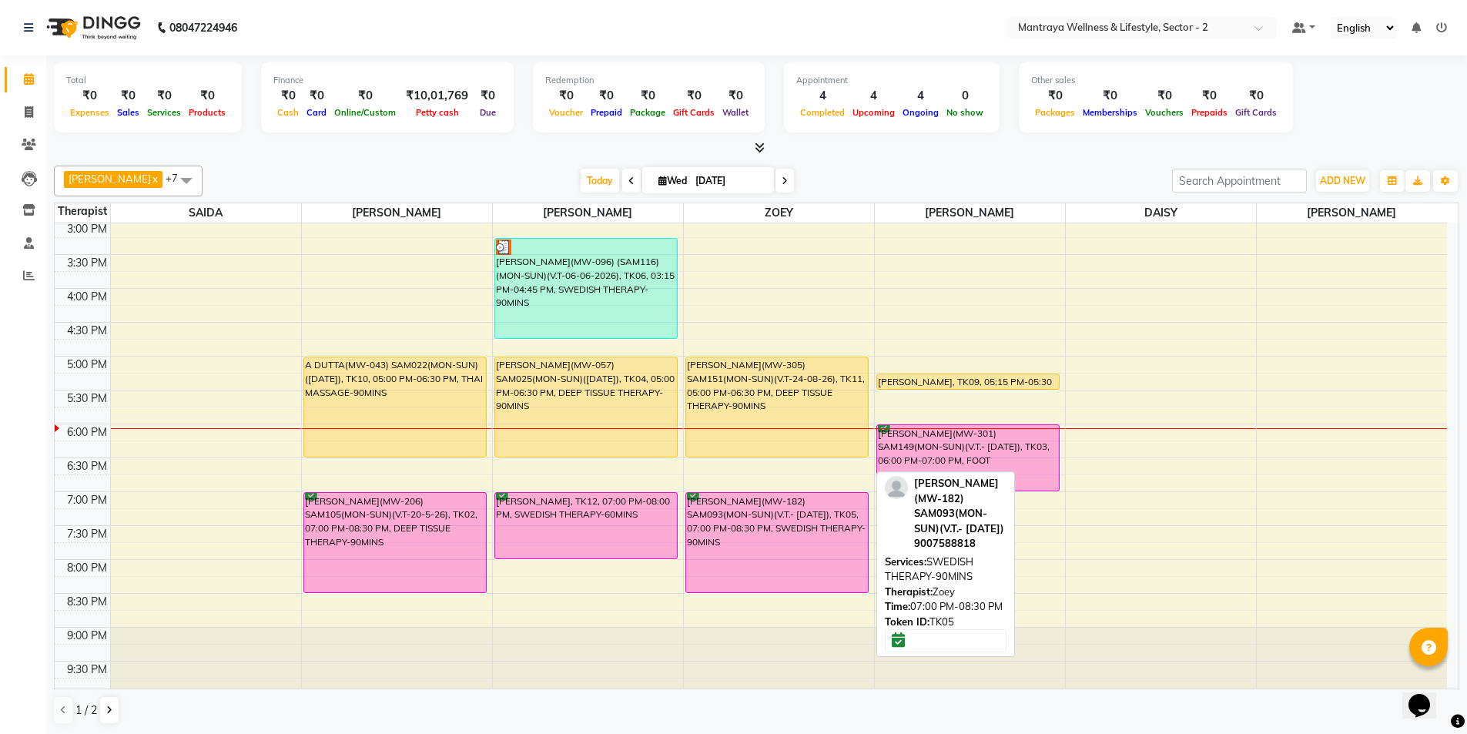
scroll to position [347, 0]
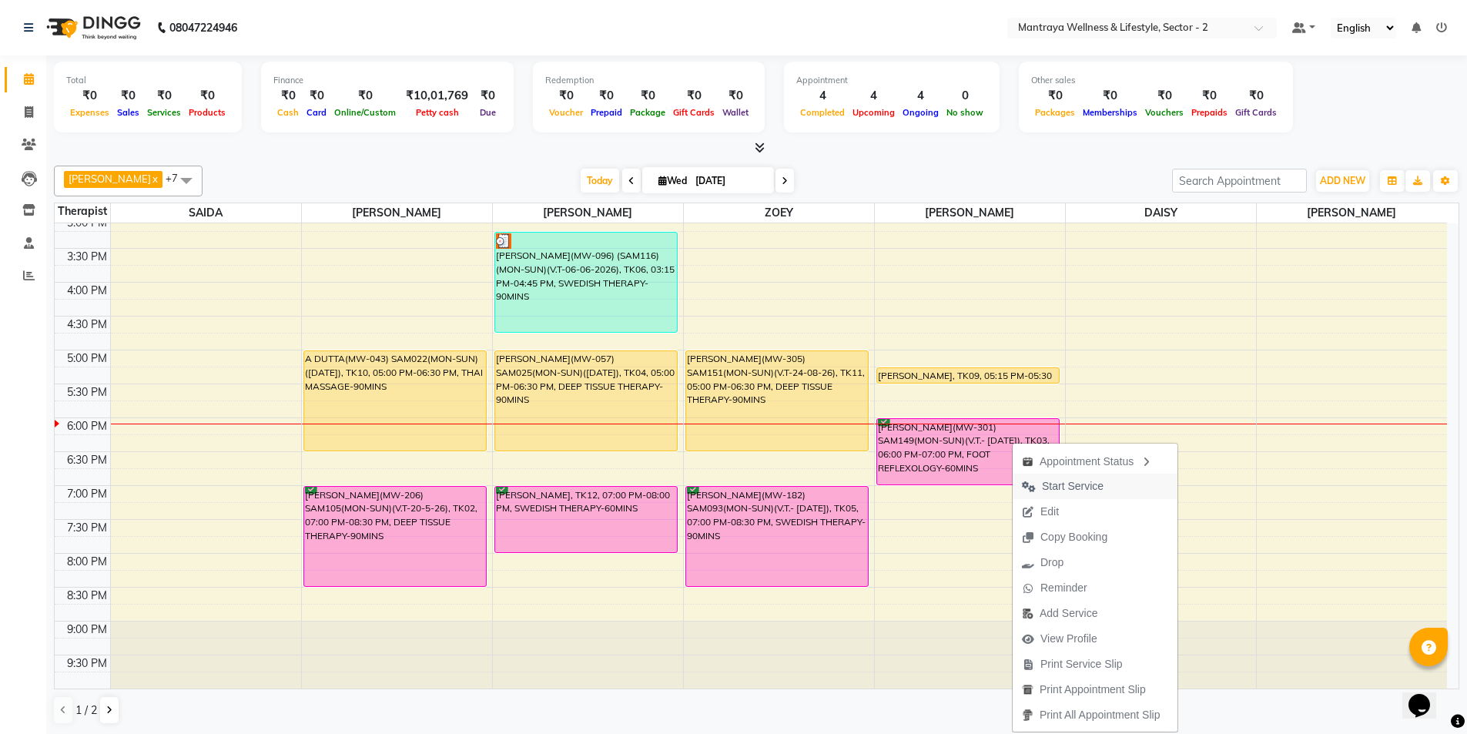
click at [1075, 484] on span "Start Service" at bounding box center [1073, 486] width 62 height 16
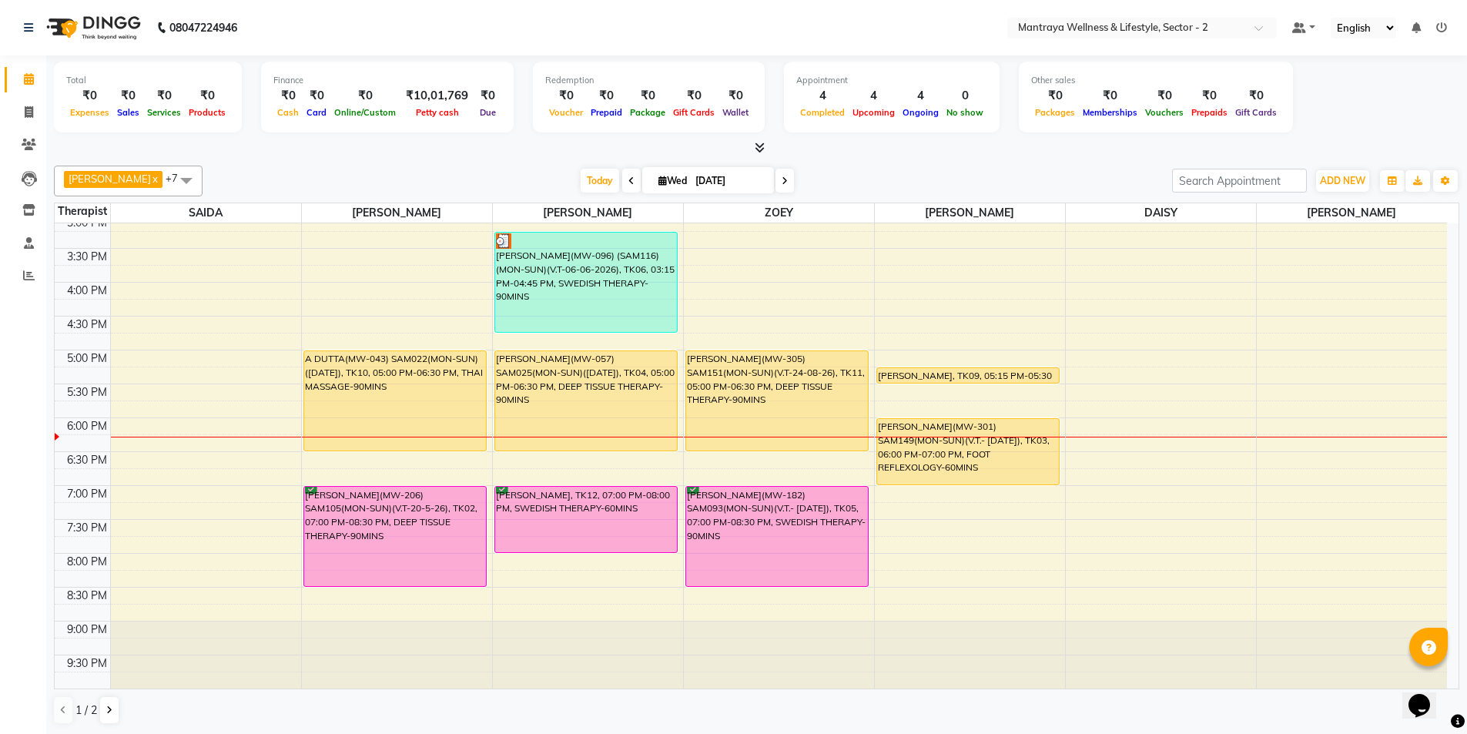
click at [659, 180] on icon at bounding box center [663, 181] width 8 height 10
select select "9"
select select "2025"
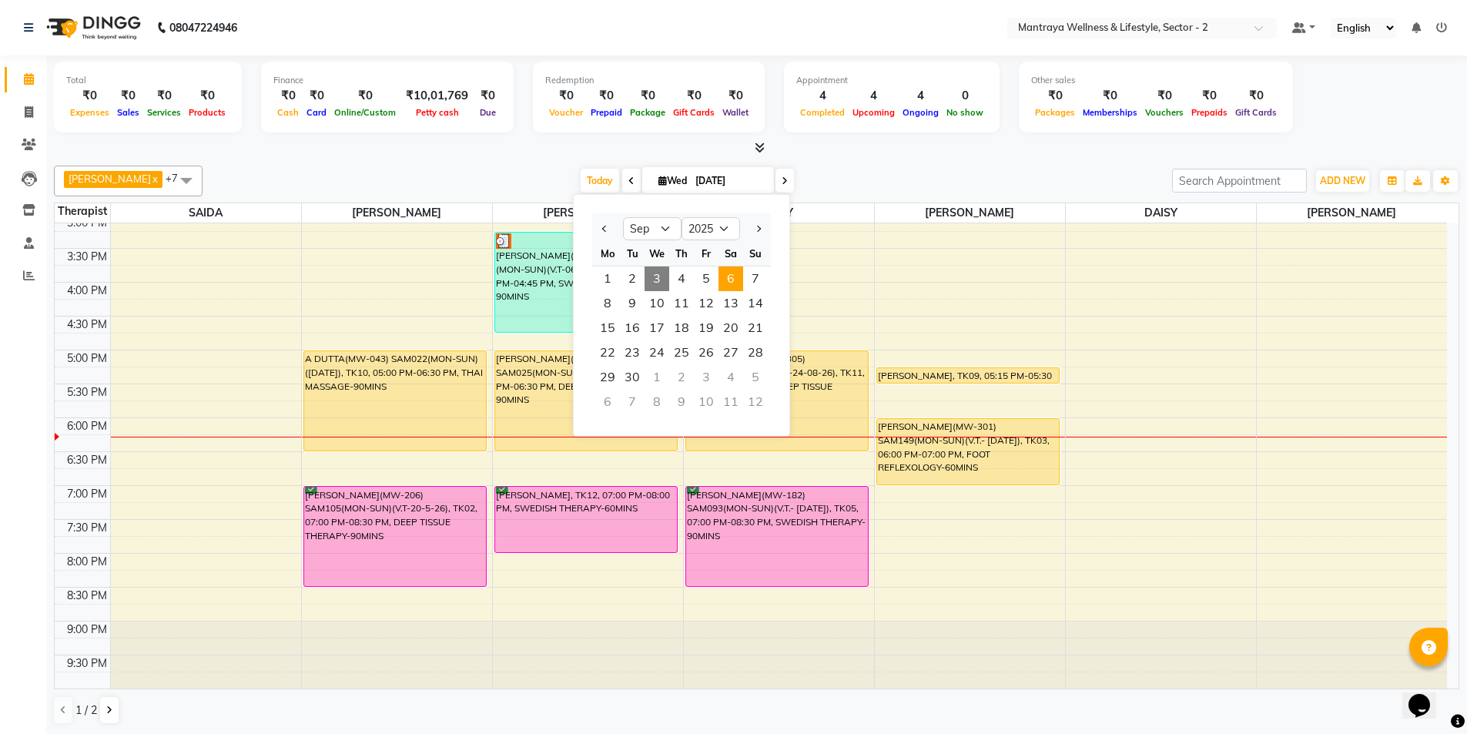
click at [734, 282] on span "6" at bounding box center [731, 279] width 25 height 25
type input "[DATE]"
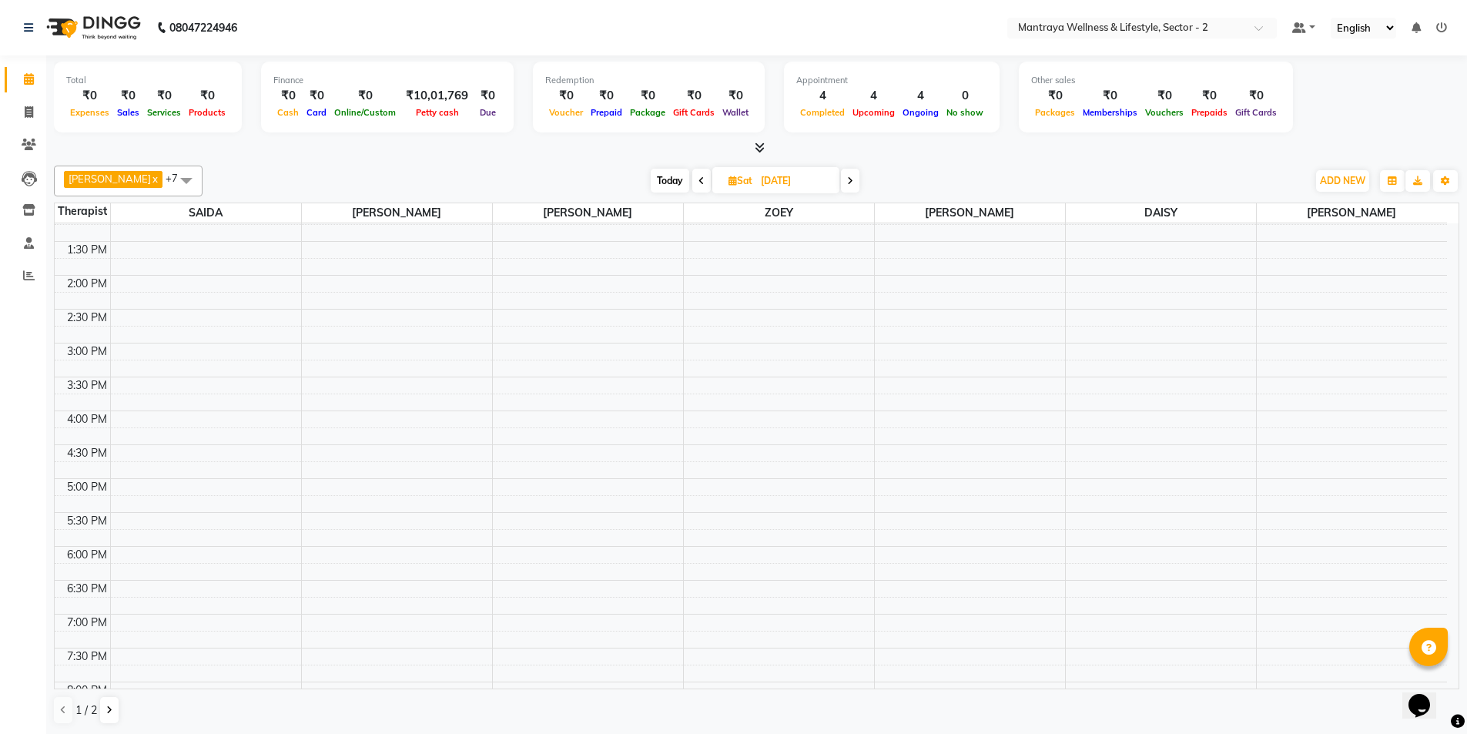
scroll to position [270, 0]
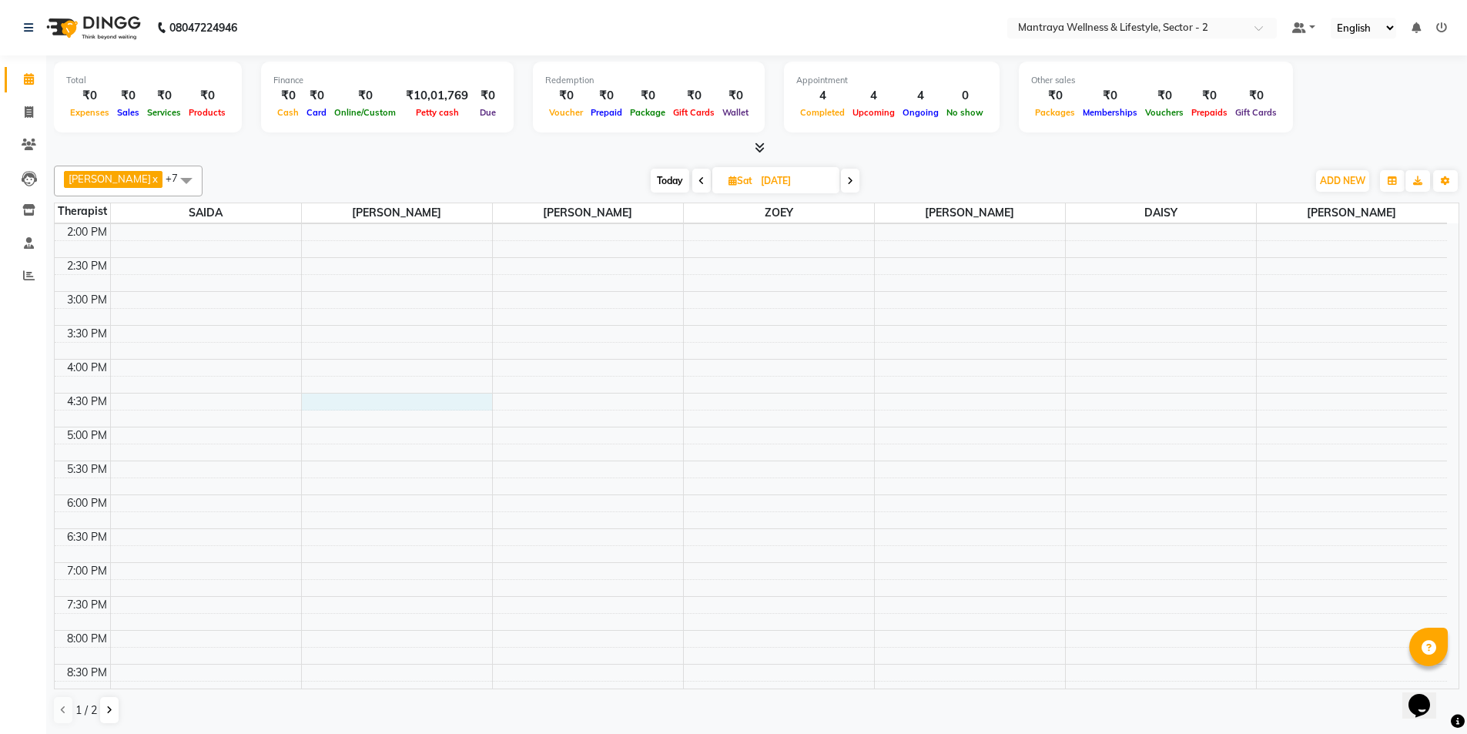
click at [336, 401] on div "10:00 AM 10:30 AM 11:00 AM 11:30 AM 12:00 PM 12:30 PM 1:00 PM 1:30 PM 2:00 PM 2…" at bounding box center [751, 359] width 1393 height 813
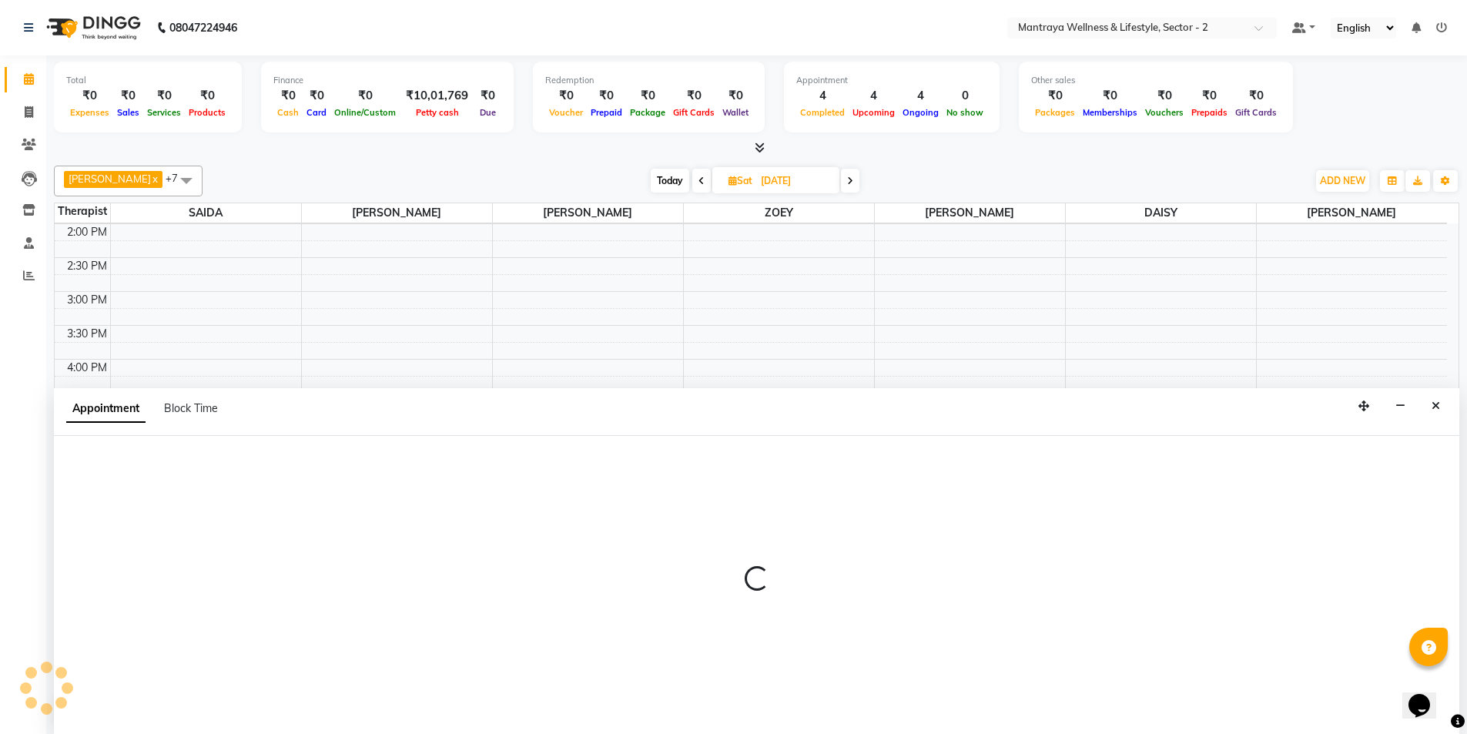
scroll to position [1, 0]
select select "69829"
select select "tentative"
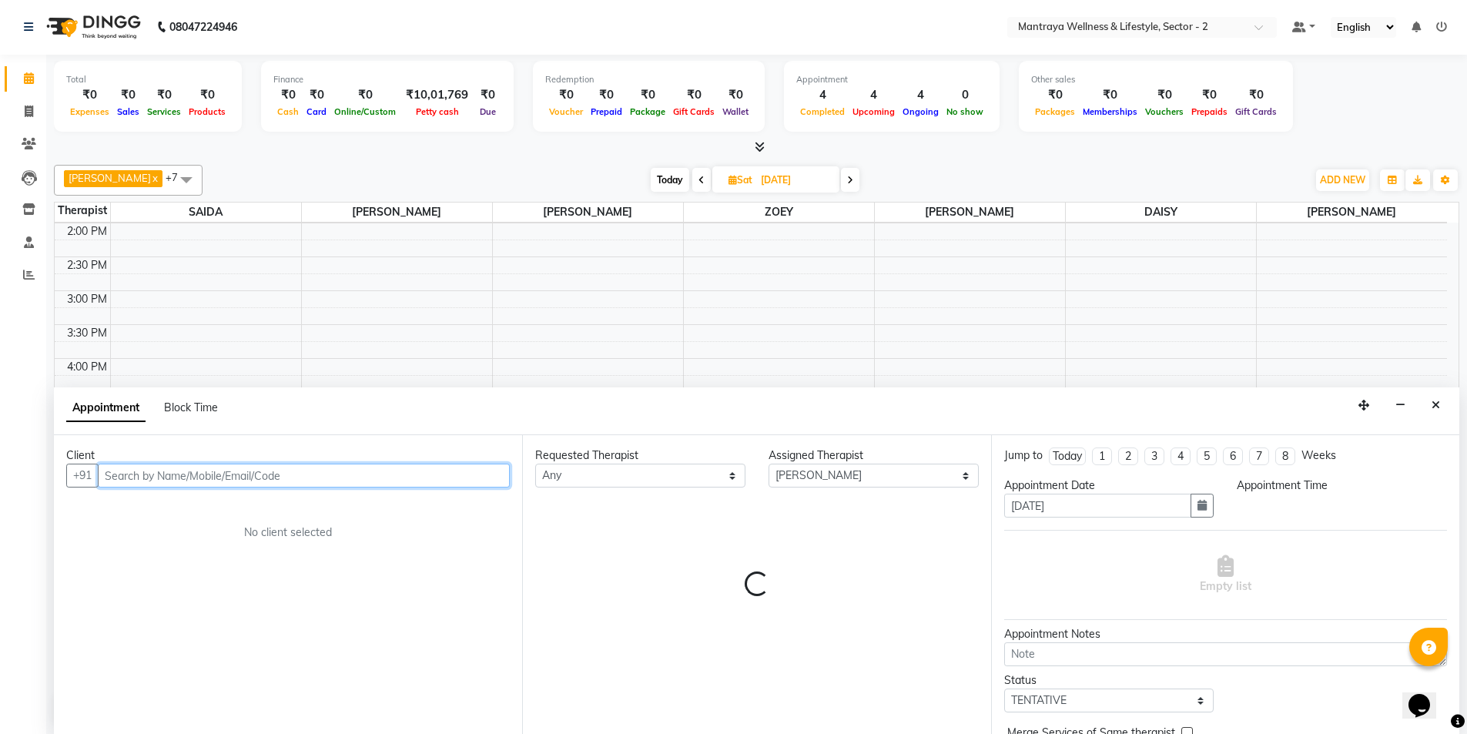
select select "990"
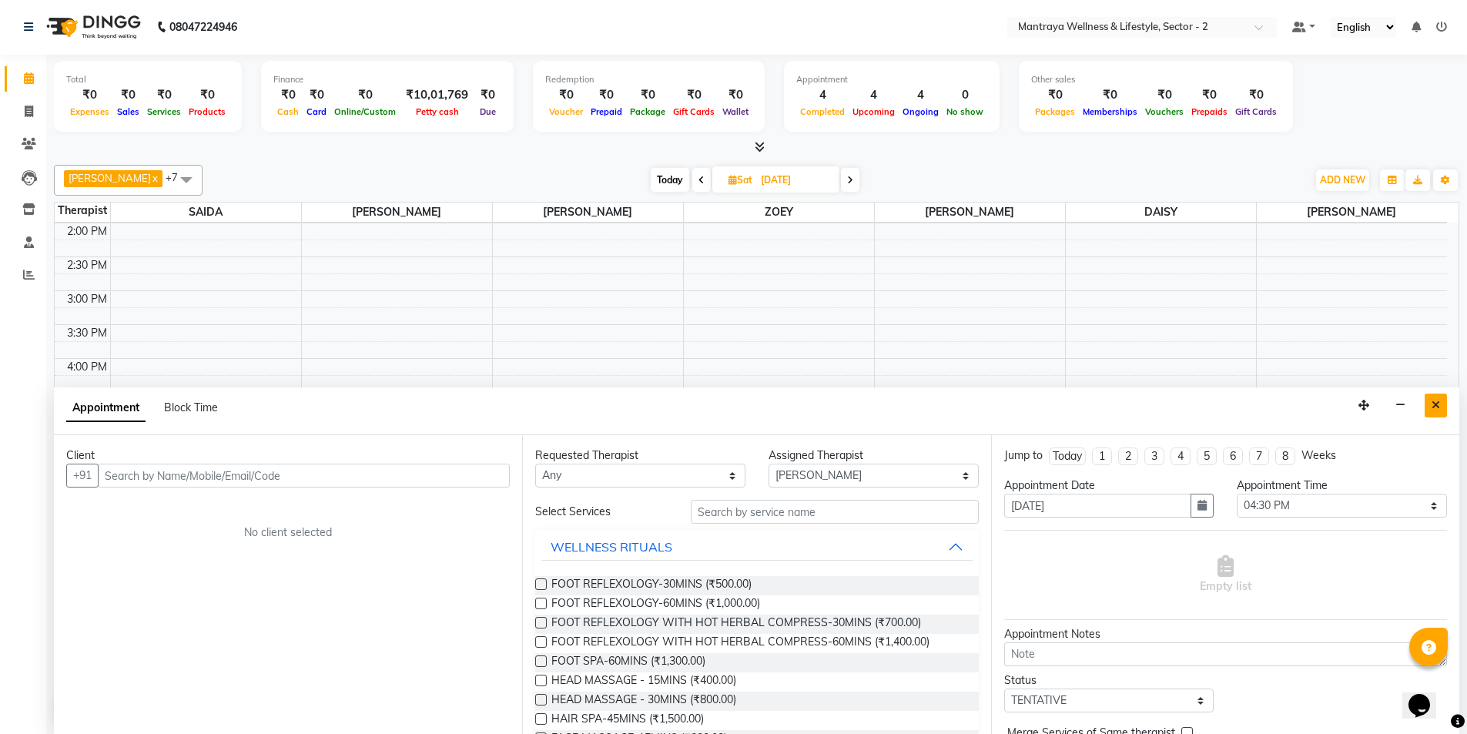
click at [1438, 401] on icon "Close" at bounding box center [1436, 405] width 8 height 11
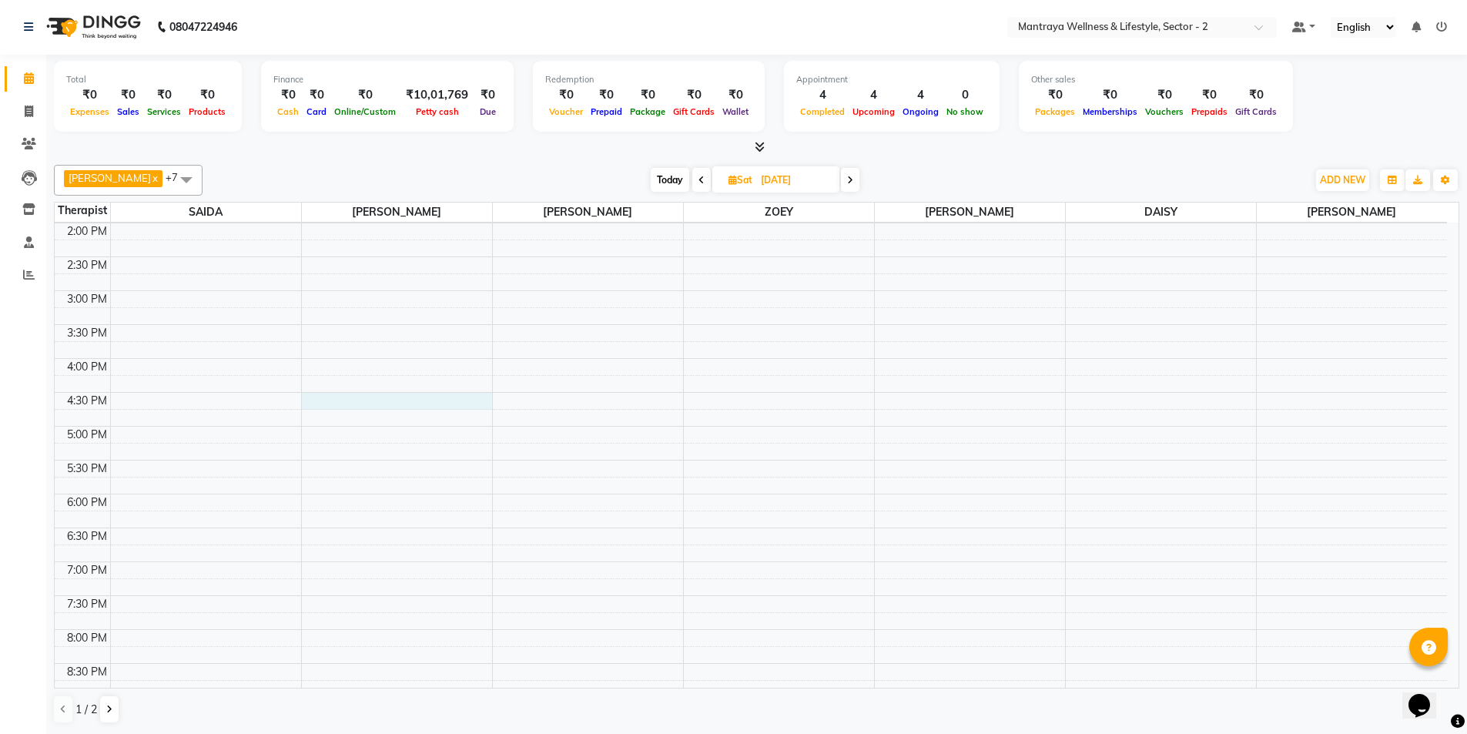
click at [312, 394] on div "10:00 AM 10:30 AM 11:00 AM 11:30 AM 12:00 PM 12:30 PM 1:00 PM 1:30 PM 2:00 PM 2…" at bounding box center [751, 358] width 1393 height 813
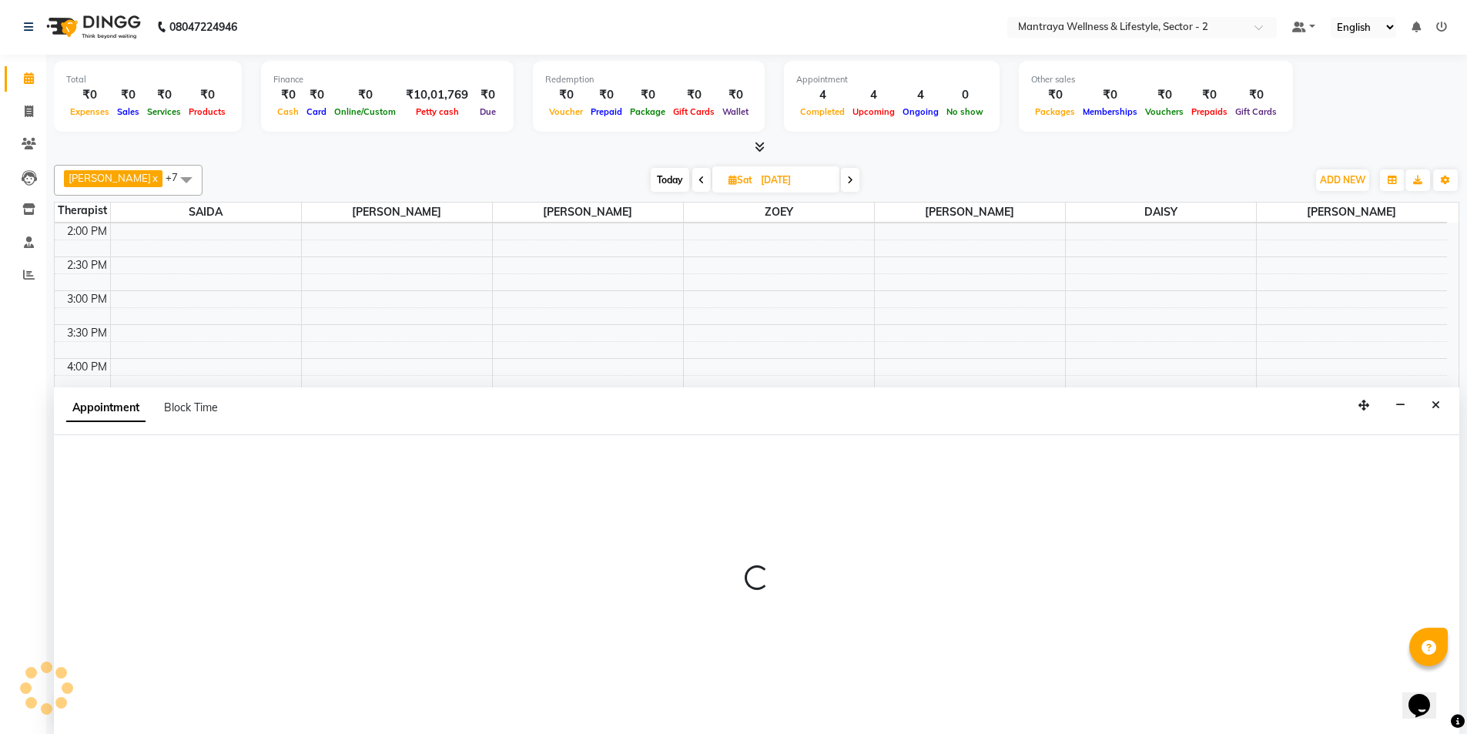
select select "69829"
select select "990"
select select "tentative"
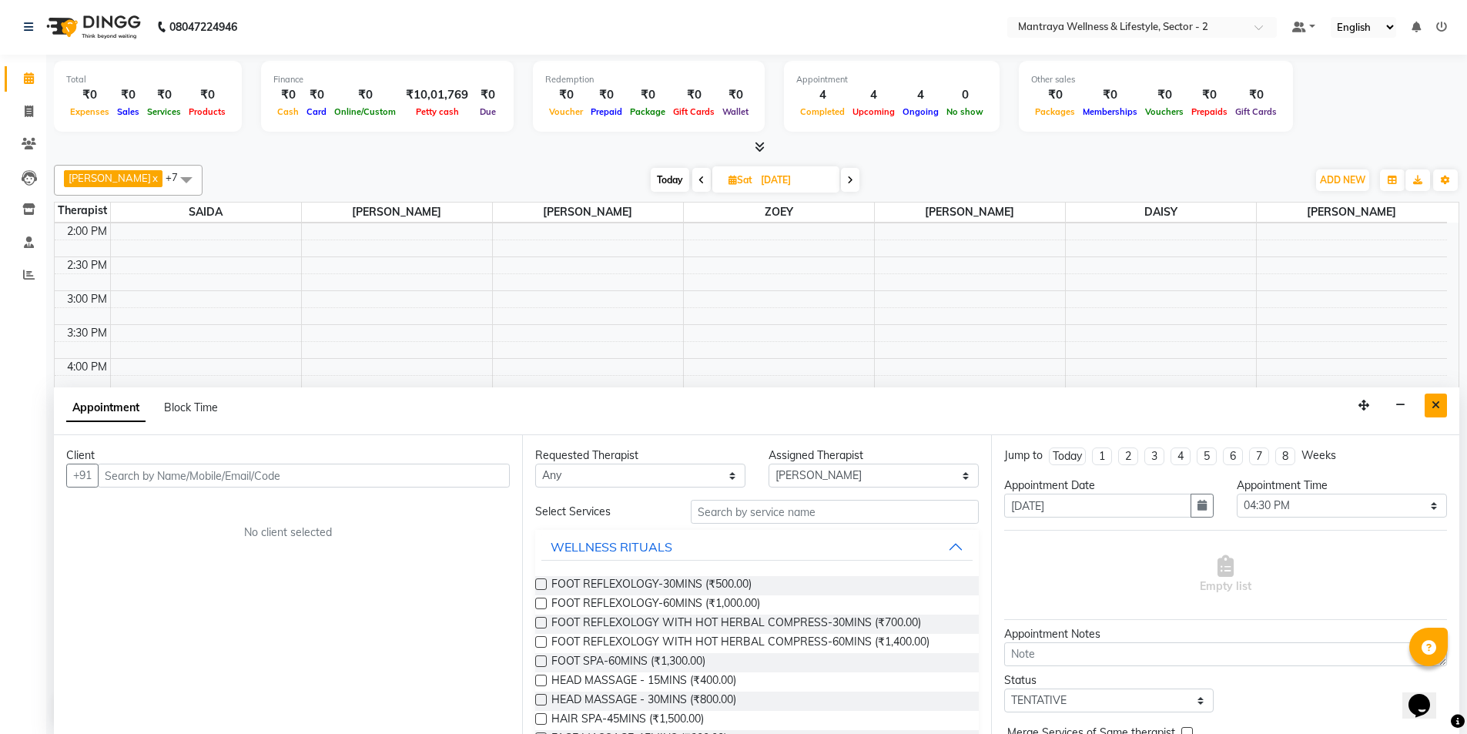
click at [1440, 400] on icon "Close" at bounding box center [1436, 405] width 8 height 11
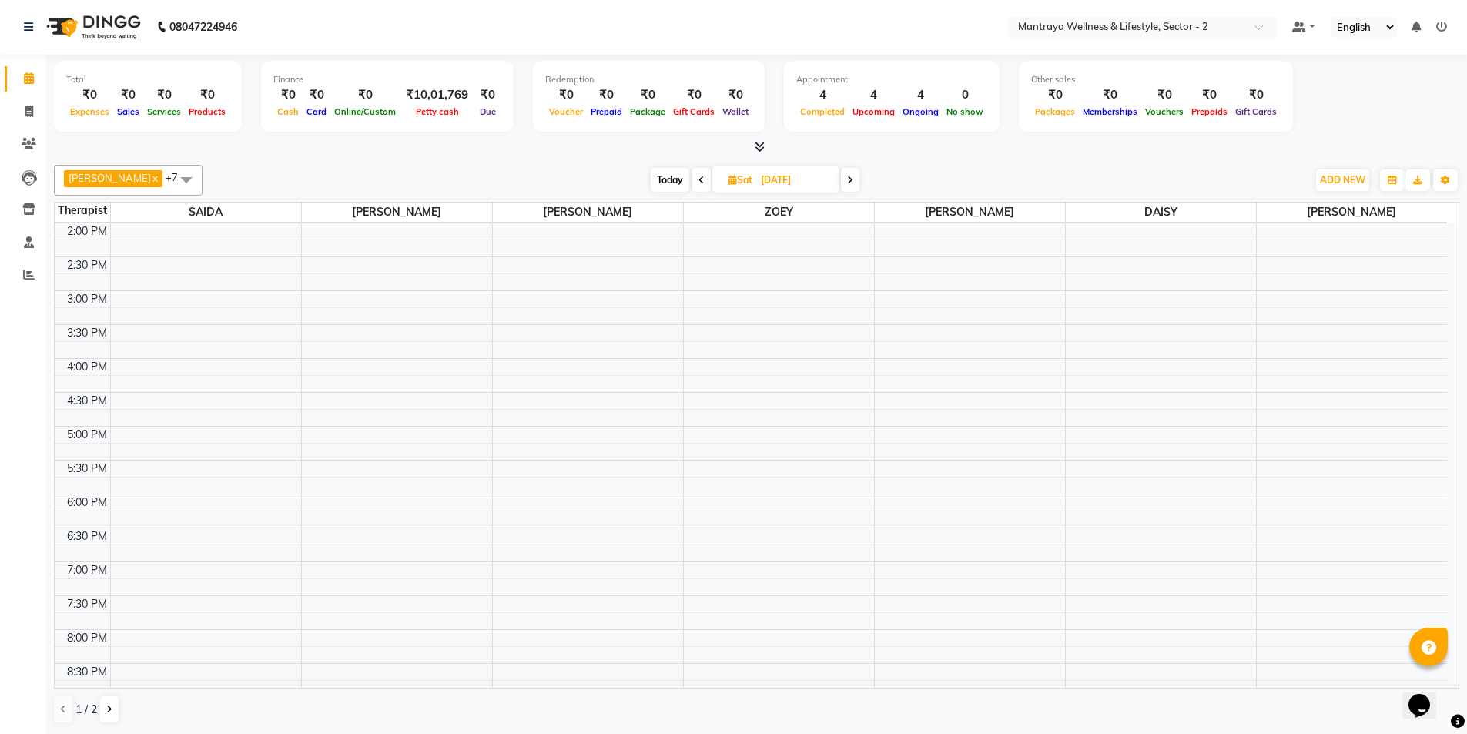
click at [651, 187] on span "Today" at bounding box center [670, 180] width 39 height 24
type input "[DATE]"
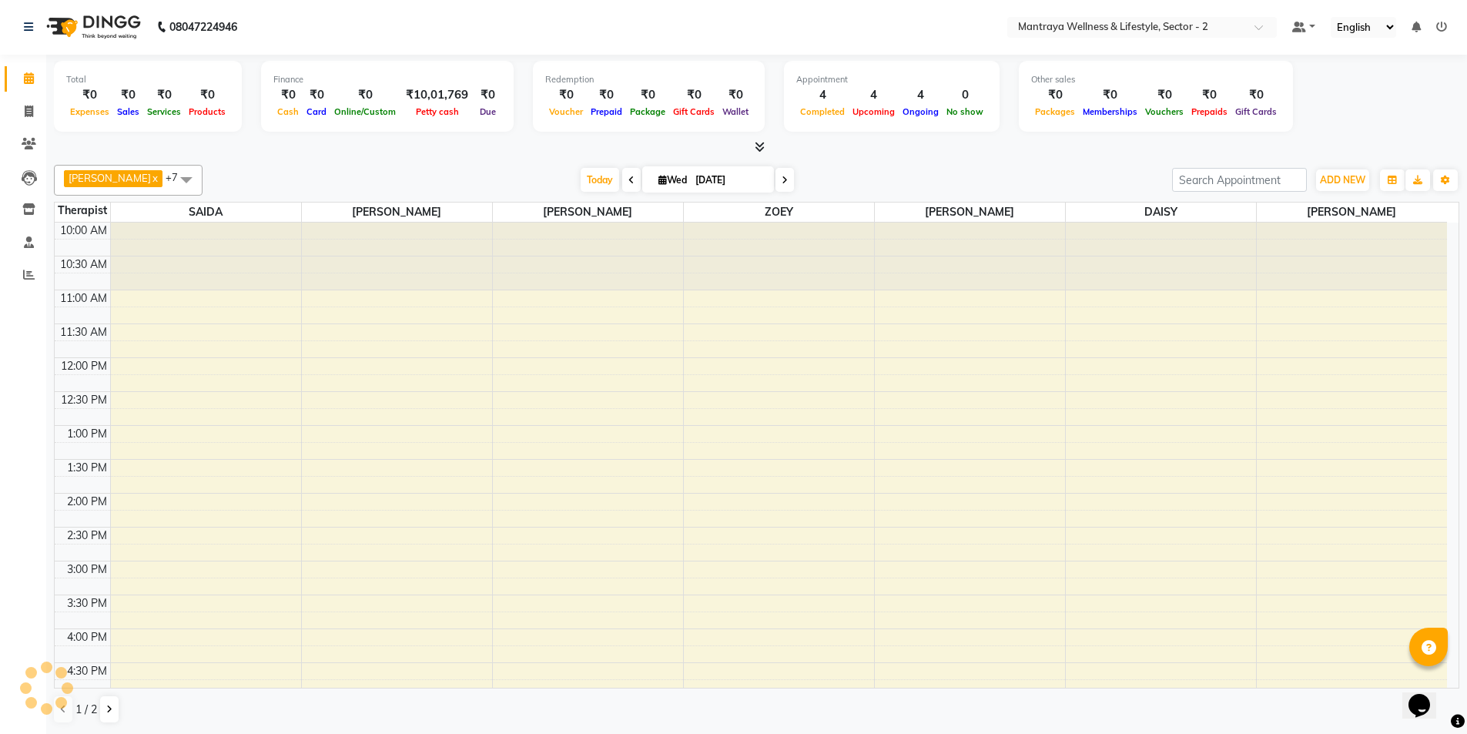
scroll to position [347, 0]
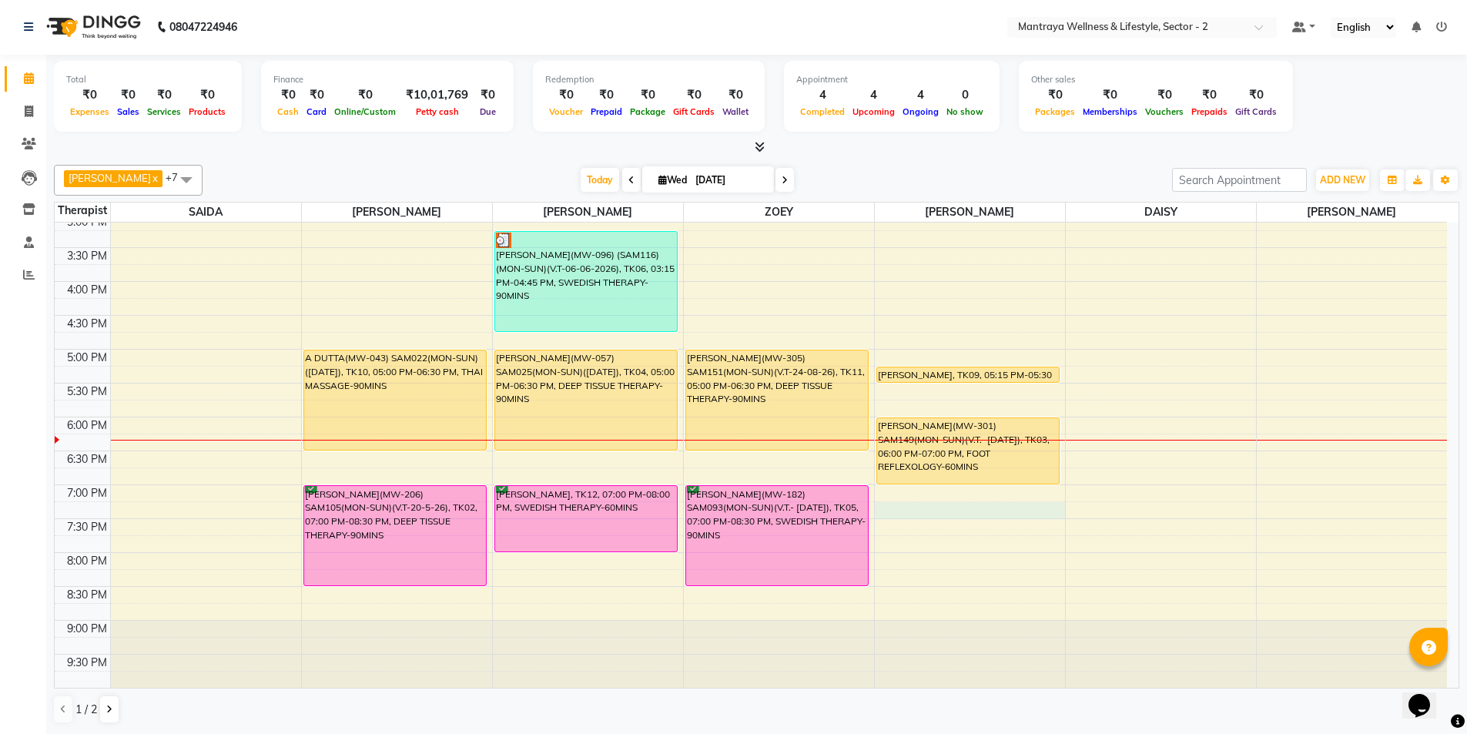
click at [889, 511] on div "10:00 AM 10:30 AM 11:00 AM 11:30 AM 12:00 PM 12:30 PM 1:00 PM 1:30 PM 2:00 PM 2…" at bounding box center [751, 281] width 1393 height 813
select select "84382"
select select "1155"
select select "tentative"
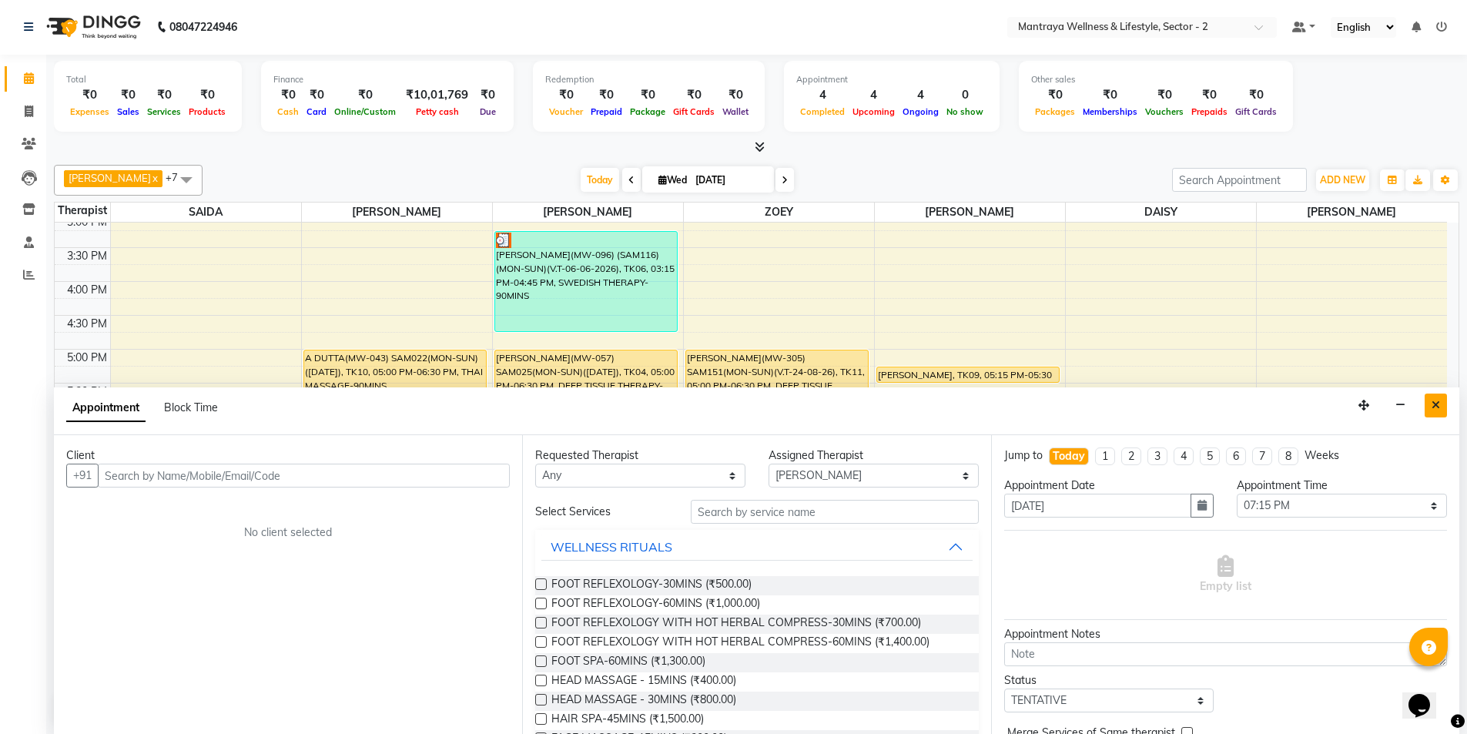
click at [1438, 404] on icon "Close" at bounding box center [1436, 405] width 8 height 11
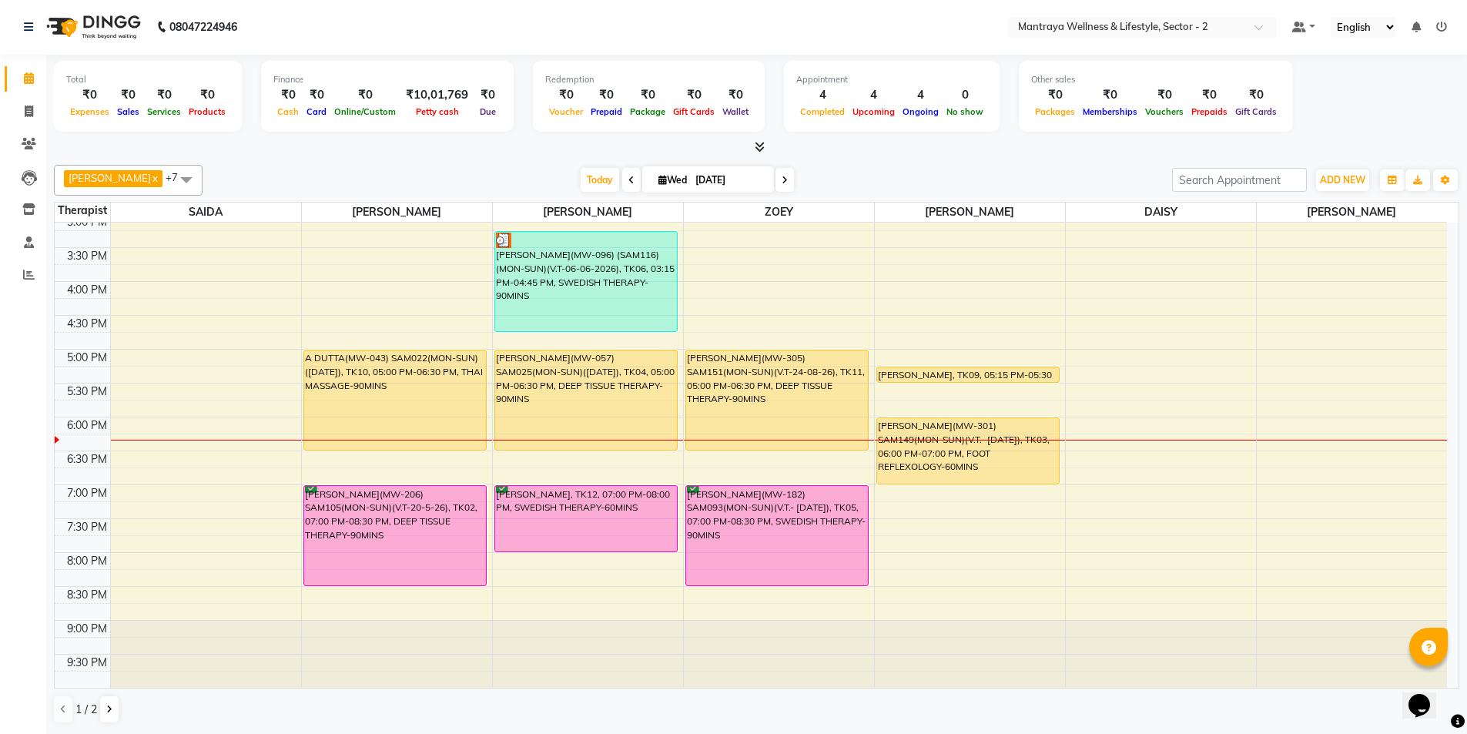
click at [659, 179] on icon at bounding box center [663, 180] width 8 height 10
select select "9"
select select "2025"
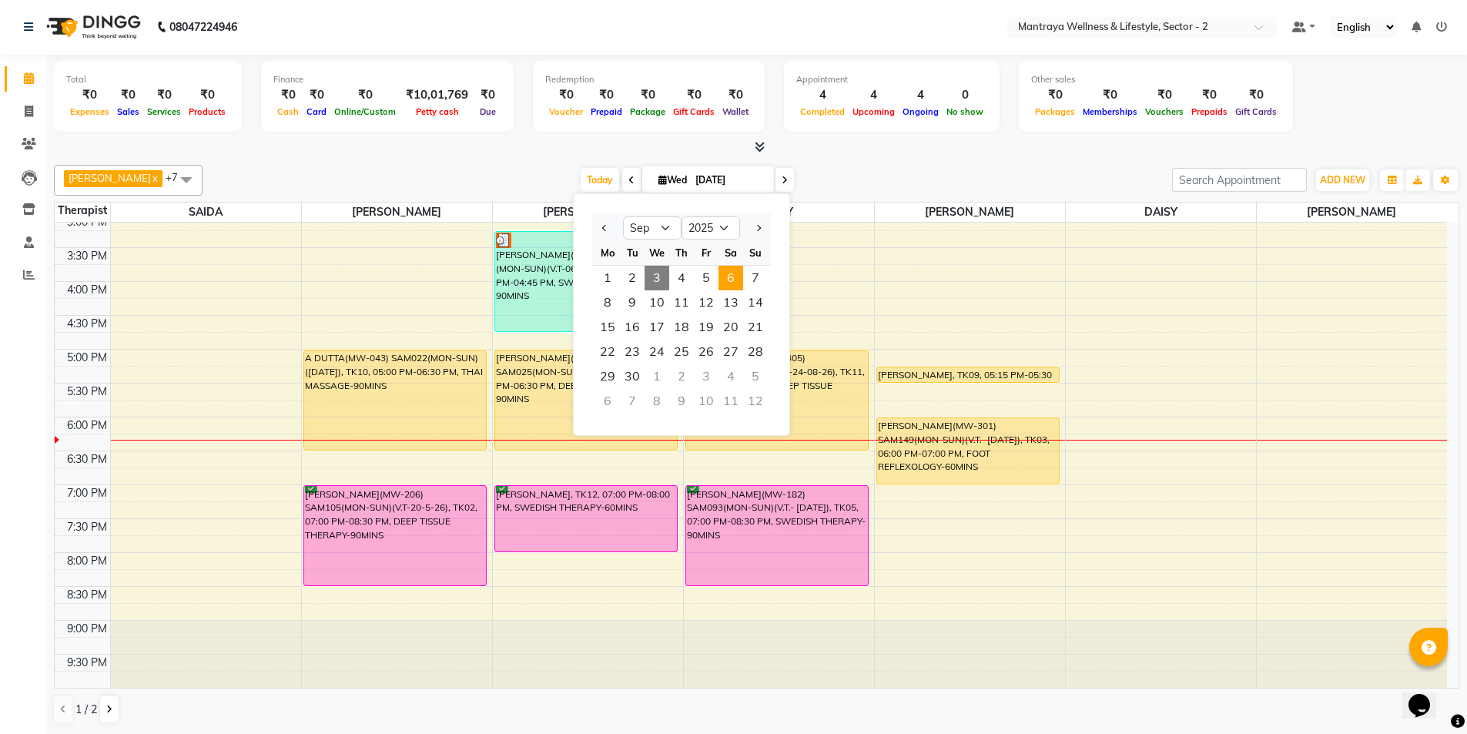
click at [735, 276] on span "6" at bounding box center [731, 278] width 25 height 25
type input "[DATE]"
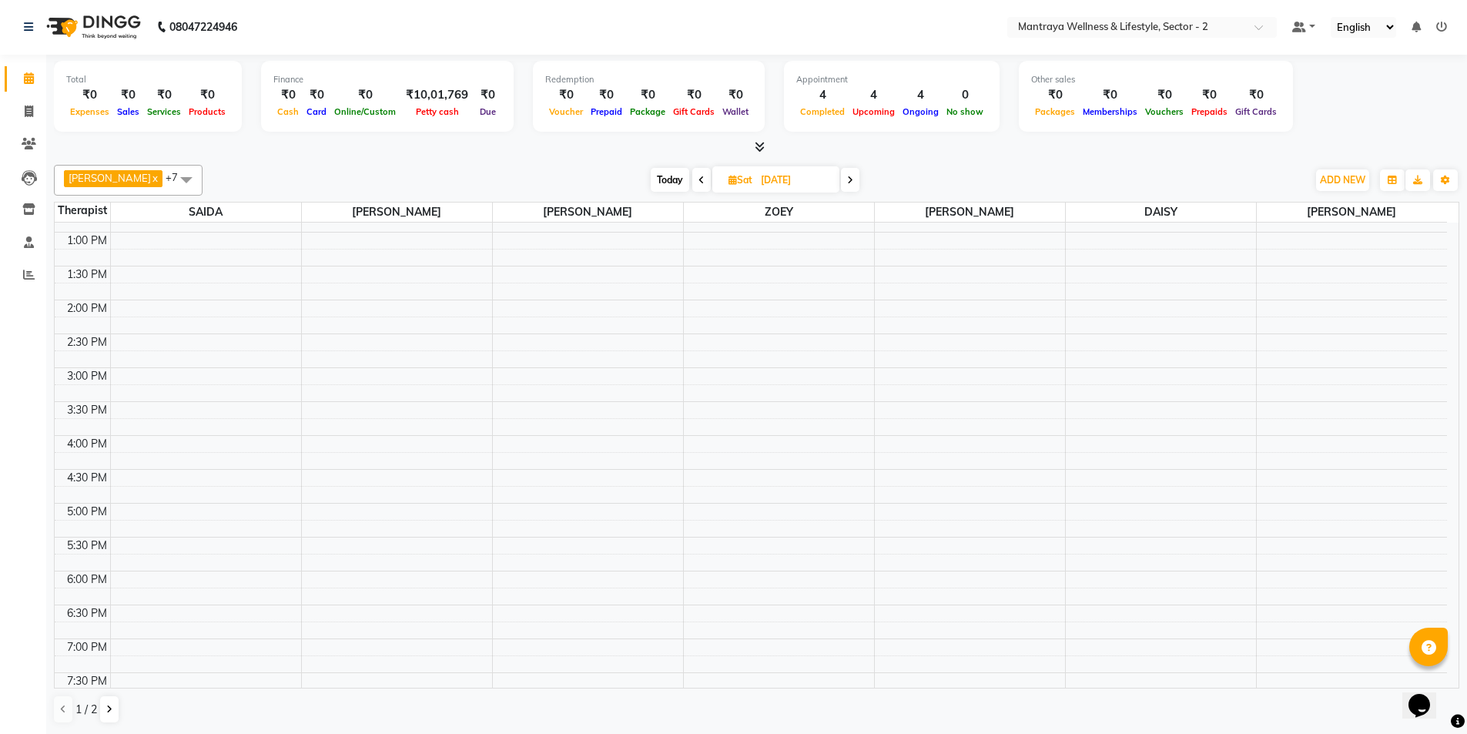
scroll to position [270, 0]
click at [327, 404] on div "10:00 AM 10:30 AM 11:00 AM 11:30 AM 12:00 PM 12:30 PM 1:00 PM 1:30 PM 2:00 PM 2…" at bounding box center [751, 358] width 1393 height 813
select select "69829"
select select "tentative"
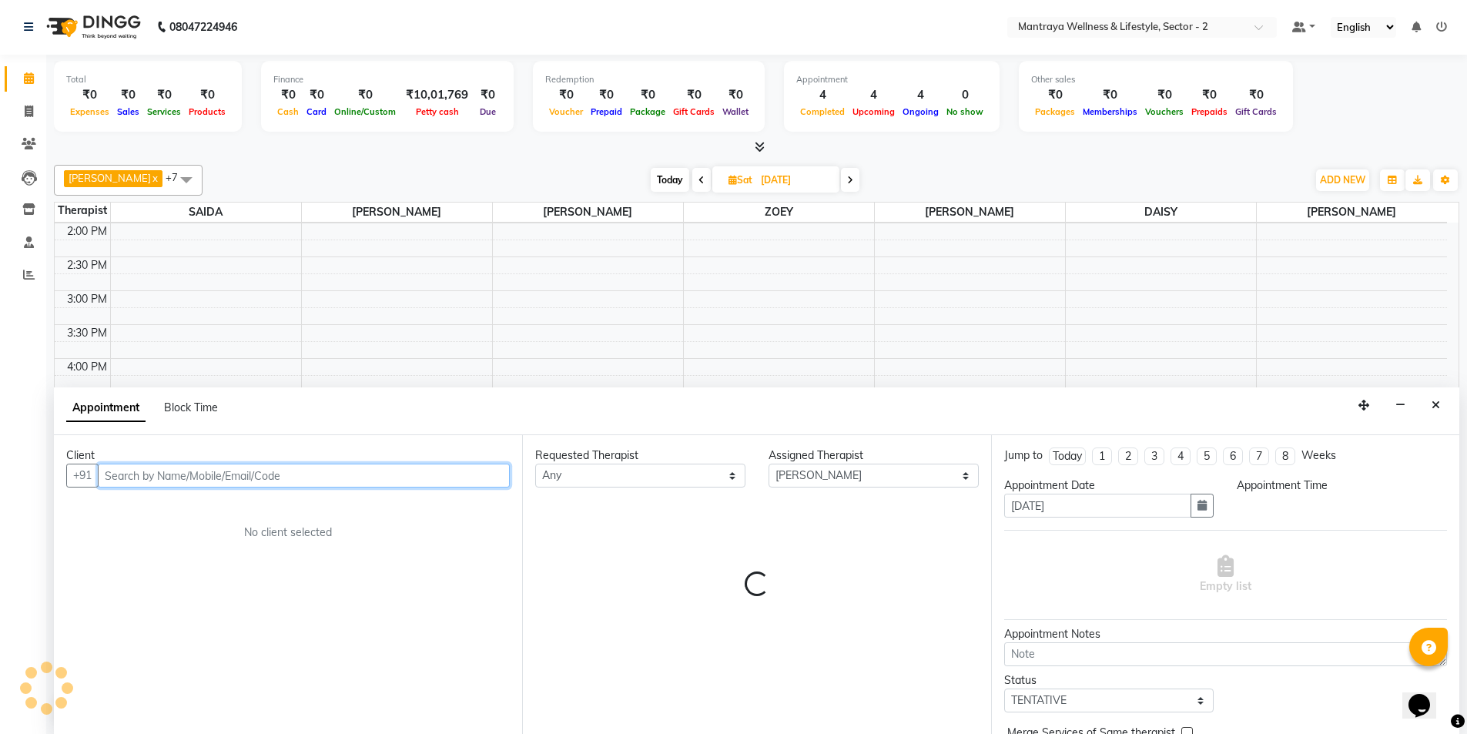
select select "990"
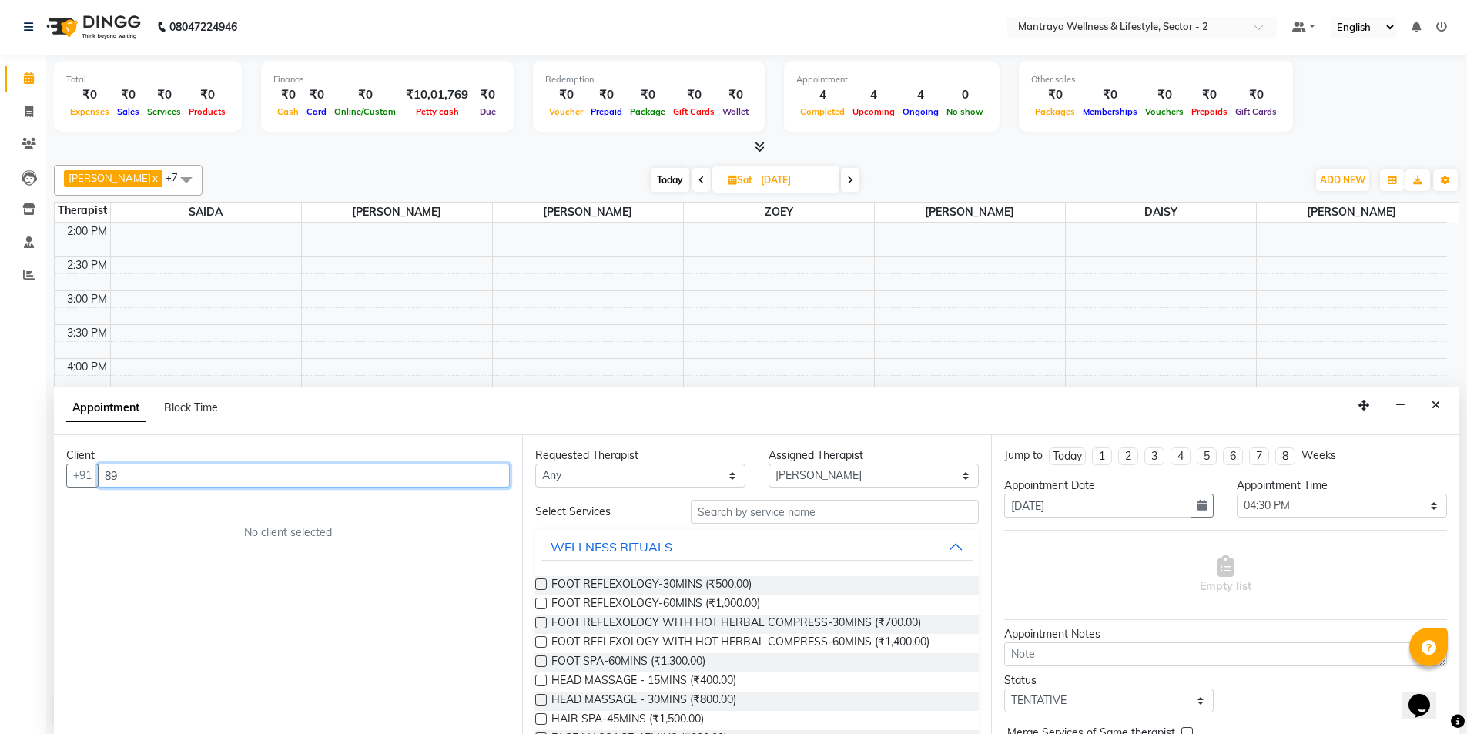
type input "8"
type input "S"
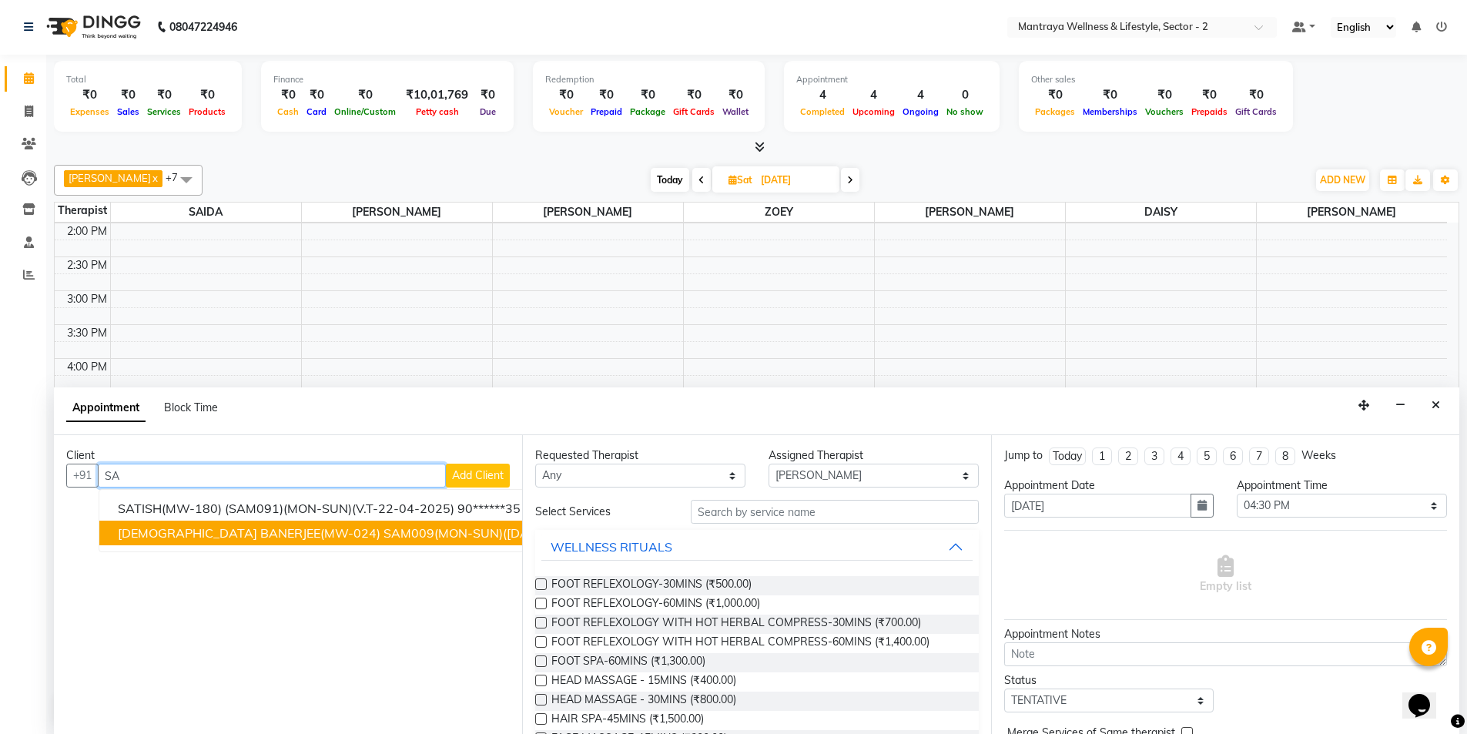
type input "S"
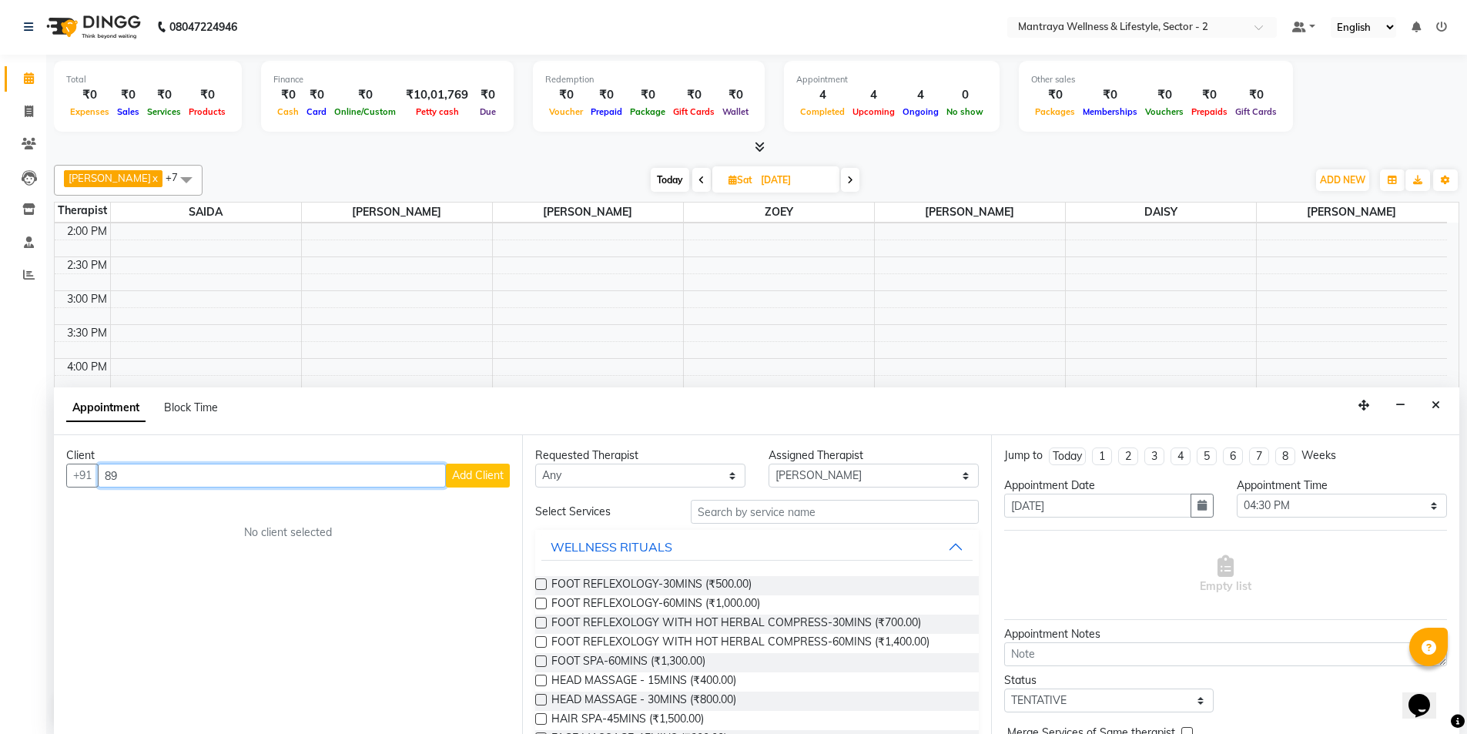
type input "8"
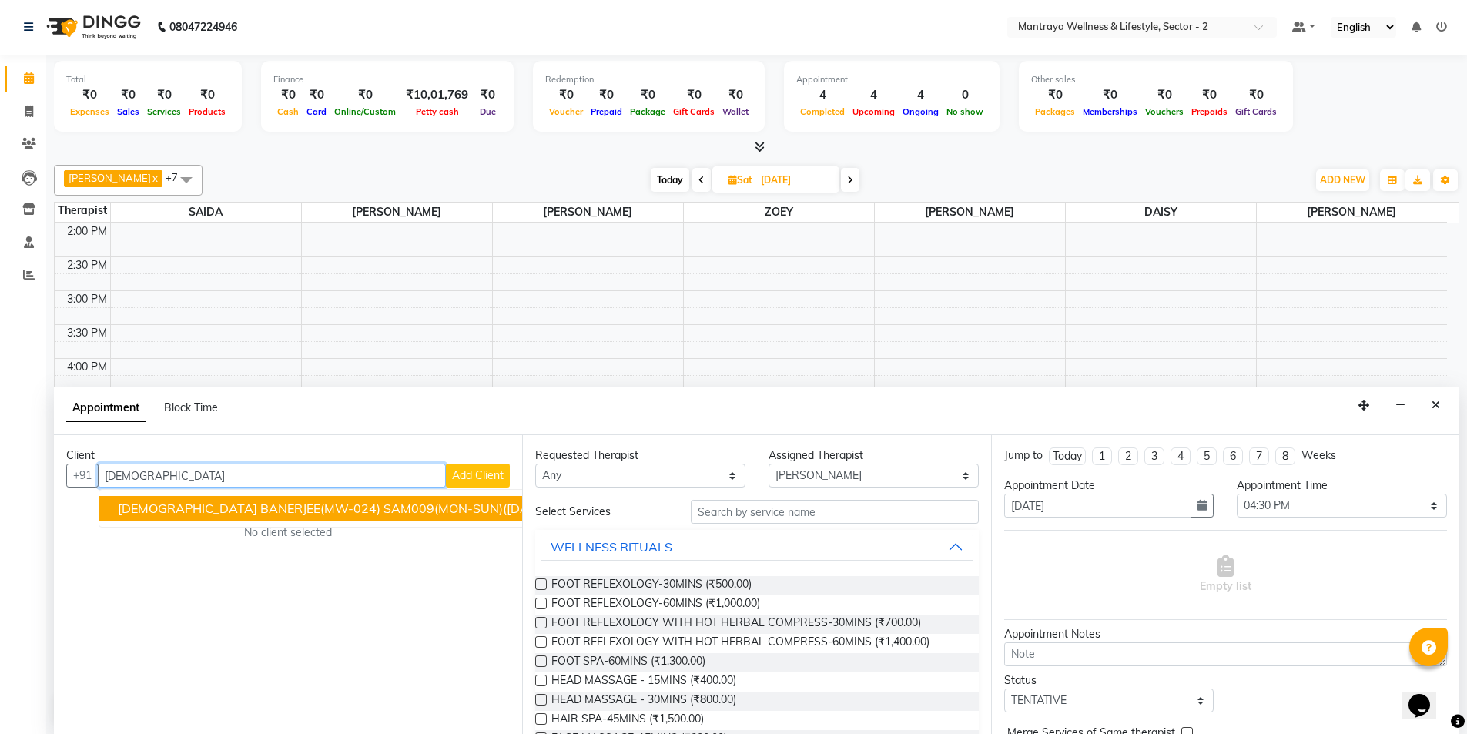
click at [295, 507] on span "[DEMOGRAPHIC_DATA] BANERJEE(MW-024) SAM009(MON-SUN)([DATE])" at bounding box center [334, 508] width 433 height 15
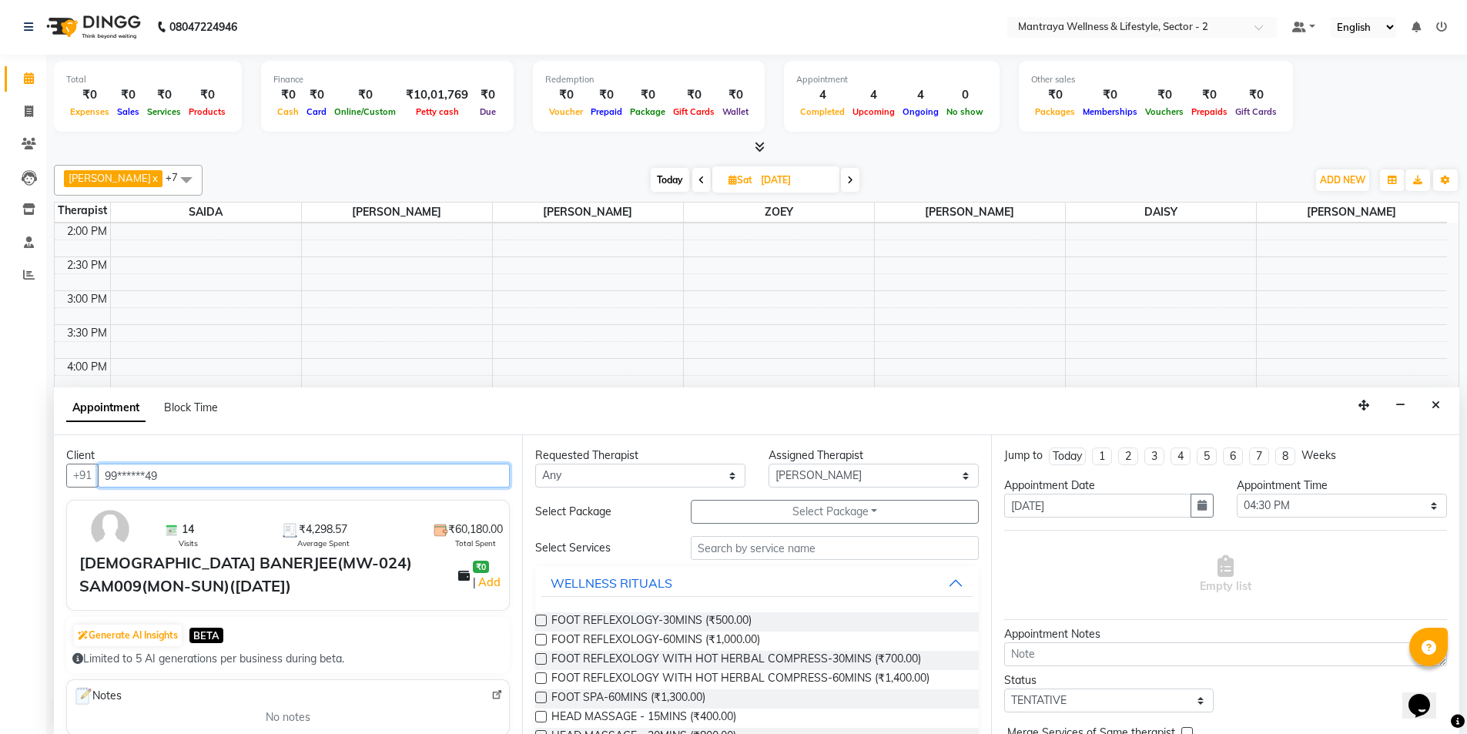
type input "99******49"
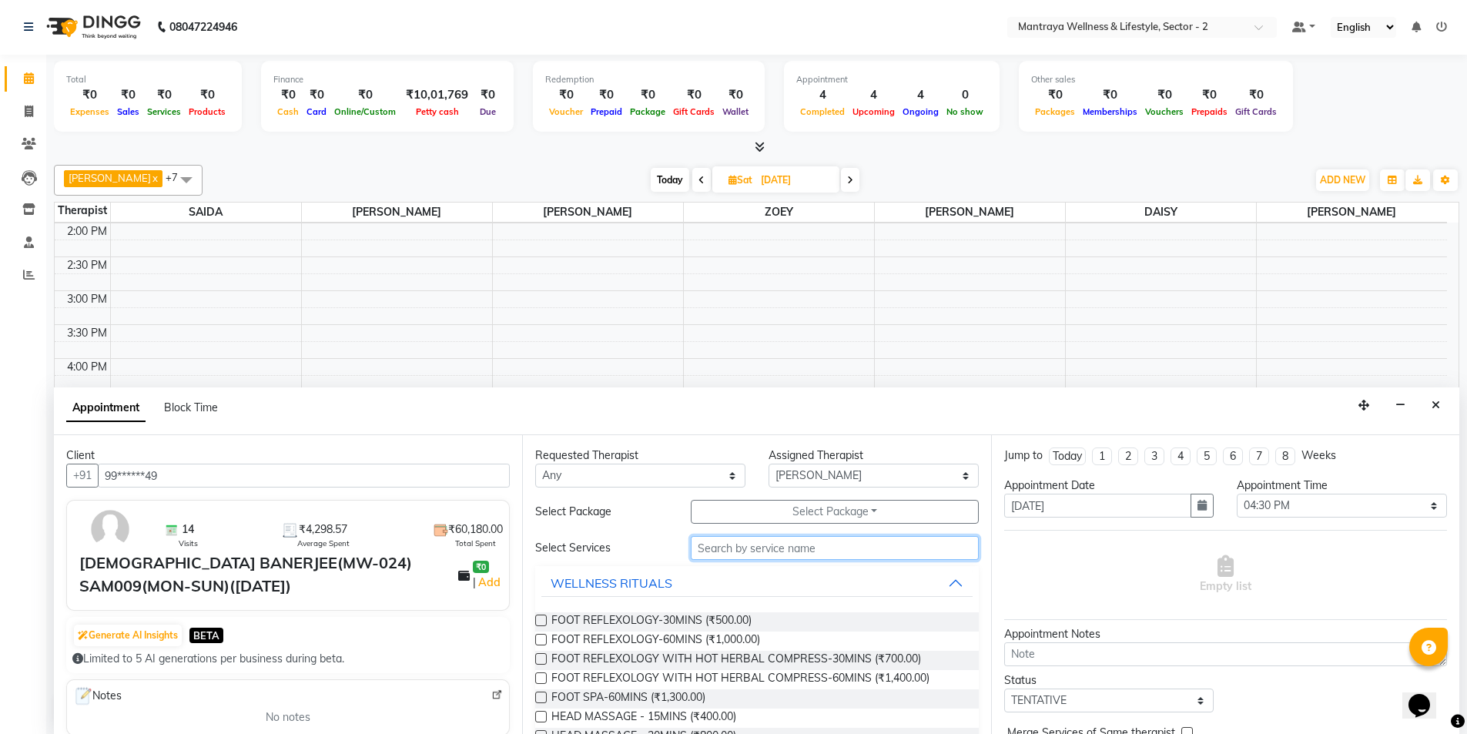
click at [759, 555] on input "text" at bounding box center [835, 548] width 288 height 24
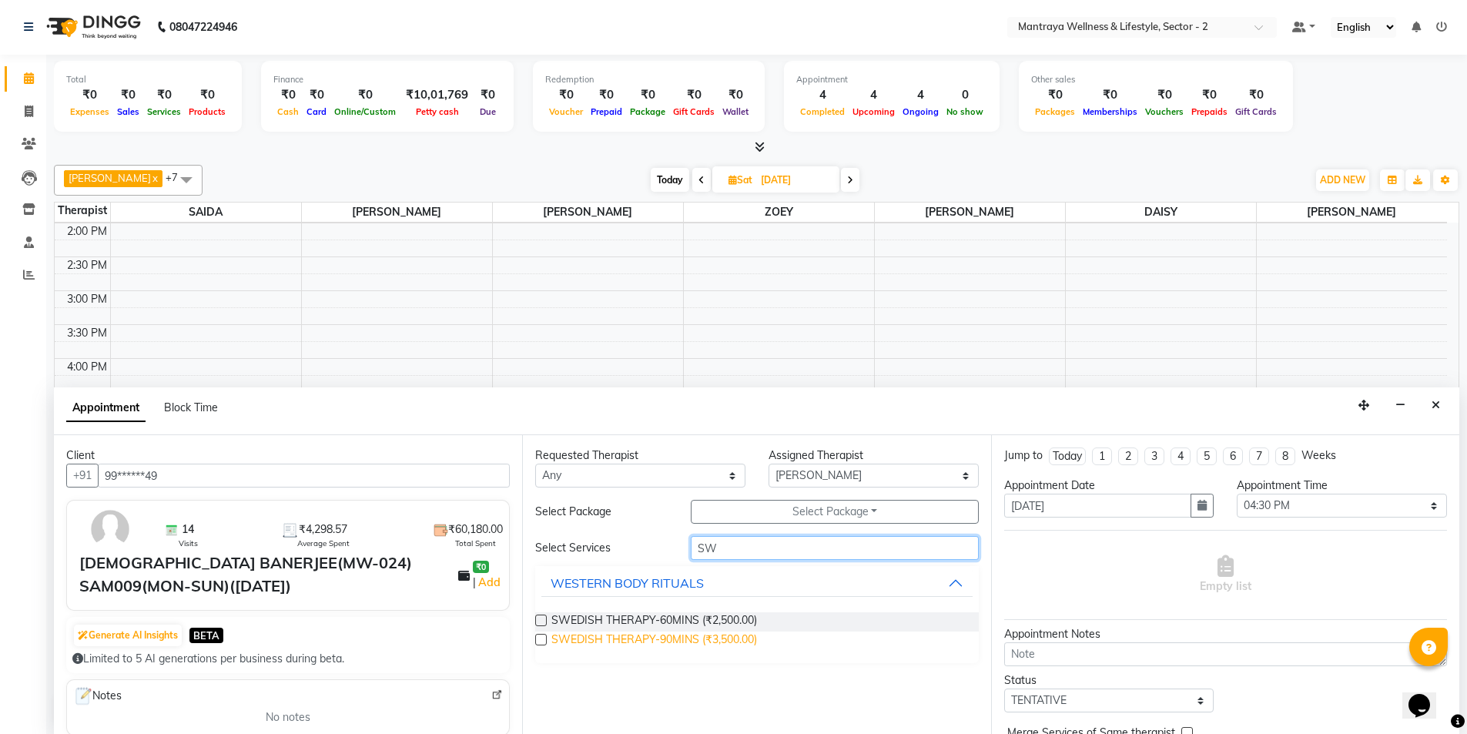
type input "SW"
click at [625, 640] on span "SWEDISH THERAPY-90MINS (₹3,500.00)" at bounding box center [655, 641] width 206 height 19
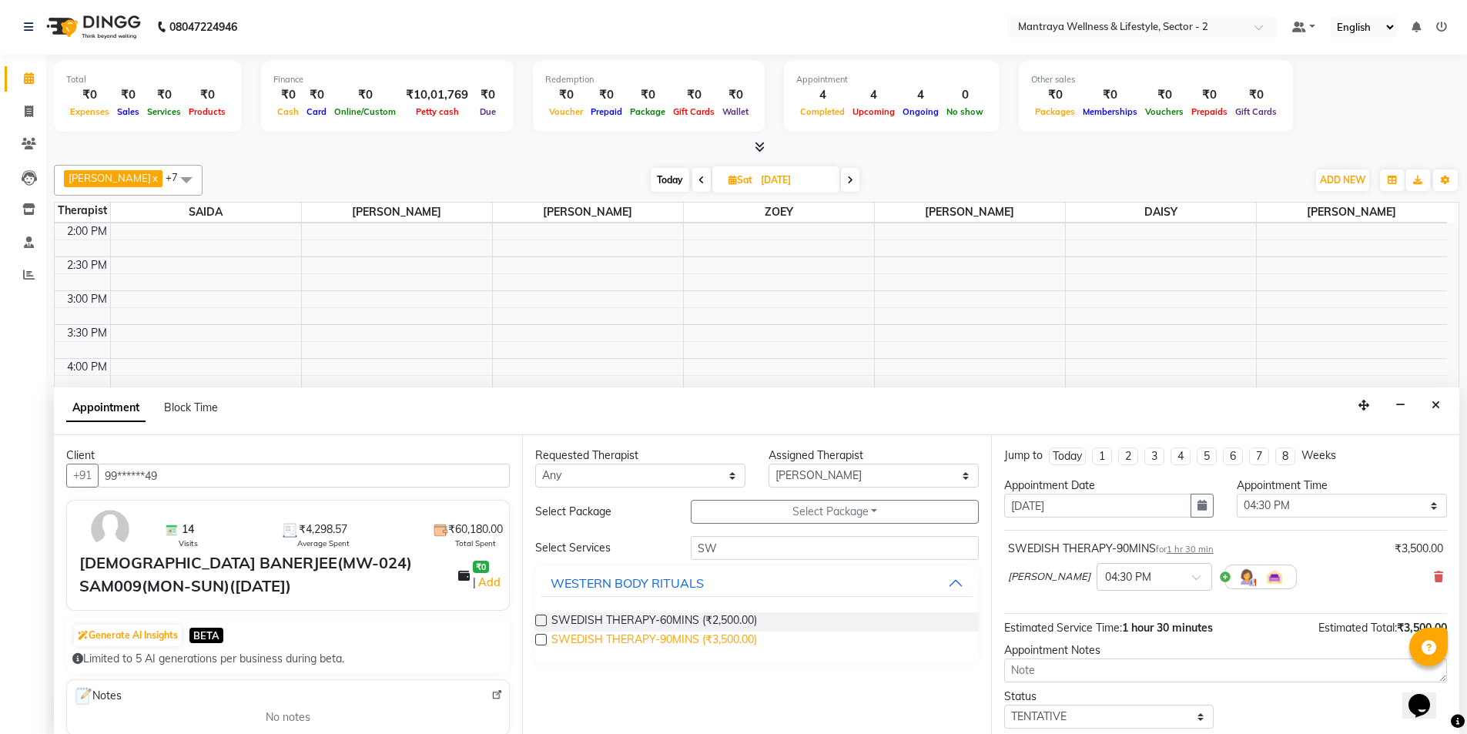
click at [625, 640] on span "SWEDISH THERAPY-90MINS (₹3,500.00)" at bounding box center [655, 641] width 206 height 19
checkbox input "false"
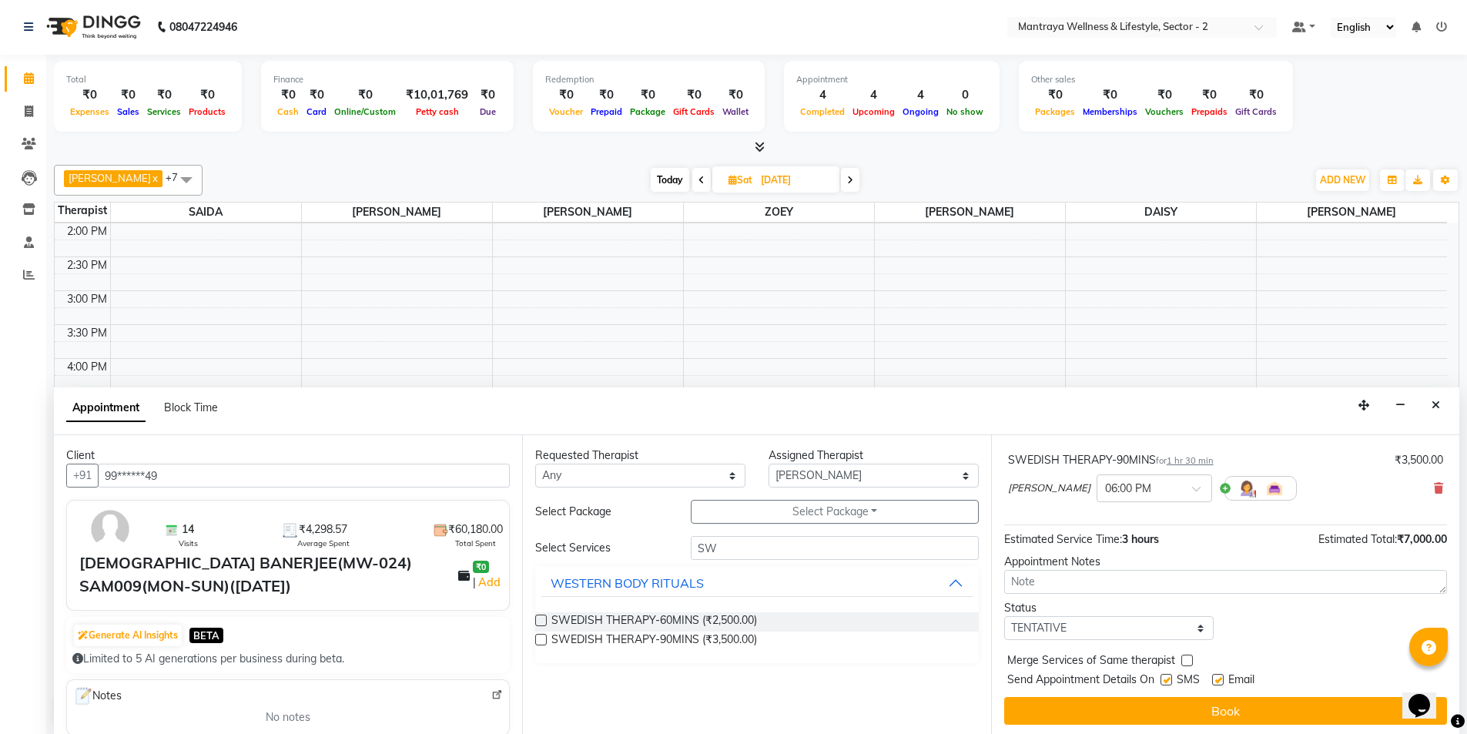
scroll to position [162, 0]
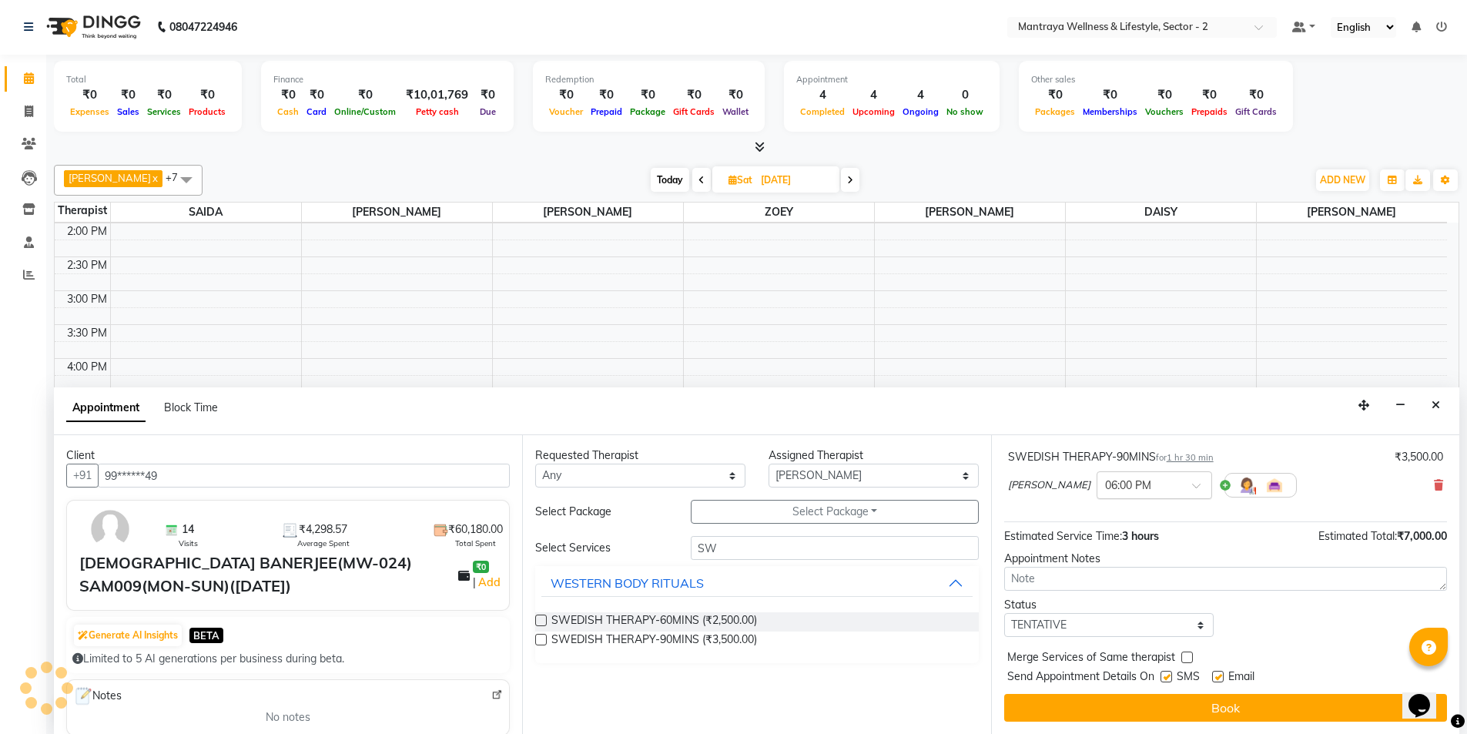
click at [1130, 487] on div at bounding box center [1155, 484] width 114 height 16
drag, startPoint x: 1083, startPoint y: 581, endPoint x: 1092, endPoint y: 583, distance: 9.5
click at [1098, 580] on div "04:30 PM" at bounding box center [1155, 573] width 114 height 29
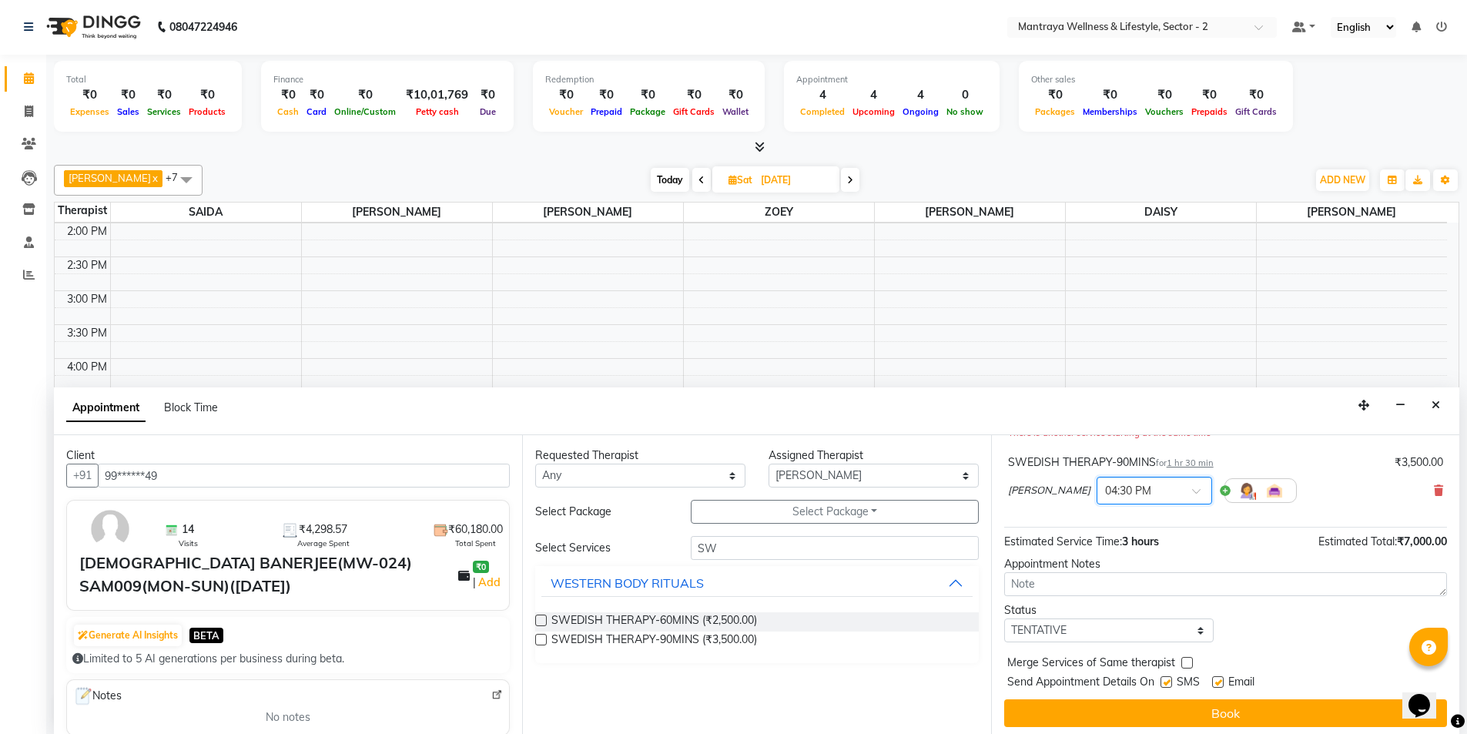
scroll to position [178, 0]
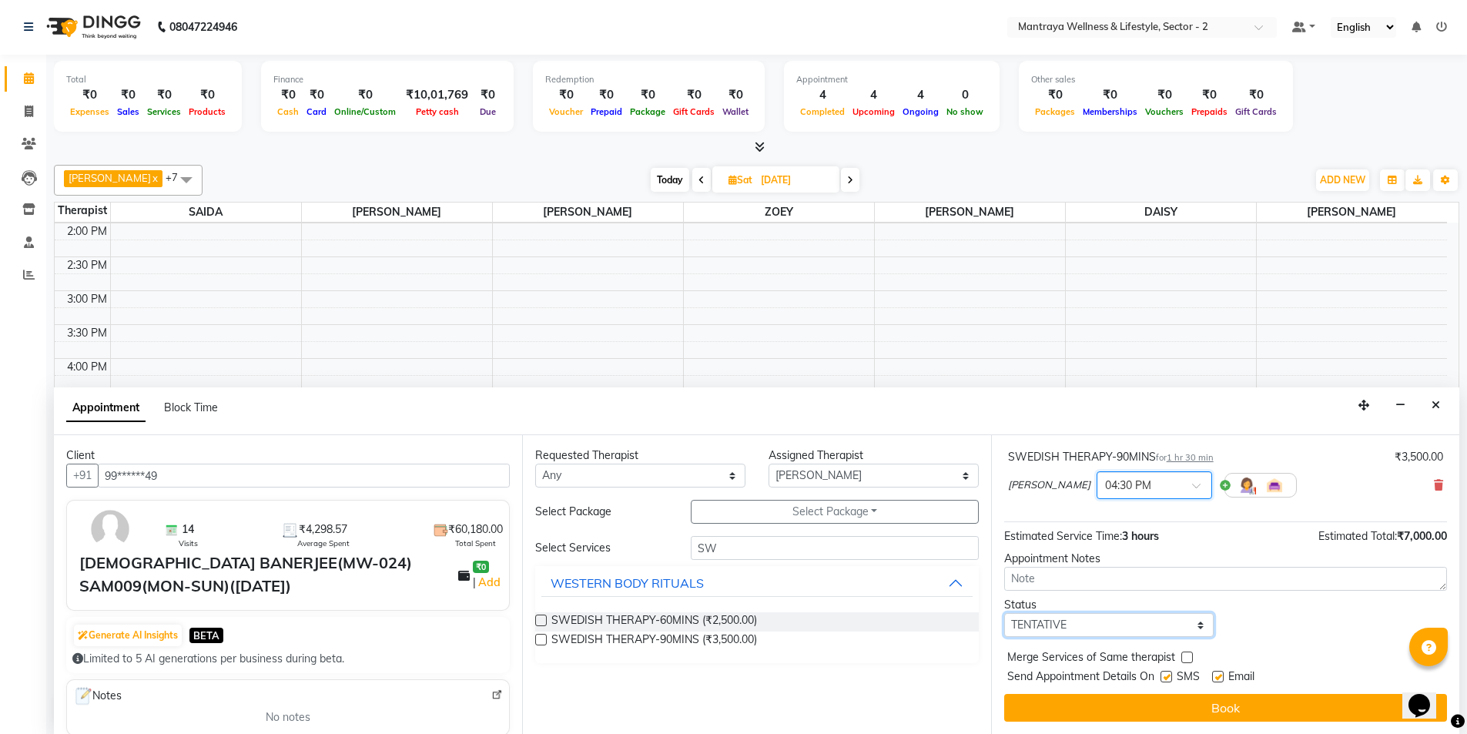
click at [1125, 630] on select "Select TENTATIVE CONFIRM UPCOMING" at bounding box center [1109, 625] width 210 height 24
select select "confirm booking"
click at [1004, 613] on select "Select TENTATIVE CONFIRM UPCOMING" at bounding box center [1109, 625] width 210 height 24
click at [1154, 703] on button "Book" at bounding box center [1225, 708] width 443 height 28
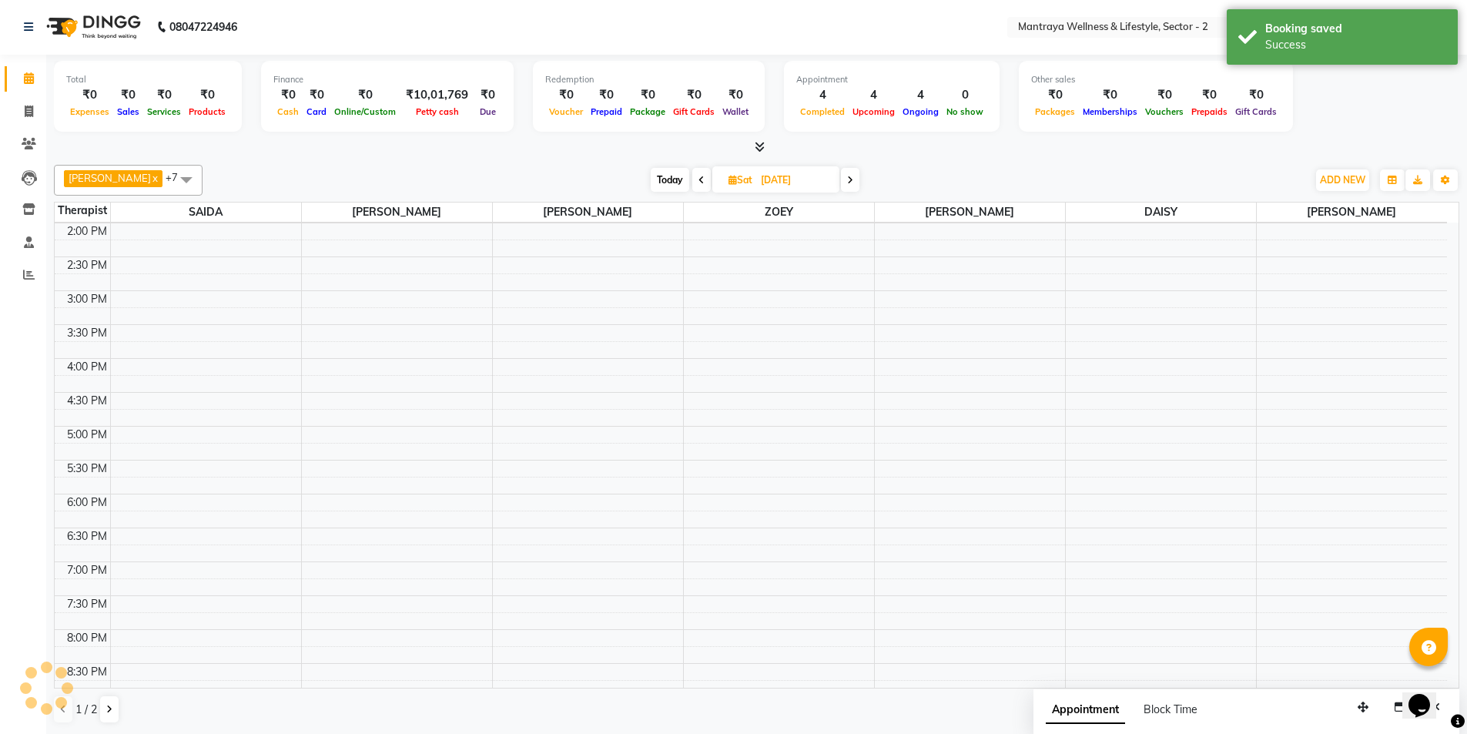
scroll to position [0, 0]
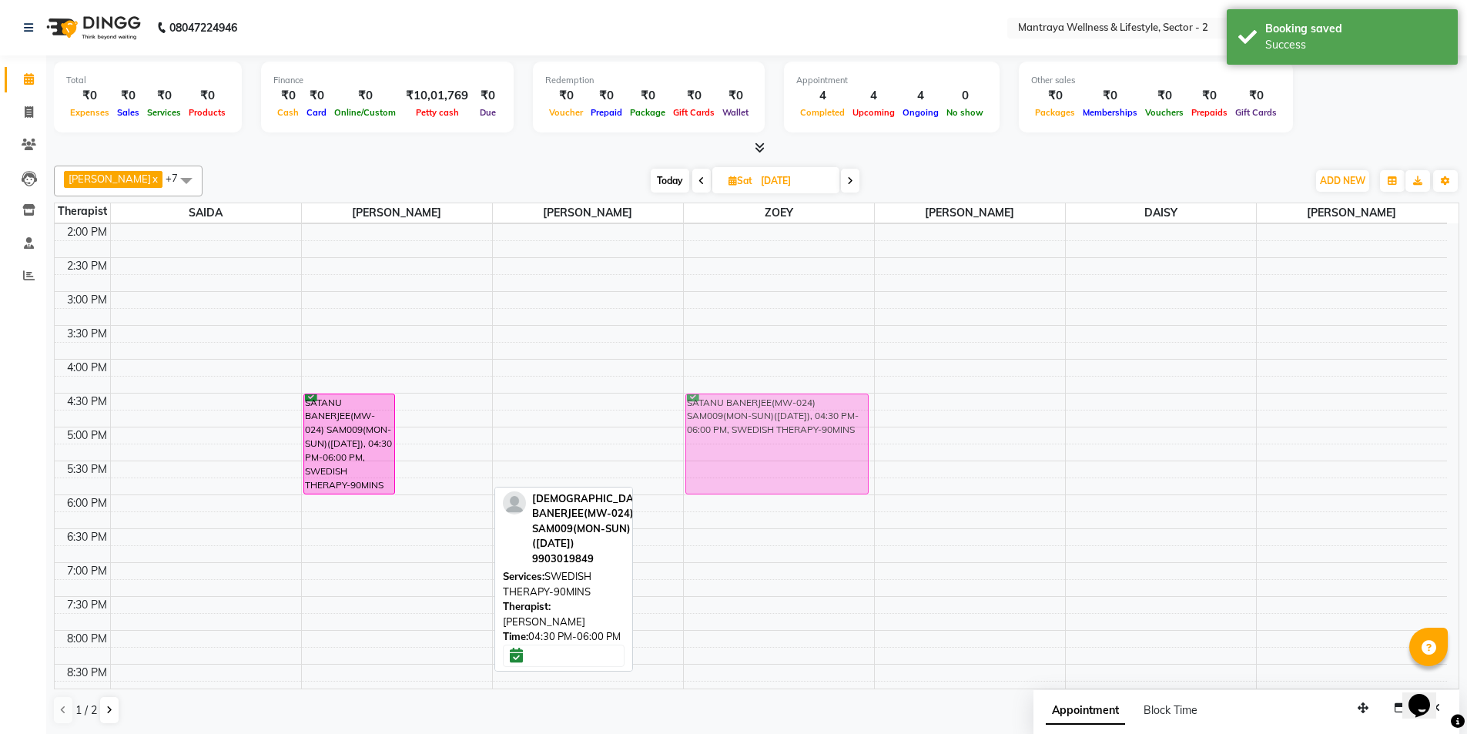
drag, startPoint x: 458, startPoint y: 448, endPoint x: 723, endPoint y: 451, distance: 265.0
click at [723, 451] on tr "SATANU BANERJEE(MW-024) SAM009(MON-SUN)([DATE]), 04:30 PM-06:00 PM, SWEDISH THE…" at bounding box center [751, 359] width 1393 height 813
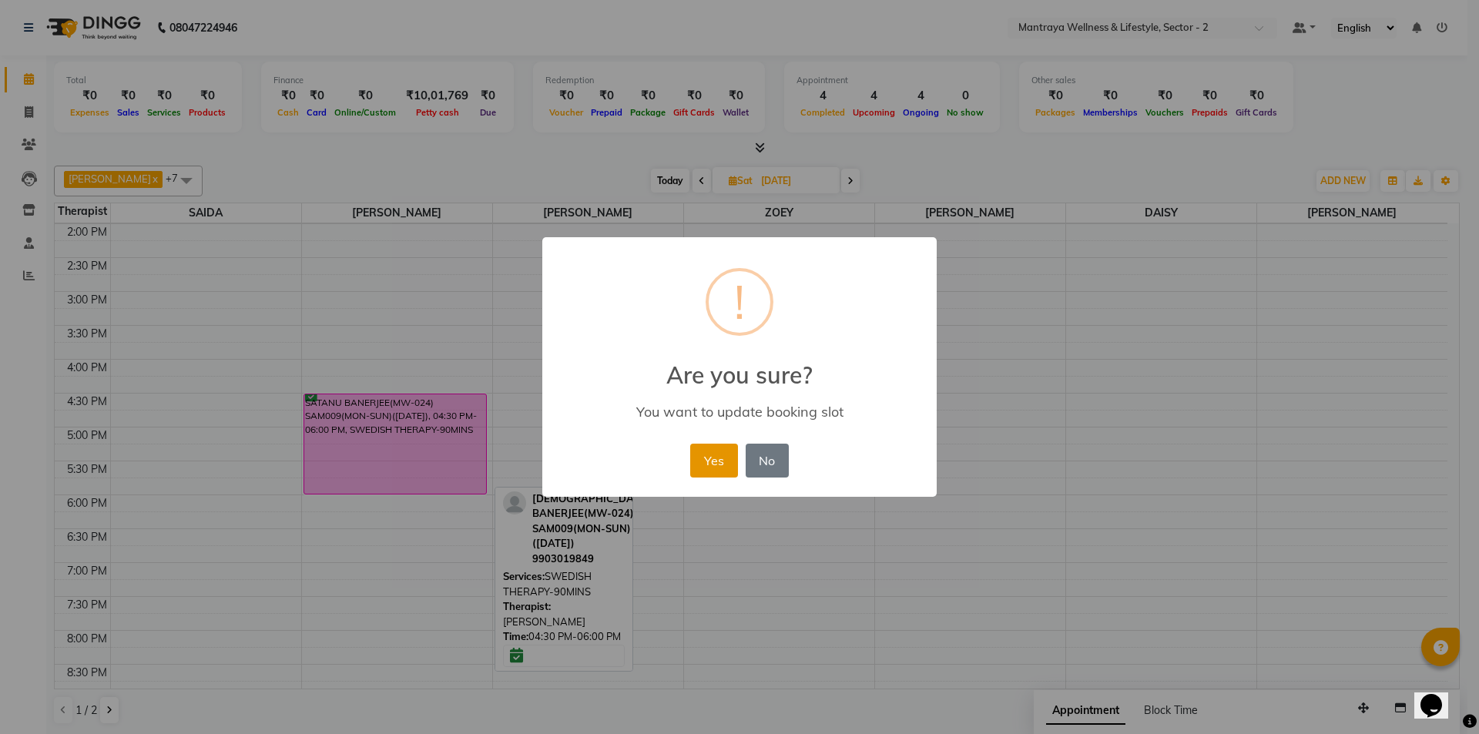
click at [727, 461] on button "Yes" at bounding box center [713, 461] width 47 height 34
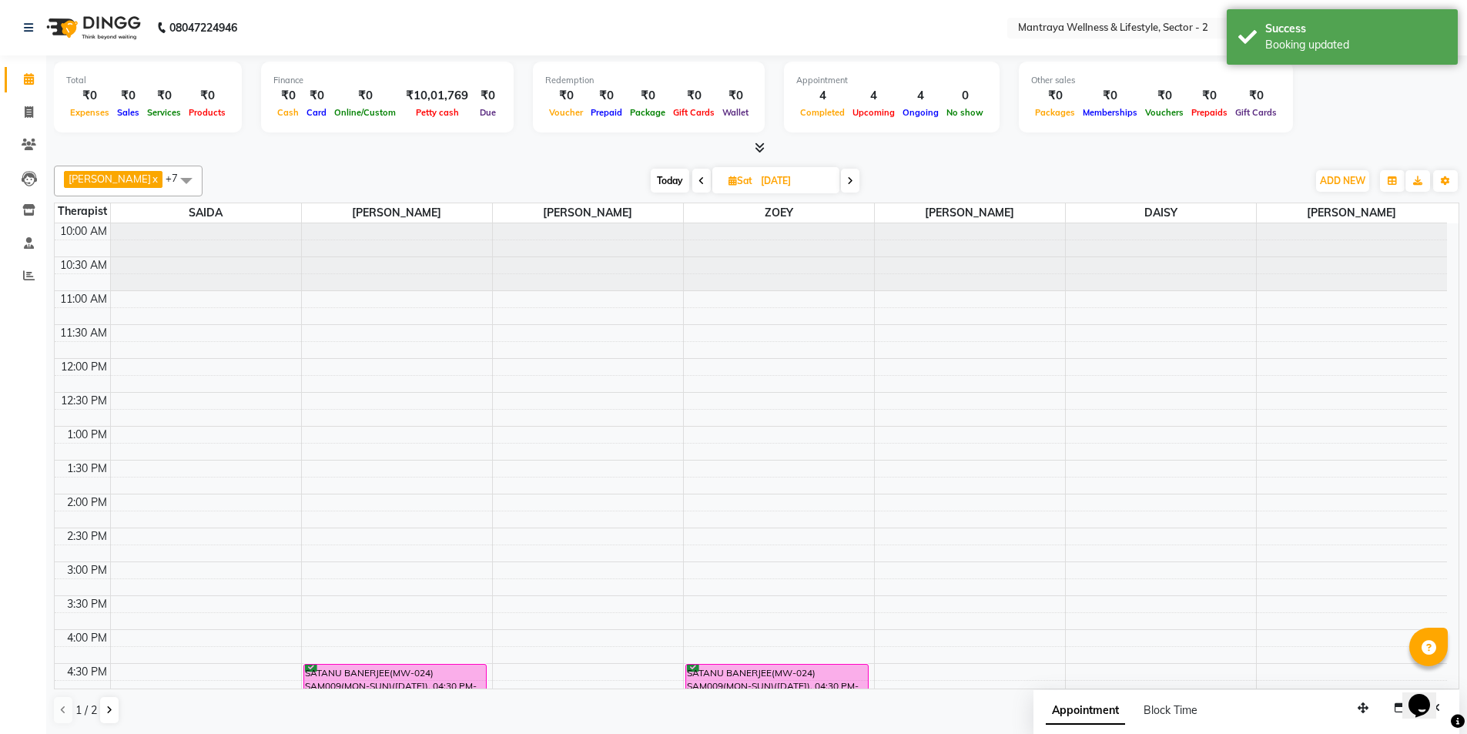
click at [651, 179] on span "Today" at bounding box center [670, 181] width 39 height 24
type input "[DATE]"
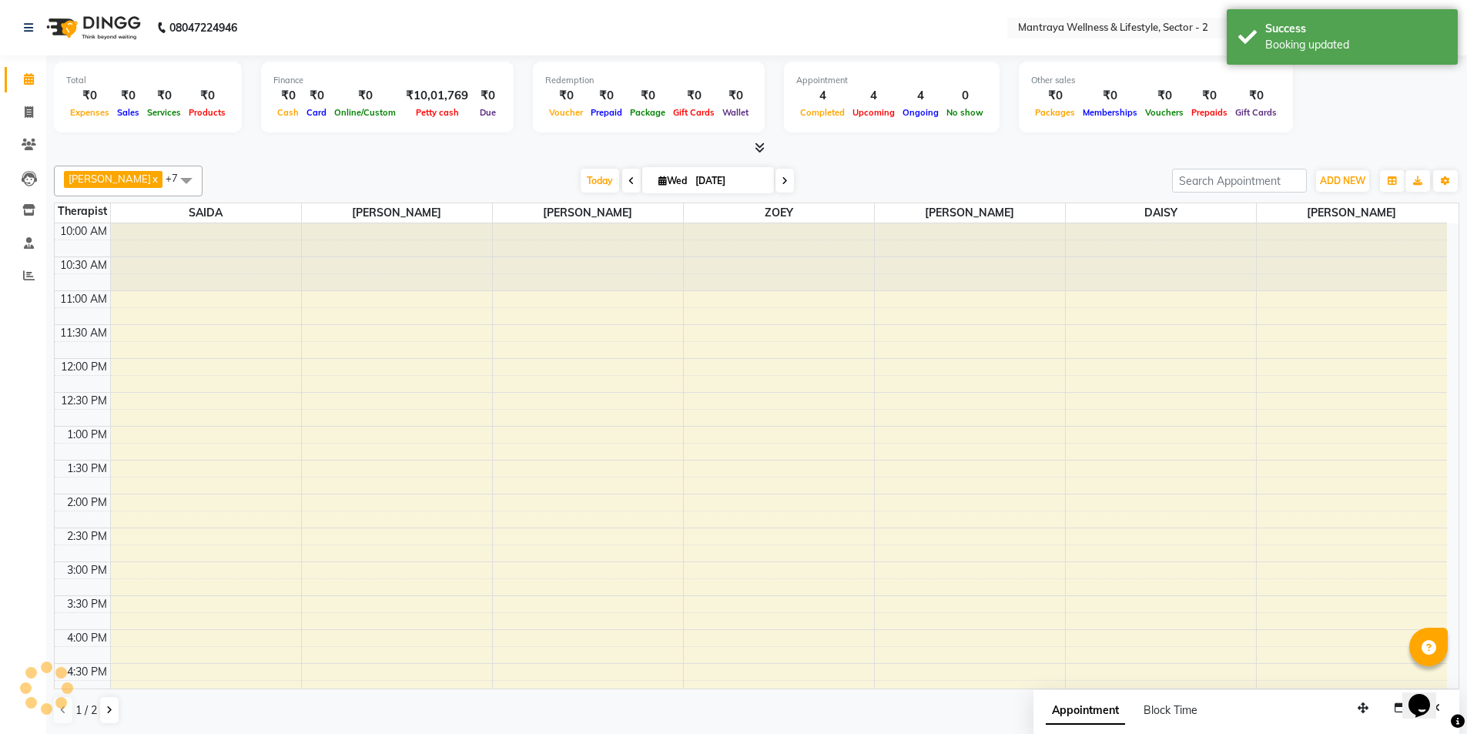
scroll to position [347, 0]
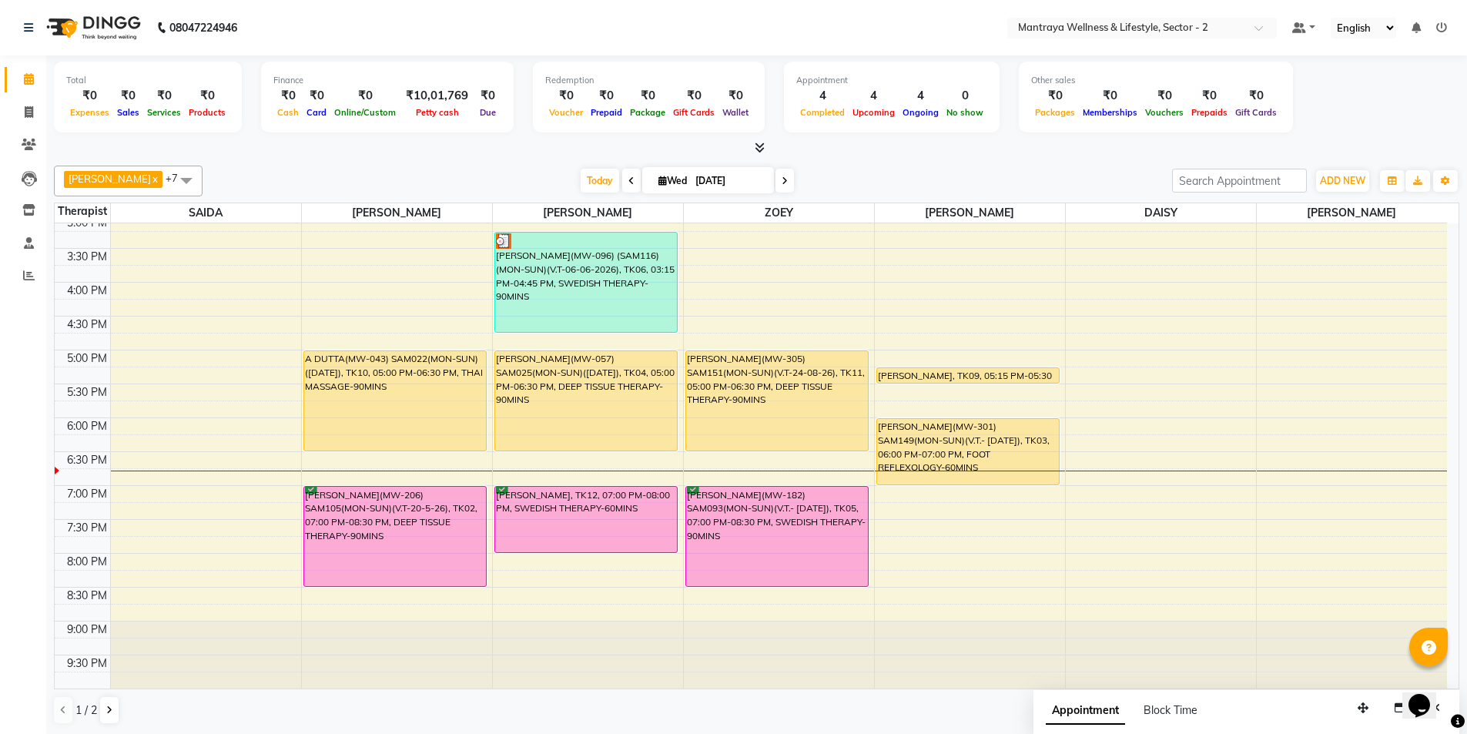
click at [1378, 171] on div "ADD NEW Toggle Dropdown Add Appointment Add Invoice Add Expense Add Attendance …" at bounding box center [1315, 181] width 287 height 25
click at [1386, 186] on button "button" at bounding box center [1392, 181] width 25 height 22
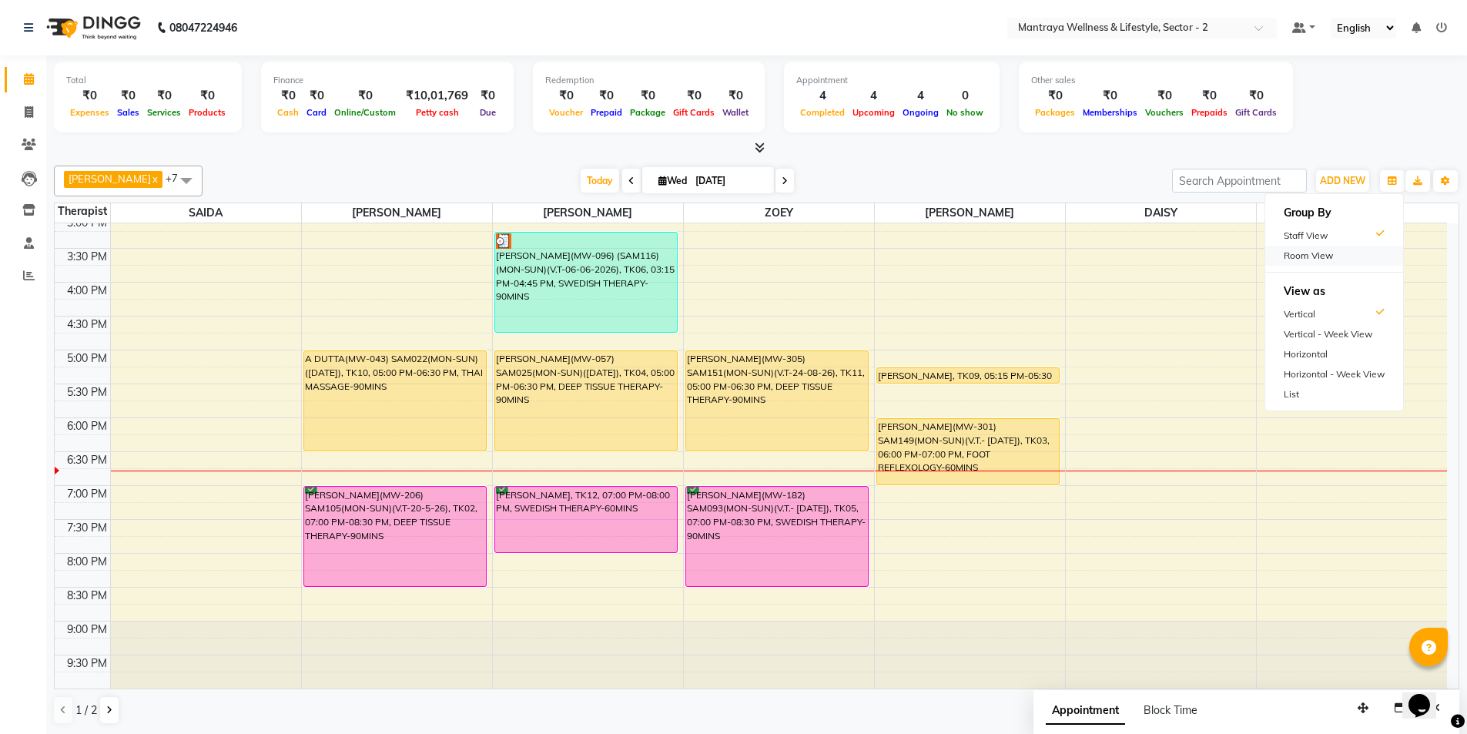
click at [1328, 254] on div "Room View" at bounding box center [1335, 256] width 138 height 20
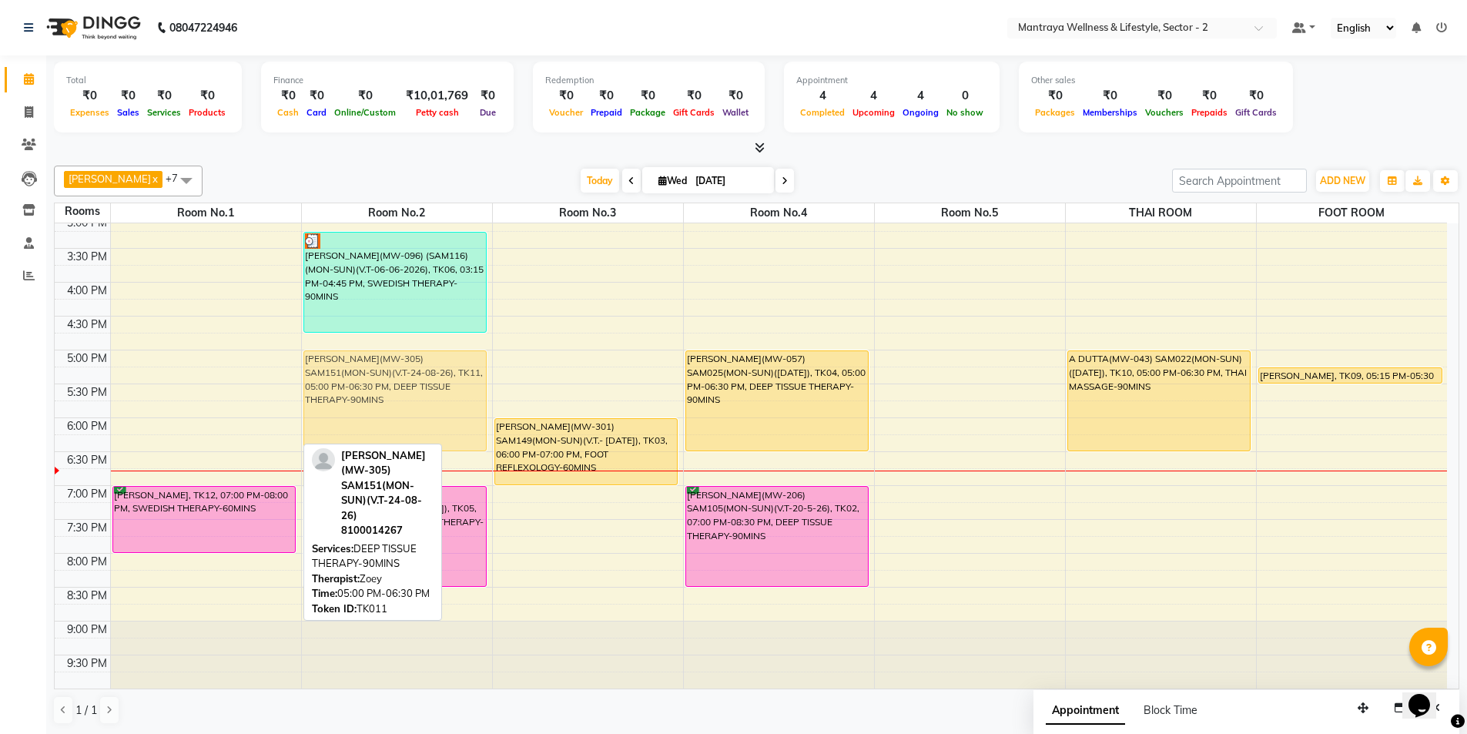
drag, startPoint x: 186, startPoint y: 434, endPoint x: 340, endPoint y: 428, distance: 154.9
click at [340, 428] on tr "[PERSON_NAME](MW-305) SAM151(MON-SUN)(V.T-24-08-26), TK11, 05:00 PM-06:30 PM, D…" at bounding box center [751, 282] width 1393 height 813
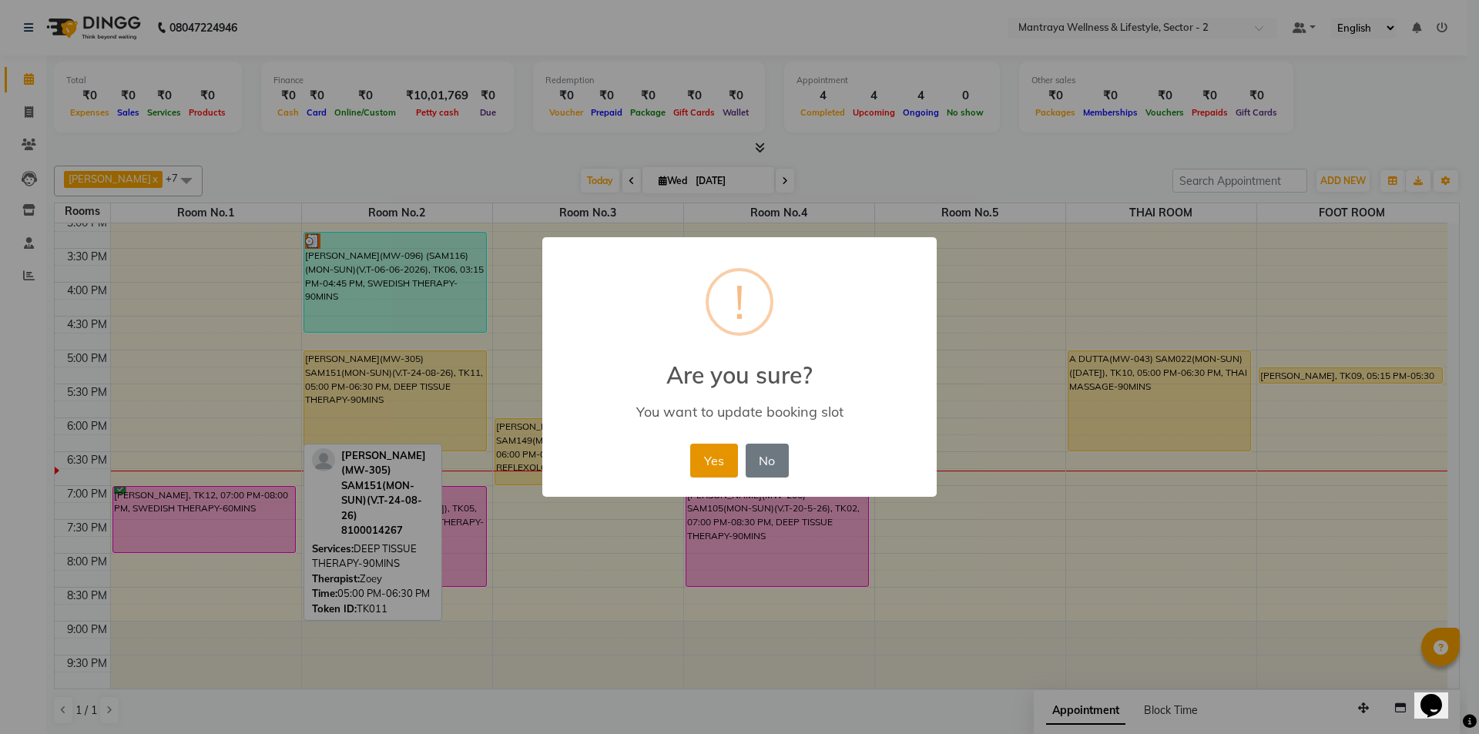
click at [721, 469] on button "Yes" at bounding box center [713, 461] width 47 height 34
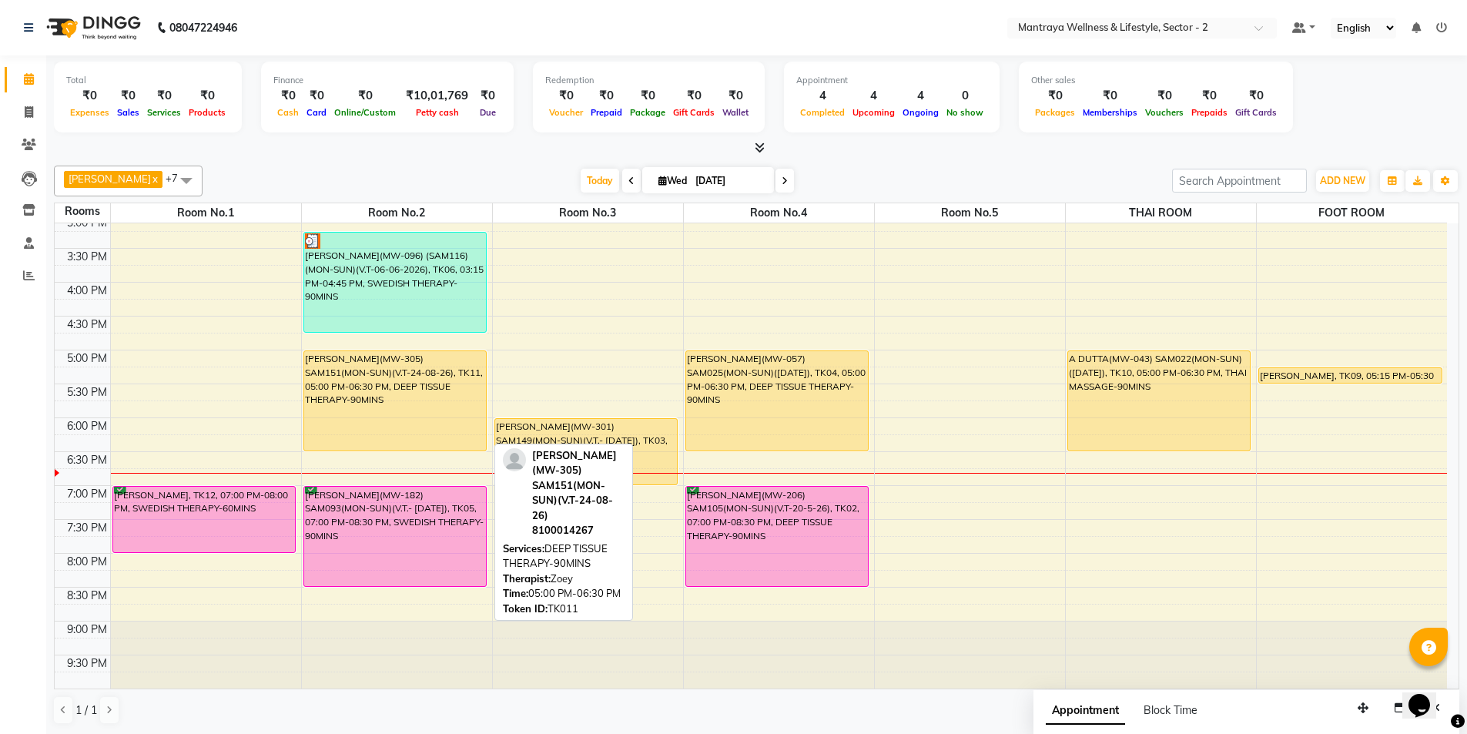
click at [387, 389] on div "[PERSON_NAME](MW-305) SAM151(MON-SUN)(V.T-24-08-26), TK11, 05:00 PM-06:30 PM, D…" at bounding box center [395, 400] width 183 height 99
click at [386, 390] on div "[PERSON_NAME](MW-305) SAM151(MON-SUN)(V.T-24-08-26), TK11, 05:00 PM-06:30 PM, D…" at bounding box center [395, 400] width 183 height 99
select select "1"
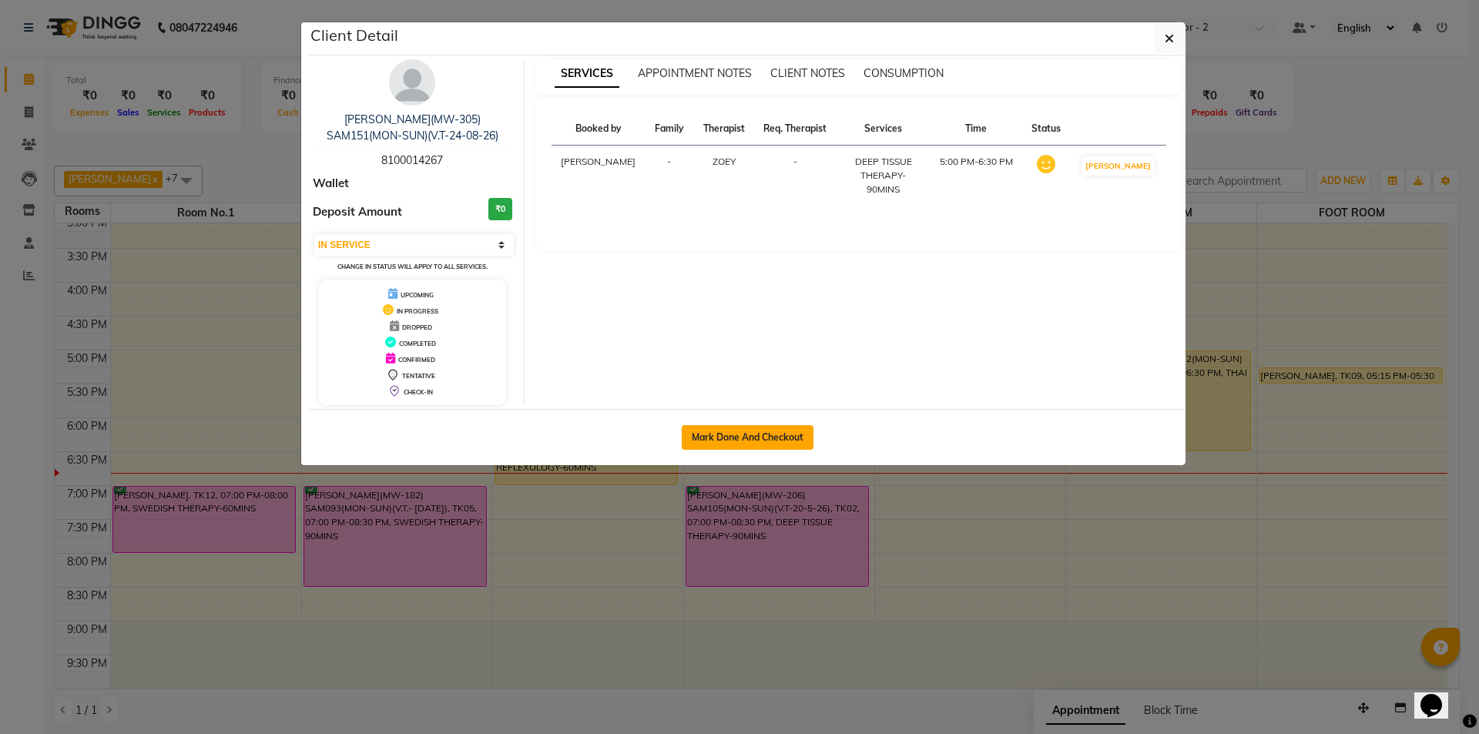
click at [707, 439] on button "Mark Done And Checkout" at bounding box center [748, 437] width 132 height 25
select select "service"
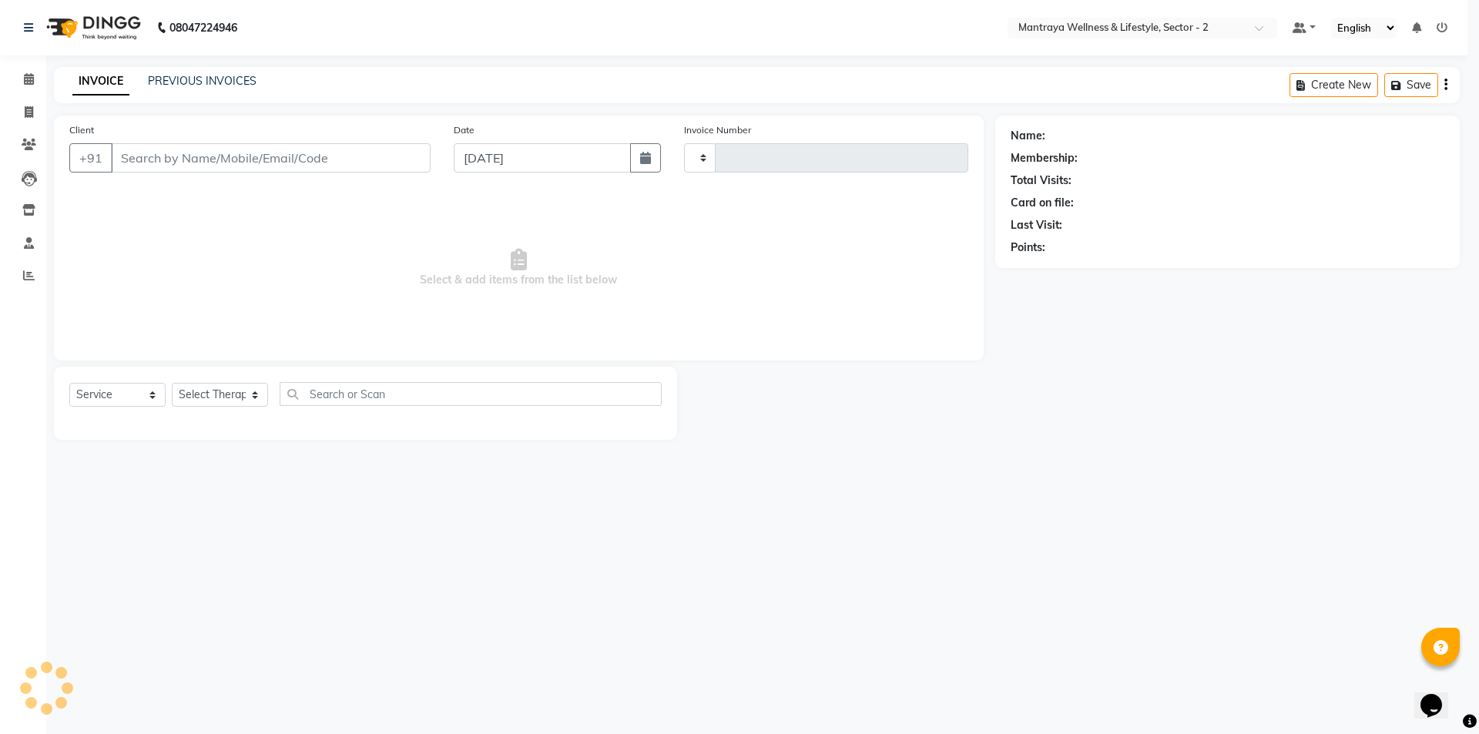
type input "0212"
select select "7655"
type input "81******67"
select select "80016"
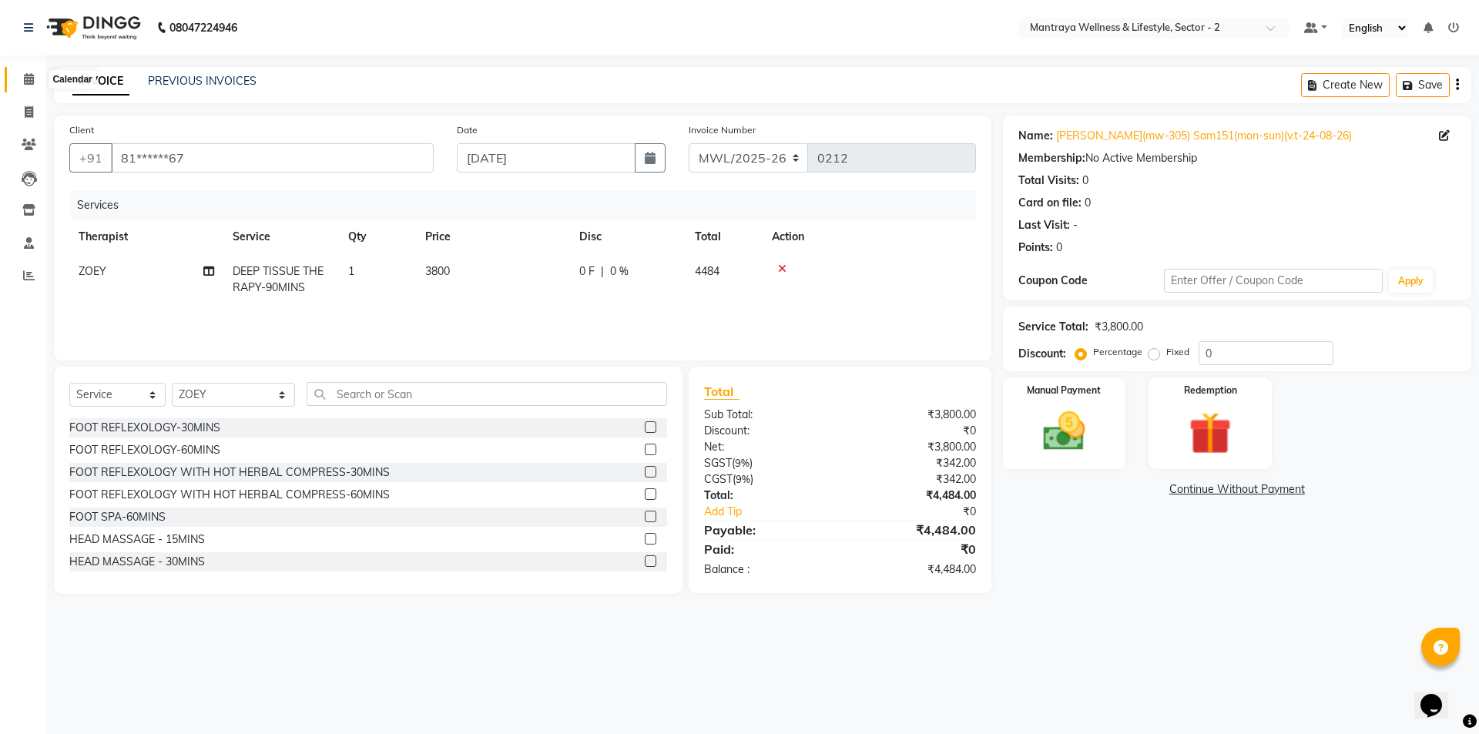
click at [31, 81] on icon at bounding box center [29, 79] width 10 height 12
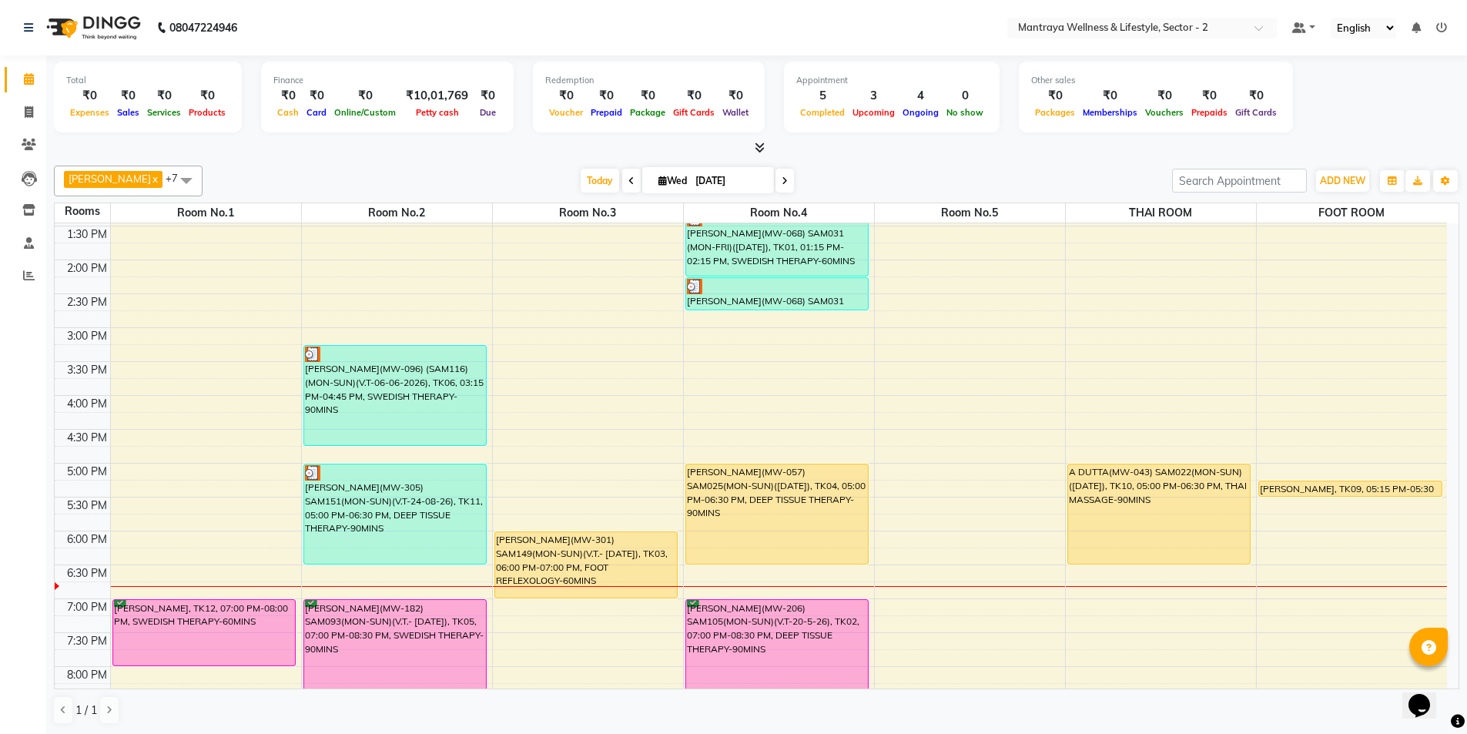
scroll to position [347, 0]
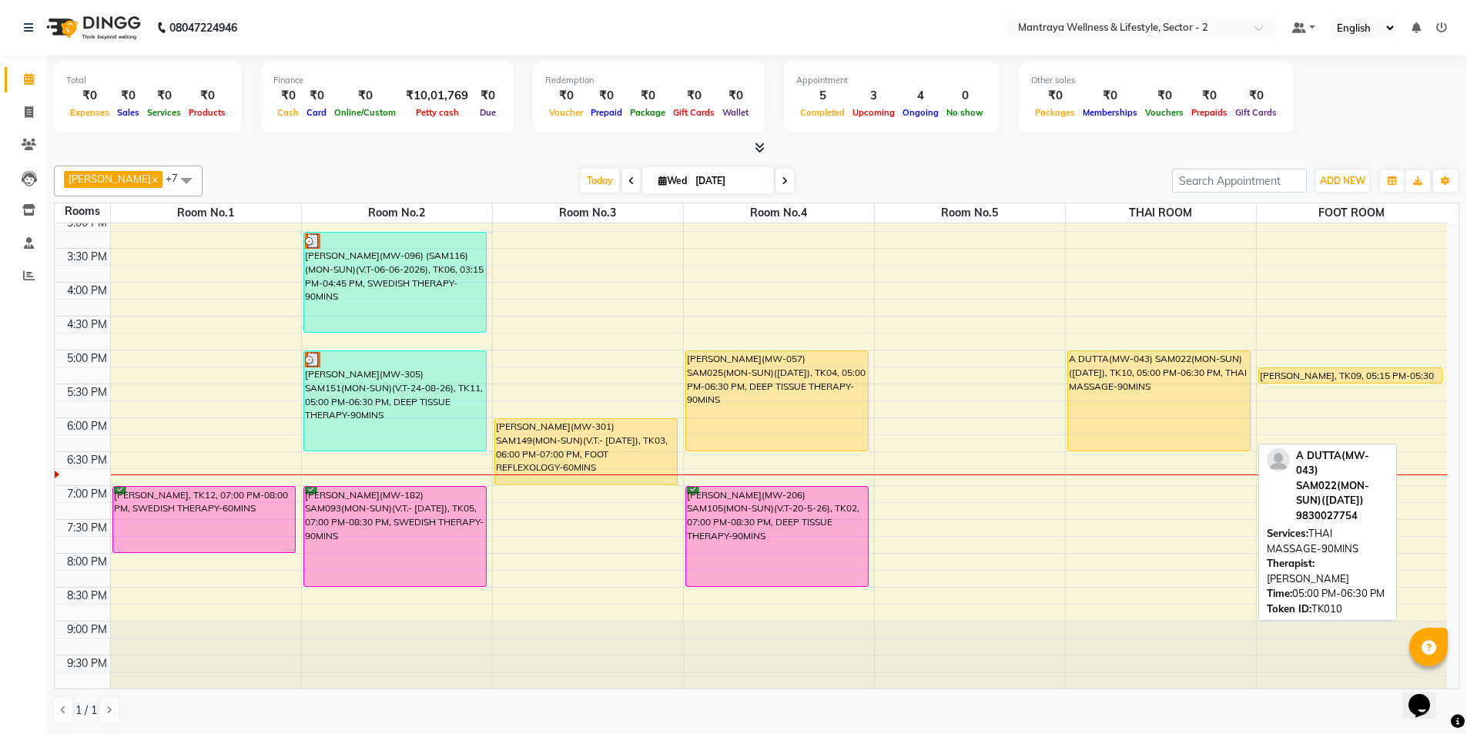
click at [1145, 419] on div "A DUTTA(MW-043) SAM022(MON-SUN)([DATE]), TK10, 05:00 PM-06:30 PM, THAI MASSAGE-…" at bounding box center [1159, 400] width 183 height 99
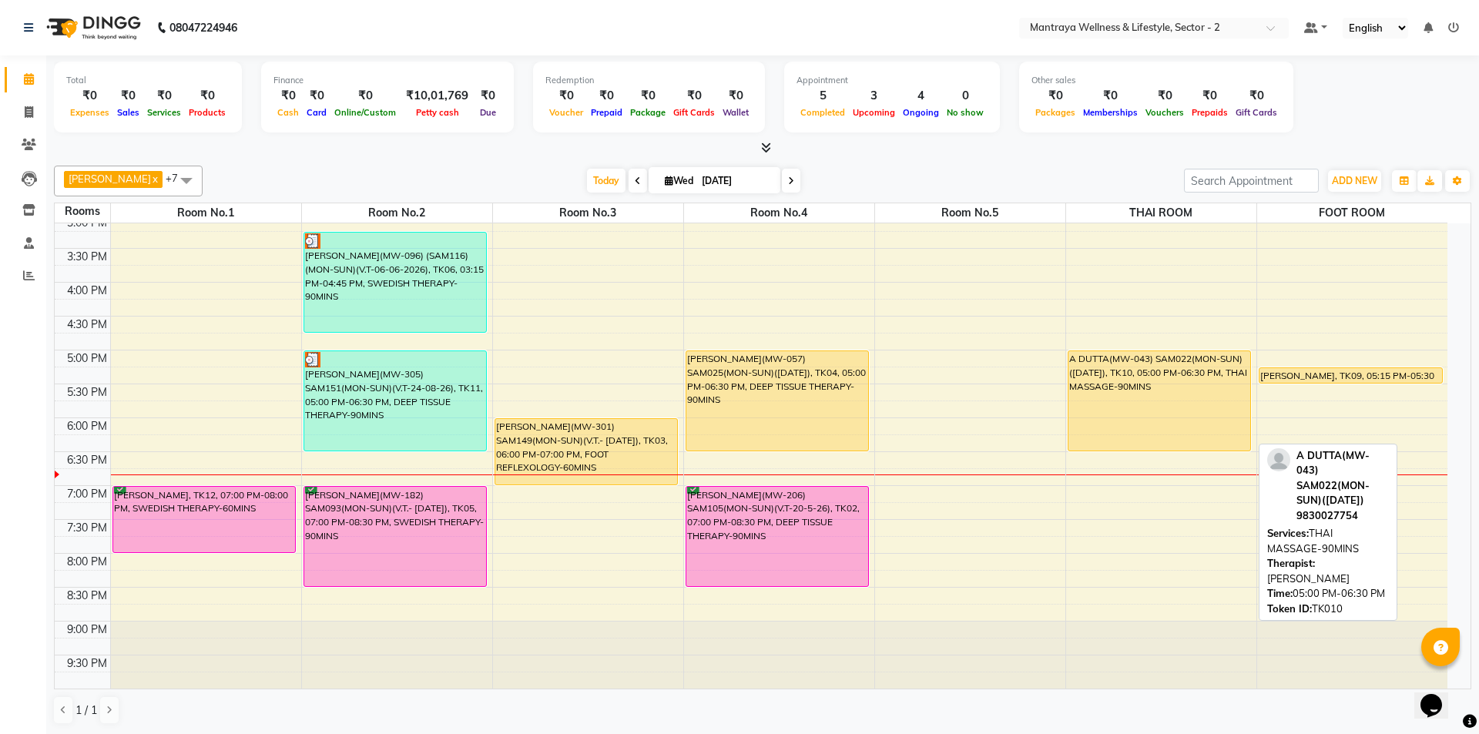
select select "1"
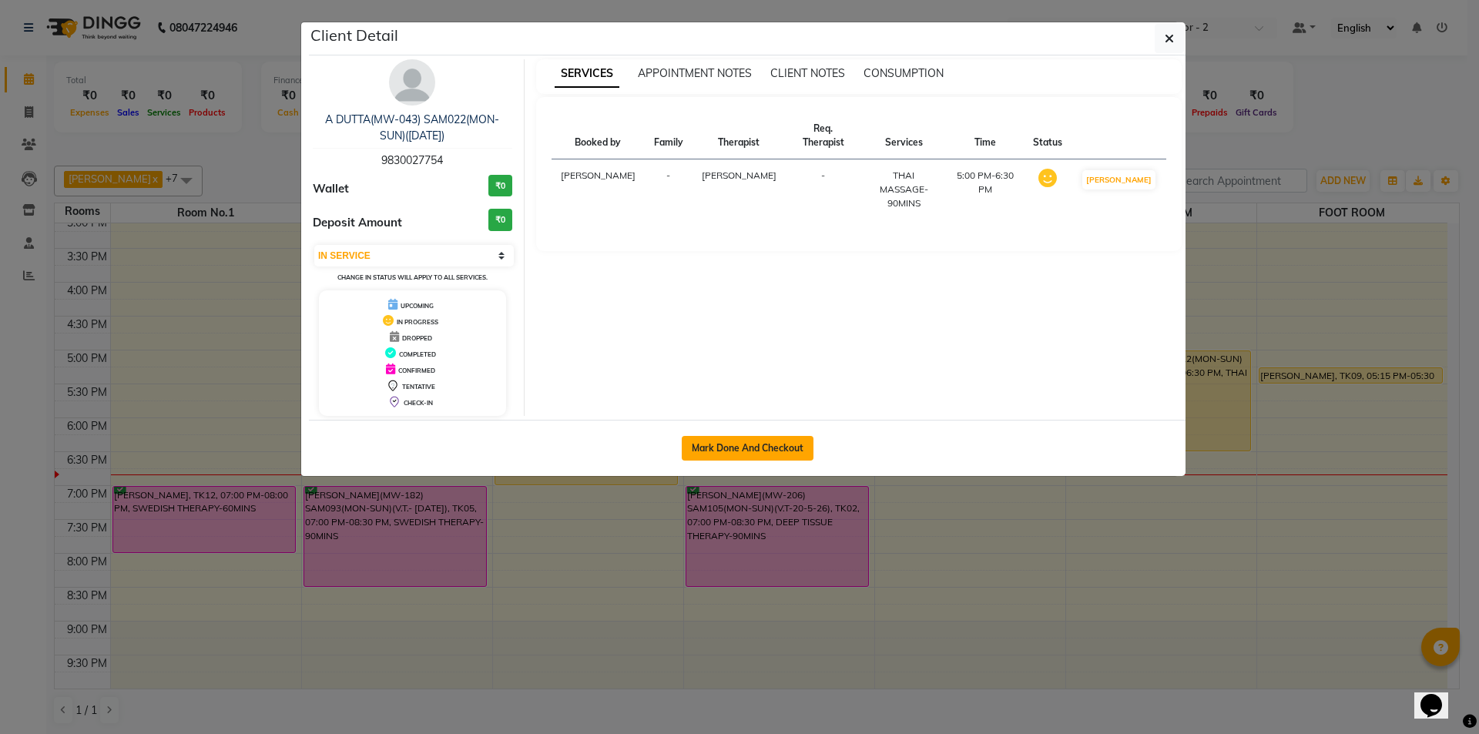
click at [755, 447] on button "Mark Done And Checkout" at bounding box center [748, 448] width 132 height 25
select select "service"
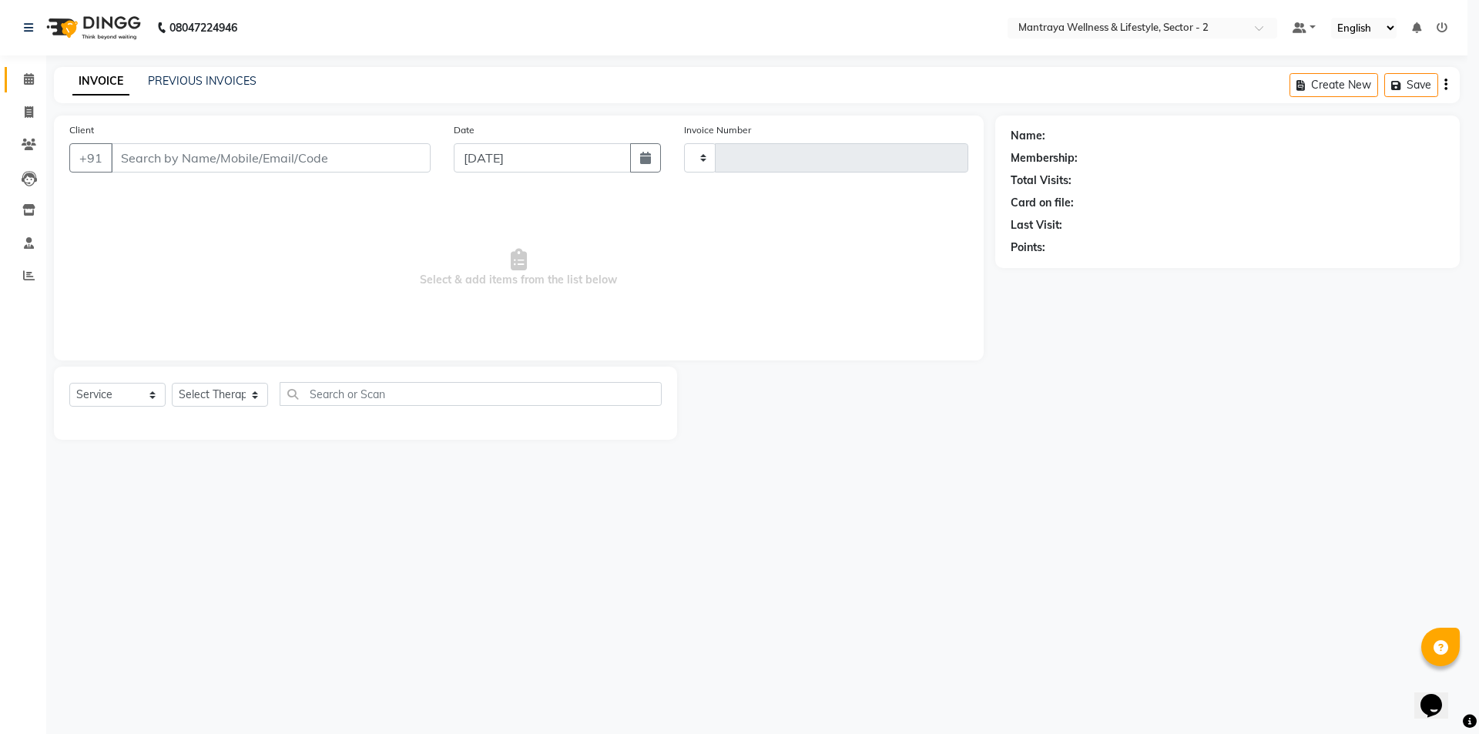
type input "0212"
select select "7655"
type input "98******54"
select select "69829"
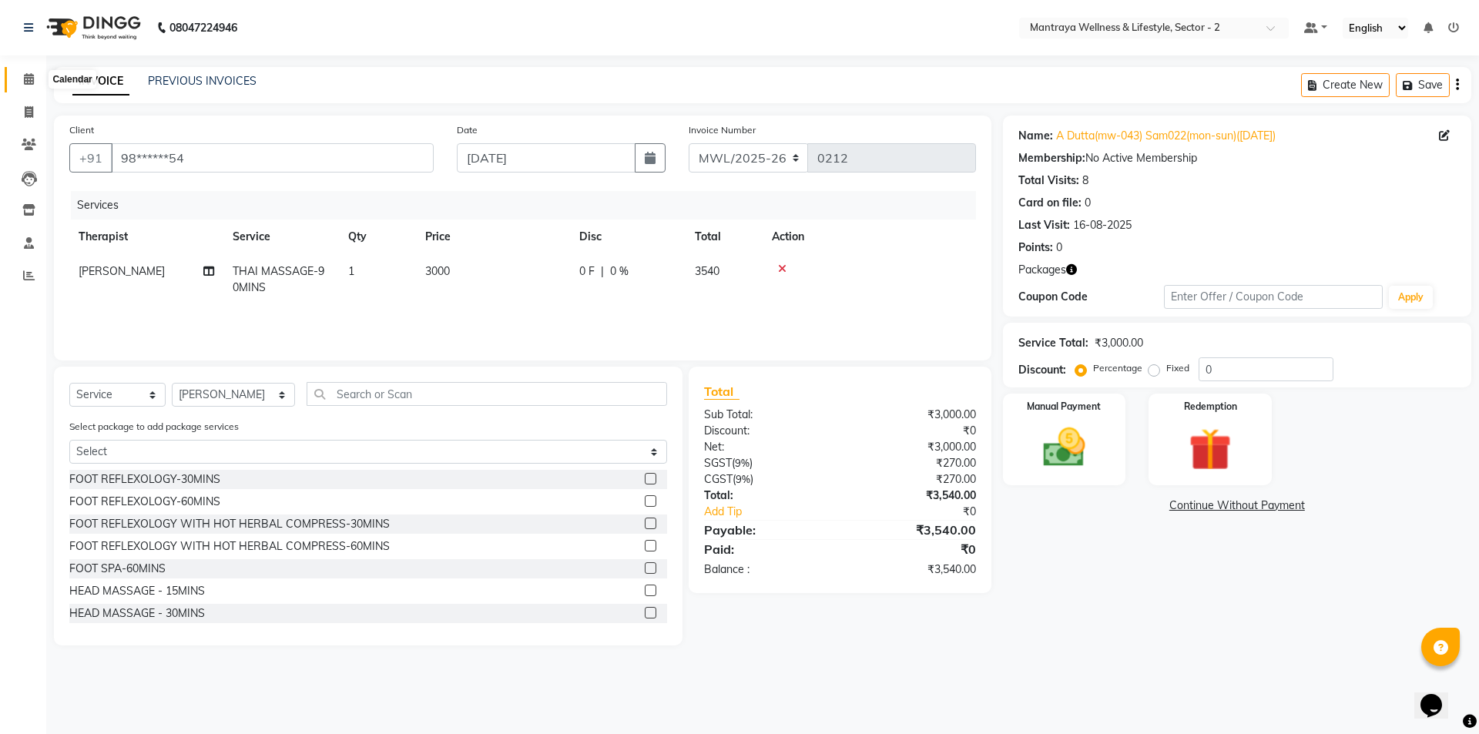
click at [22, 82] on span at bounding box center [28, 80] width 27 height 18
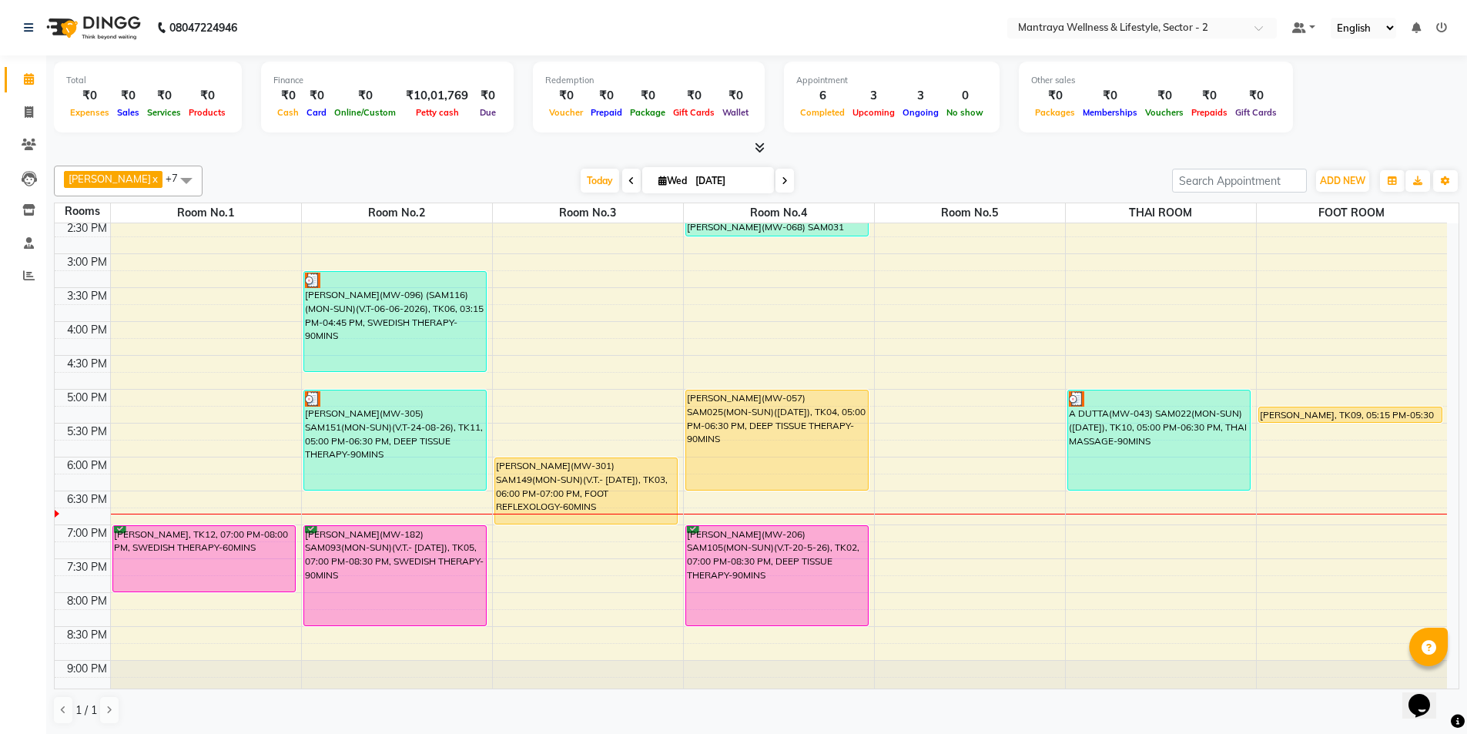
scroll to position [347, 0]
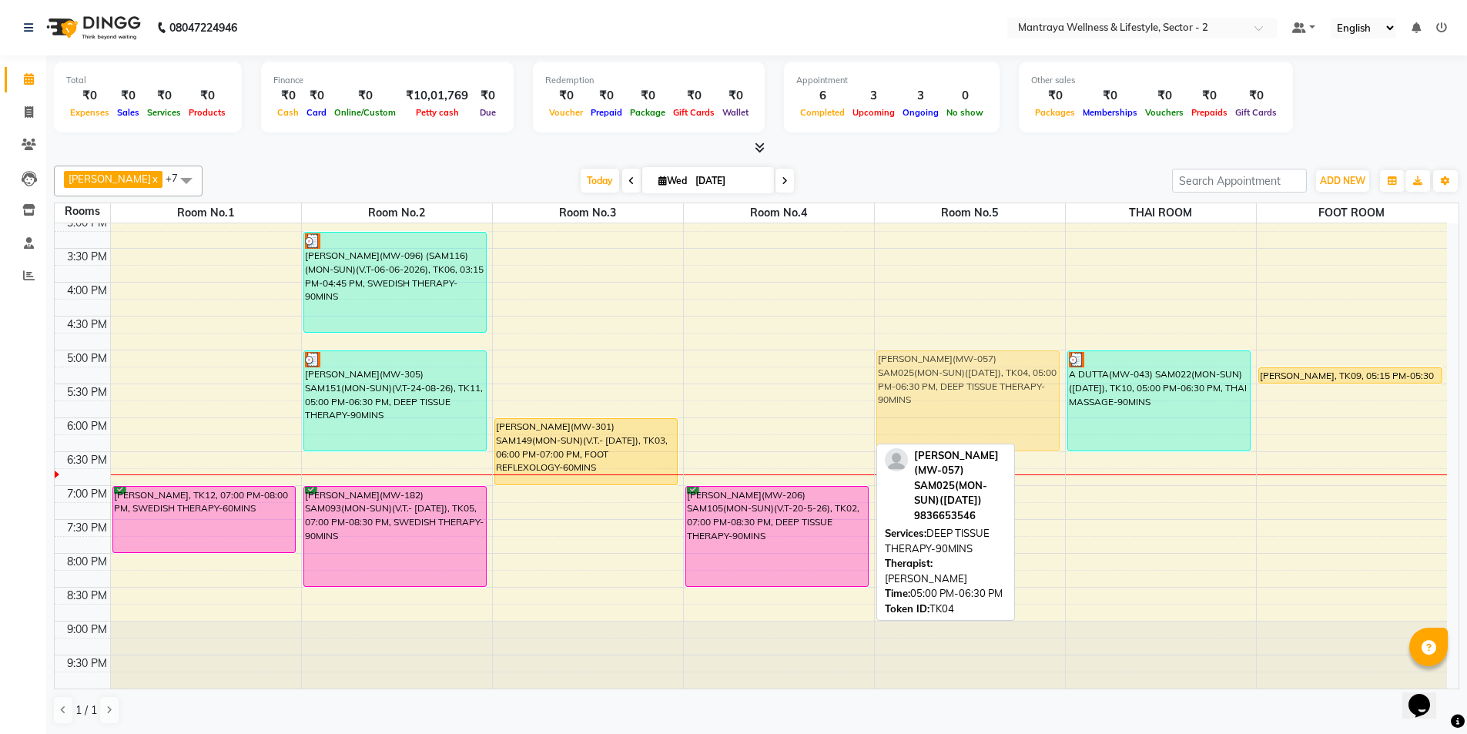
drag, startPoint x: 753, startPoint y: 398, endPoint x: 904, endPoint y: 401, distance: 151.0
click at [904, 401] on tr "[PERSON_NAME], TK12, 07:00 PM-08:00 PM, SWEDISH THERAPY-60MINS [PERSON_NAME](MW…" at bounding box center [751, 282] width 1393 height 813
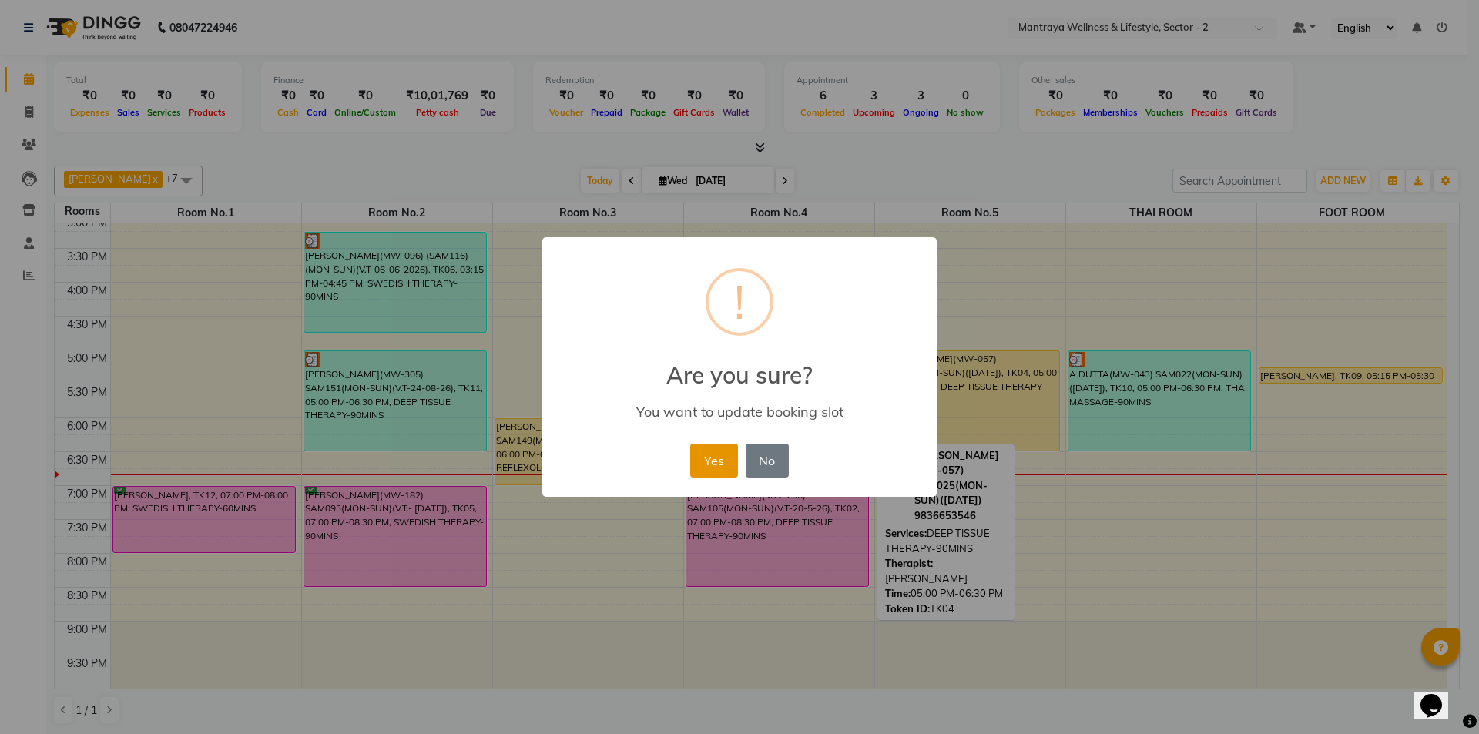
click at [707, 472] on button "Yes" at bounding box center [713, 461] width 47 height 34
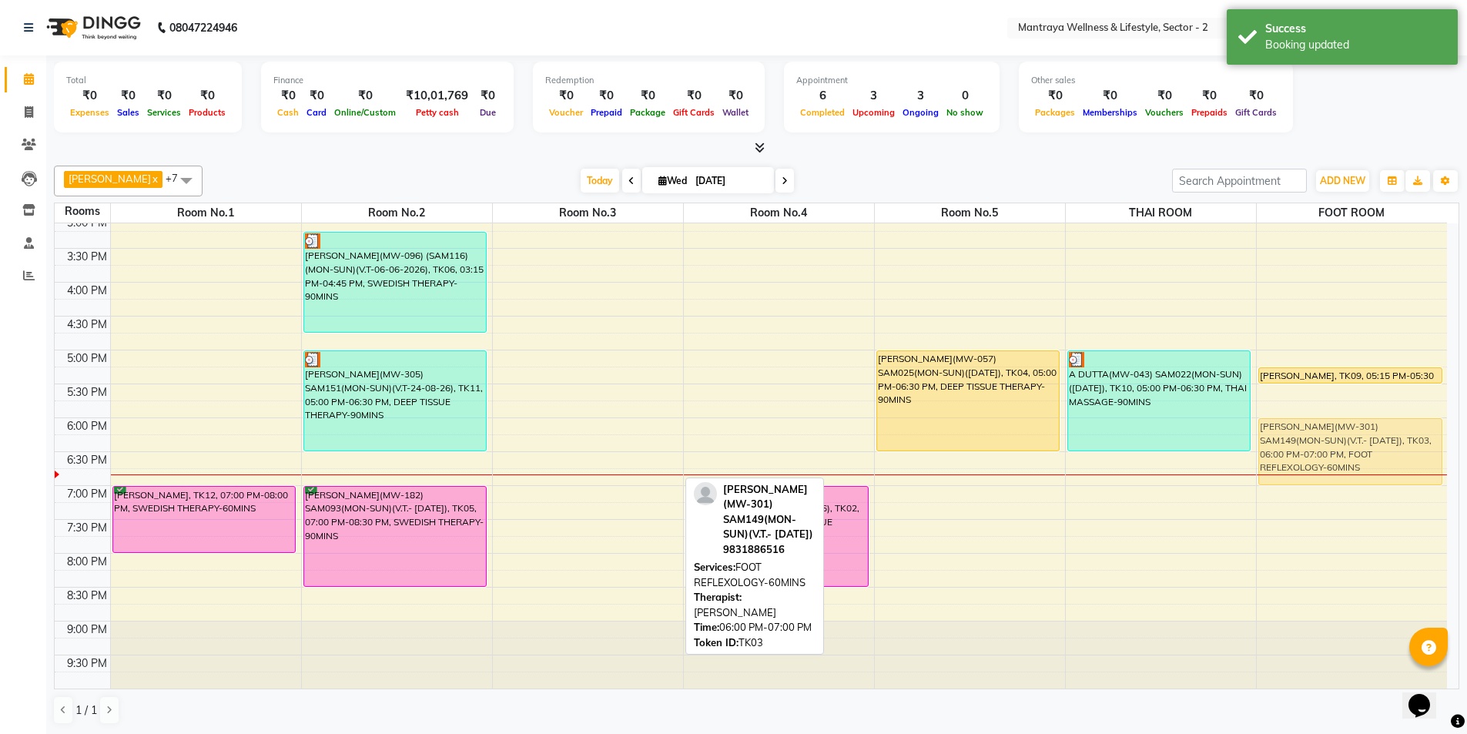
drag, startPoint x: 579, startPoint y: 455, endPoint x: 1290, endPoint y: 461, distance: 711.0
click at [1290, 461] on tr "[PERSON_NAME], TK12, 07:00 PM-08:00 PM, SWEDISH THERAPY-60MINS [PERSON_NAME](MW…" at bounding box center [751, 282] width 1393 height 813
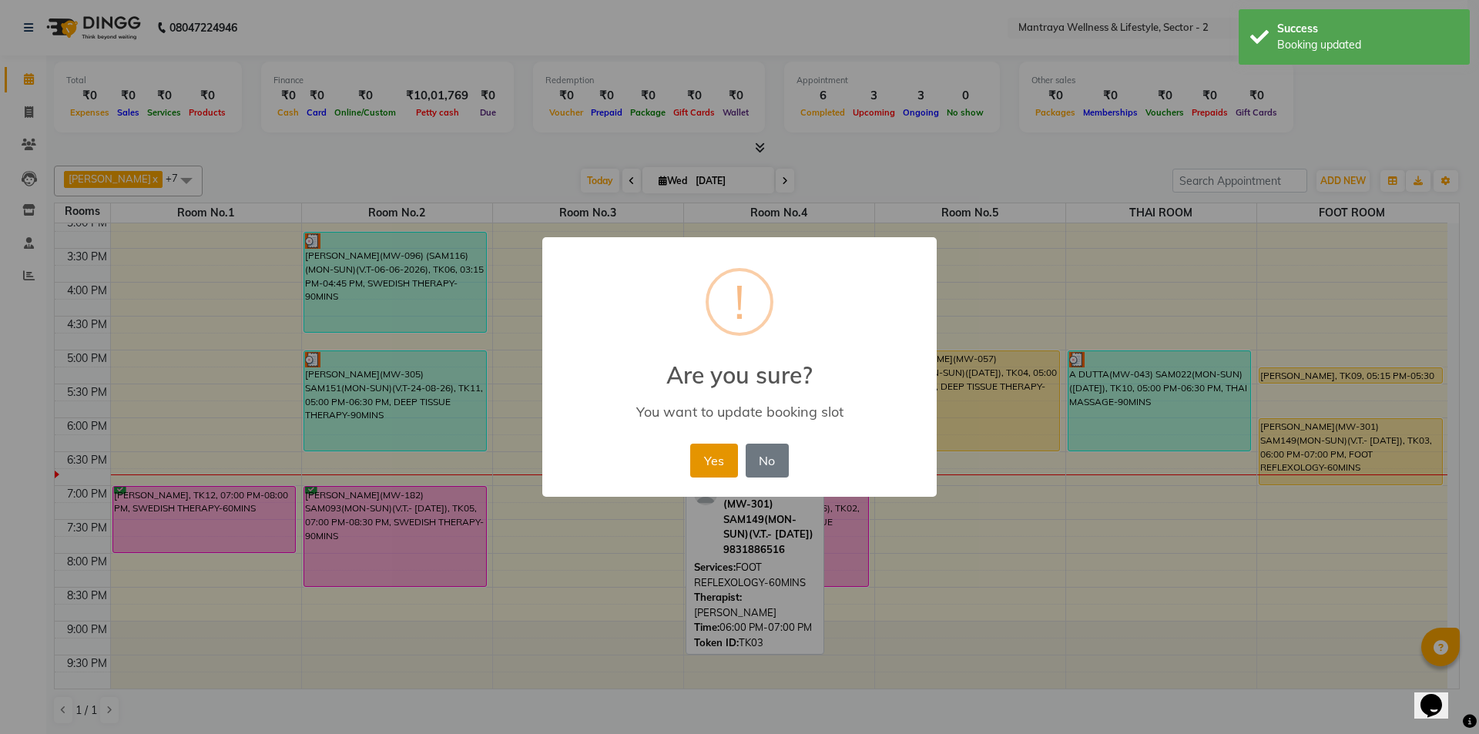
click at [708, 466] on button "Yes" at bounding box center [713, 461] width 47 height 34
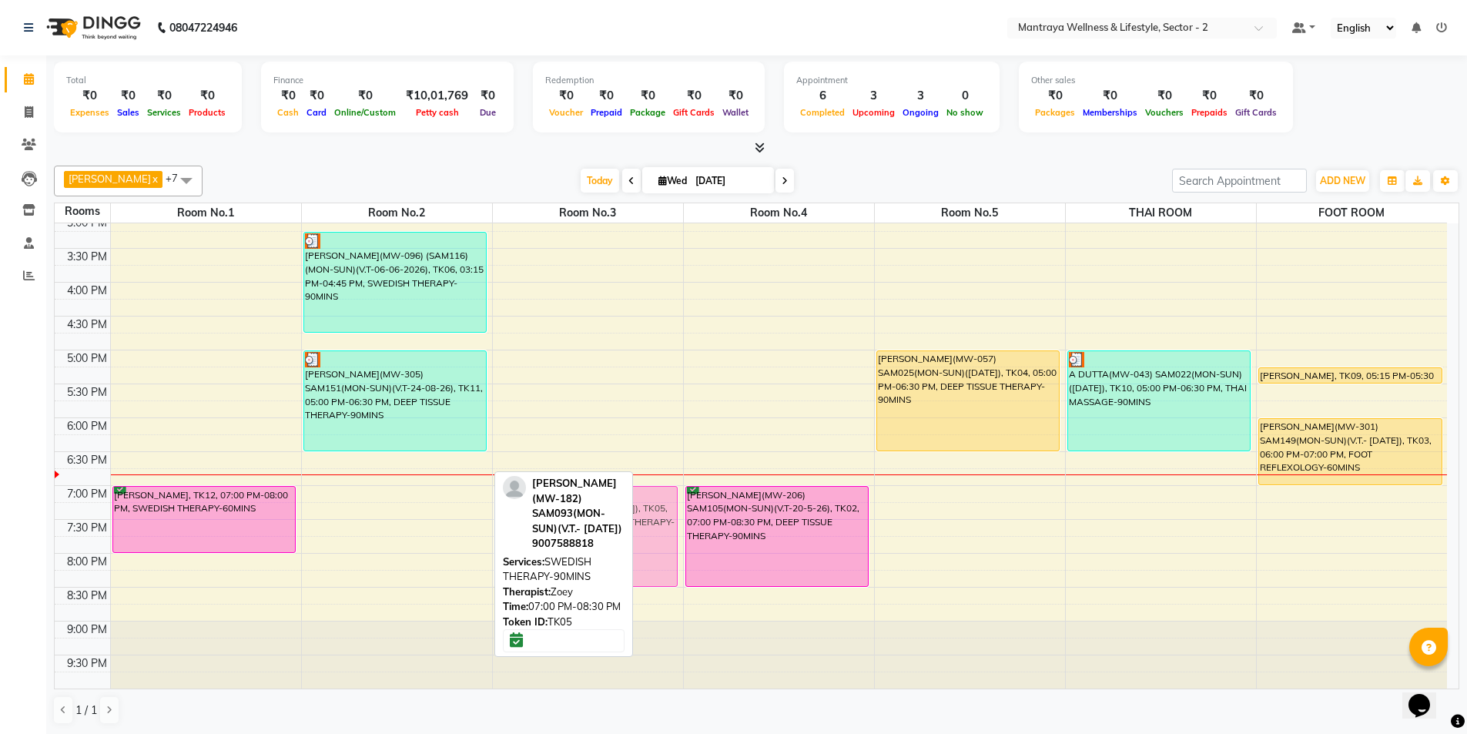
drag, startPoint x: 377, startPoint y: 529, endPoint x: 535, endPoint y: 529, distance: 158.7
click at [535, 529] on div "[PERSON_NAME] x [PERSON_NAME] x [PERSON_NAME] x [PERSON_NAME] MANAGER x ZOEY x …" at bounding box center [757, 445] width 1406 height 572
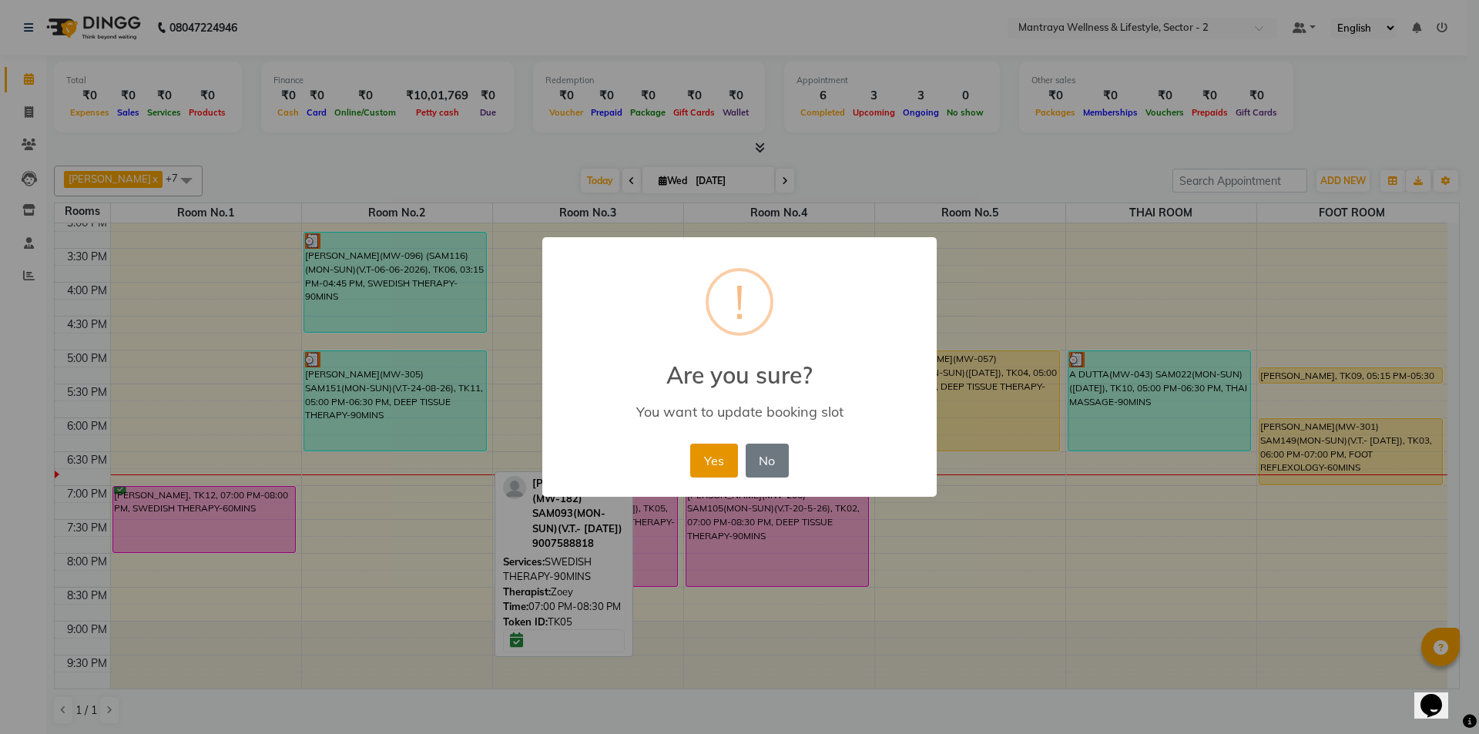
click at [723, 453] on button "Yes" at bounding box center [713, 461] width 47 height 34
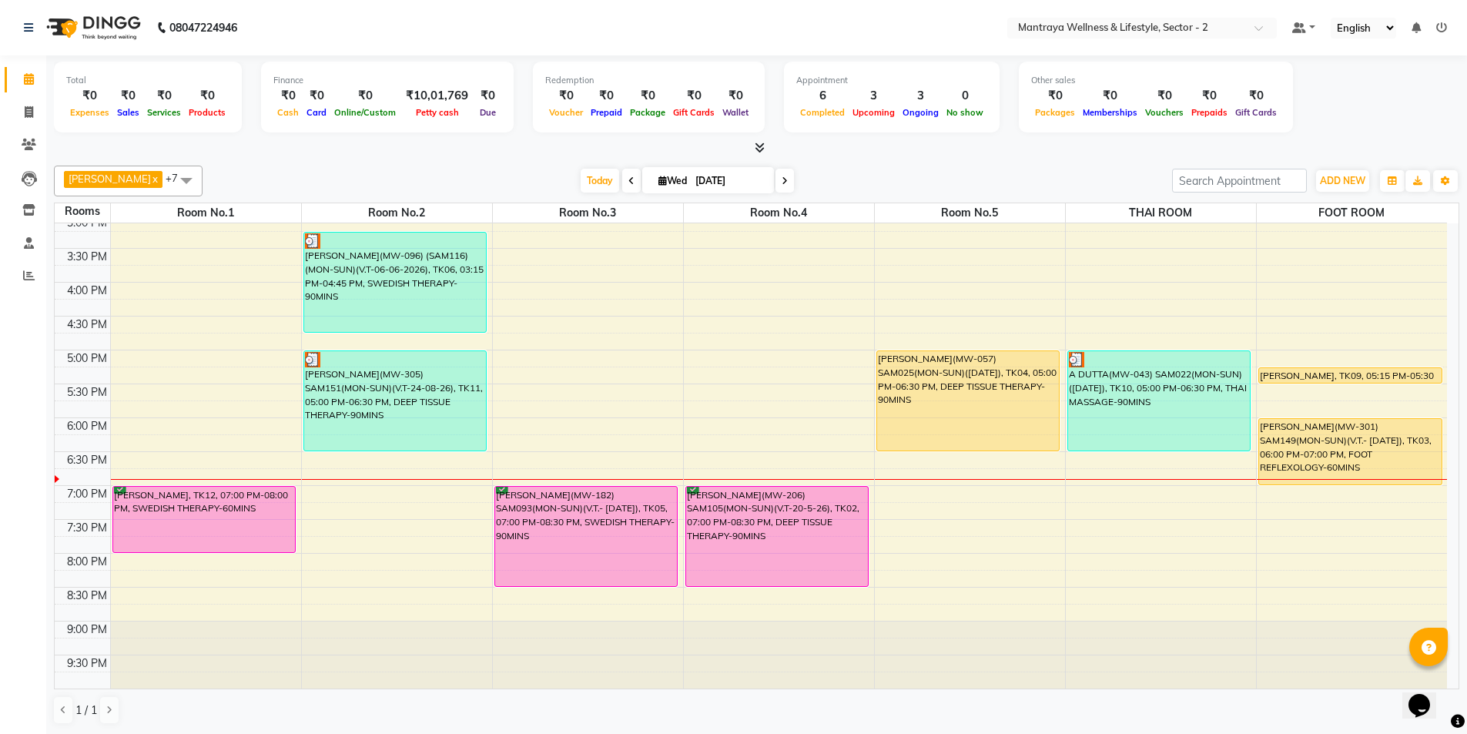
click at [703, 183] on input "[DATE]" at bounding box center [729, 180] width 77 height 23
select select "9"
select select "2025"
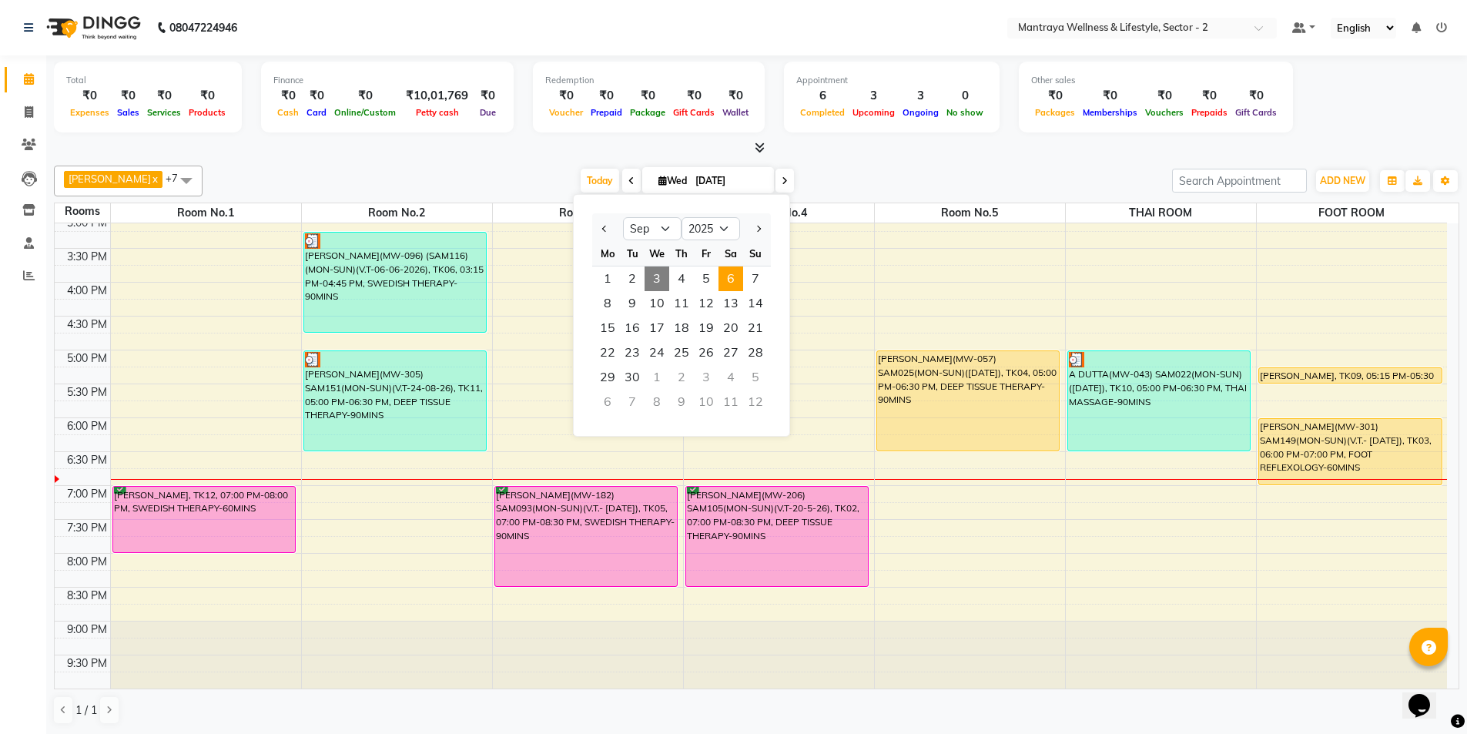
click at [737, 276] on span "6" at bounding box center [731, 279] width 25 height 25
type input "[DATE]"
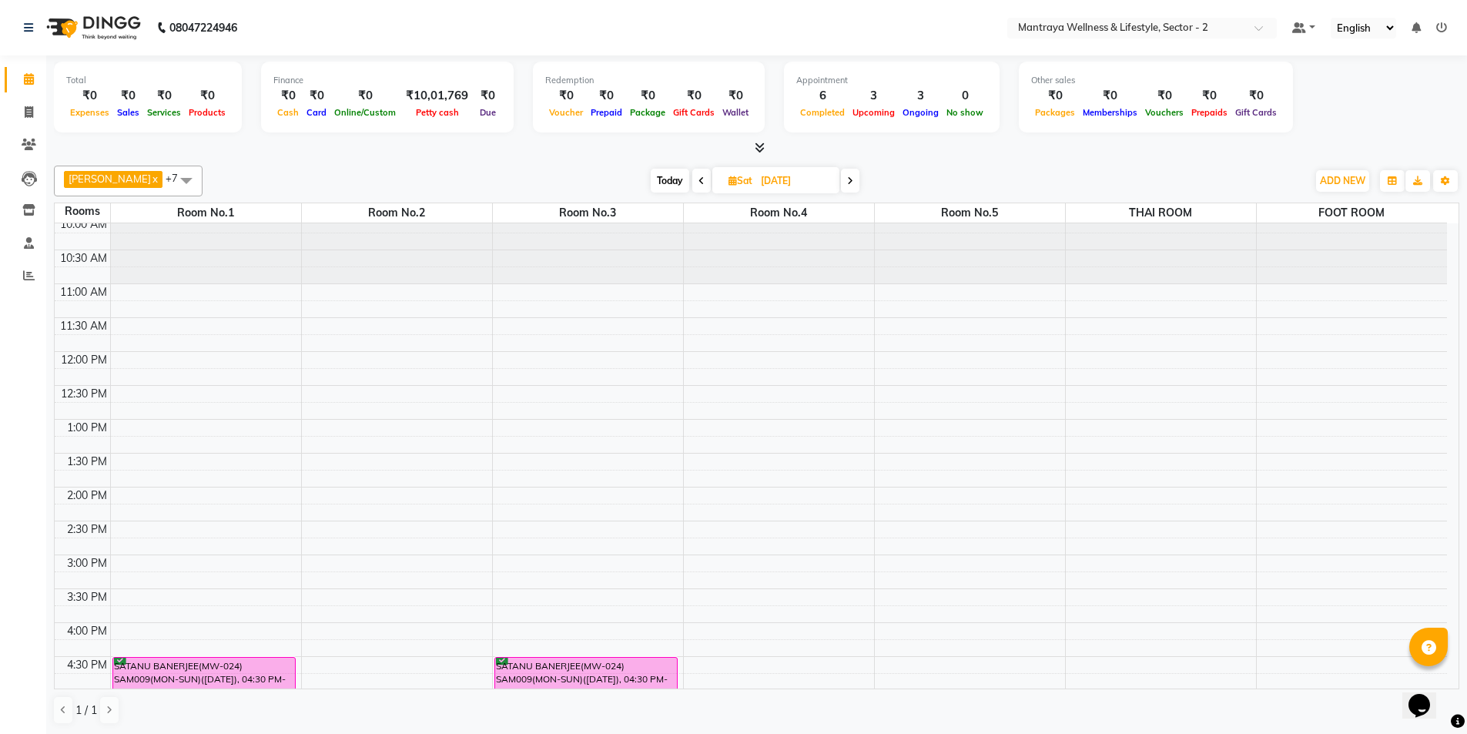
scroll to position [0, 0]
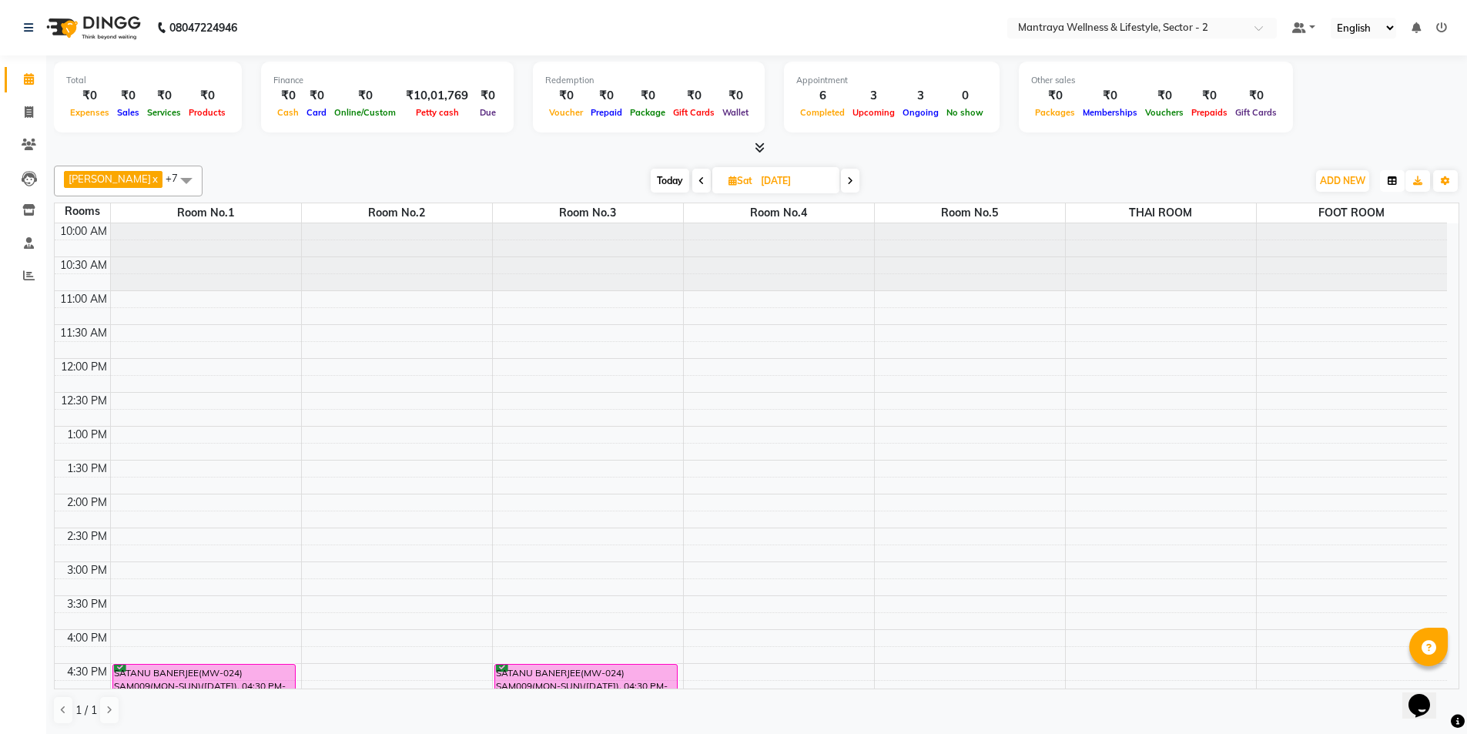
click at [1398, 176] on button "button" at bounding box center [1392, 181] width 25 height 22
click at [1333, 232] on div "Staff View" at bounding box center [1335, 236] width 138 height 20
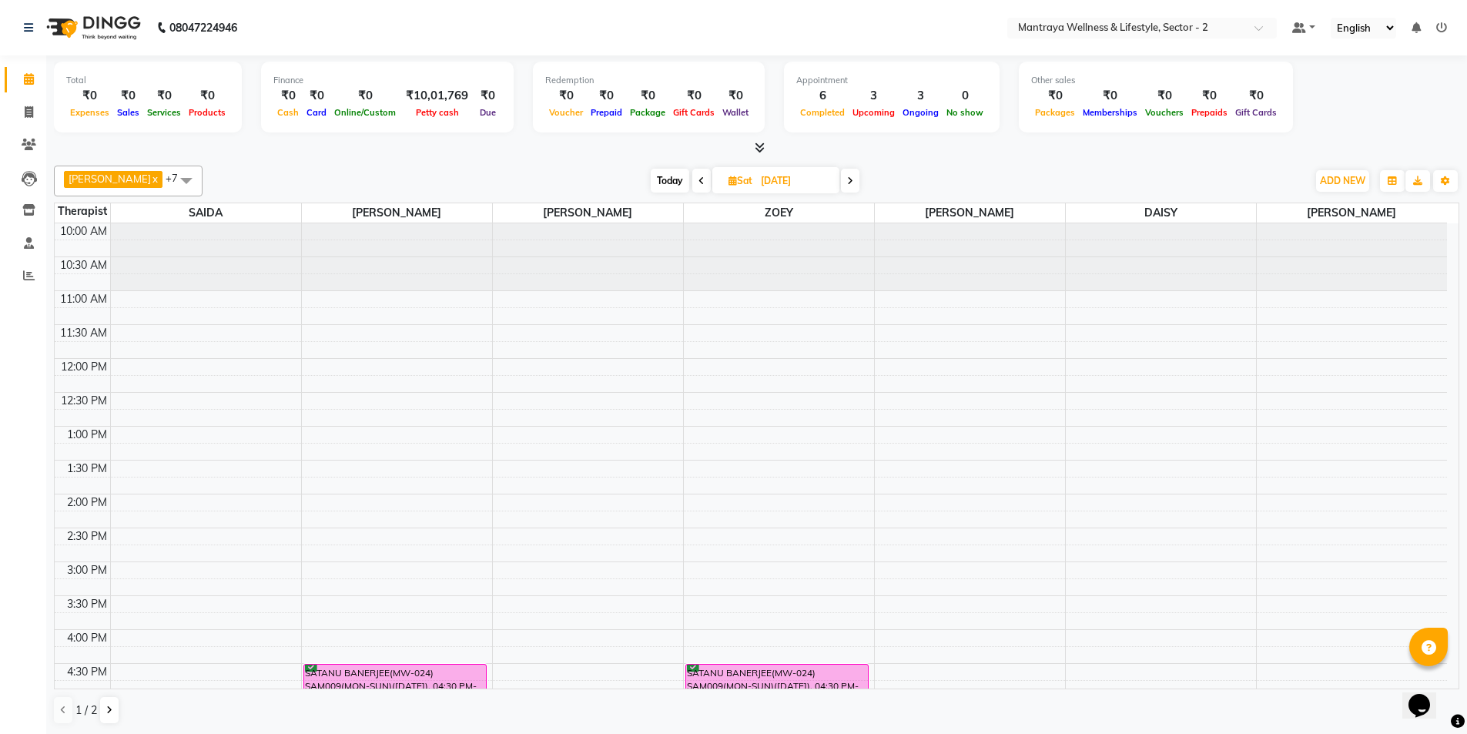
click at [532, 313] on div "10:00 AM 10:30 AM 11:00 AM 11:30 AM 12:00 PM 12:30 PM 1:00 PM 1:30 PM 2:00 PM 2…" at bounding box center [751, 629] width 1393 height 813
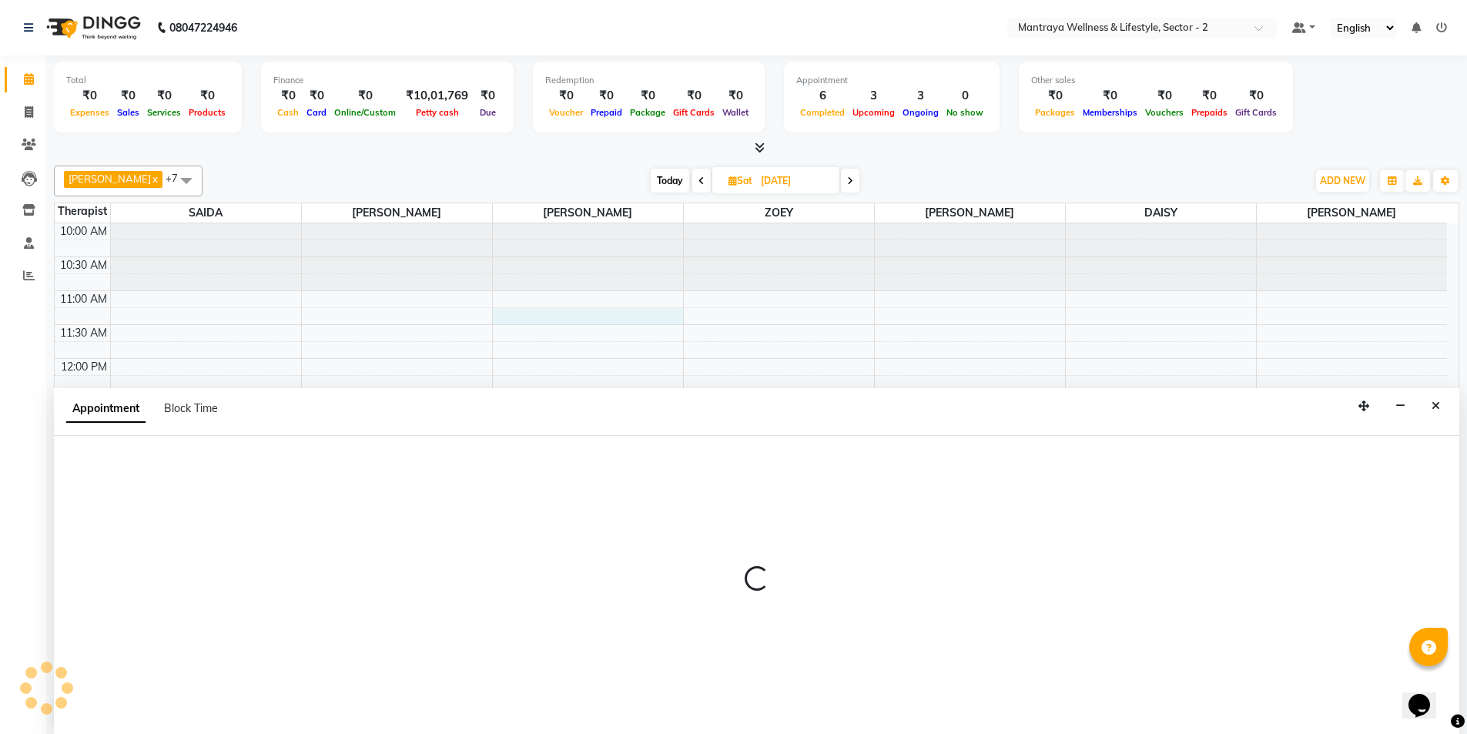
select select "87983"
select select "tentative"
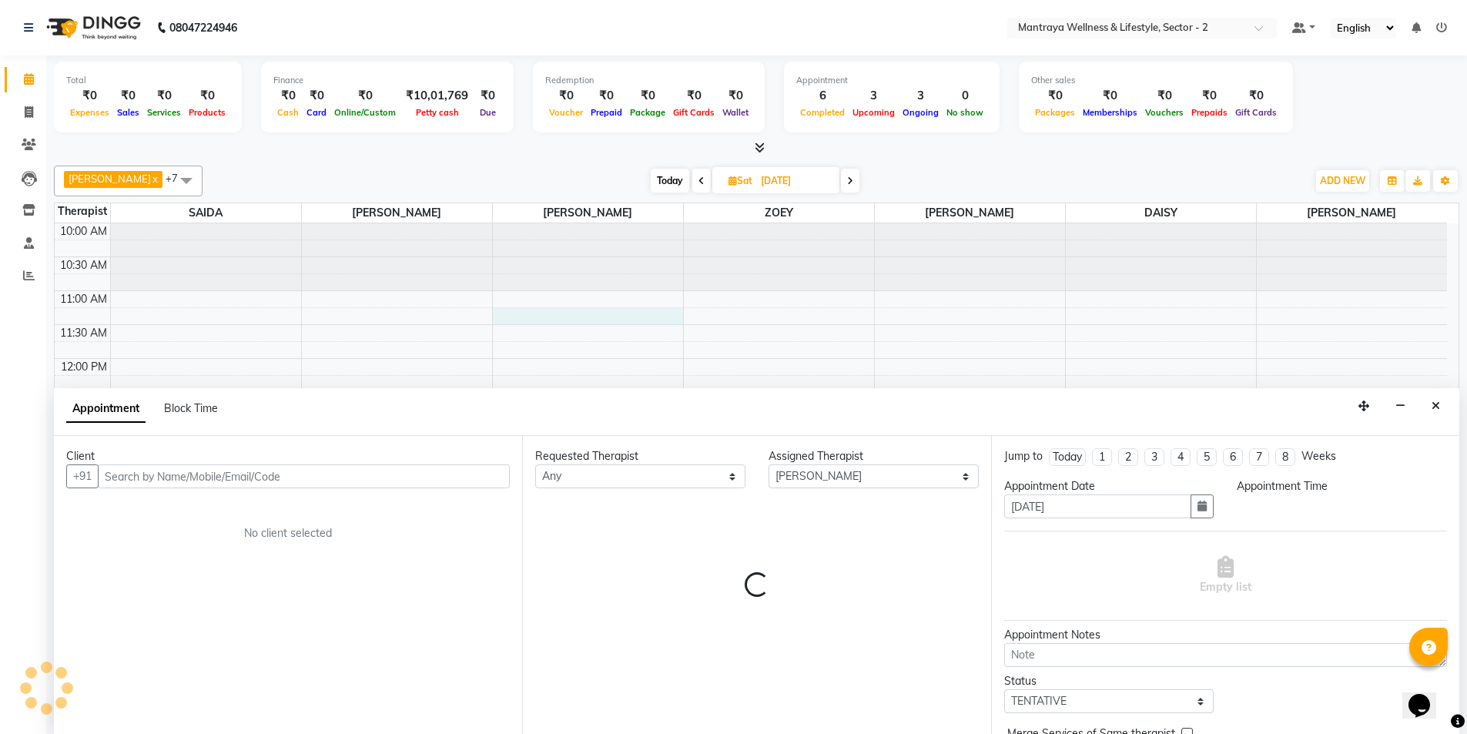
scroll to position [1, 0]
select select "675"
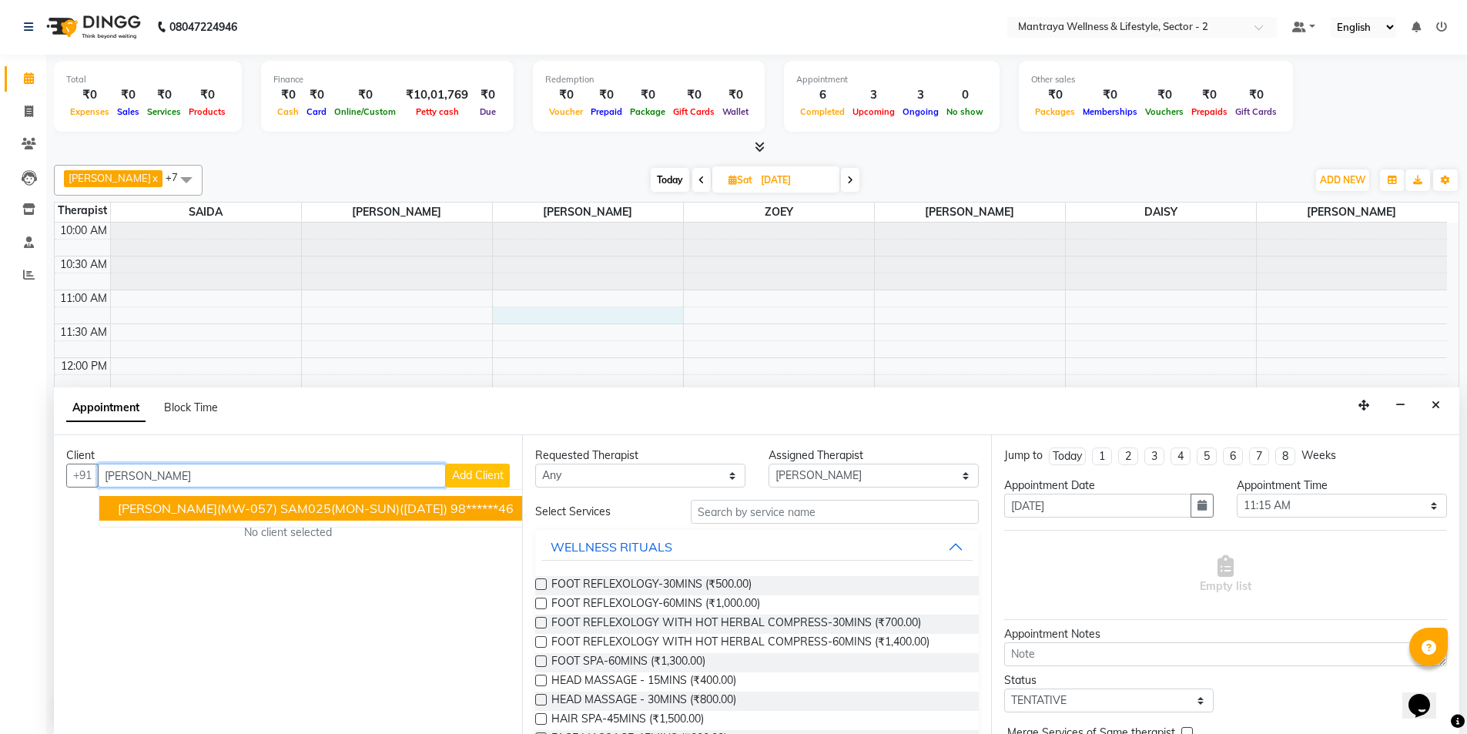
click at [356, 512] on span "[PERSON_NAME](MW-057) SAM025(MON-SUN)([DATE])" at bounding box center [283, 508] width 330 height 15
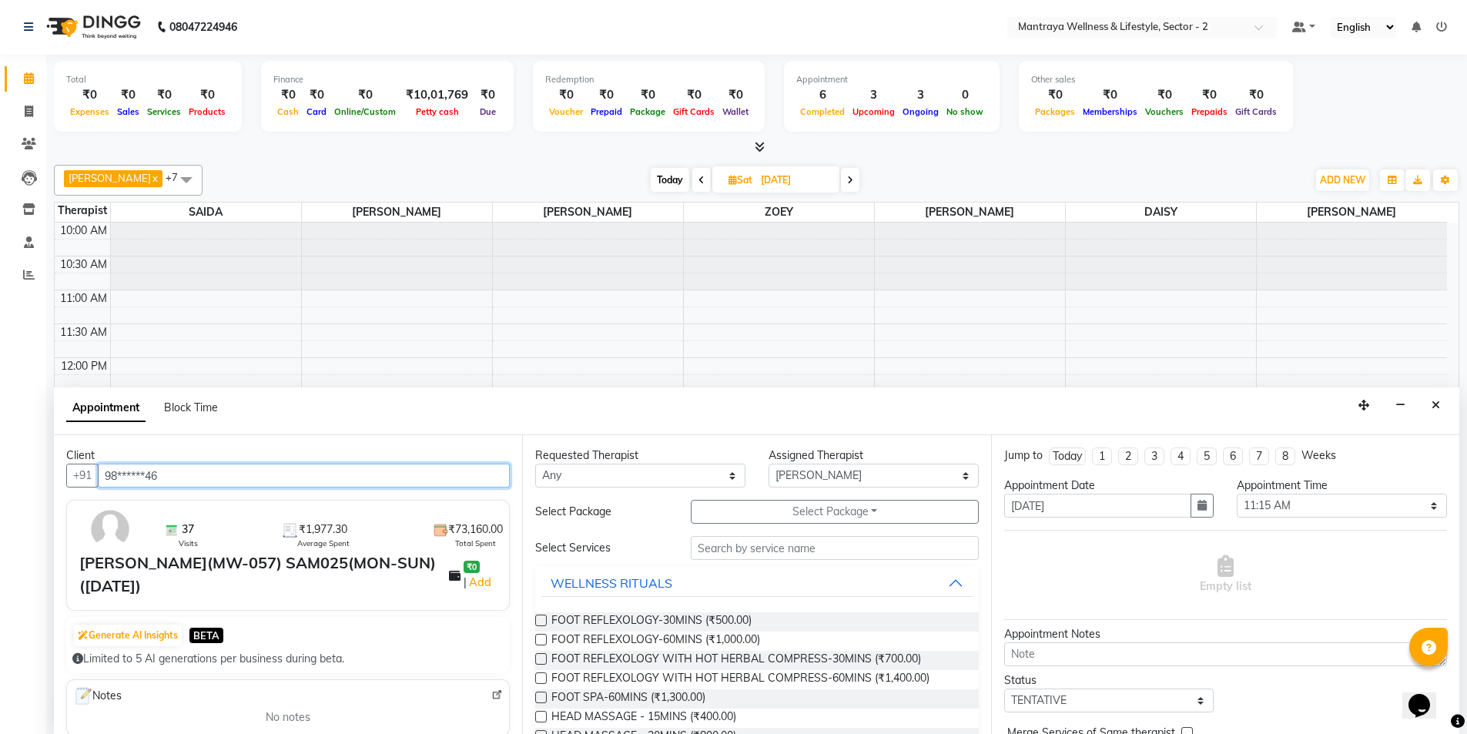
type input "98******46"
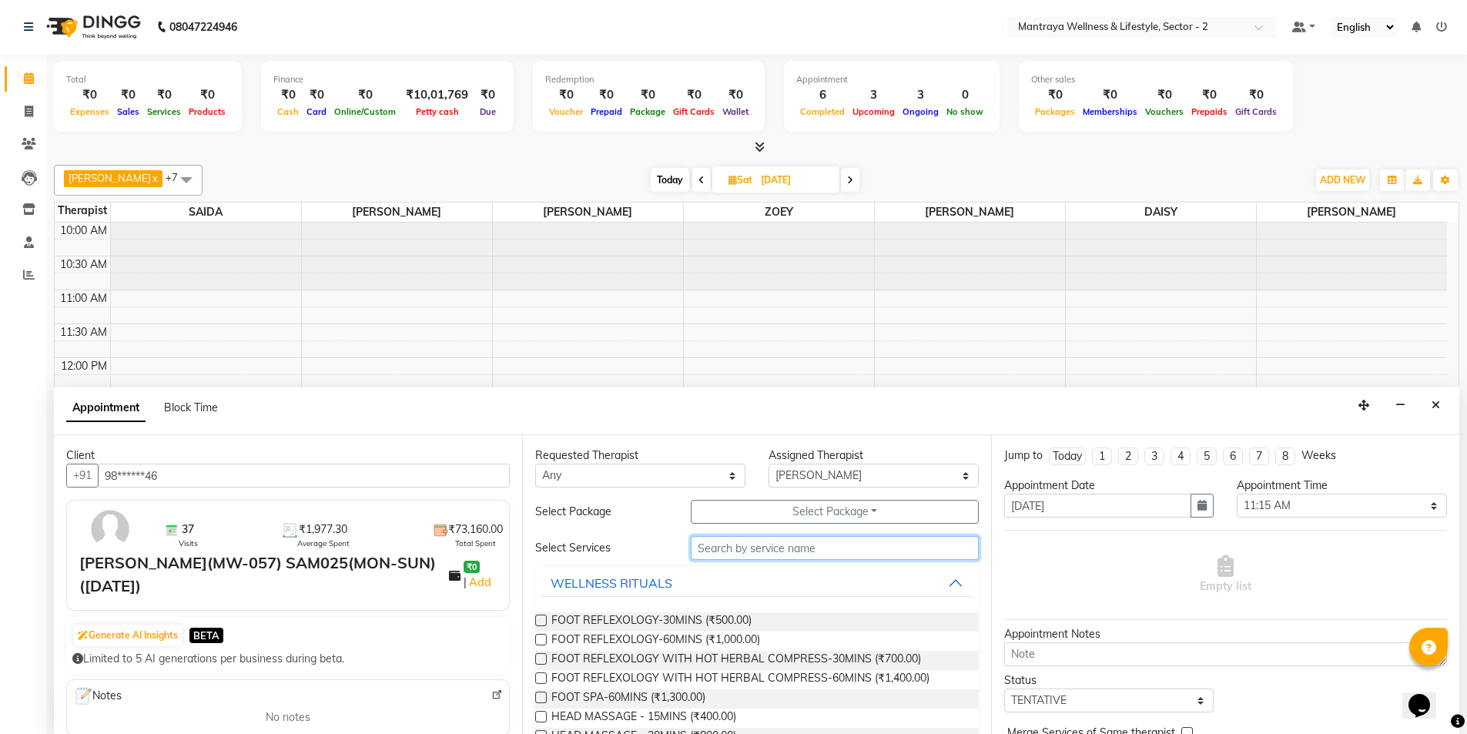
click at [753, 547] on input "text" at bounding box center [835, 548] width 288 height 24
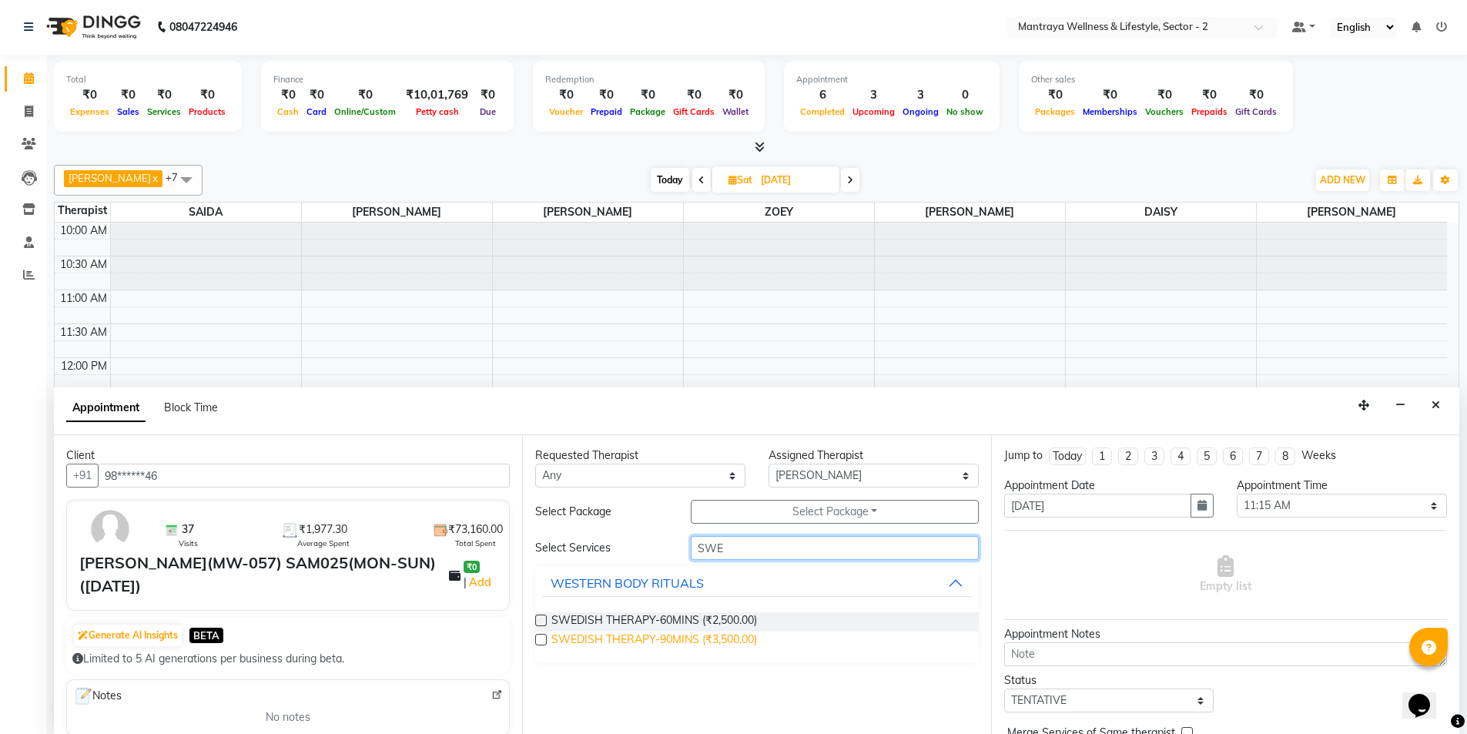
type input "SWE"
click at [655, 642] on span "SWEDISH THERAPY-90MINS (₹3,500.00)" at bounding box center [655, 641] width 206 height 19
checkbox input "false"
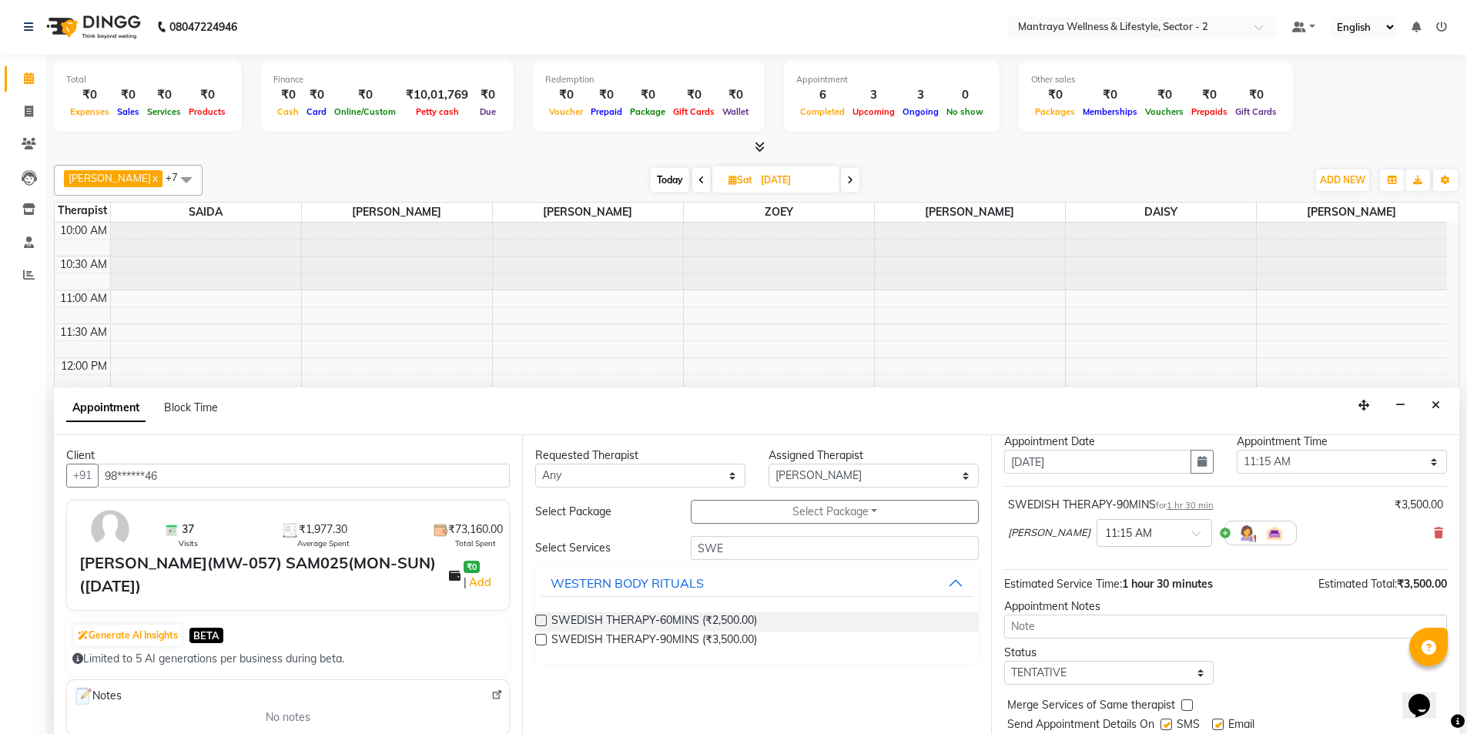
scroll to position [92, 0]
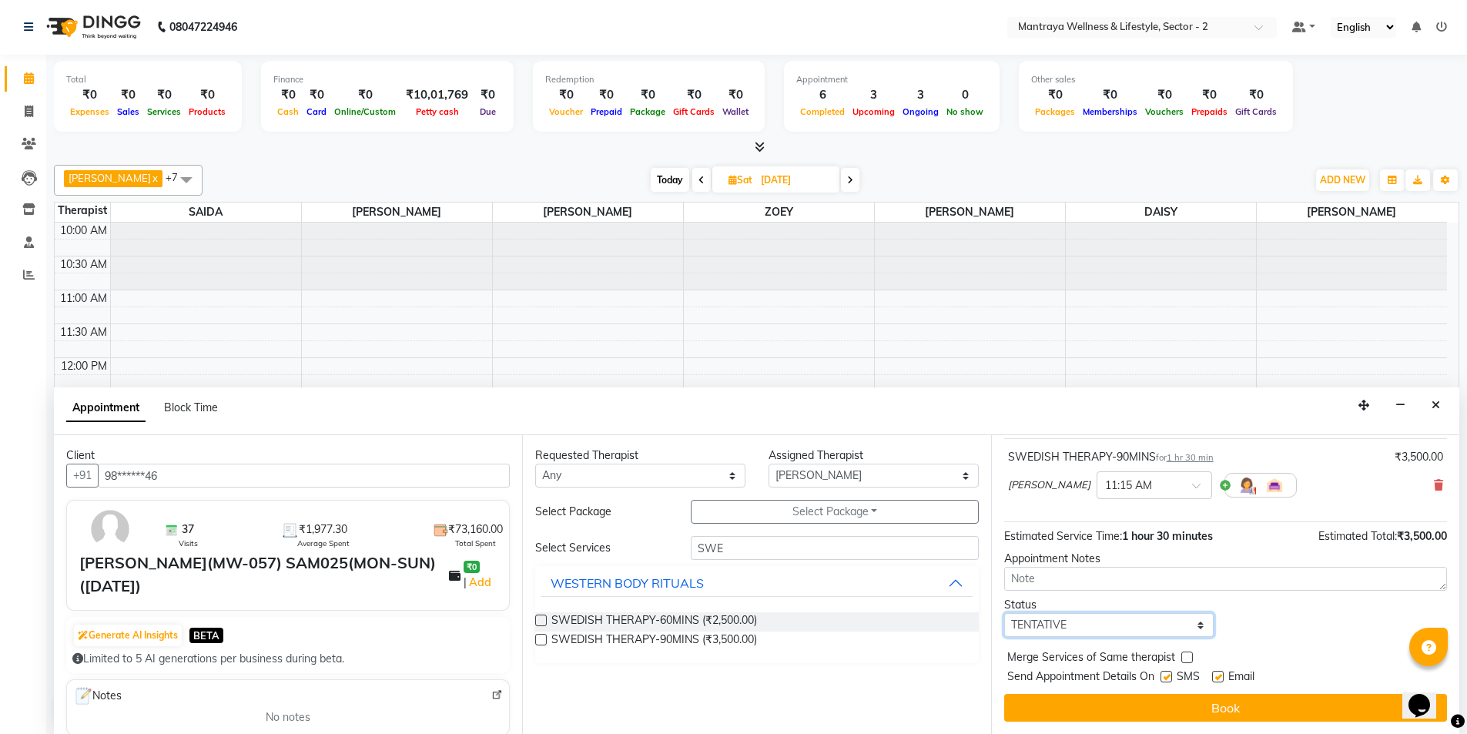
click at [1119, 632] on select "Select TENTATIVE CONFIRM UPCOMING" at bounding box center [1109, 625] width 210 height 24
select select "confirm booking"
click at [1004, 613] on select "Select TENTATIVE CONFIRM UPCOMING" at bounding box center [1109, 625] width 210 height 24
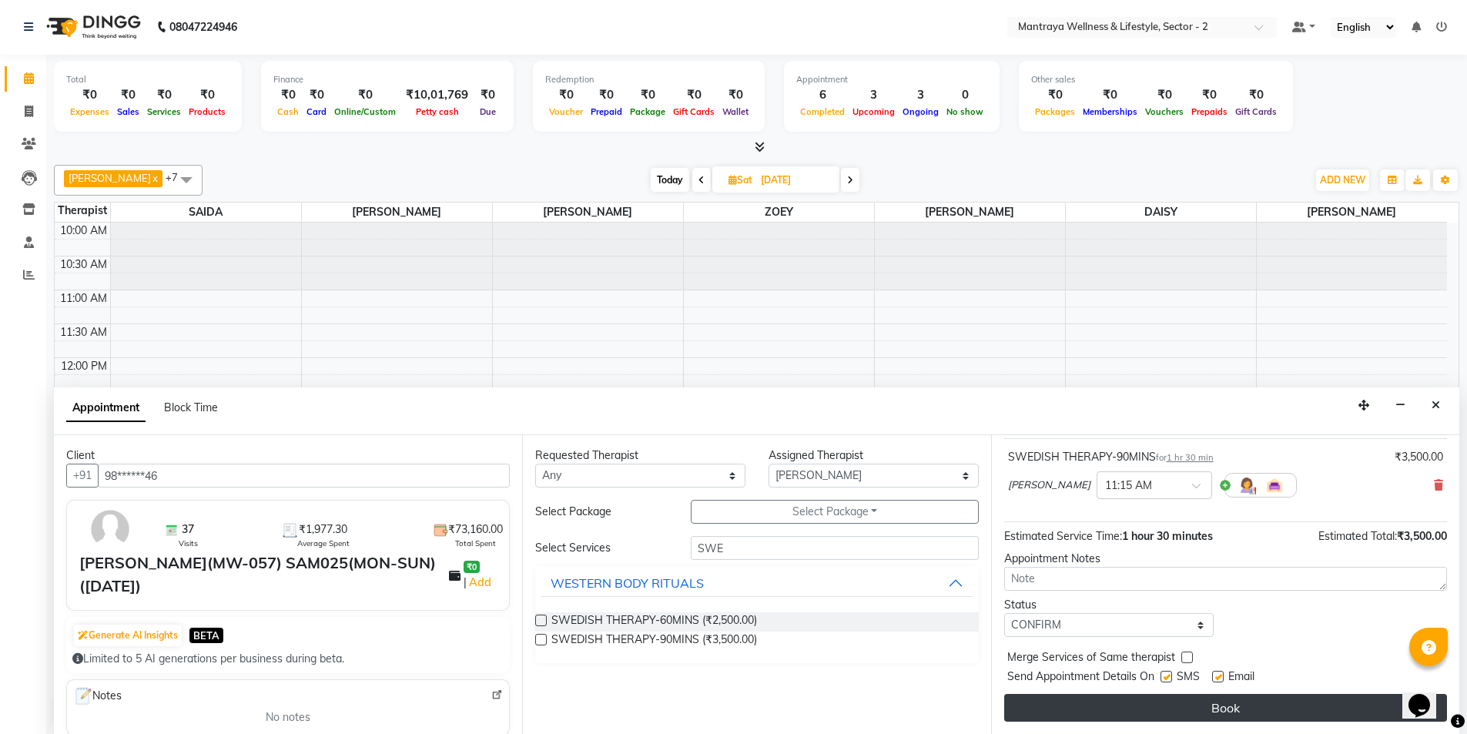
click at [1154, 713] on button "Book" at bounding box center [1225, 708] width 443 height 28
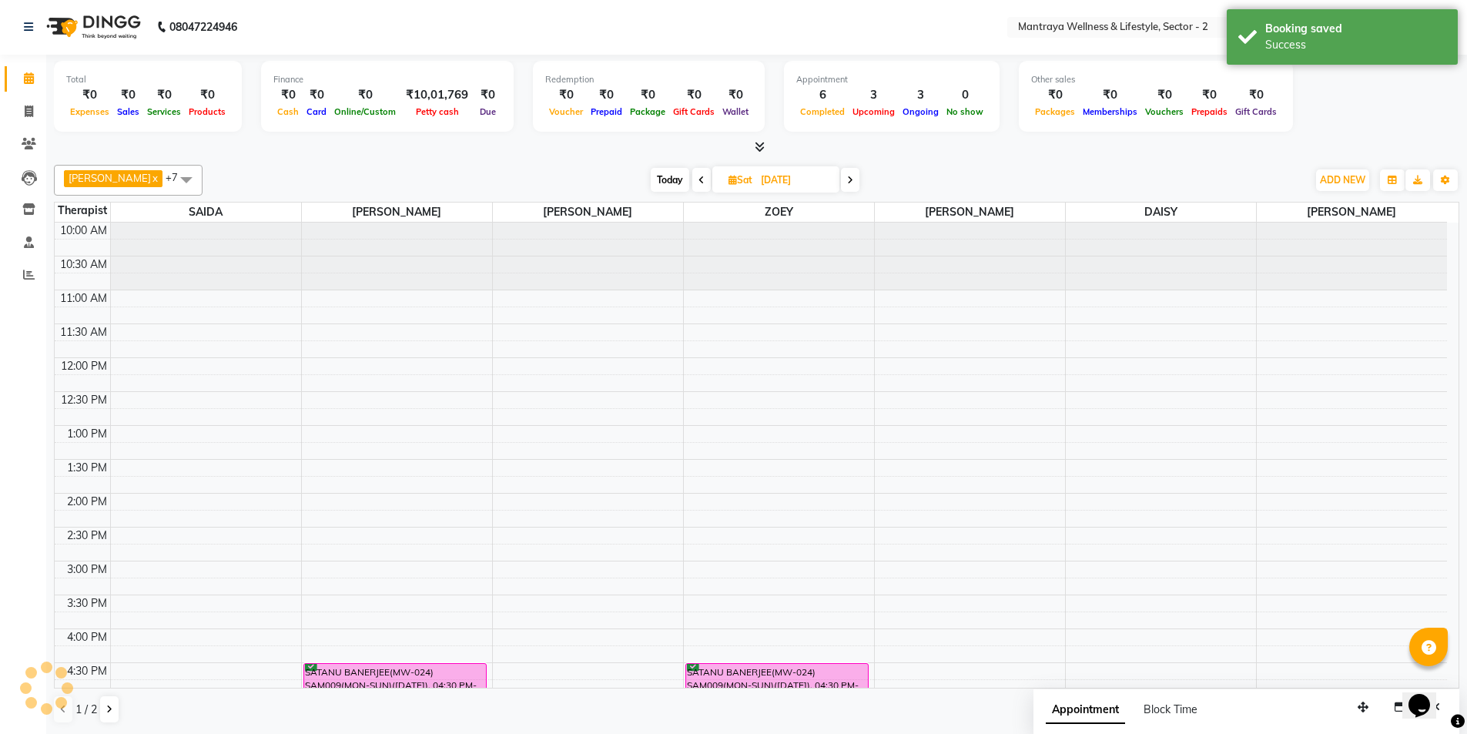
scroll to position [0, 0]
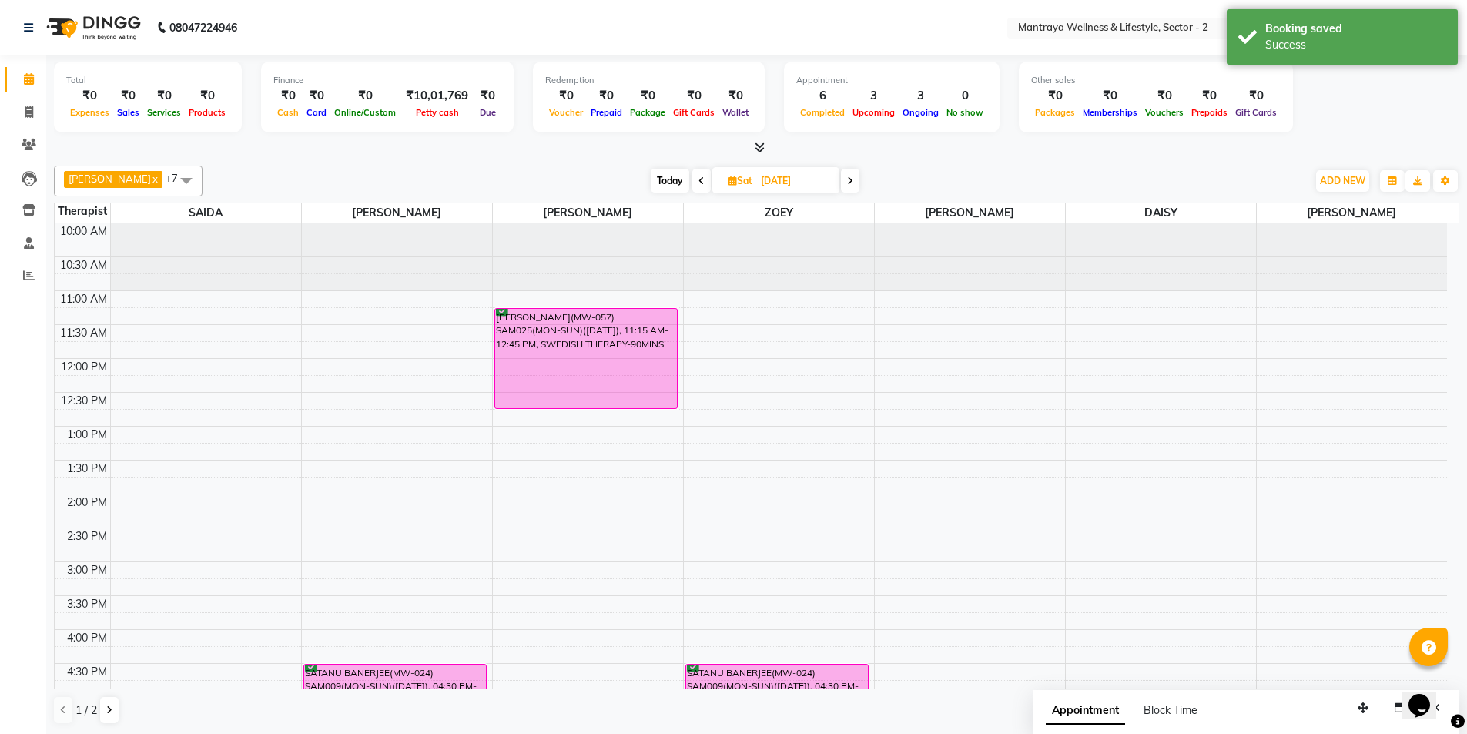
click at [651, 179] on span "Today" at bounding box center [670, 181] width 39 height 24
type input "[DATE]"
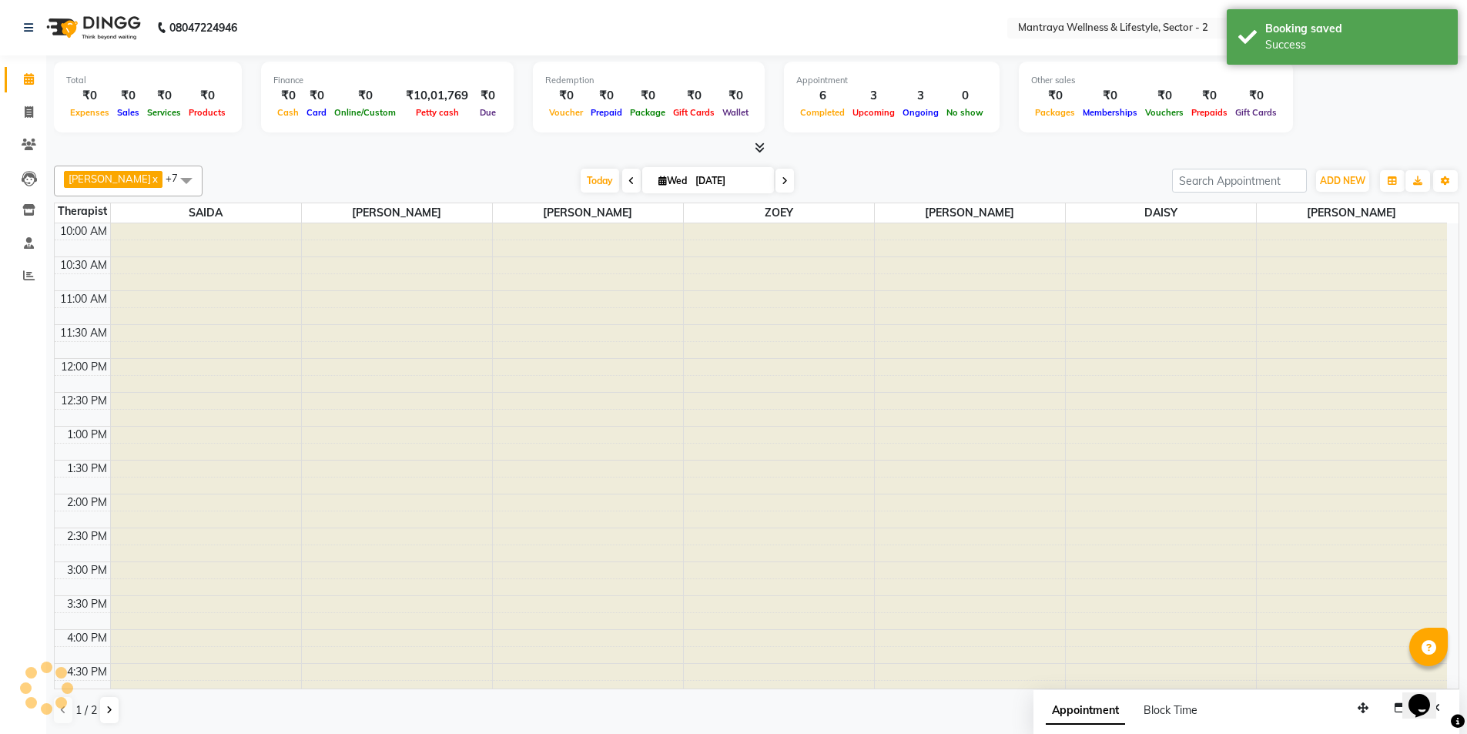
scroll to position [347, 0]
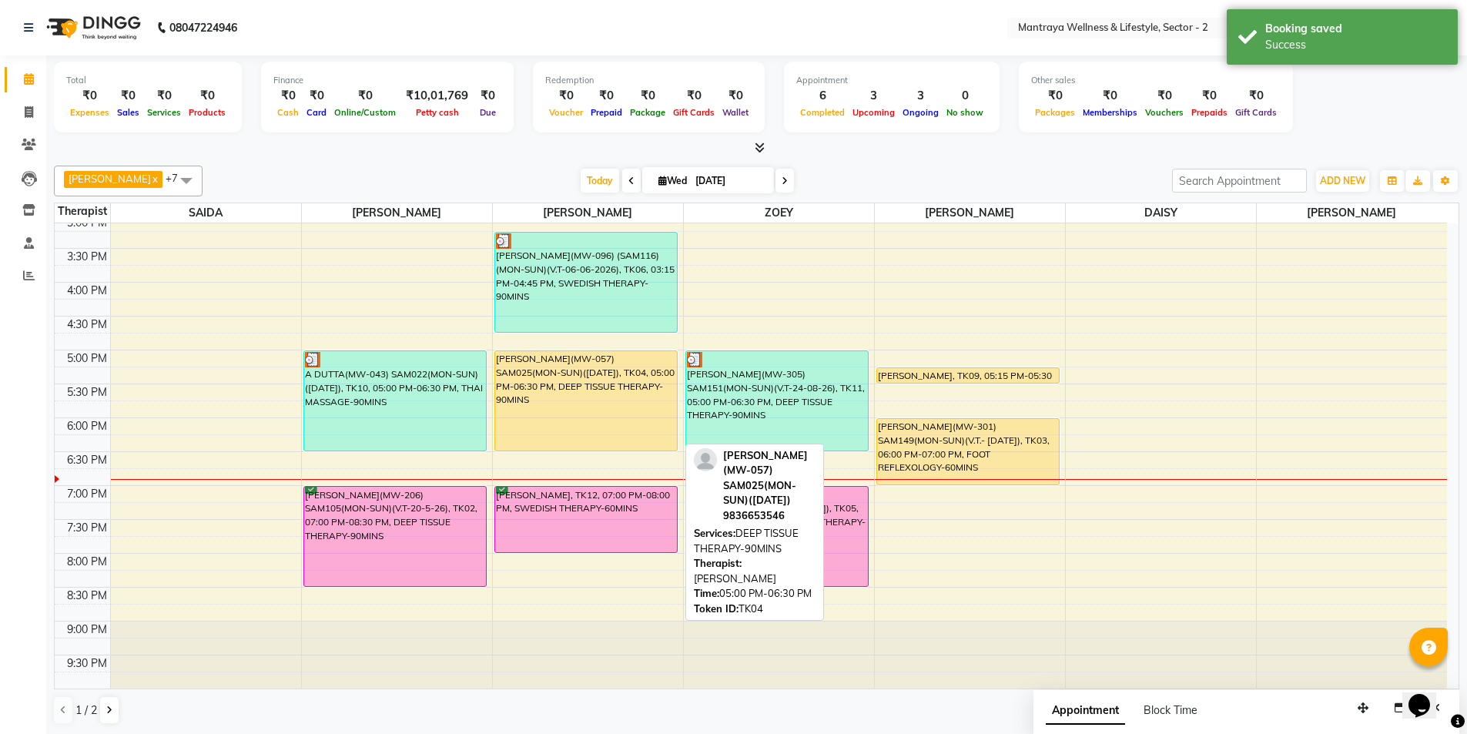
click at [550, 403] on div "[PERSON_NAME](MW-057) SAM025(MON-SUN)([DATE]), TK04, 05:00 PM-06:30 PM, DEEP TI…" at bounding box center [586, 400] width 183 height 99
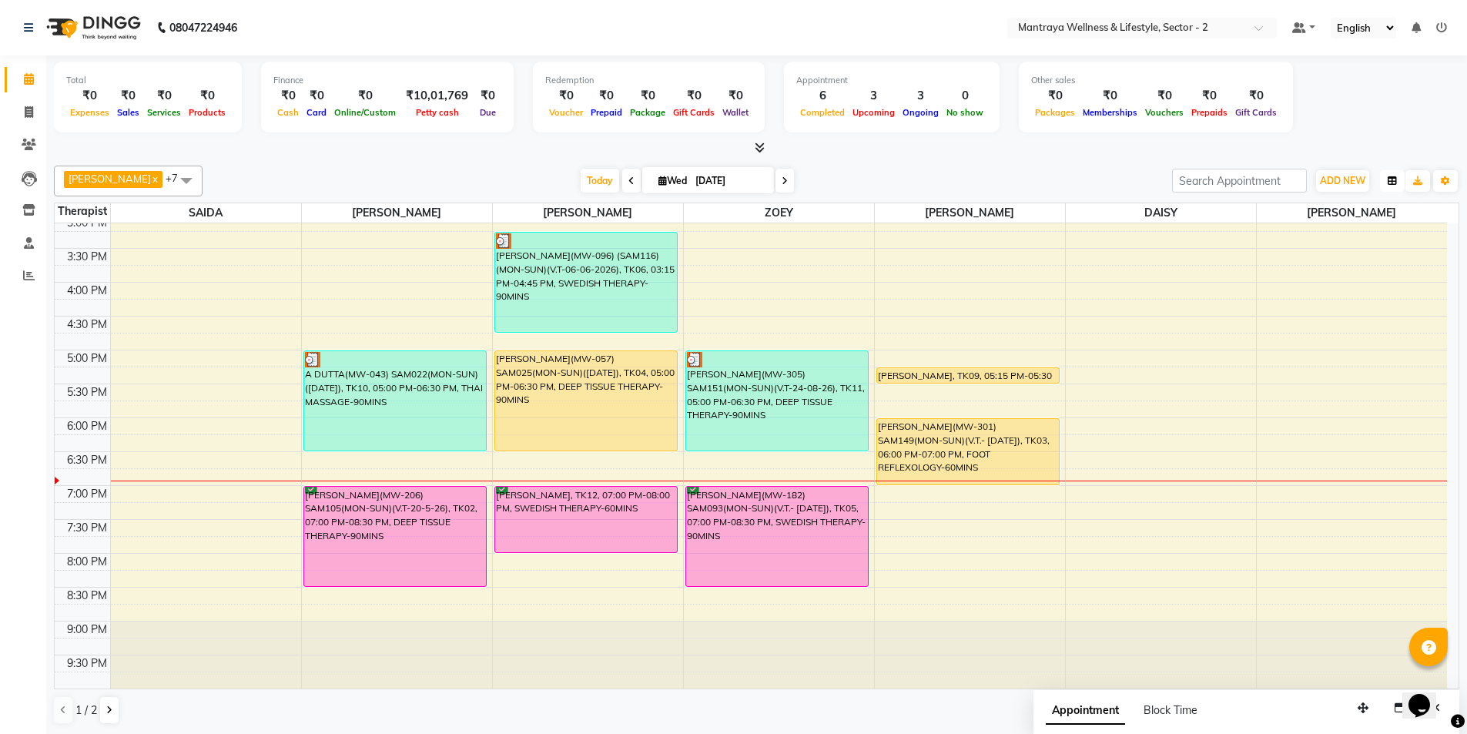
click at [1393, 183] on icon "button" at bounding box center [1392, 180] width 9 height 9
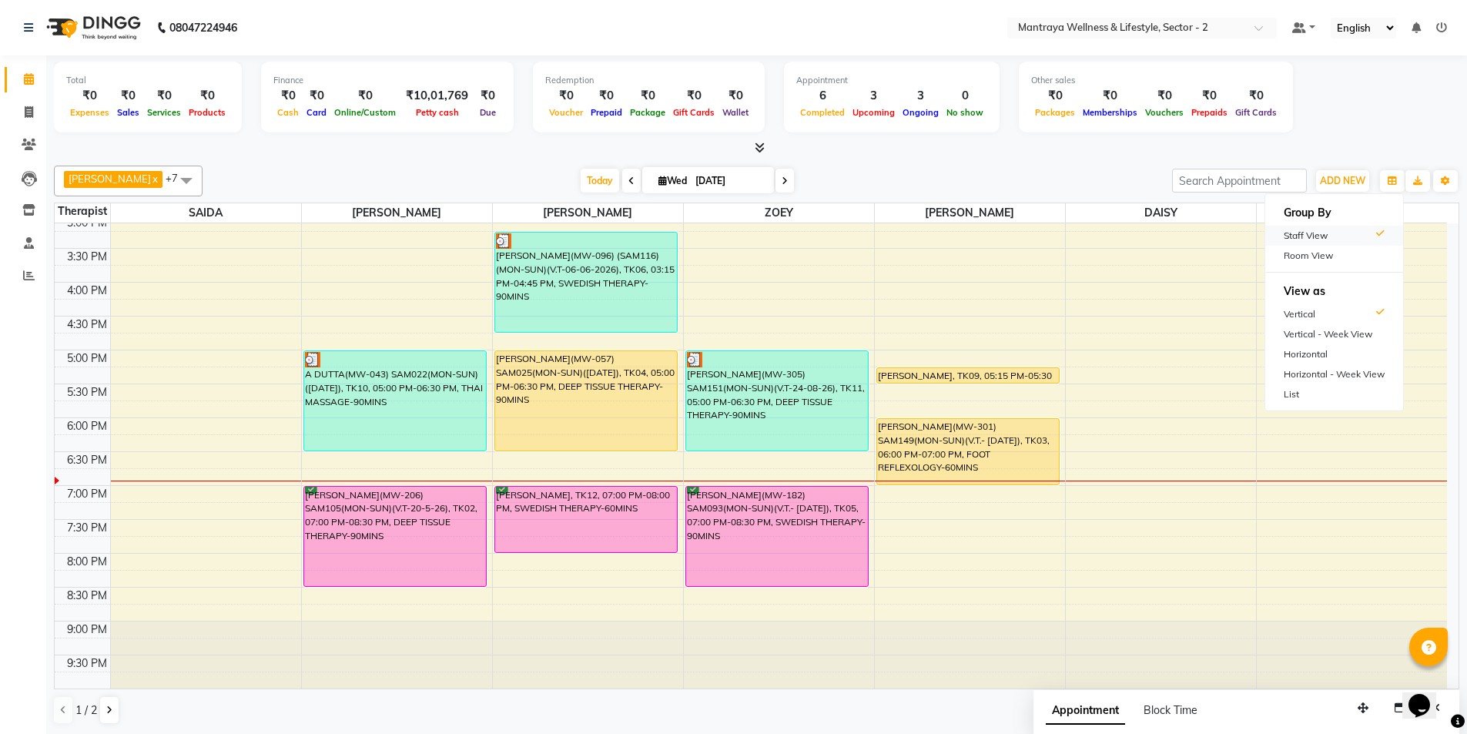
click at [1309, 237] on div "Staff View" at bounding box center [1335, 236] width 138 height 20
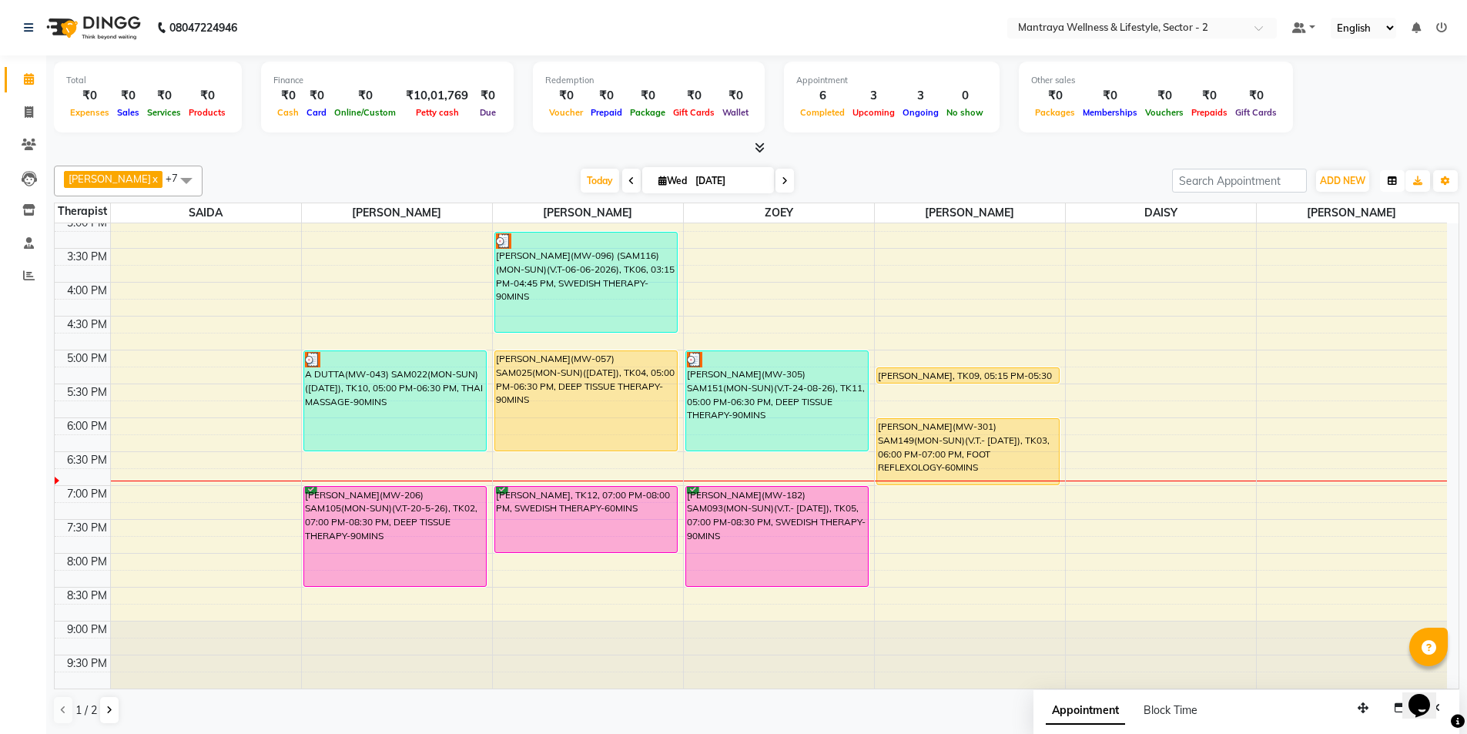
click at [1393, 183] on icon "button" at bounding box center [1392, 180] width 9 height 9
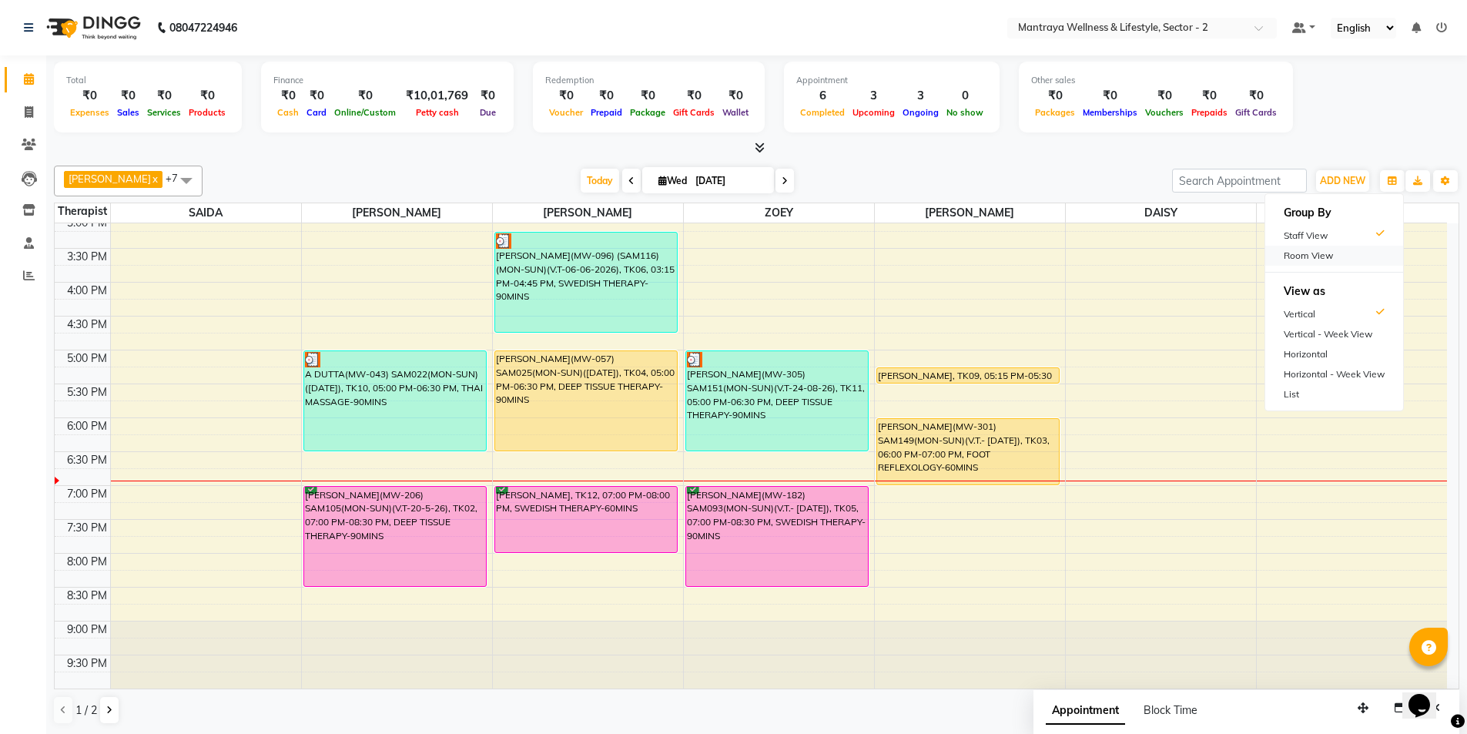
click at [1349, 258] on div "Room View" at bounding box center [1335, 256] width 138 height 20
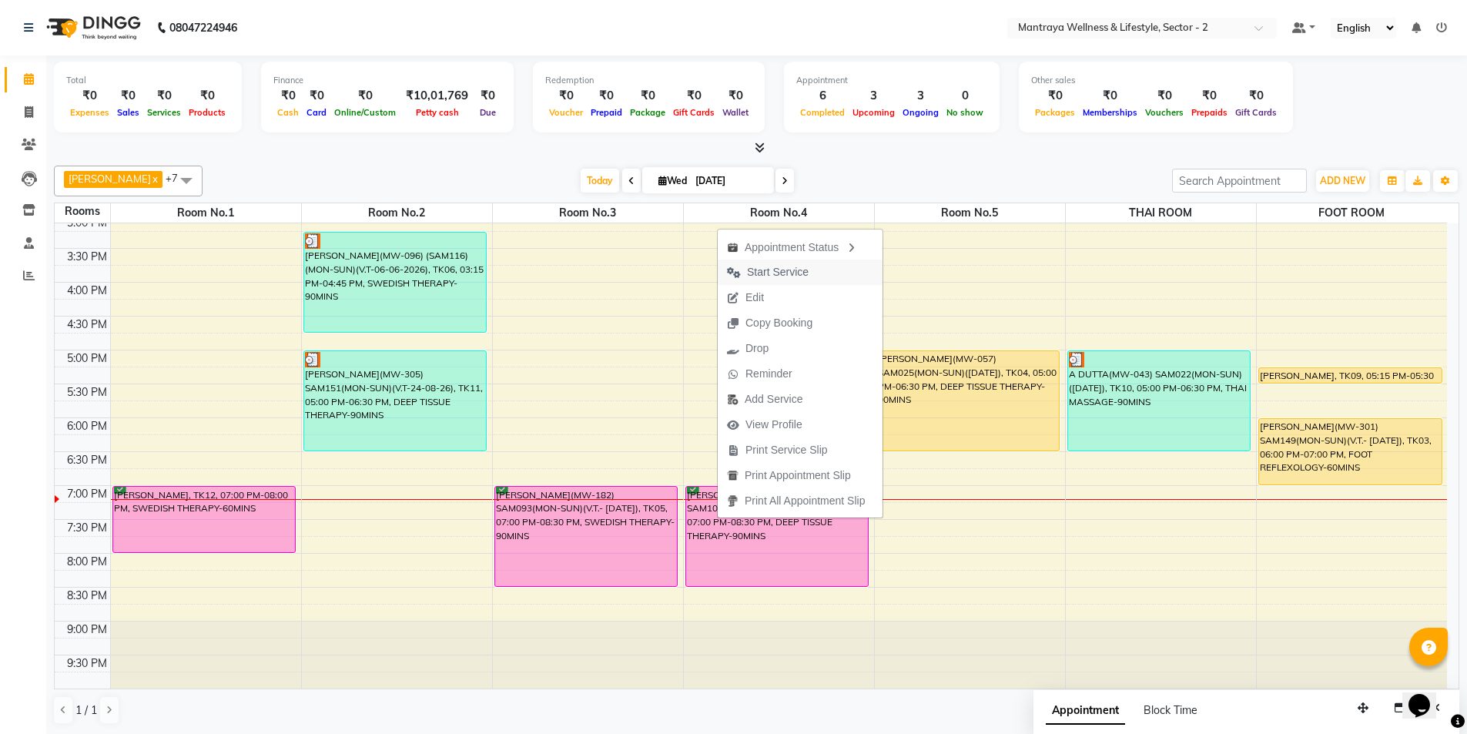
click at [799, 267] on span "Start Service" at bounding box center [778, 272] width 62 height 16
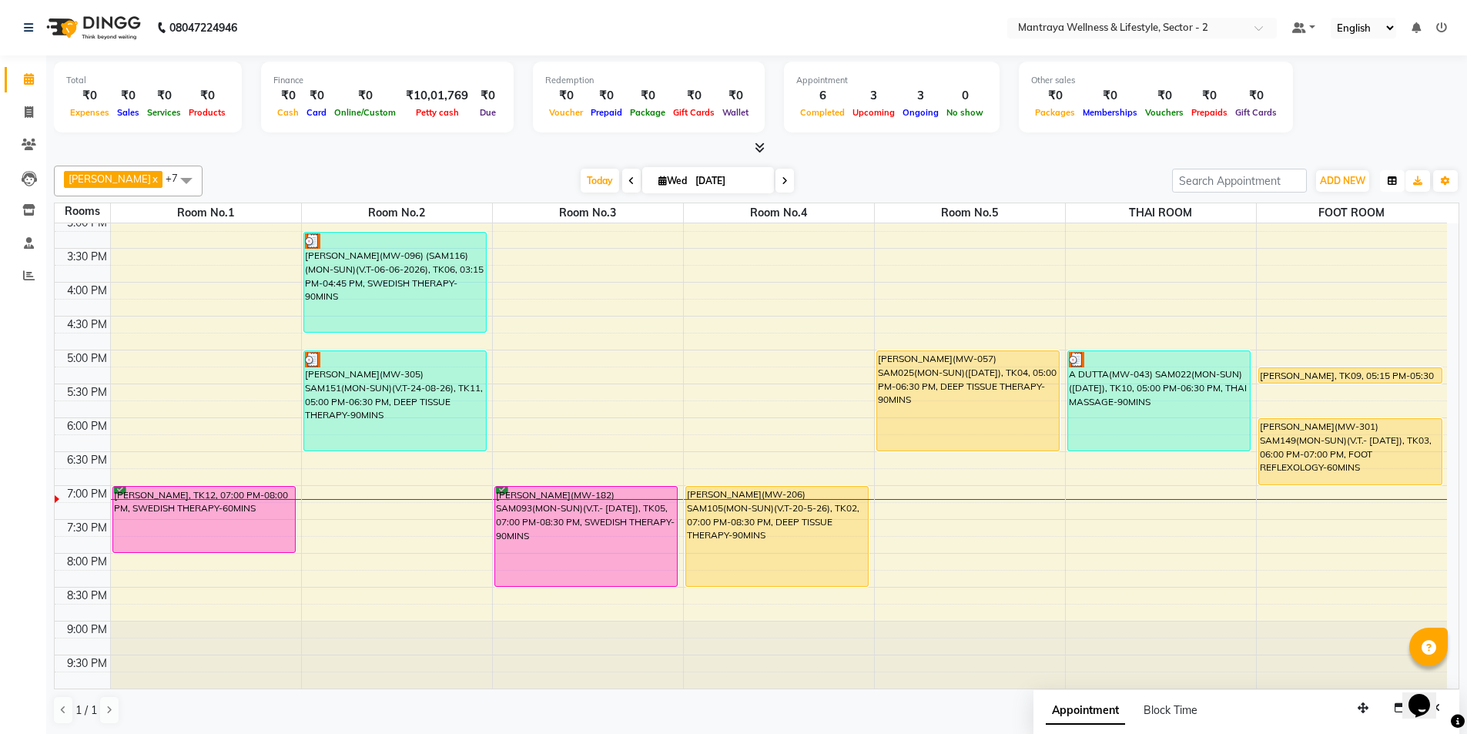
click at [1387, 178] on button "button" at bounding box center [1392, 181] width 25 height 22
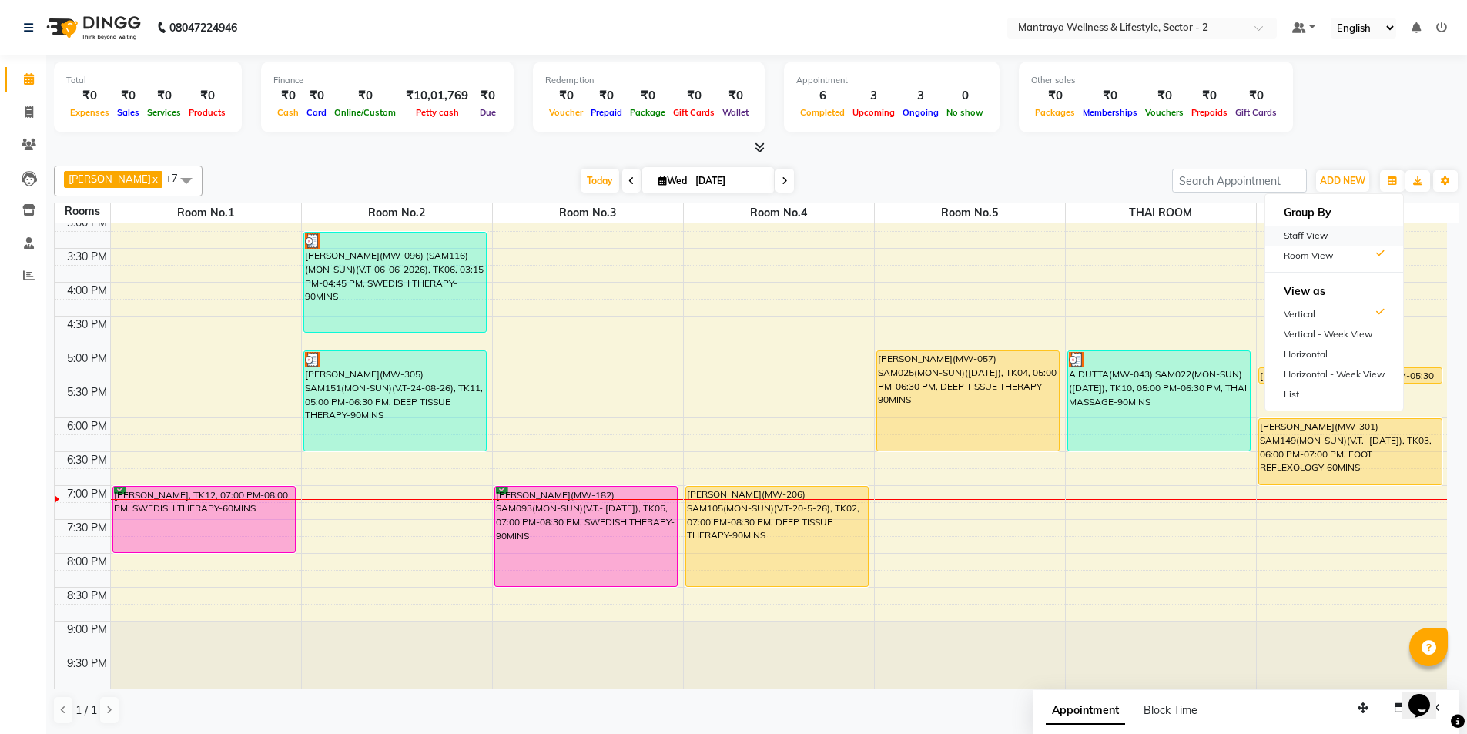
click at [1306, 236] on div "Staff View" at bounding box center [1335, 236] width 138 height 20
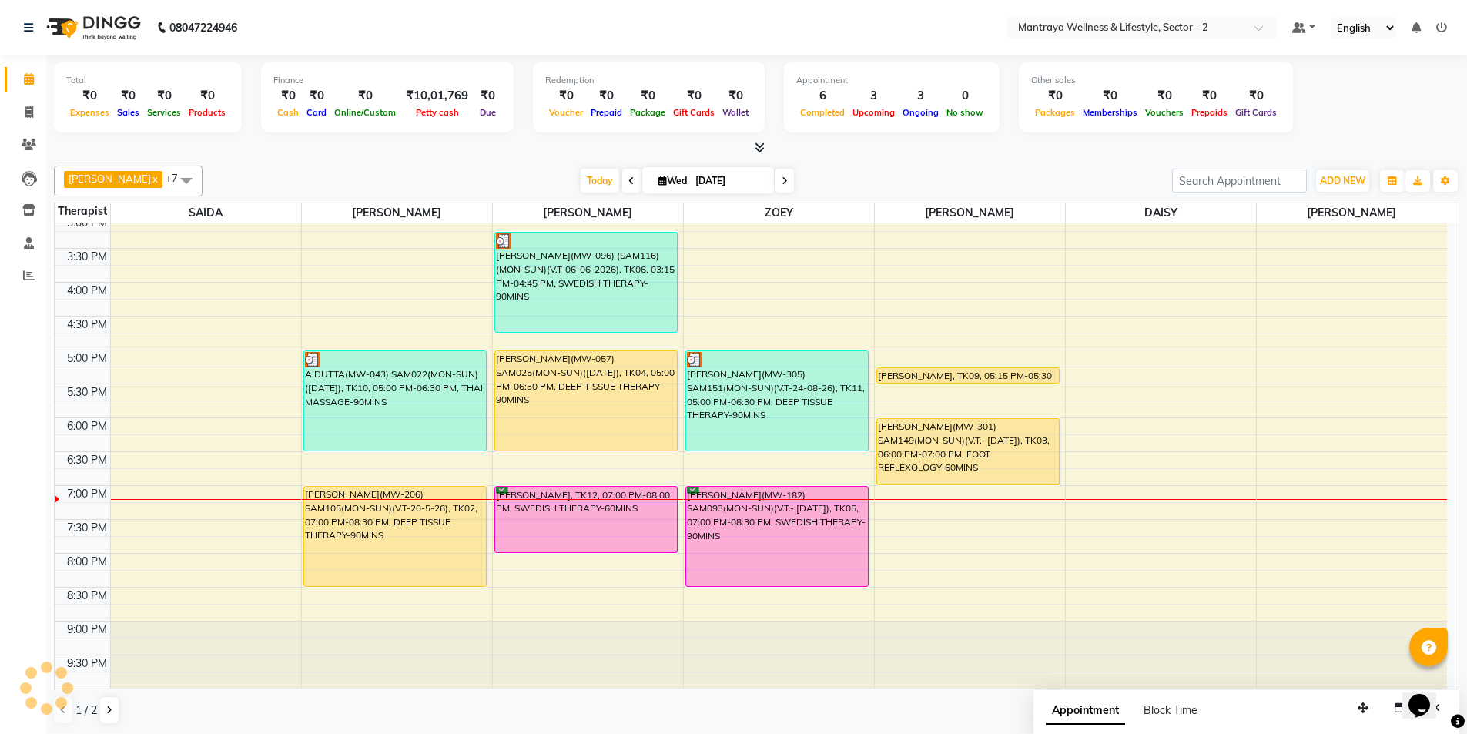
scroll to position [1, 0]
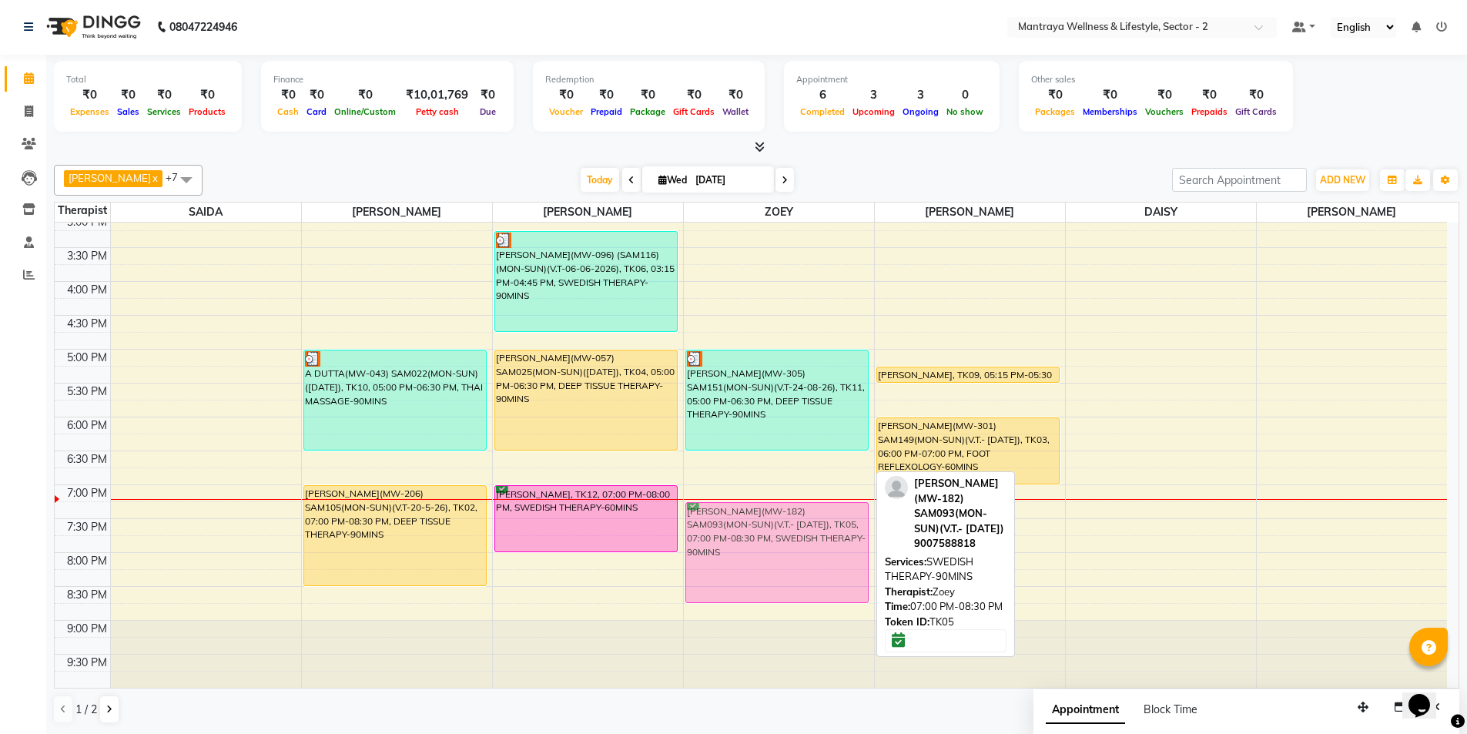
drag, startPoint x: 761, startPoint y: 541, endPoint x: 764, endPoint y: 558, distance: 17.2
click at [764, 558] on div "[PERSON_NAME](MW-068) SAM031 (MON-FRI)([DATE]), TK01, 01:15 PM-02:15 PM, SWEDIS…" at bounding box center [779, 281] width 190 height 813
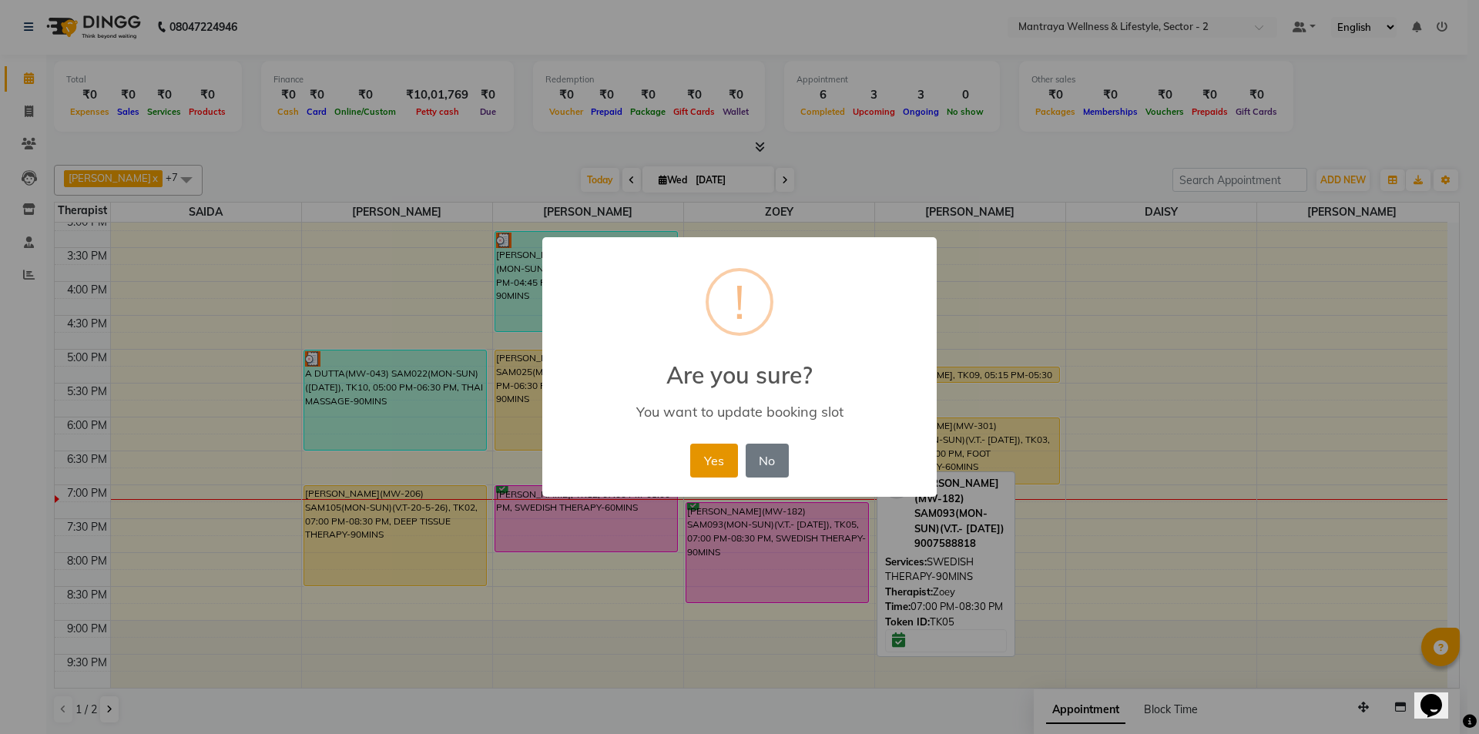
click at [712, 465] on button "Yes" at bounding box center [713, 461] width 47 height 34
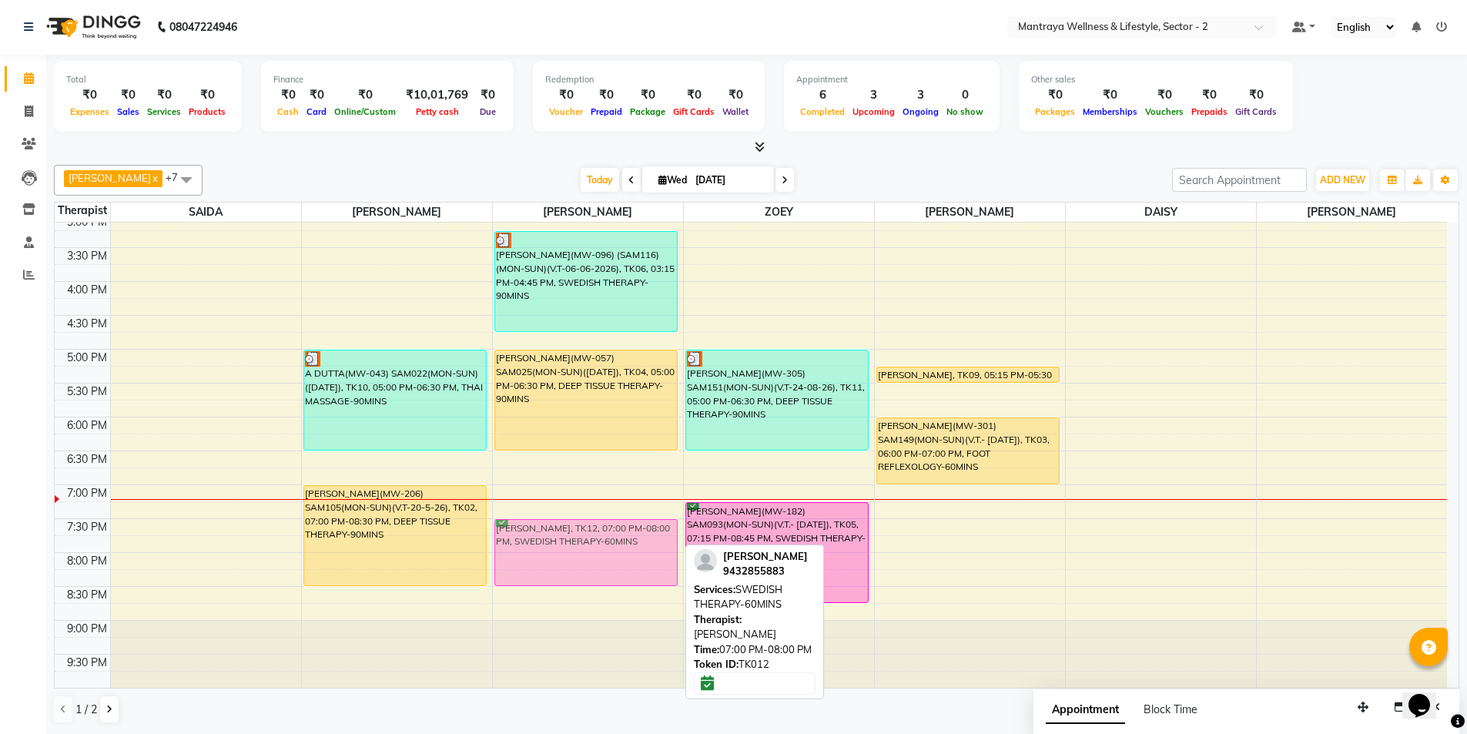
click at [595, 557] on div "[PERSON_NAME](MW-068) SAM031 (MON-FRI)([DATE]), TK01, 12:15 PM-01:15 PM, THAI M…" at bounding box center [588, 281] width 190 height 813
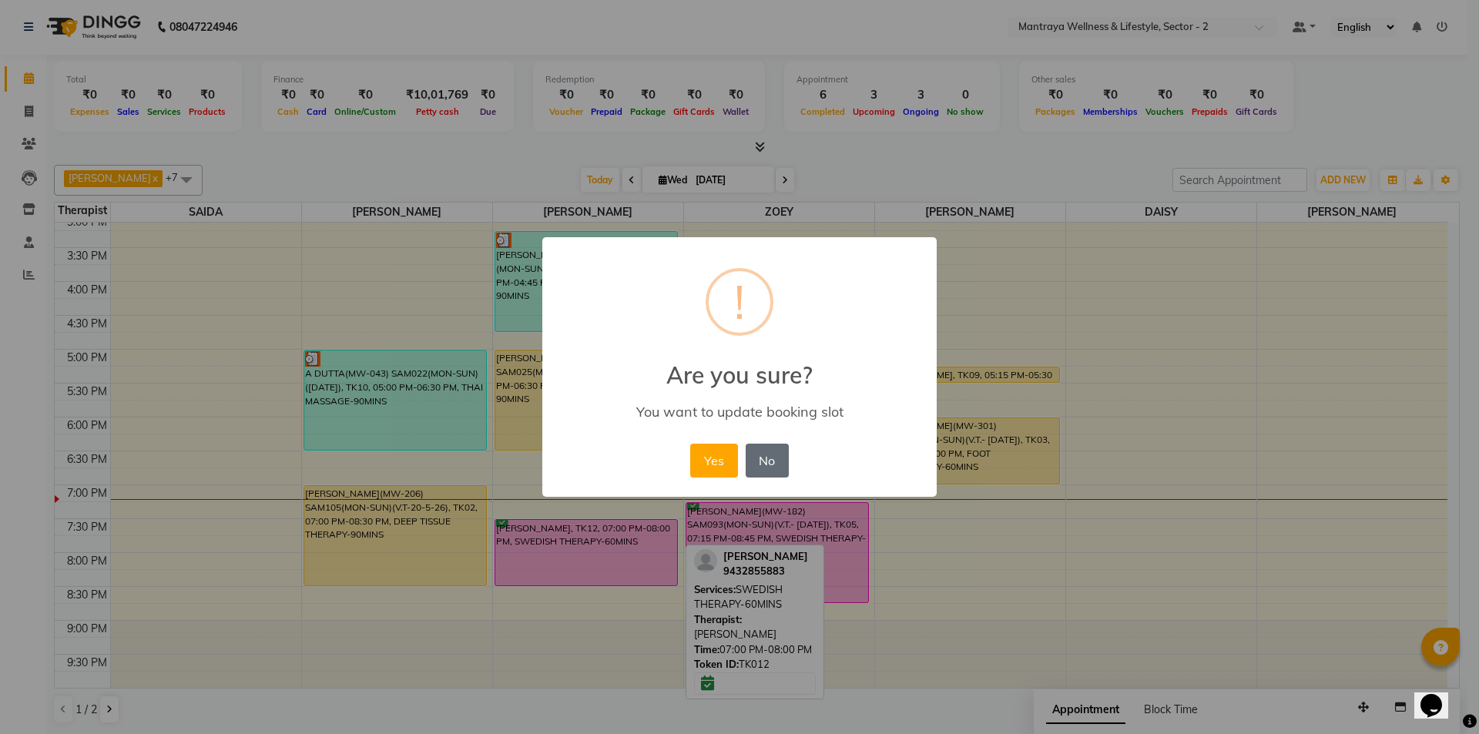
click at [772, 461] on button "No" at bounding box center [767, 461] width 43 height 34
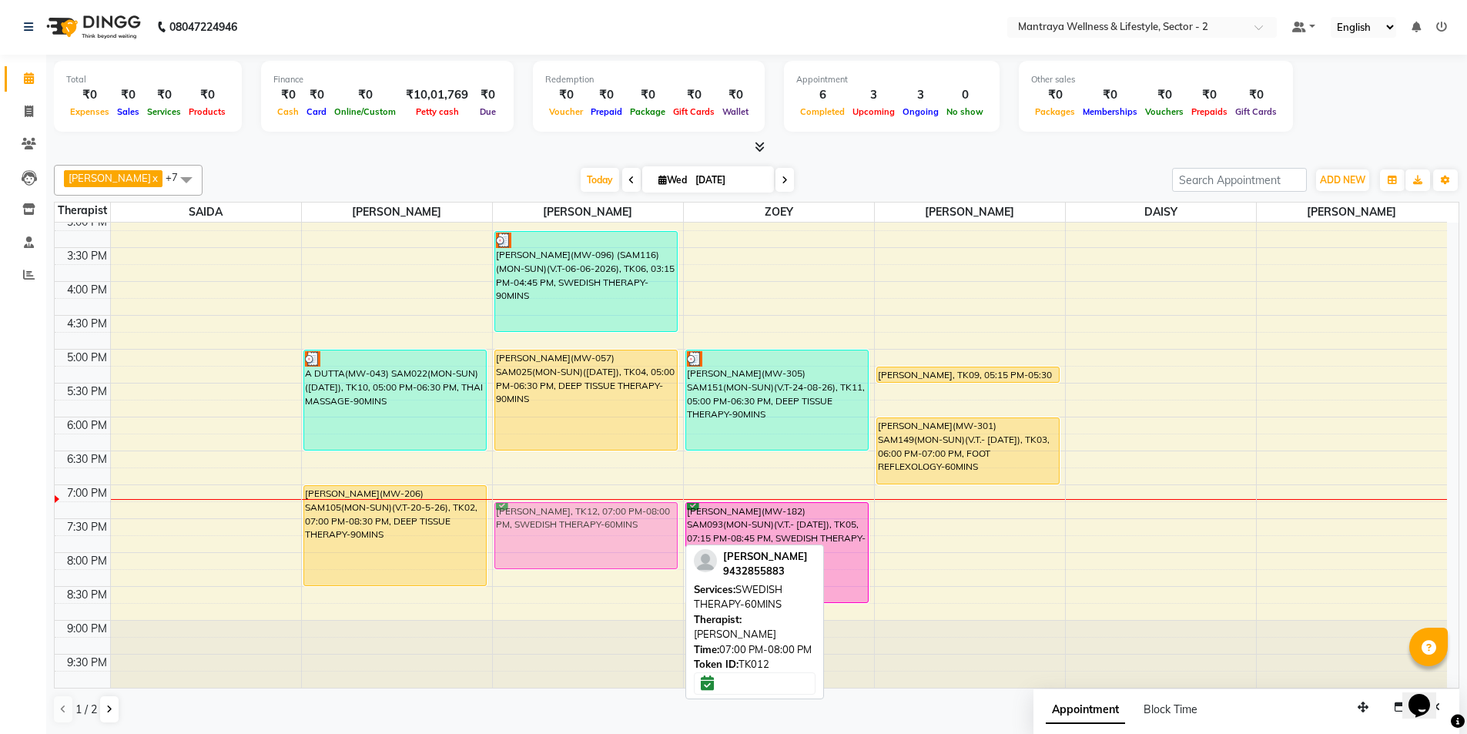
drag, startPoint x: 616, startPoint y: 508, endPoint x: 616, endPoint y: 521, distance: 13.1
click at [616, 521] on div "[PERSON_NAME](MW-068) SAM031 (MON-FRI)([DATE]), TK01, 12:15 PM-01:15 PM, THAI M…" at bounding box center [588, 281] width 190 height 813
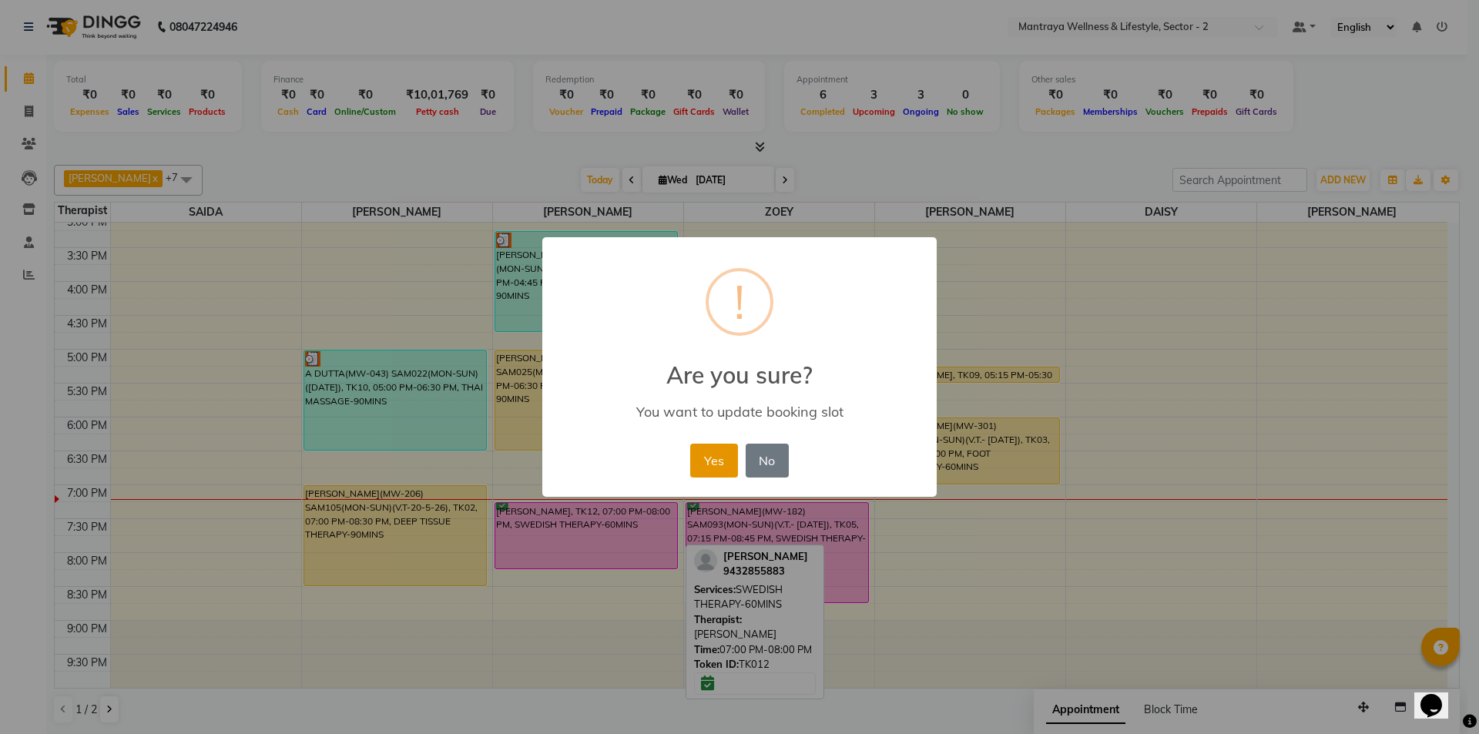
click at [699, 462] on button "Yes" at bounding box center [713, 461] width 47 height 34
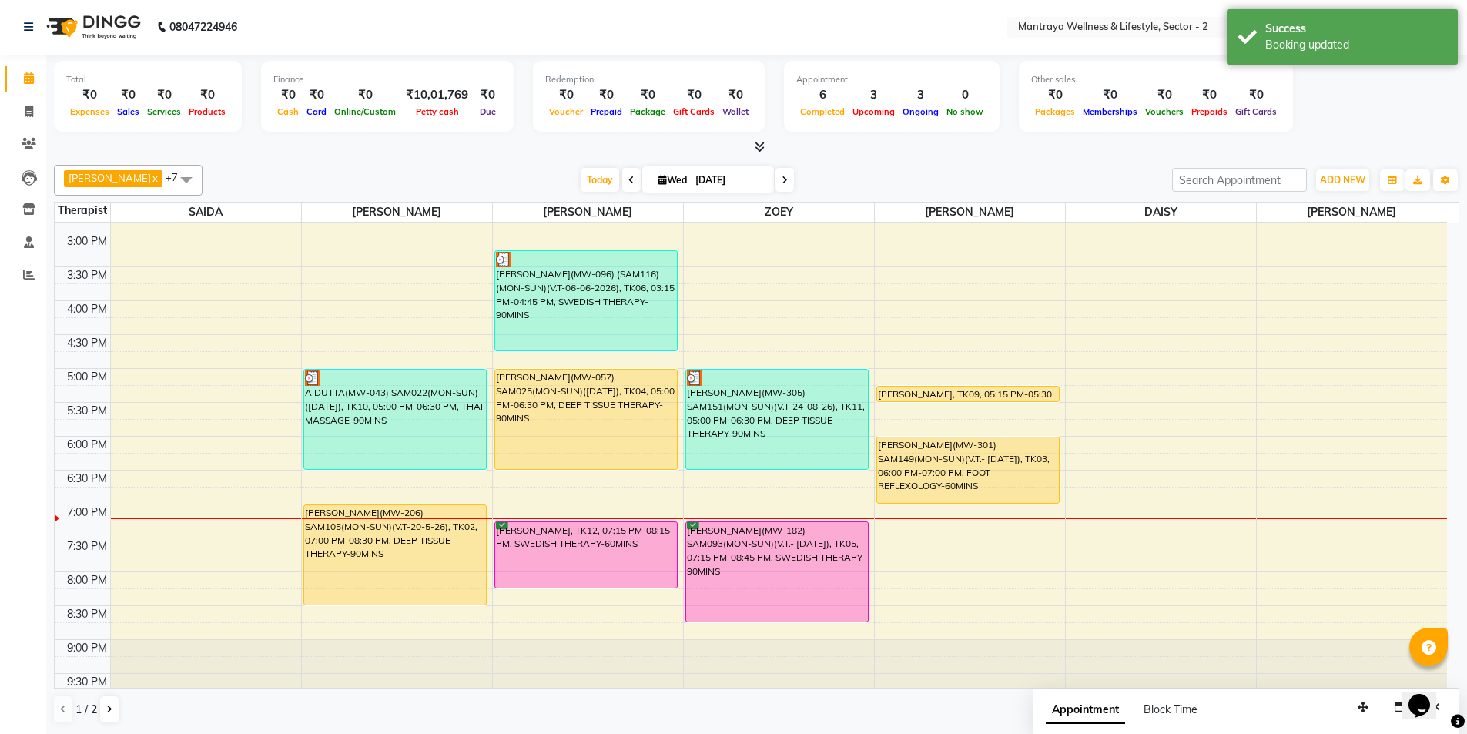
scroll to position [347, 0]
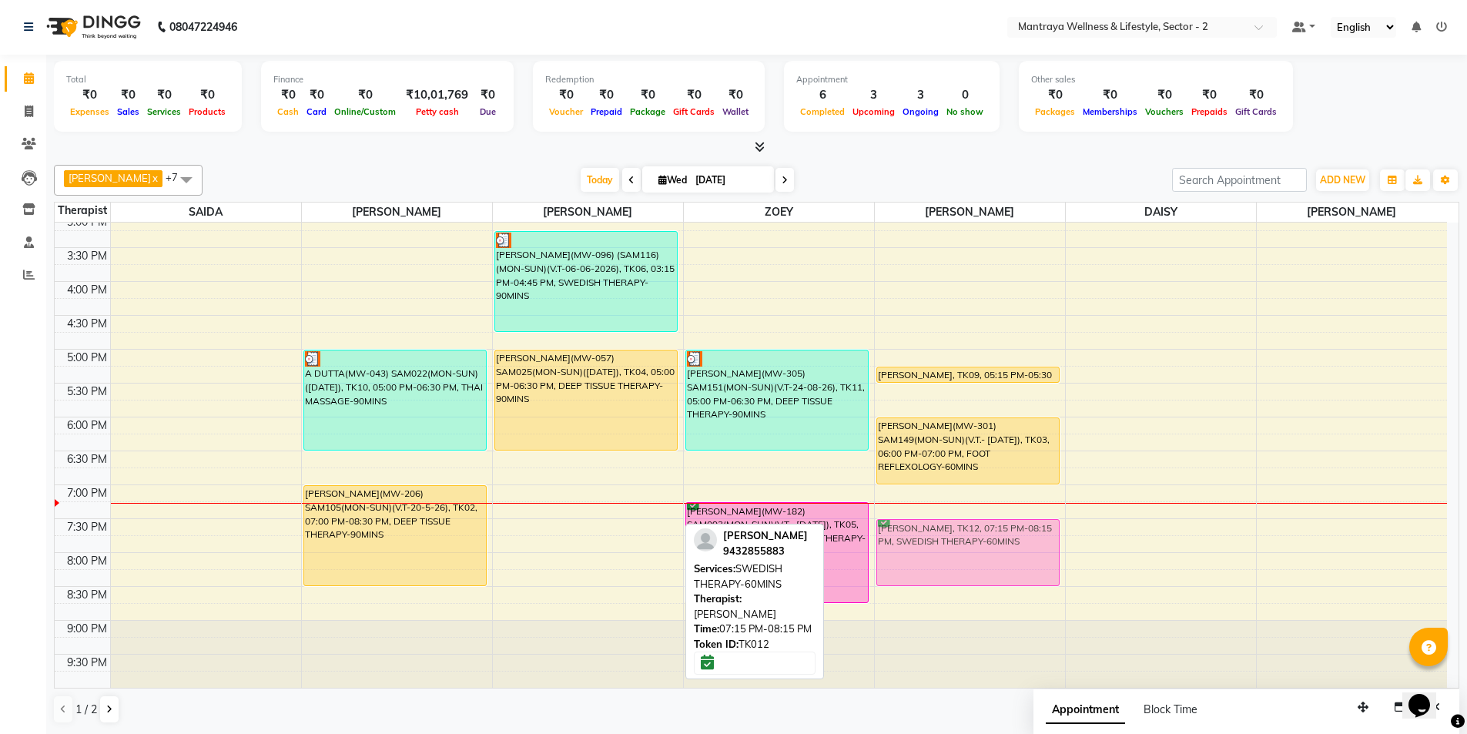
drag, startPoint x: 602, startPoint y: 523, endPoint x: 918, endPoint y: 538, distance: 316.9
click at [918, 538] on tr "A DUTTA(MW-043) SAM022(MON-SUN)([DATE]), TK10, 05:00 PM-06:30 PM, THAI MASSAGE-…" at bounding box center [751, 281] width 1393 height 813
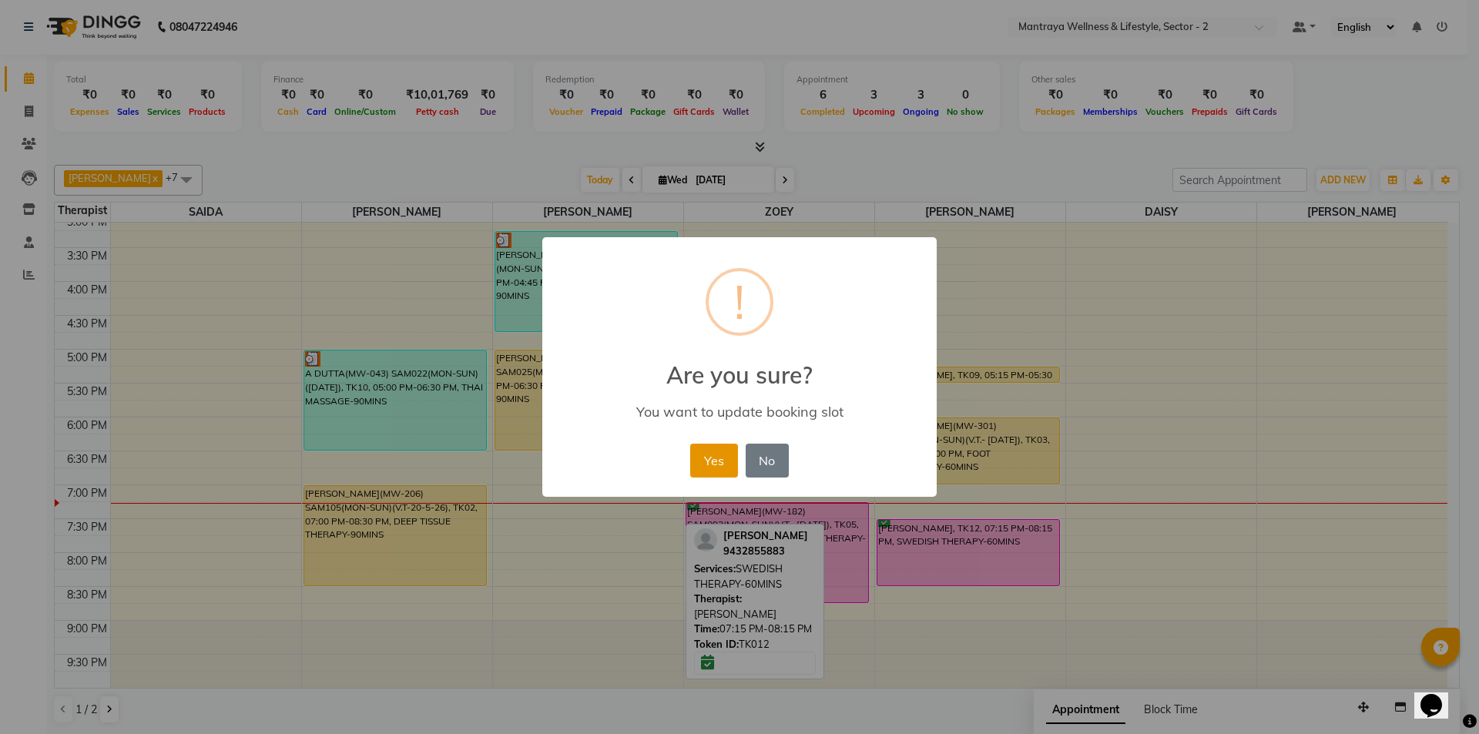
click at [713, 455] on button "Yes" at bounding box center [713, 461] width 47 height 34
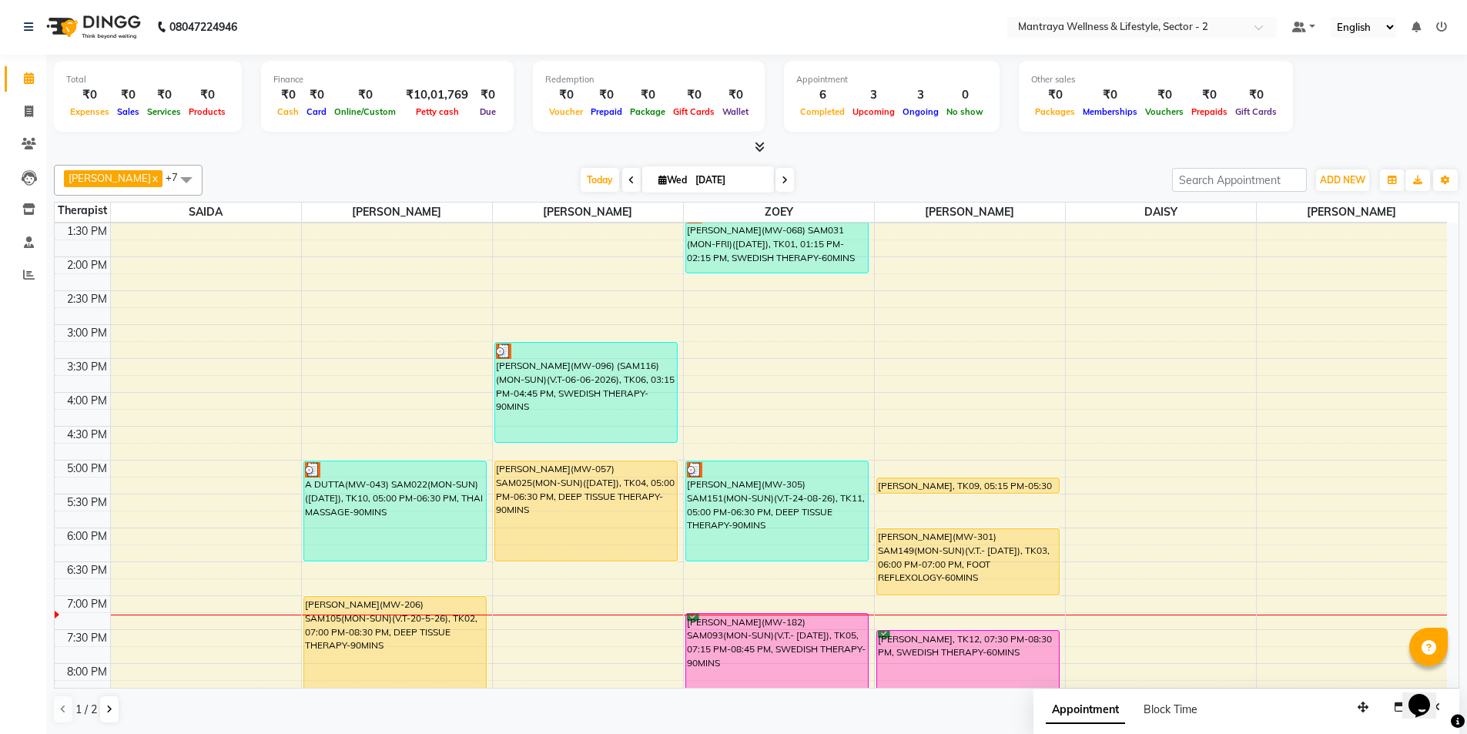
scroll to position [270, 0]
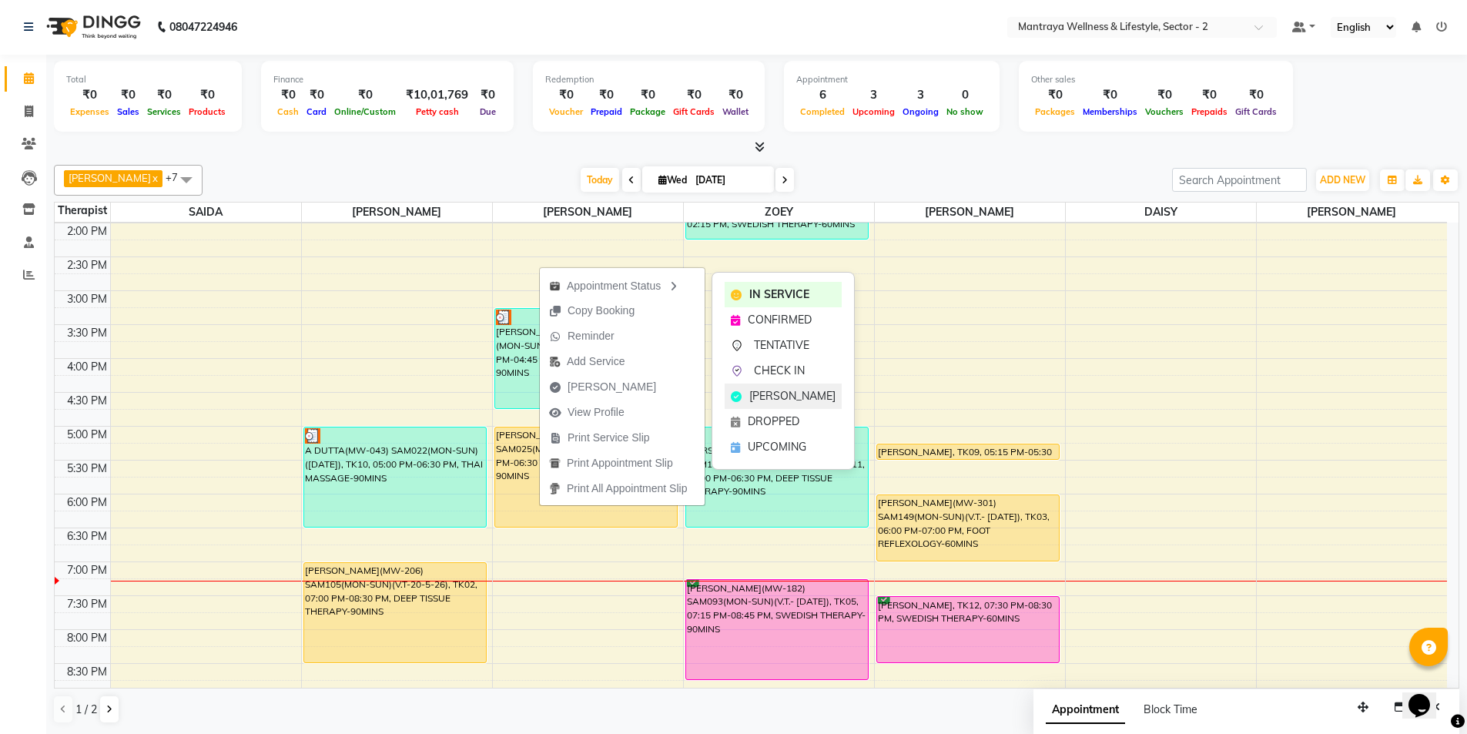
click at [755, 391] on span "[PERSON_NAME]" at bounding box center [792, 396] width 86 height 16
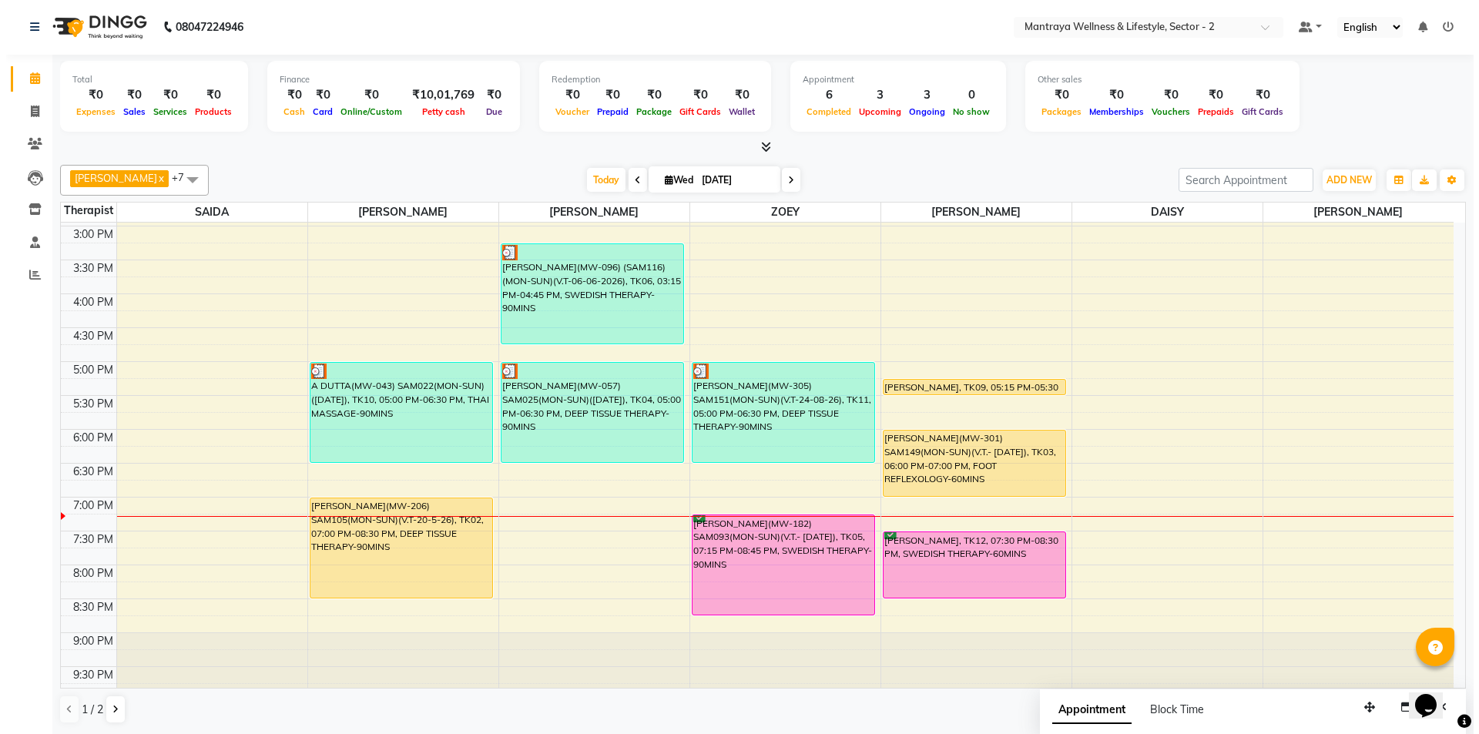
scroll to position [347, 0]
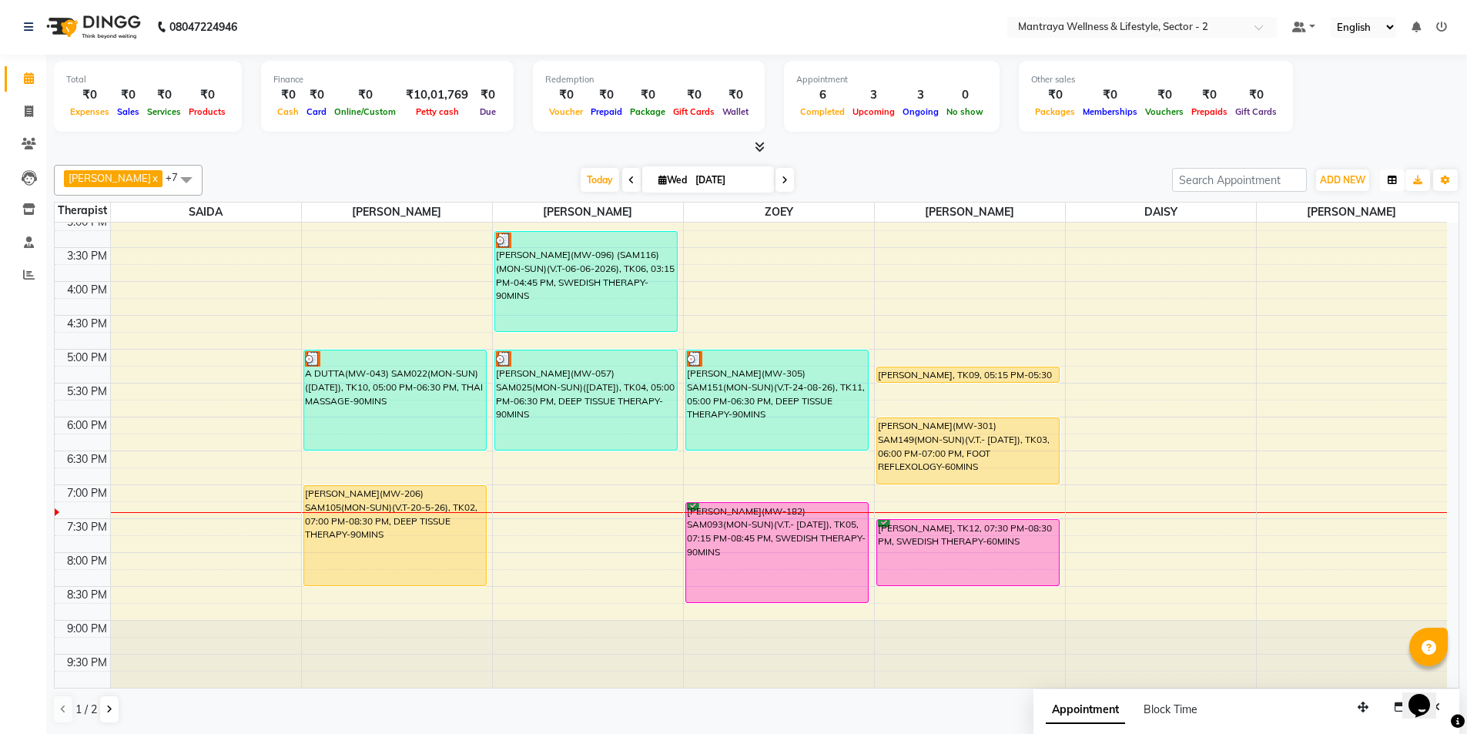
click at [1389, 182] on icon "button" at bounding box center [1392, 180] width 9 height 9
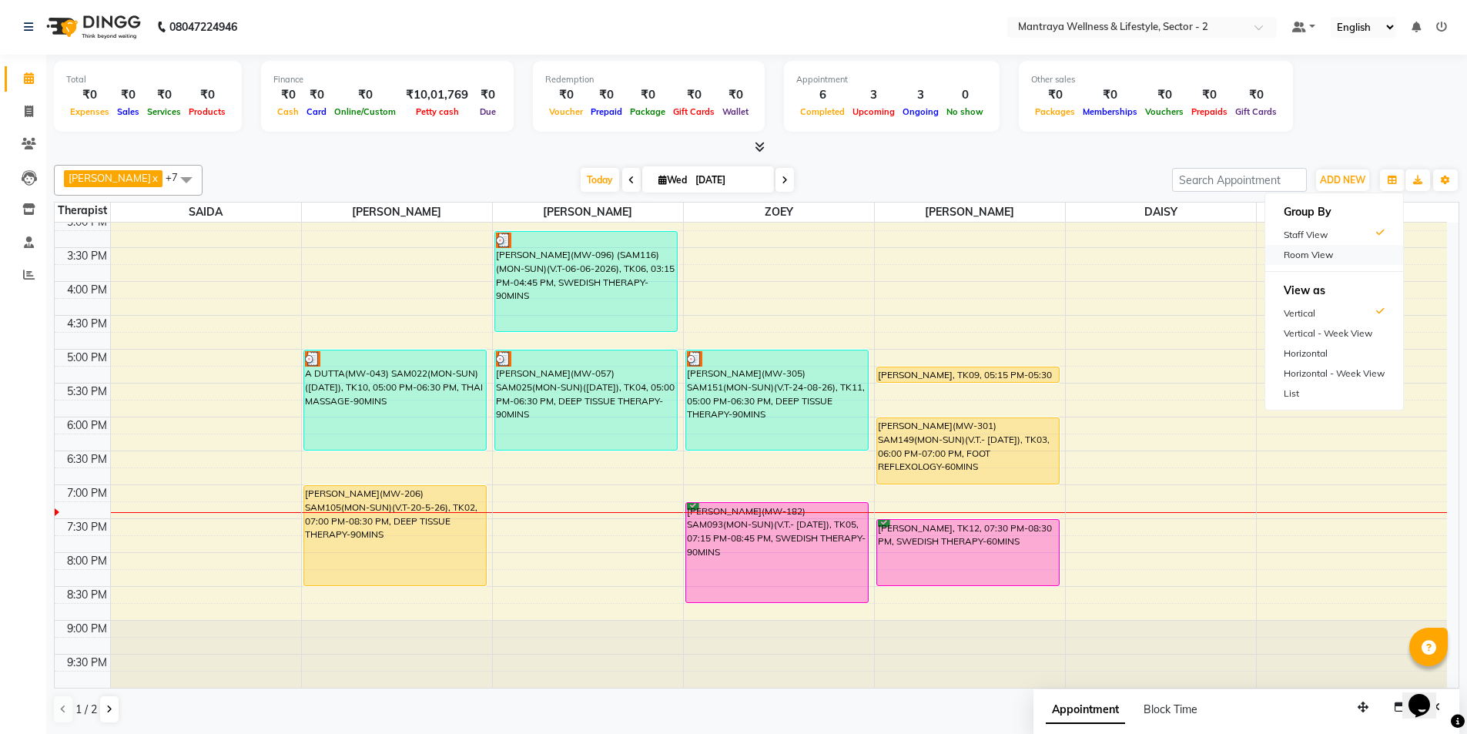
click at [1286, 256] on div "Room View" at bounding box center [1335, 255] width 138 height 20
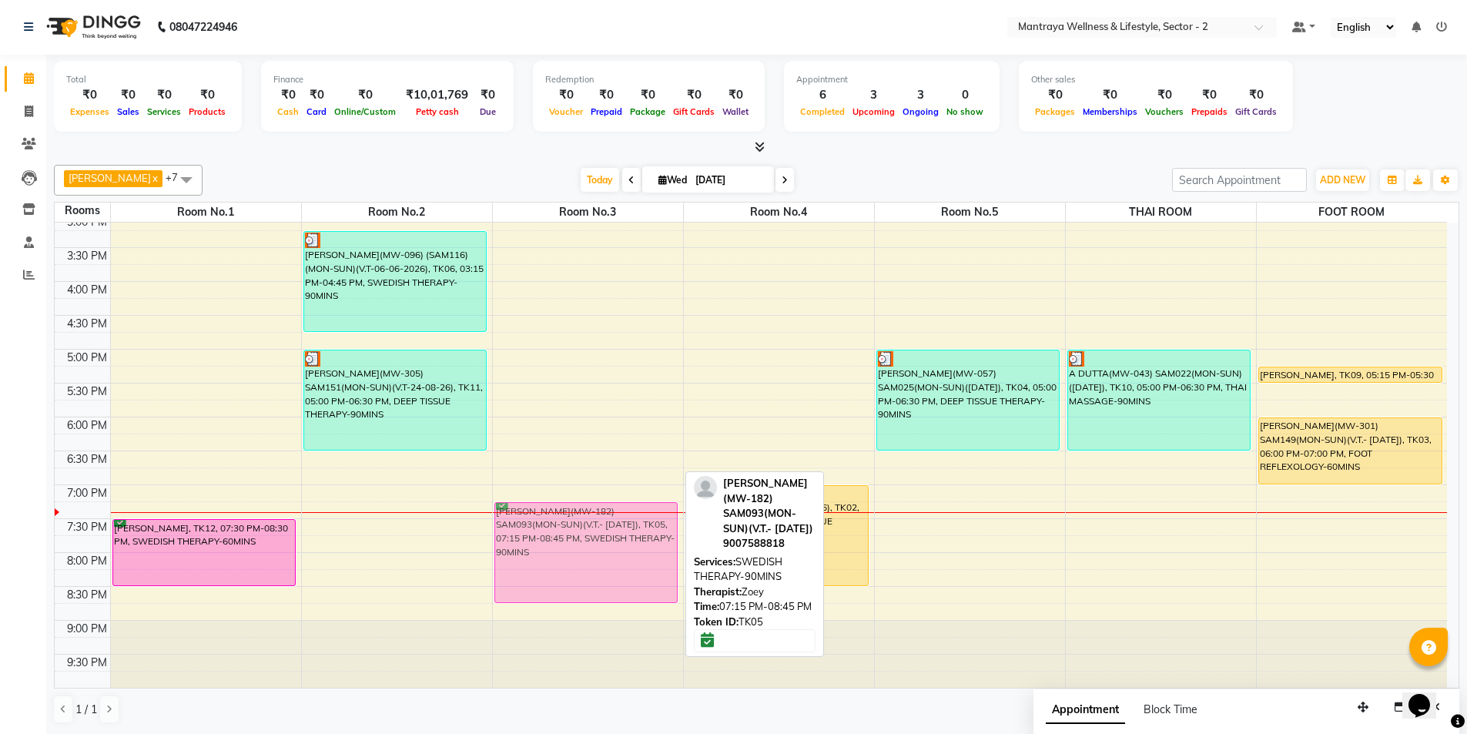
click at [622, 567] on div "[PERSON_NAME](MW-182) SAM093(MON-SUN)(V.T.- [DATE]), TK05, 07:15 PM-08:45 PM, S…" at bounding box center [588, 281] width 190 height 813
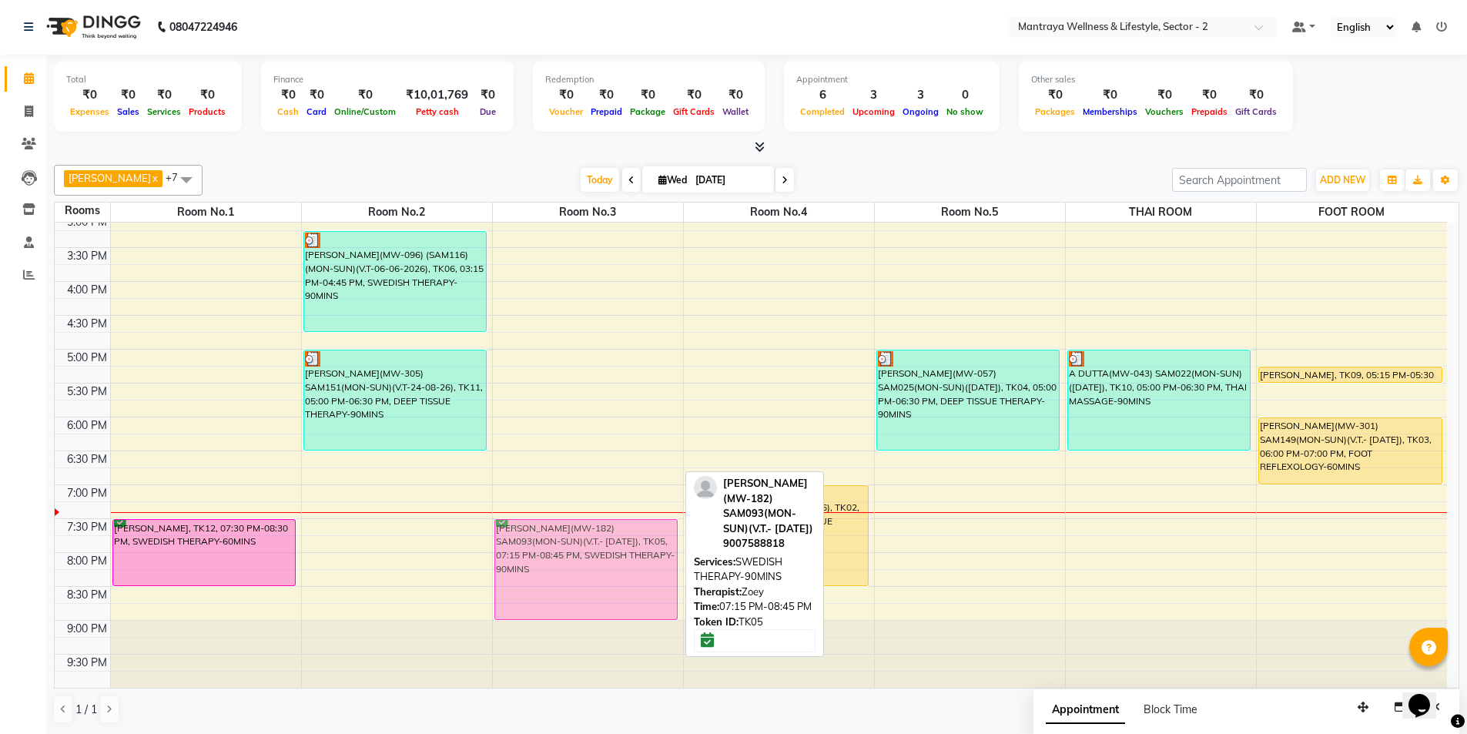
drag, startPoint x: 563, startPoint y: 547, endPoint x: 561, endPoint y: 559, distance: 12.5
click at [561, 559] on div "[PERSON_NAME](MW-182) SAM093(MON-SUN)(V.T.- [DATE]), TK05, 07:15 PM-08:45 PM, S…" at bounding box center [588, 281] width 190 height 813
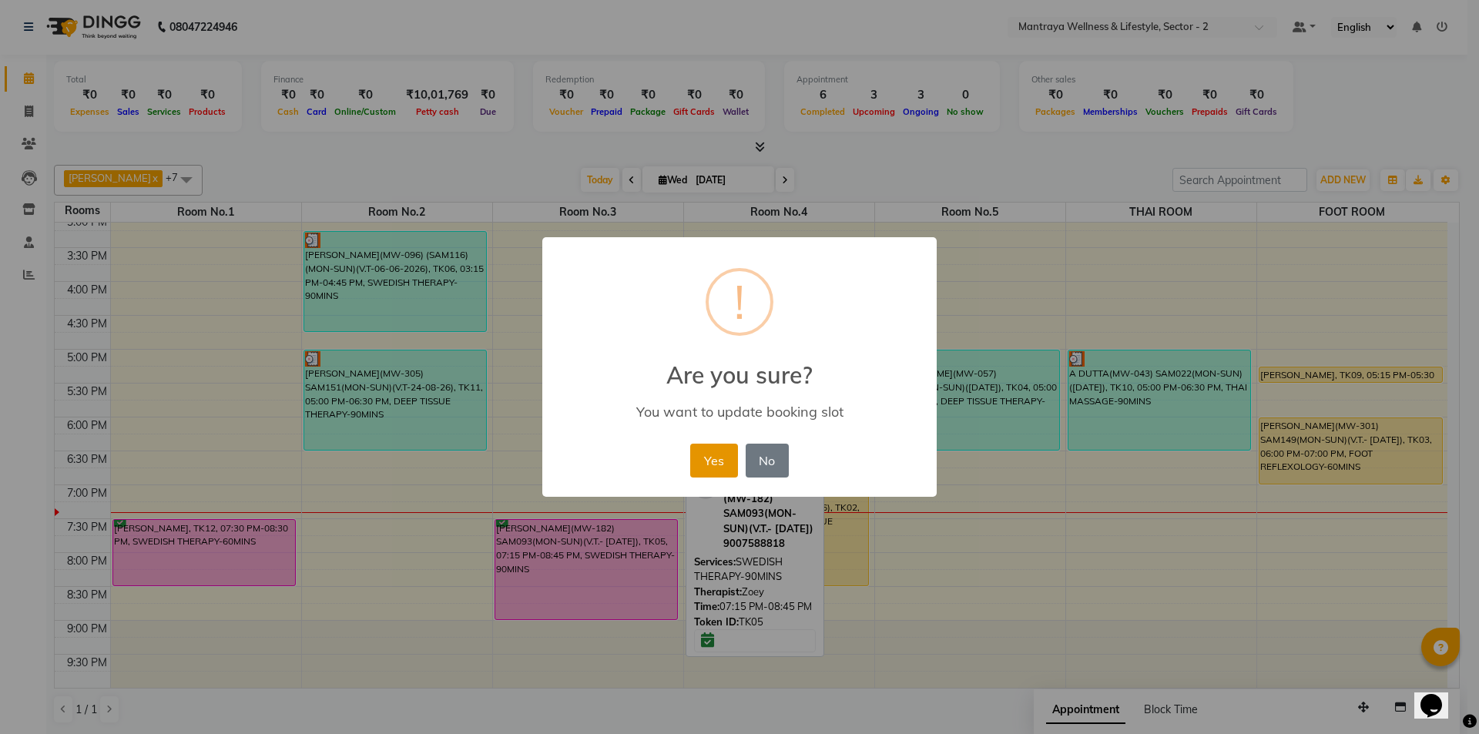
click at [705, 454] on button "Yes" at bounding box center [713, 461] width 47 height 34
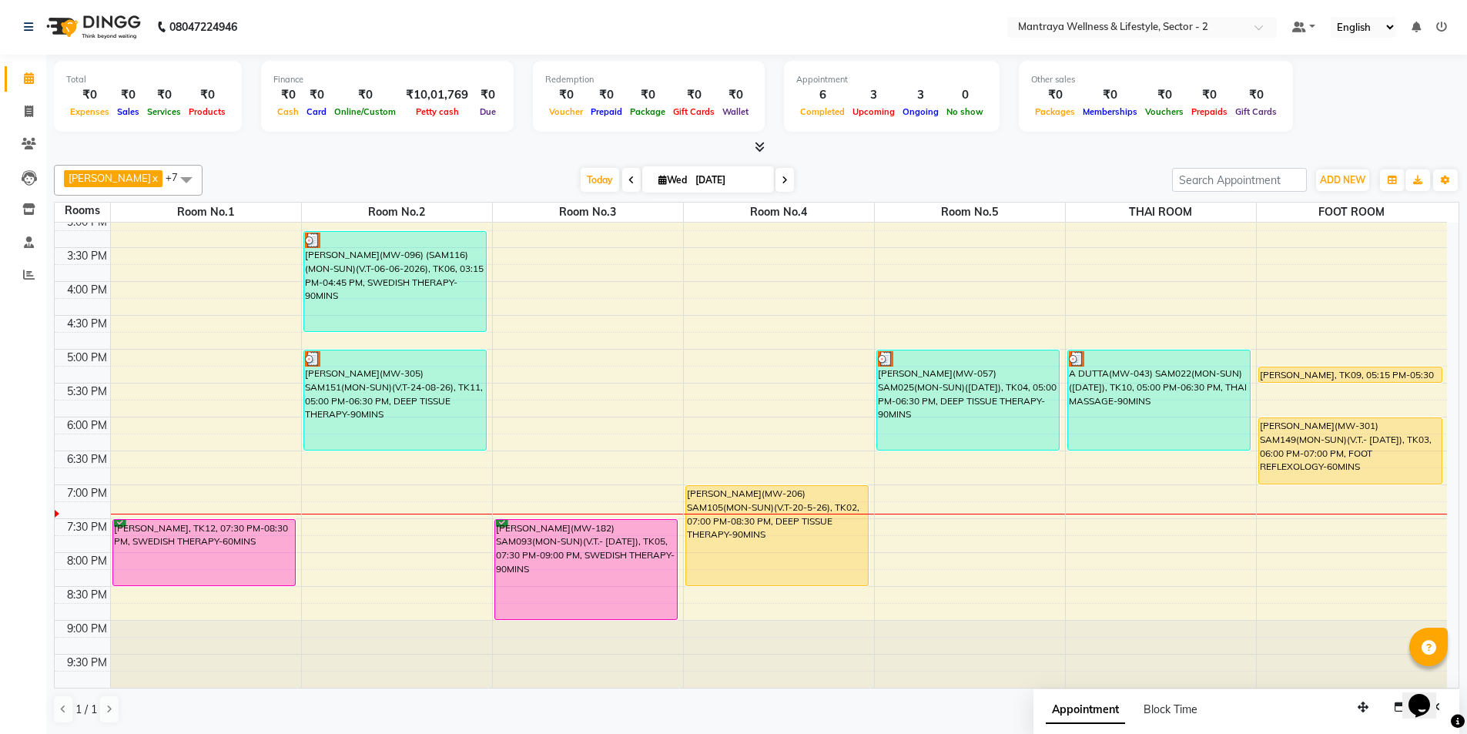
click at [202, 166] on div "[PERSON_NAME] x [PERSON_NAME] x [PERSON_NAME] x [PERSON_NAME] MANAGER x ZOEY x …" at bounding box center [757, 180] width 1406 height 31
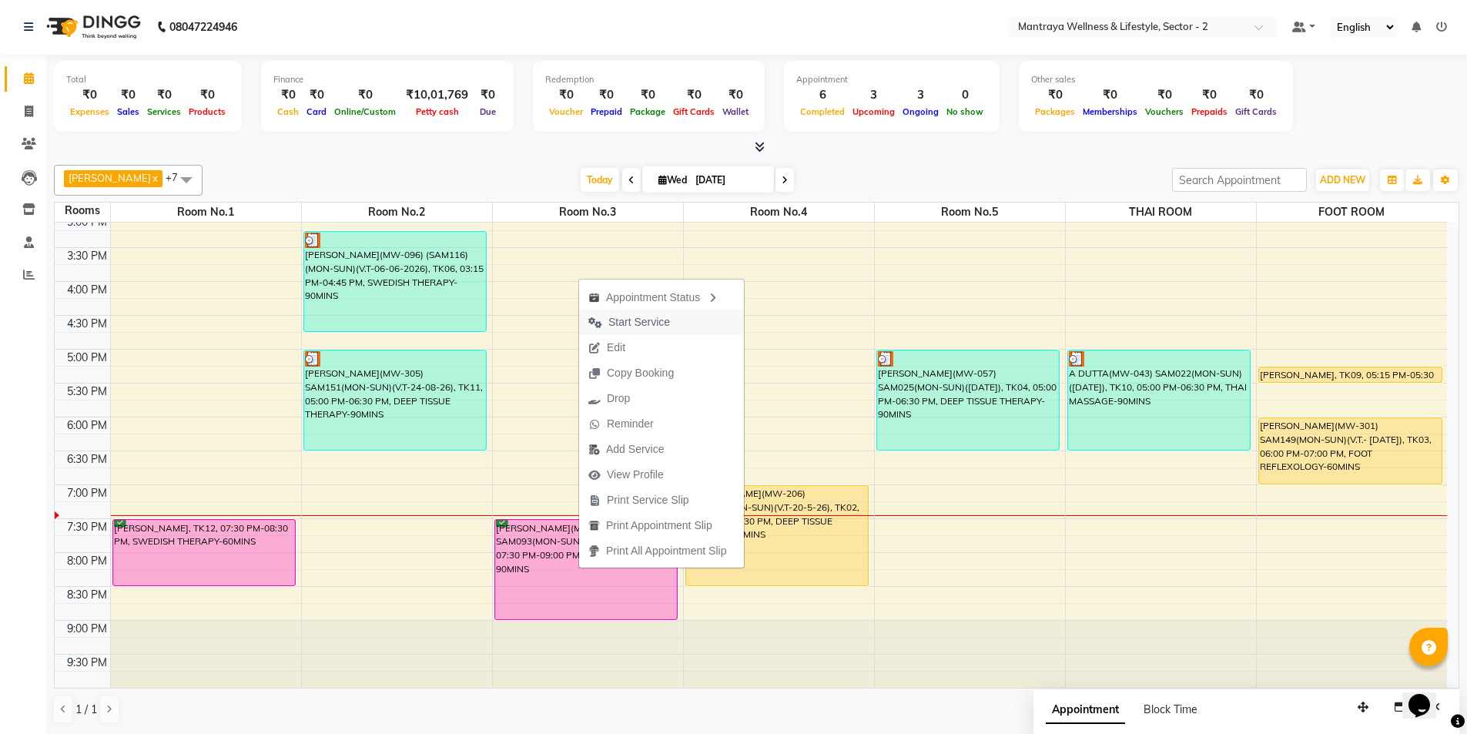
click at [635, 325] on span "Start Service" at bounding box center [640, 322] width 62 height 16
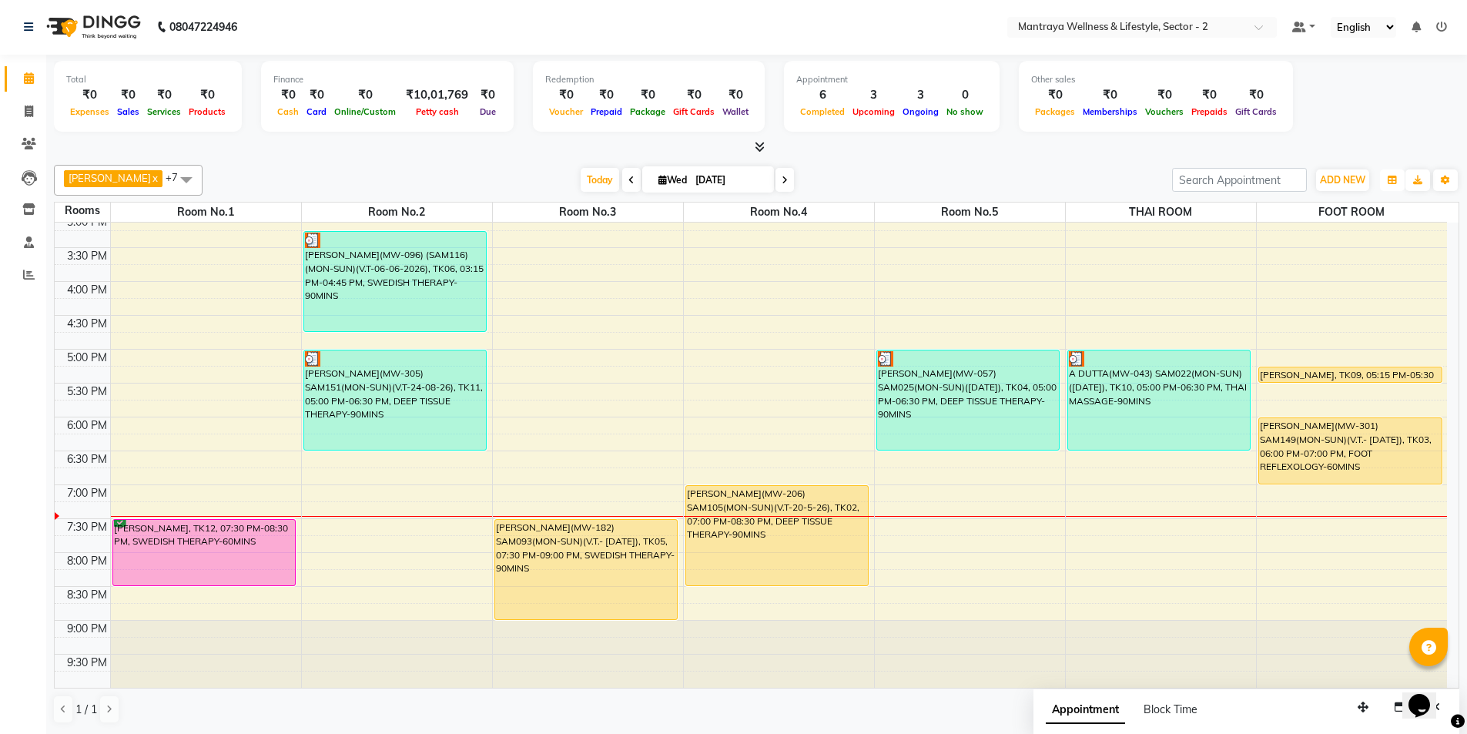
drag, startPoint x: 1397, startPoint y: 182, endPoint x: 1316, endPoint y: 266, distance: 116.0
click at [1394, 182] on icon "button" at bounding box center [1392, 180] width 9 height 9
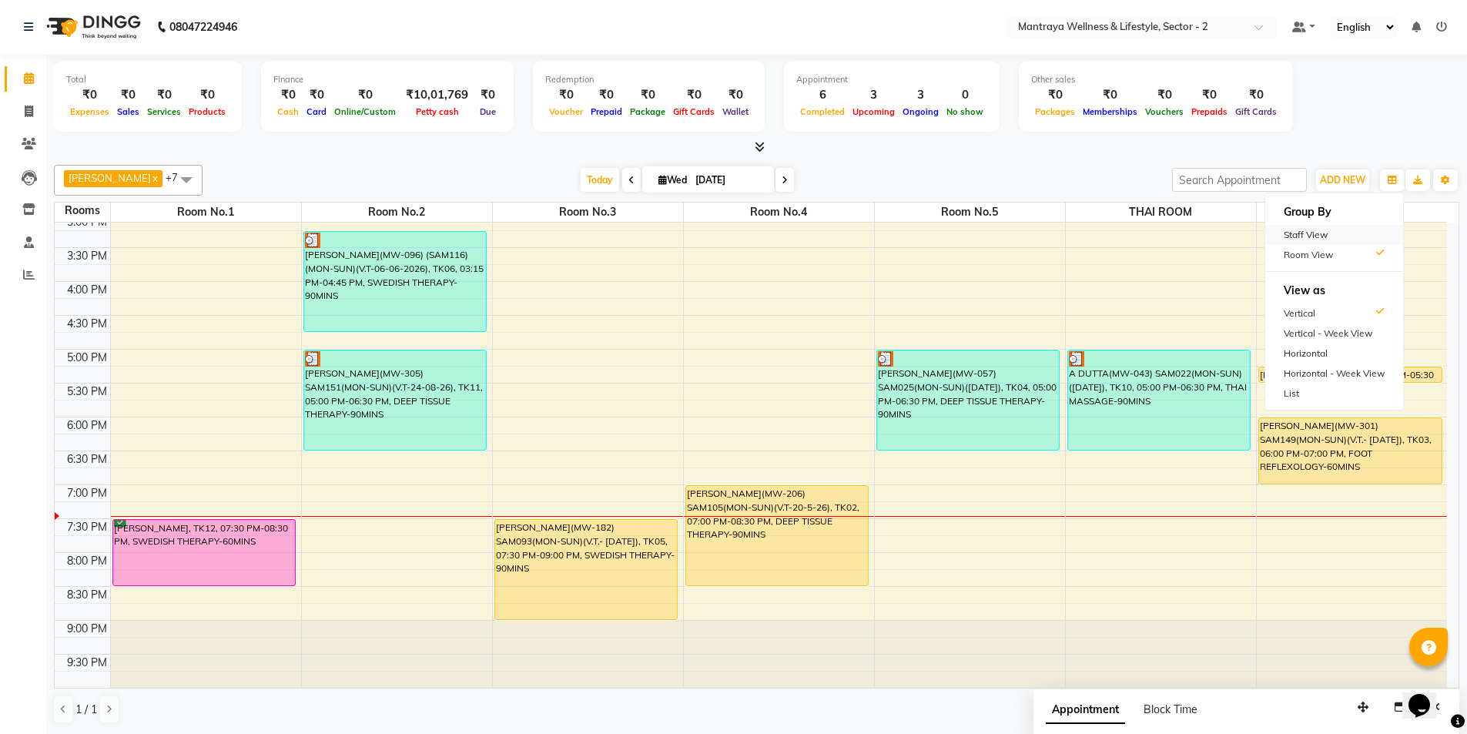
click at [1298, 233] on div "Staff View" at bounding box center [1335, 235] width 138 height 20
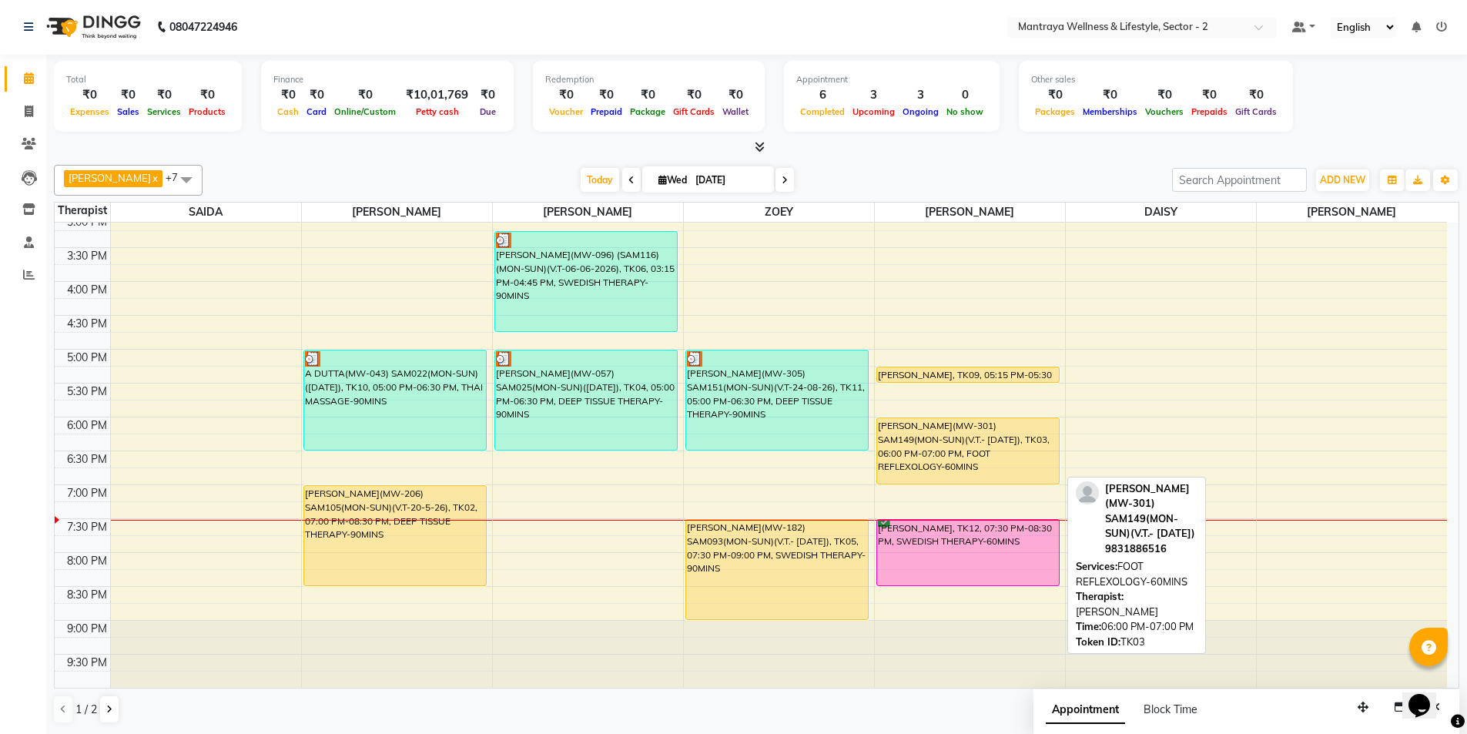
click at [944, 434] on div "[PERSON_NAME](MW-301) SAM149(MON-SUN)(V.T.- [DATE]), TK03, 06:00 PM-07:00 PM, F…" at bounding box center [968, 450] width 183 height 65
select select "1"
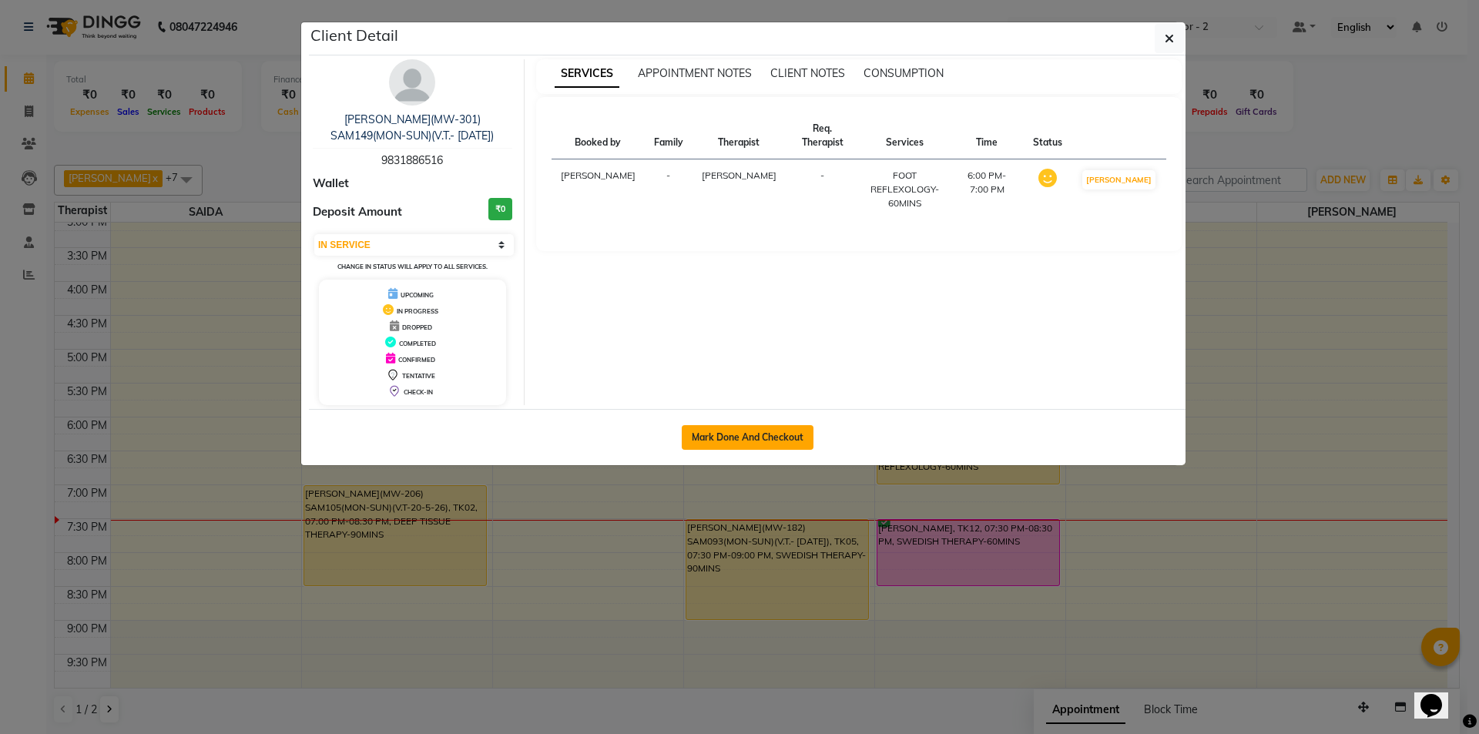
click at [793, 443] on button "Mark Done And Checkout" at bounding box center [748, 437] width 132 height 25
select select "7655"
select select "service"
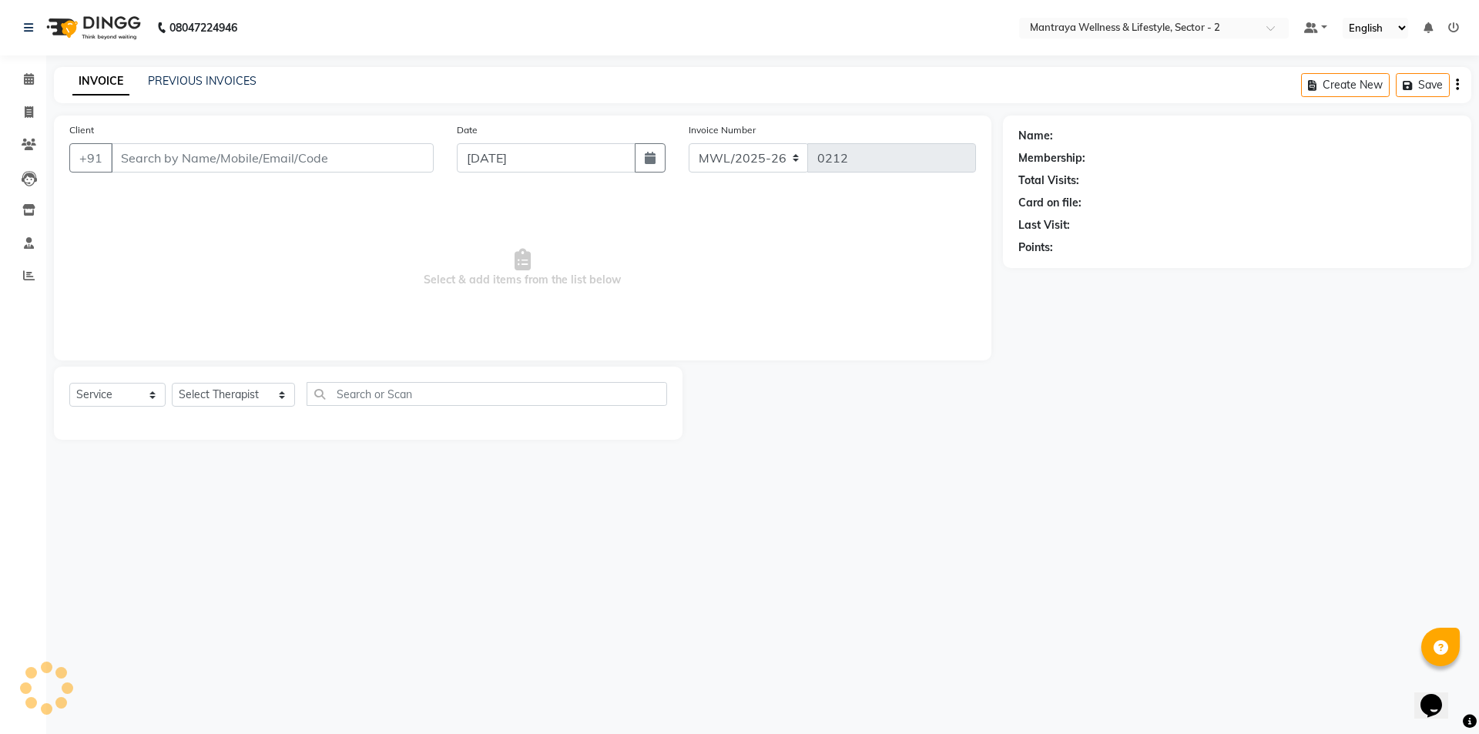
type input "98******16"
select select "84382"
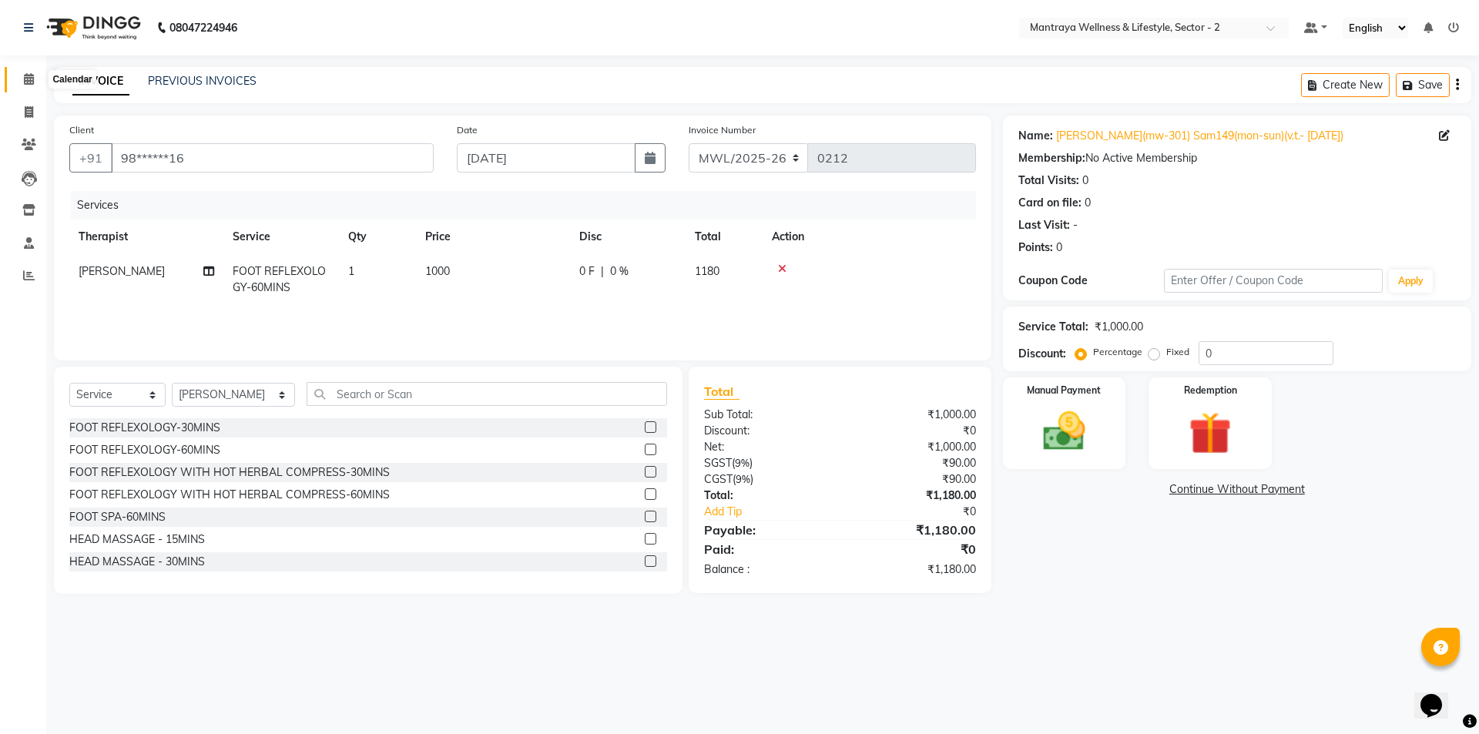
click at [24, 79] on icon at bounding box center [29, 79] width 10 height 12
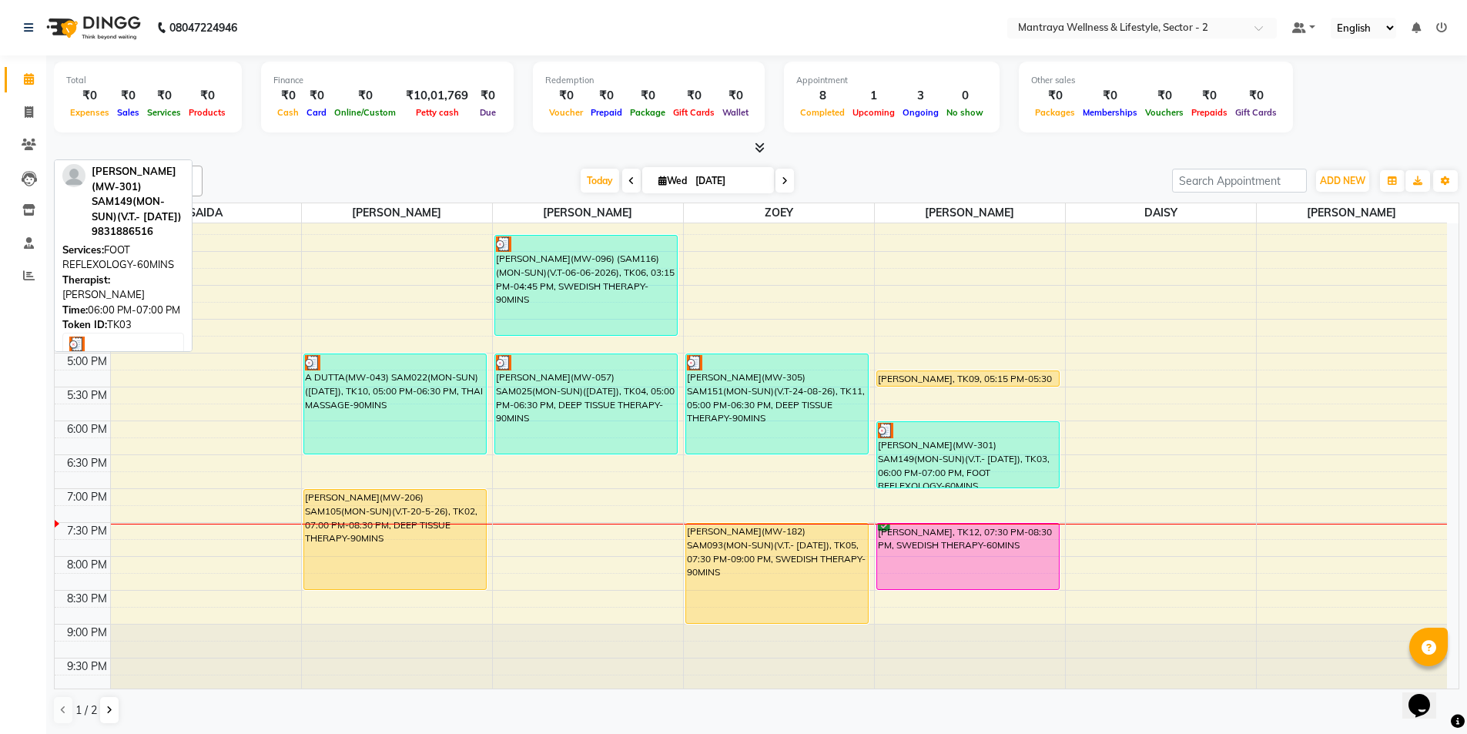
scroll to position [347, 0]
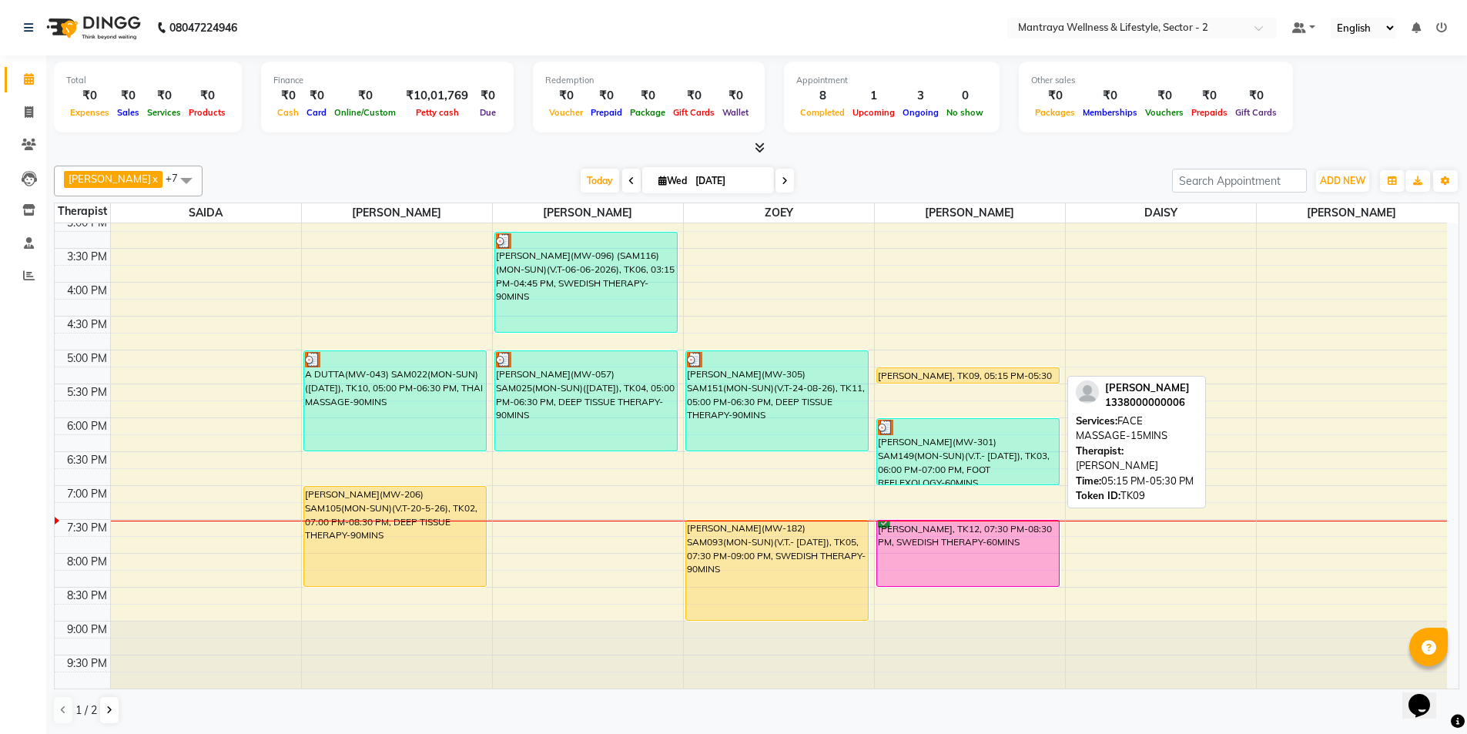
click at [947, 374] on div "[PERSON_NAME], TK09, 05:15 PM-05:30 PM, FACE MASSAGE-15MINS" at bounding box center [968, 375] width 183 height 15
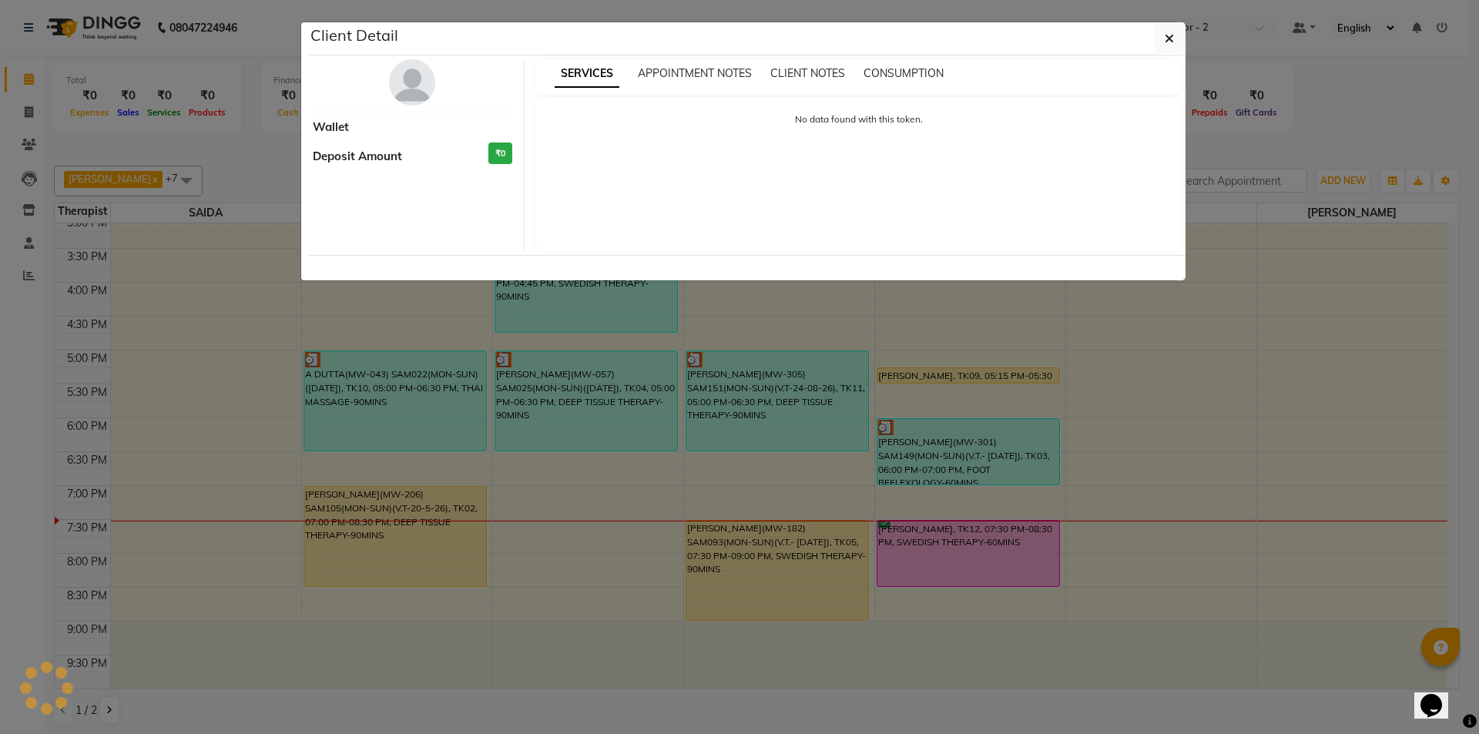
select select "1"
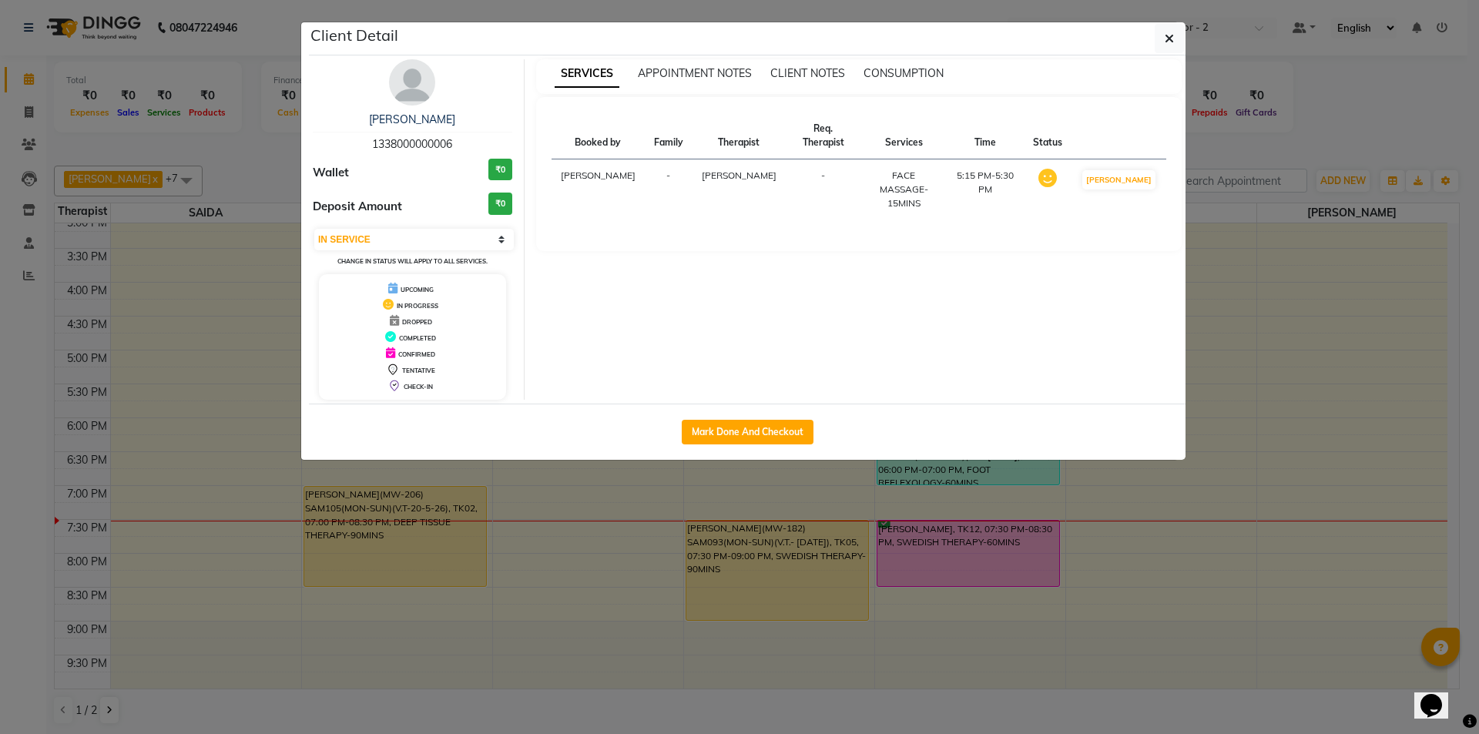
drag, startPoint x: 716, startPoint y: 435, endPoint x: 743, endPoint y: 435, distance: 27.7
click at [719, 436] on button "Mark Done And Checkout" at bounding box center [748, 432] width 132 height 25
select select "service"
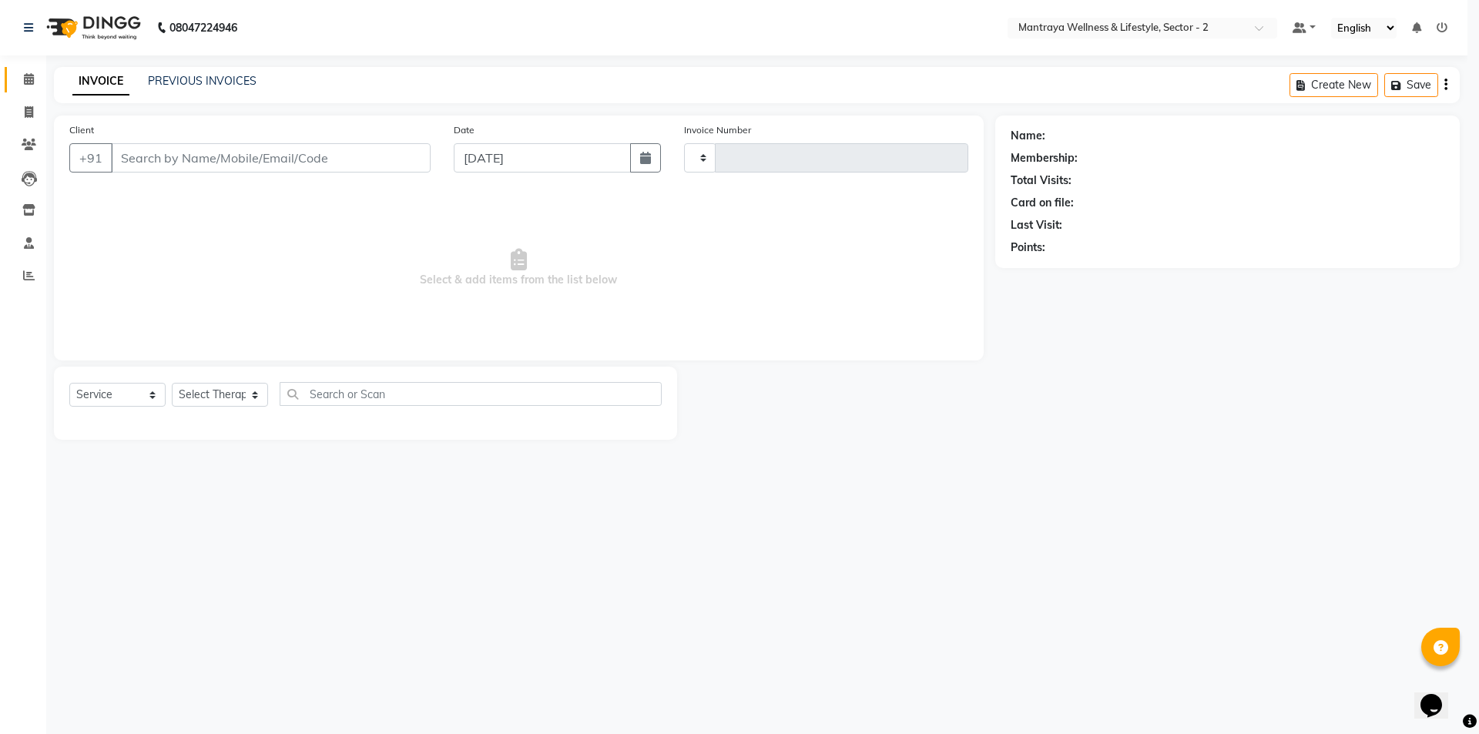
type input "0212"
select select "3"
select select "7655"
type input "13*********06"
select select "84382"
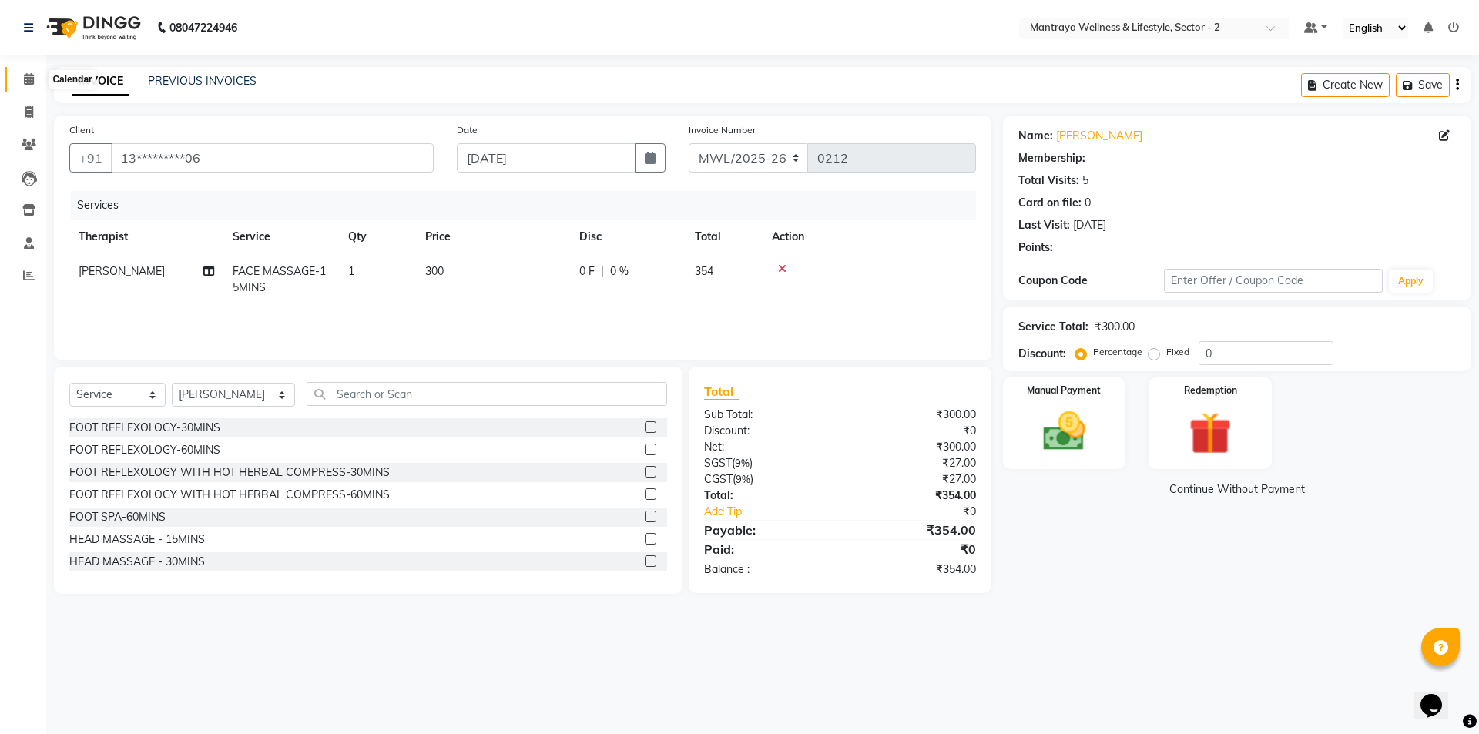
click at [24, 76] on icon at bounding box center [29, 79] width 10 height 12
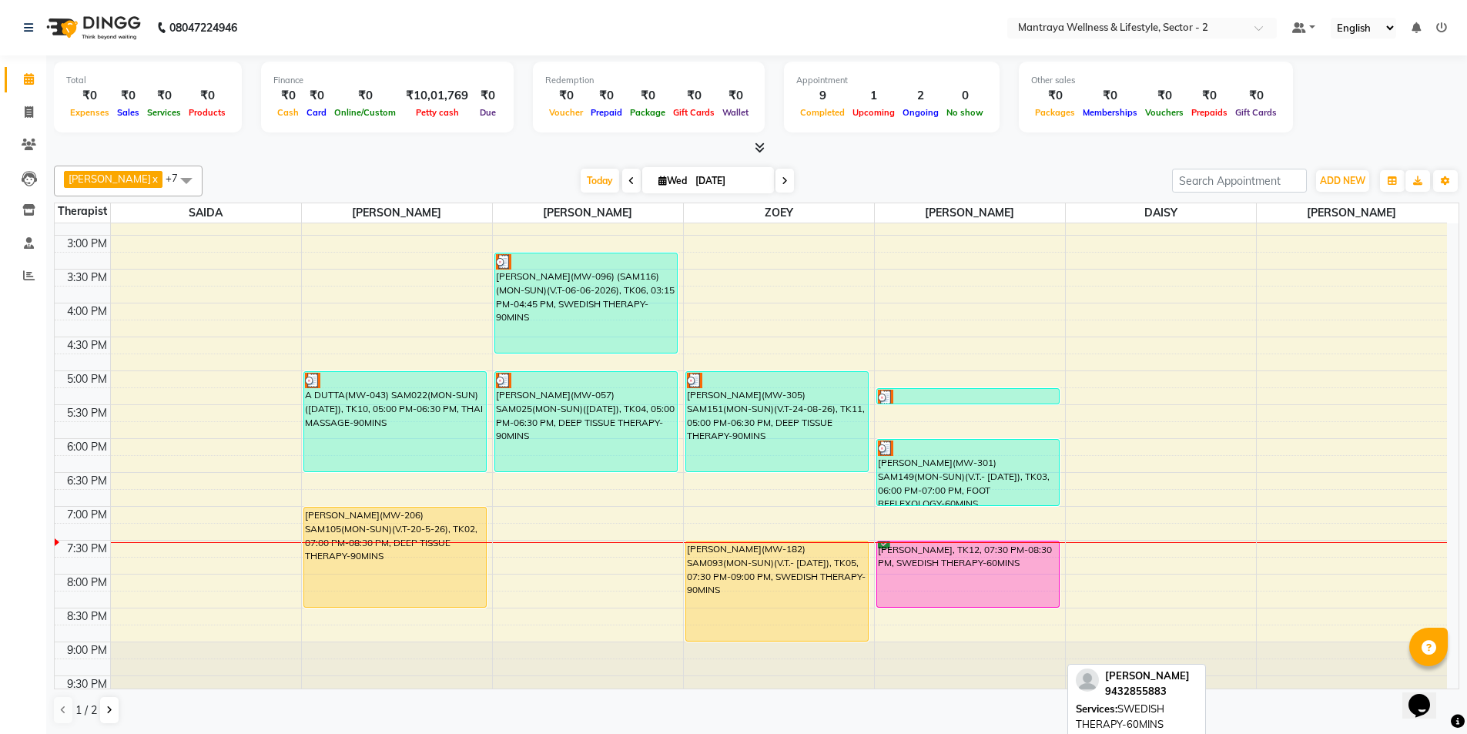
scroll to position [347, 0]
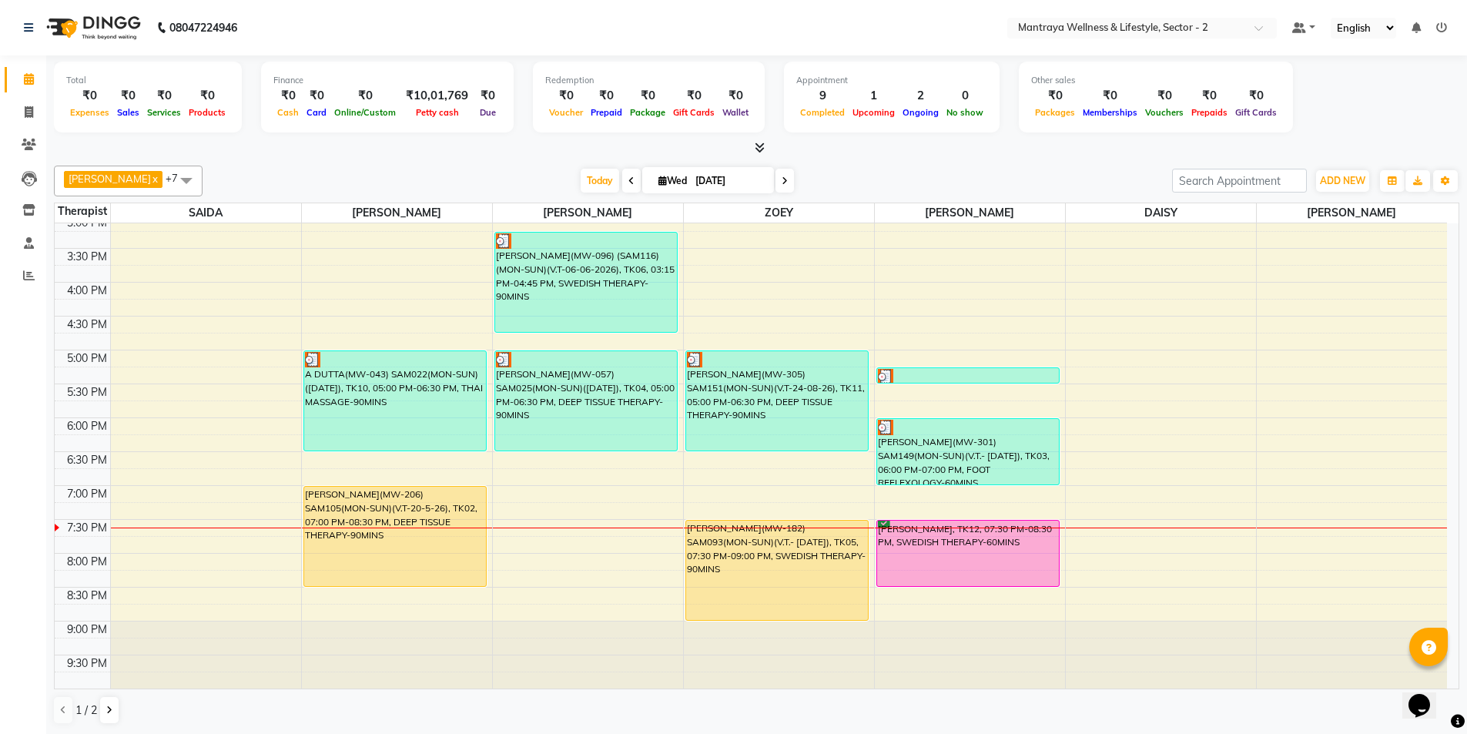
click at [1357, 121] on div "Total ₹0 Expenses ₹0 Sales ₹0 Services ₹0 Products Finance ₹0 Cash ₹0 Card ₹0 O…" at bounding box center [757, 99] width 1406 height 75
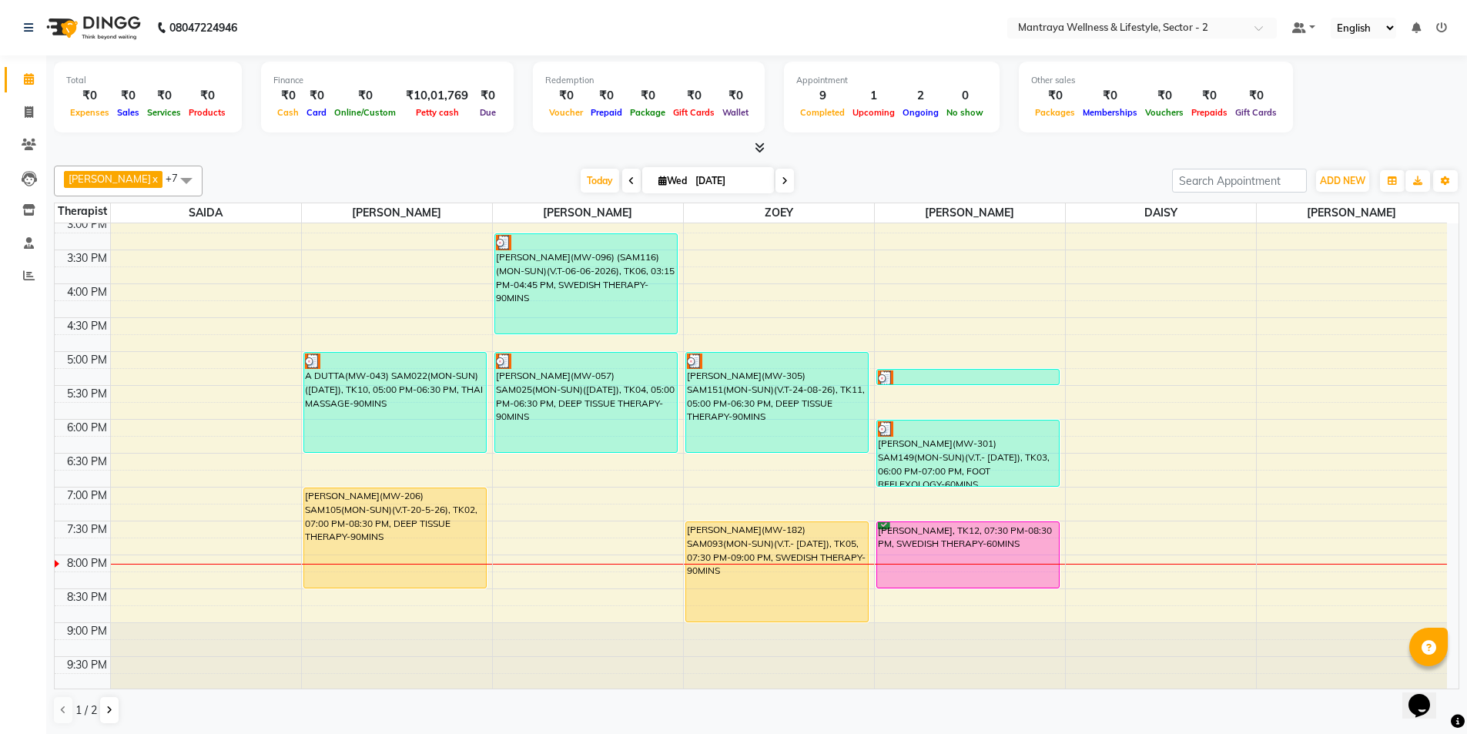
scroll to position [347, 0]
click at [776, 185] on span at bounding box center [785, 181] width 18 height 24
type input "[DATE]"
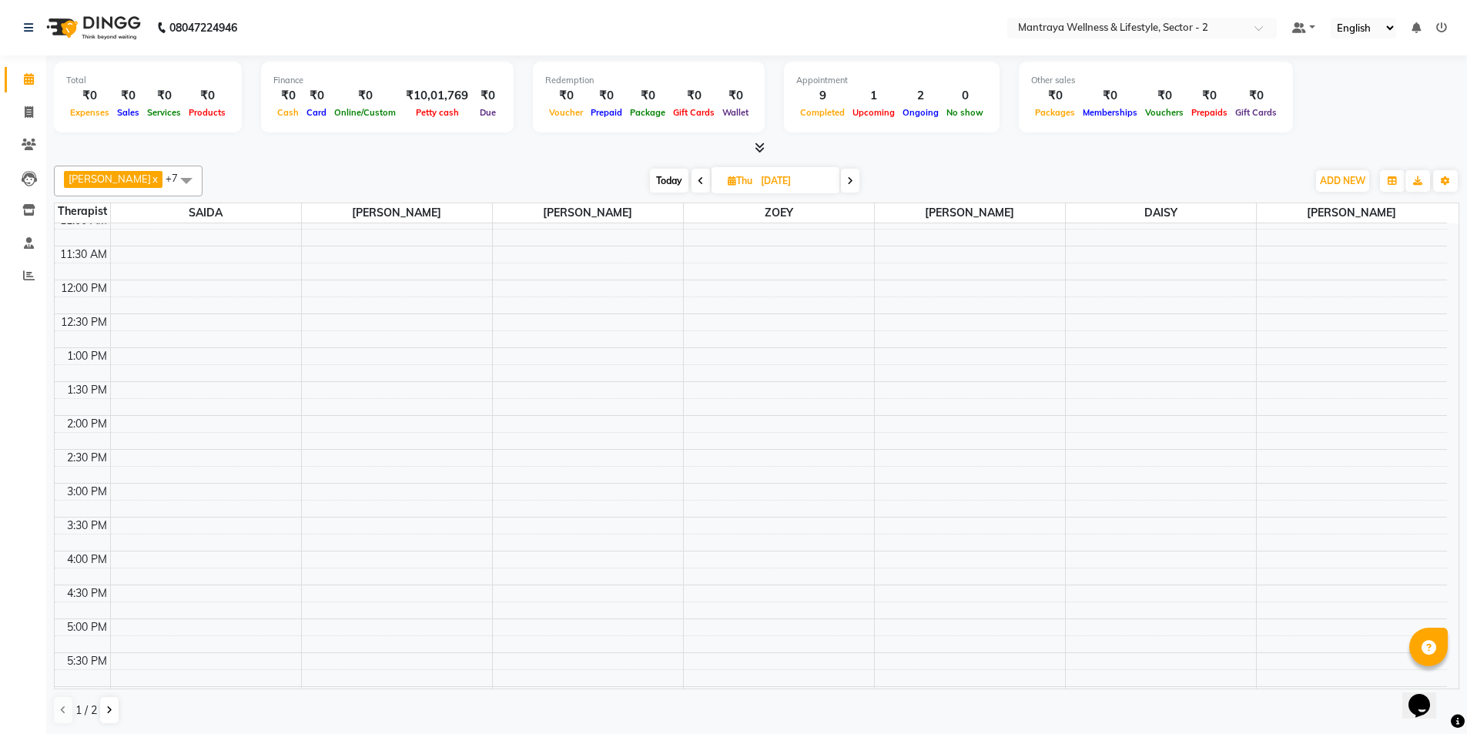
scroll to position [39, 0]
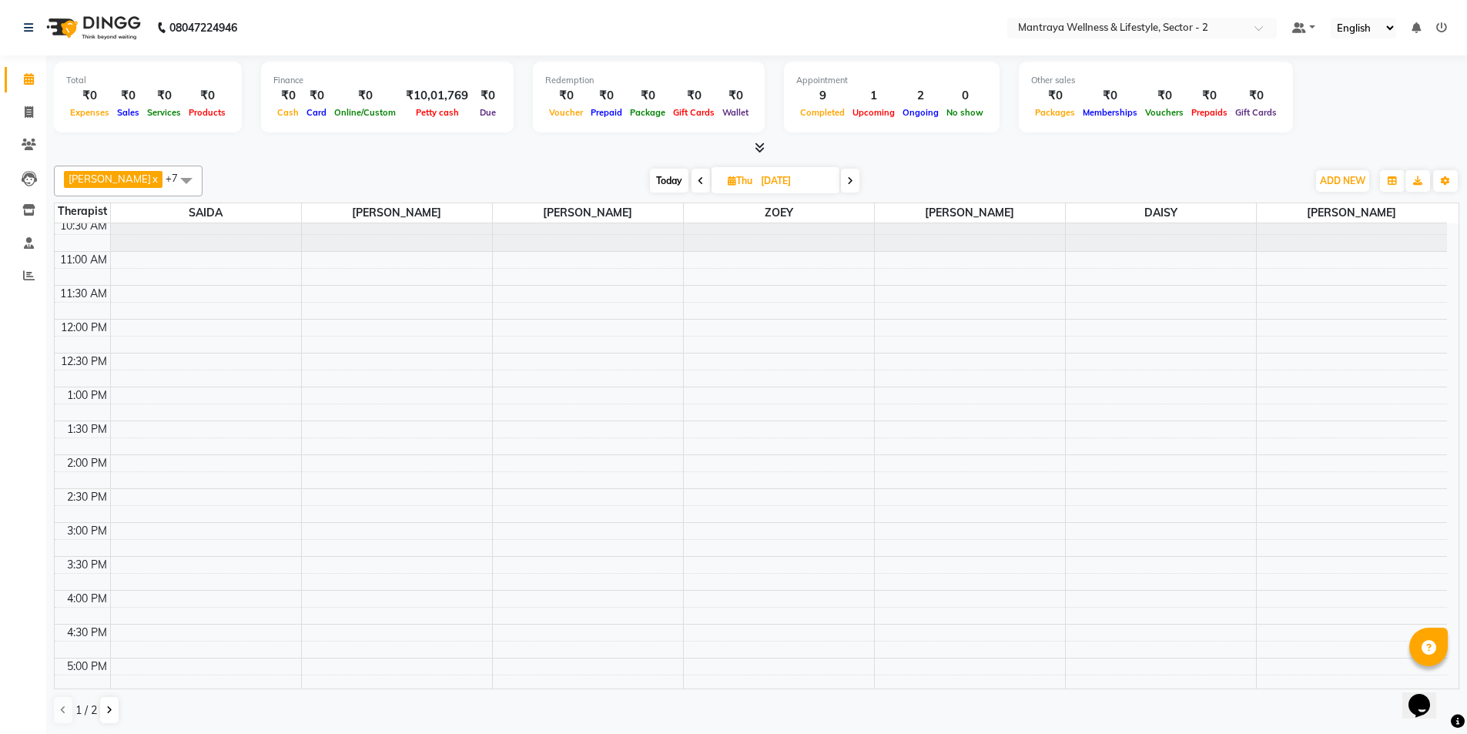
click at [726, 179] on span "Thu" at bounding box center [740, 181] width 32 height 12
select select "9"
select select "2025"
click at [801, 287] on span "6" at bounding box center [798, 279] width 25 height 25
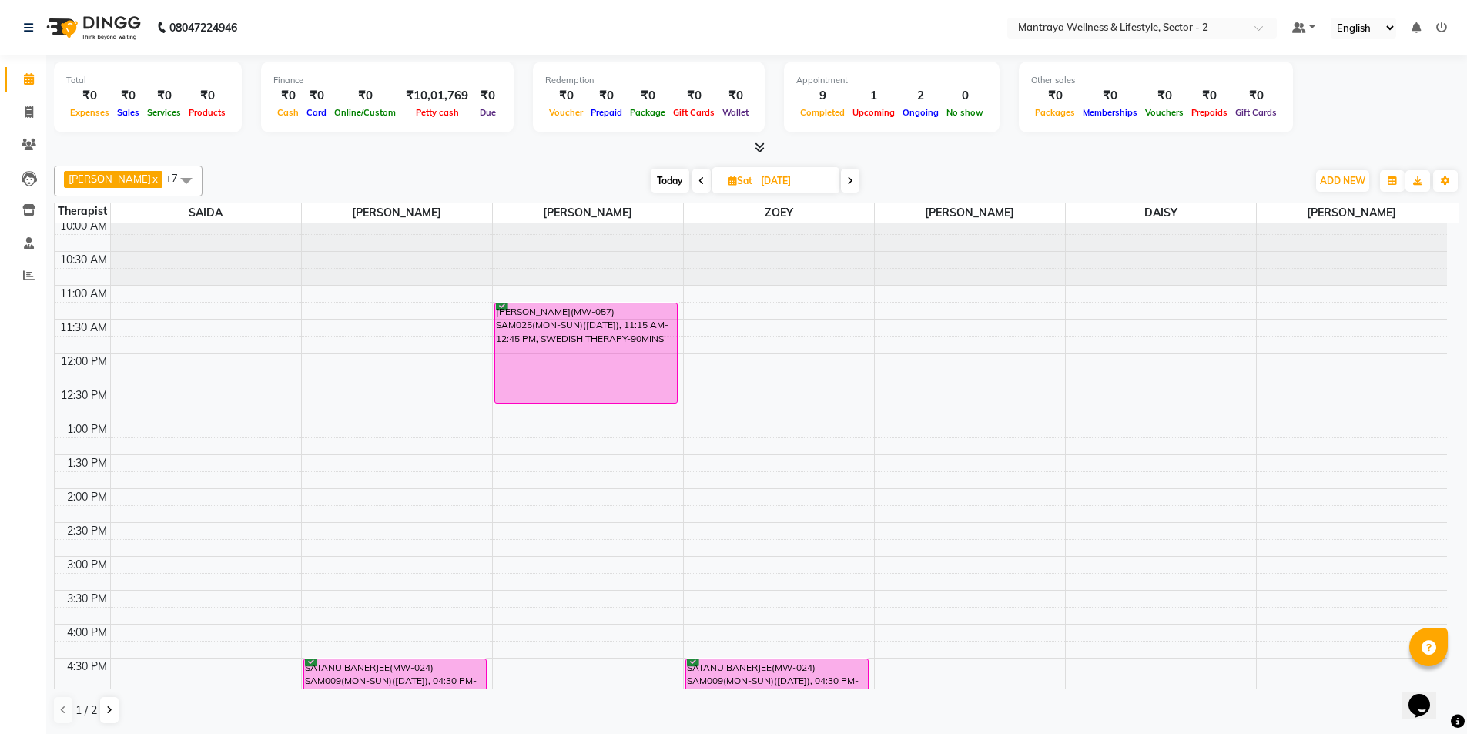
scroll to position [0, 0]
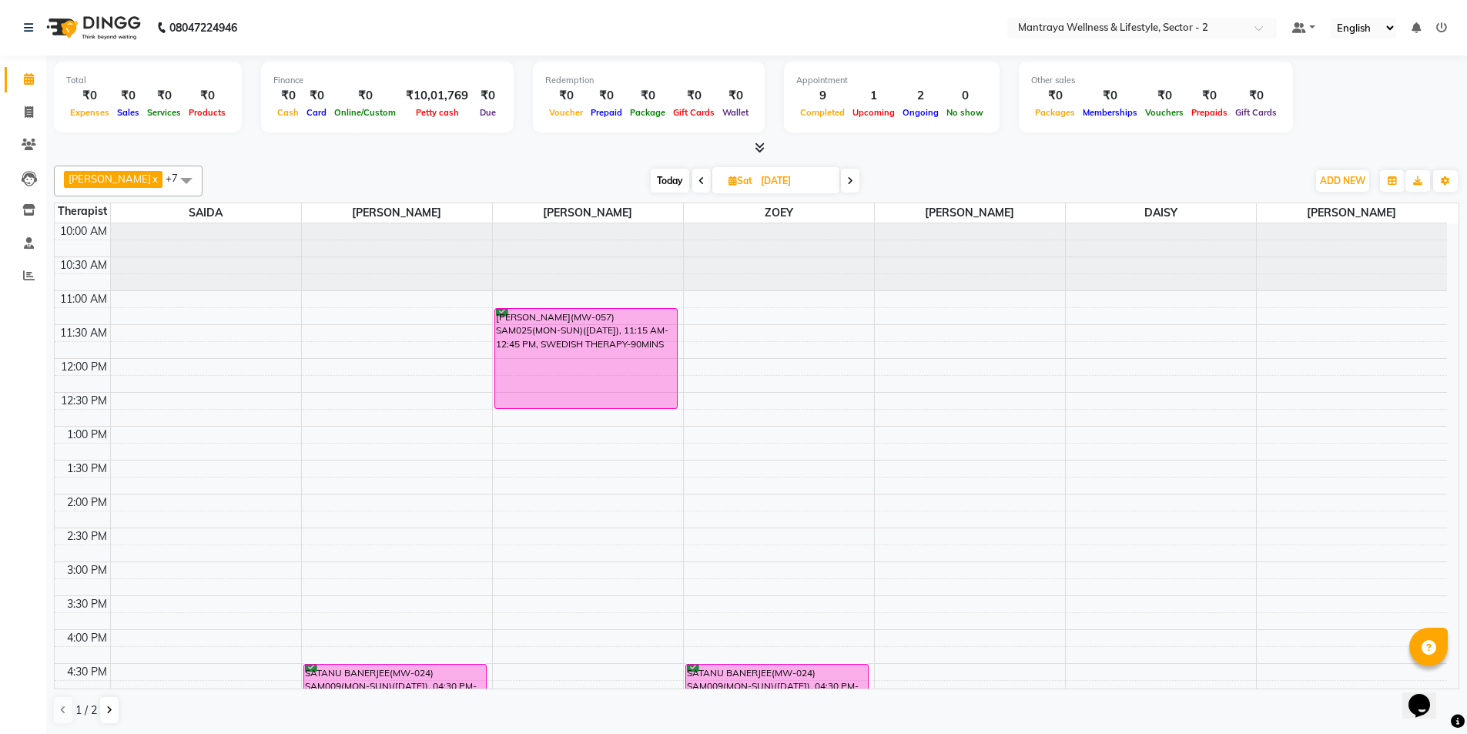
click at [651, 179] on span "Today" at bounding box center [670, 181] width 39 height 24
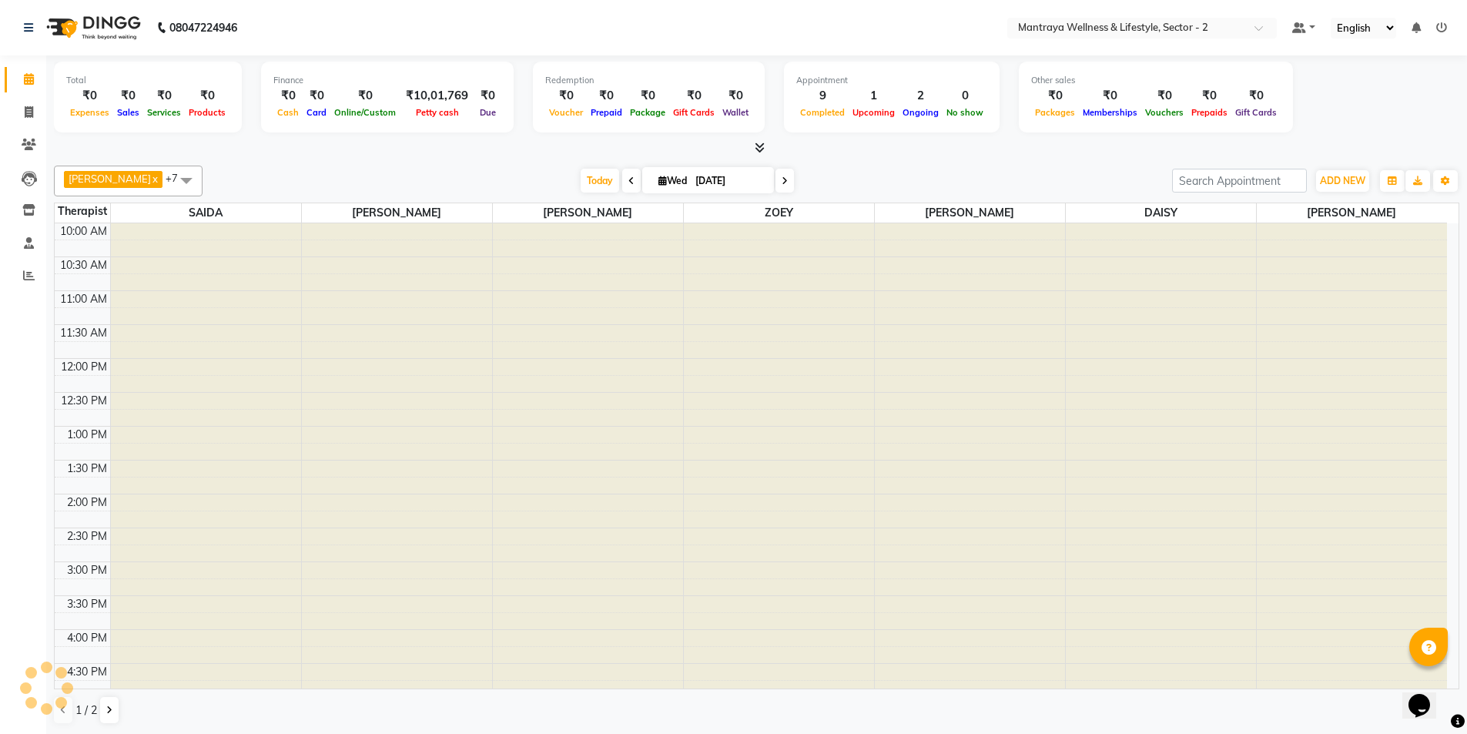
scroll to position [347, 0]
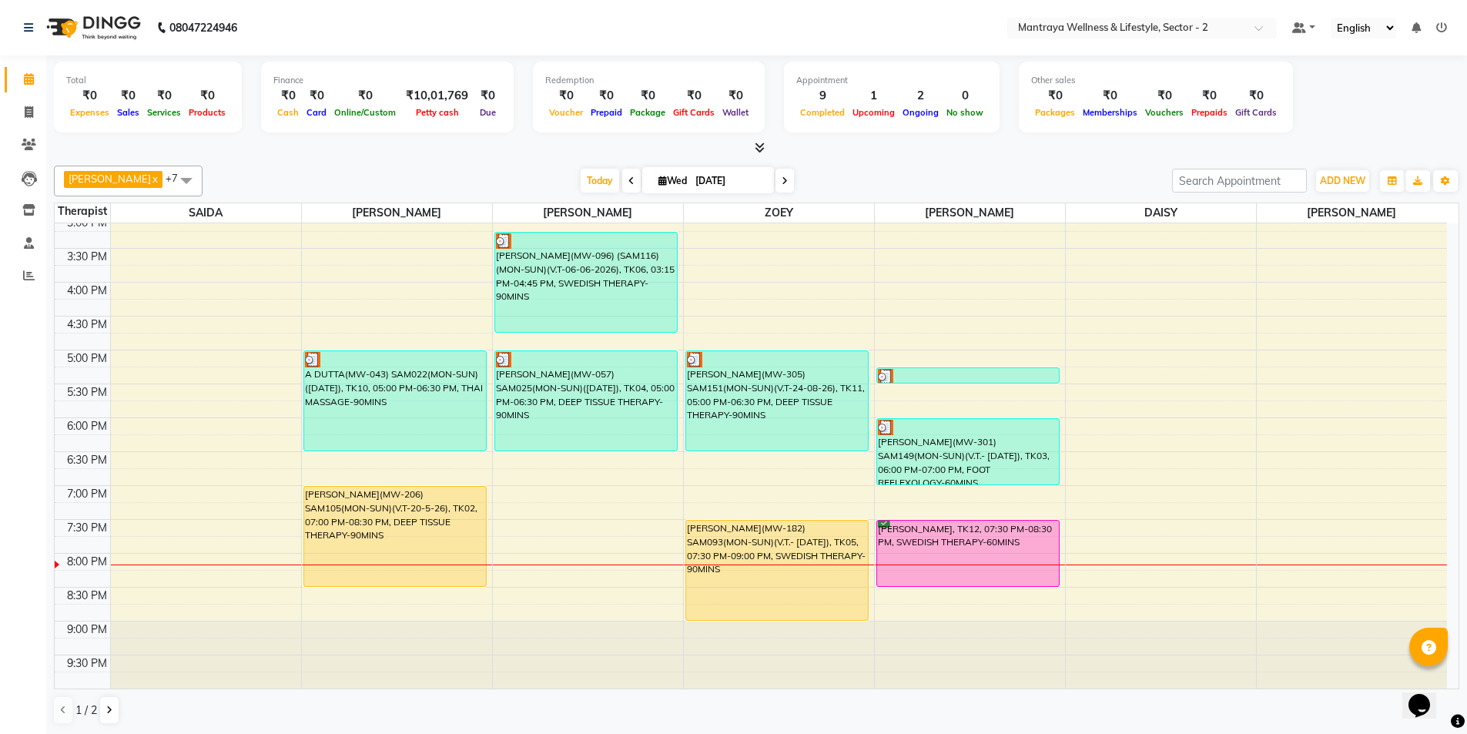
click at [776, 183] on span at bounding box center [785, 181] width 18 height 24
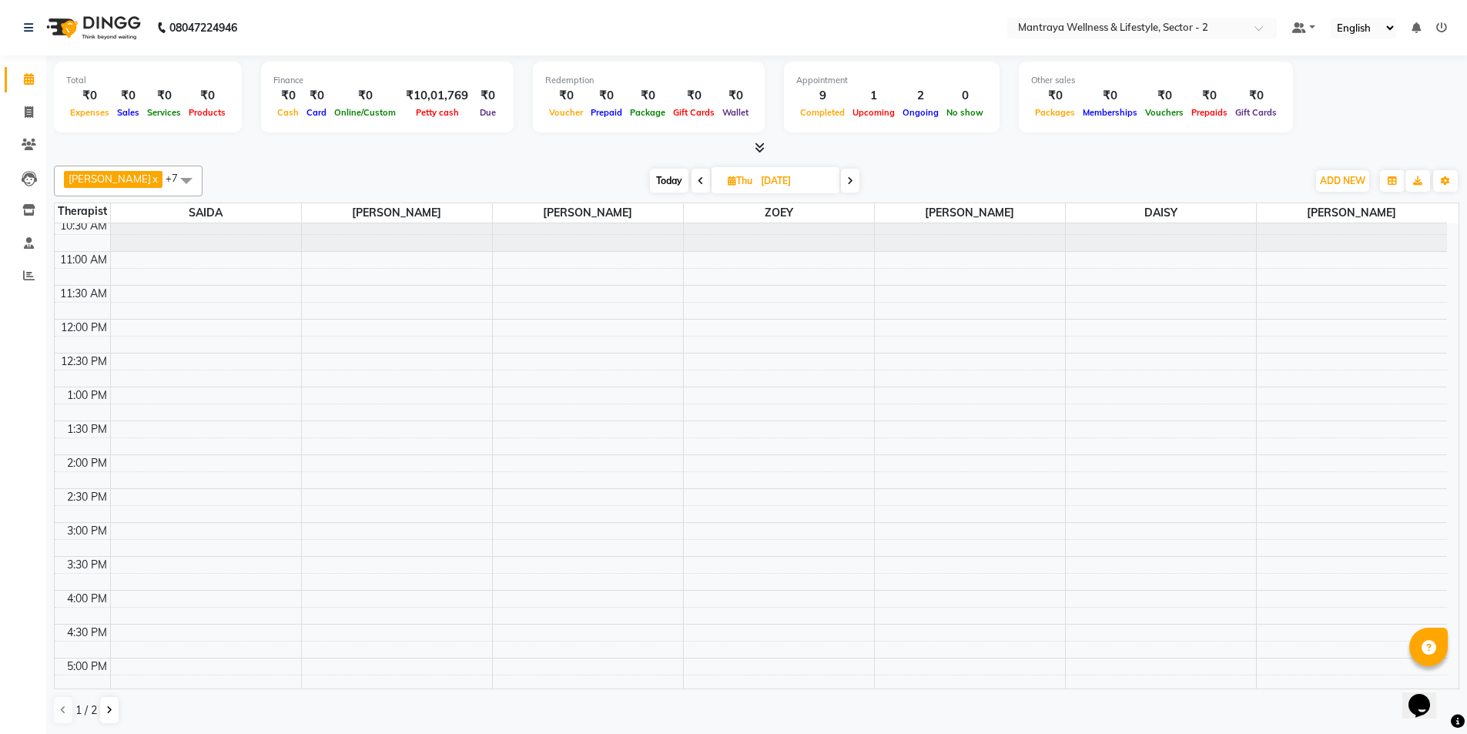
scroll to position [0, 0]
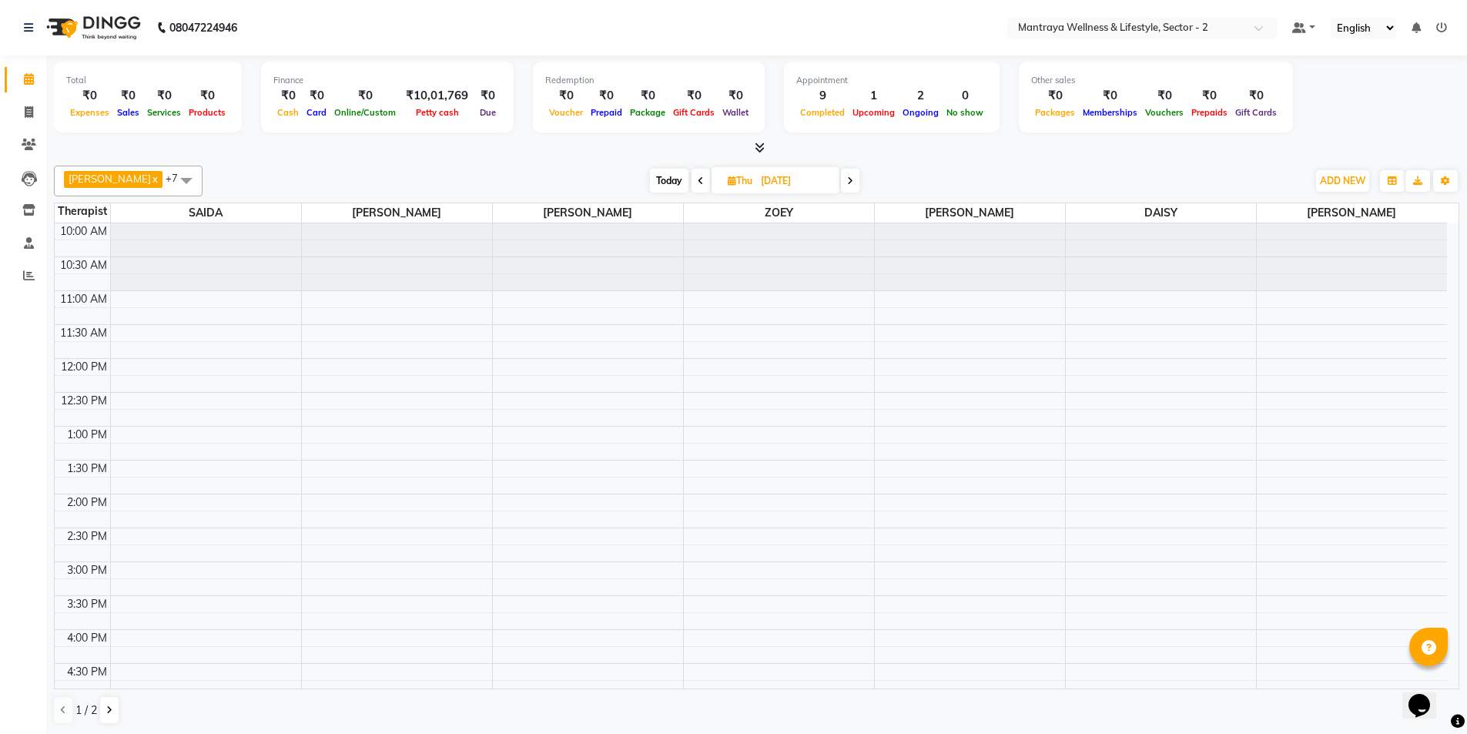
click at [650, 183] on span "Today" at bounding box center [669, 181] width 39 height 24
type input "[DATE]"
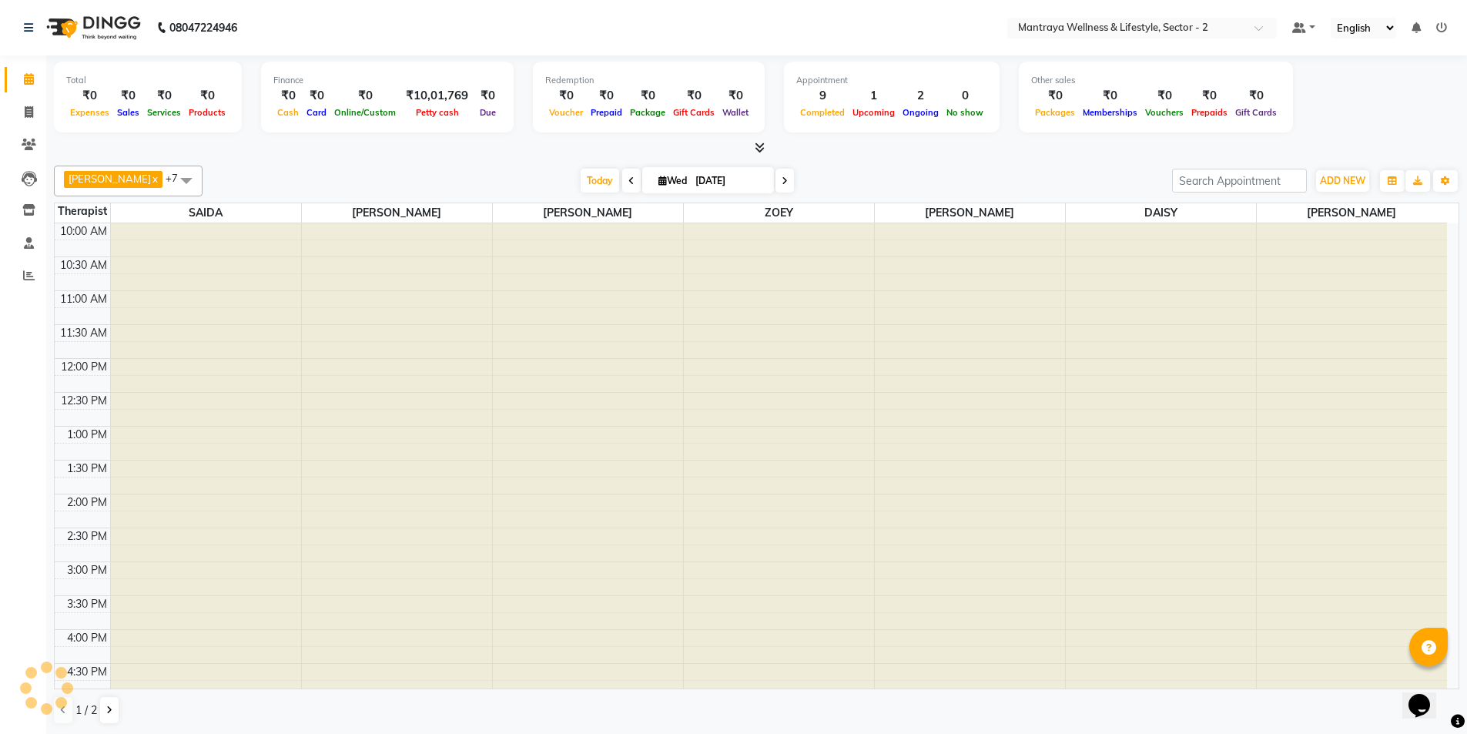
scroll to position [347, 0]
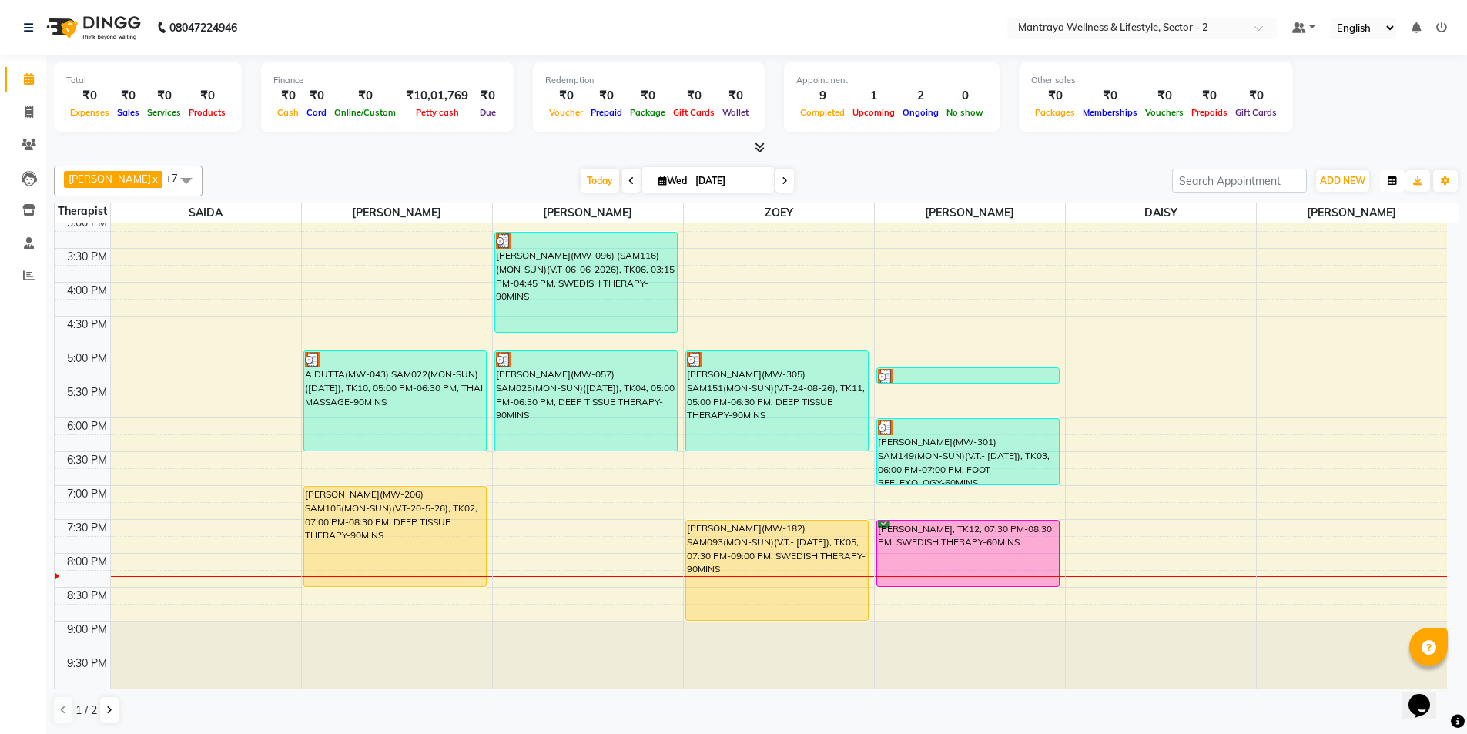
click at [1390, 188] on button "button" at bounding box center [1392, 181] width 25 height 22
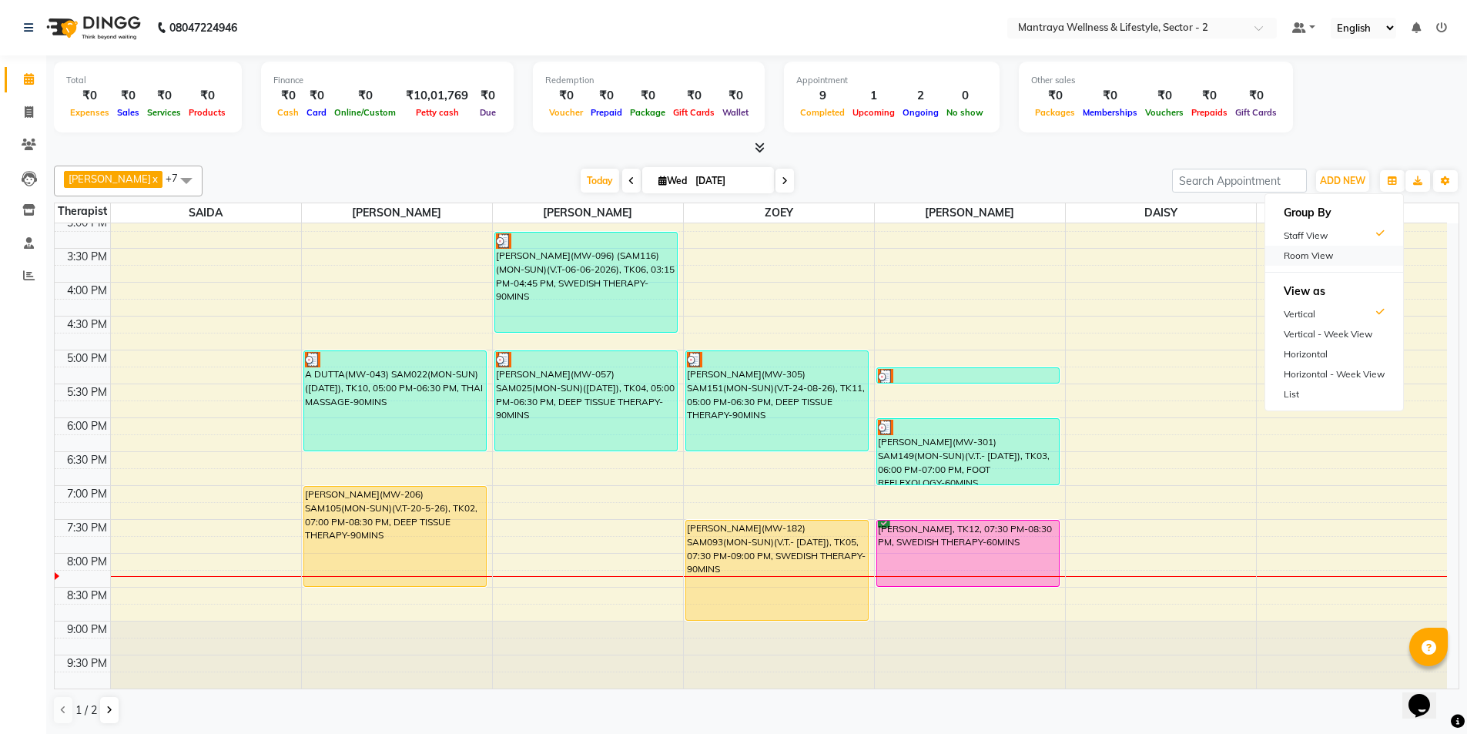
click at [1346, 260] on div "Room View" at bounding box center [1335, 256] width 138 height 20
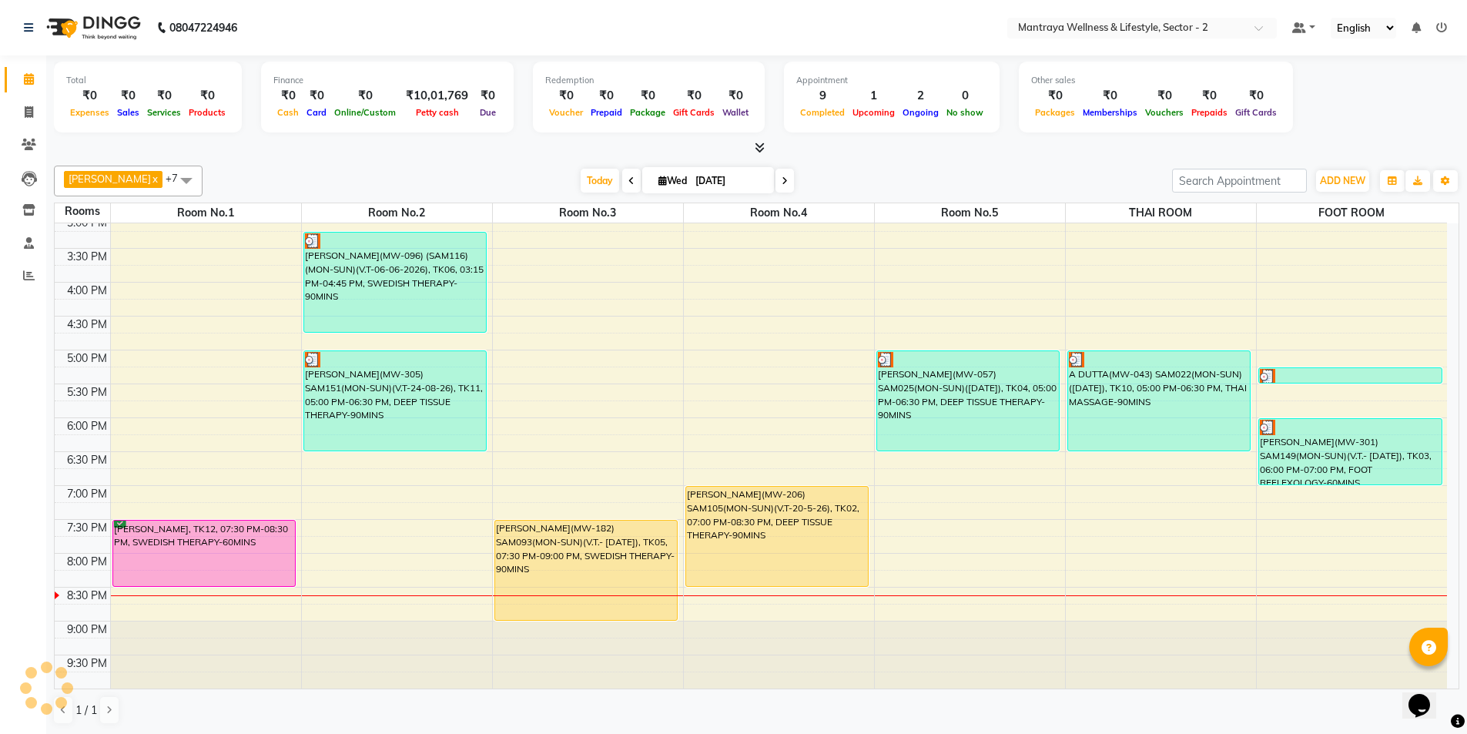
click at [233, 147] on div at bounding box center [757, 148] width 1406 height 16
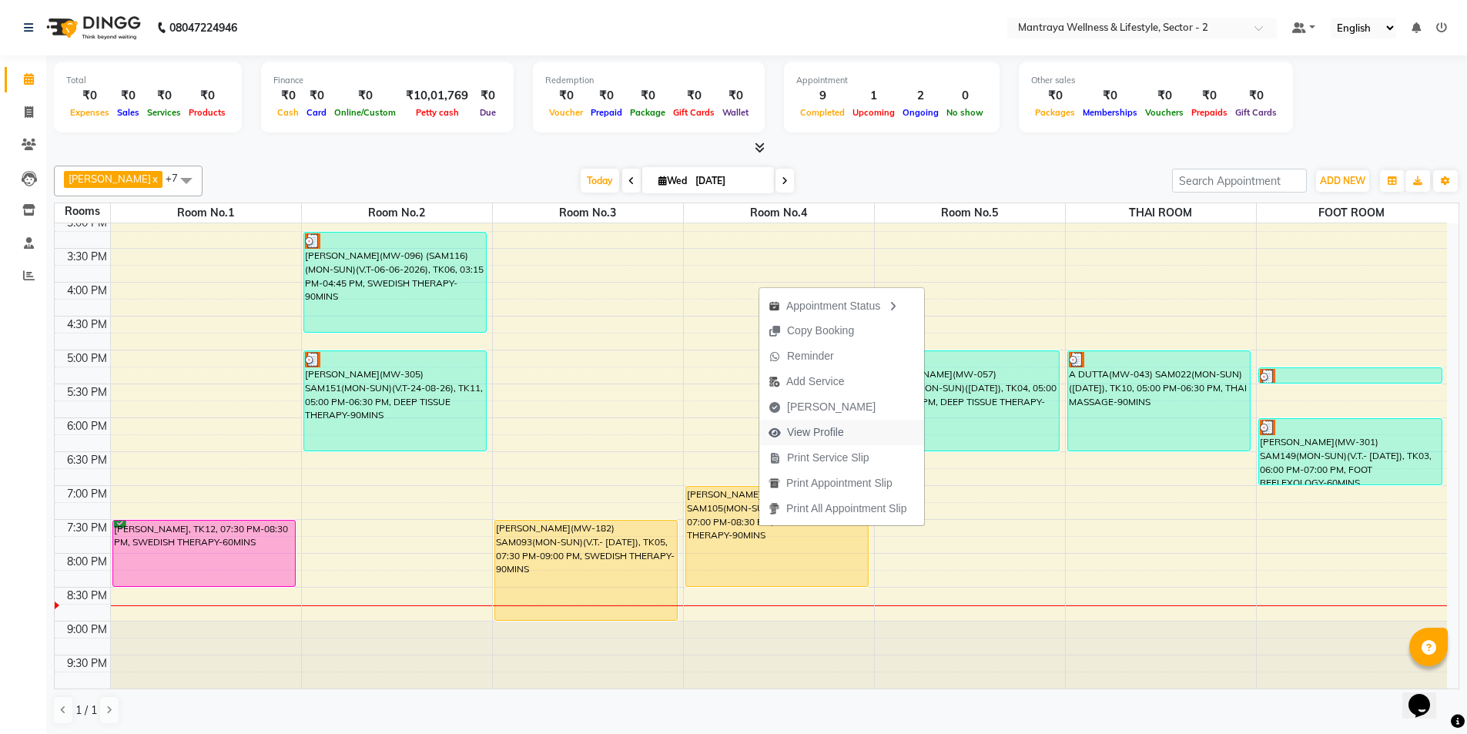
click at [786, 435] on span "View Profile" at bounding box center [807, 432] width 94 height 25
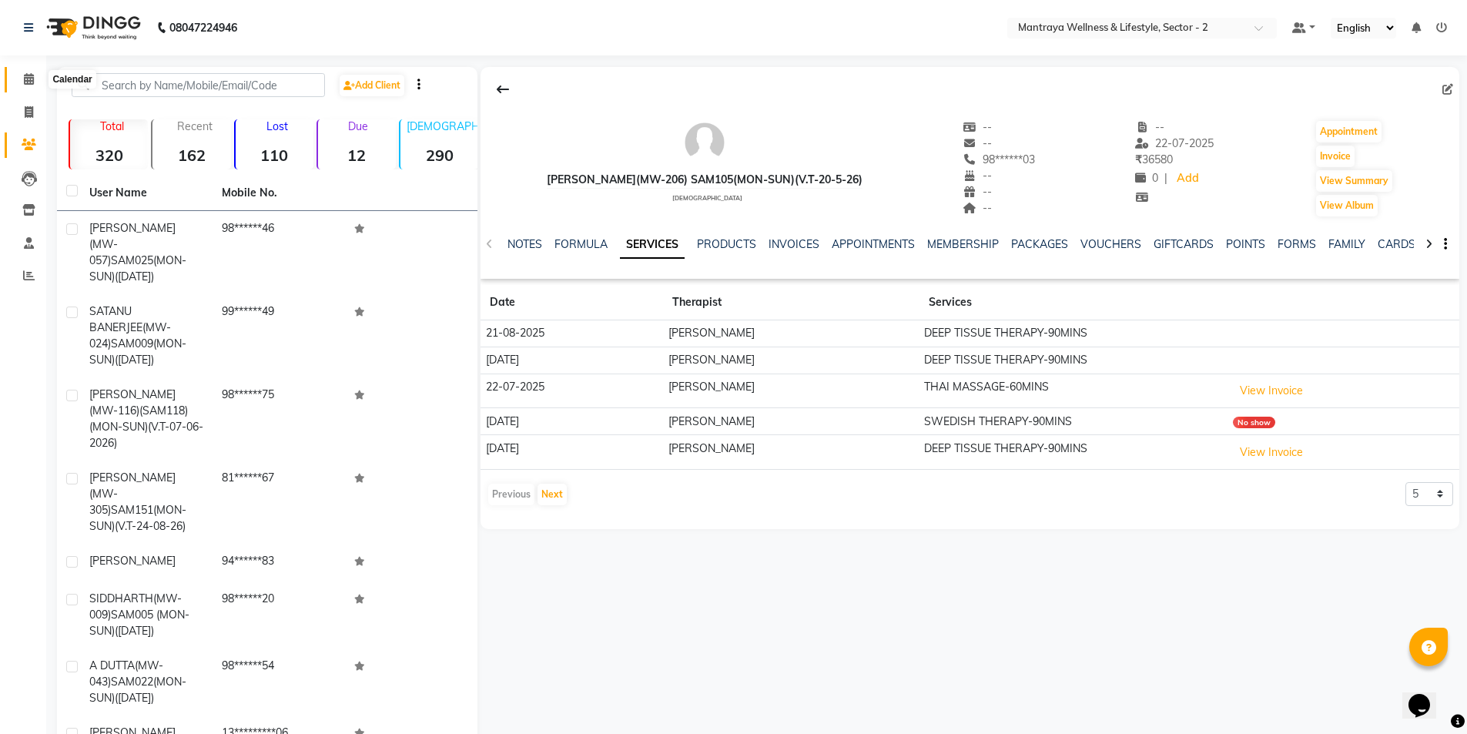
click at [21, 85] on span at bounding box center [28, 80] width 27 height 18
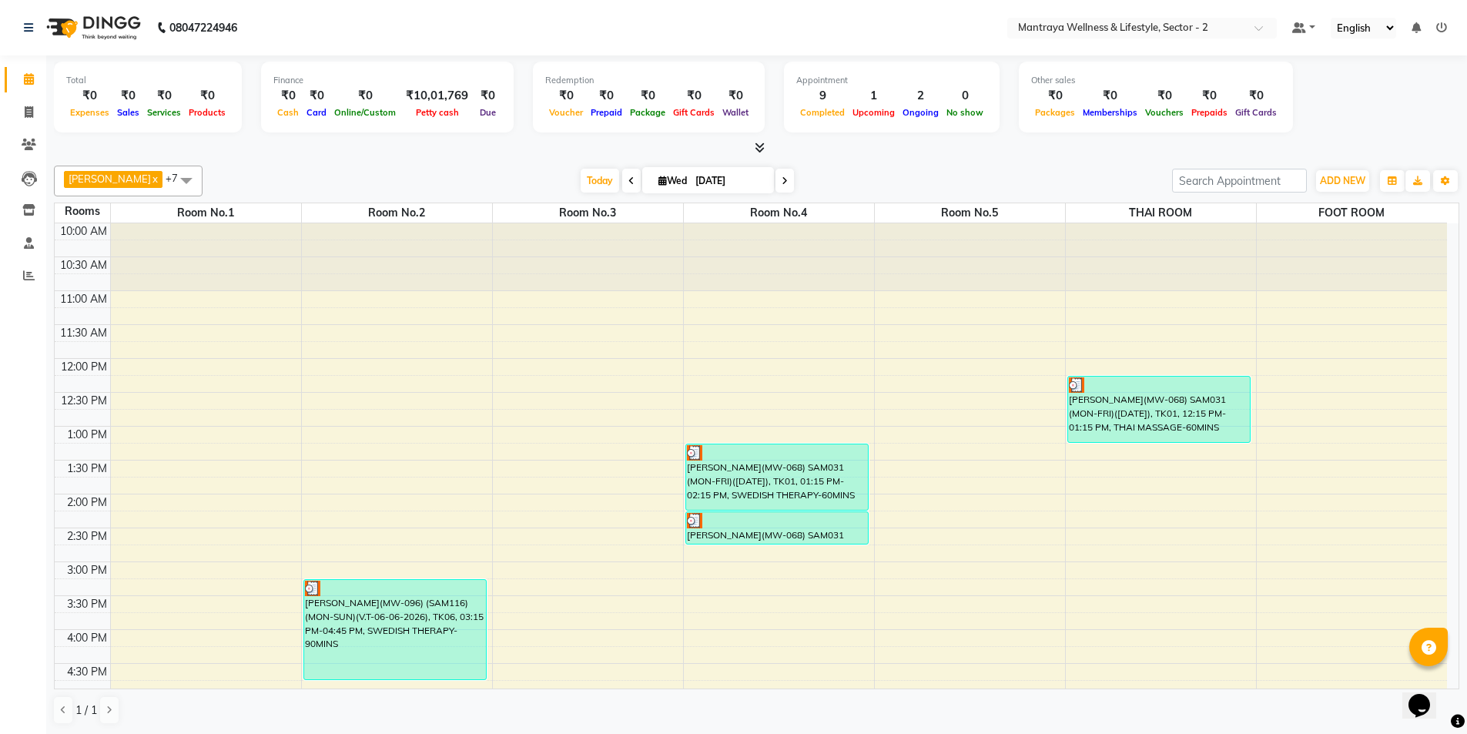
click at [655, 181] on span "Wed" at bounding box center [673, 181] width 36 height 12
select select "9"
select select "2025"
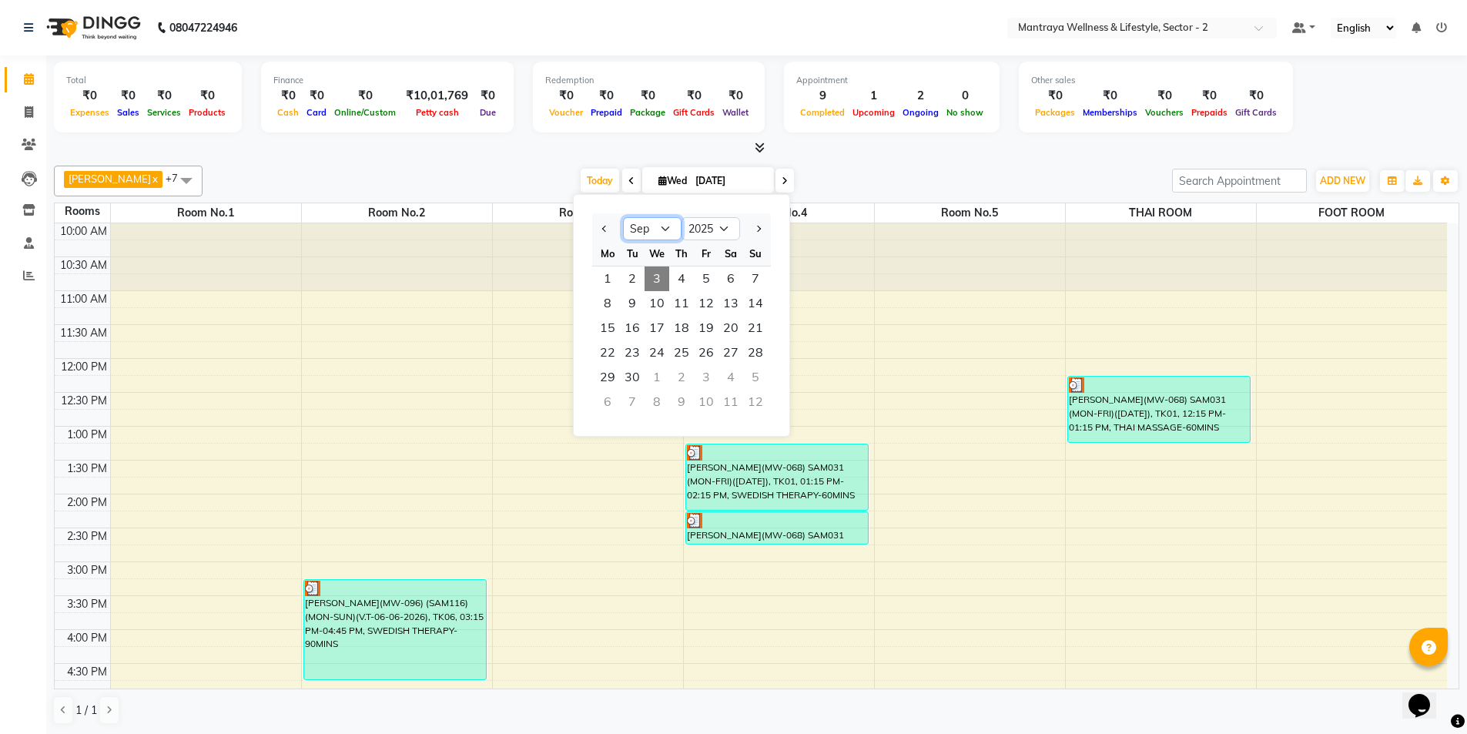
click at [662, 233] on select "Jan Feb Mar Apr May Jun Jul Aug Sep Oct Nov Dec" at bounding box center [652, 228] width 59 height 23
select select "7"
click at [623, 217] on select "Jan Feb Mar Apr May Jun Jul Aug Sep Oct Nov Dec" at bounding box center [652, 228] width 59 height 23
click at [638, 353] on span "22" at bounding box center [632, 352] width 25 height 25
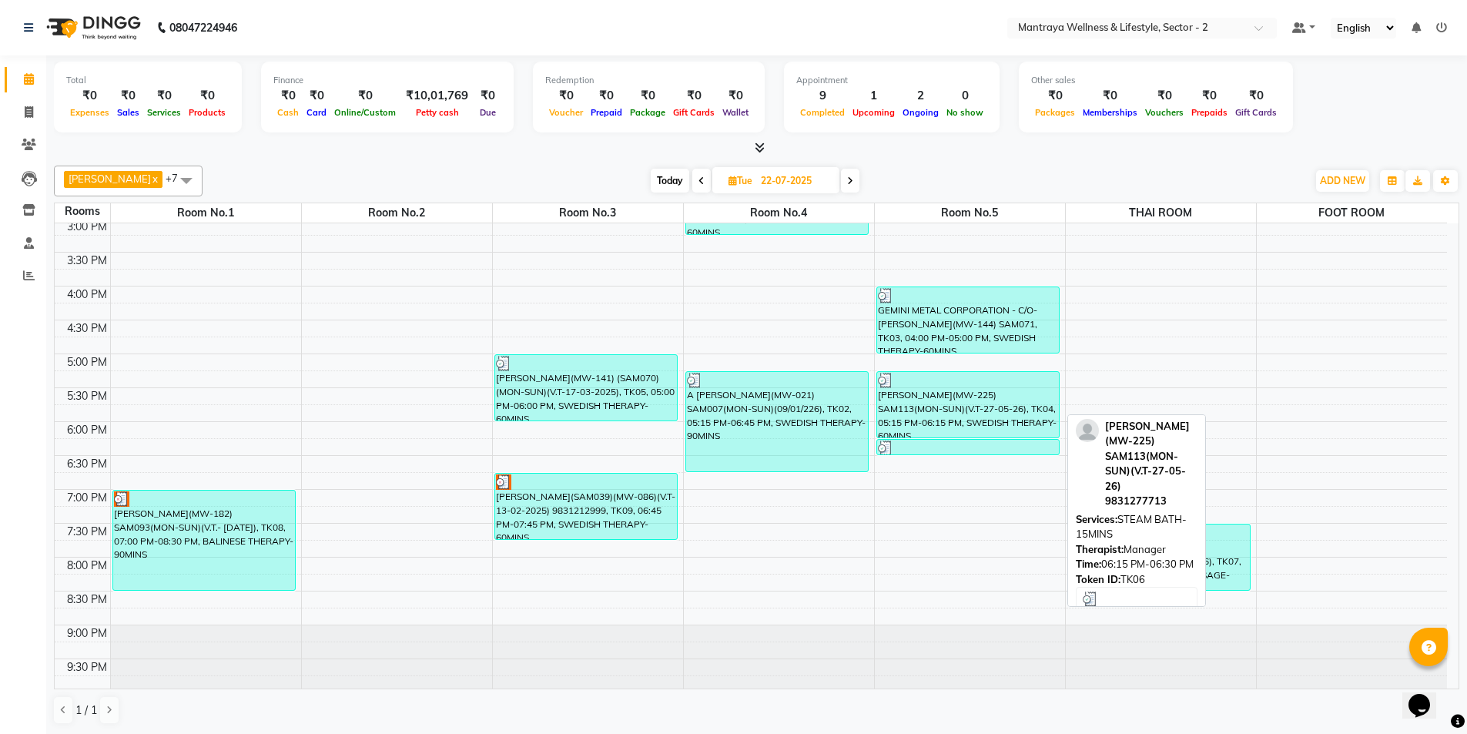
scroll to position [347, 0]
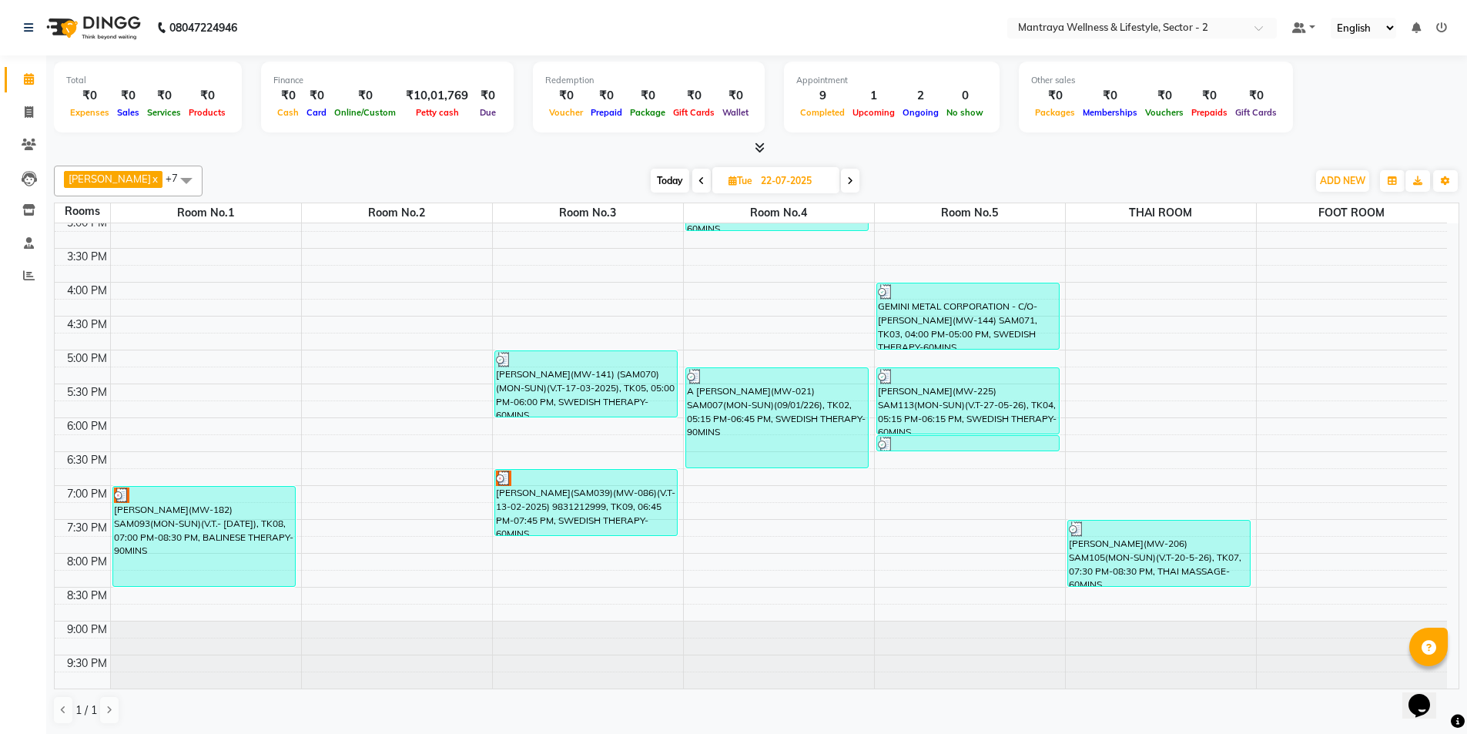
click at [651, 176] on span "Today" at bounding box center [670, 181] width 39 height 24
type input "[DATE]"
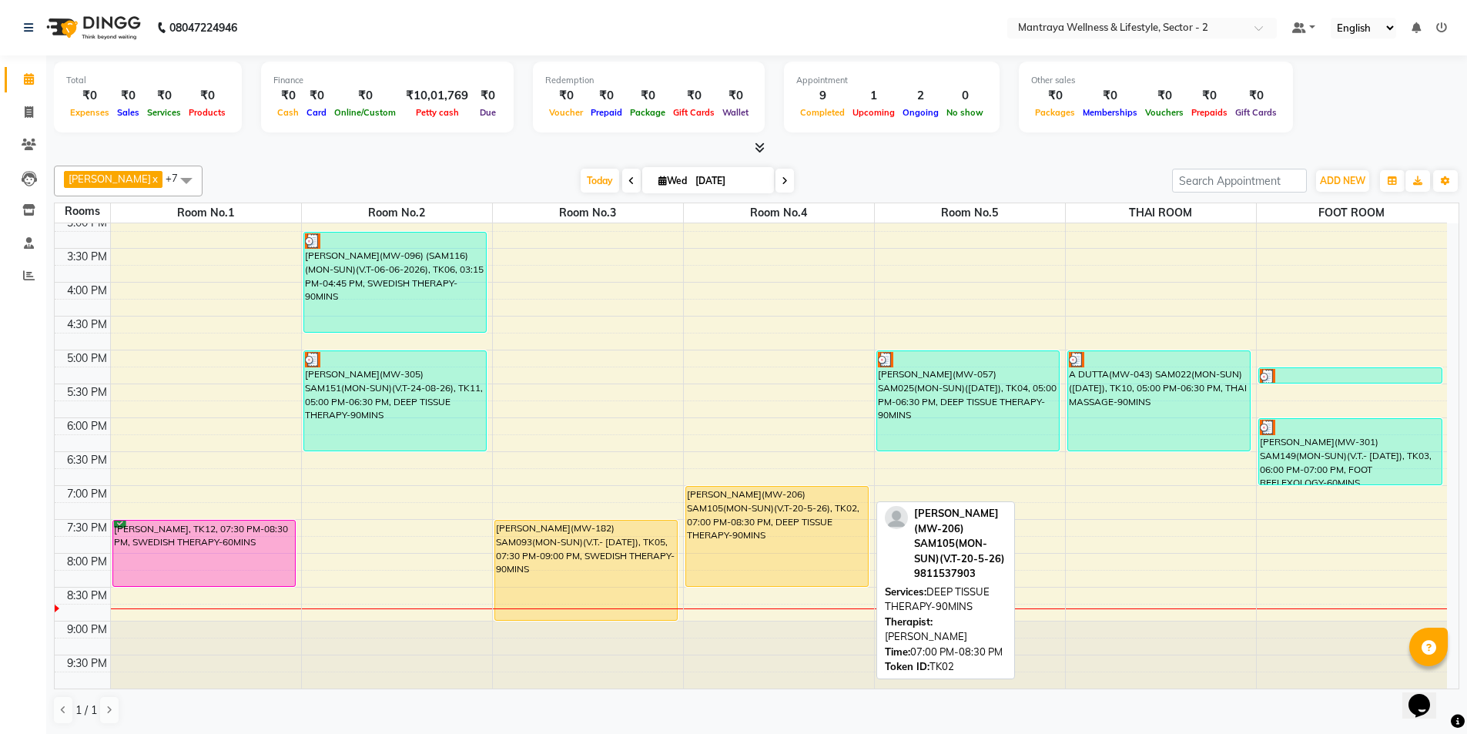
click at [762, 508] on div "[PERSON_NAME](MW-206) SAM105(MON-SUN)(V.T-20-5-26), TK02, 07:00 PM-08:30 PM, DE…" at bounding box center [777, 536] width 183 height 99
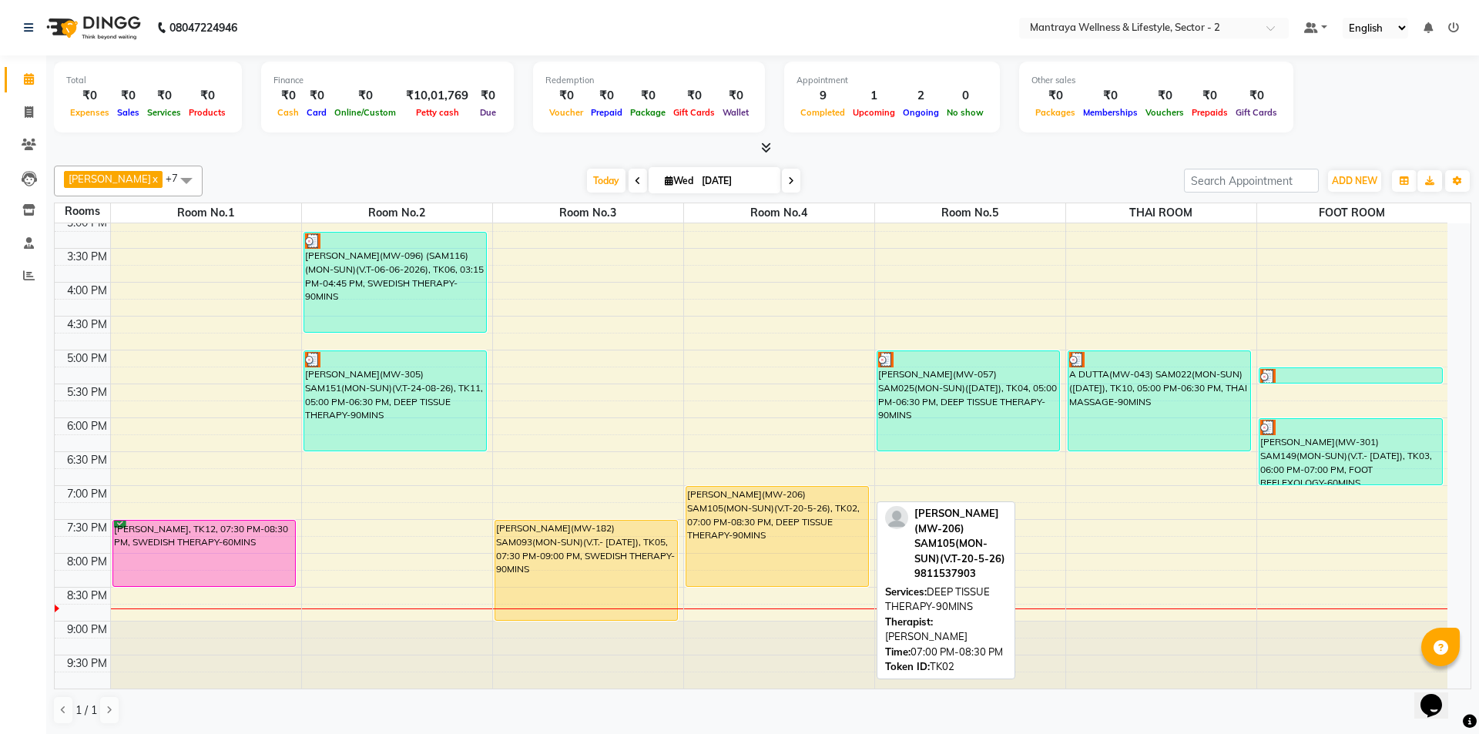
select select "1"
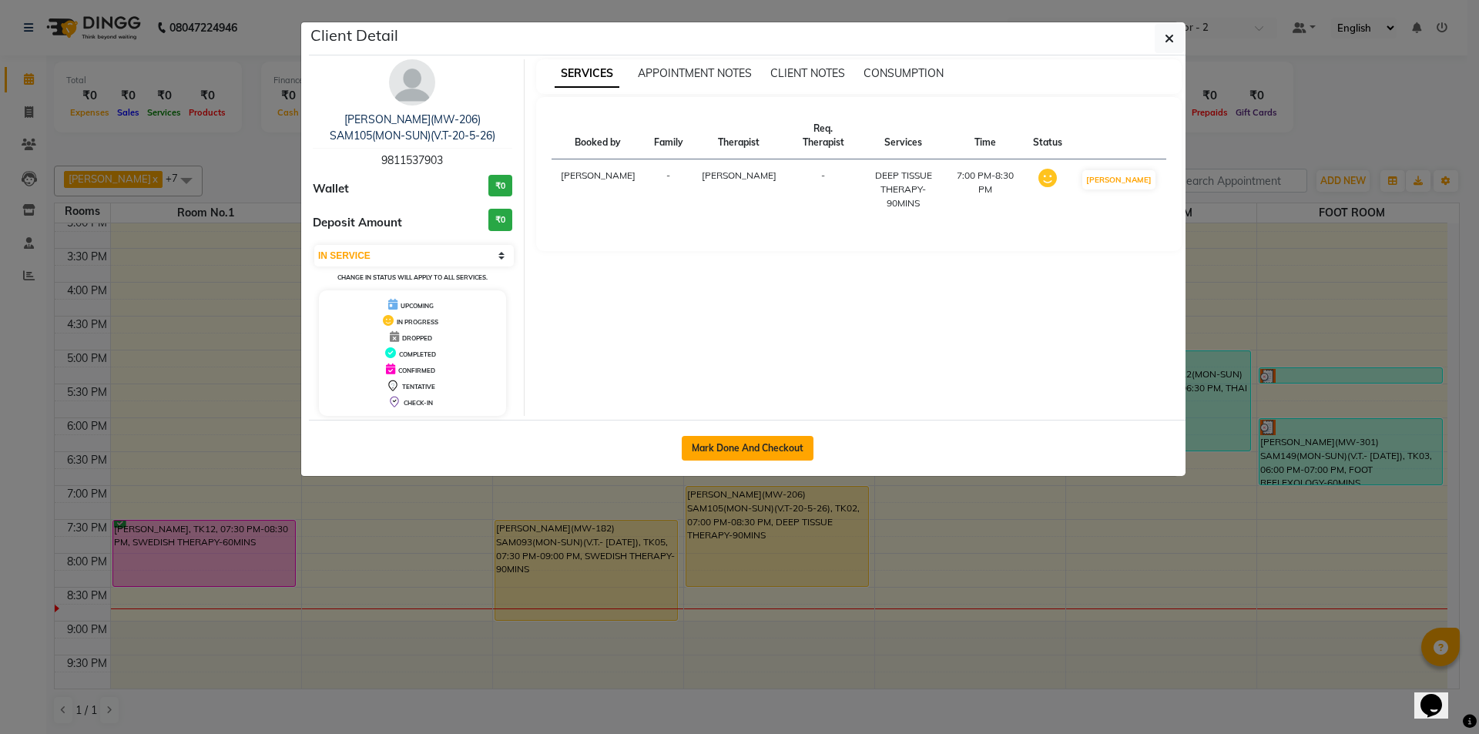
click at [763, 451] on button "Mark Done And Checkout" at bounding box center [748, 448] width 132 height 25
select select "service"
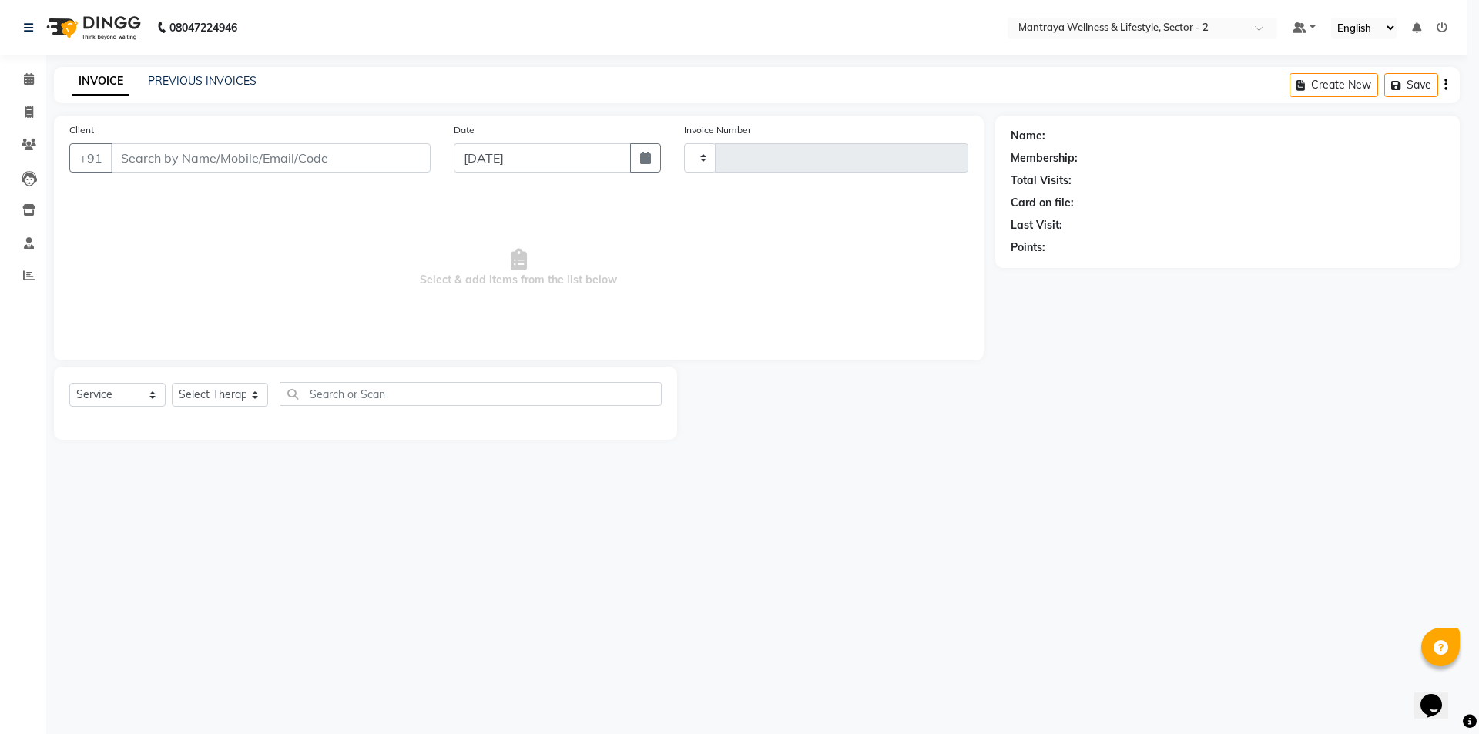
select select "3"
type input "0212"
select select "7655"
type input "98******03"
select select "69829"
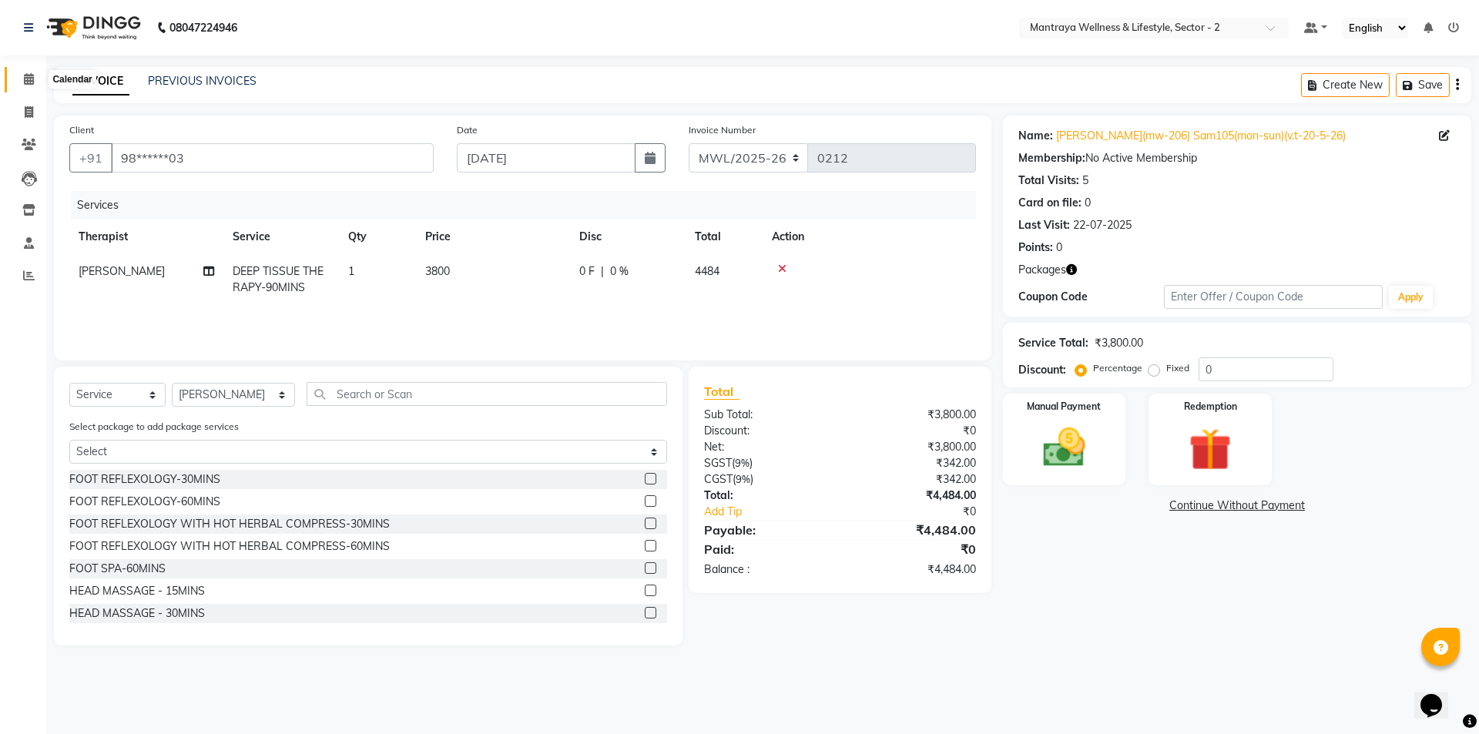
click at [28, 78] on icon at bounding box center [29, 79] width 10 height 12
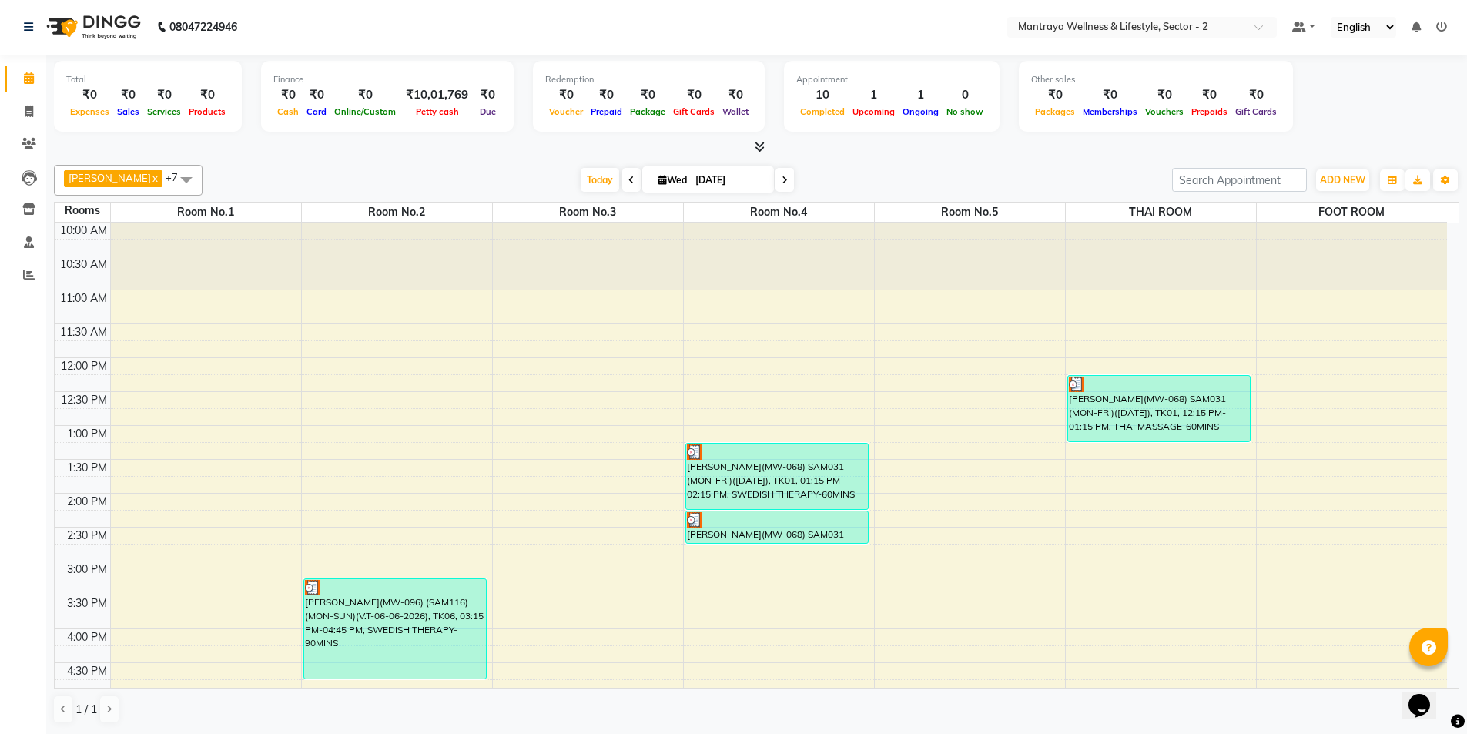
scroll to position [308, 0]
